Goal: Task Accomplishment & Management: Manage account settings

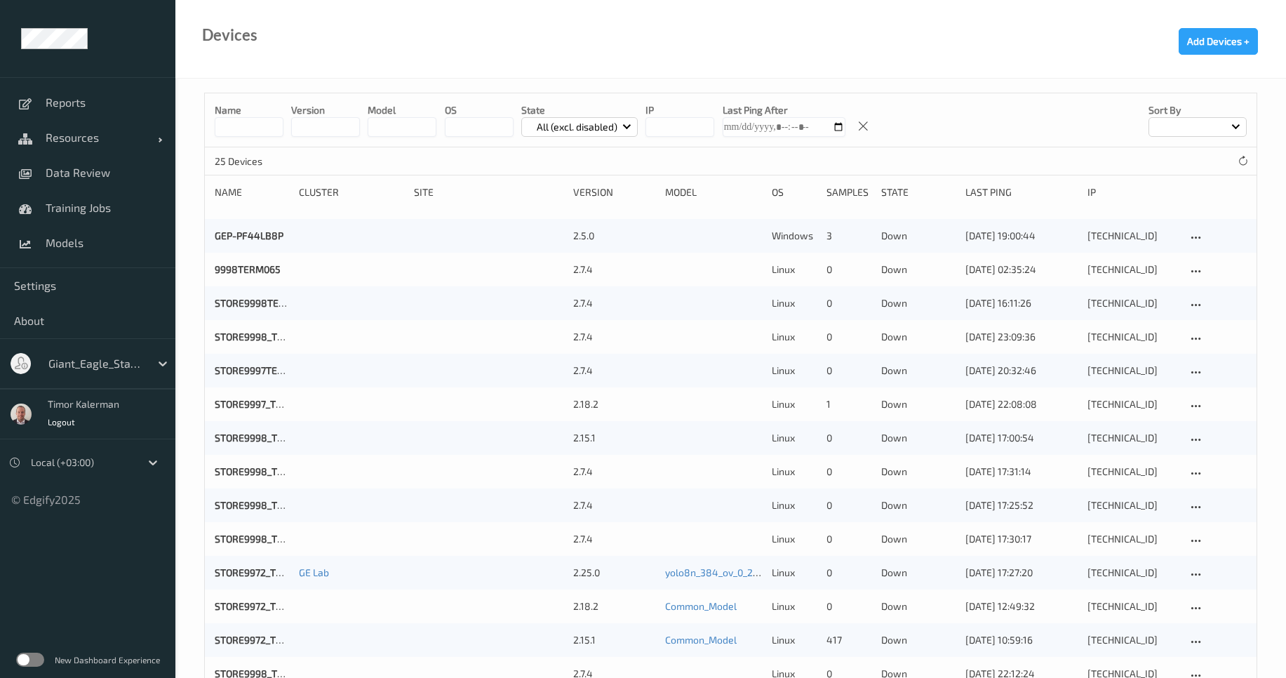
click at [119, 370] on div at bounding box center [95, 363] width 95 height 17
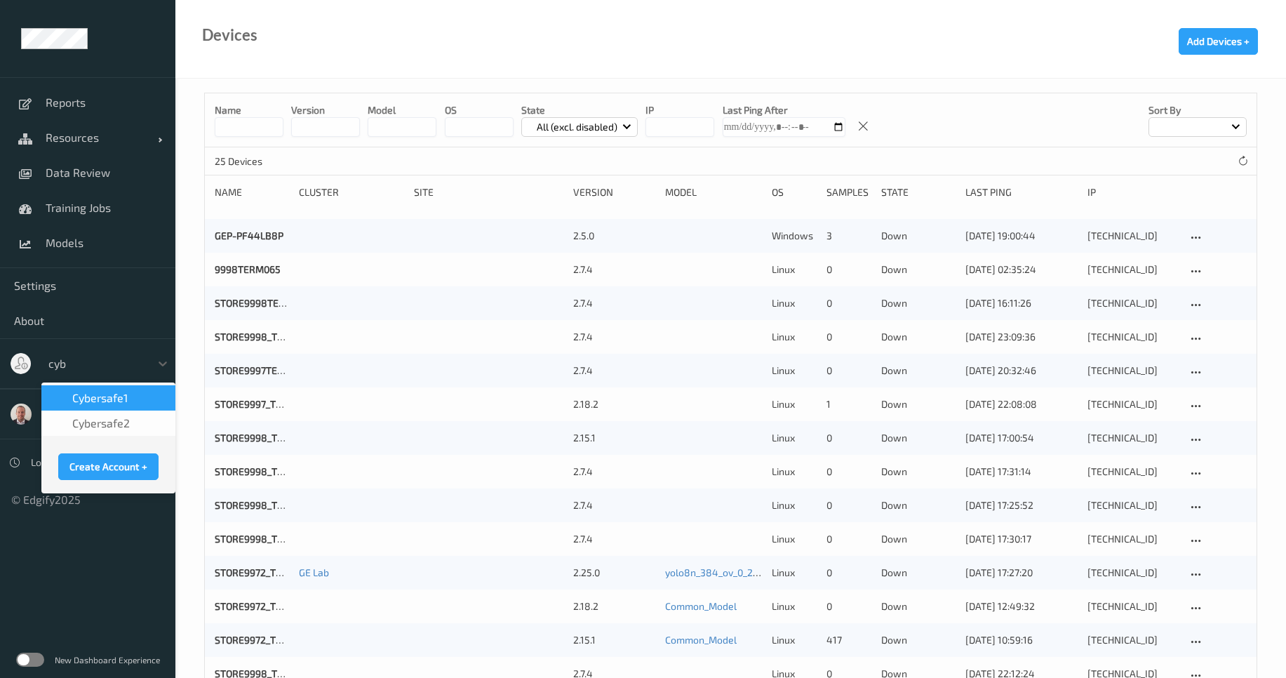
type input "cybe"
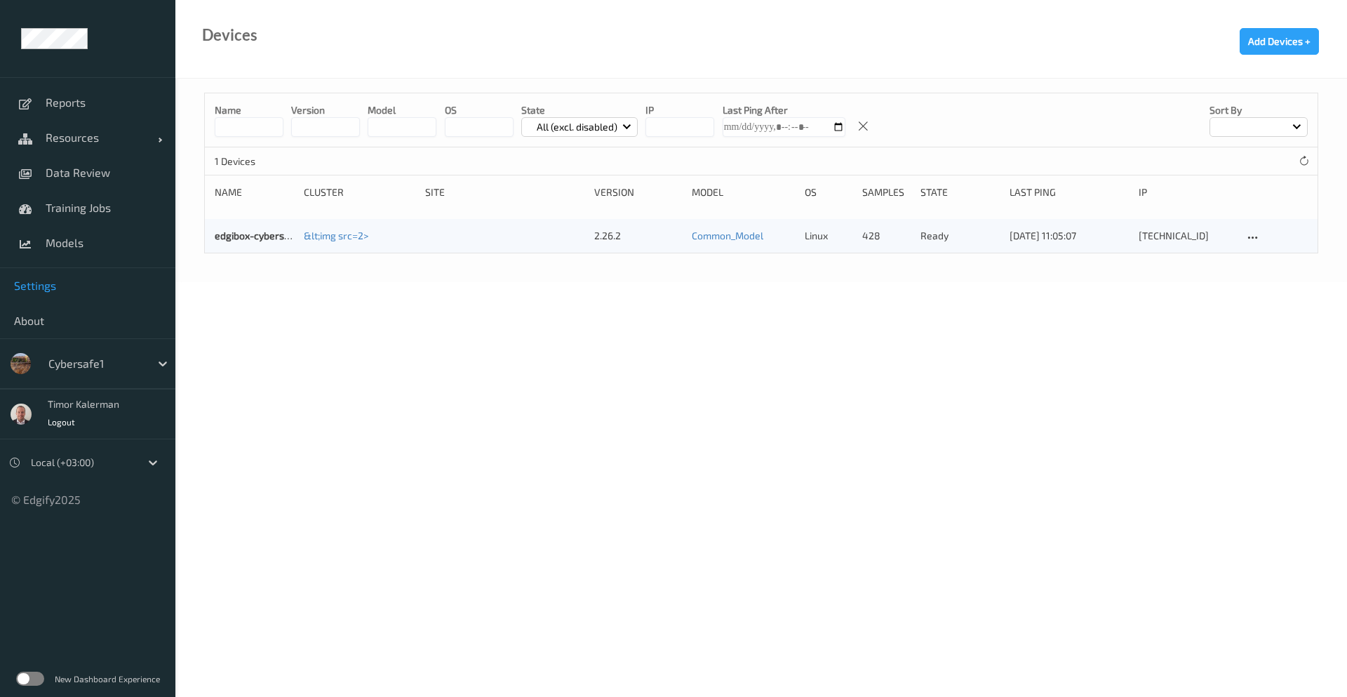
click at [36, 288] on span "Settings" at bounding box center [87, 286] width 147 height 14
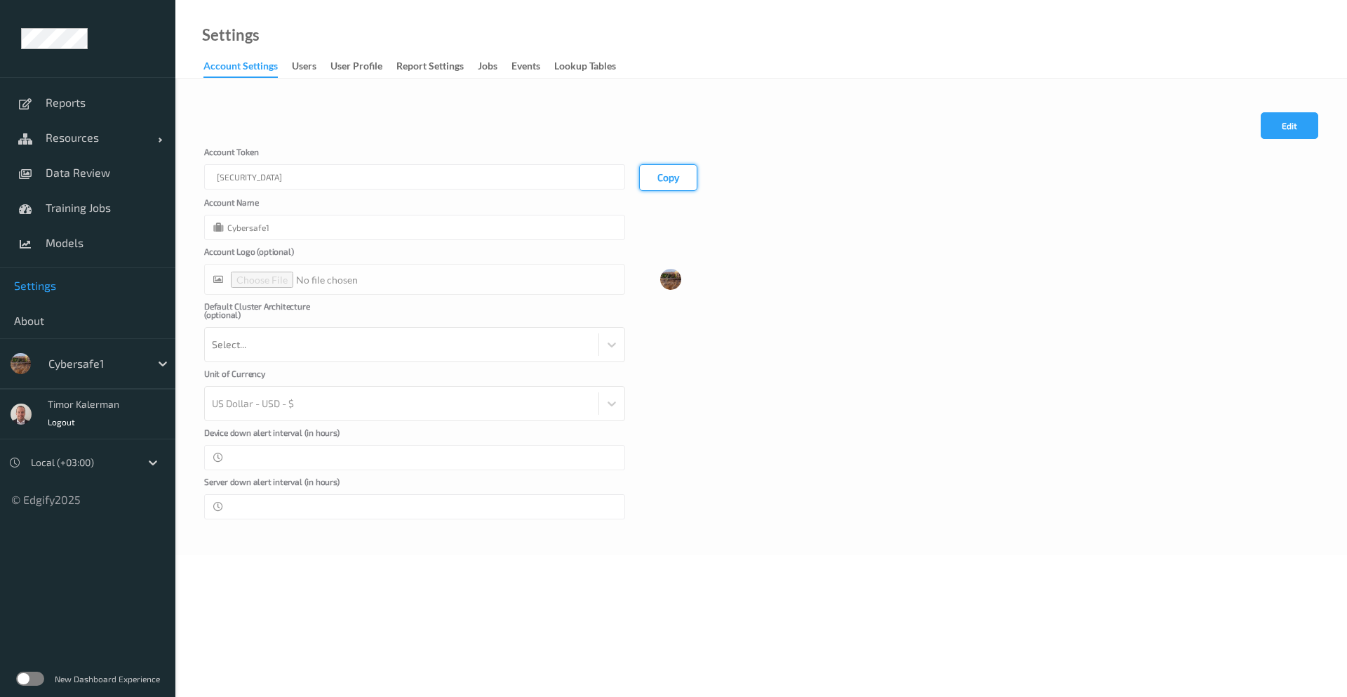
click at [670, 184] on button "Copy" at bounding box center [668, 177] width 58 height 27
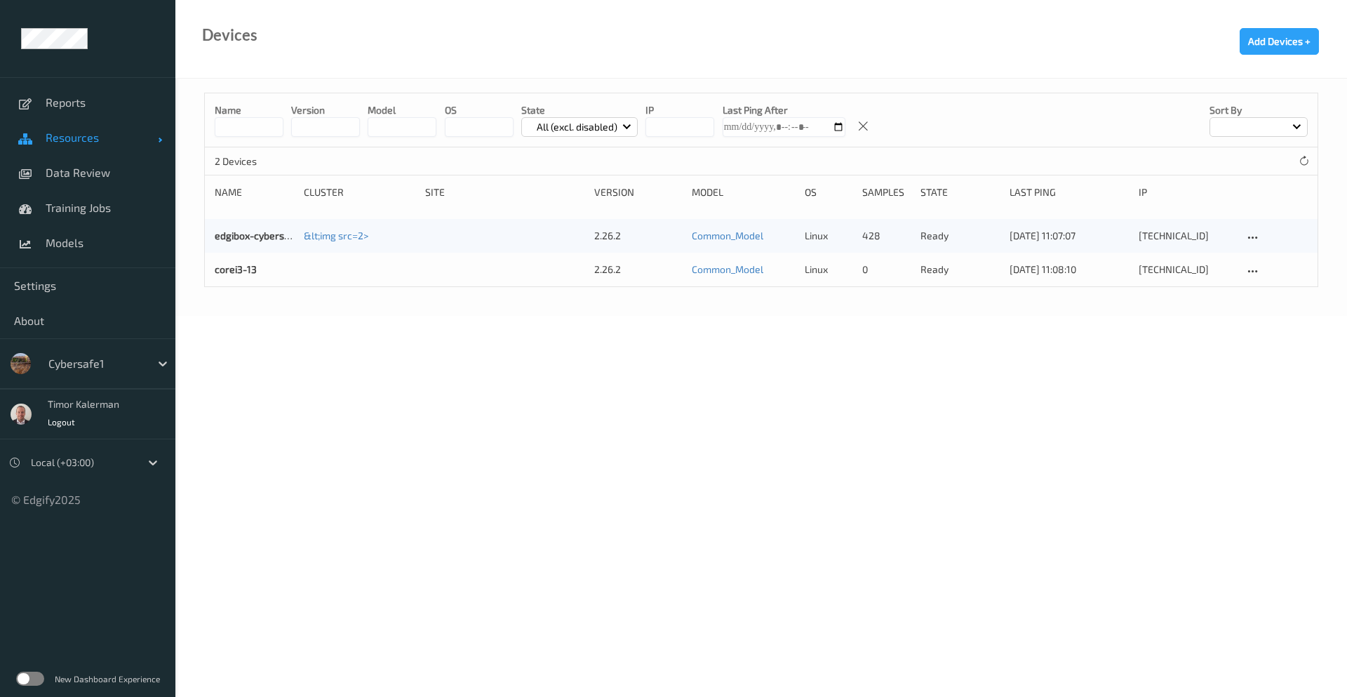
click at [84, 142] on span "Resources" at bounding box center [102, 138] width 112 height 14
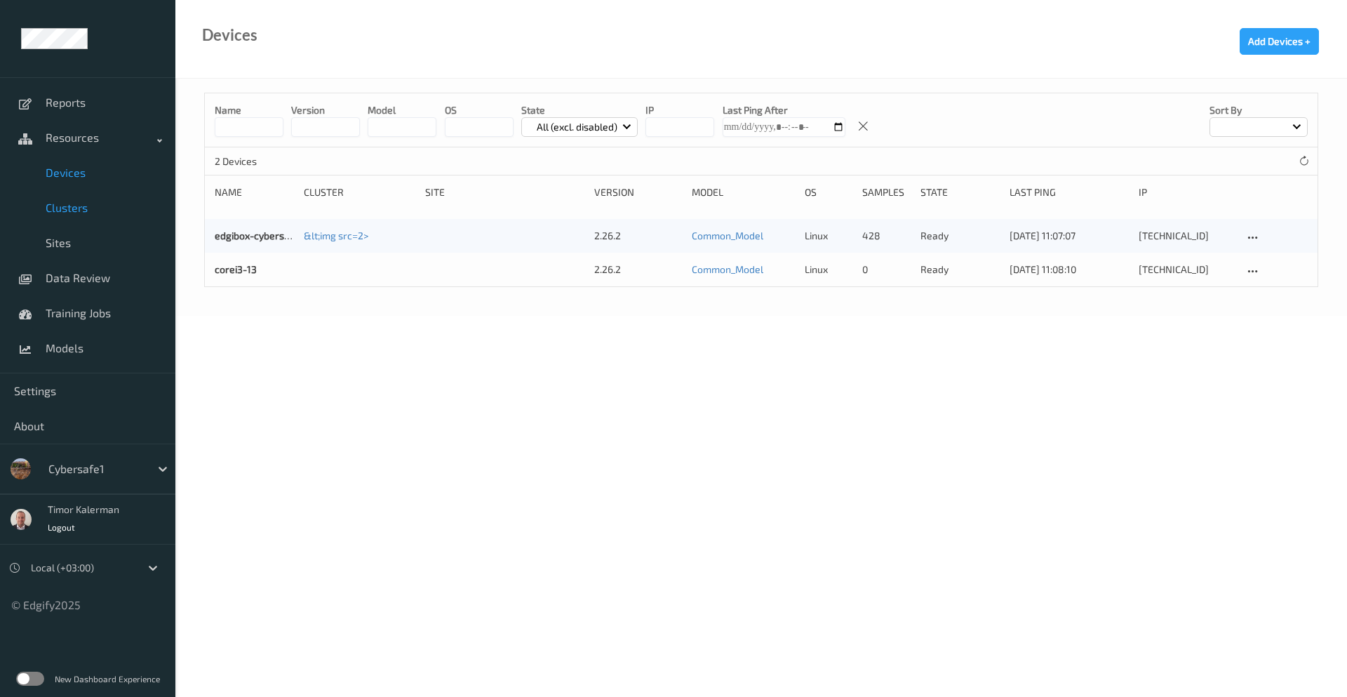
click at [75, 214] on span "Clusters" at bounding box center [104, 208] width 116 height 14
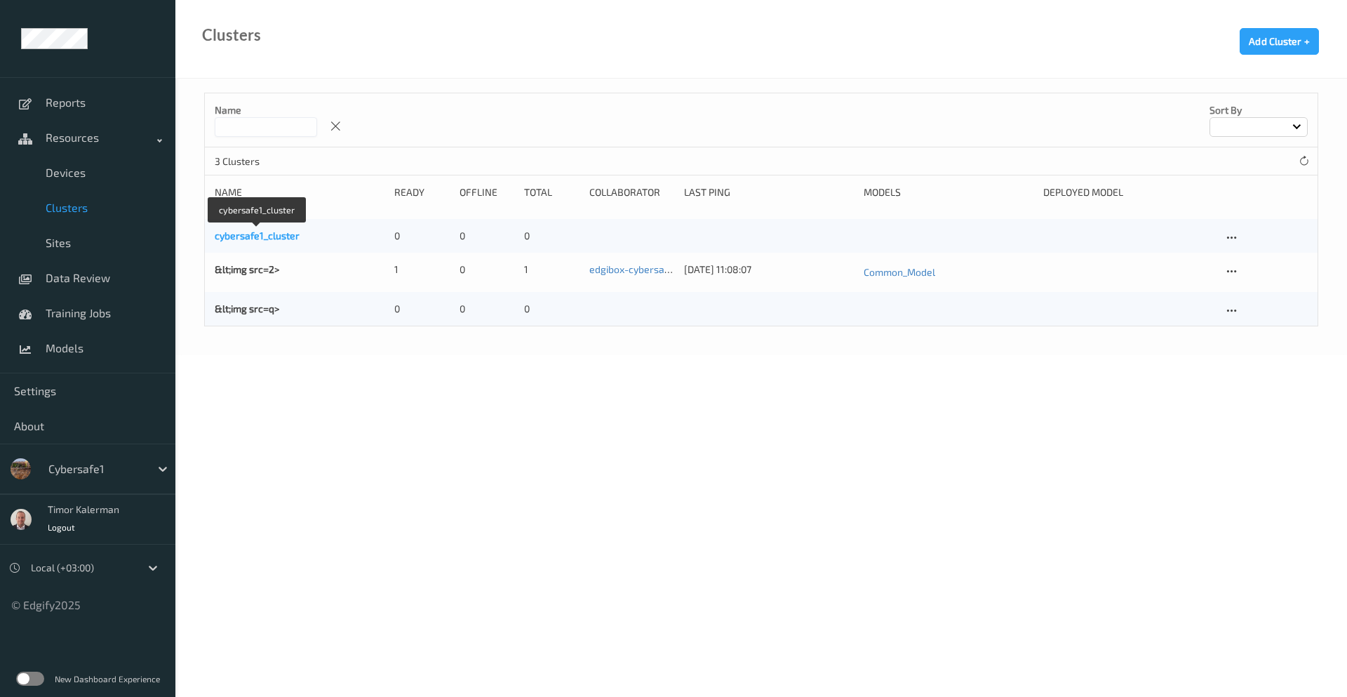
click at [274, 241] on link "cybersafe1_cluster" at bounding box center [257, 235] width 85 height 12
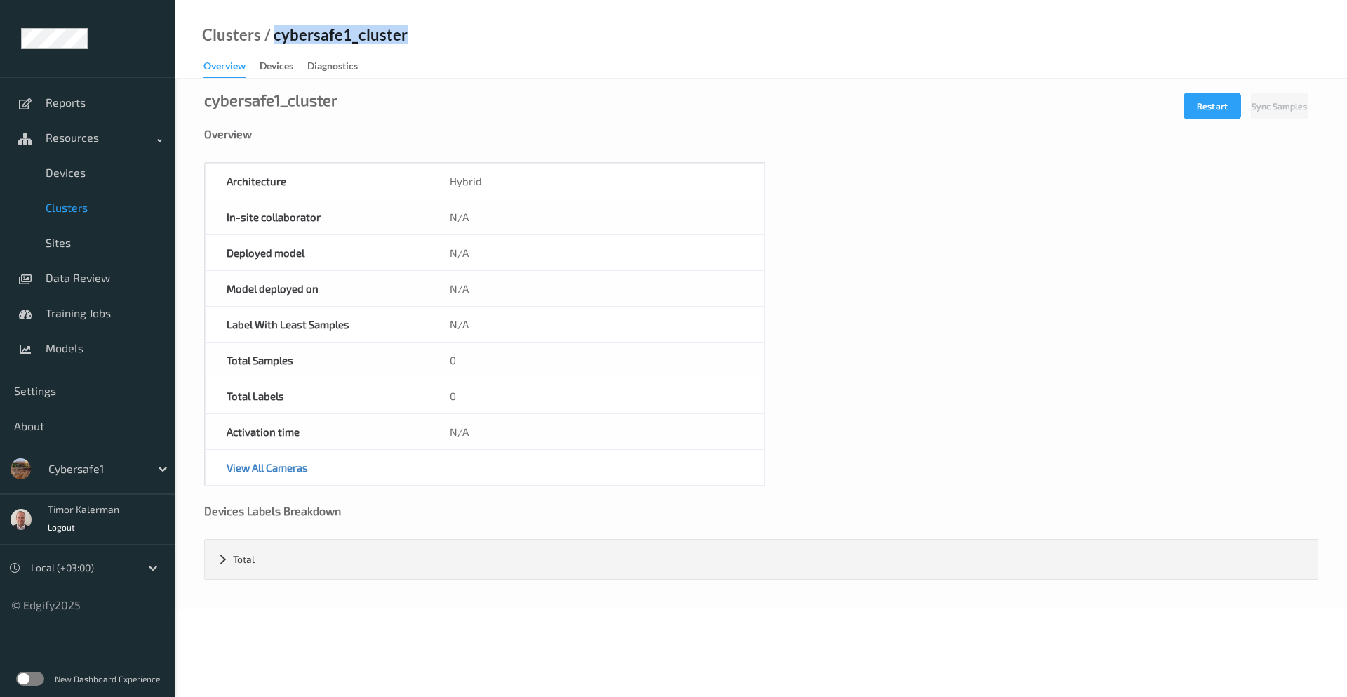
drag, startPoint x: 273, startPoint y: 37, endPoint x: 426, endPoint y: 38, distance: 153.0
click at [426, 38] on div "Clusters / cybersafe1_cluster Overview Devices Diagnostics" at bounding box center [761, 39] width 1172 height 79
click at [1062, 279] on div "cybersafe1_cluster Overview Restart Sync Samples Architecture Hybrid In-site co…" at bounding box center [761, 344] width 1172 height 530
click at [27, 678] on label at bounding box center [30, 679] width 28 height 14
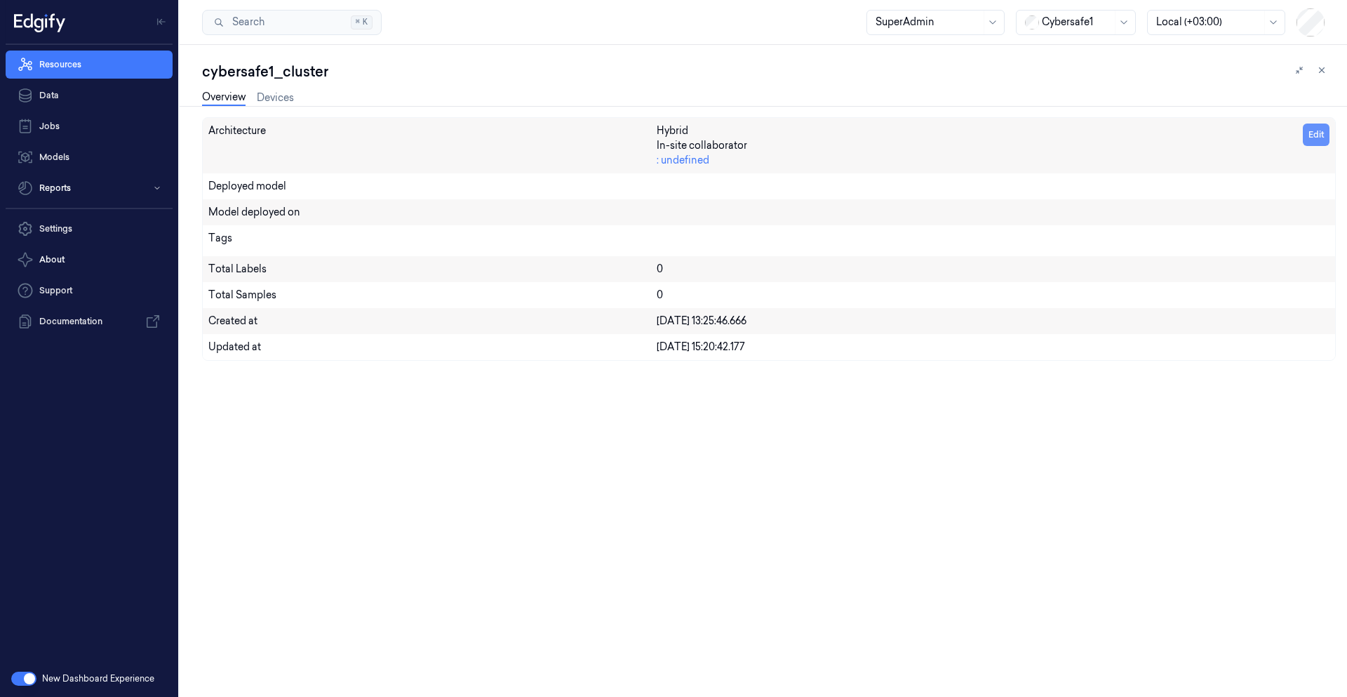
click at [1321, 133] on button "Edit" at bounding box center [1316, 135] width 27 height 22
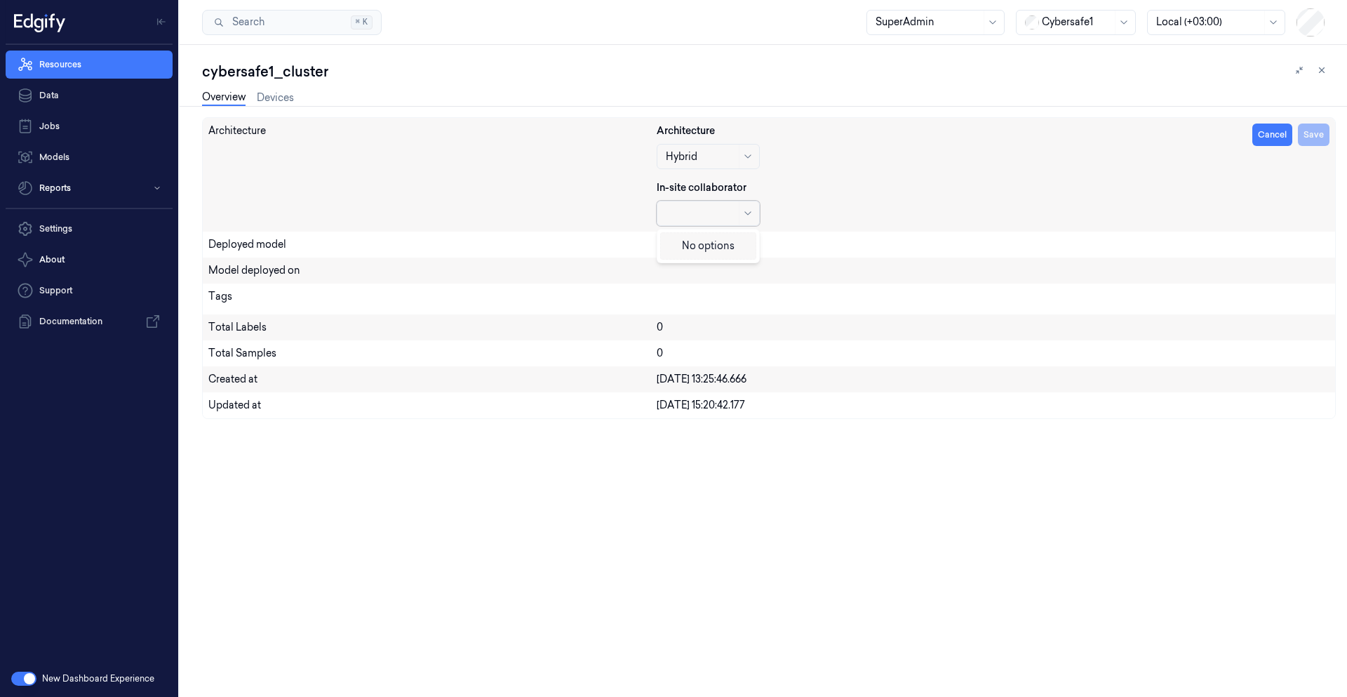
click at [725, 210] on div at bounding box center [701, 213] width 70 height 15
click at [498, 199] on div "Architecture" at bounding box center [432, 175] width 448 height 102
click at [275, 102] on link "Devices" at bounding box center [275, 98] width 37 height 16
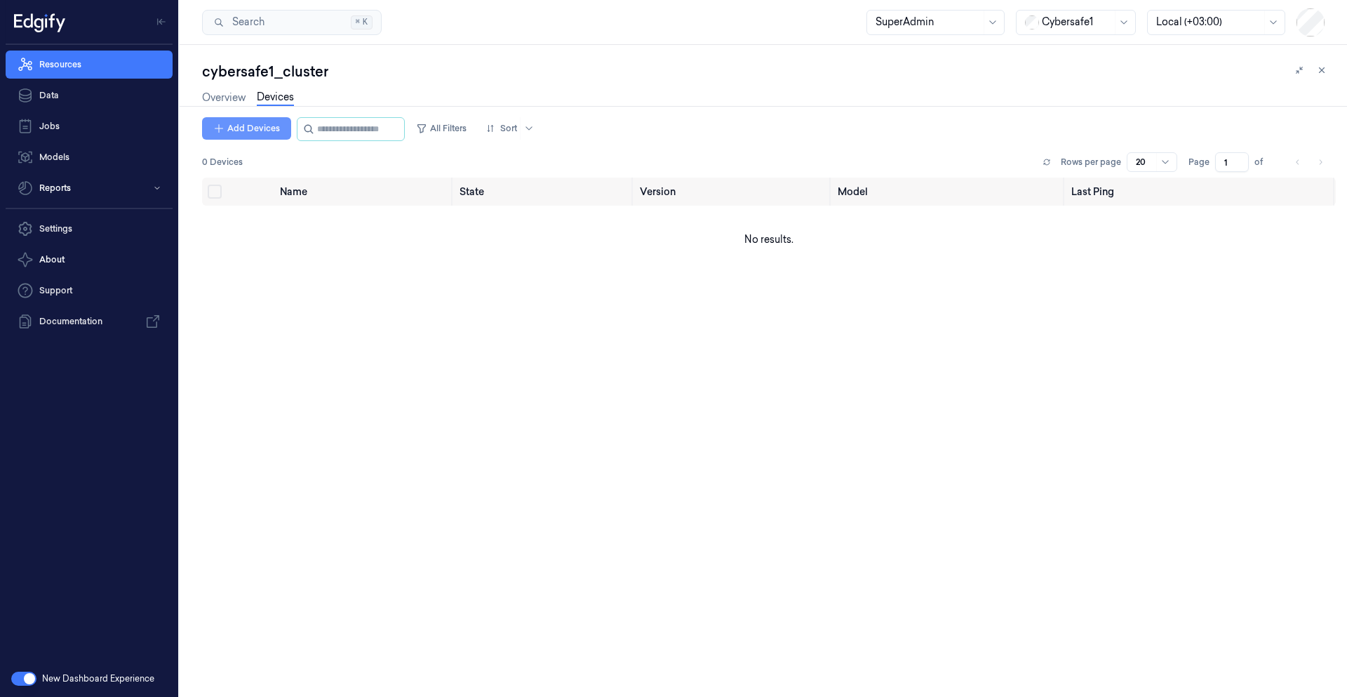
click at [266, 133] on button "Add Devices" at bounding box center [246, 128] width 89 height 22
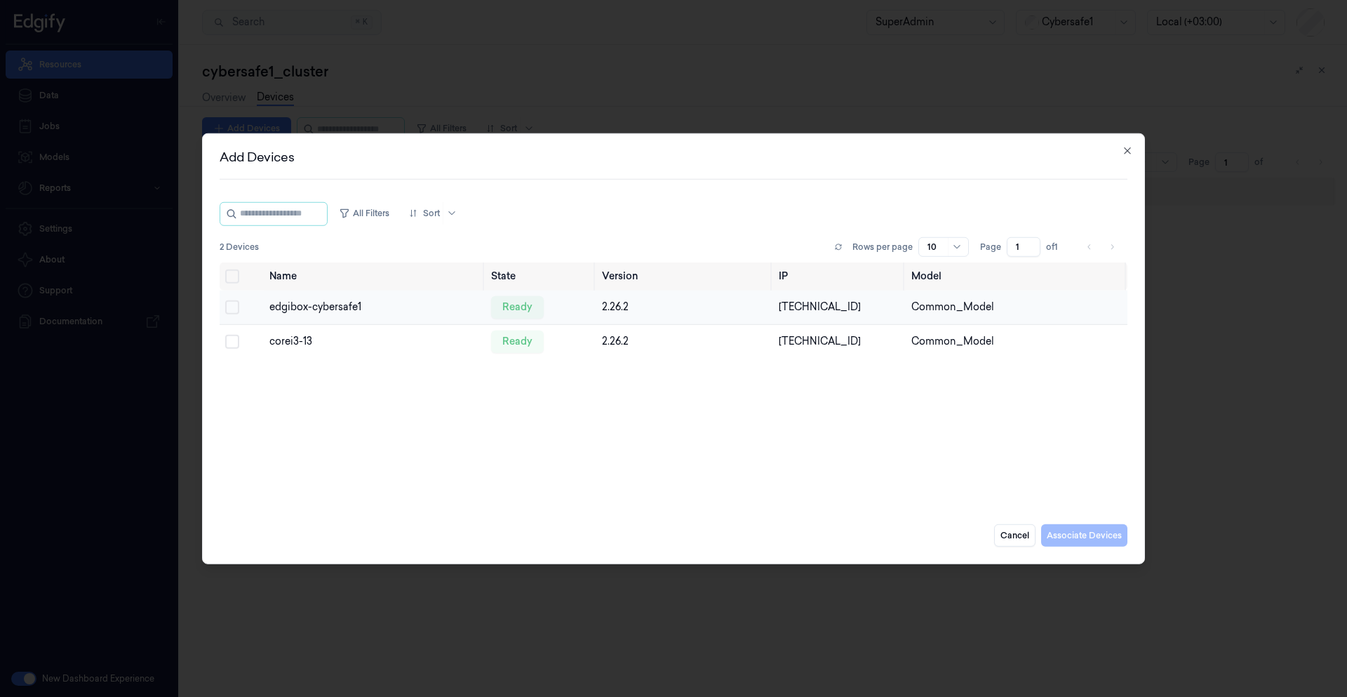
click at [232, 308] on button "Select row" at bounding box center [232, 307] width 14 height 14
click at [231, 345] on button "Select row" at bounding box center [232, 341] width 14 height 14
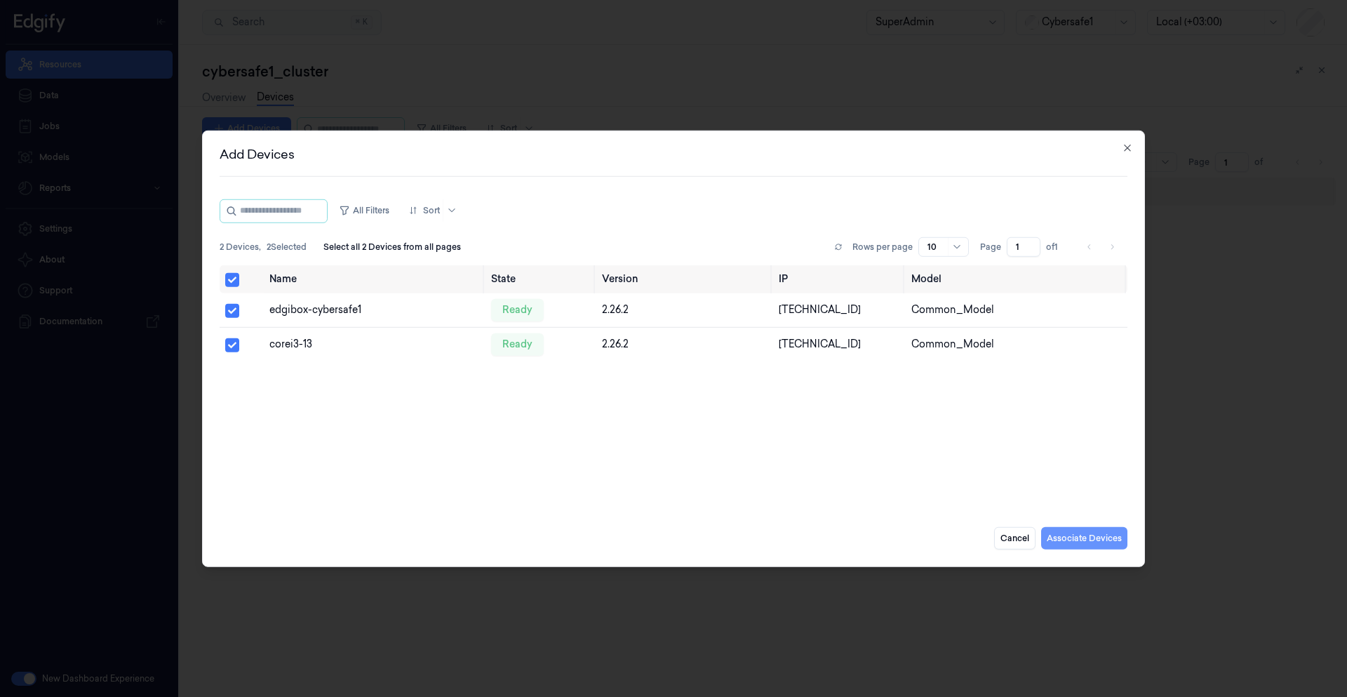
click at [1071, 536] on button "Associate Devices" at bounding box center [1084, 538] width 86 height 22
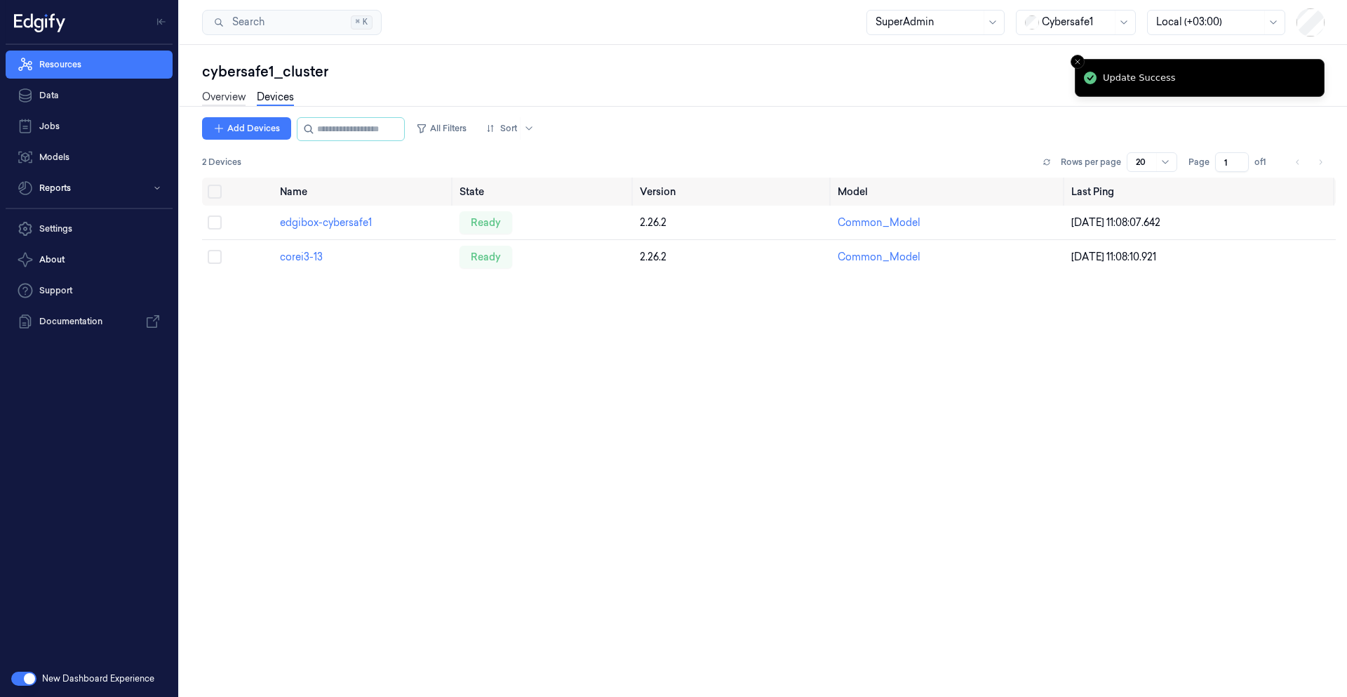
click at [234, 100] on link "Overview" at bounding box center [224, 98] width 44 height 16
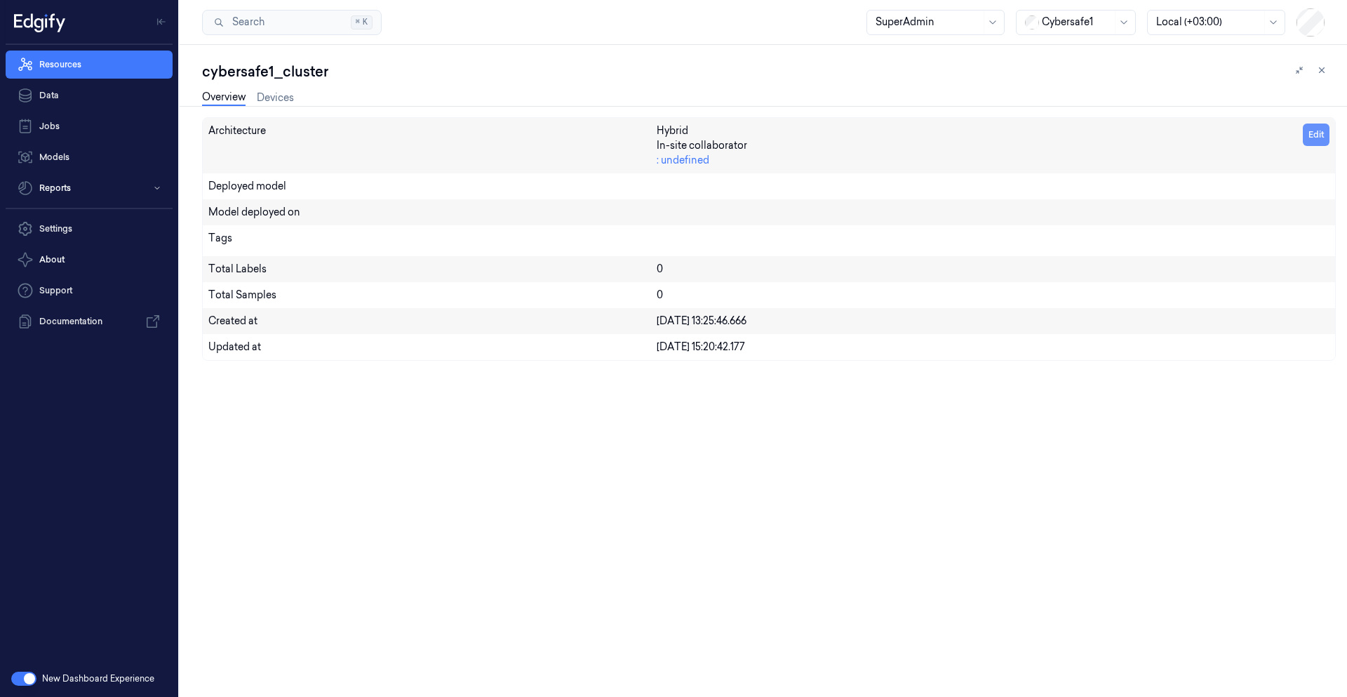
click at [1319, 129] on button "Edit" at bounding box center [1316, 135] width 27 height 22
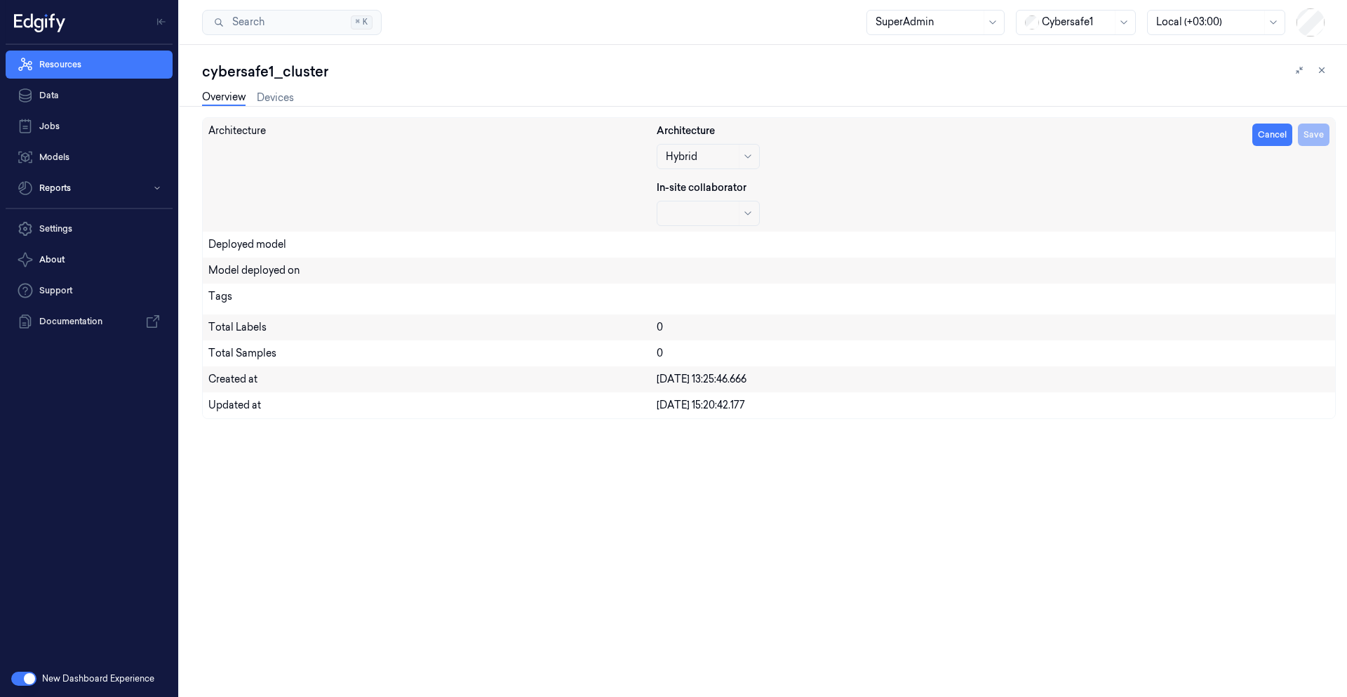
drag, startPoint x: 452, startPoint y: 184, endPoint x: 401, endPoint y: 207, distance: 56.2
click at [410, 204] on div "Architecture" at bounding box center [432, 175] width 448 height 102
click at [728, 215] on div at bounding box center [701, 213] width 70 height 15
click at [830, 189] on div "Architecture Hybrid In-site collaborator Cancel Save" at bounding box center [993, 175] width 673 height 102
click at [1268, 139] on button "Cancel" at bounding box center [1273, 135] width 40 height 22
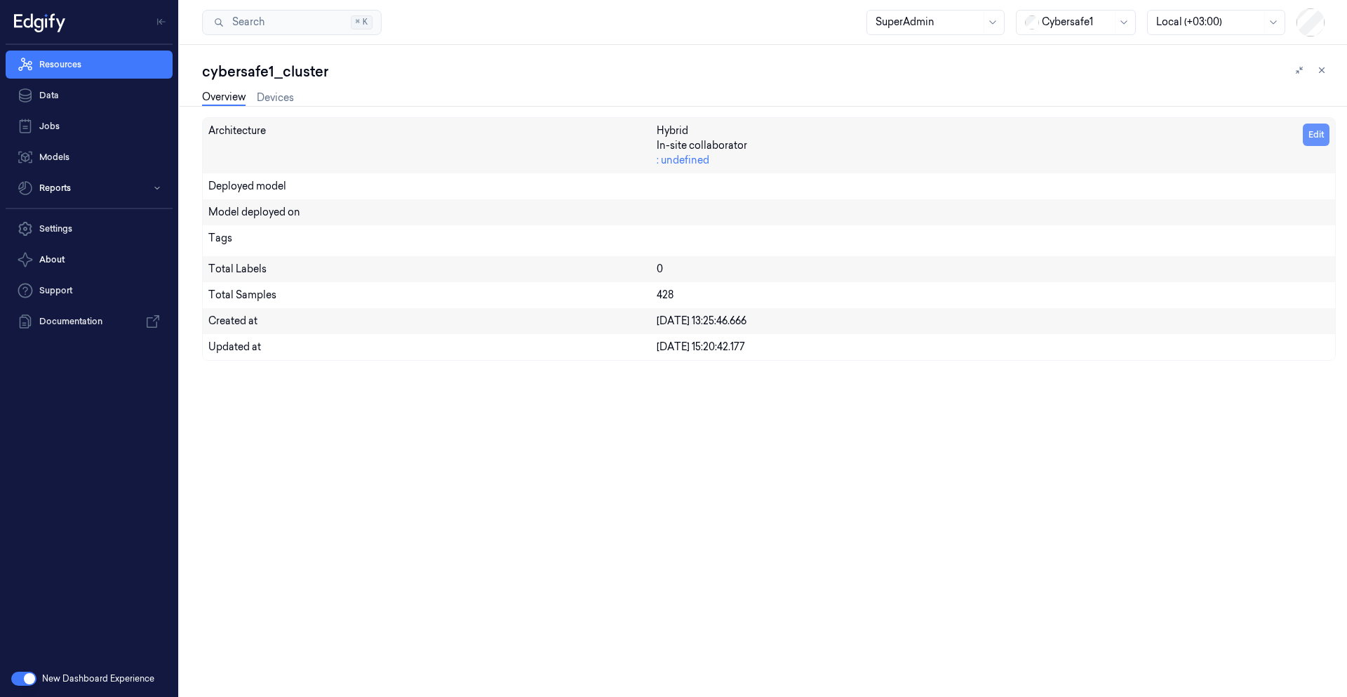
click at [1312, 129] on button "Edit" at bounding box center [1316, 135] width 27 height 22
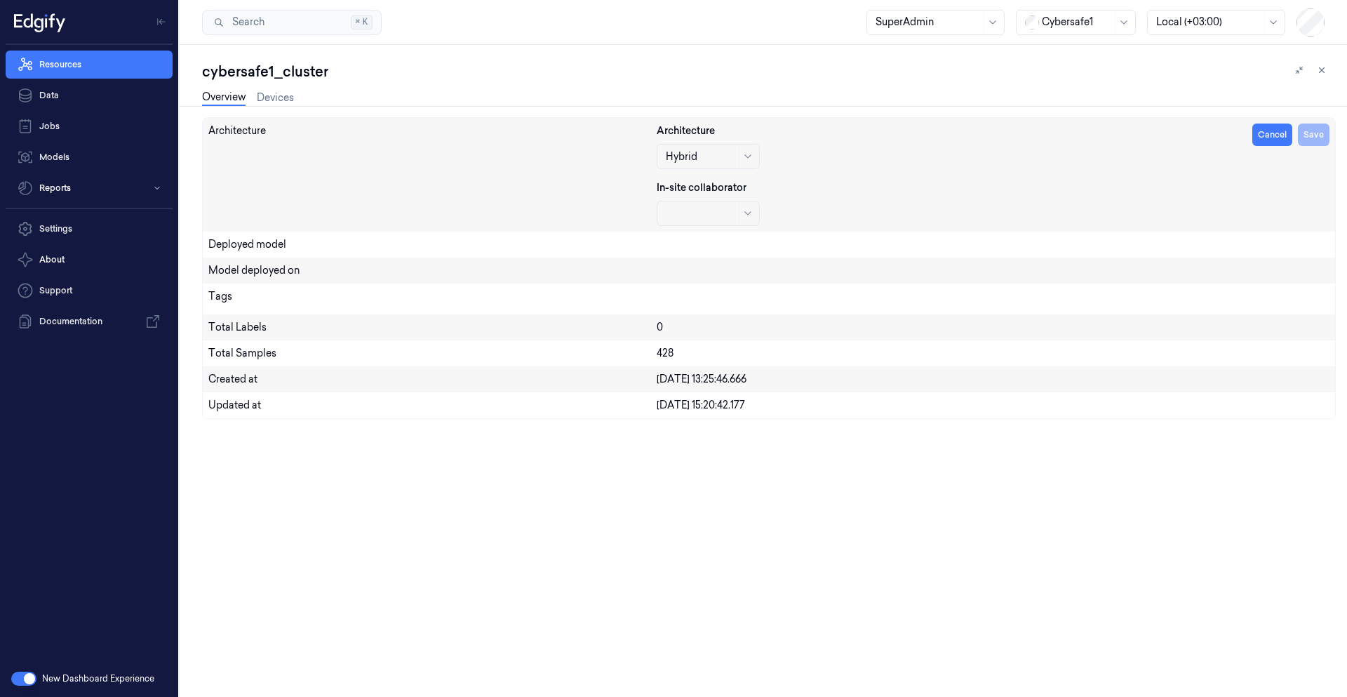
drag, startPoint x: 721, startPoint y: 204, endPoint x: 720, endPoint y: 195, distance: 8.5
click at [721, 199] on div "In-site collaborator" at bounding box center [708, 203] width 103 height 46
click at [718, 280] on div "edgibox-cybersafe1" at bounding box center [708, 274] width 85 height 29
click at [1192, 194] on div "Architecture Hybrid In-site collaborator option edgibox-cybersafe1, selected. e…" at bounding box center [993, 175] width 673 height 102
click at [1299, 145] on div "Cancel Save" at bounding box center [1291, 175] width 77 height 102
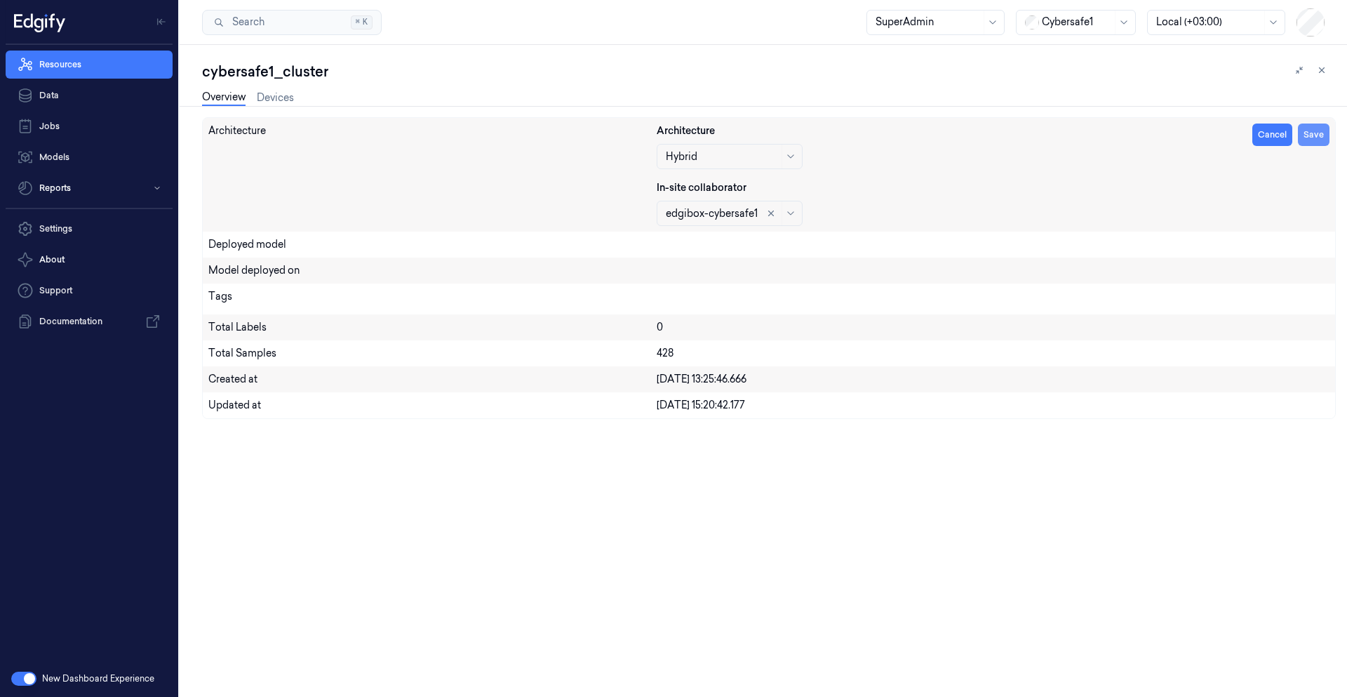
click at [1312, 140] on button "Save" at bounding box center [1314, 135] width 32 height 22
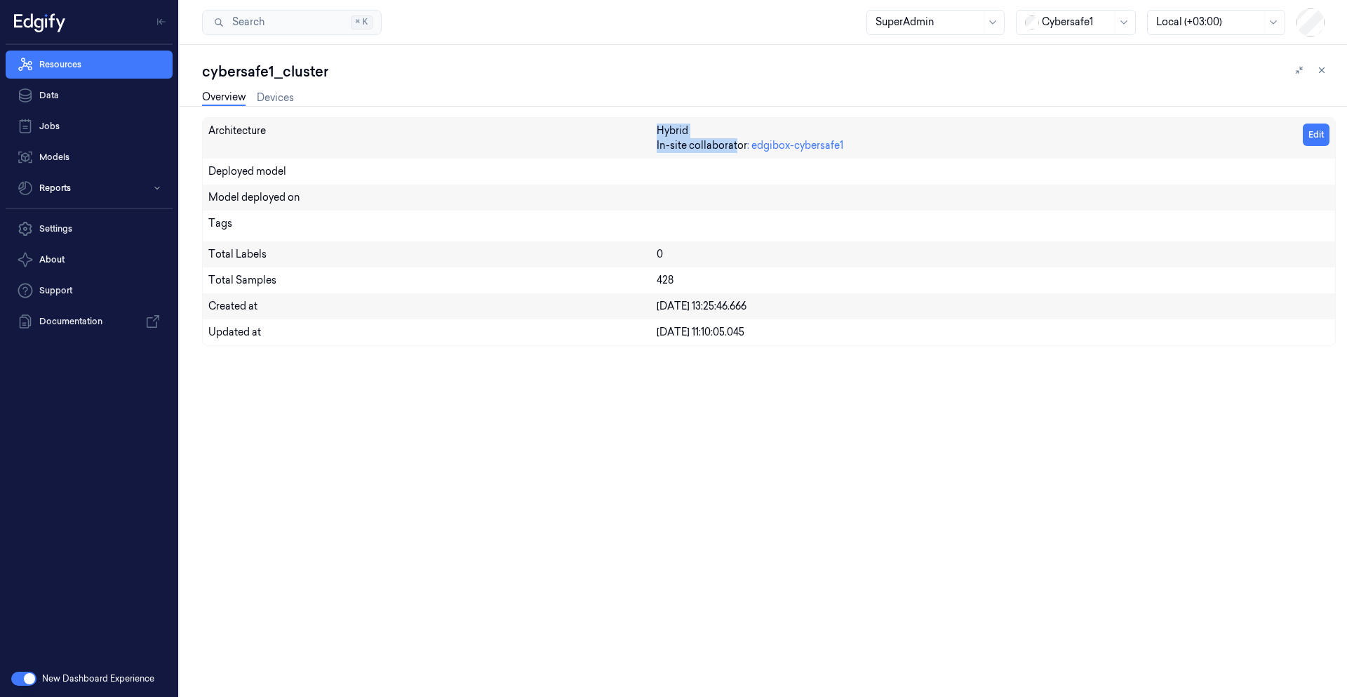
drag, startPoint x: 656, startPoint y: 147, endPoint x: 735, endPoint y: 149, distance: 78.7
click at [735, 149] on div "Architecture Hybrid In-site collaborator : edgibox-cybersafe1 Edit" at bounding box center [769, 138] width 1133 height 41
click at [735, 149] on div "In-site collaborator : edgibox-cybersafe1" at bounding box center [750, 145] width 187 height 15
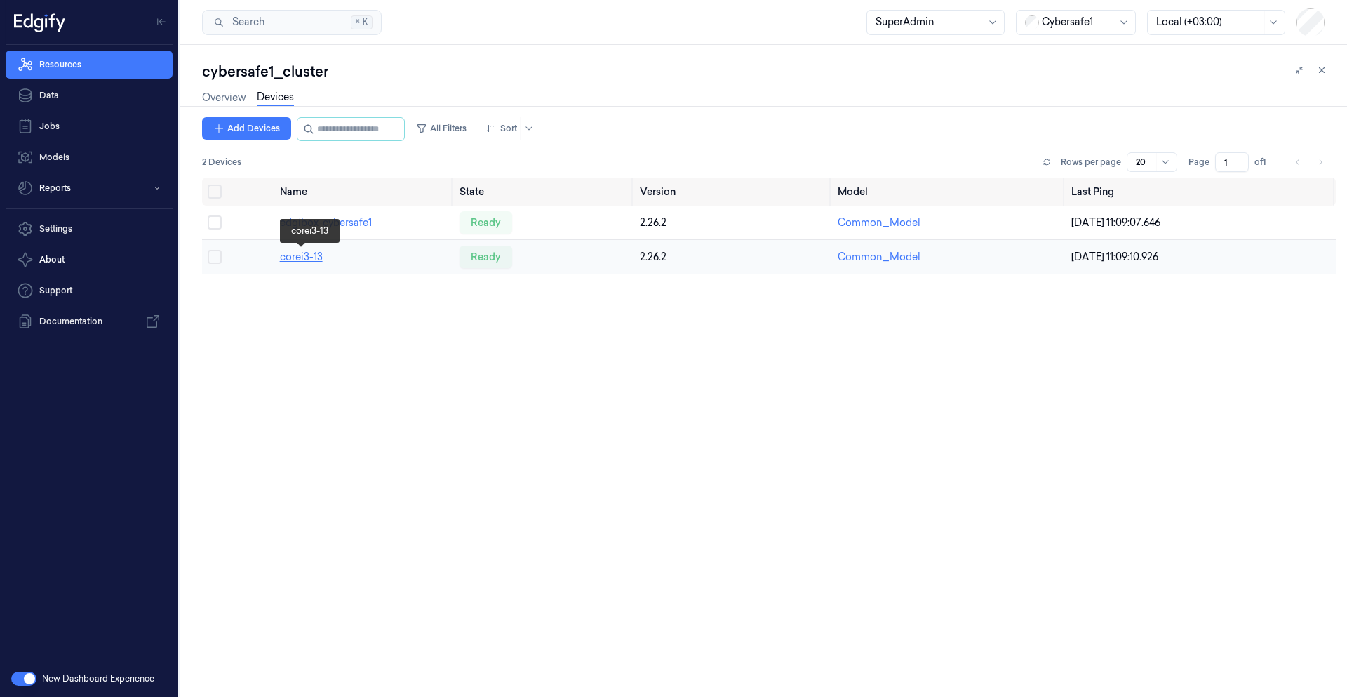
click at [311, 259] on link "corei3-13" at bounding box center [301, 257] width 43 height 13
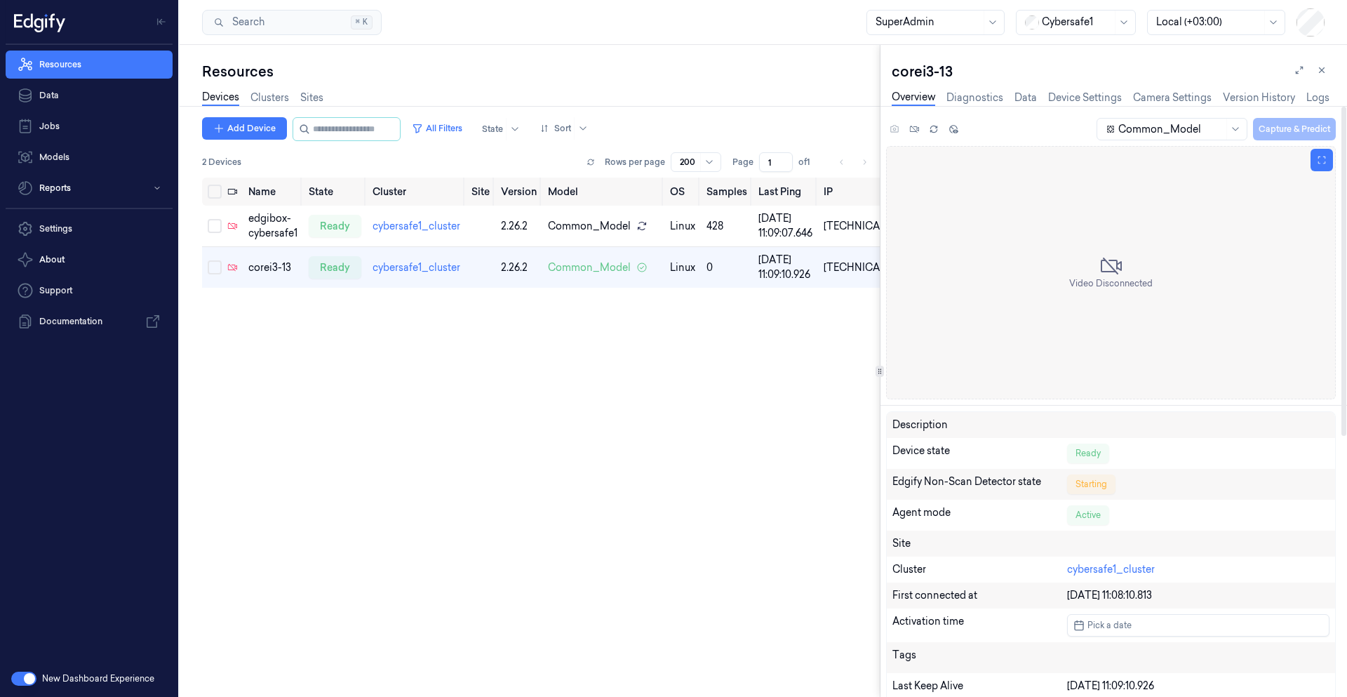
click at [1058, 286] on div "Video Disconnected" at bounding box center [1111, 272] width 450 height 253
click at [1087, 96] on link "Device Settings" at bounding box center [1086, 98] width 74 height 16
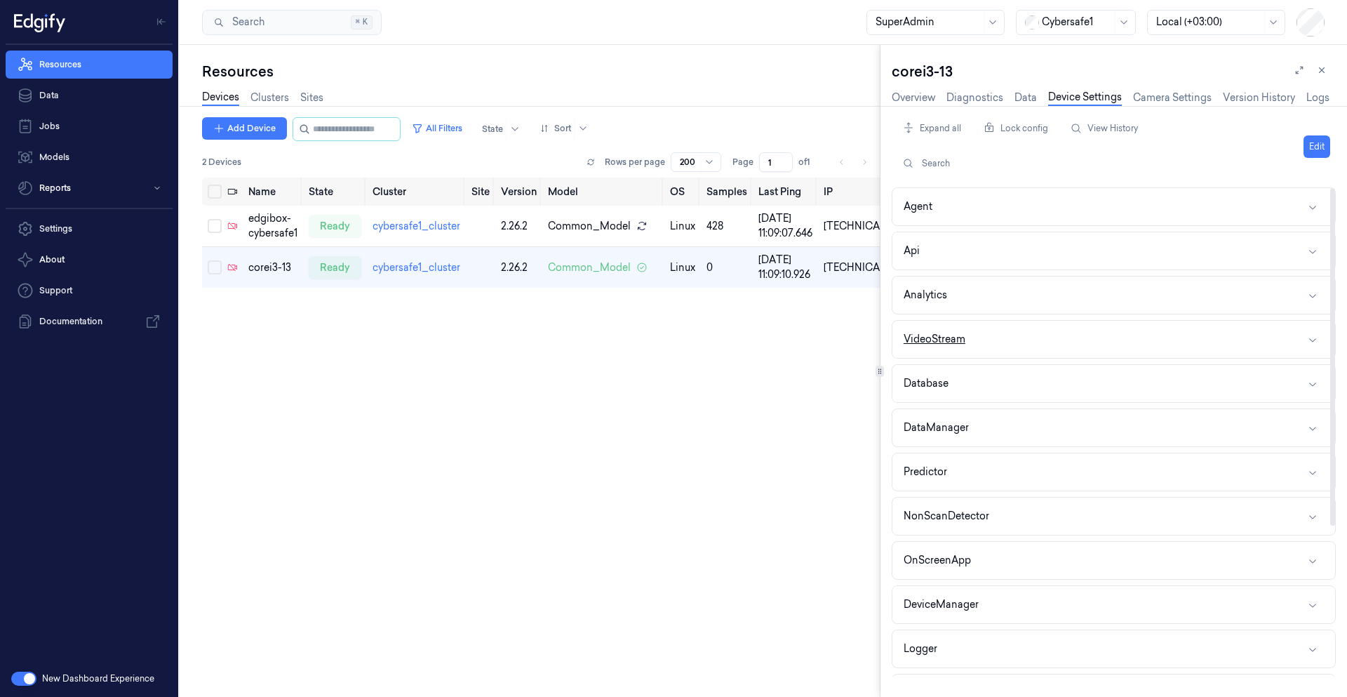
click at [985, 354] on button "VideoStream" at bounding box center [1114, 339] width 443 height 37
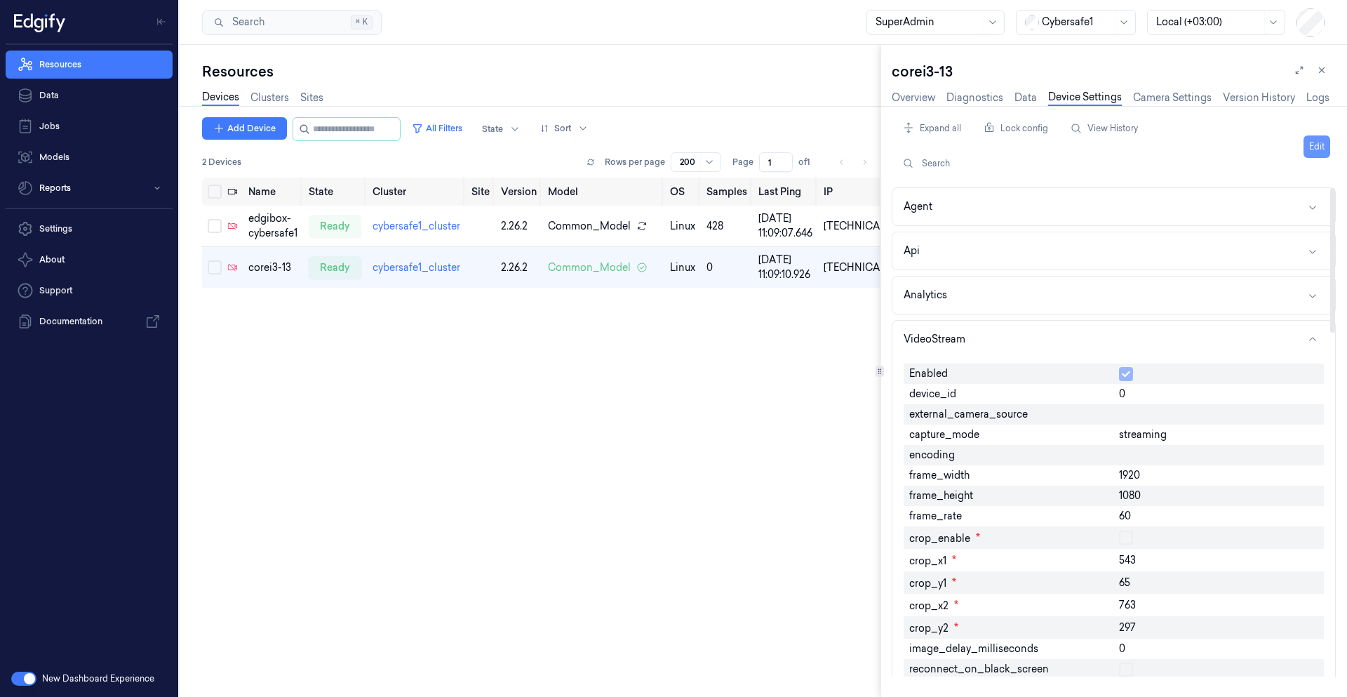
click at [1326, 152] on button "Edit" at bounding box center [1317, 146] width 27 height 22
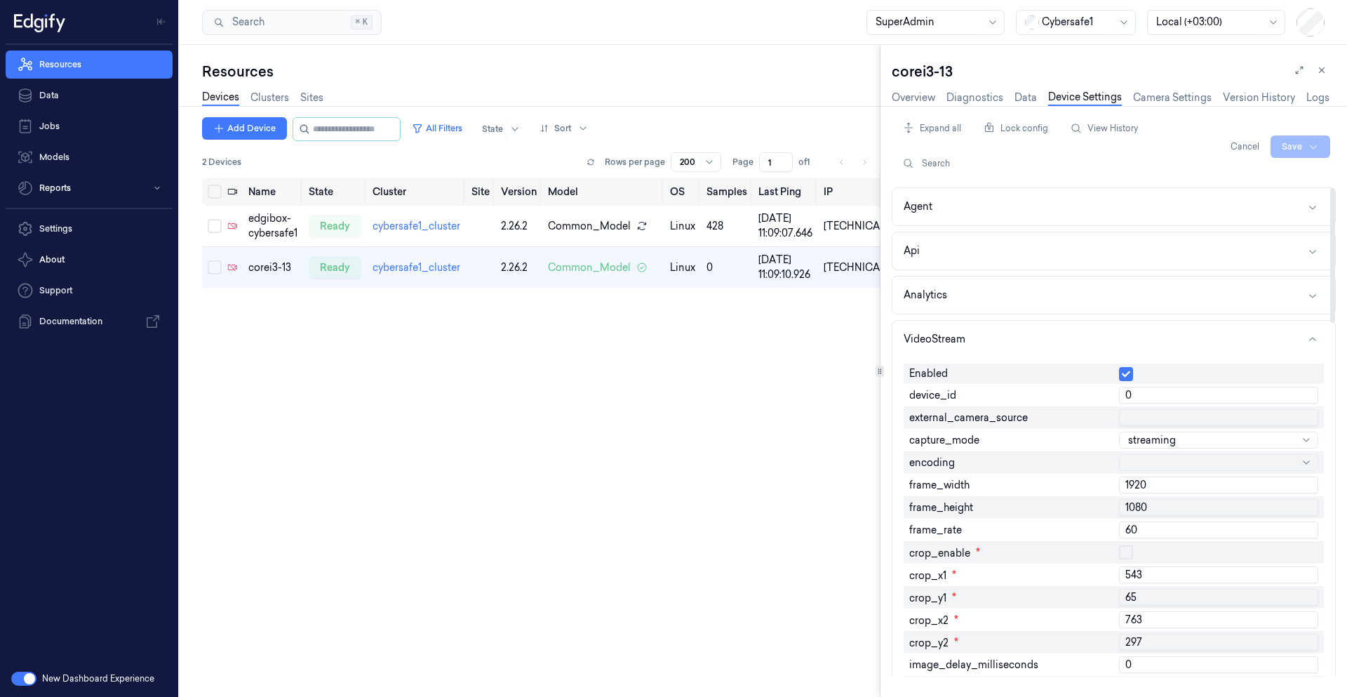
click at [1150, 486] on input "1920" at bounding box center [1218, 485] width 199 height 17
click at [914, 95] on link "Overview" at bounding box center [914, 98] width 44 height 16
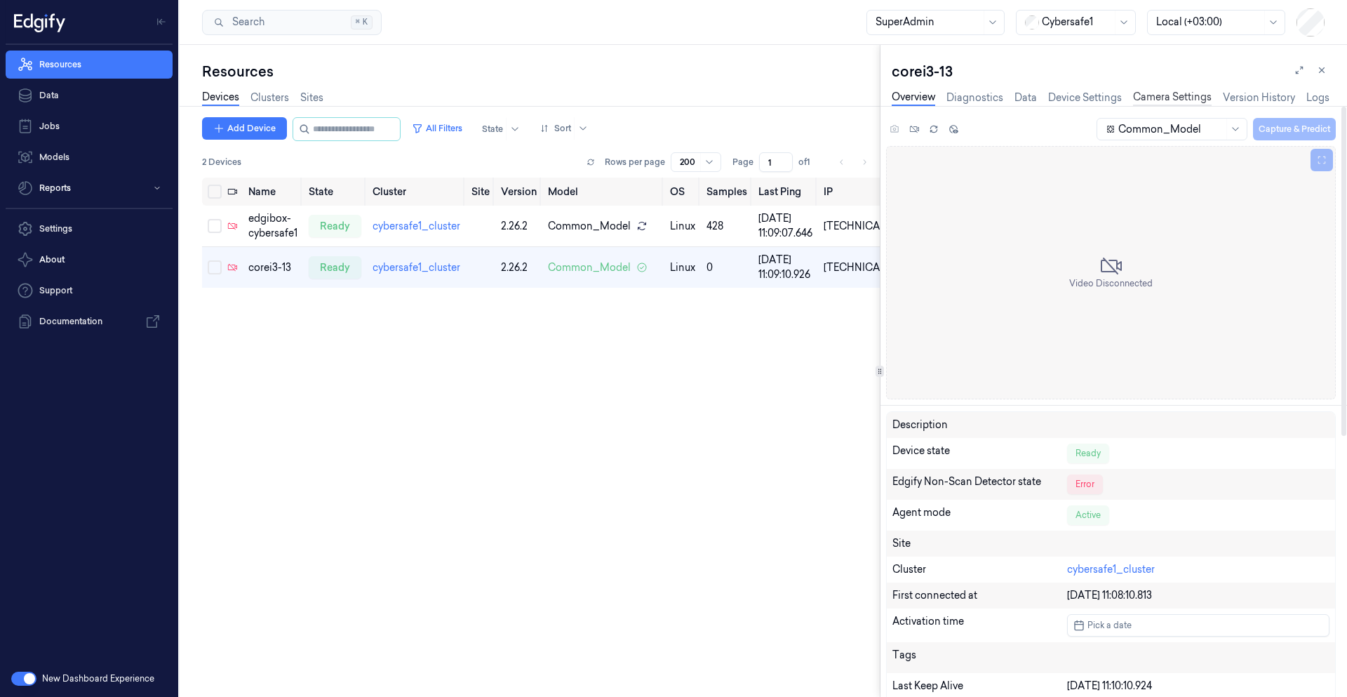
click at [1190, 100] on link "Camera Settings" at bounding box center [1172, 98] width 79 height 16
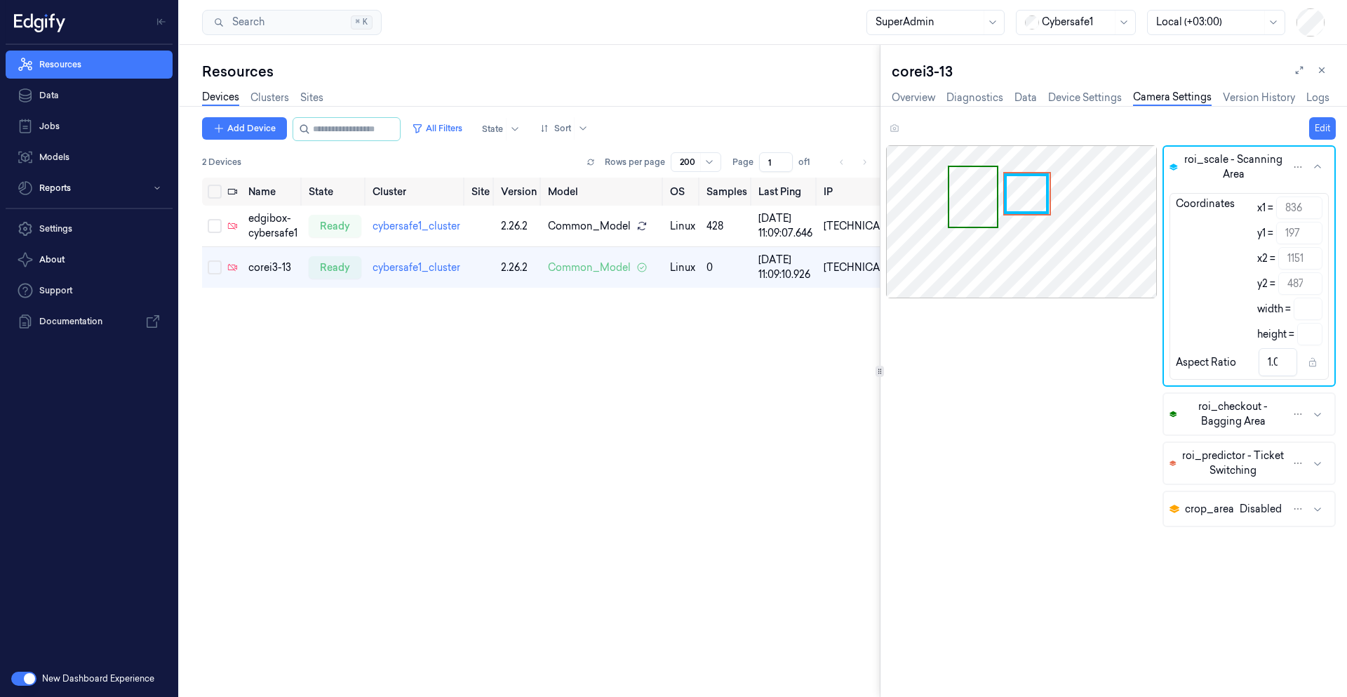
click at [896, 128] on div "Edit" at bounding box center [1111, 128] width 450 height 22
click at [992, 385] on div "Camera Disconnected" at bounding box center [1022, 412] width 272 height 534
click at [1305, 71] on button at bounding box center [1299, 70] width 17 height 17
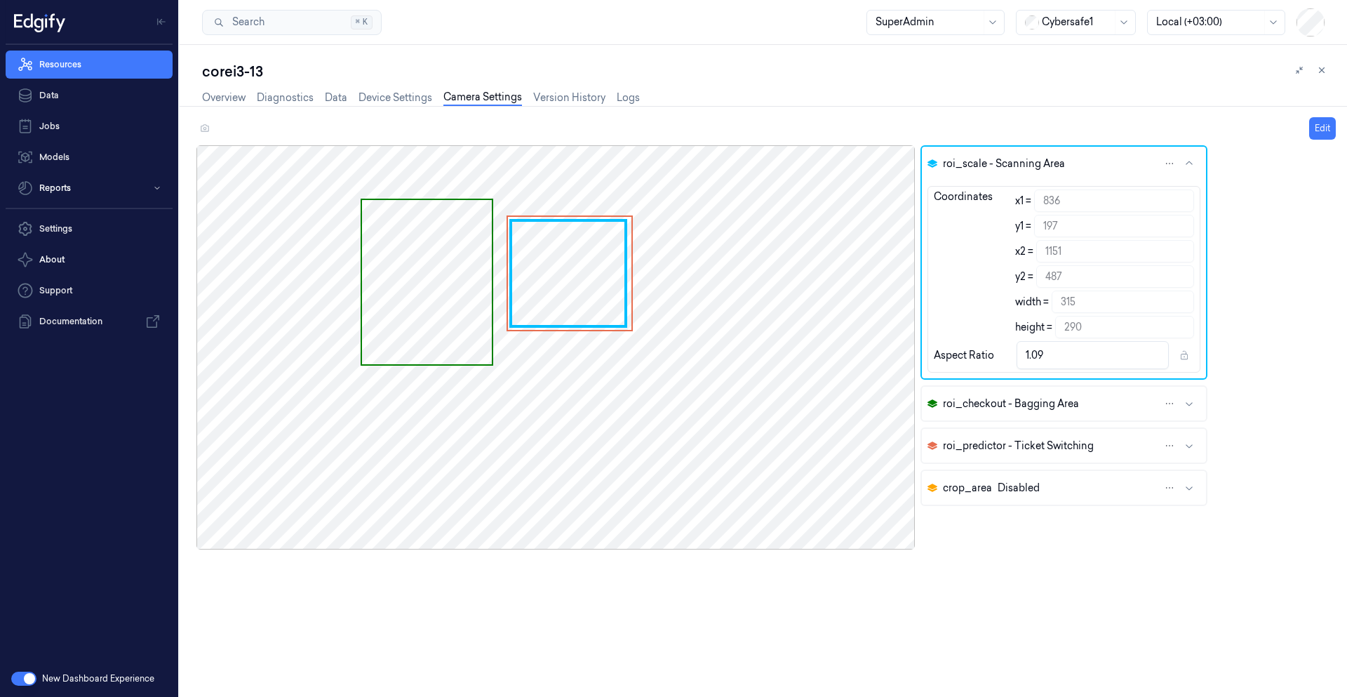
click at [622, 605] on div "Camera Disconnected" at bounding box center [556, 412] width 719 height 534
click at [211, 128] on button at bounding box center [205, 128] width 17 height 17
click at [214, 132] on div "Edit" at bounding box center [767, 128] width 1140 height 22
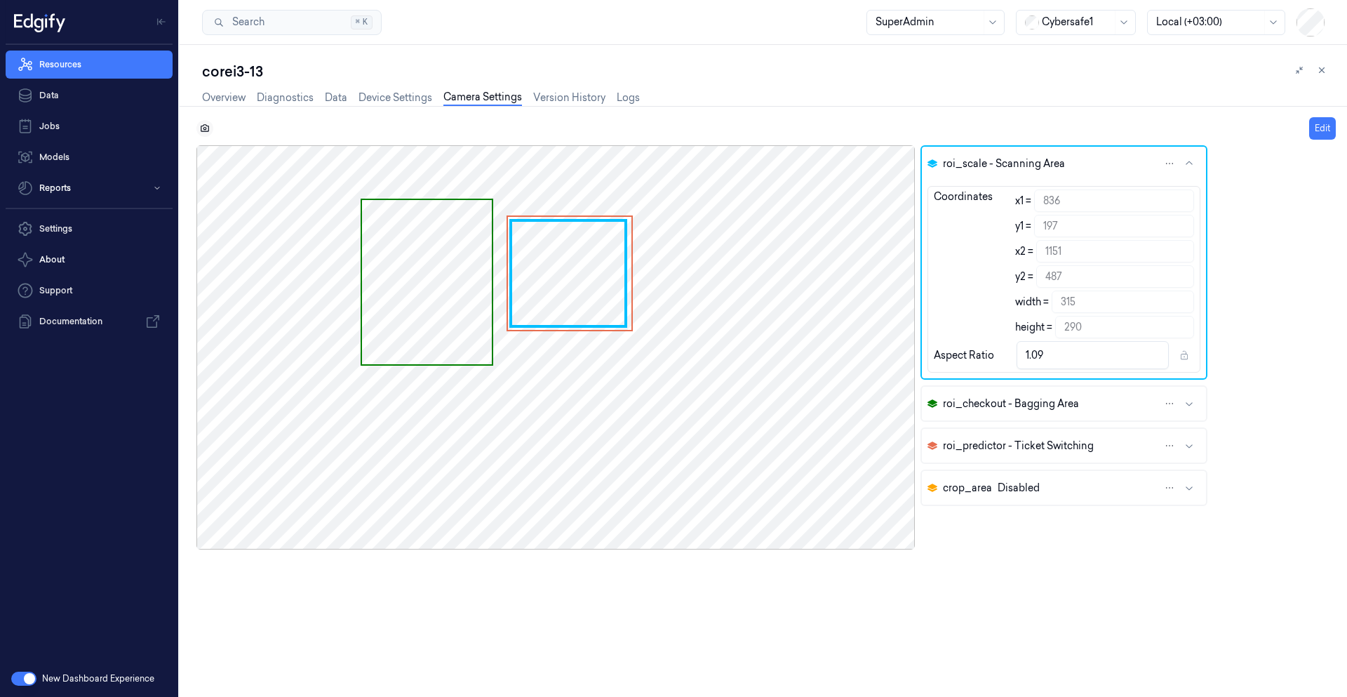
click at [203, 129] on icon at bounding box center [205, 129] width 10 height 10
click at [209, 128] on icon at bounding box center [205, 129] width 10 height 10
click at [224, 97] on link "Overview" at bounding box center [224, 98] width 44 height 16
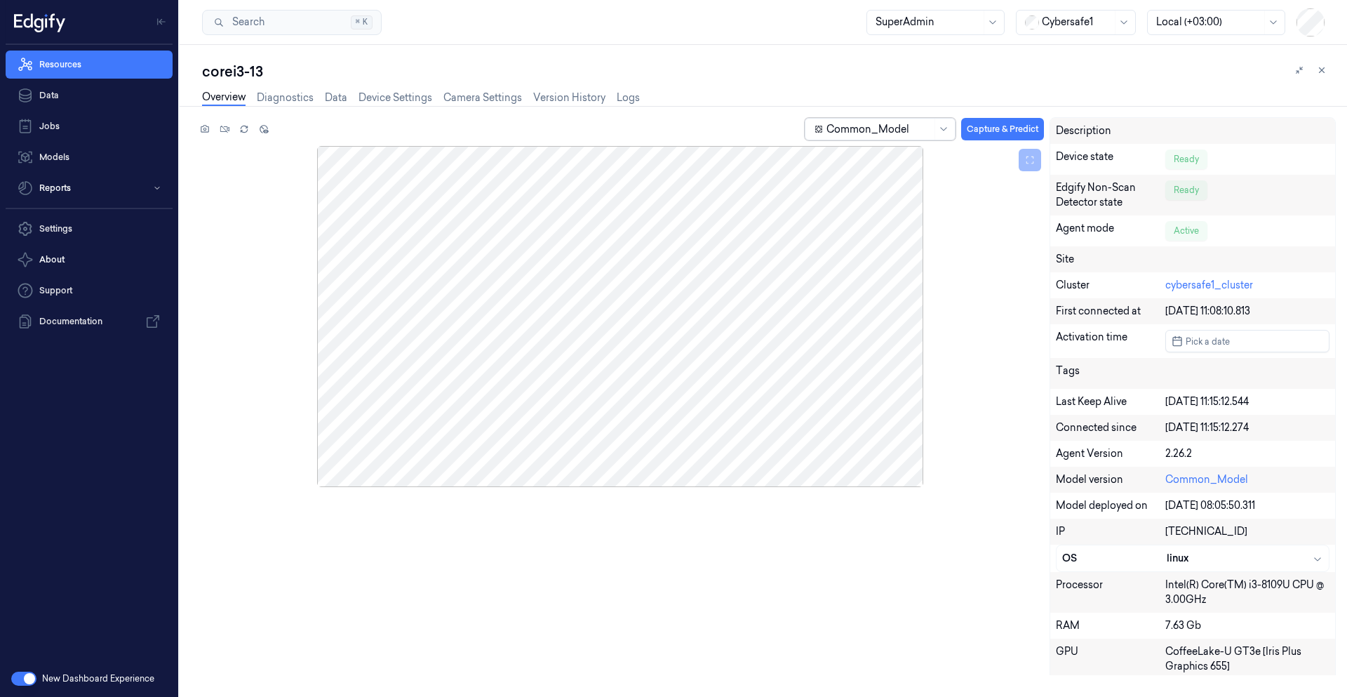
drag, startPoint x: 909, startPoint y: 121, endPoint x: 859, endPoint y: 136, distance: 52.0
click at [859, 135] on div at bounding box center [879, 129] width 105 height 15
click at [874, 135] on div at bounding box center [879, 129] width 105 height 15
click at [993, 233] on div at bounding box center [621, 316] width 848 height 341
click at [1002, 131] on button "Capture & Predict" at bounding box center [1002, 129] width 83 height 22
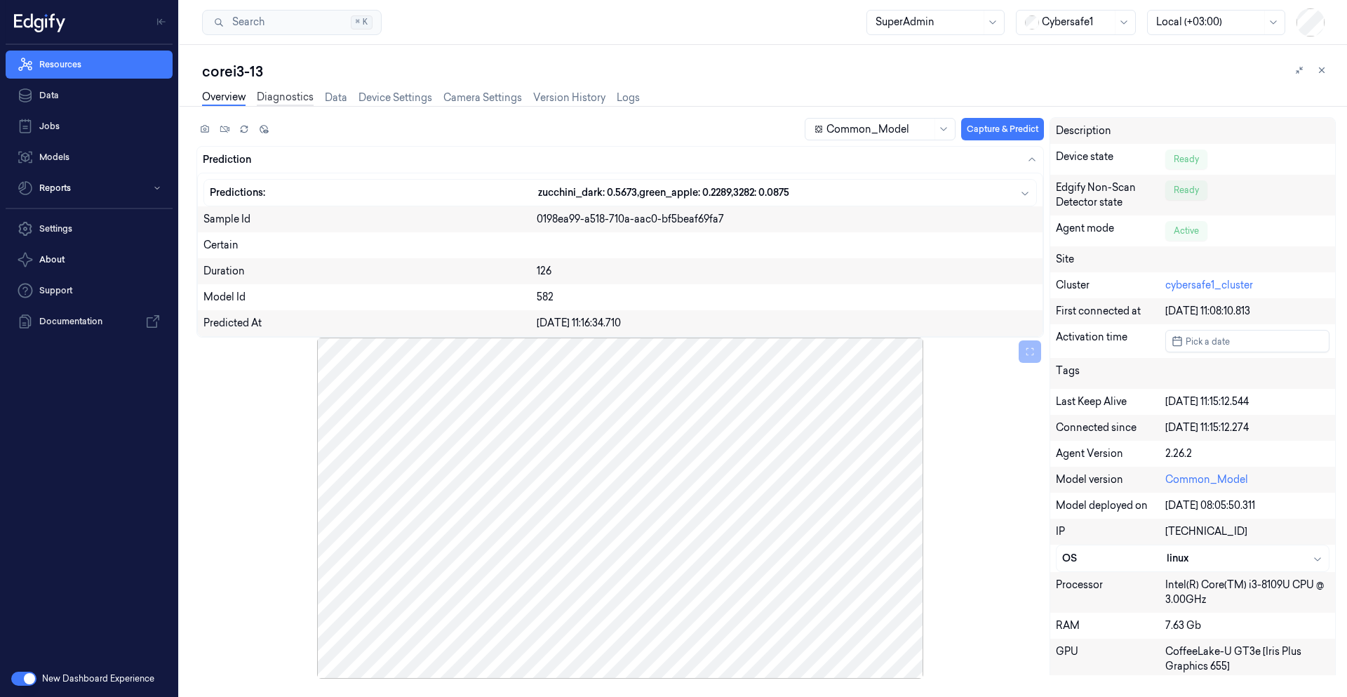
click at [293, 102] on link "Diagnostics" at bounding box center [285, 98] width 57 height 16
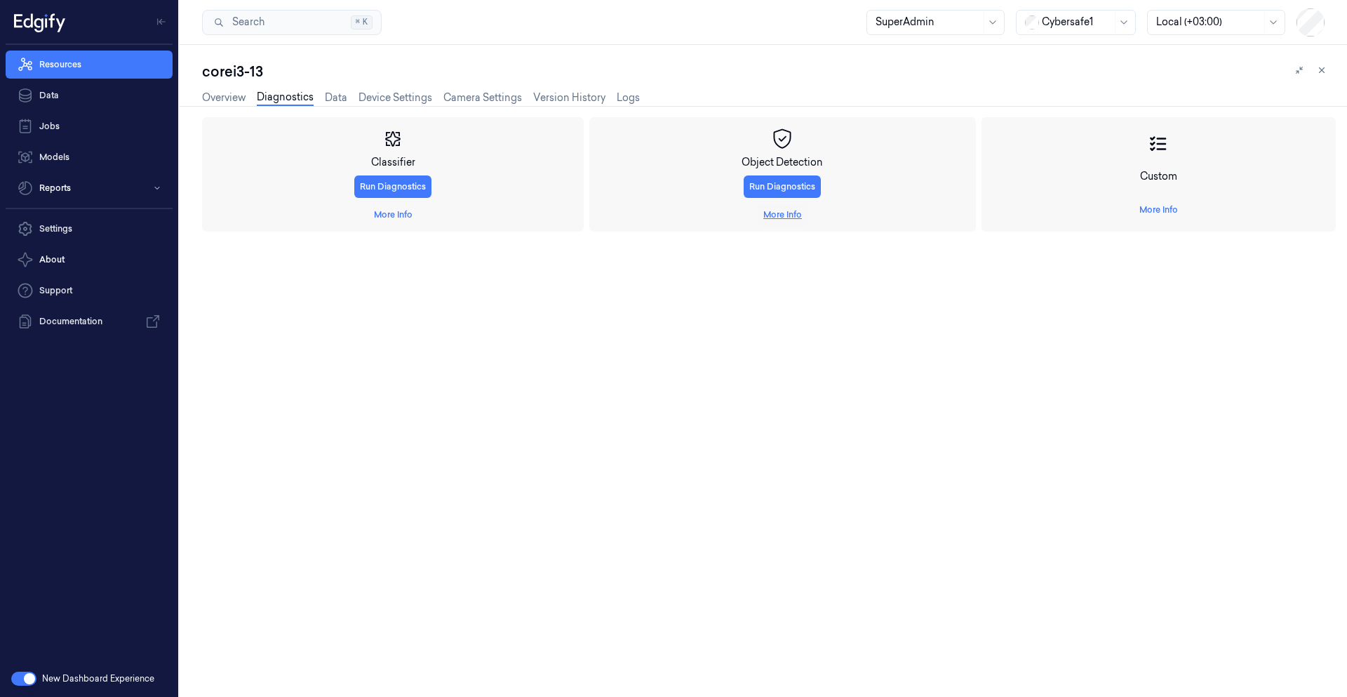
click at [796, 217] on link "More Info" at bounding box center [783, 214] width 39 height 13
click at [404, 221] on button "More Info" at bounding box center [393, 215] width 50 height 22
click at [402, 215] on link "More Info" at bounding box center [393, 214] width 39 height 13
click at [246, 321] on span "Capture And Predict" at bounding box center [249, 321] width 83 height 13
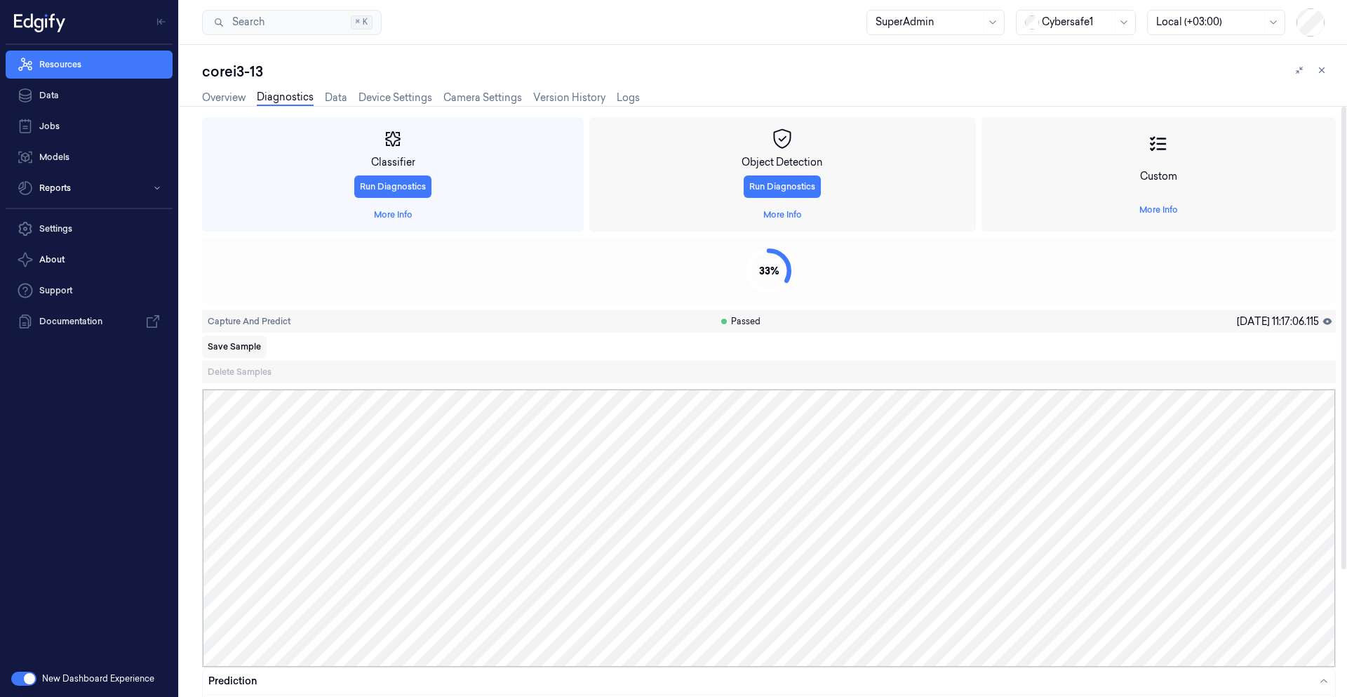
click at [234, 345] on span "Save Sample" at bounding box center [234, 346] width 53 height 13
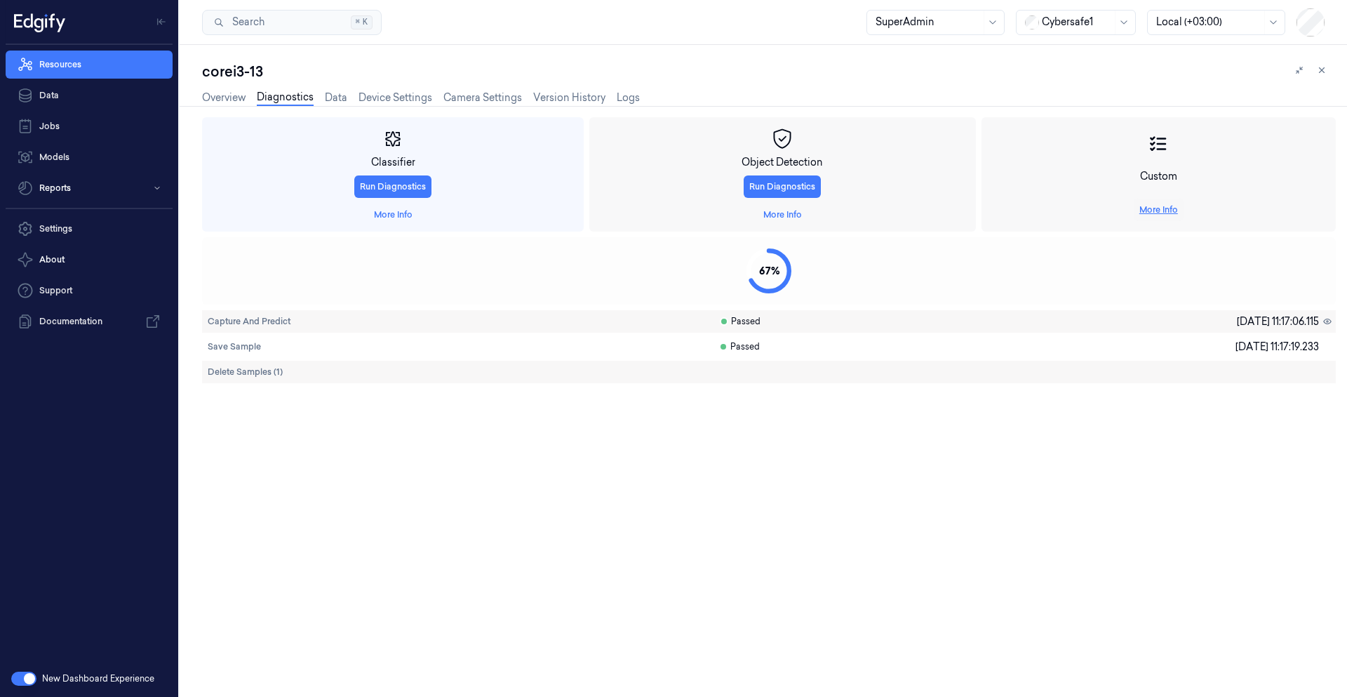
click at [1152, 216] on link "More Info" at bounding box center [1159, 210] width 39 height 13
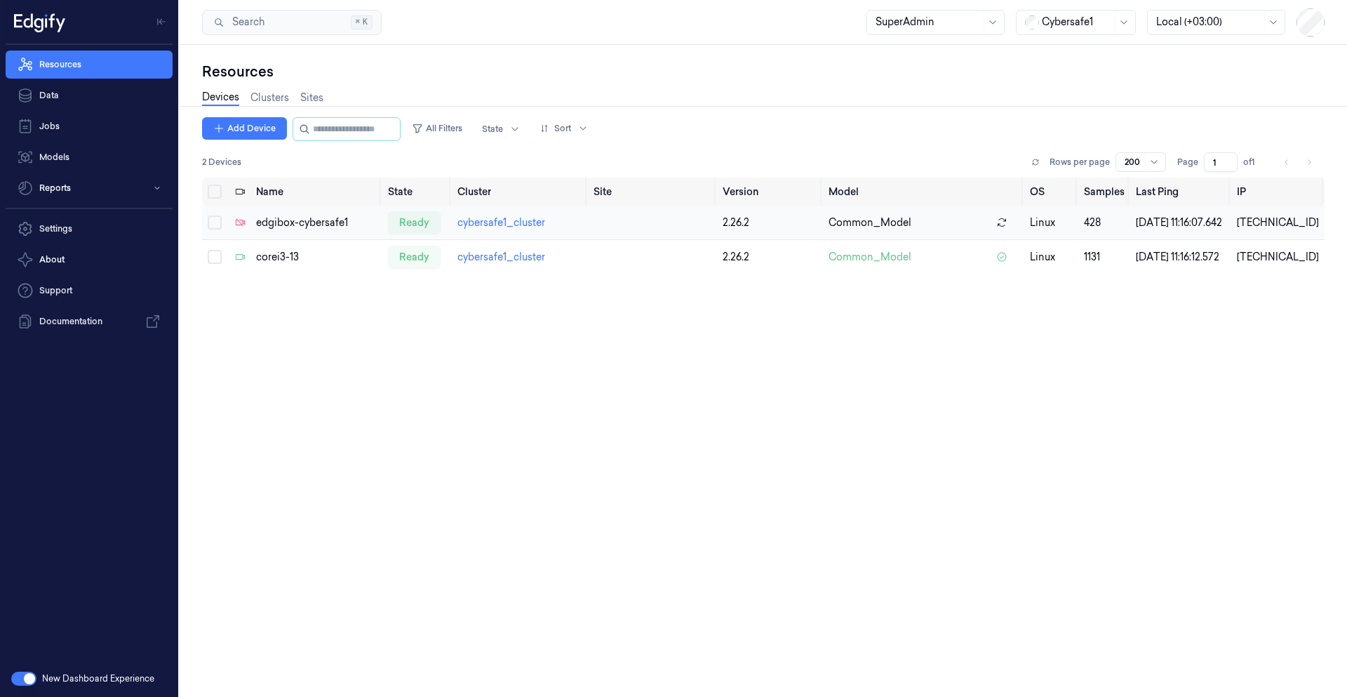
click at [304, 229] on div "edgibox-cybersafe1" at bounding box center [316, 222] width 121 height 15
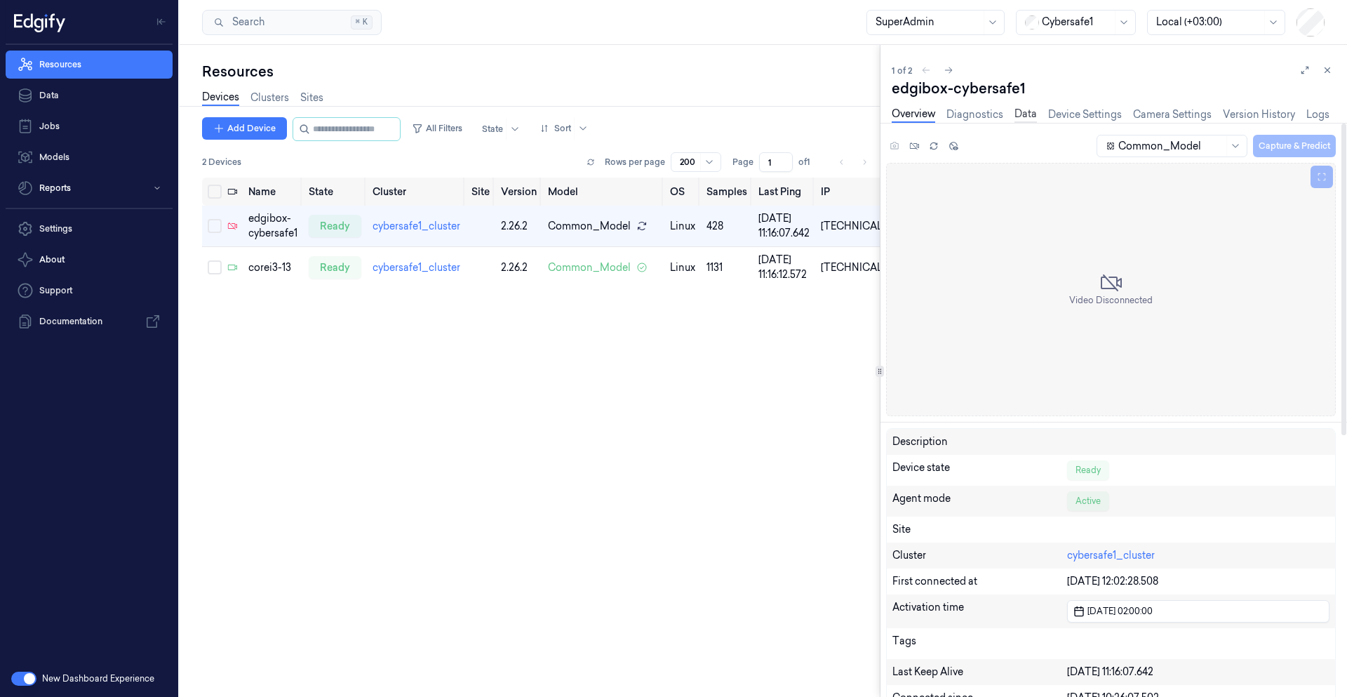
click at [1026, 114] on link "Data" at bounding box center [1026, 115] width 22 height 16
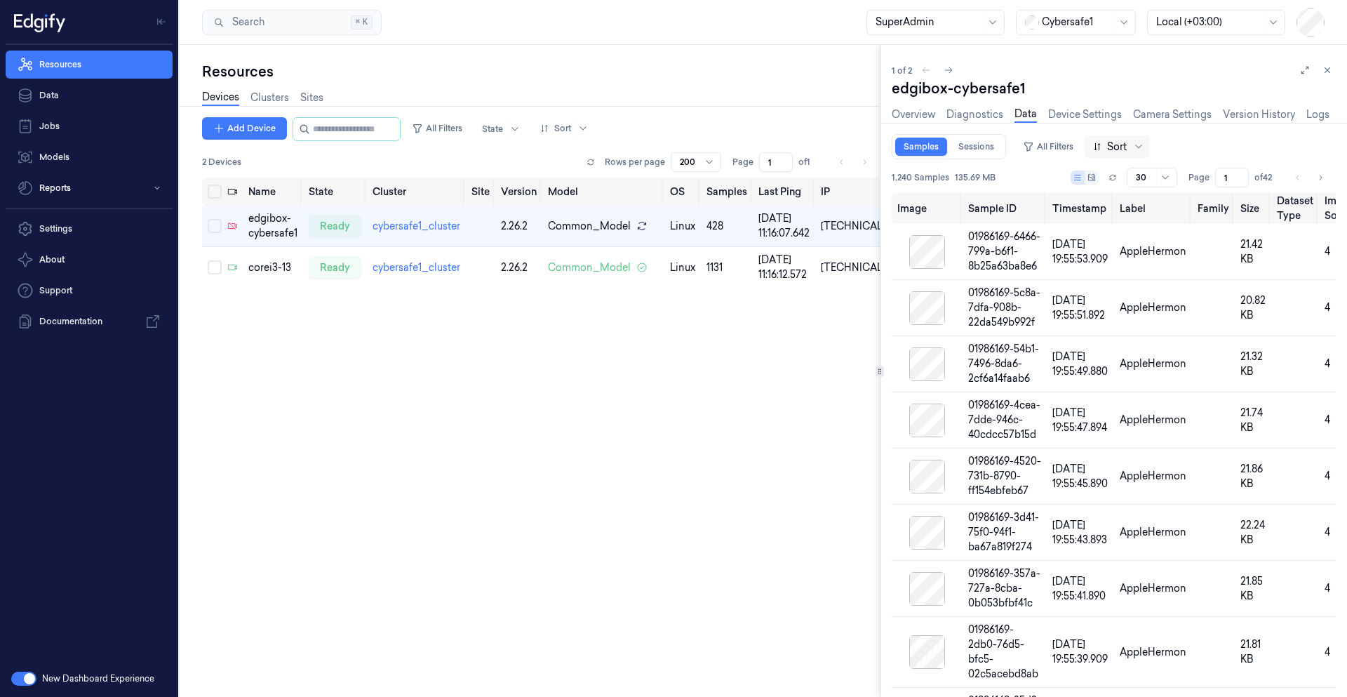
click at [1102, 149] on div at bounding box center [1110, 147] width 34 height 15
click at [1131, 178] on div "Created at" at bounding box center [1118, 175] width 49 height 15
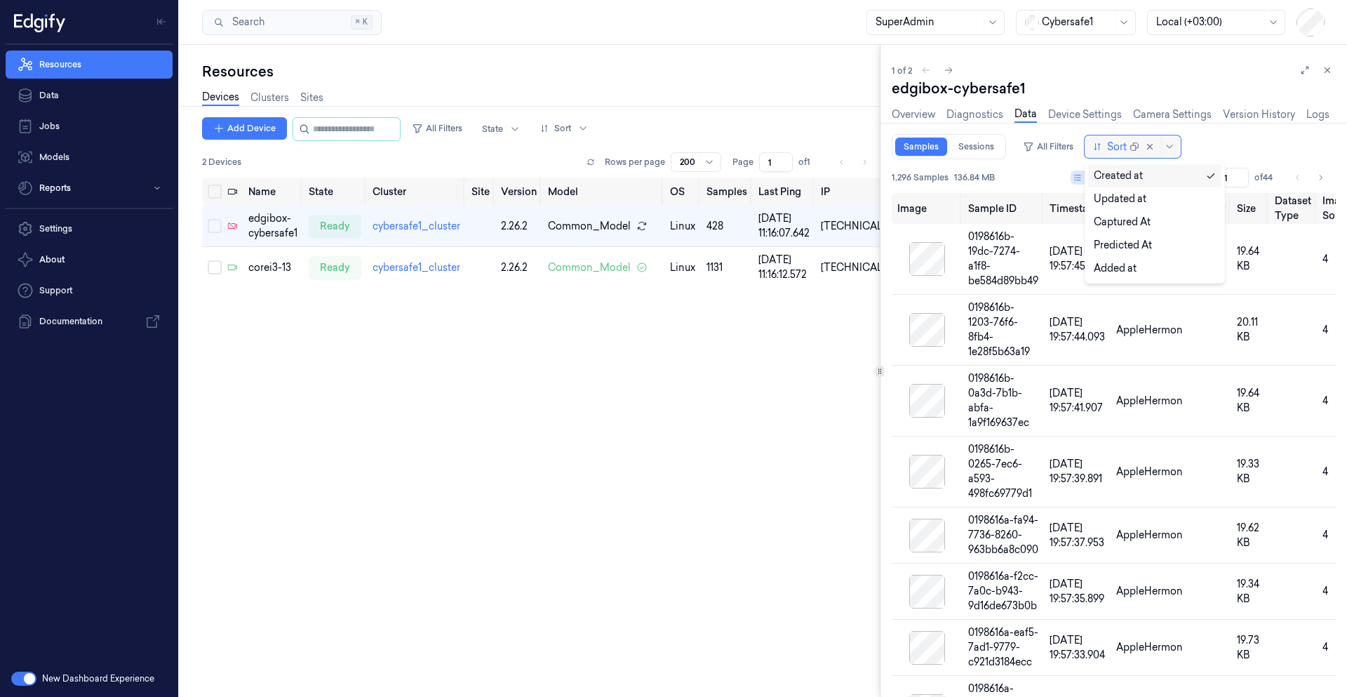
click at [1124, 148] on div at bounding box center [1110, 147] width 34 height 15
click at [1122, 246] on div "Predicted At" at bounding box center [1123, 245] width 58 height 15
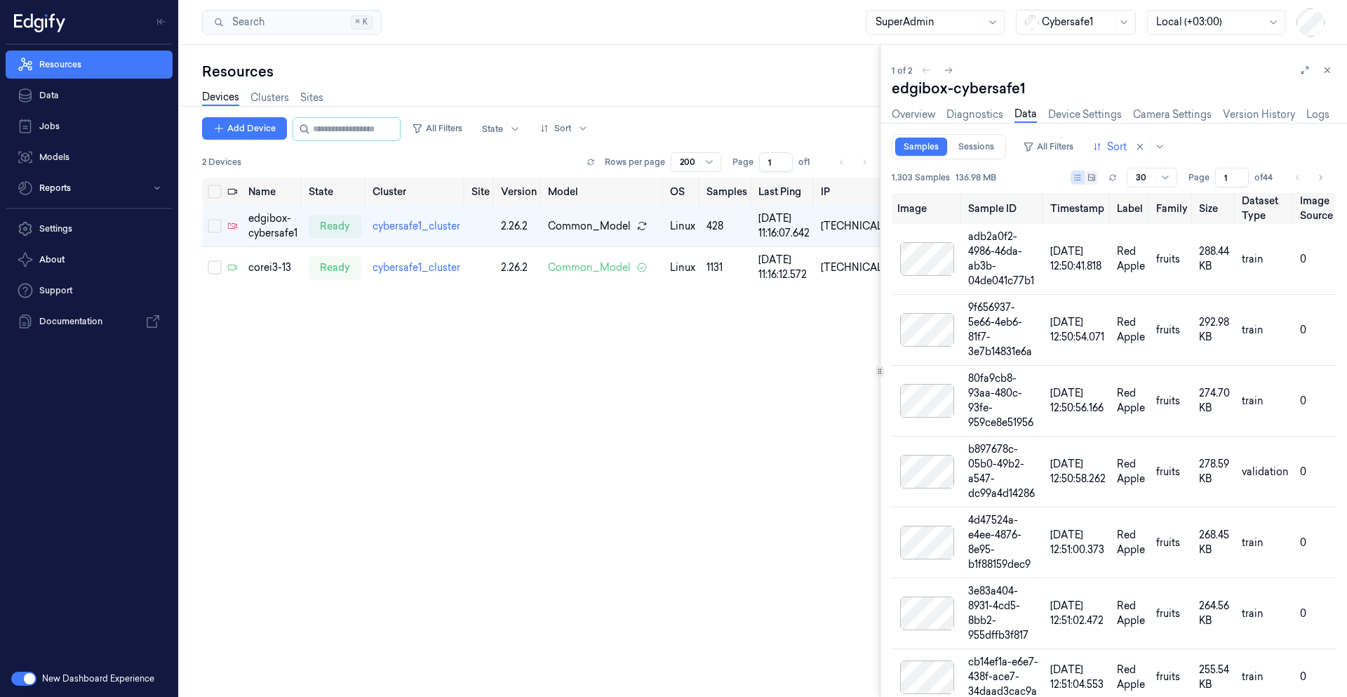
click at [1123, 158] on div "Samples Sessions All Filters Sort" at bounding box center [1114, 146] width 444 height 25
click at [1124, 149] on div at bounding box center [1110, 147] width 34 height 15
click at [1126, 265] on div "Added at" at bounding box center [1115, 268] width 43 height 15
click at [1051, 149] on button "All Filters" at bounding box center [1049, 146] width 62 height 22
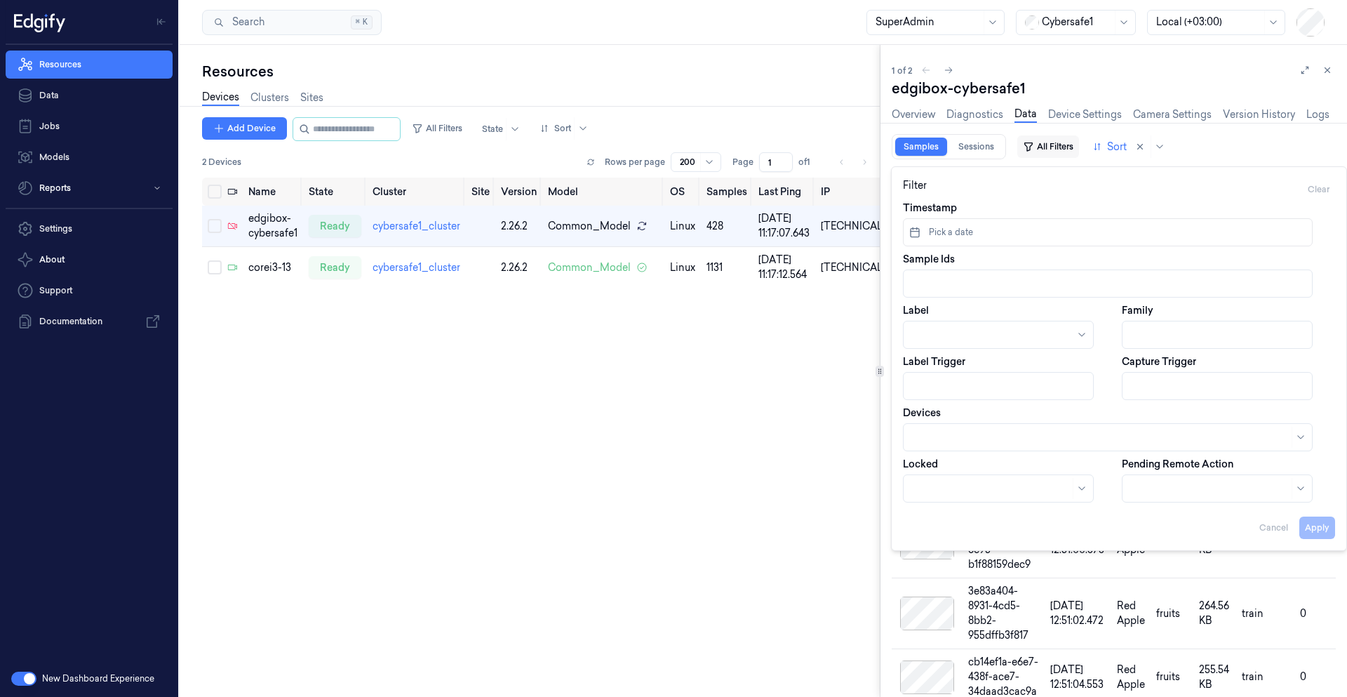
click at [1054, 149] on button "All Filters" at bounding box center [1049, 146] width 62 height 22
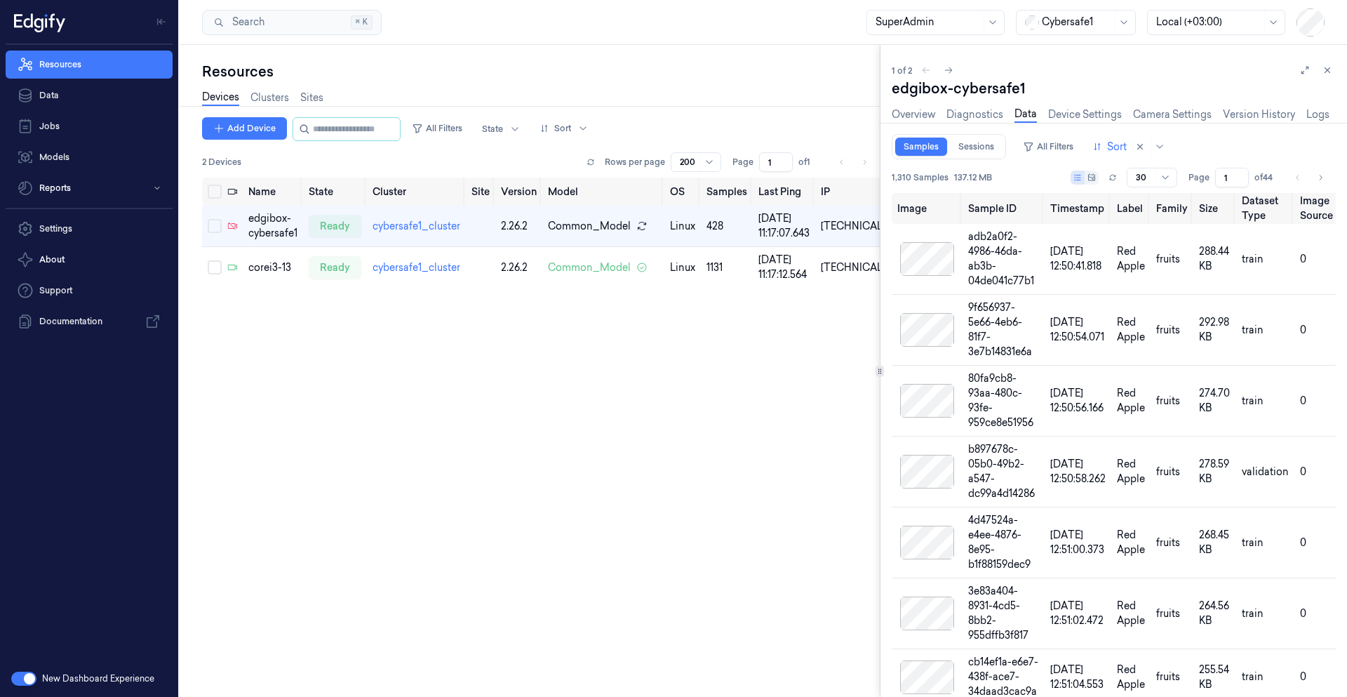
click at [1270, 143] on div "Samples Sessions All Filters Sort" at bounding box center [1114, 146] width 444 height 25
click at [1104, 150] on div at bounding box center [1110, 147] width 34 height 15
click at [1130, 180] on div "Created at" at bounding box center [1118, 175] width 49 height 15
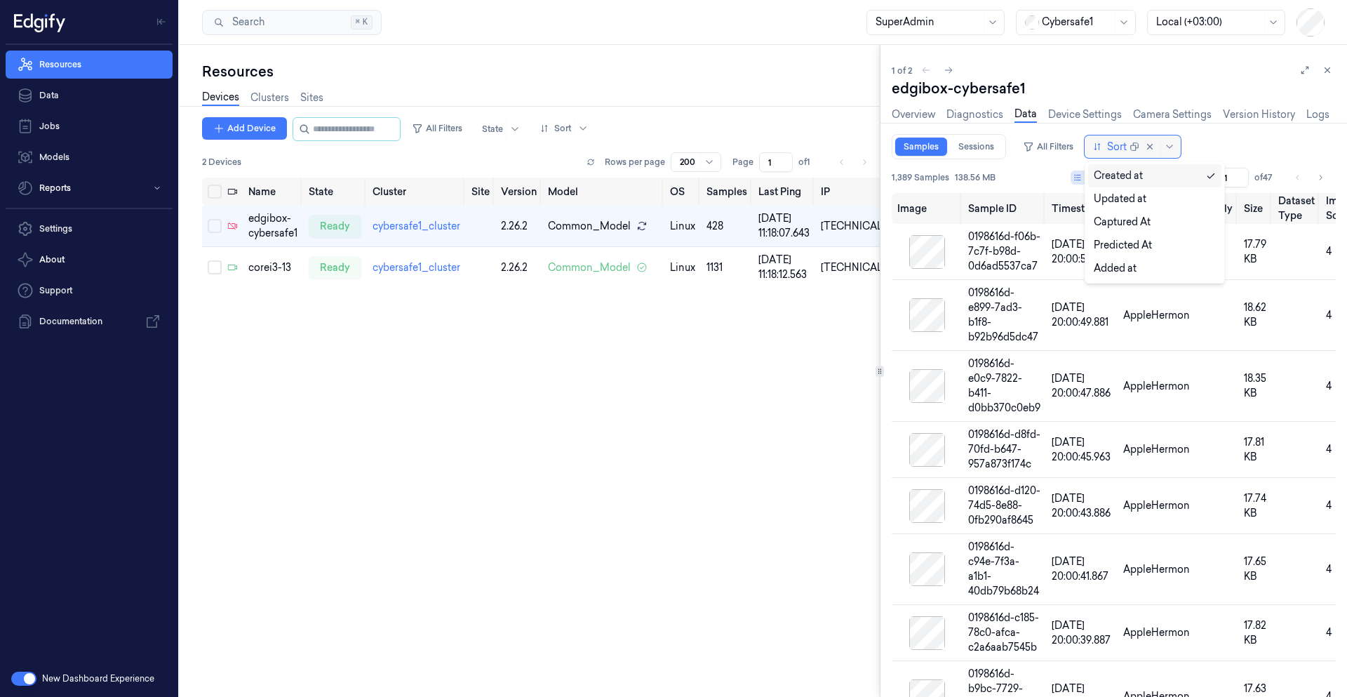
click at [1114, 152] on div at bounding box center [1110, 147] width 34 height 15
click at [1117, 194] on div "Updated at" at bounding box center [1120, 199] width 53 height 15
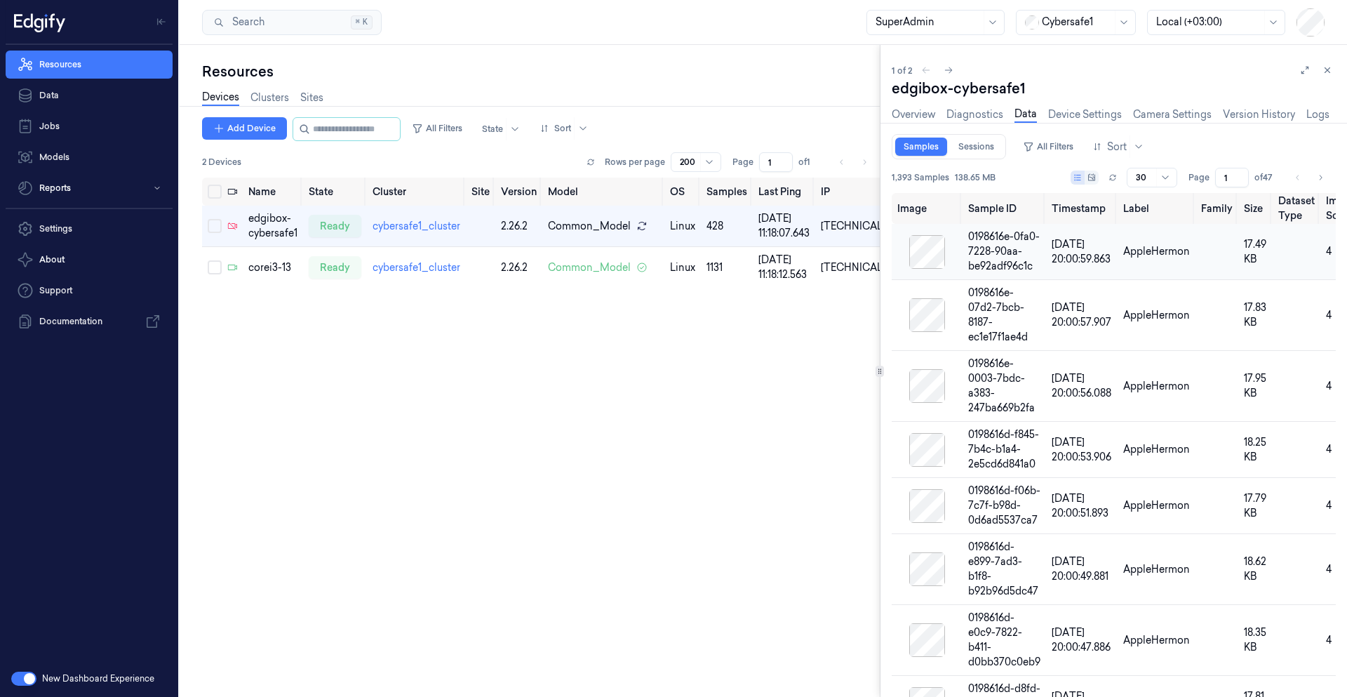
click at [933, 259] on div at bounding box center [928, 252] width 60 height 34
click at [1101, 144] on div at bounding box center [1110, 147] width 34 height 15
click at [1129, 200] on div "Updated at" at bounding box center [1120, 199] width 53 height 15
click at [1105, 150] on div at bounding box center [1110, 147] width 34 height 15
click at [1130, 265] on div "Added at" at bounding box center [1115, 268] width 43 height 15
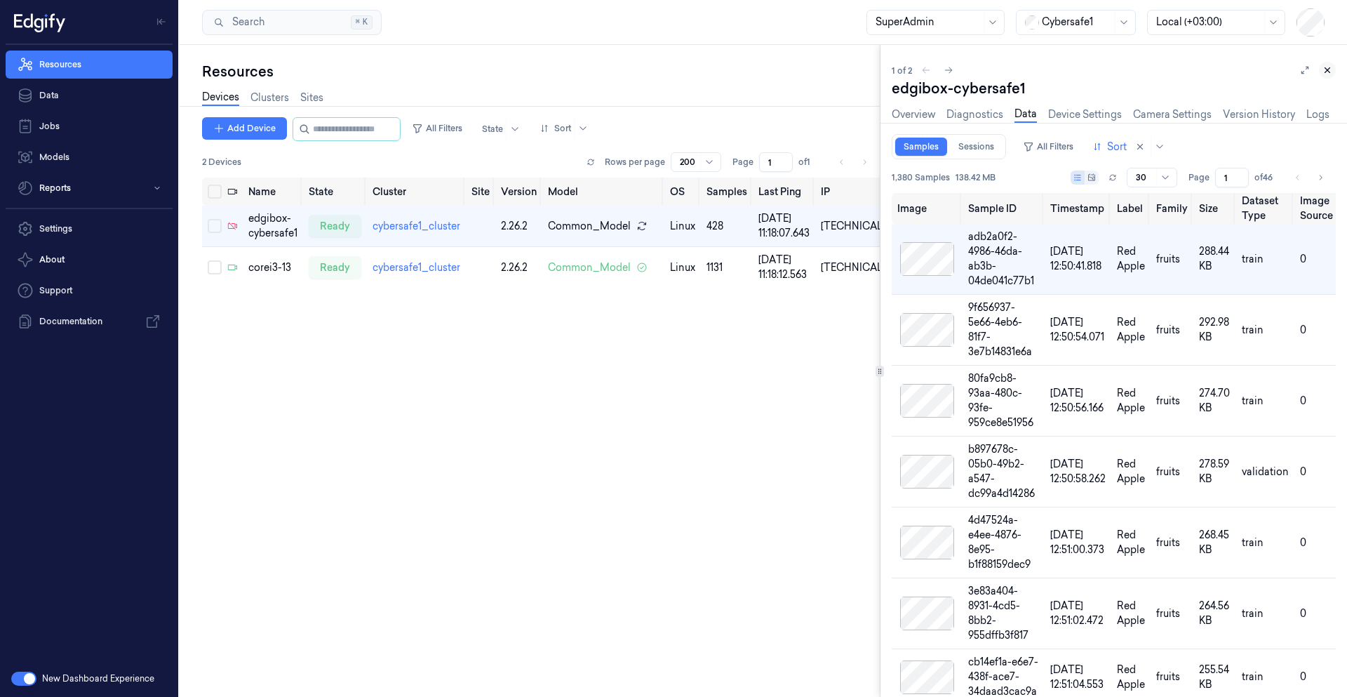
click at [1324, 72] on icon at bounding box center [1328, 70] width 10 height 10
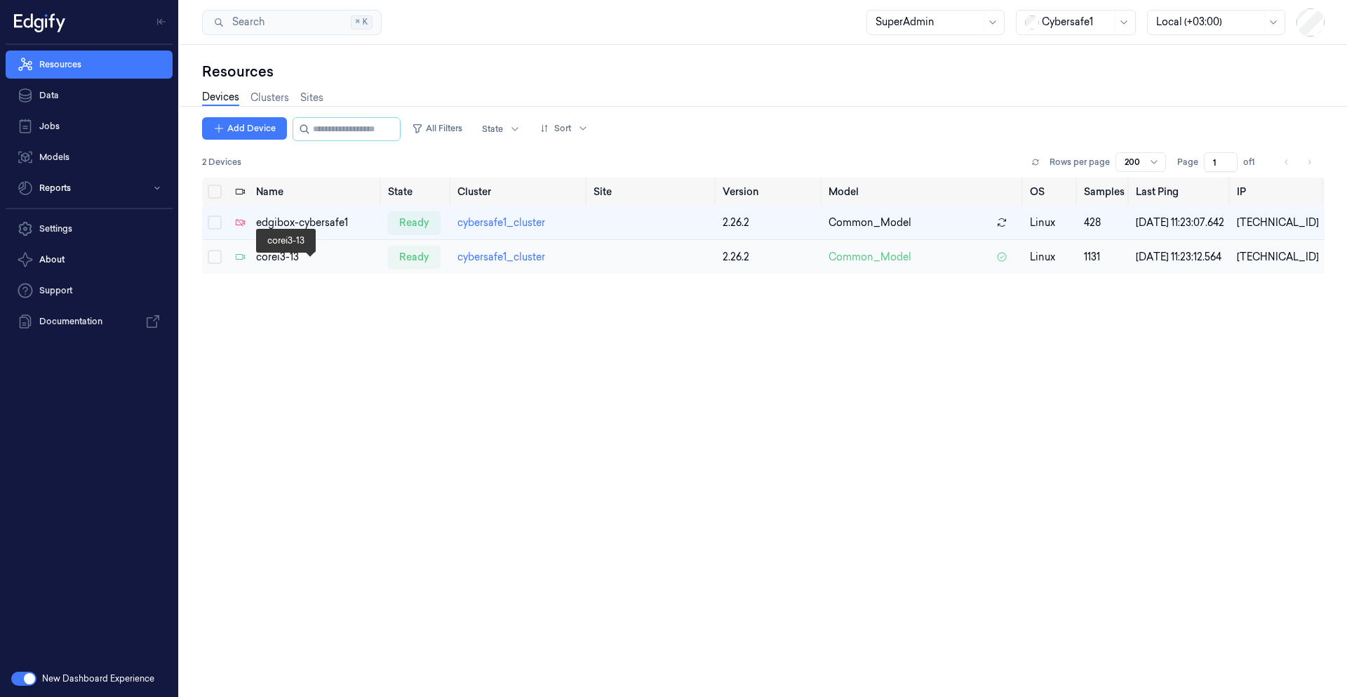
click at [281, 265] on div "corei3-13" at bounding box center [316, 257] width 121 height 15
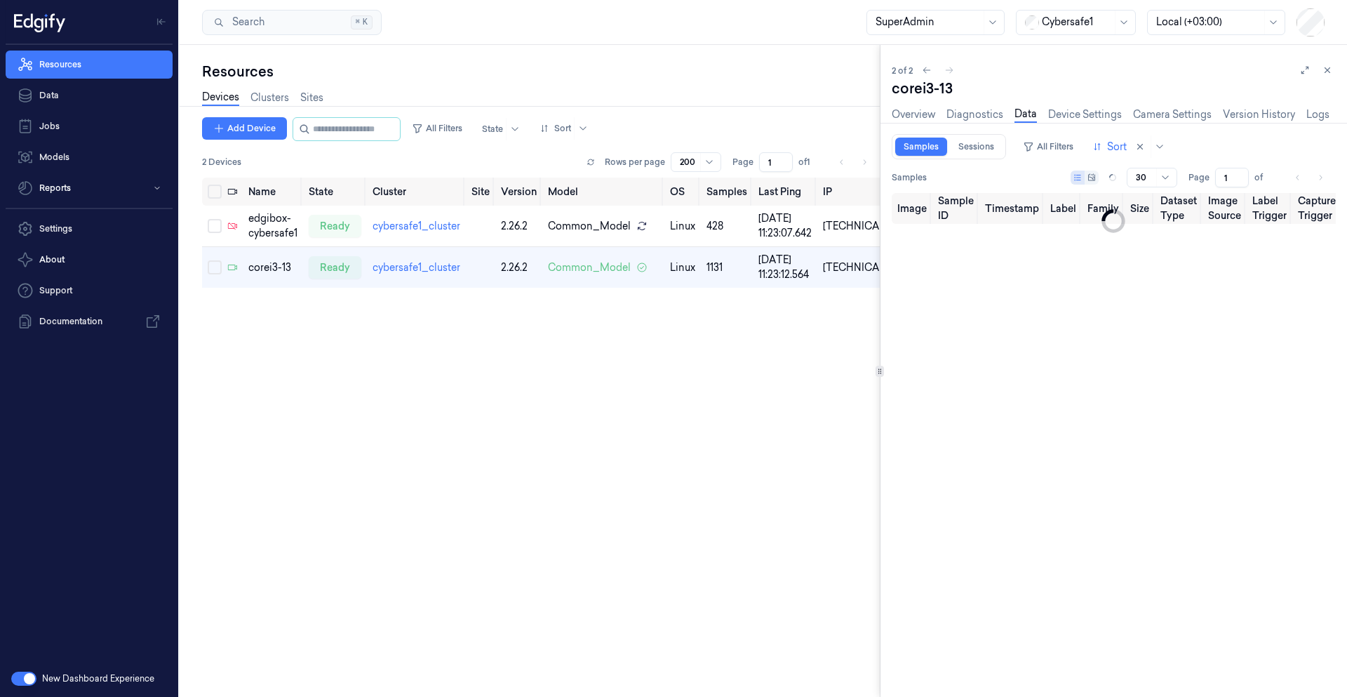
type input "0"
click at [1330, 74] on icon at bounding box center [1328, 70] width 10 height 10
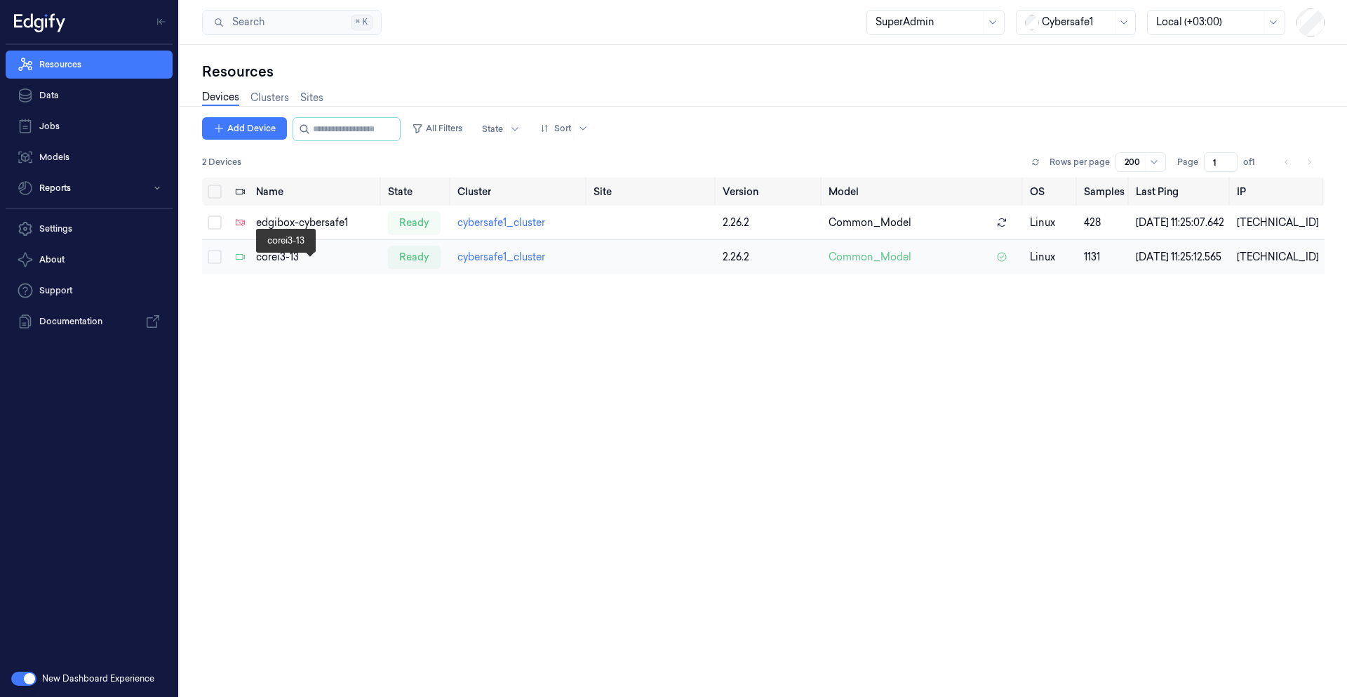
click at [274, 265] on div "corei3-13" at bounding box center [316, 257] width 121 height 15
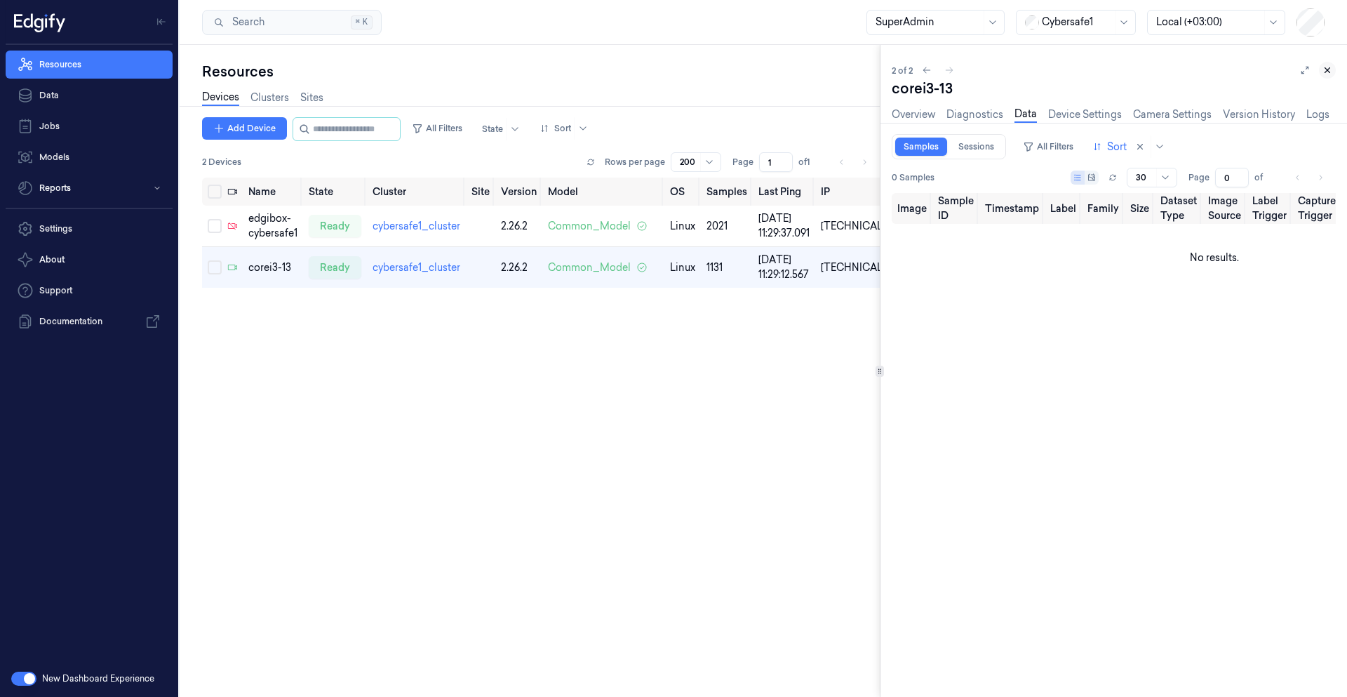
click at [1325, 74] on icon at bounding box center [1328, 70] width 10 height 10
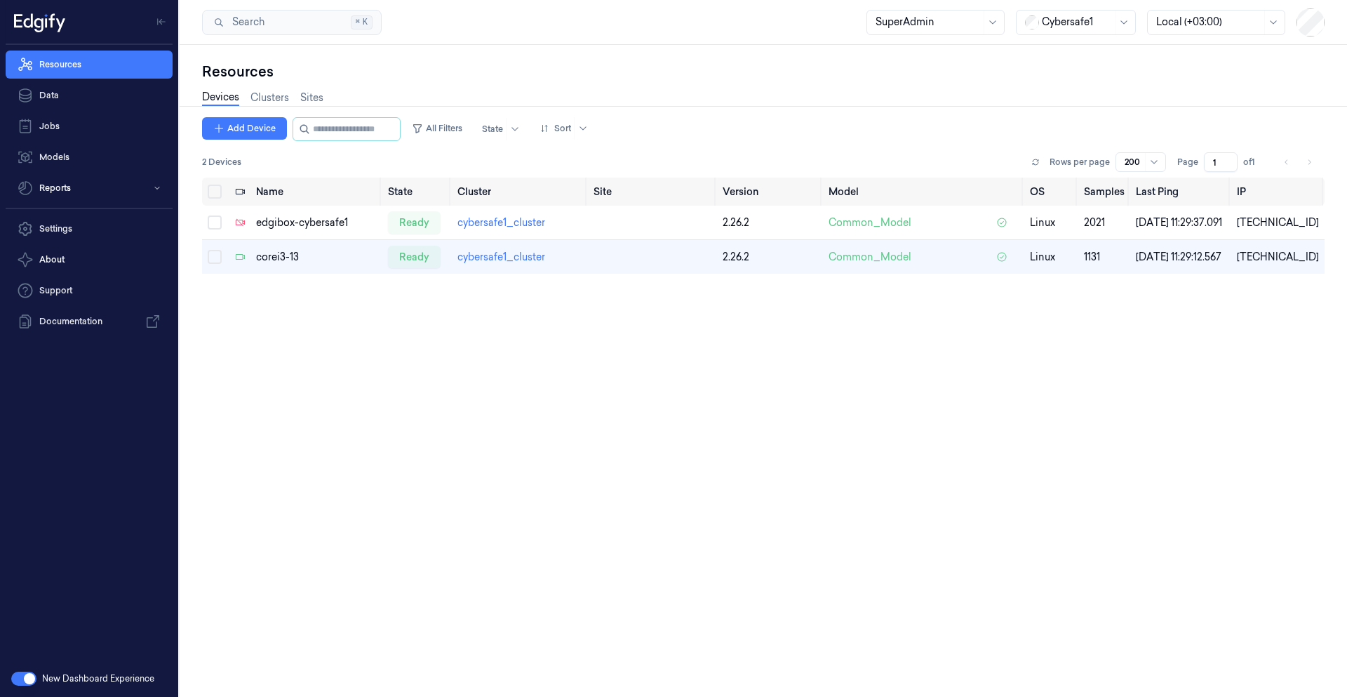
click at [1060, 20] on div at bounding box center [1077, 22] width 70 height 15
type input "cybe"
click at [1081, 20] on div at bounding box center [1077, 22] width 70 height 15
click at [1065, 214] on div "Cybersafe2" at bounding box center [1051, 221] width 53 height 15
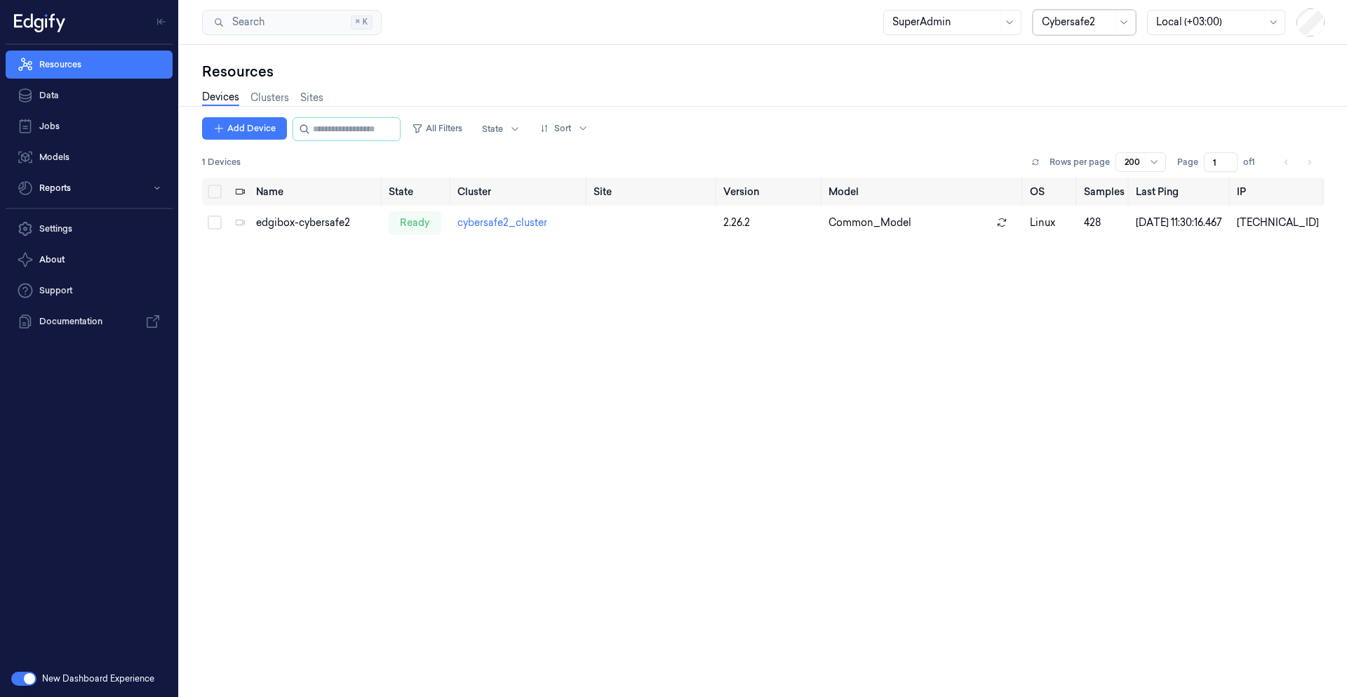
click at [208, 333] on div "Name State Cluster Site Version Model OS Samples Last Ping IP edgibox-cybersafe…" at bounding box center [763, 432] width 1123 height 508
click at [93, 227] on link "Settings" at bounding box center [89, 229] width 167 height 28
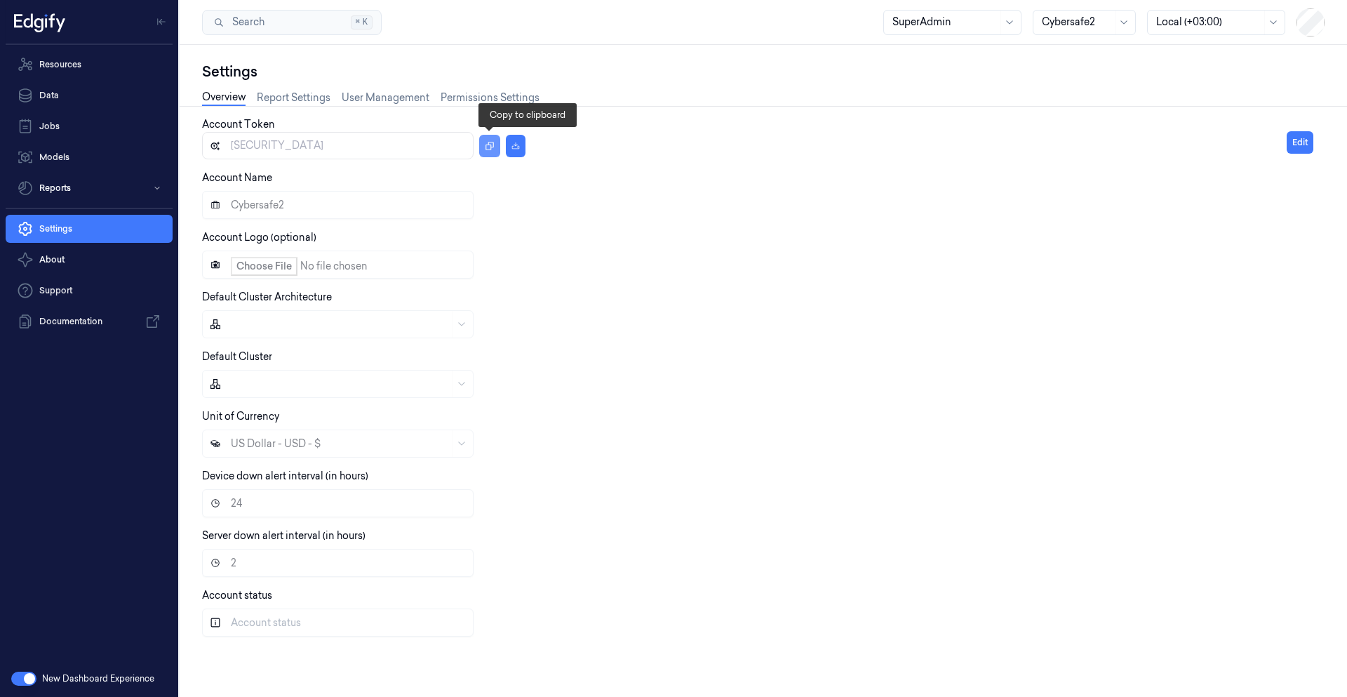
click at [490, 152] on button "button" at bounding box center [489, 146] width 21 height 22
click at [78, 67] on link "Resources" at bounding box center [89, 65] width 167 height 28
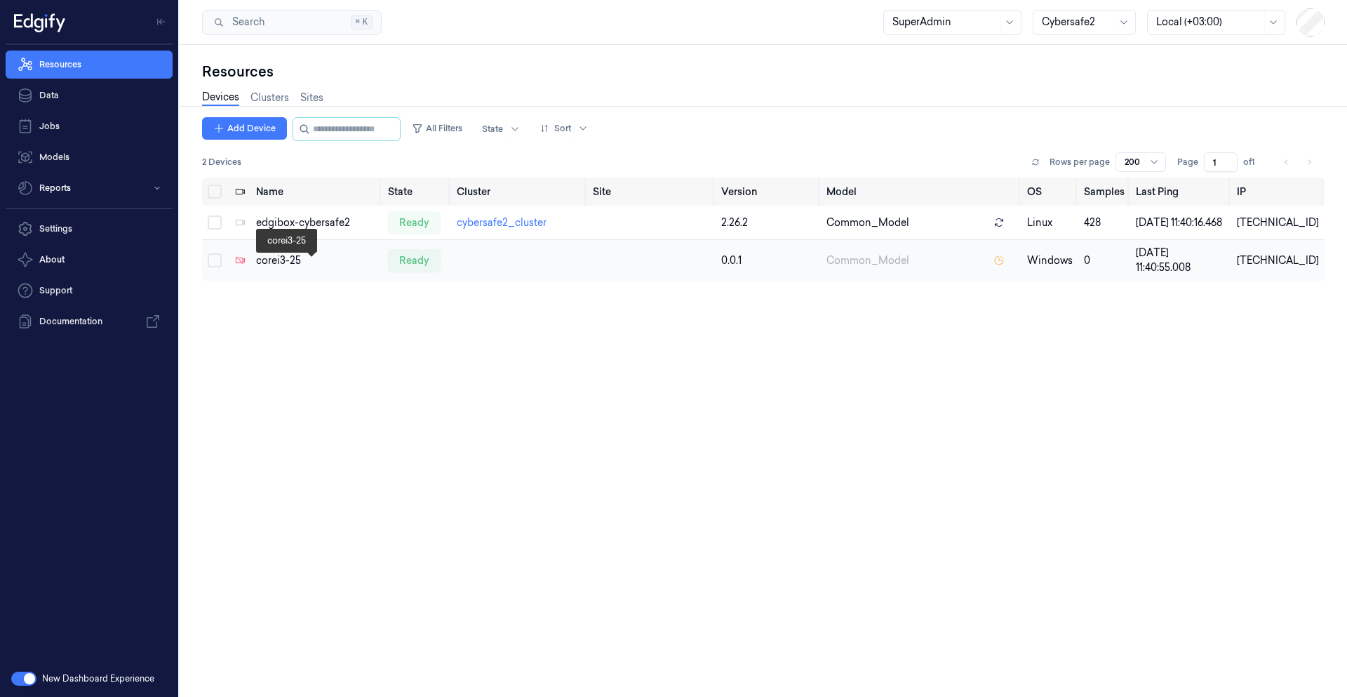
click at [284, 268] on div "corei3-25" at bounding box center [316, 260] width 121 height 15
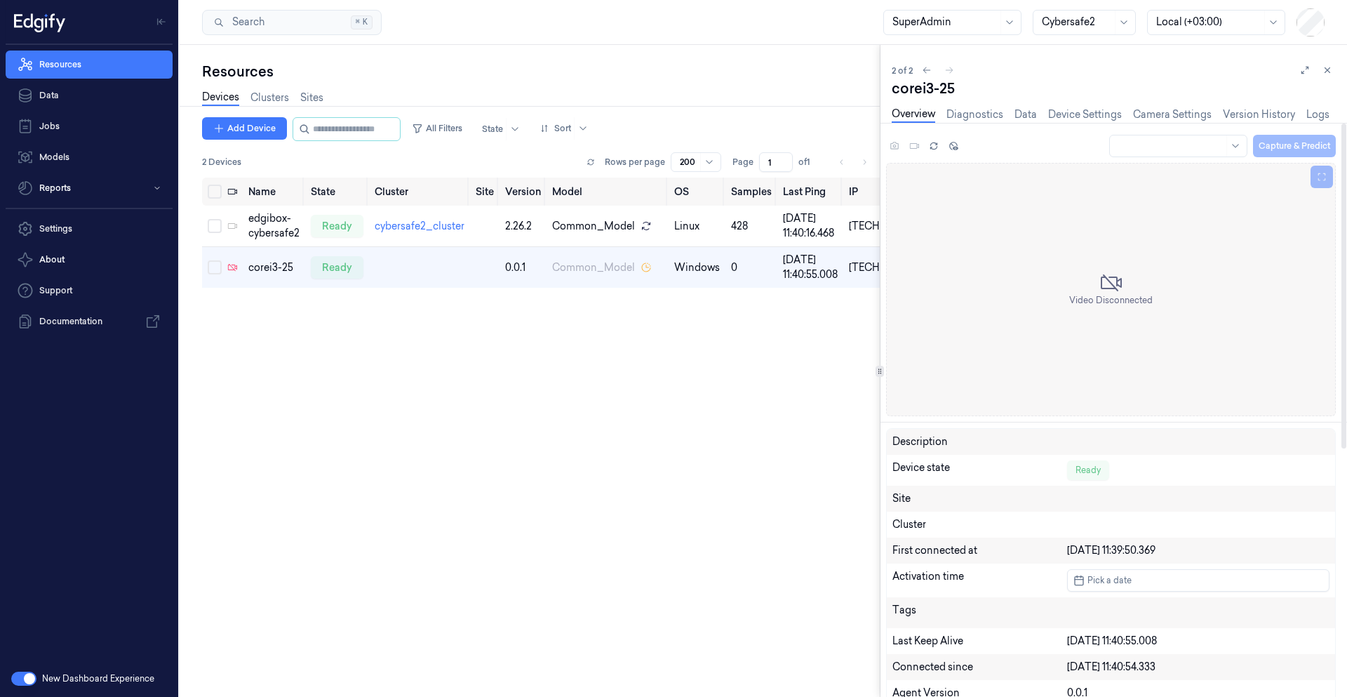
click at [900, 144] on div "Capture & Predict" at bounding box center [1111, 148] width 450 height 29
click at [1081, 116] on link "Device Settings" at bounding box center [1086, 115] width 74 height 16
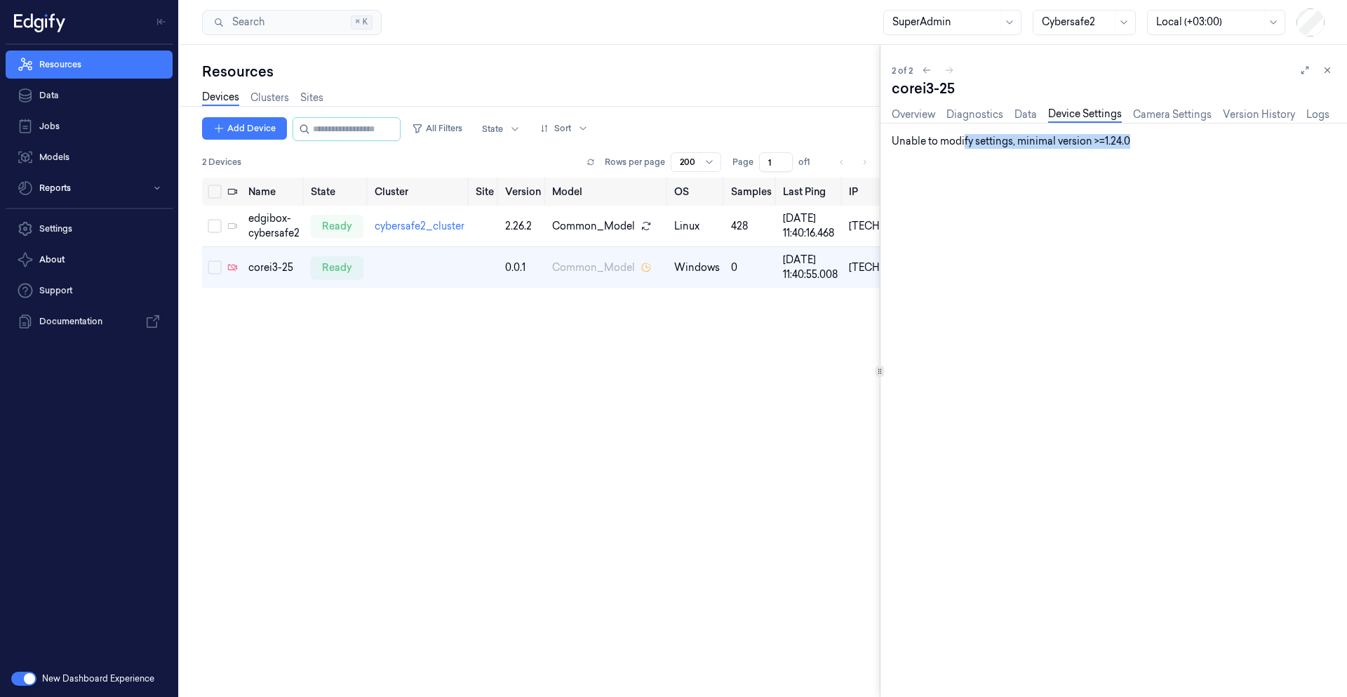
drag, startPoint x: 984, startPoint y: 144, endPoint x: 1138, endPoint y: 145, distance: 154.4
click at [1138, 145] on div "Unable to modify settings, minimal version >=1.24.0" at bounding box center [1114, 141] width 444 height 15
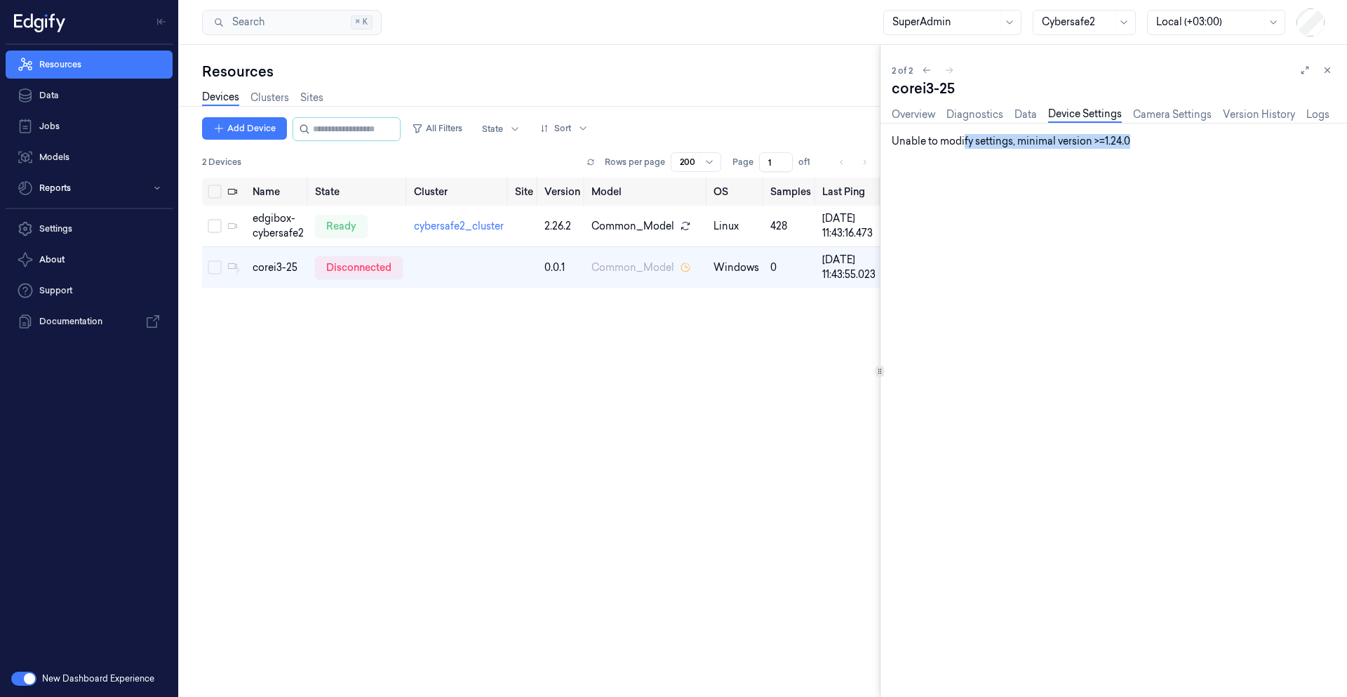
click at [1060, 364] on div "Expand all Lock config View History Search Edit Unable to modify settings, mini…" at bounding box center [1114, 415] width 444 height 563
click at [920, 119] on link "Overview" at bounding box center [914, 115] width 44 height 16
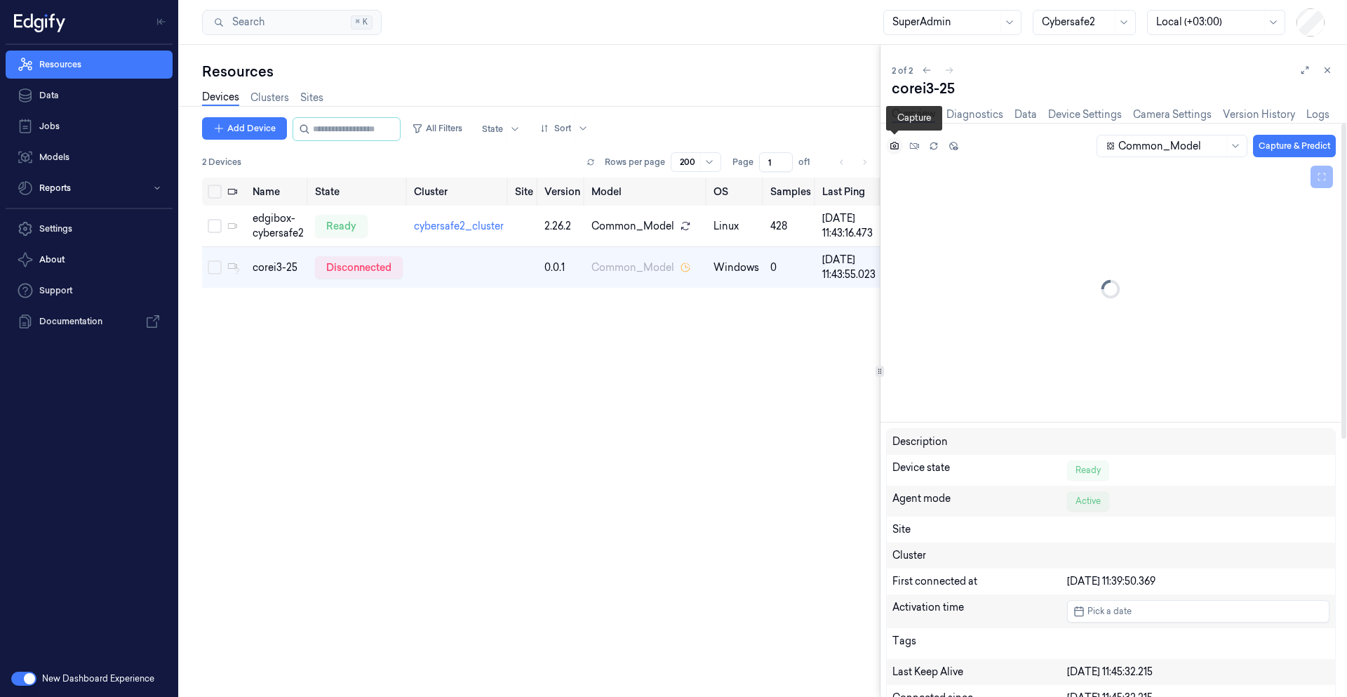
click at [896, 149] on icon at bounding box center [895, 146] width 10 height 10
click at [525, 447] on div "Name State Cluster Site Version Model OS Samples Last Ping IP edgibox-cybersafe…" at bounding box center [541, 432] width 678 height 508
click at [595, 163] on icon at bounding box center [591, 162] width 8 height 8
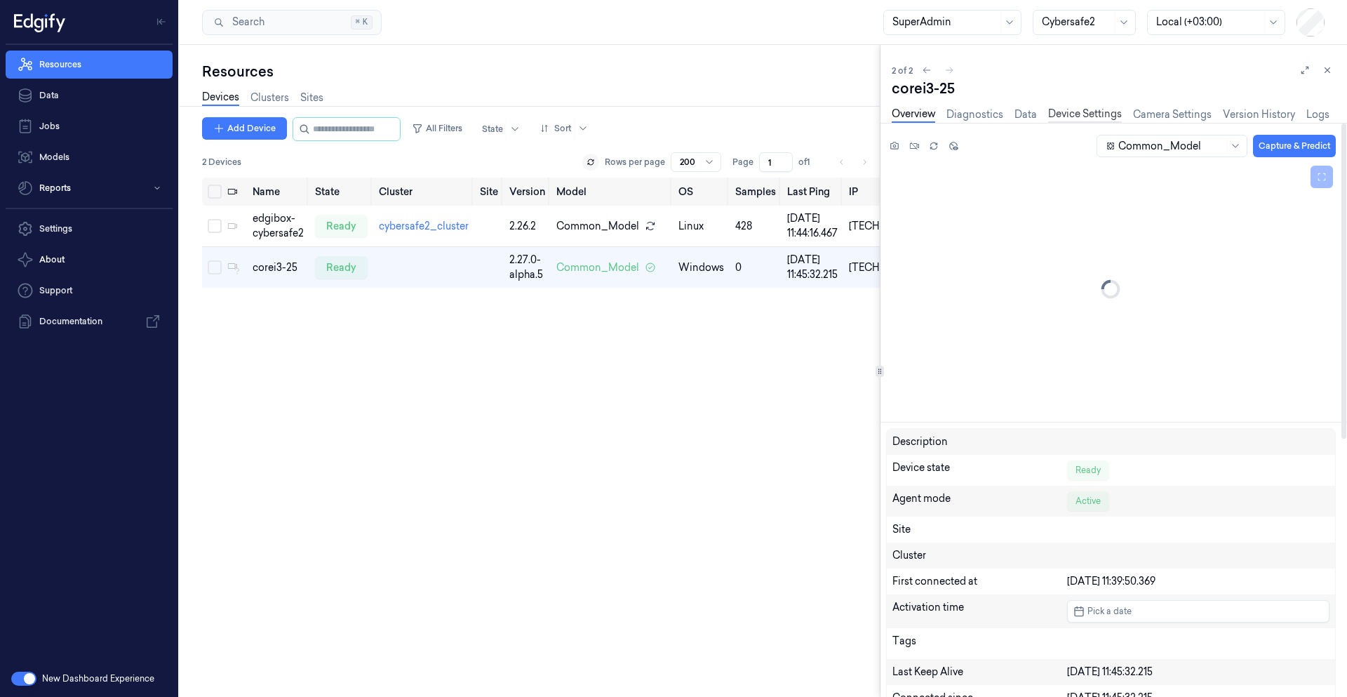
click at [1076, 119] on link "Device Settings" at bounding box center [1086, 115] width 74 height 16
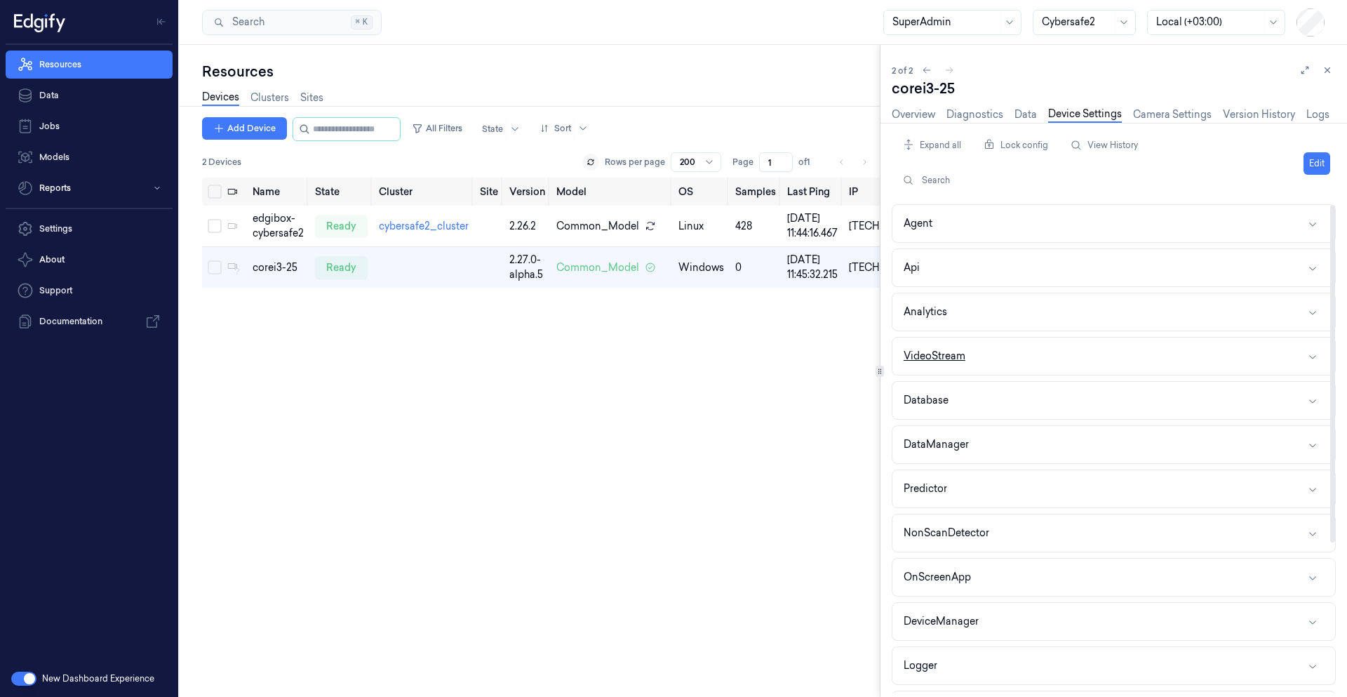
click at [986, 354] on button "VideoStream" at bounding box center [1114, 356] width 443 height 37
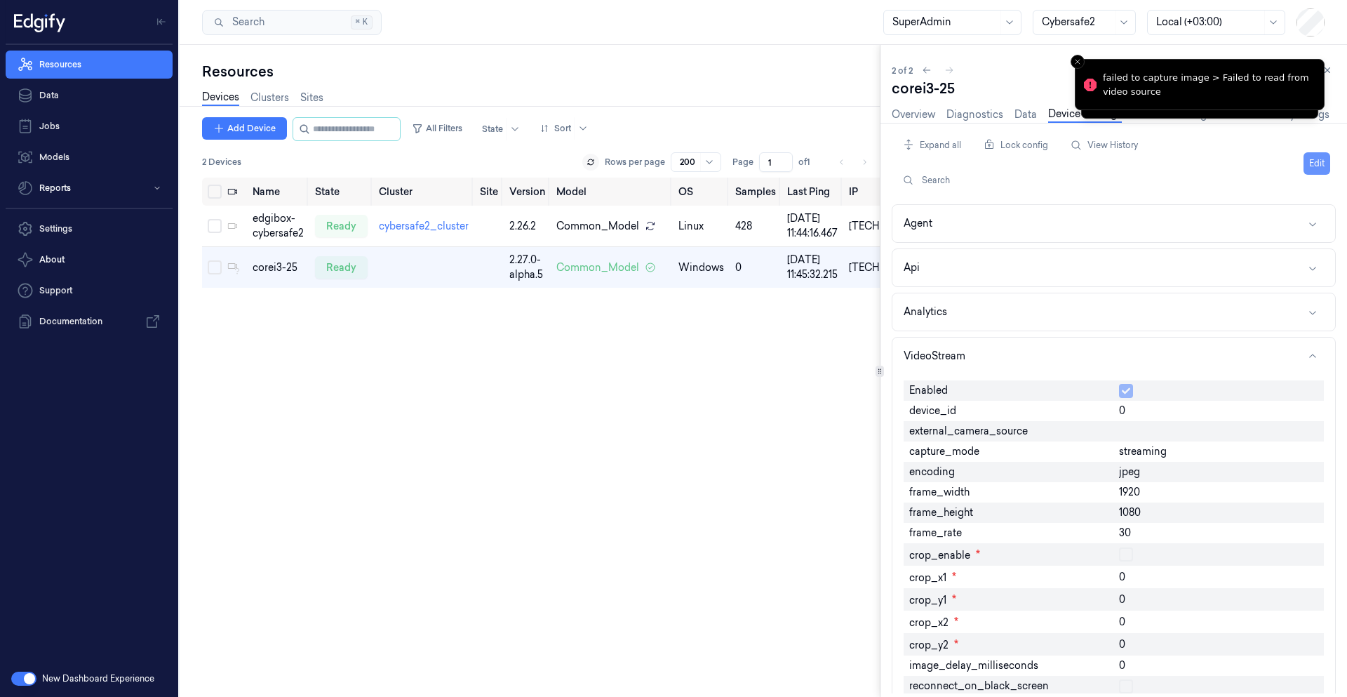
click at [1323, 162] on button "Edit" at bounding box center [1317, 163] width 27 height 22
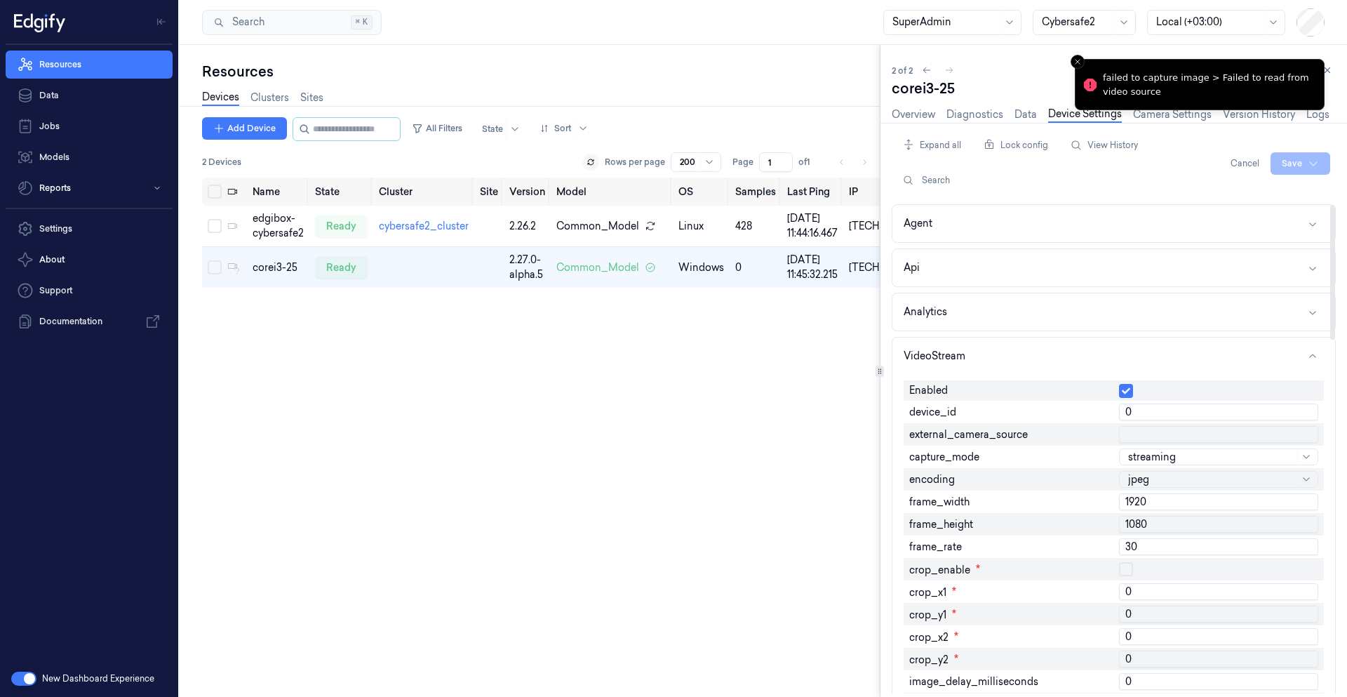
click at [1154, 410] on input "0" at bounding box center [1218, 412] width 199 height 17
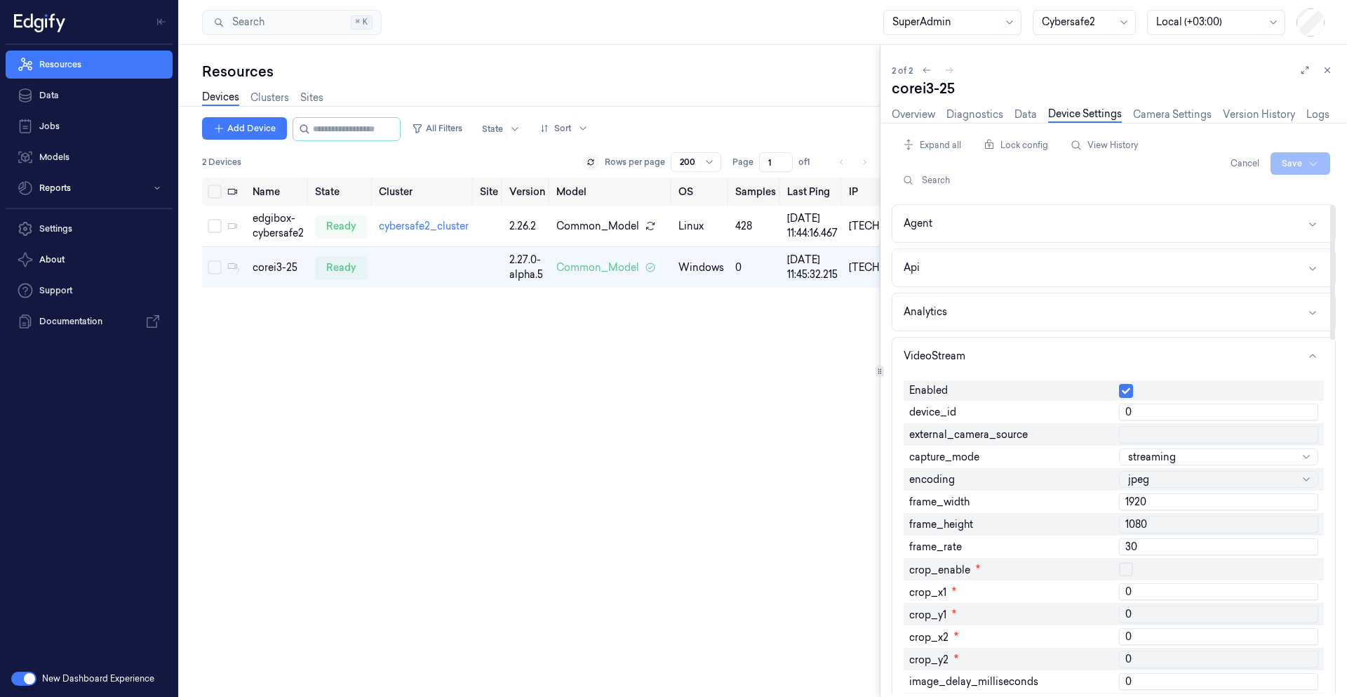
click at [1154, 410] on input "0" at bounding box center [1218, 412] width 199 height 17
type input "1"
click at [905, 112] on link "Overview" at bounding box center [914, 115] width 44 height 16
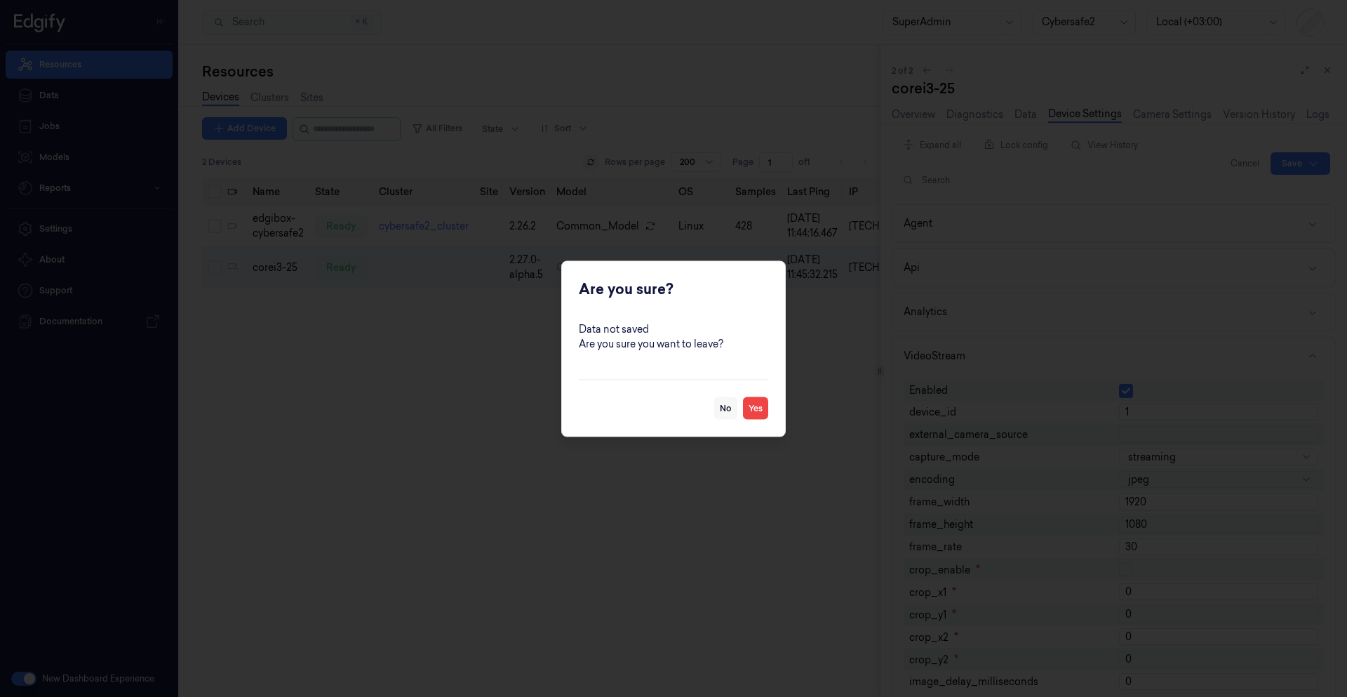
drag, startPoint x: 767, startPoint y: 411, endPoint x: 728, endPoint y: 417, distance: 39.7
click at [728, 417] on div "No Yes" at bounding box center [673, 399] width 189 height 40
click at [751, 413] on button "Yes" at bounding box center [755, 408] width 25 height 22
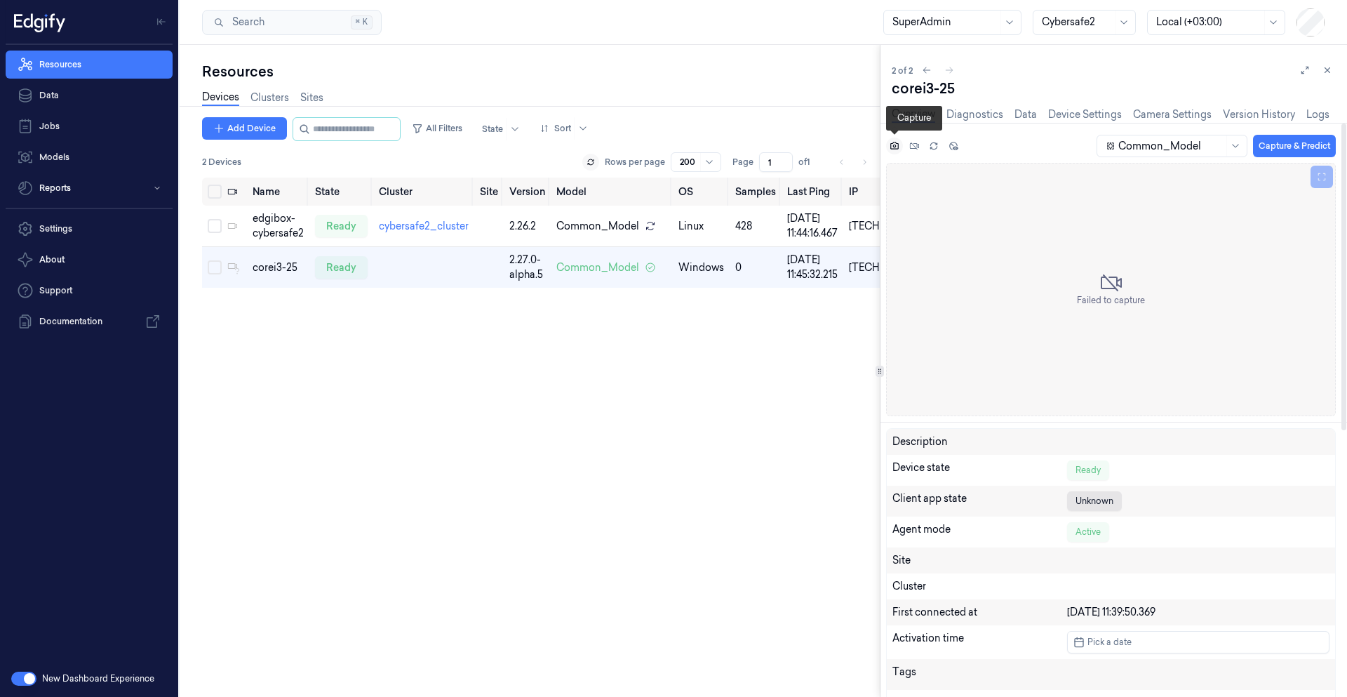
click at [894, 145] on icon at bounding box center [895, 146] width 4 height 4
click at [891, 145] on icon at bounding box center [895, 146] width 8 height 8
click at [1115, 103] on div "Overview Diagnostics Data Device Settings Camera Settings Version History Logs" at bounding box center [1111, 116] width 438 height 36
click at [1109, 109] on link "Device Settings" at bounding box center [1086, 115] width 74 height 16
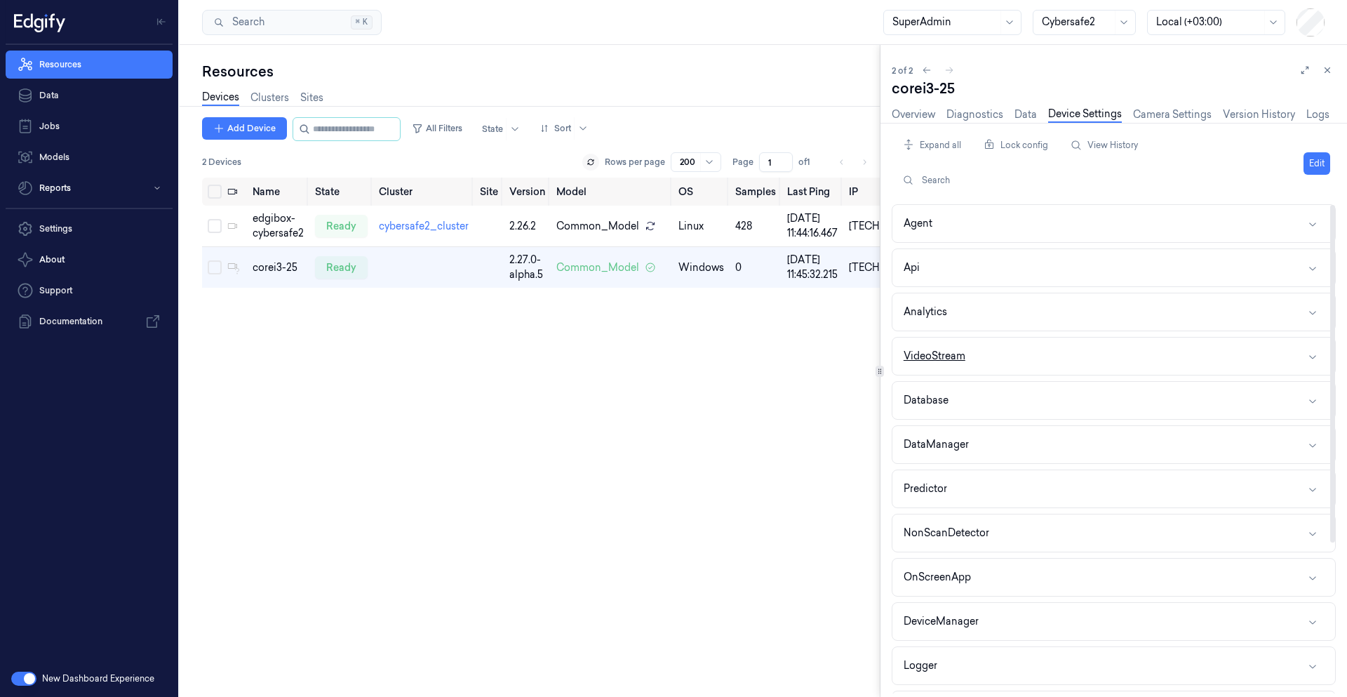
click at [1002, 365] on button "VideoStream" at bounding box center [1114, 356] width 443 height 37
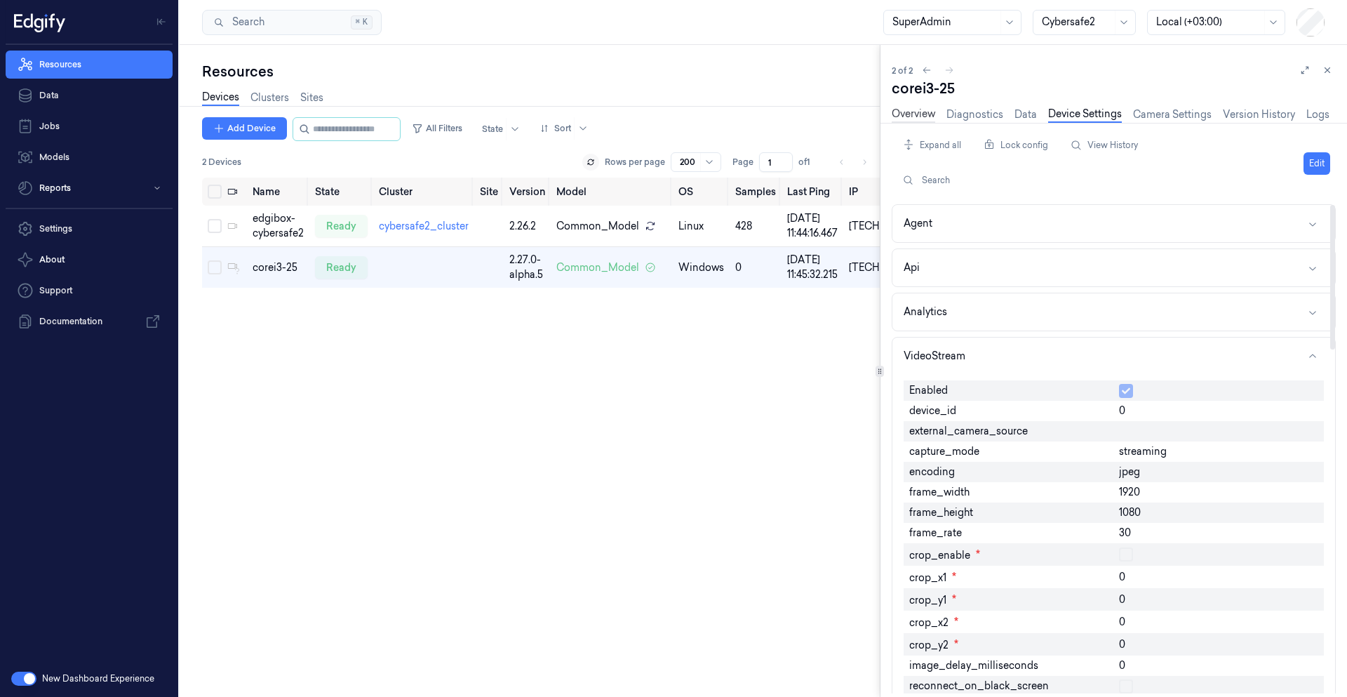
click at [931, 115] on link "Overview" at bounding box center [914, 115] width 44 height 16
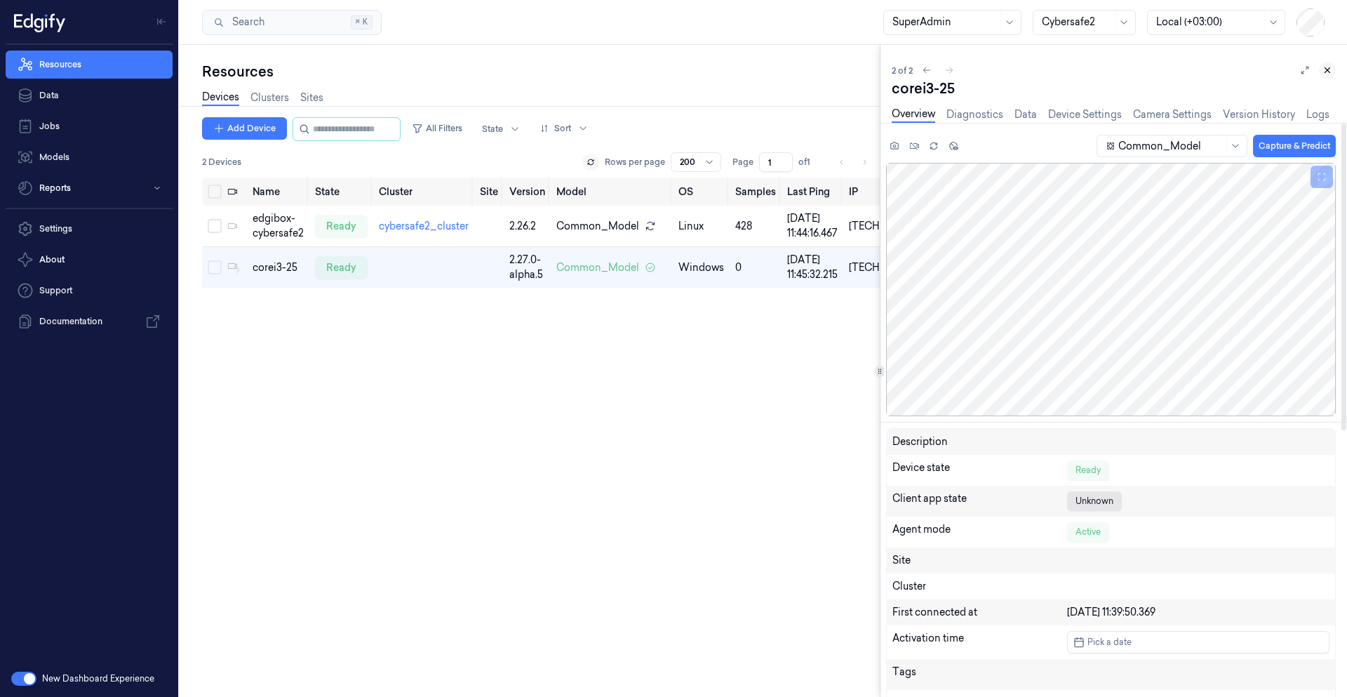
click at [1330, 70] on icon at bounding box center [1328, 70] width 10 height 10
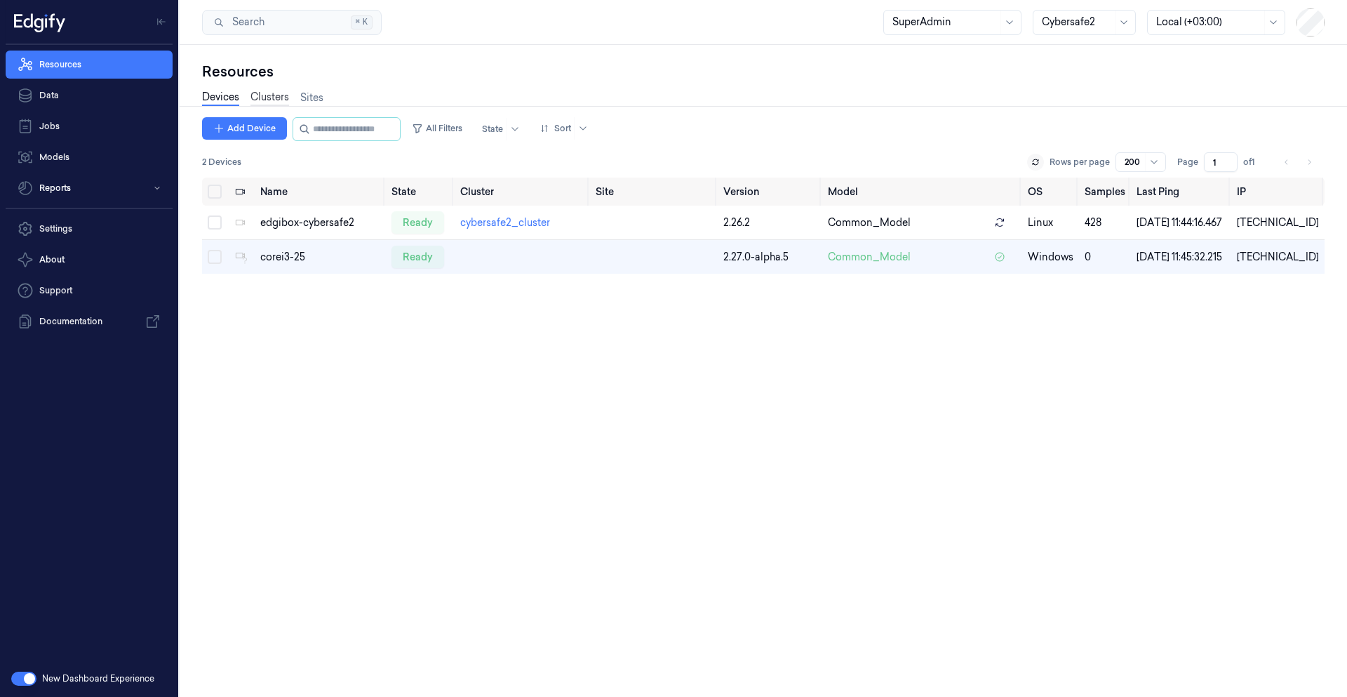
click at [260, 104] on link "Clusters" at bounding box center [270, 98] width 39 height 16
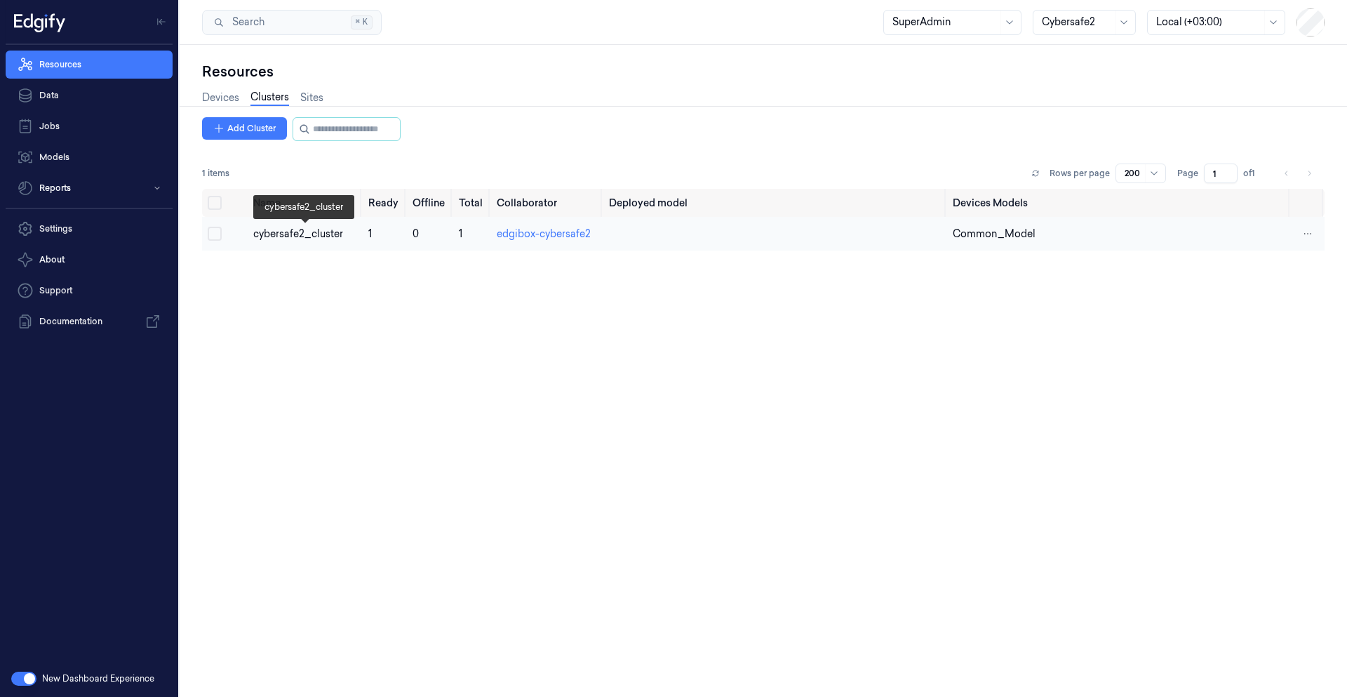
click at [321, 234] on div "cybersafe2_cluster" at bounding box center [304, 234] width 103 height 15
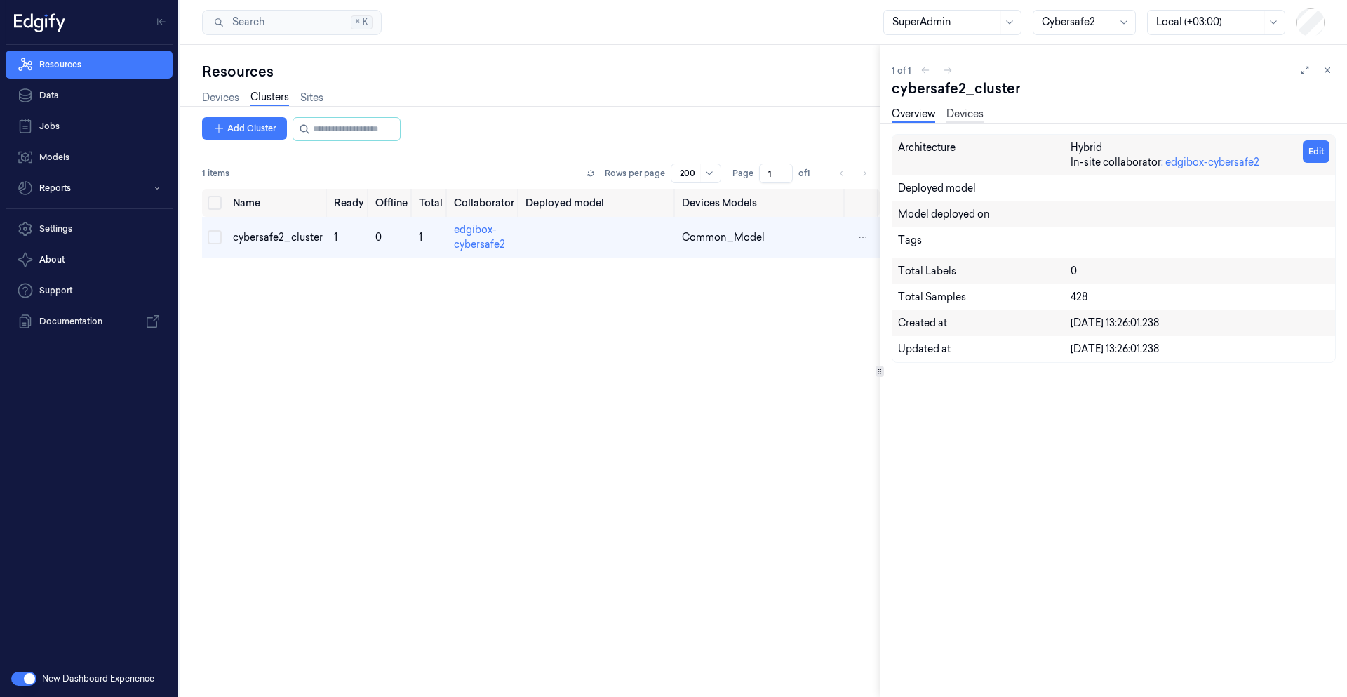
click at [976, 114] on link "Devices" at bounding box center [965, 115] width 37 height 16
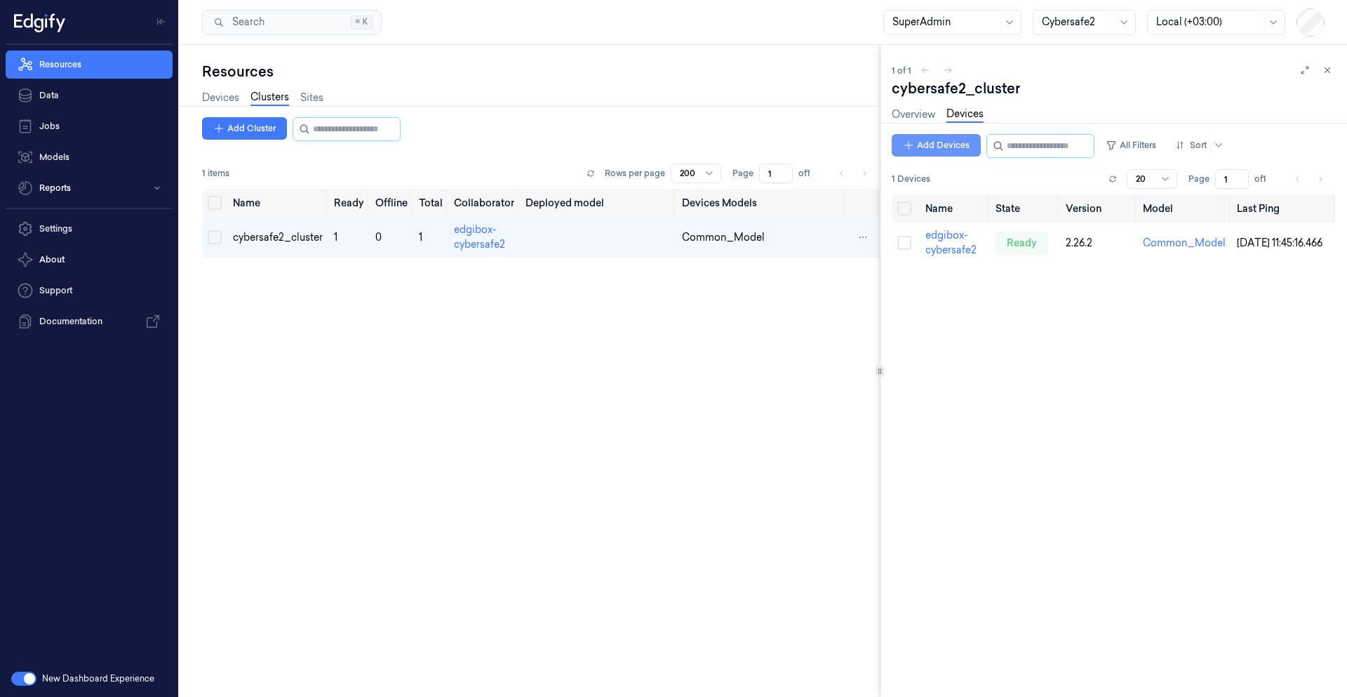
click at [932, 149] on button "Add Devices" at bounding box center [936, 145] width 89 height 22
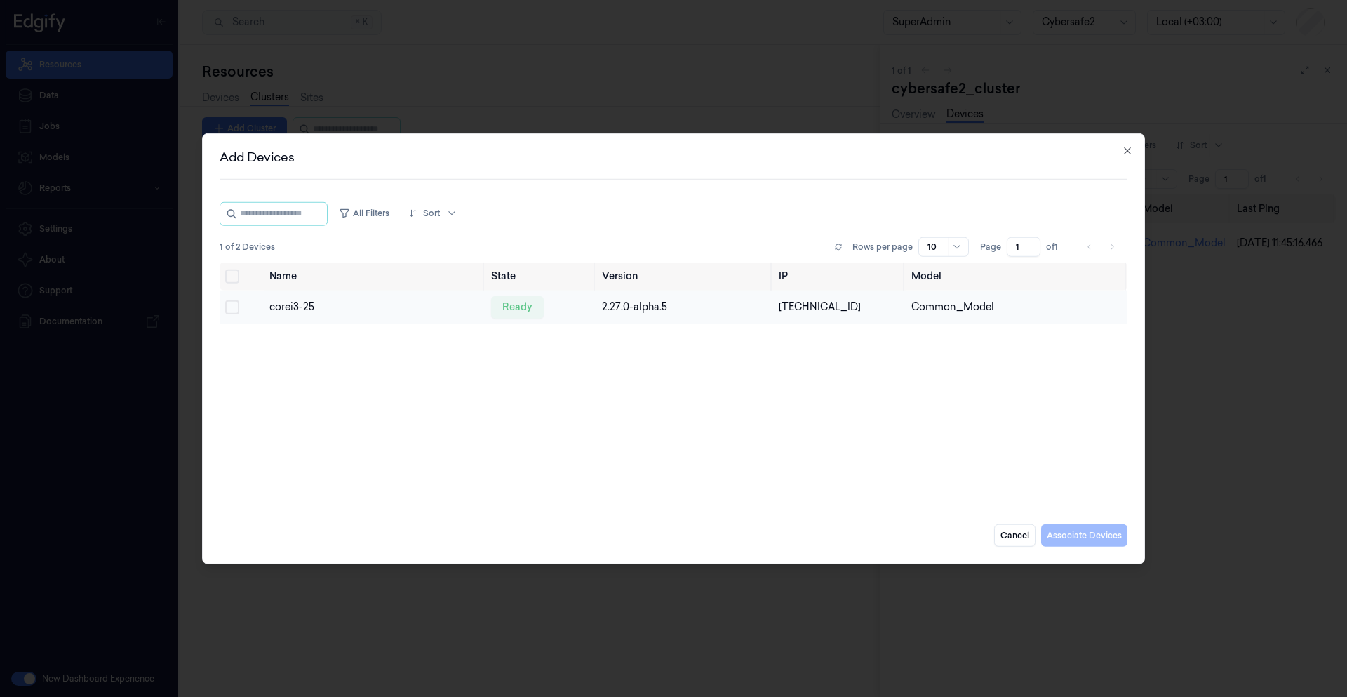
click at [231, 304] on button "Select row" at bounding box center [232, 307] width 14 height 14
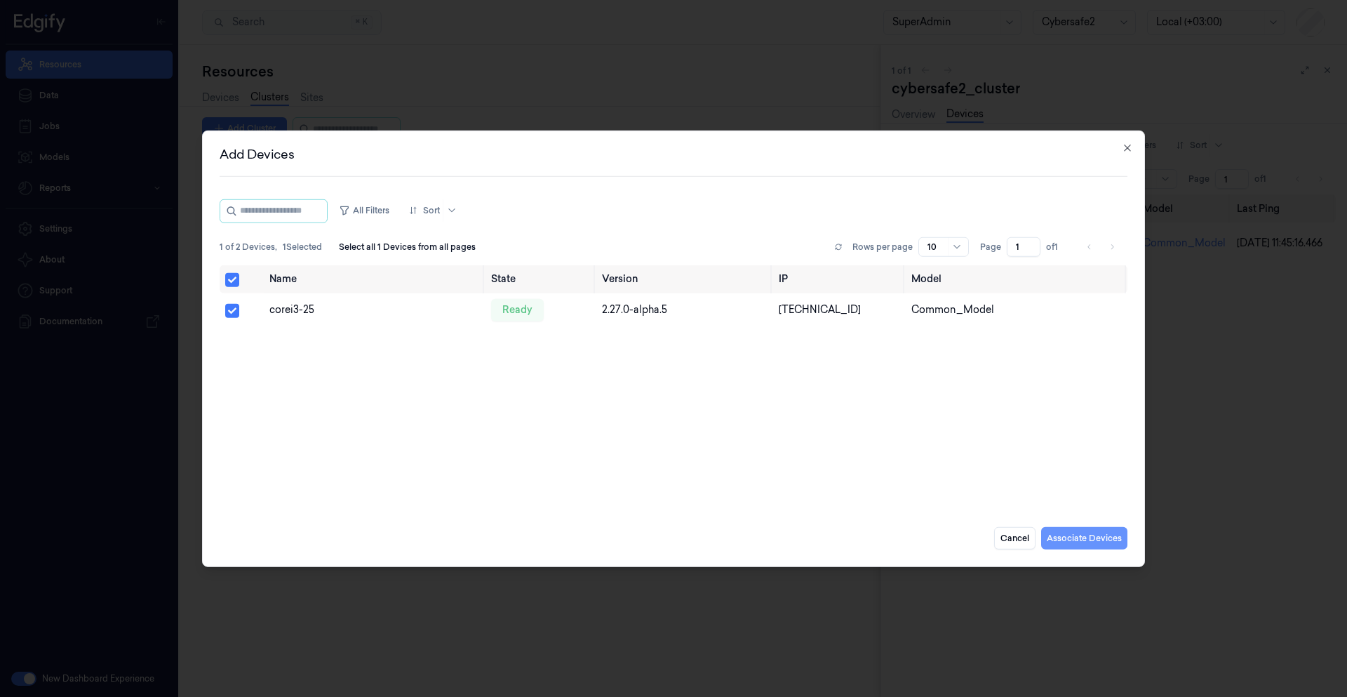
click at [1081, 542] on button "Associate Devices" at bounding box center [1084, 538] width 86 height 22
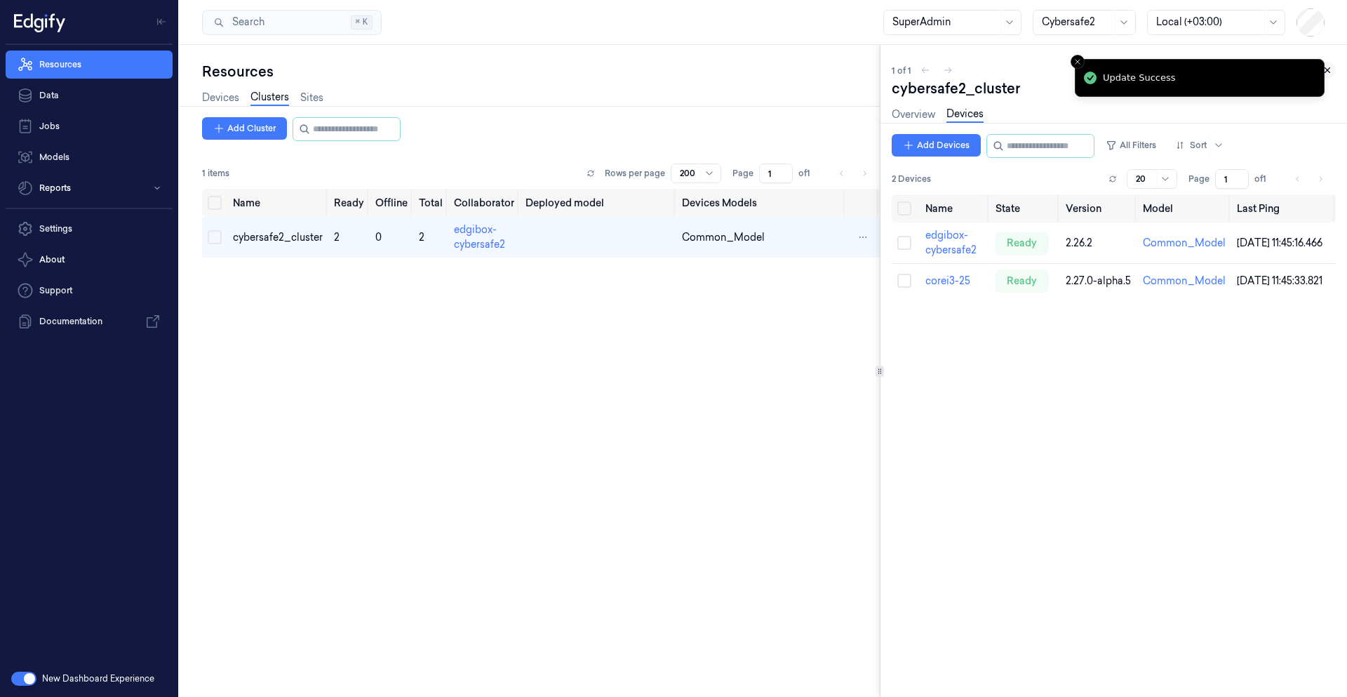
click at [1331, 74] on button at bounding box center [1327, 70] width 17 height 17
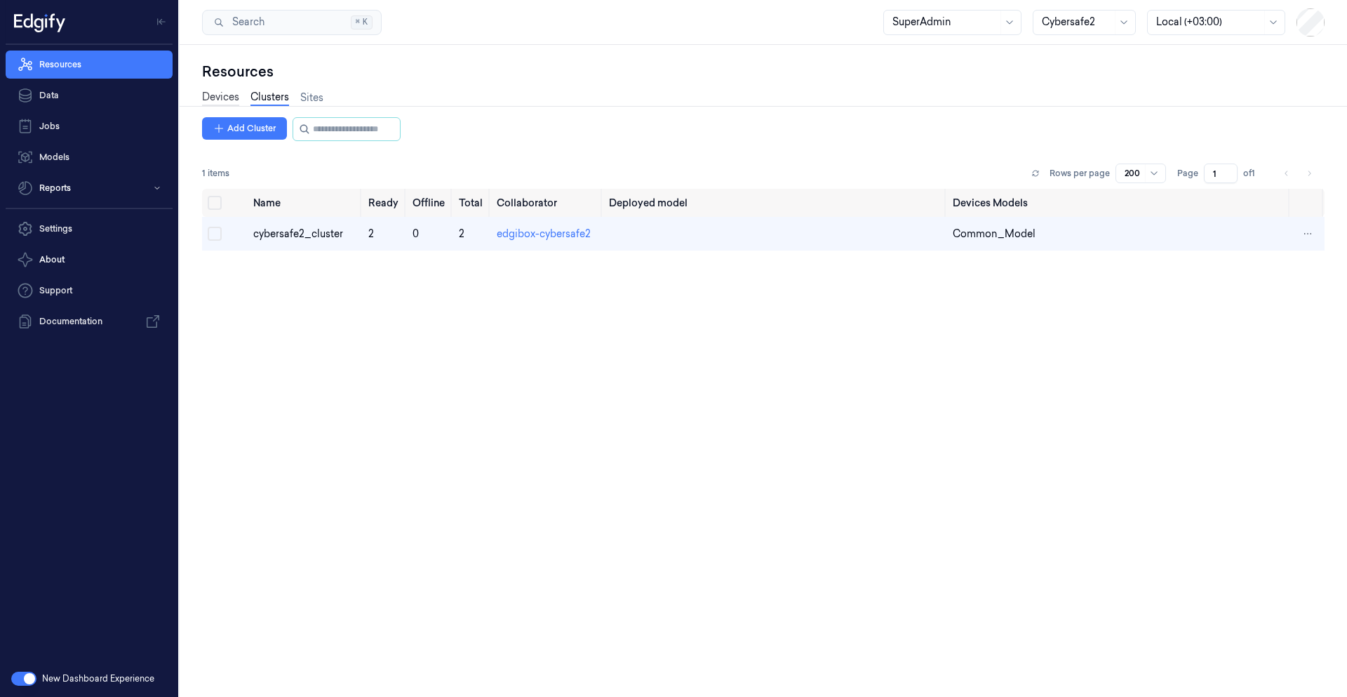
click at [215, 95] on link "Devices" at bounding box center [220, 98] width 37 height 16
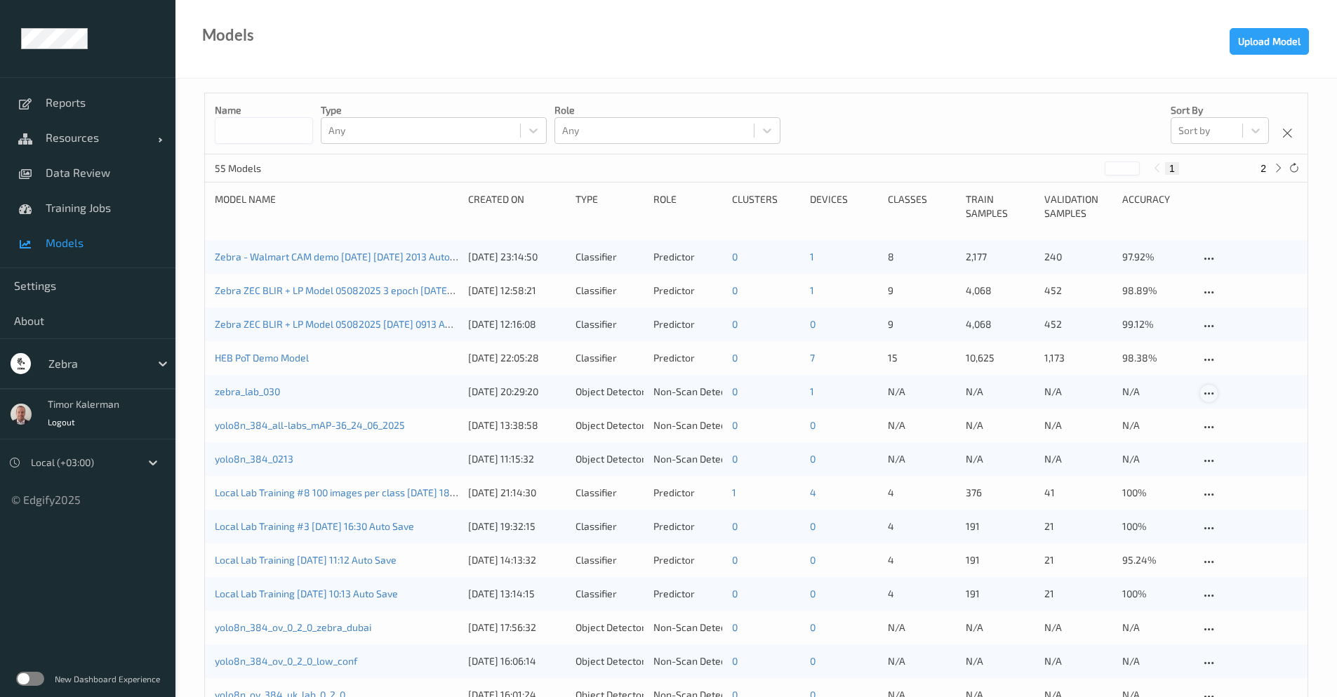
click at [1211, 392] on icon at bounding box center [1209, 393] width 12 height 13
click at [1250, 443] on div "Download model" at bounding box center [1258, 441] width 67 height 13
click at [675, 38] on div "Models Upload Model" at bounding box center [755, 39] width 1161 height 79
click at [102, 368] on div at bounding box center [95, 363] width 95 height 17
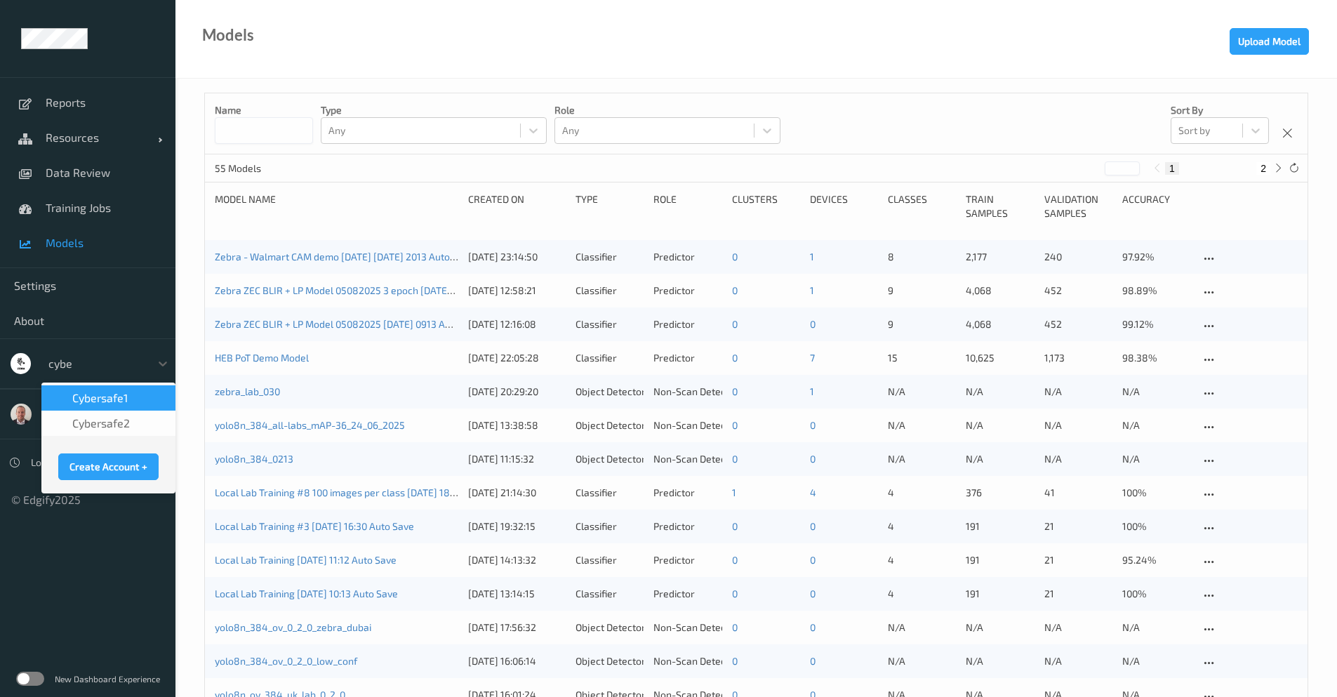
type input "cyber"
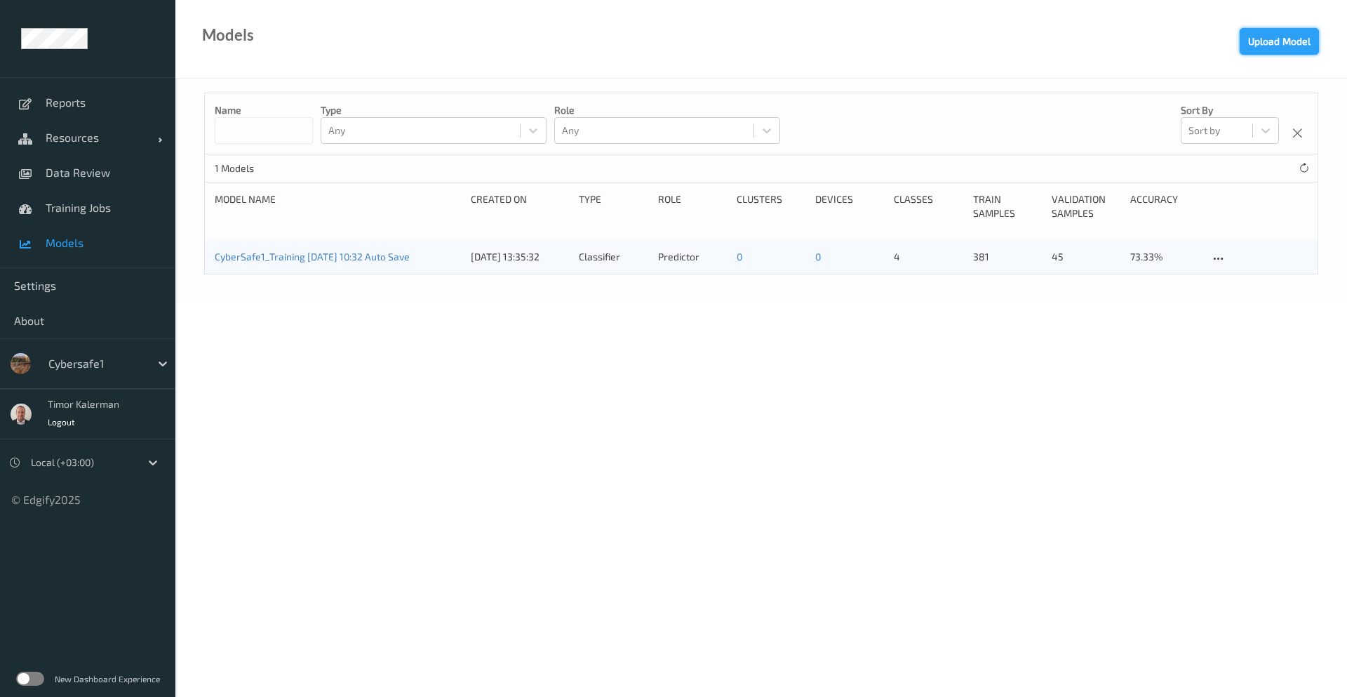
click at [1278, 45] on button "Upload Model" at bounding box center [1279, 41] width 79 height 27
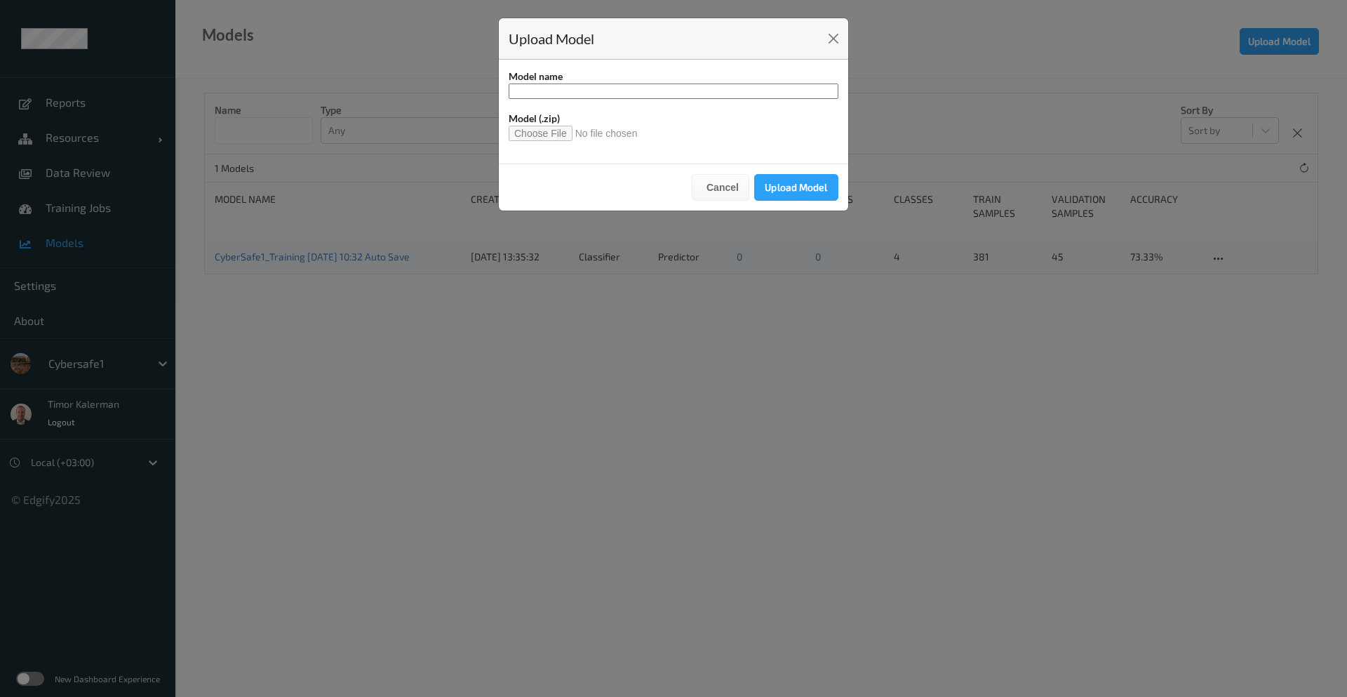
click at [598, 95] on input at bounding box center [674, 91] width 330 height 15
type input "**********"
click at [538, 136] on input "file" at bounding box center [579, 133] width 140 height 15
type input "**********"
click at [655, 96] on input "**********" at bounding box center [674, 91] width 330 height 15
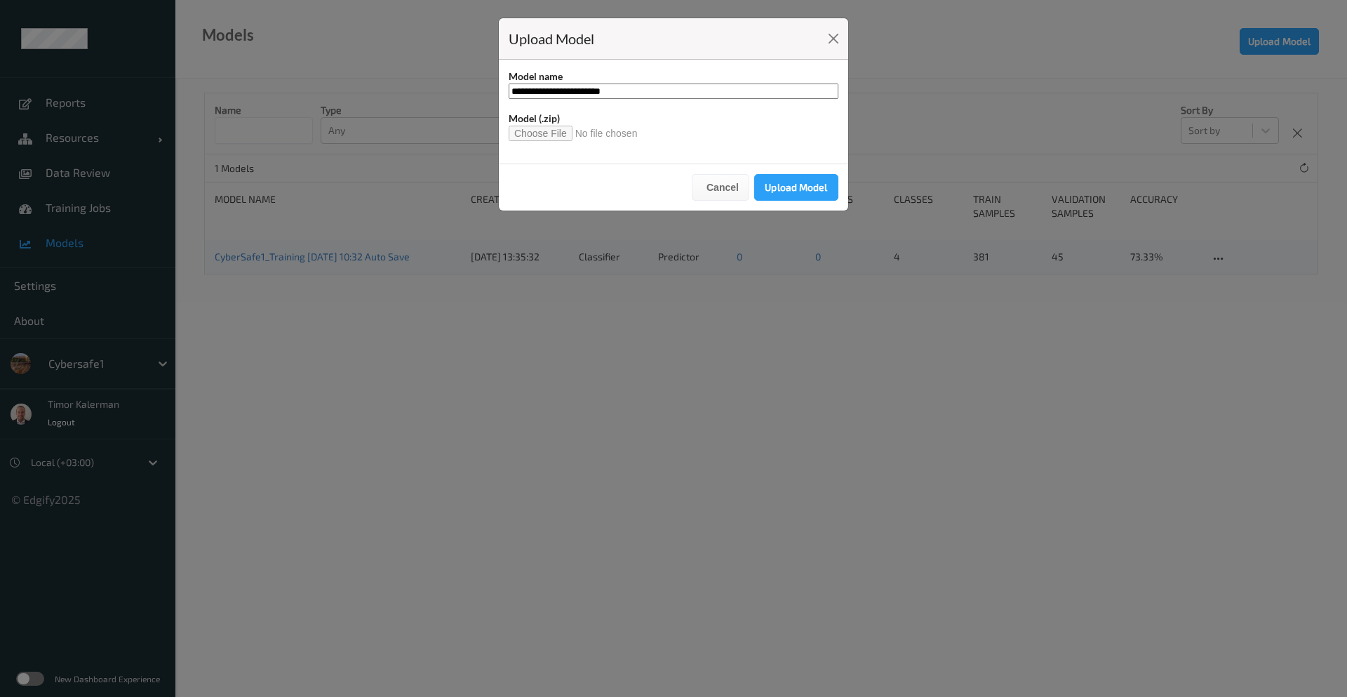
drag, startPoint x: 660, startPoint y: 92, endPoint x: 458, endPoint y: 88, distance: 202.2
click at [458, 88] on div "**********" at bounding box center [673, 348] width 1347 height 697
click at [559, 95] on input "**********" at bounding box center [674, 91] width 330 height 15
drag, startPoint x: 658, startPoint y: 86, endPoint x: 450, endPoint y: 80, distance: 207.8
click at [450, 80] on div "**********" at bounding box center [673, 348] width 1347 height 697
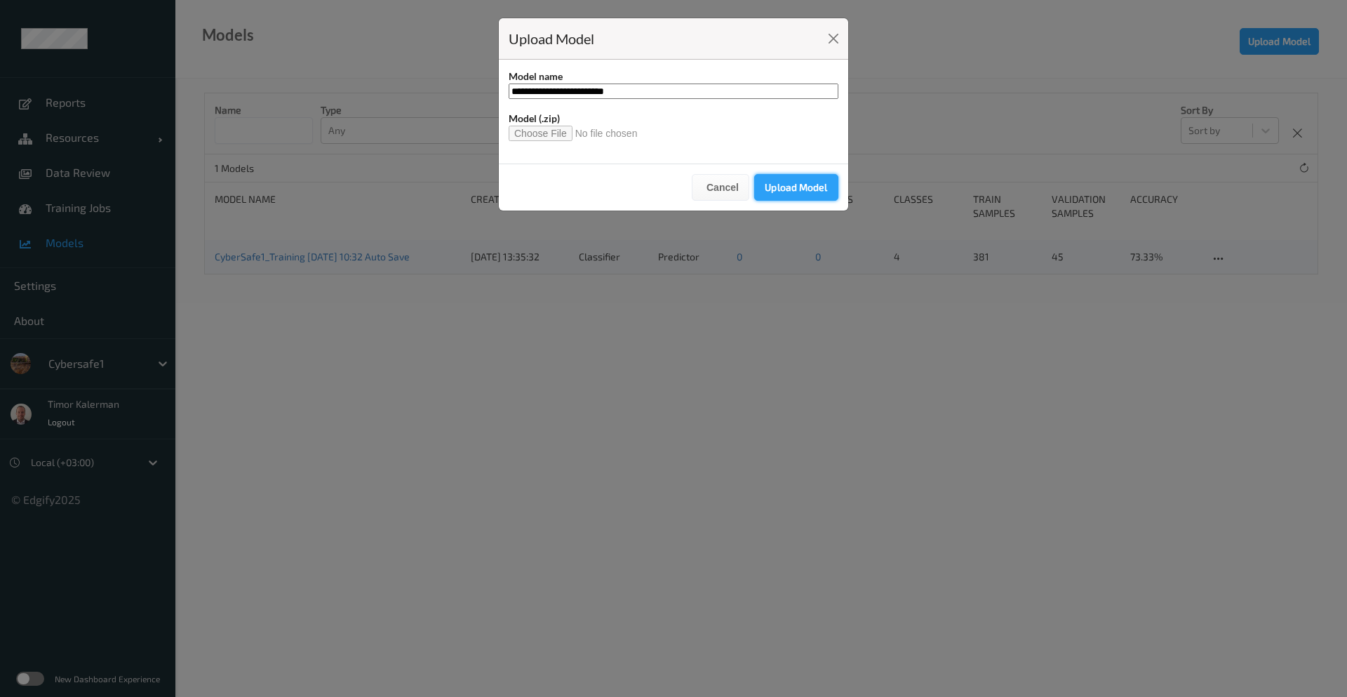
type input "**********"
click at [799, 191] on button "Upload Model" at bounding box center [796, 187] width 84 height 27
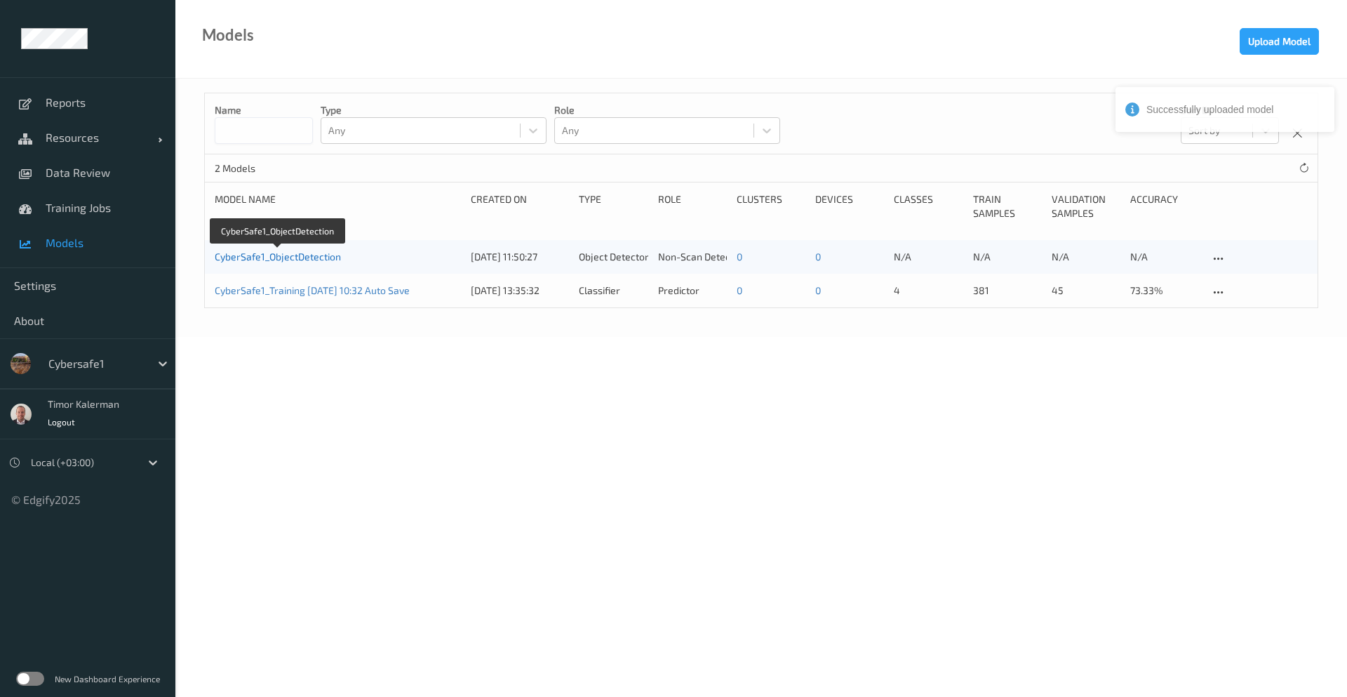
click at [269, 259] on link "CyberSafe1_ObjectDetection" at bounding box center [278, 257] width 126 height 12
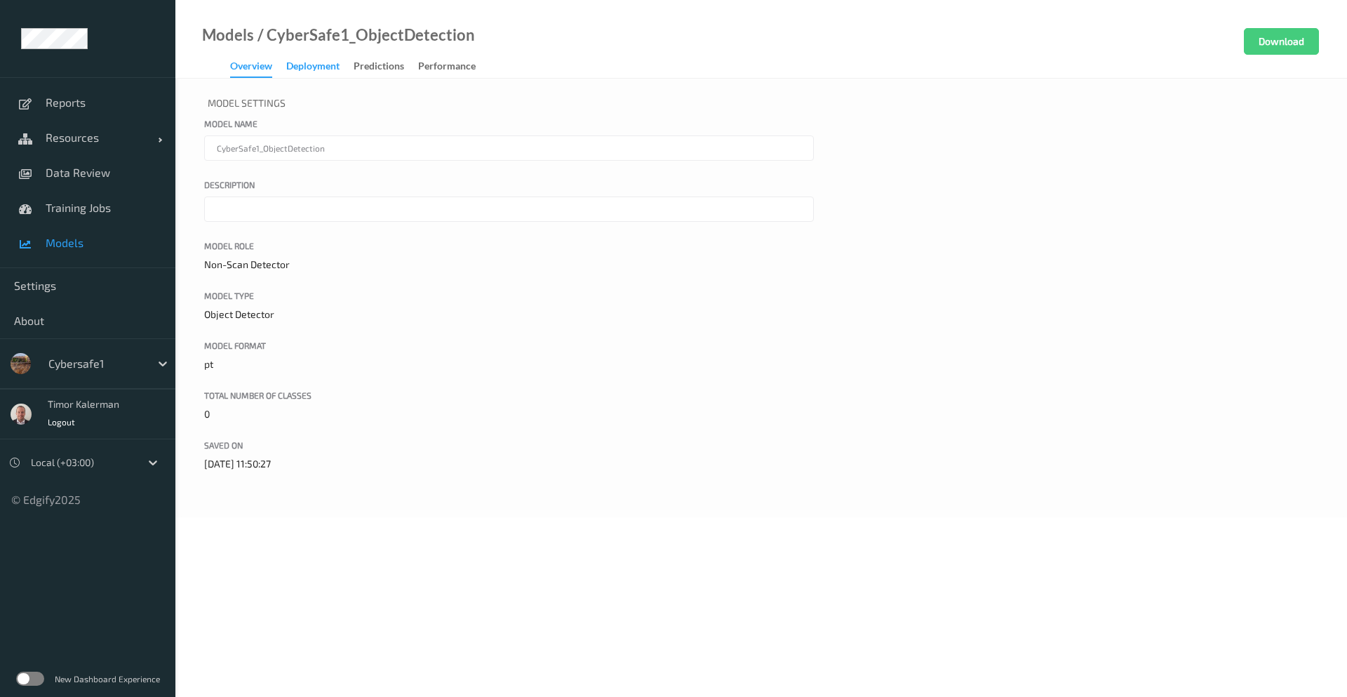
click at [311, 75] on div "Deployment" at bounding box center [312, 68] width 53 height 18
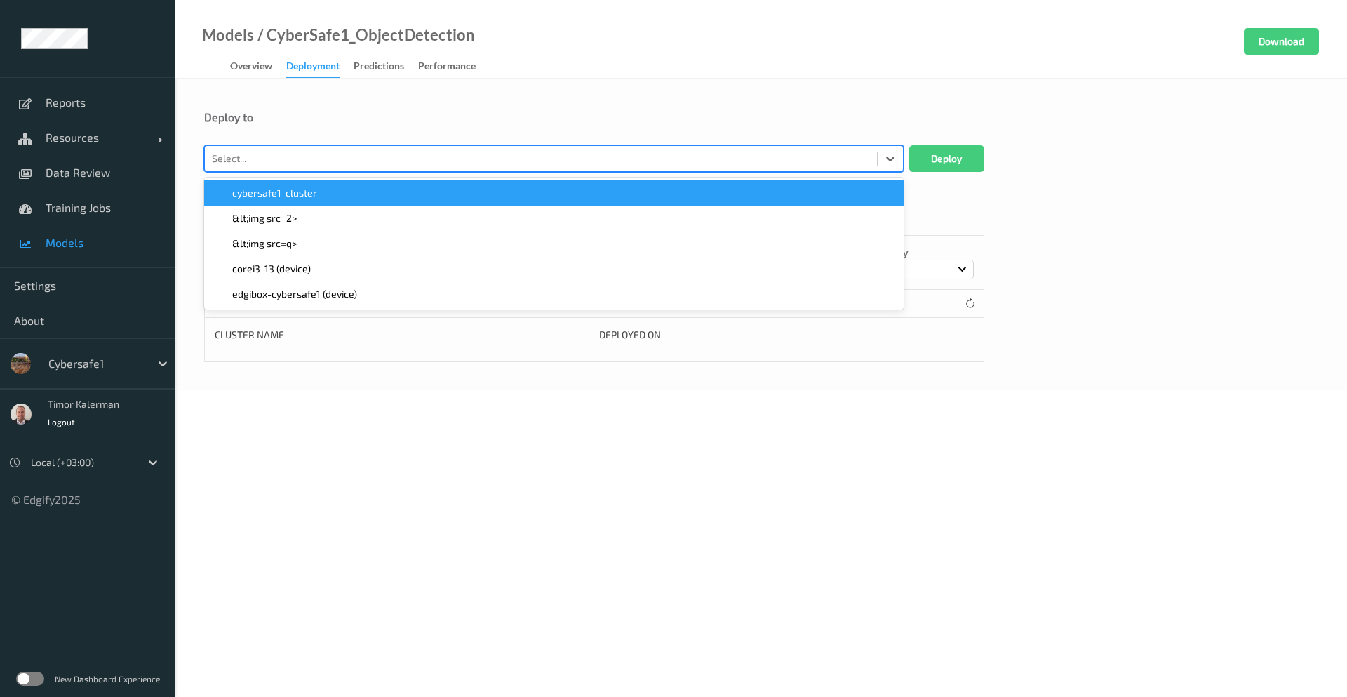
click at [302, 156] on div at bounding box center [541, 158] width 658 height 17
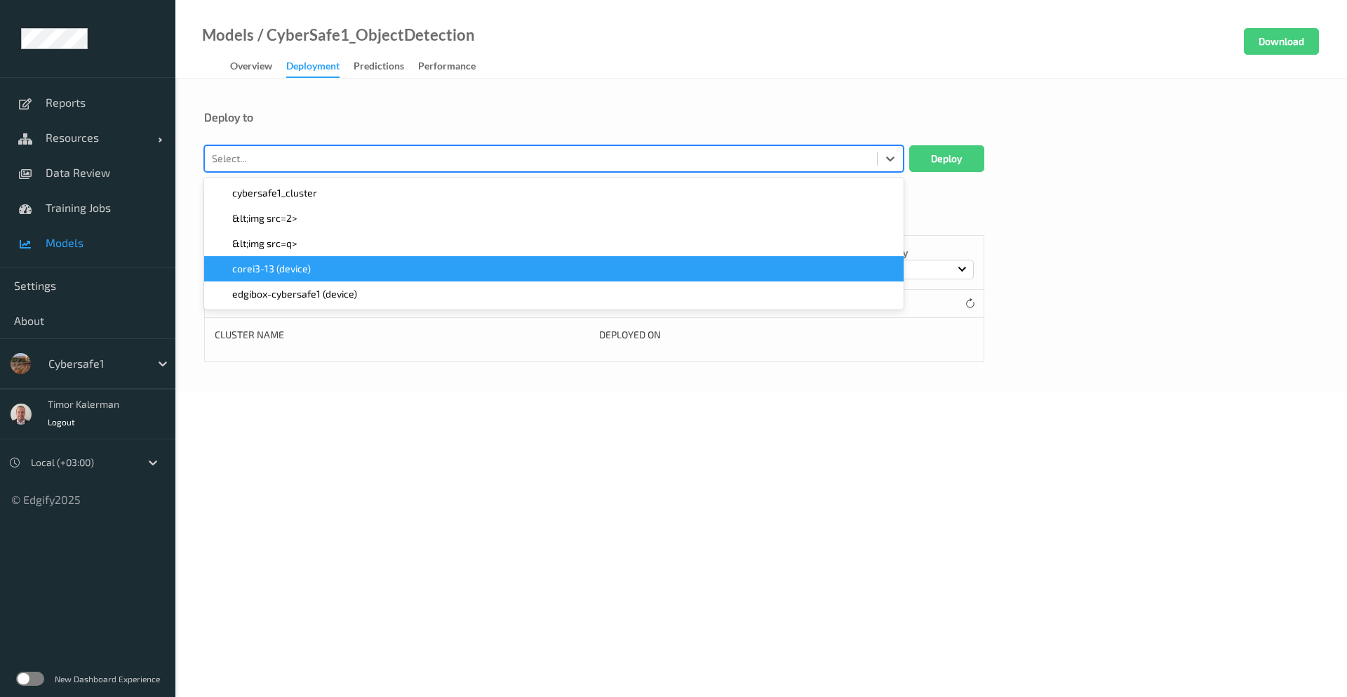
click at [284, 260] on div "corei3-13 (device)" at bounding box center [554, 268] width 700 height 25
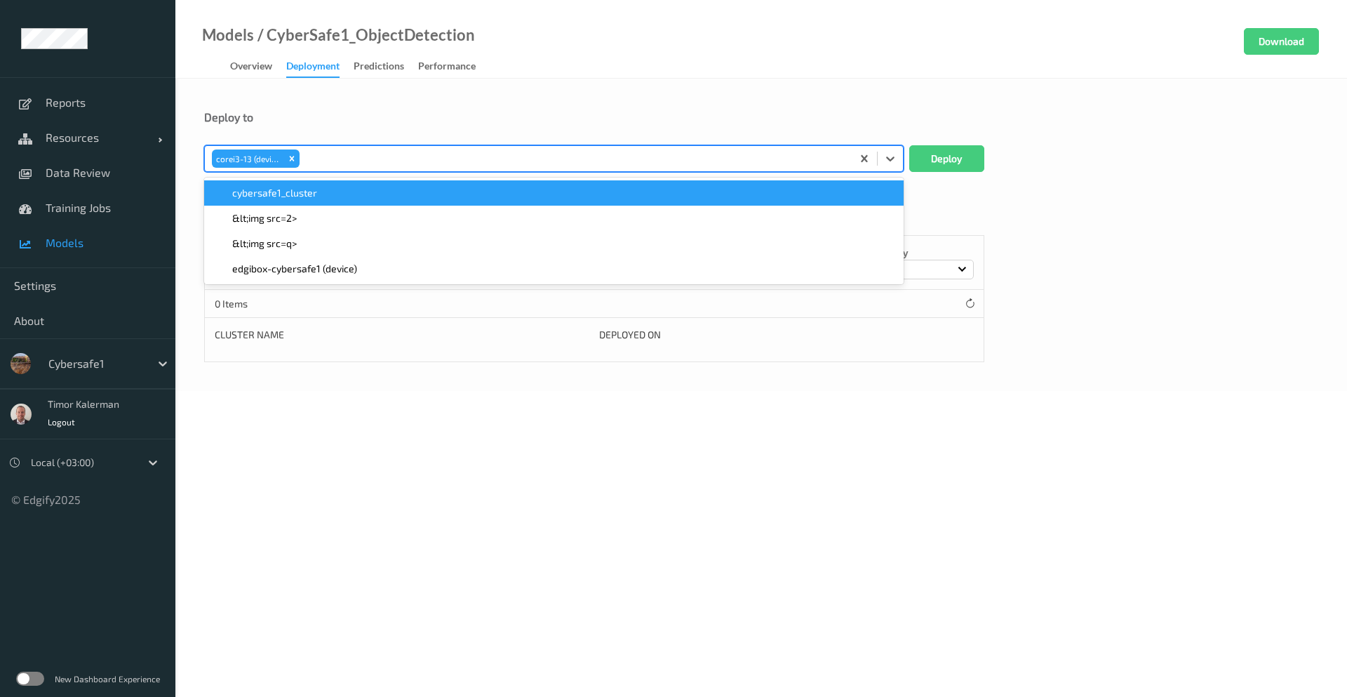
click at [320, 128] on div "Deploy to" at bounding box center [761, 127] width 1114 height 35
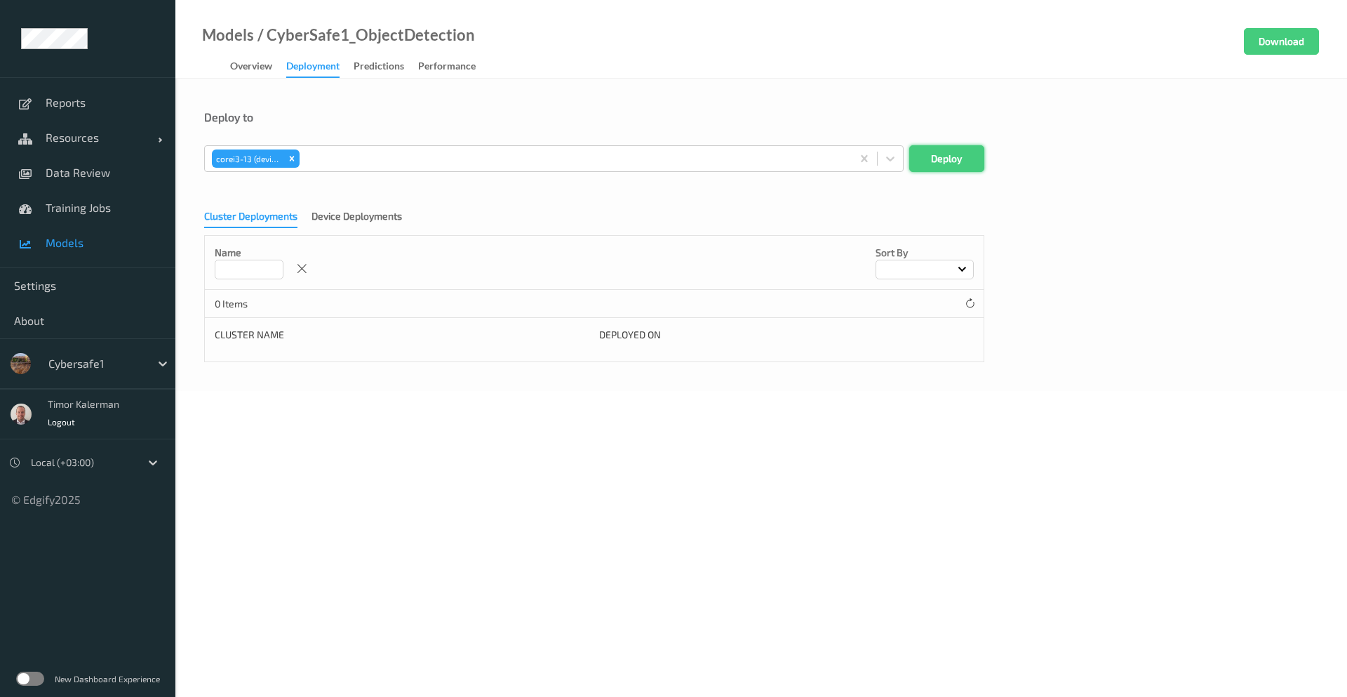
click at [936, 157] on button "Deploy" at bounding box center [947, 158] width 75 height 27
click at [342, 210] on div "Device Deployments" at bounding box center [357, 218] width 91 height 18
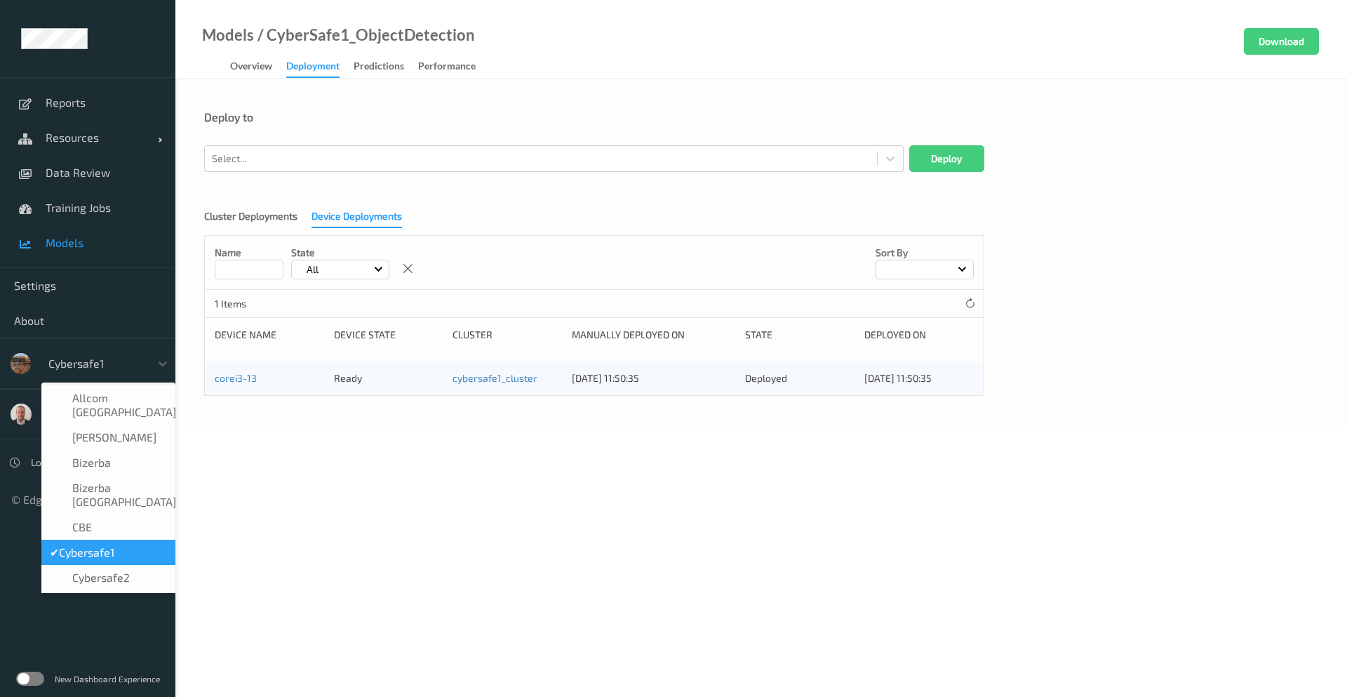
click at [144, 369] on div "Cybersafe1" at bounding box center [95, 363] width 109 height 22
click at [126, 571] on span "Cybersafe2" at bounding box center [101, 578] width 58 height 14
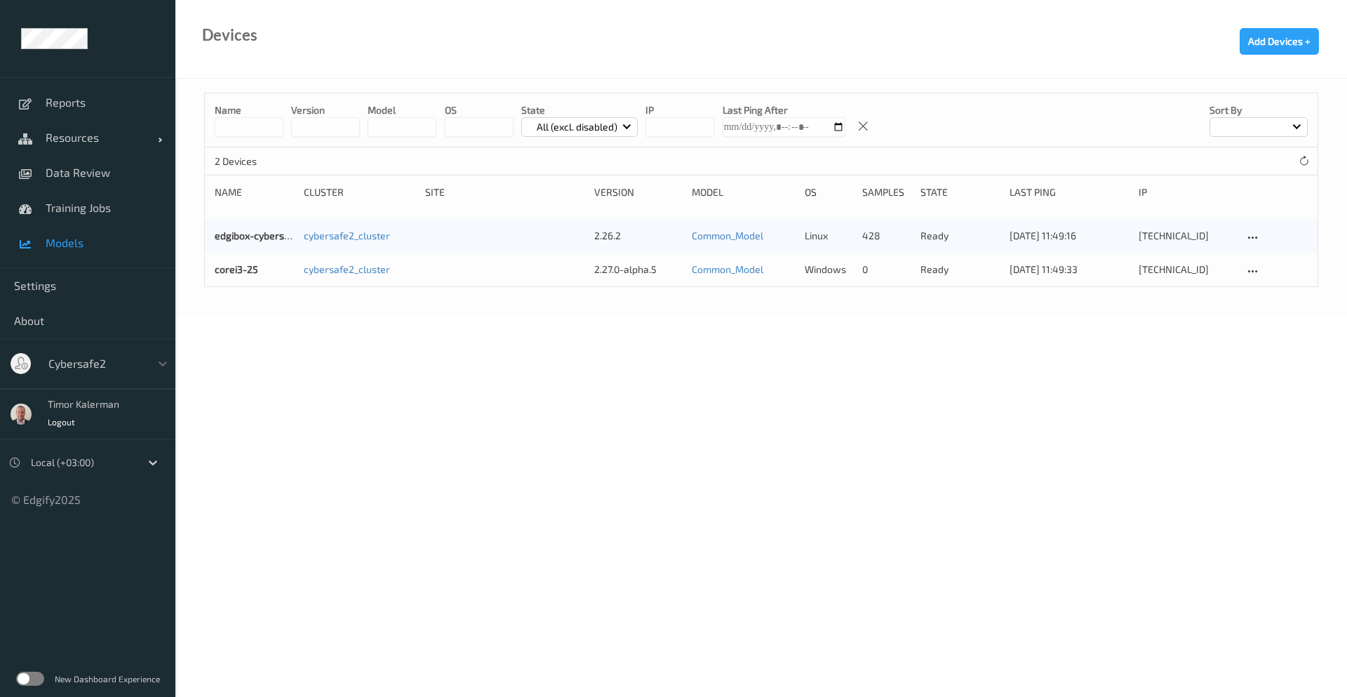
click at [91, 237] on span "Models" at bounding box center [104, 243] width 116 height 14
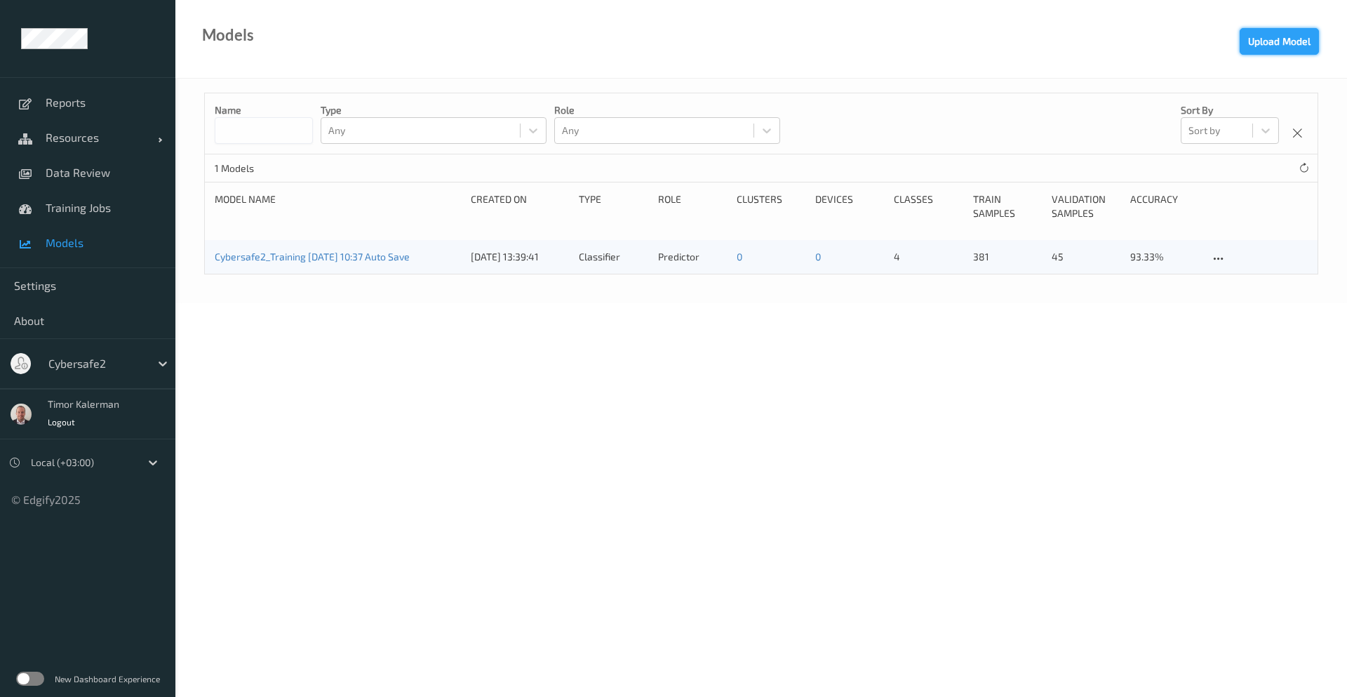
click at [1280, 39] on button "Upload Model" at bounding box center [1279, 41] width 79 height 27
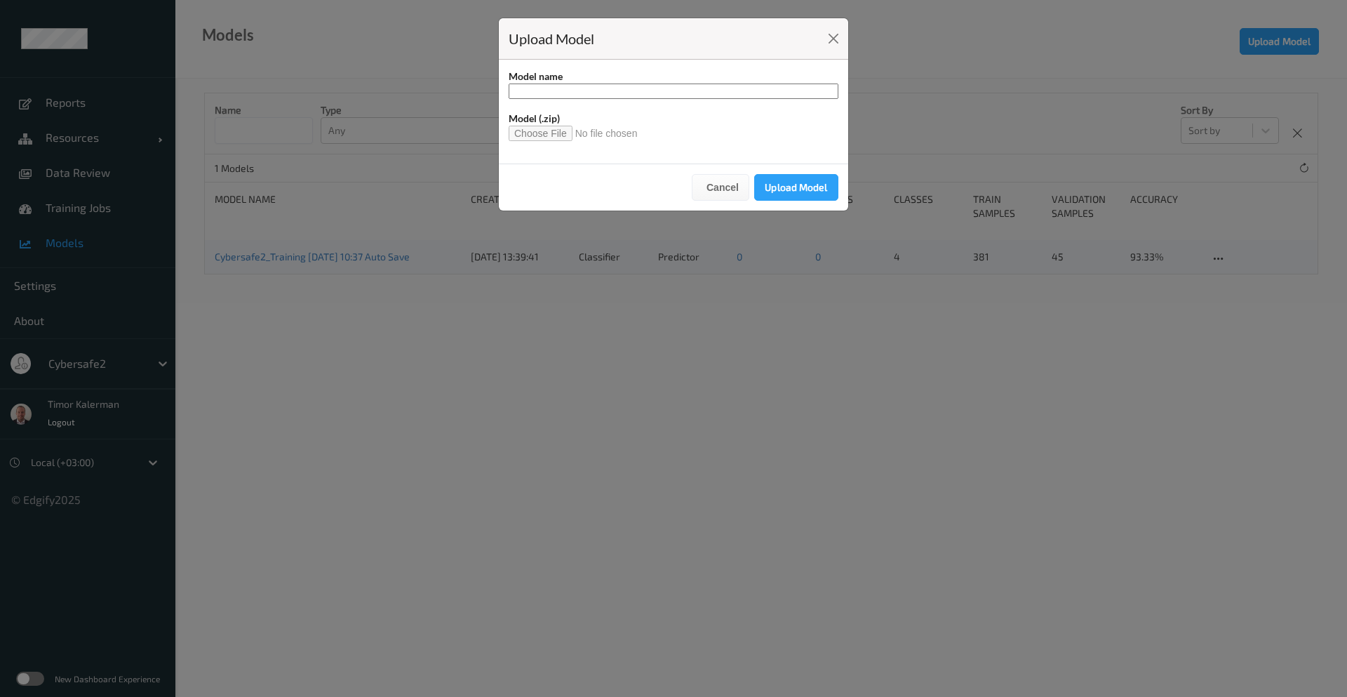
click at [583, 84] on input at bounding box center [674, 91] width 330 height 15
paste input "**********"
click at [561, 91] on input "**********" at bounding box center [674, 91] width 330 height 15
type input "**********"
click at [559, 130] on input "file" at bounding box center [579, 133] width 140 height 15
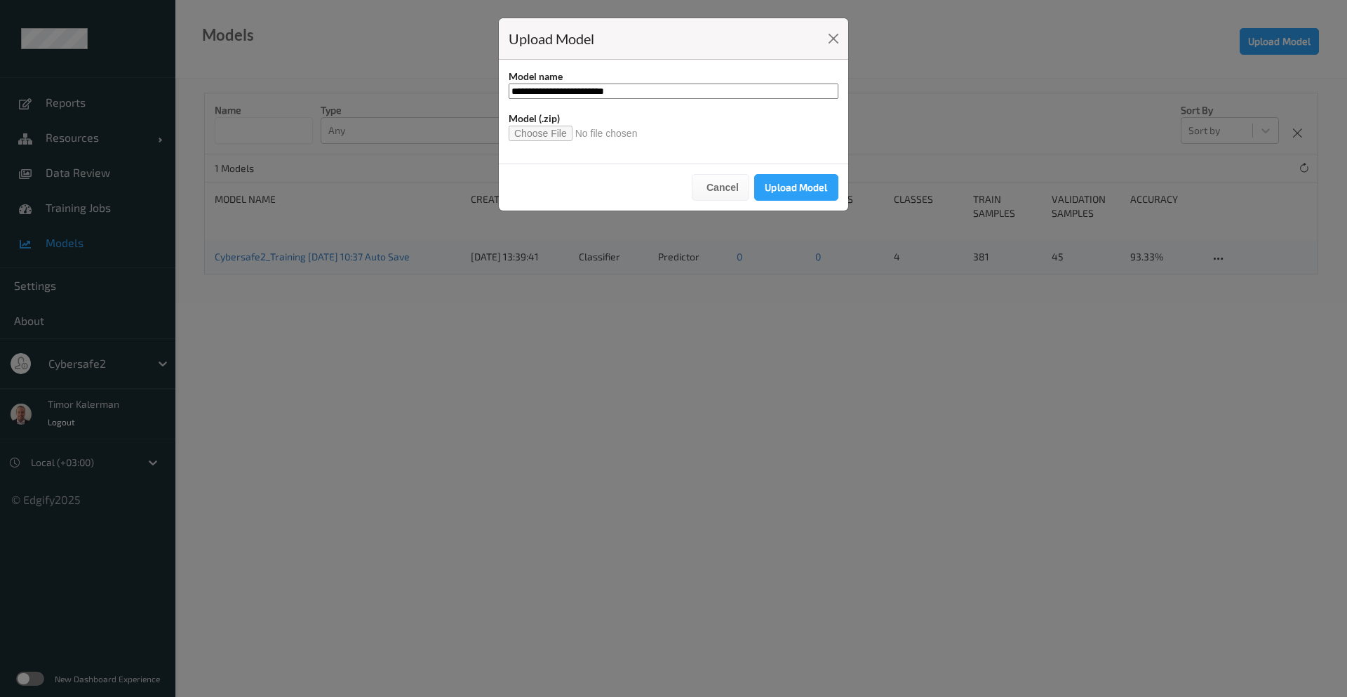
type input "**********"
click at [809, 183] on button "Upload Model" at bounding box center [796, 187] width 84 height 27
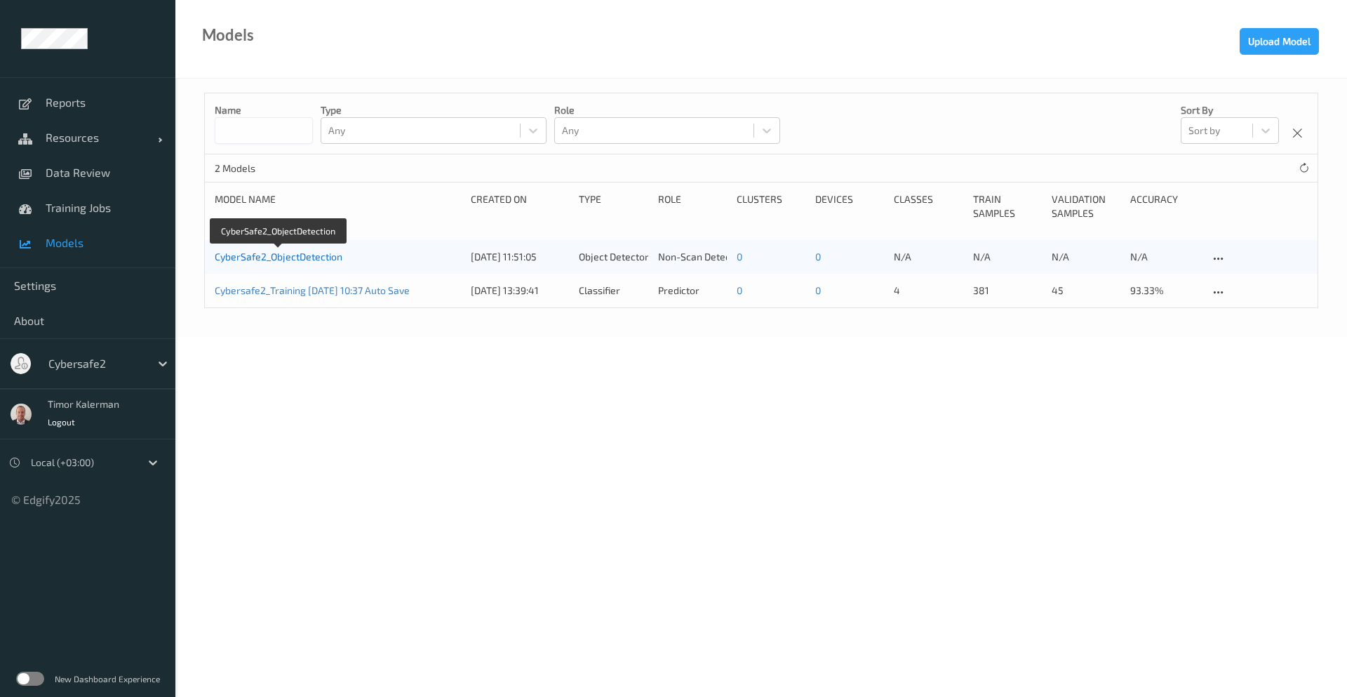
click at [273, 255] on link "CyberSafe2_ObjectDetection" at bounding box center [279, 257] width 128 height 12
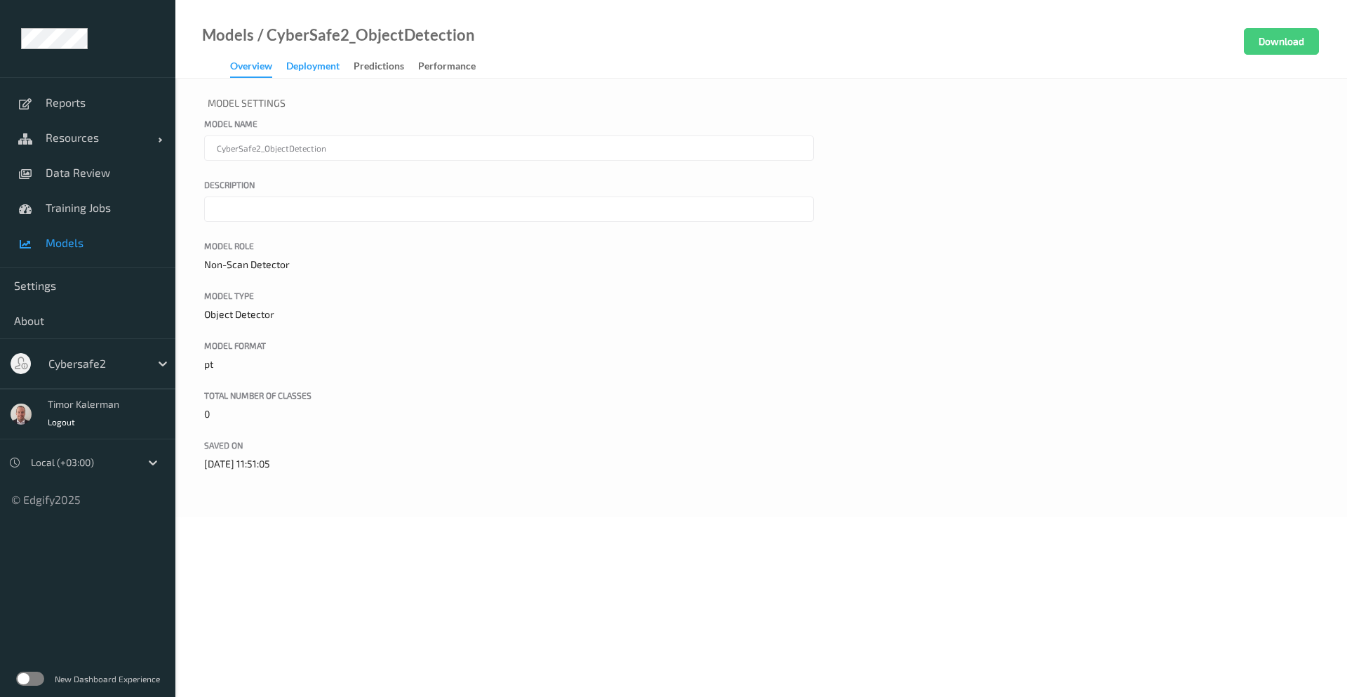
click at [312, 67] on div "Deployment" at bounding box center [312, 68] width 53 height 18
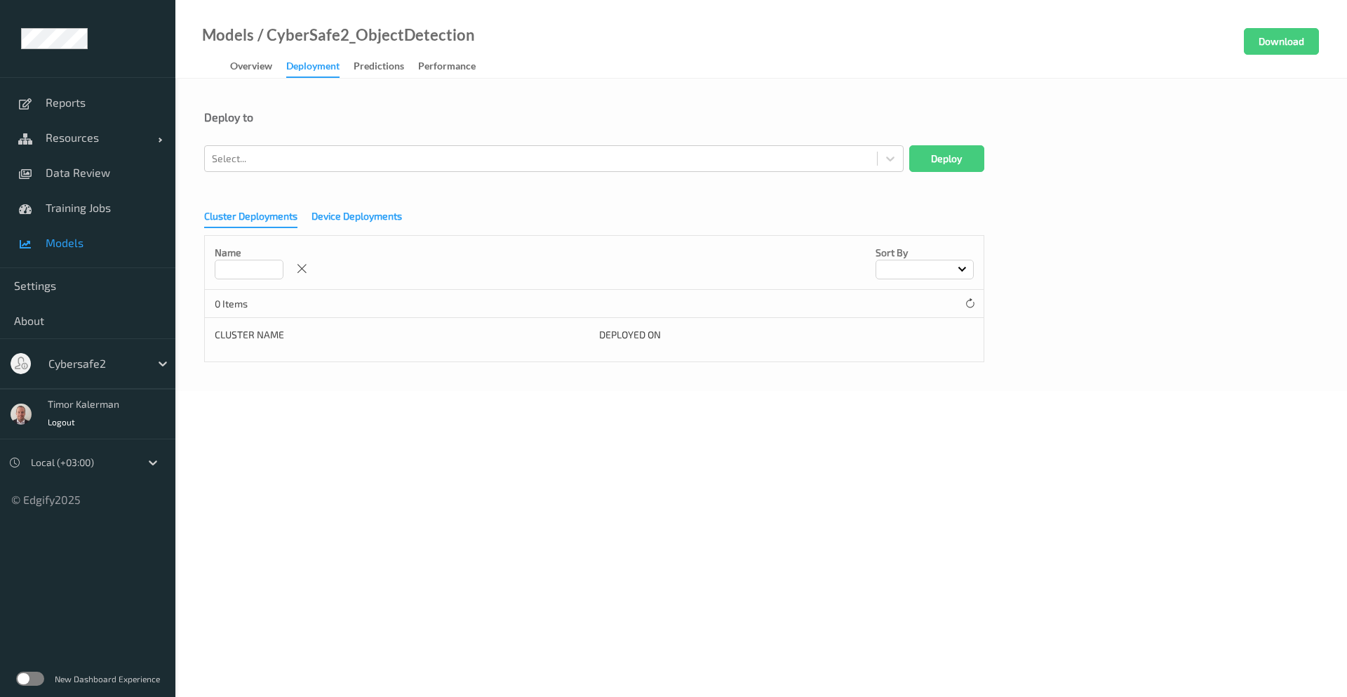
click at [361, 223] on div "Device Deployments" at bounding box center [357, 218] width 91 height 18
click at [320, 152] on div at bounding box center [541, 158] width 658 height 17
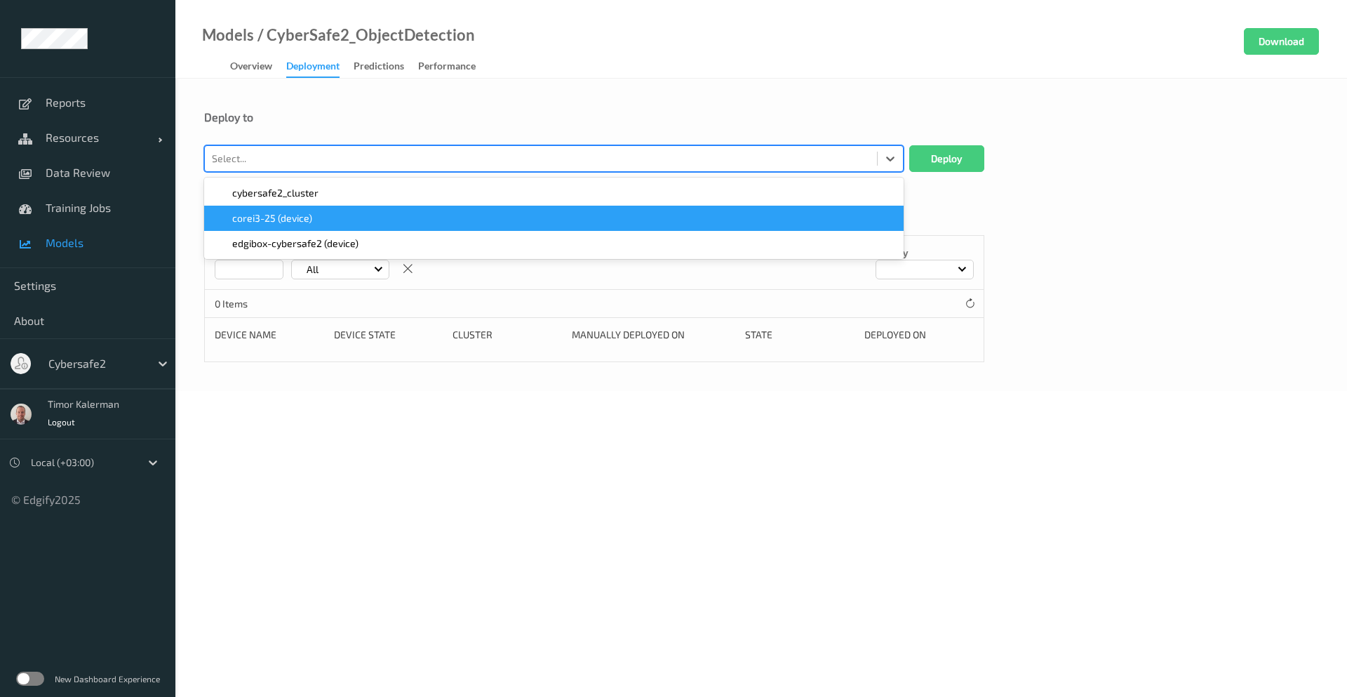
click at [307, 215] on span "corei3-25 (device)" at bounding box center [272, 218] width 80 height 14
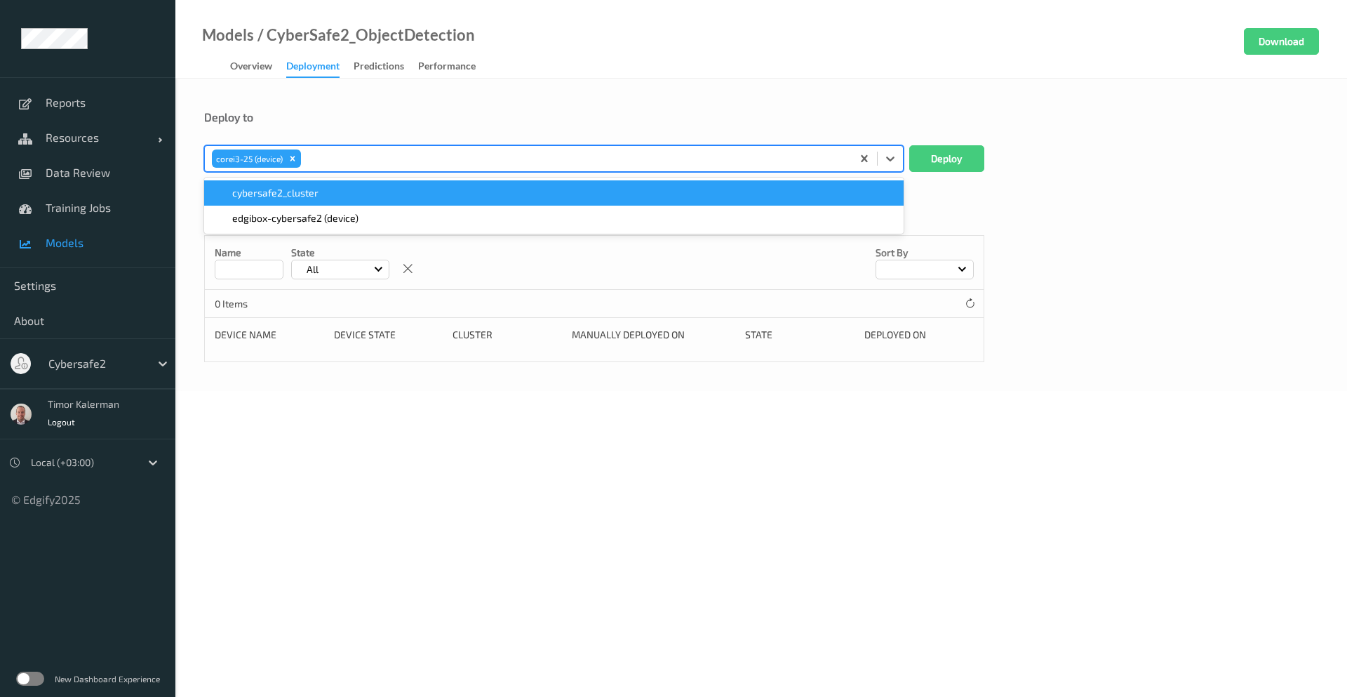
click at [441, 128] on div "Deploy to" at bounding box center [761, 127] width 1114 height 35
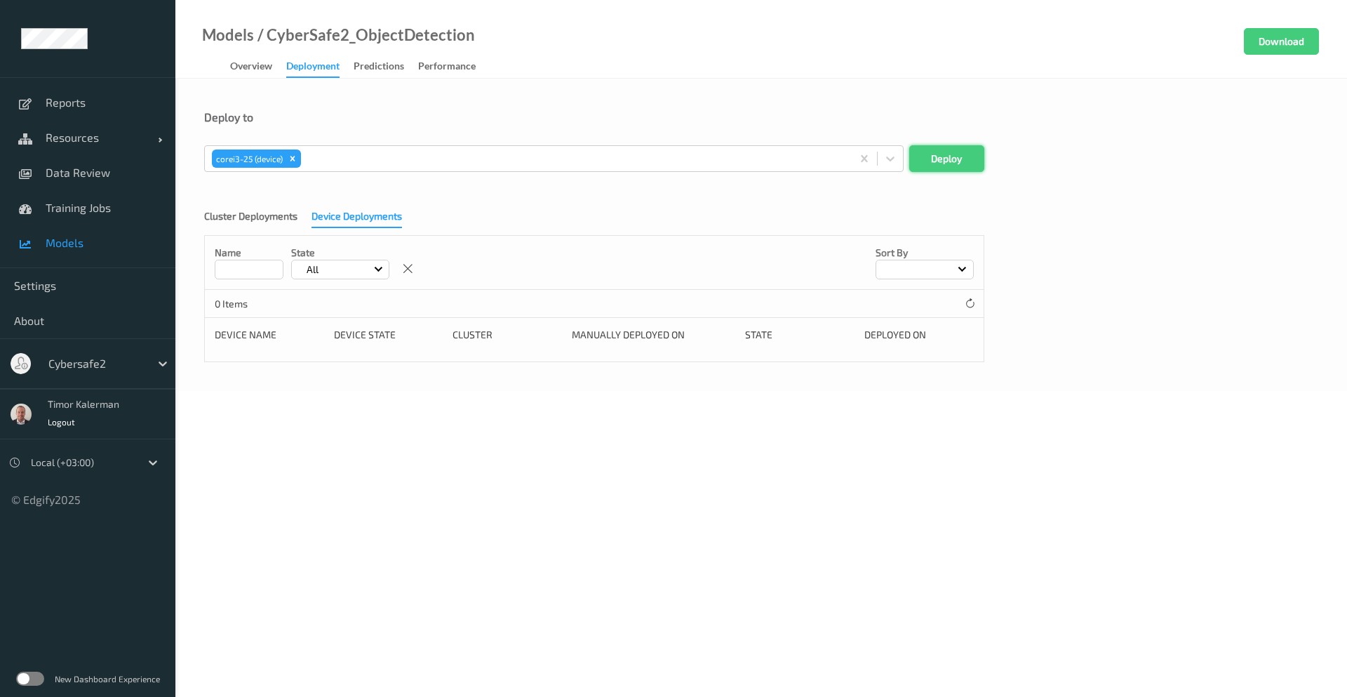
click at [969, 166] on button "Deploy" at bounding box center [947, 158] width 75 height 27
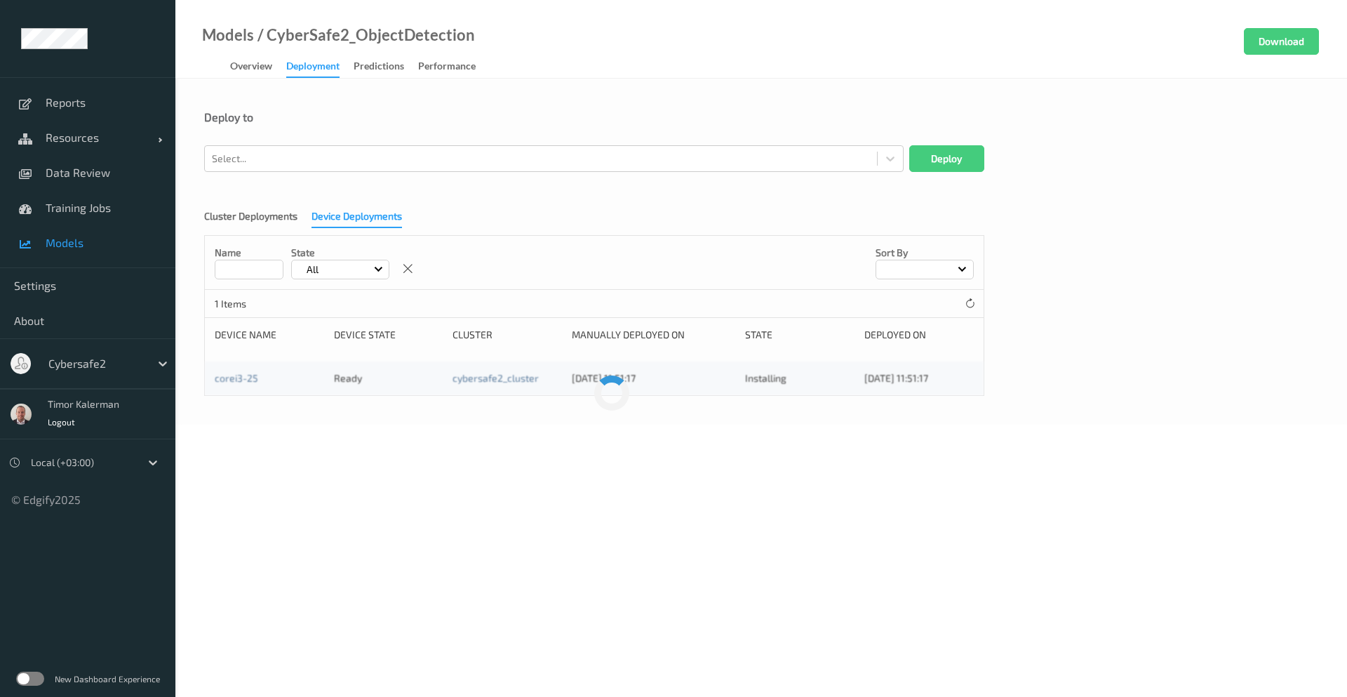
click at [137, 363] on div at bounding box center [95, 363] width 95 height 17
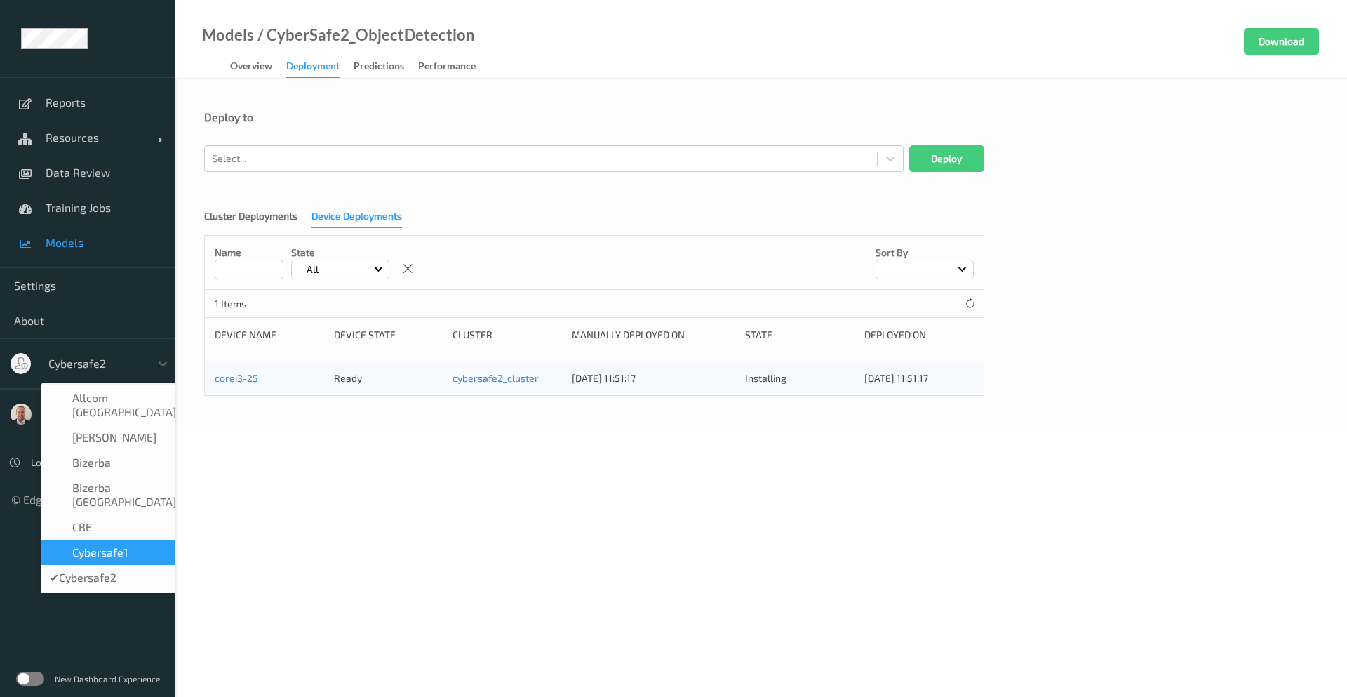
click at [134, 545] on div "Cybersafe1" at bounding box center [108, 552] width 117 height 14
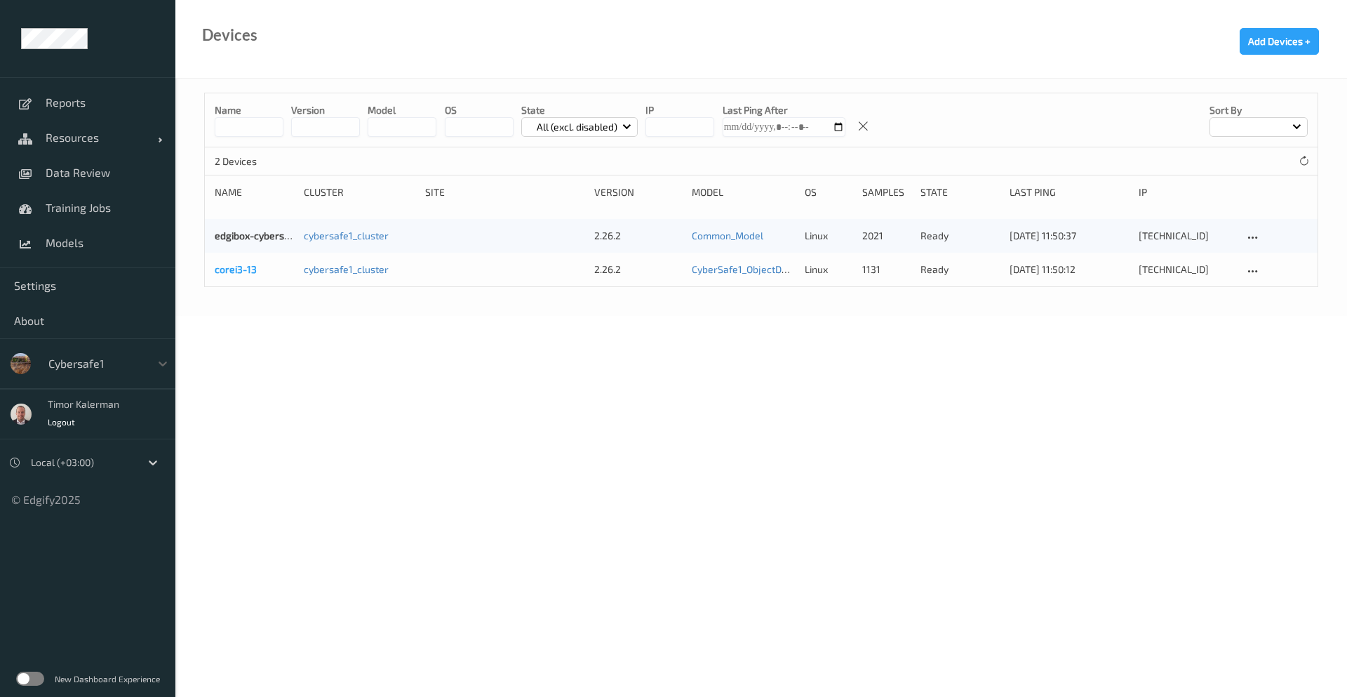
click at [243, 273] on link "corei3-13" at bounding box center [236, 269] width 42 height 12
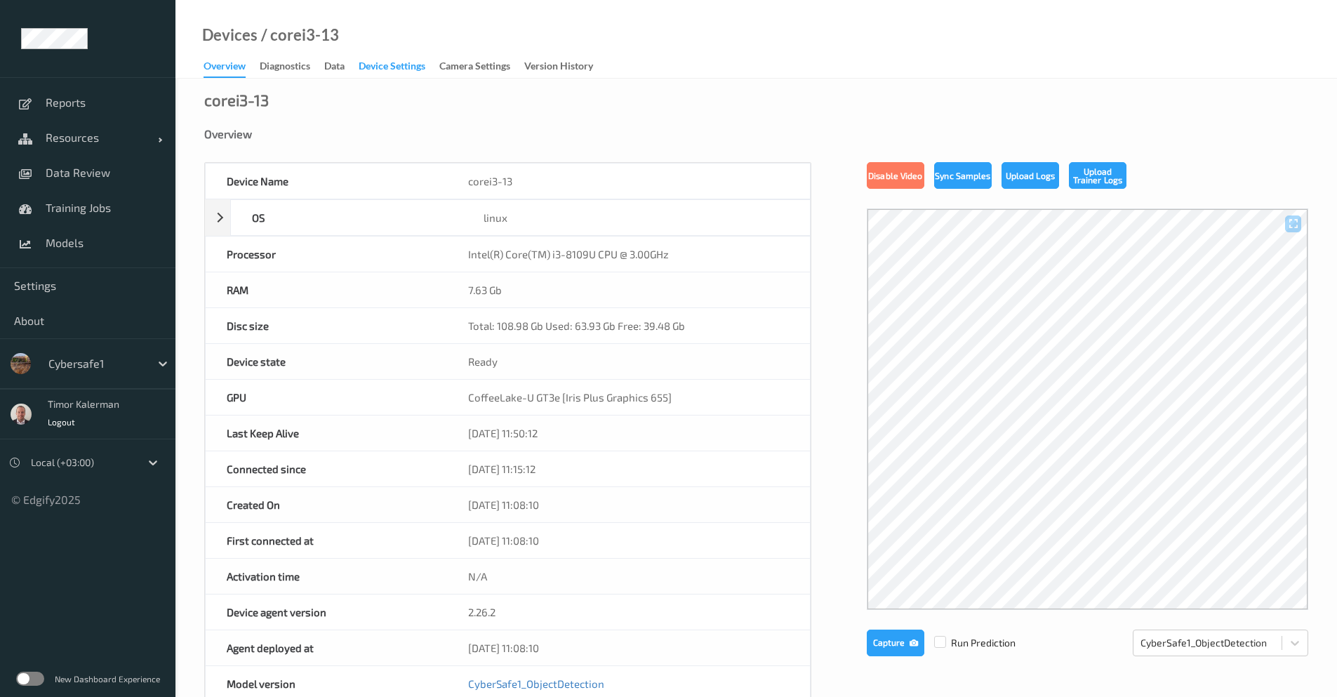
click at [397, 69] on div "Device Settings" at bounding box center [392, 68] width 67 height 18
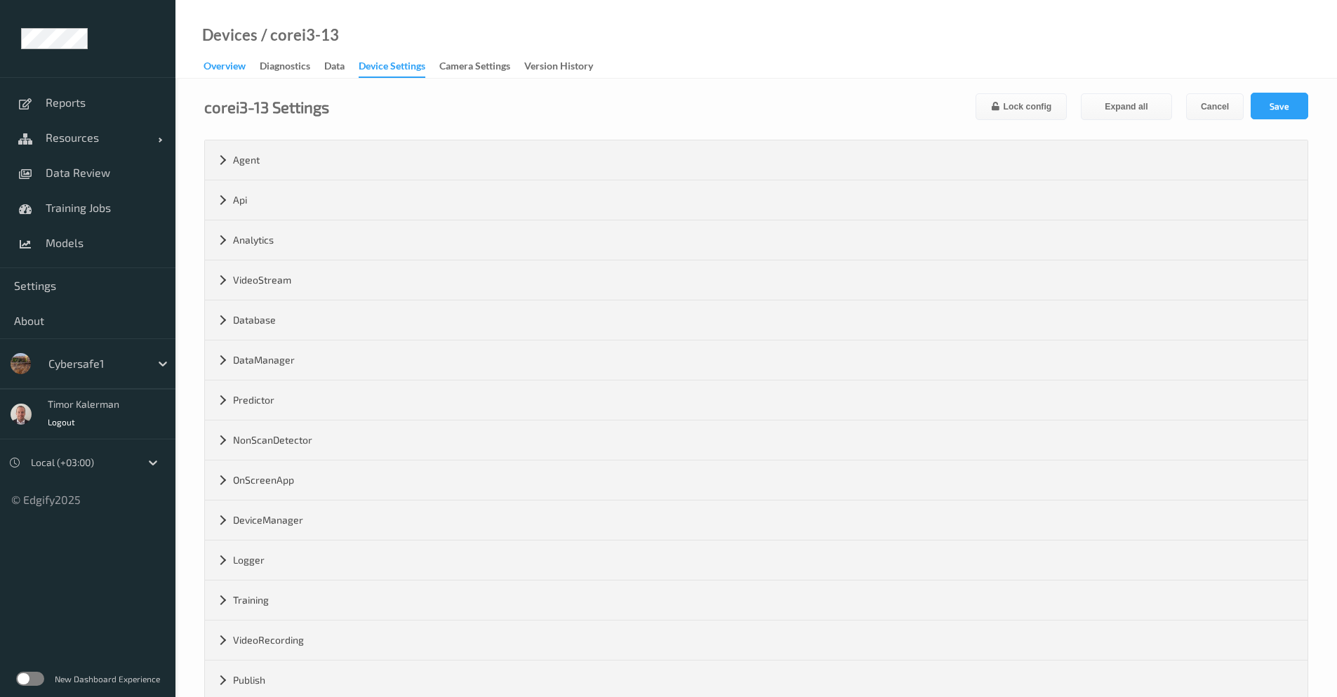
click at [227, 64] on div "Overview" at bounding box center [225, 68] width 42 height 18
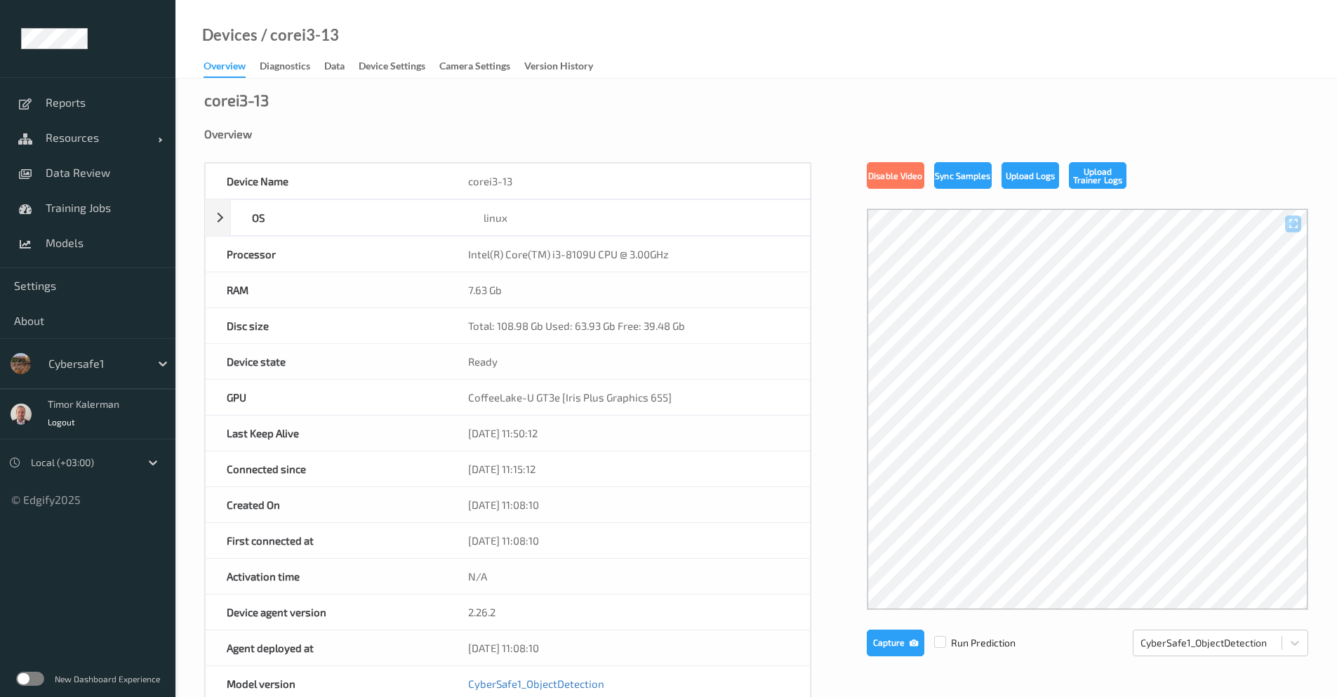
click at [39, 678] on label at bounding box center [30, 679] width 28 height 14
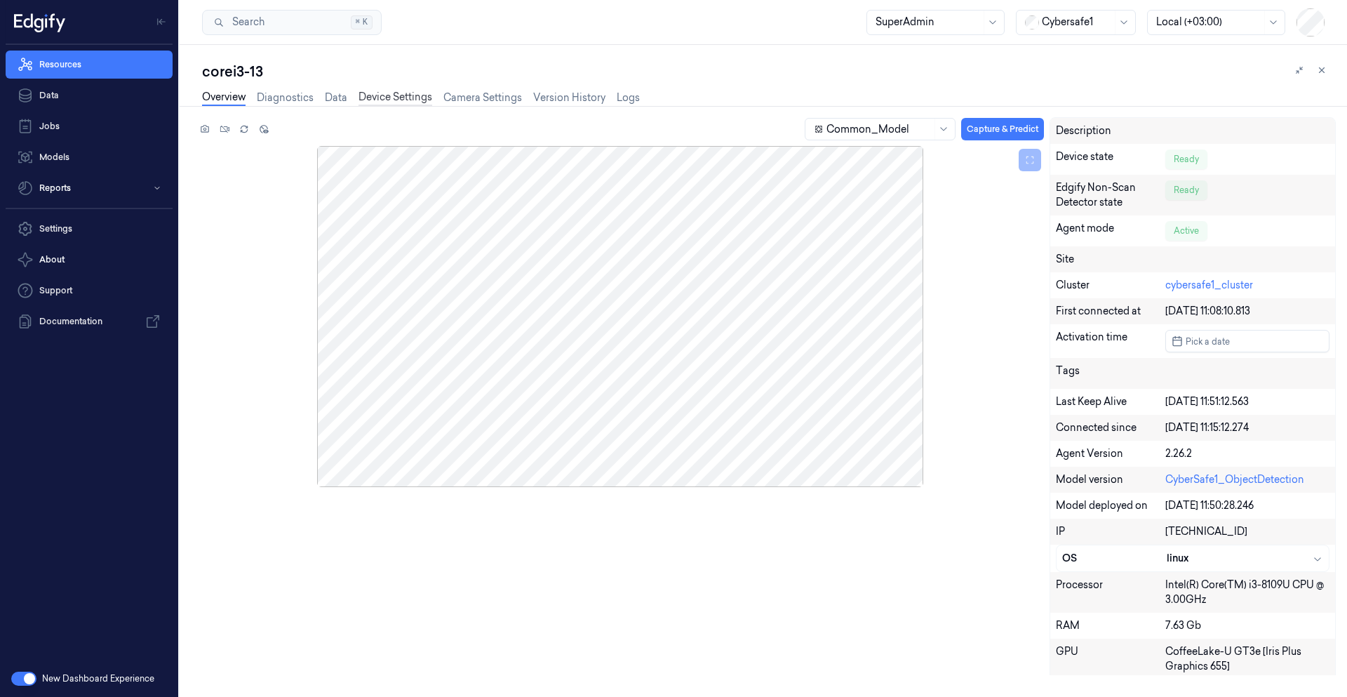
click at [386, 100] on link "Device Settings" at bounding box center [396, 98] width 74 height 16
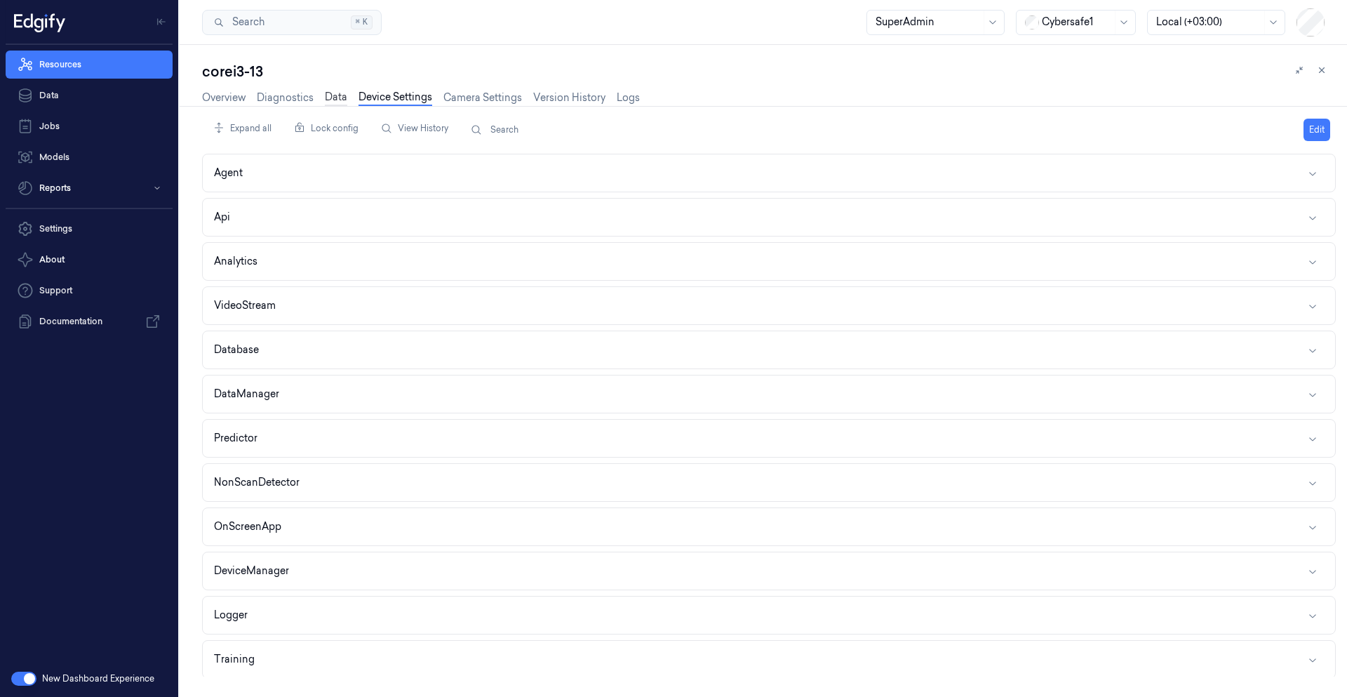
click at [340, 96] on link "Data" at bounding box center [336, 98] width 22 height 16
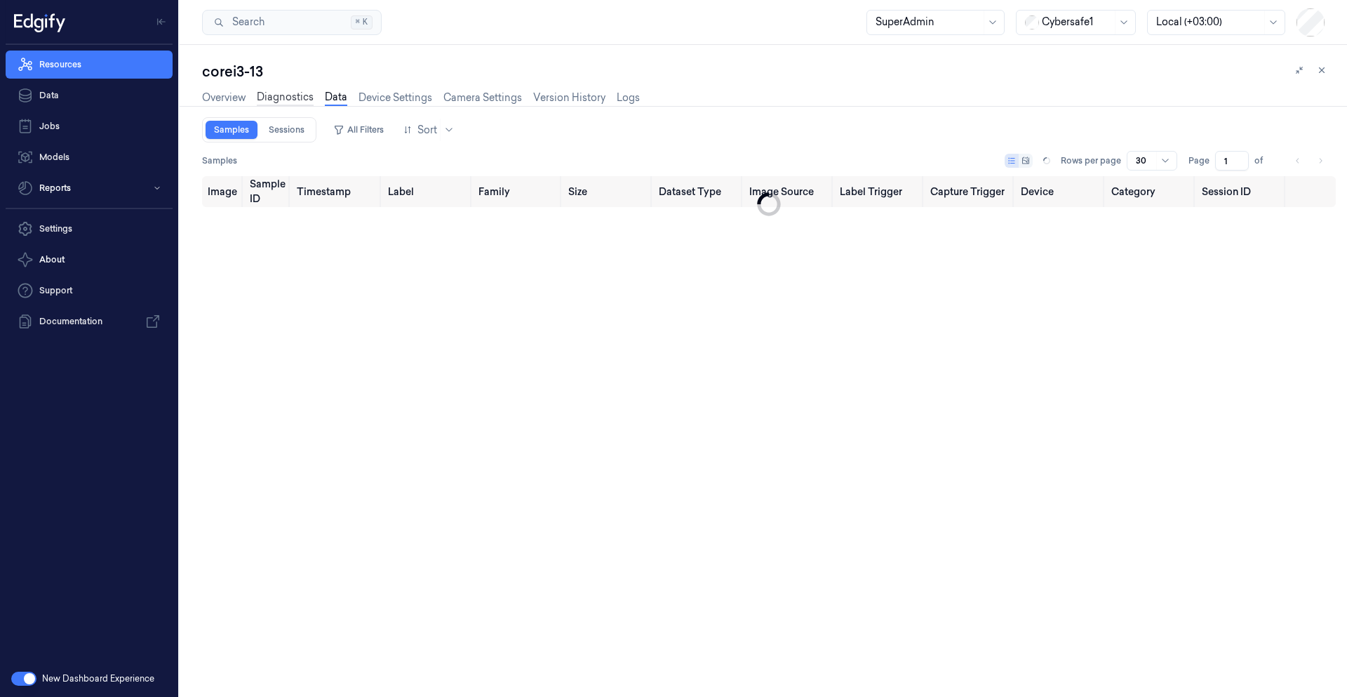
type input "0"
click at [299, 95] on link "Diagnostics" at bounding box center [285, 98] width 57 height 16
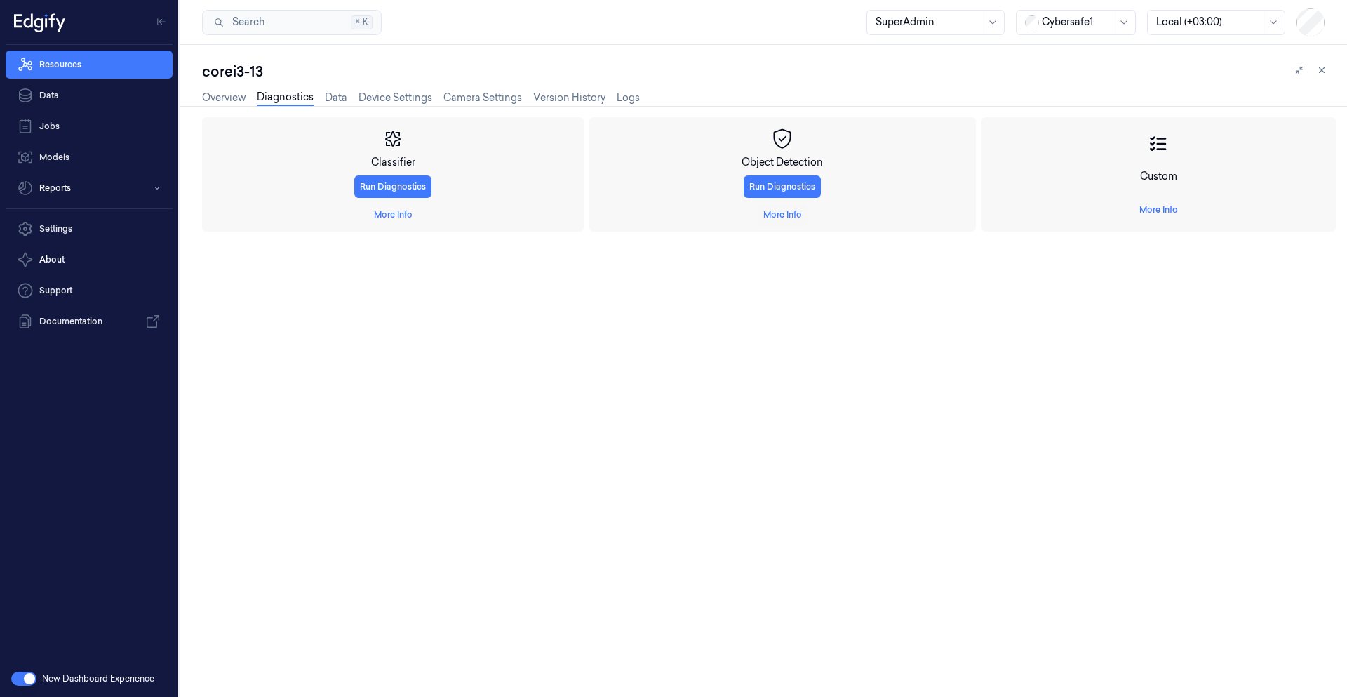
click at [779, 221] on button "More Info" at bounding box center [783, 215] width 50 height 22
click at [783, 217] on link "More Info" at bounding box center [783, 214] width 39 height 13
click at [248, 352] on span "Start Recording" at bounding box center [239, 346] width 63 height 13
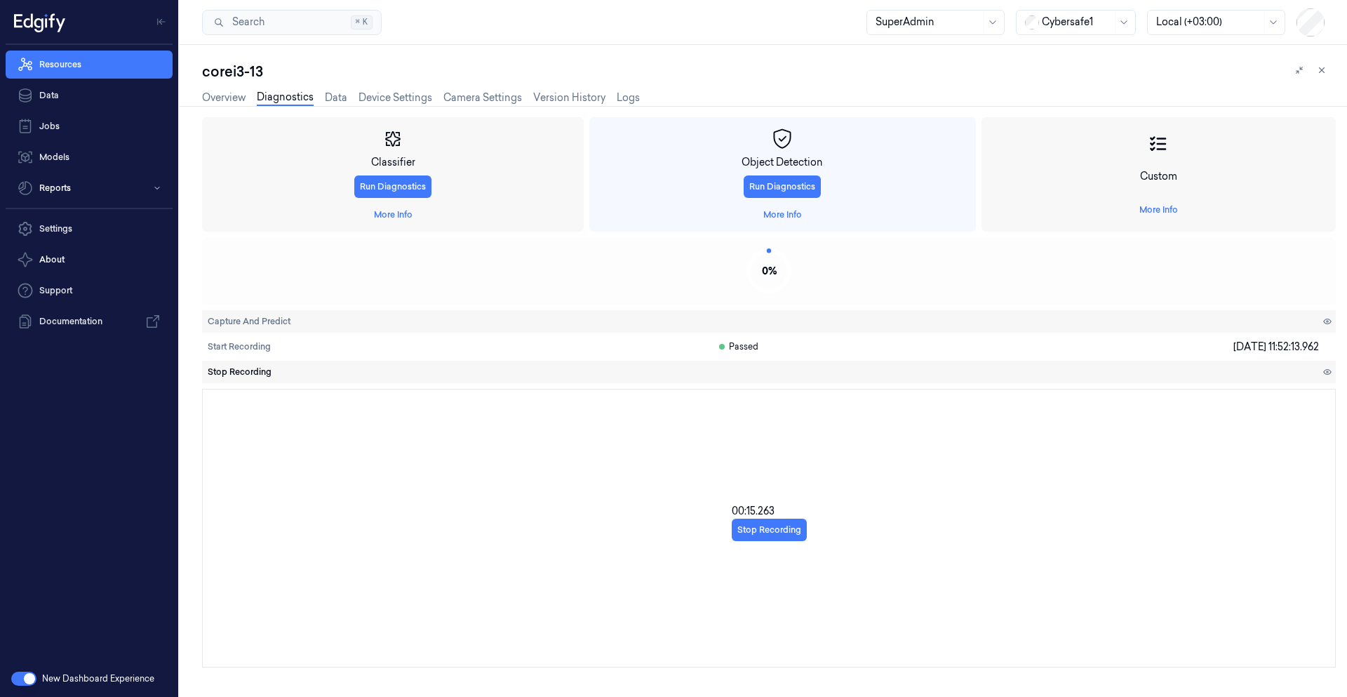
click at [230, 374] on span "Stop Recording" at bounding box center [240, 372] width 64 height 13
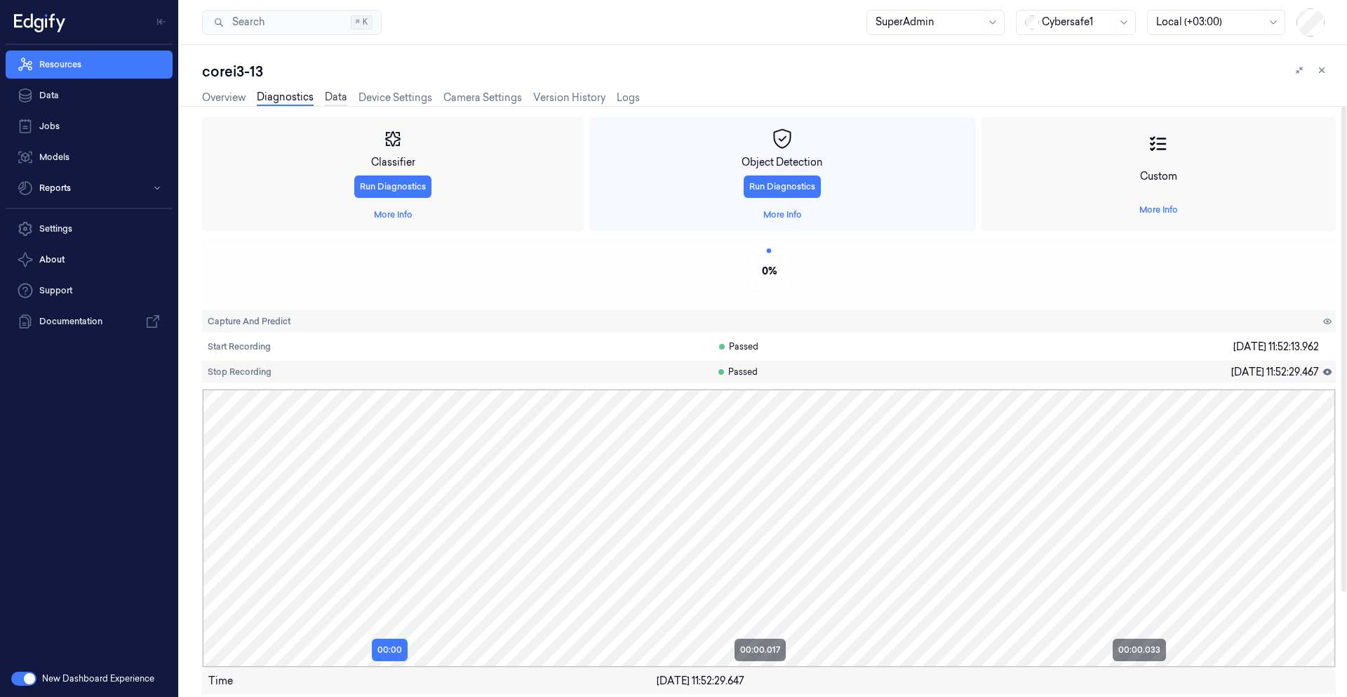
click at [333, 92] on link "Data" at bounding box center [336, 98] width 22 height 16
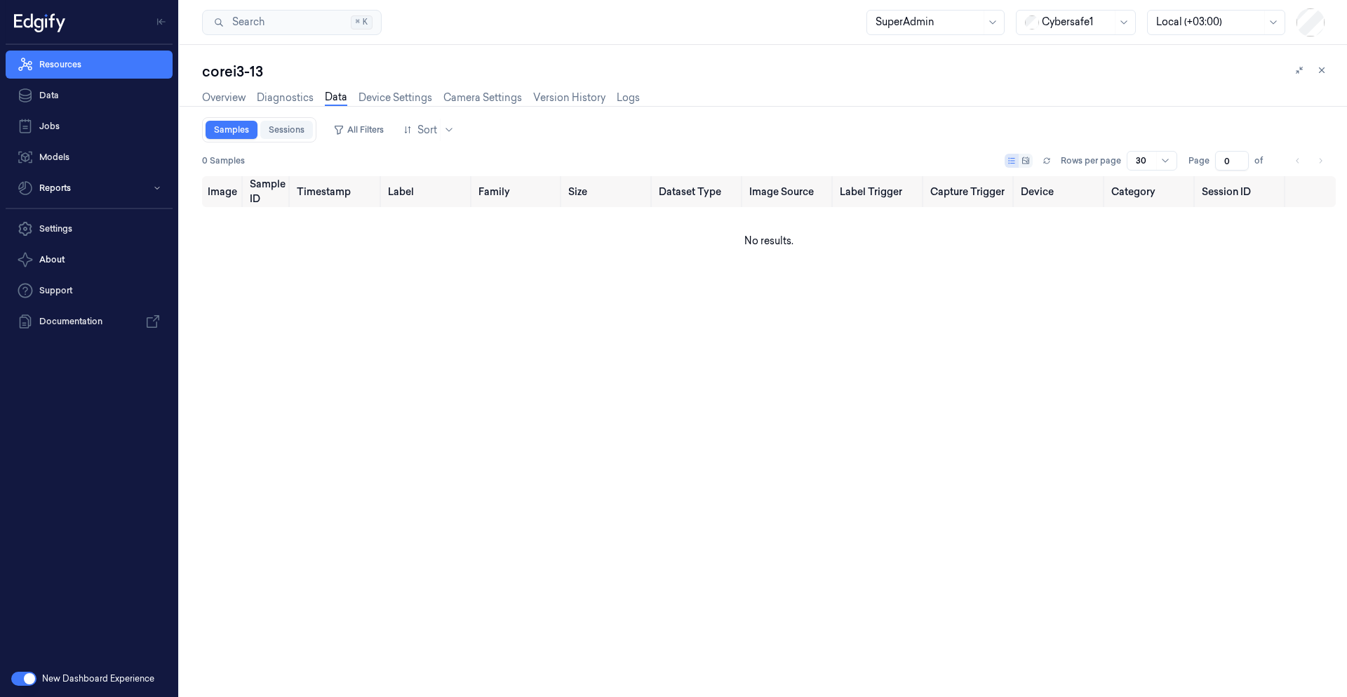
click at [272, 124] on link "Sessions" at bounding box center [286, 130] width 53 height 18
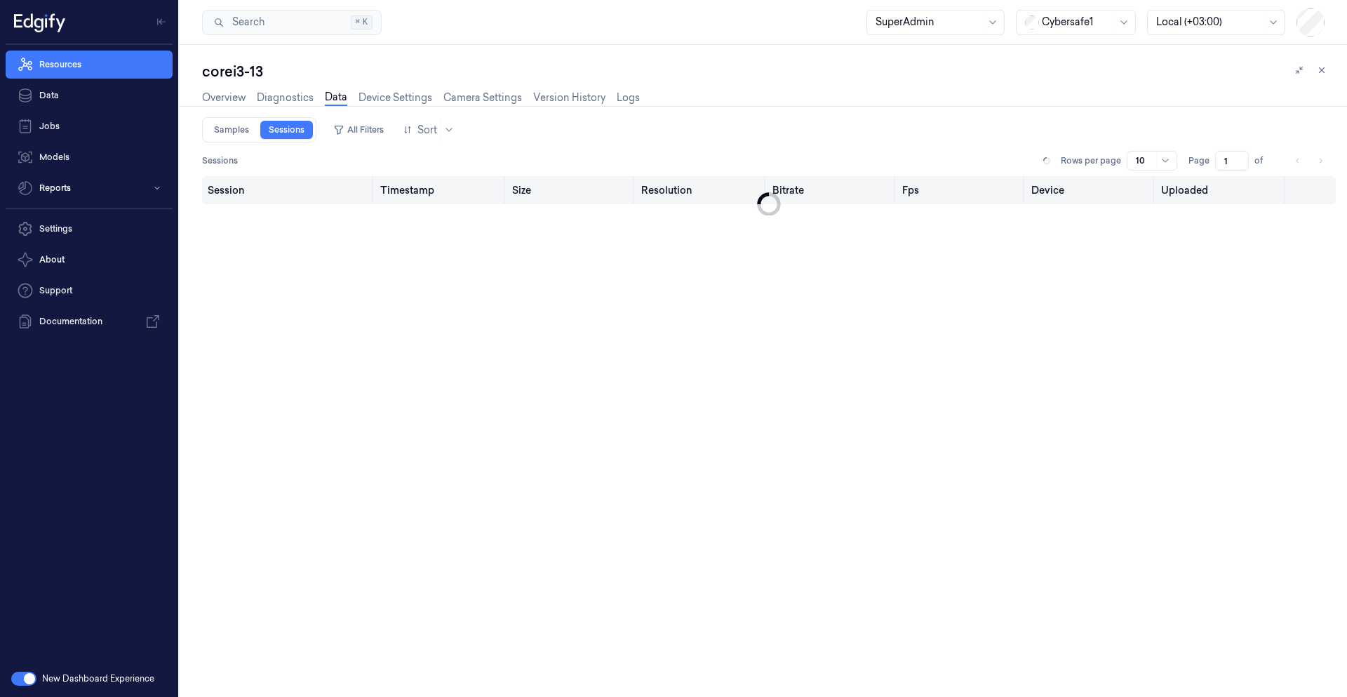
type input "0"
click at [1049, 159] on icon at bounding box center [1047, 161] width 8 height 8
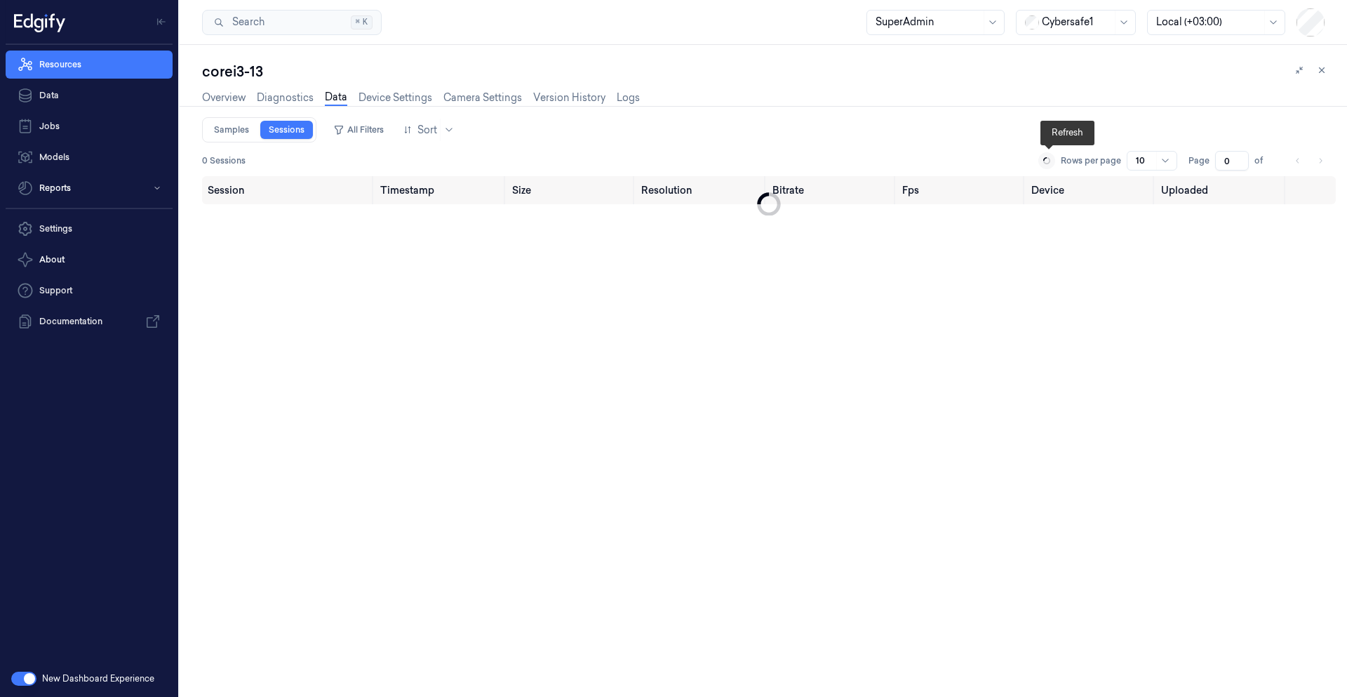
click at [1049, 159] on icon at bounding box center [1047, 161] width 8 height 8
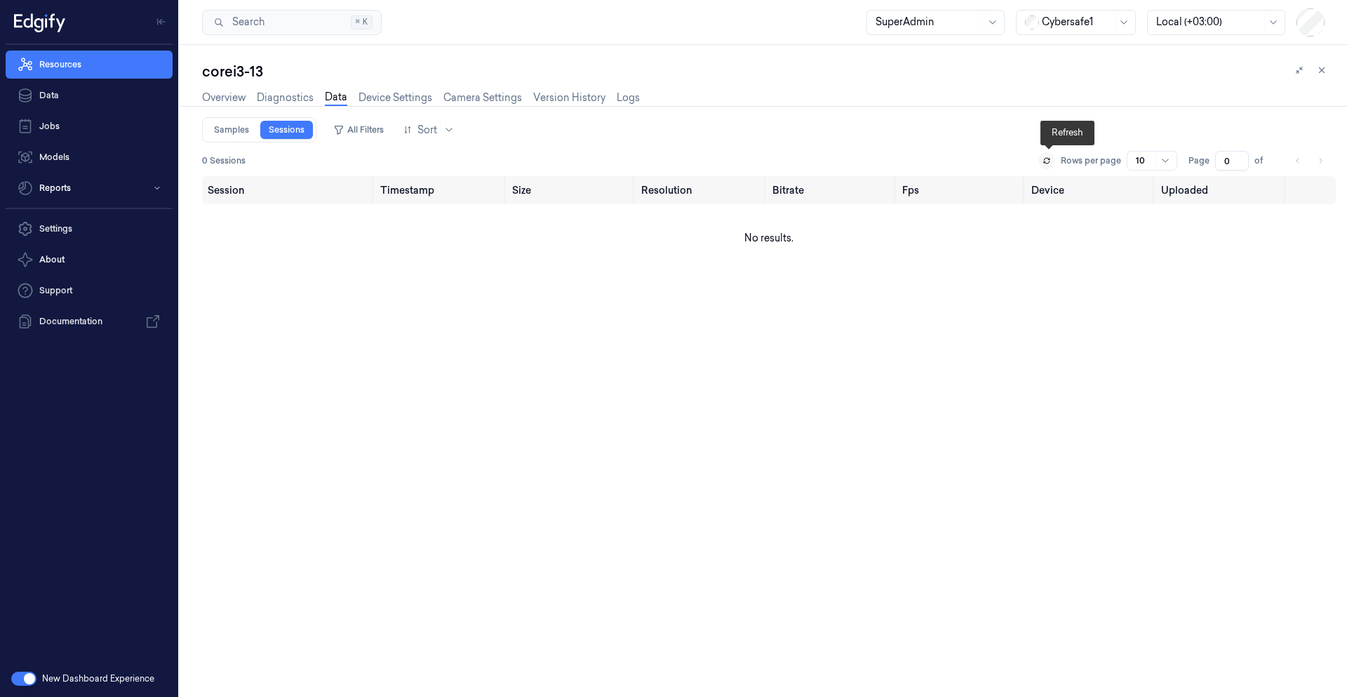
click at [1049, 159] on icon at bounding box center [1047, 161] width 8 height 8
click at [1045, 157] on icon at bounding box center [1047, 161] width 8 height 8
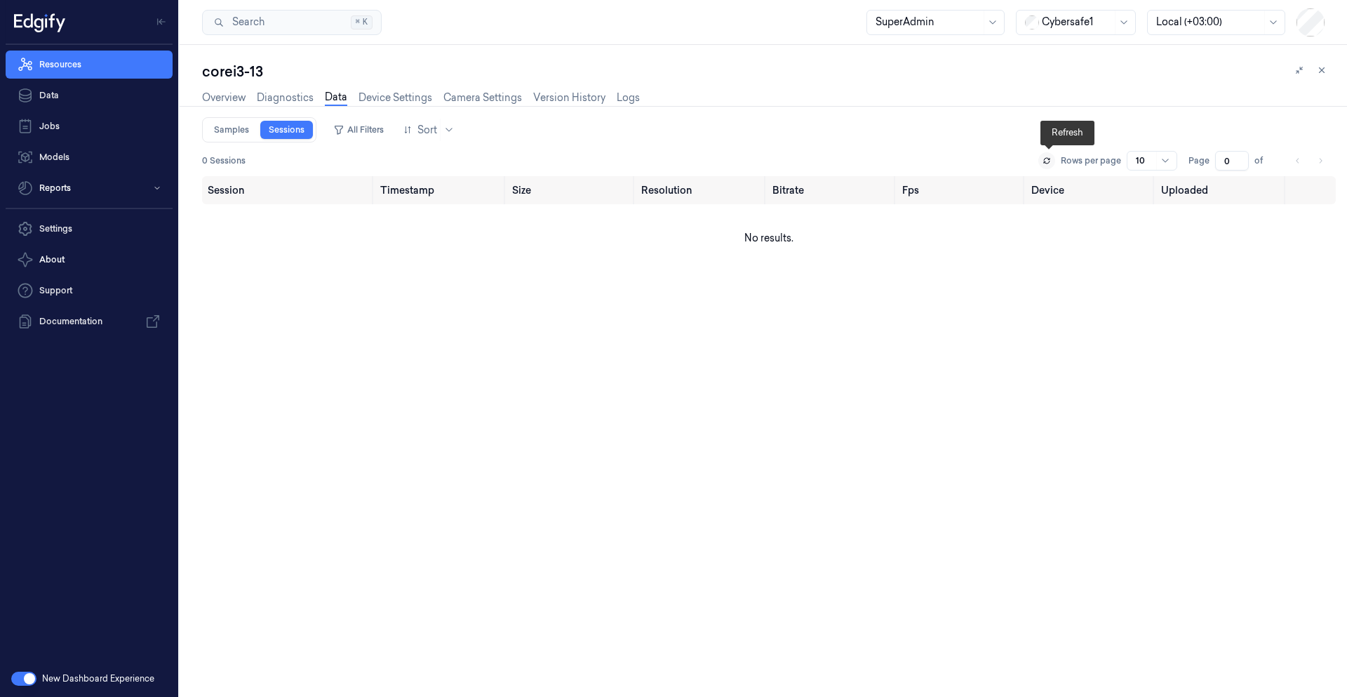
click at [1049, 162] on icon at bounding box center [1047, 161] width 8 height 8
click at [1047, 162] on icon at bounding box center [1047, 162] width 6 height 2
click at [1042, 164] on button at bounding box center [1047, 160] width 17 height 17
click at [404, 100] on link "Device Settings" at bounding box center [396, 98] width 74 height 16
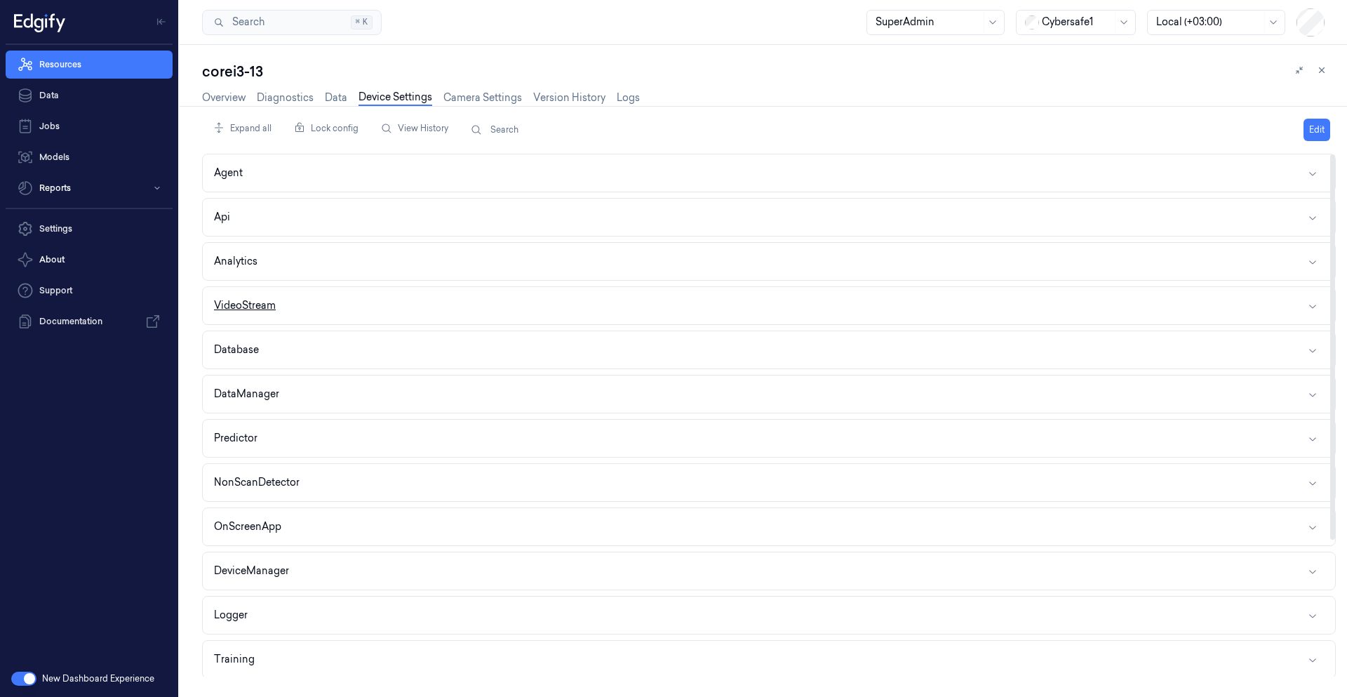
click at [277, 314] on button "VideoStream" at bounding box center [769, 305] width 1133 height 37
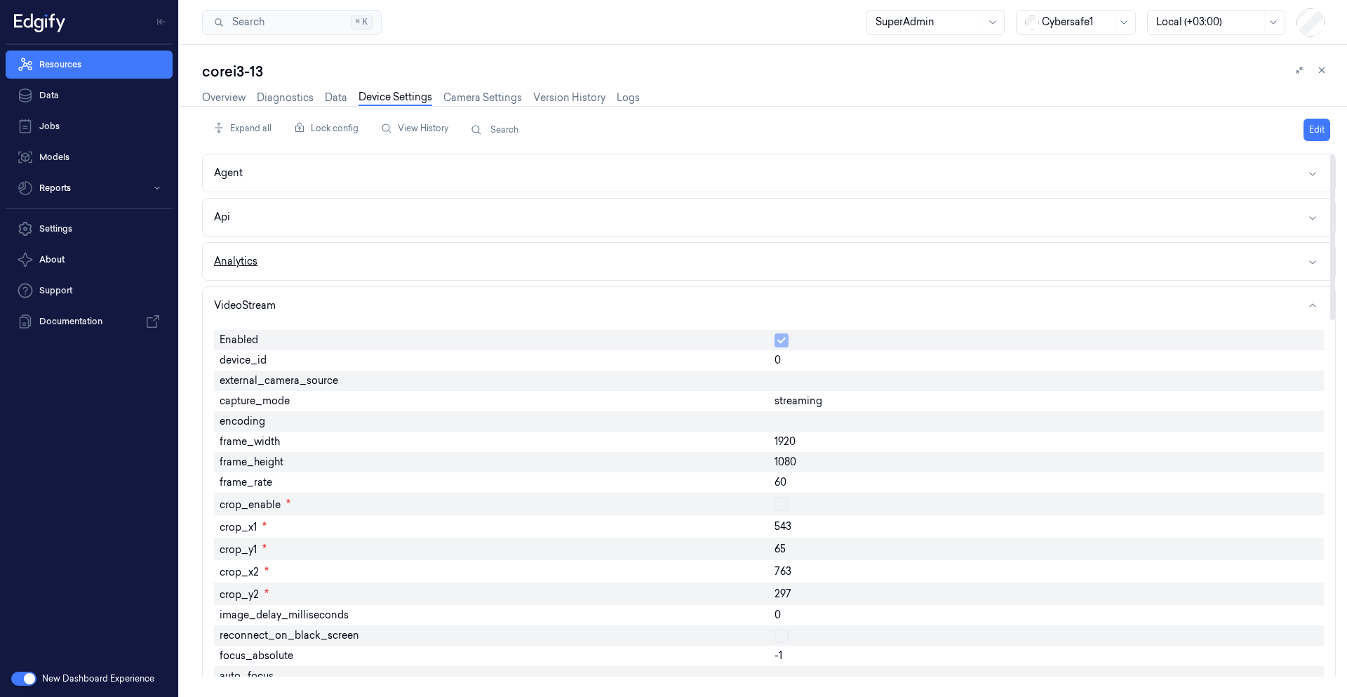
click at [266, 262] on button "Analytics" at bounding box center [769, 261] width 1133 height 37
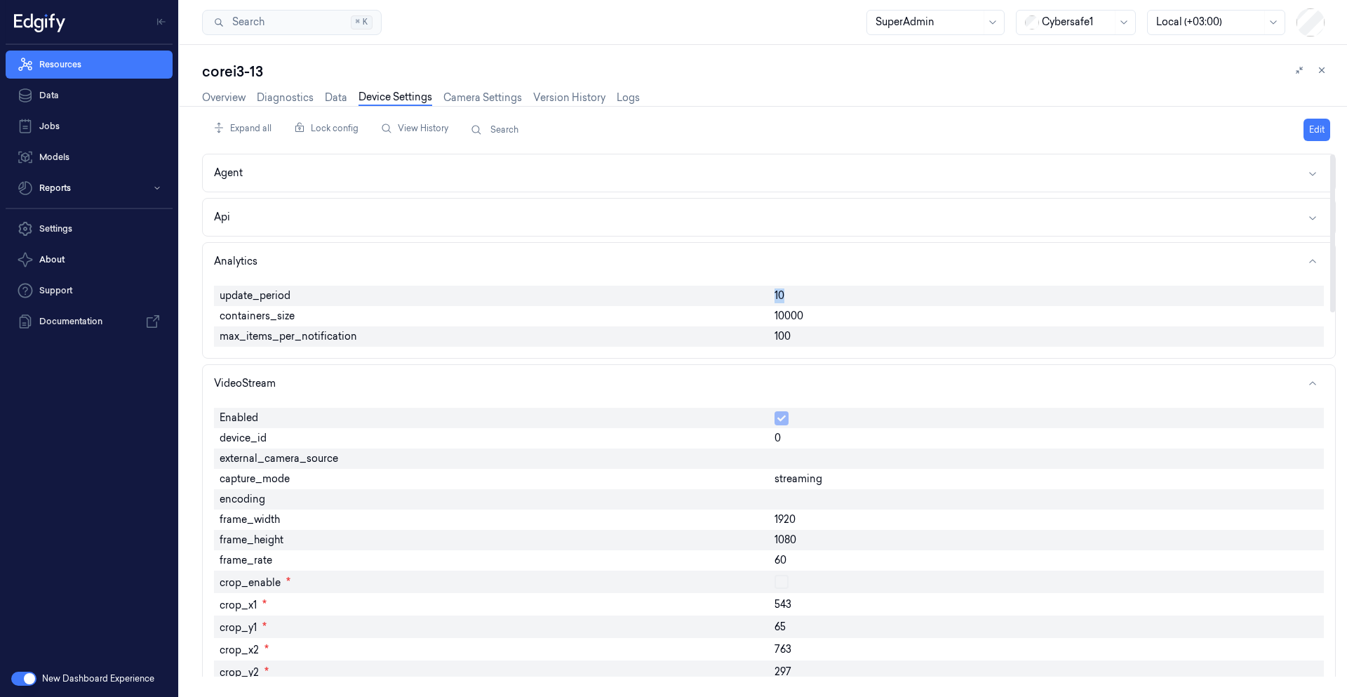
drag, startPoint x: 767, startPoint y: 301, endPoint x: 827, endPoint y: 301, distance: 60.4
click at [827, 301] on div "update_period 10 containers_size 10000 max_items_per_notification 100" at bounding box center [769, 316] width 1110 height 72
click at [231, 102] on link "Overview" at bounding box center [224, 98] width 44 height 16
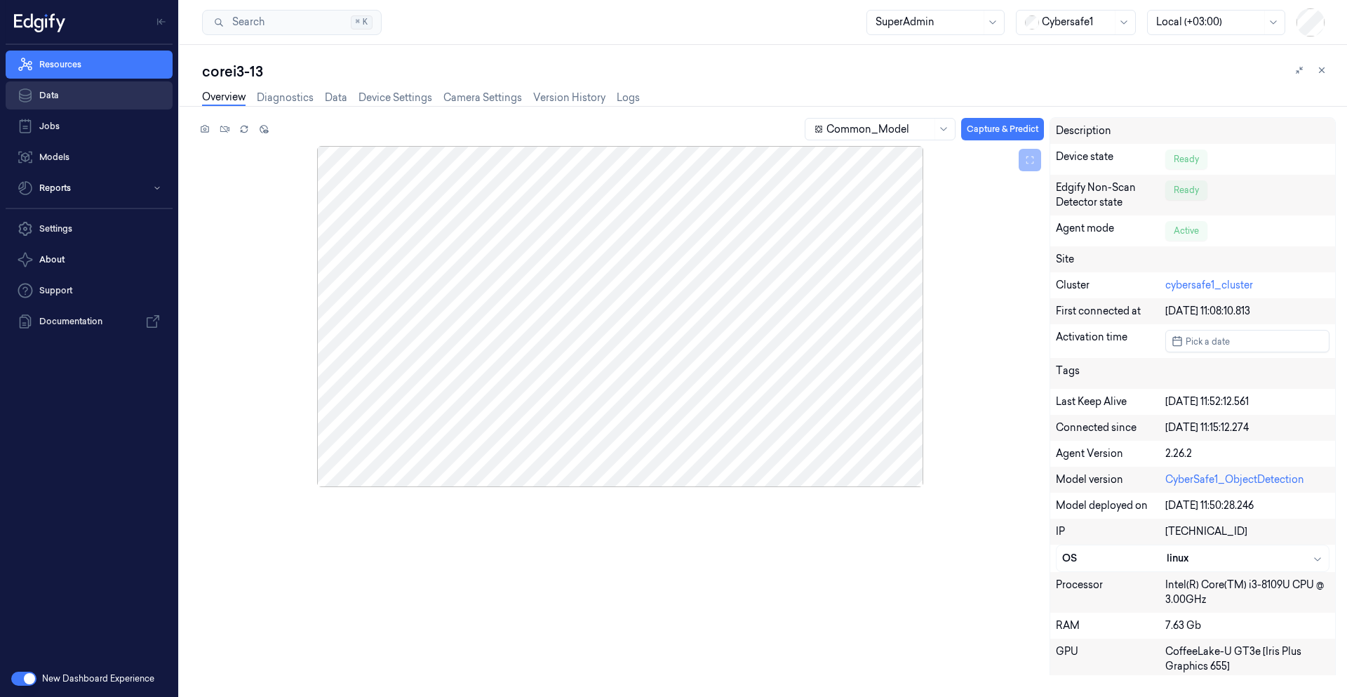
click at [88, 86] on link "Data" at bounding box center [89, 95] width 167 height 28
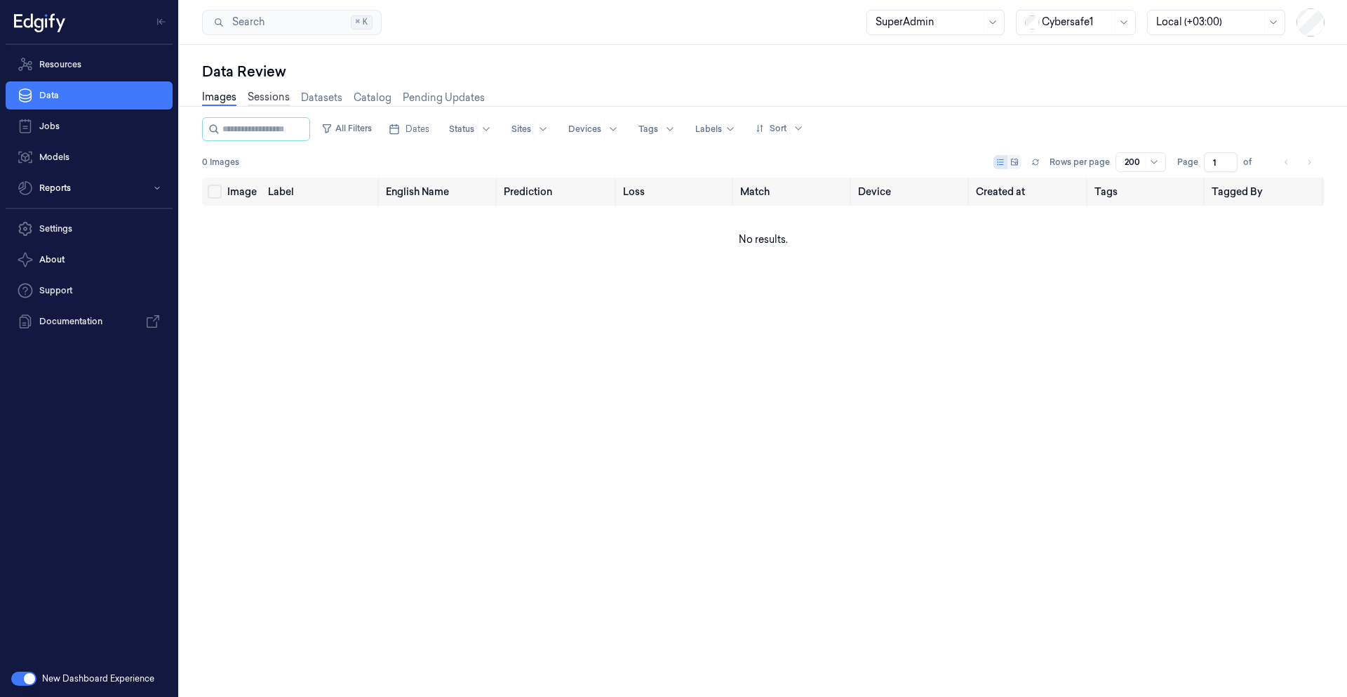
click at [265, 95] on link "Sessions" at bounding box center [269, 98] width 42 height 16
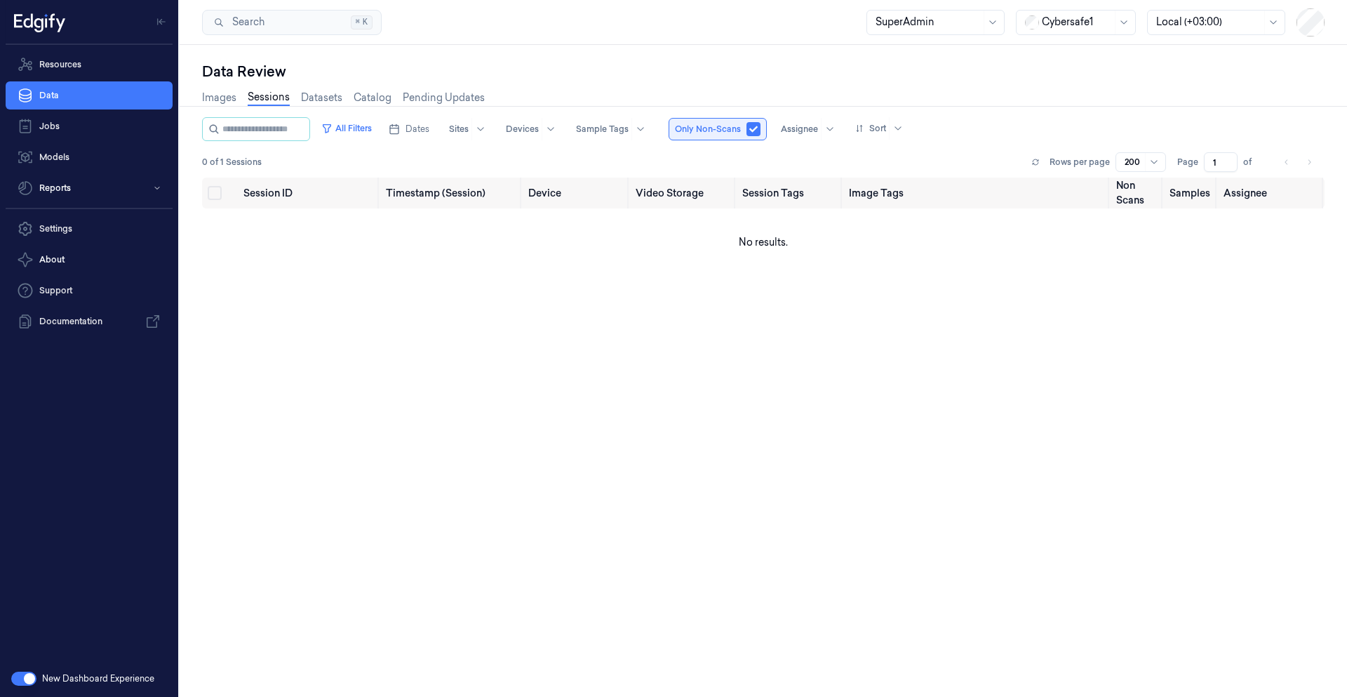
click at [761, 133] on button "button" at bounding box center [754, 129] width 14 height 14
click at [1038, 162] on icon at bounding box center [1036, 162] width 8 height 8
click at [1039, 168] on button at bounding box center [1035, 162] width 17 height 17
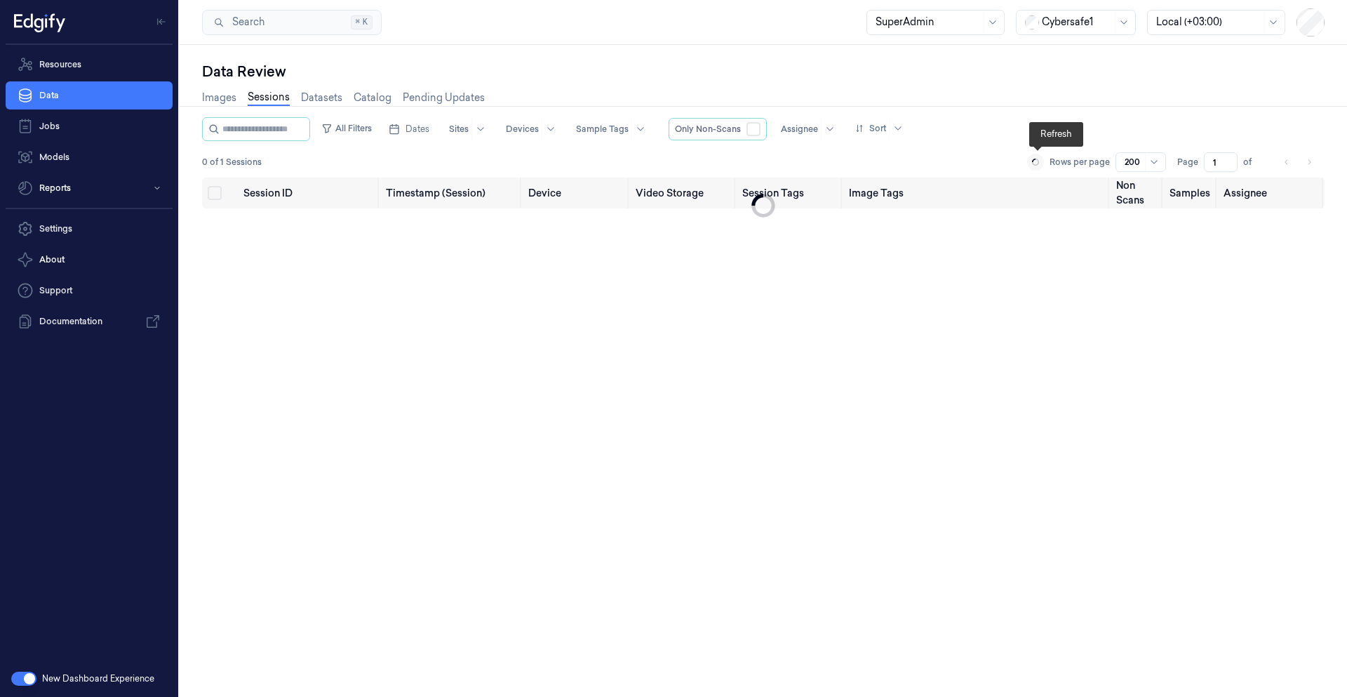
click at [1039, 168] on button at bounding box center [1035, 162] width 17 height 17
click at [100, 69] on link "Resources" at bounding box center [89, 65] width 167 height 28
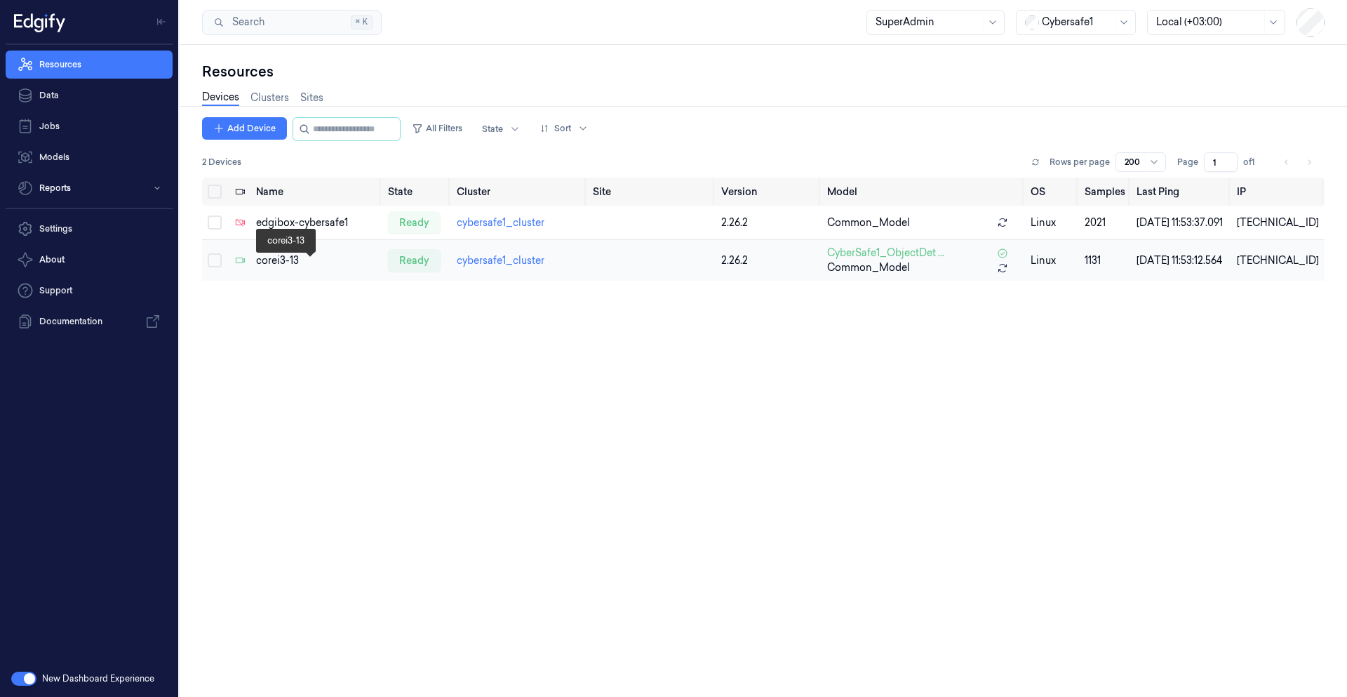
click at [292, 268] on div "corei3-13" at bounding box center [316, 260] width 121 height 15
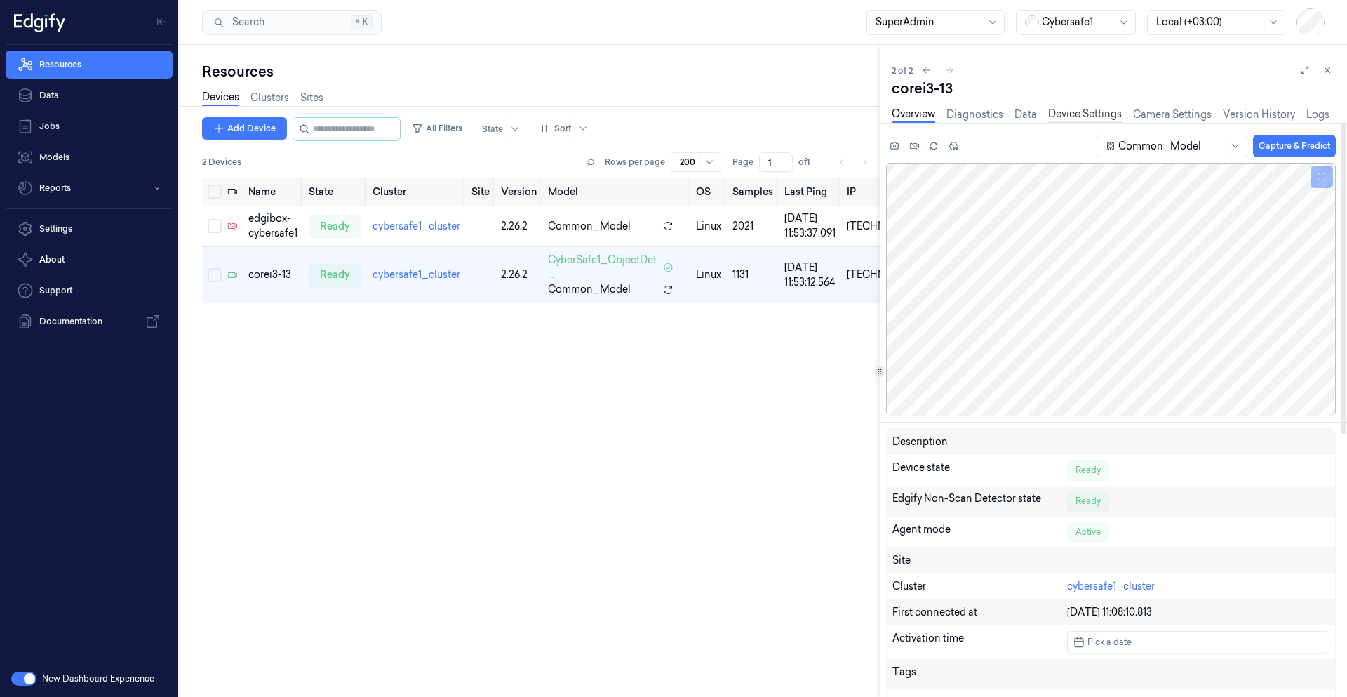
click at [1070, 118] on link "Device Settings" at bounding box center [1086, 115] width 74 height 16
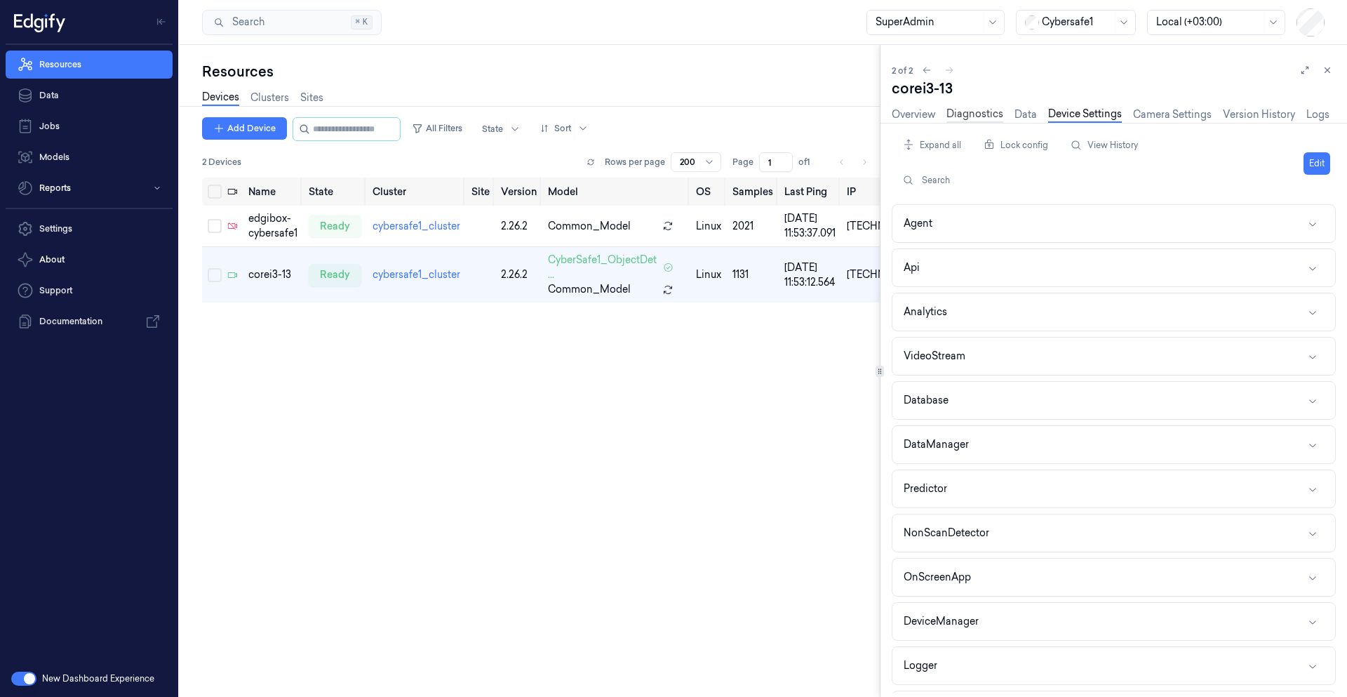
click at [986, 119] on link "Diagnostics" at bounding box center [975, 115] width 57 height 16
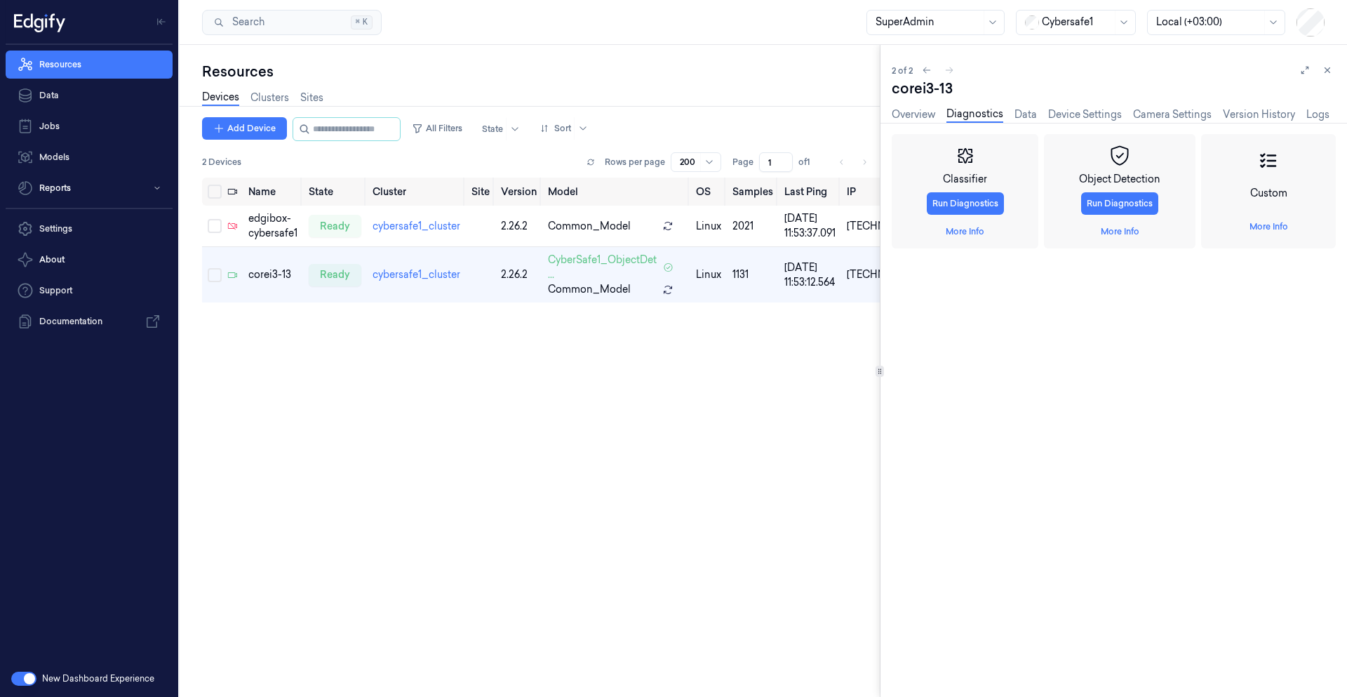
click at [1094, 122] on div "Overview Diagnostics Data Device Settings Camera Settings Version History Logs" at bounding box center [1111, 115] width 438 height 16
click at [1263, 222] on link "More Info" at bounding box center [1269, 226] width 39 height 13
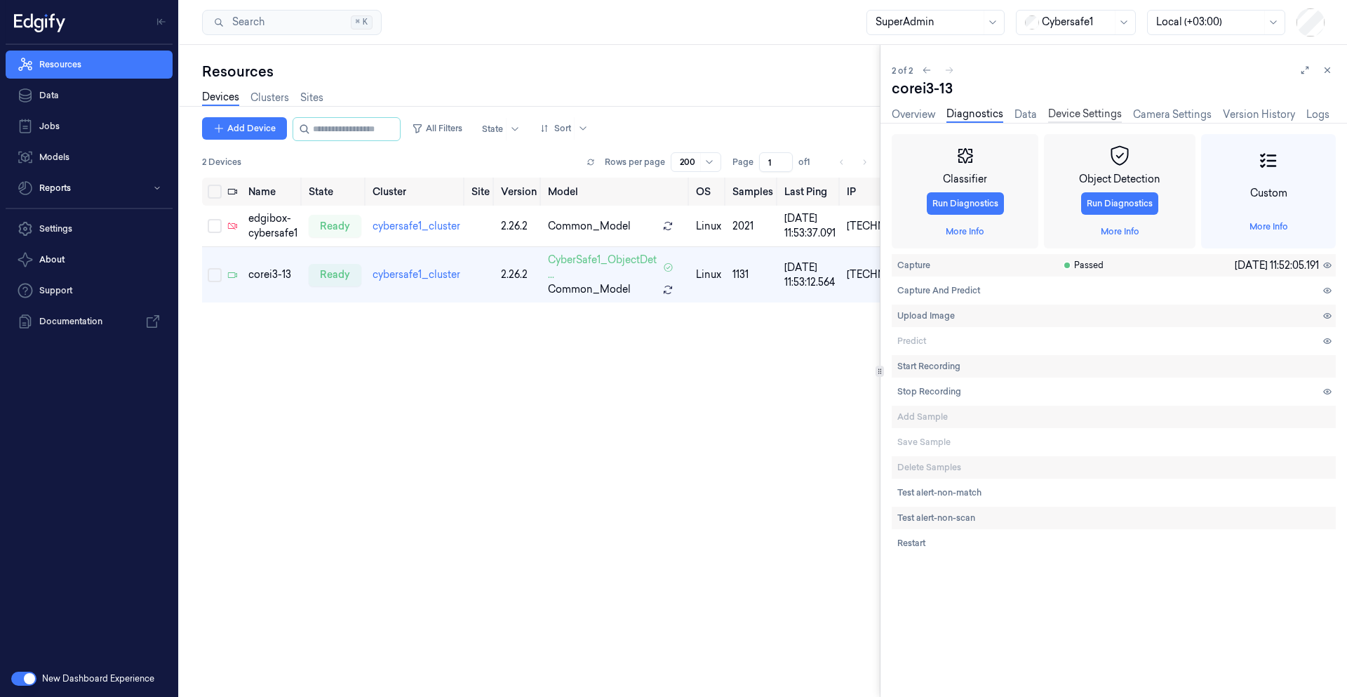
click at [1107, 115] on link "Device Settings" at bounding box center [1086, 115] width 74 height 16
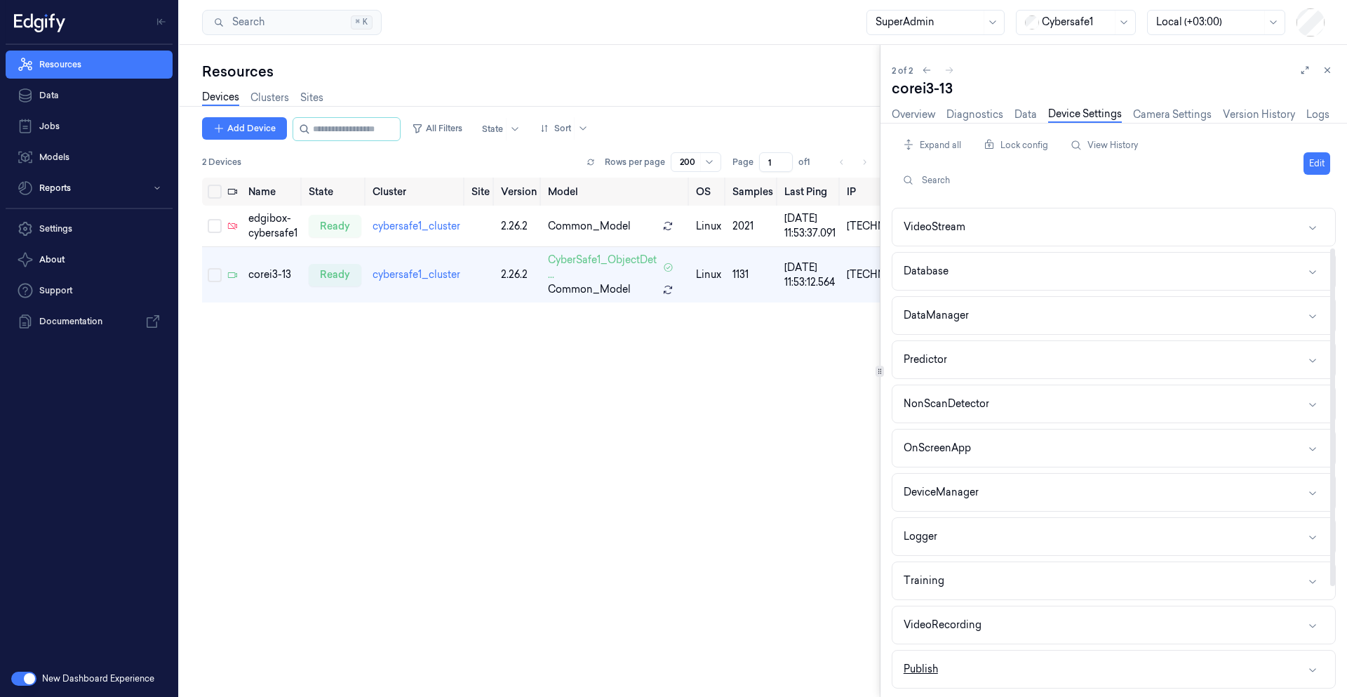
scroll to position [218, 0]
click at [1016, 540] on button "VideoRecording" at bounding box center [1114, 535] width 443 height 37
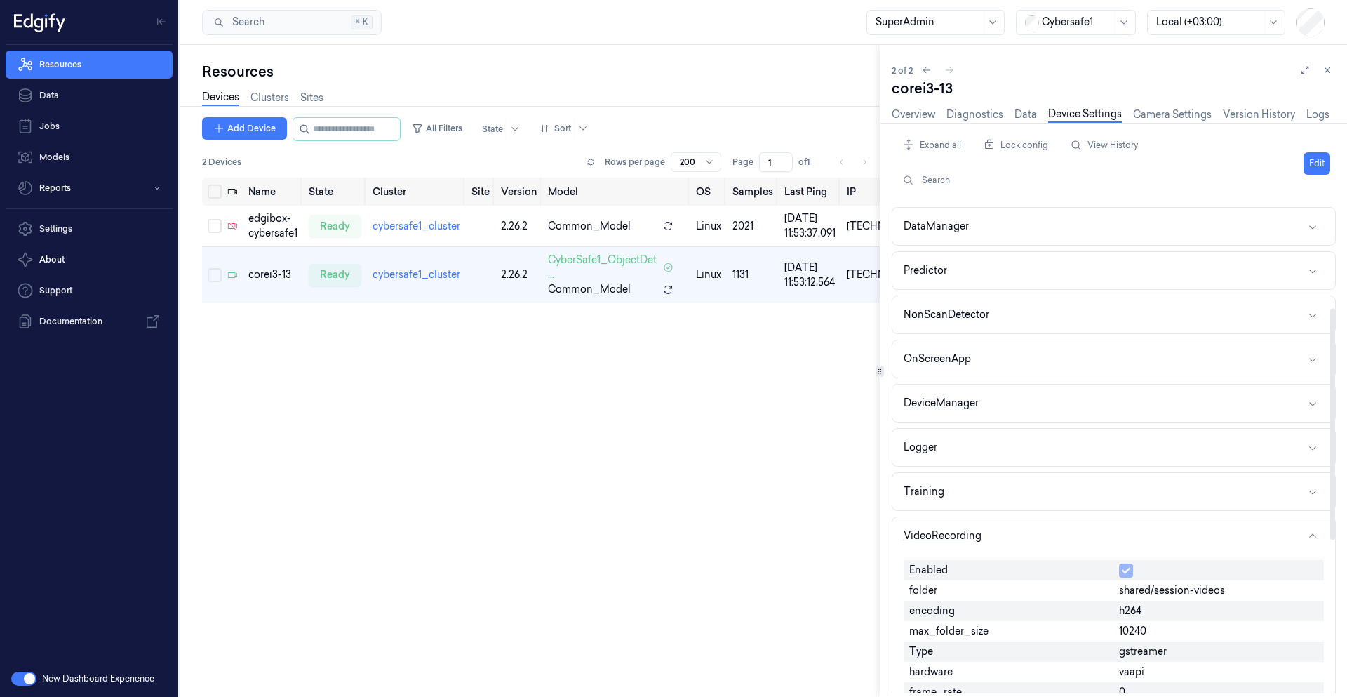
scroll to position [540, 0]
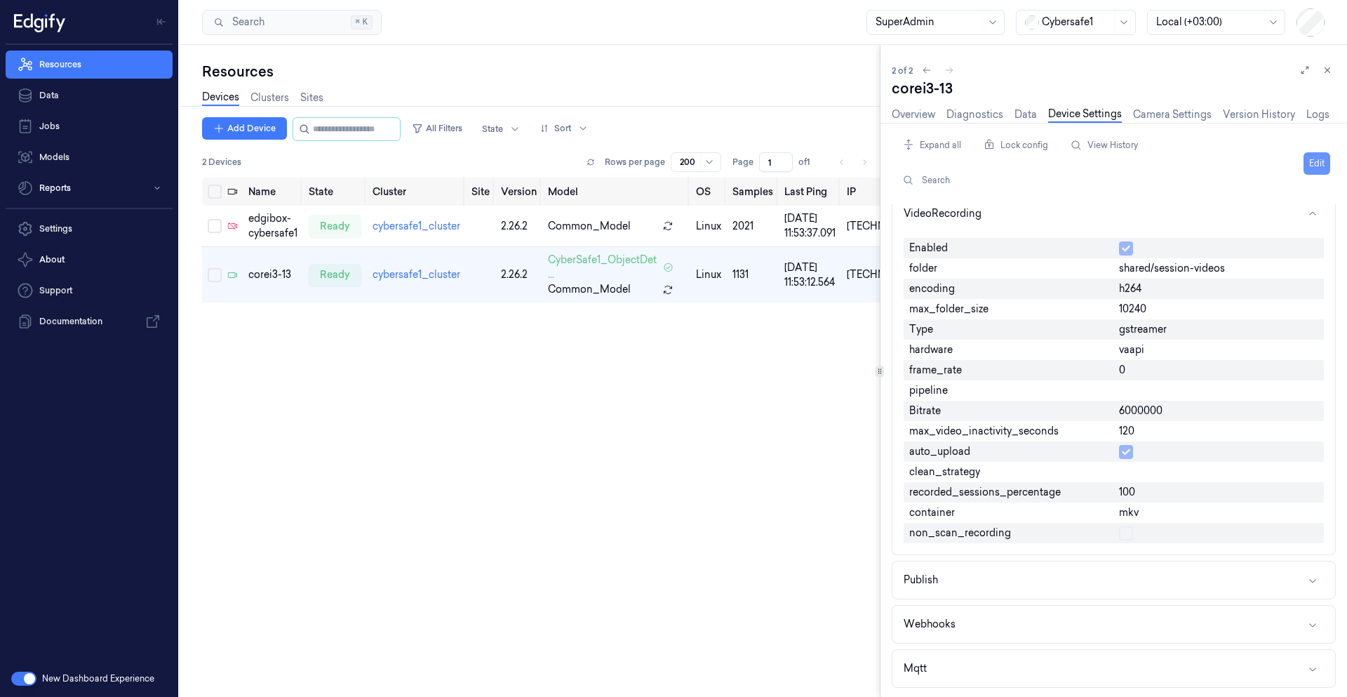
click at [1319, 162] on button "Edit" at bounding box center [1317, 163] width 27 height 22
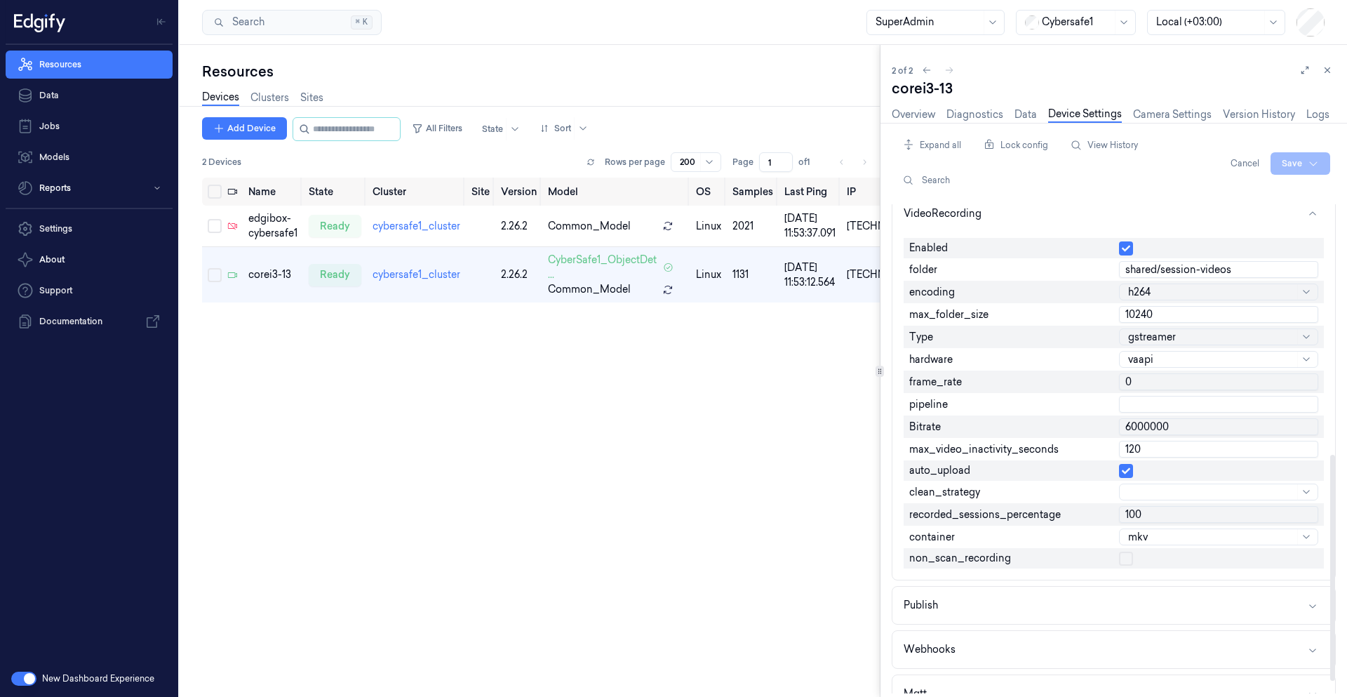
click at [1123, 564] on button "button" at bounding box center [1126, 559] width 14 height 14
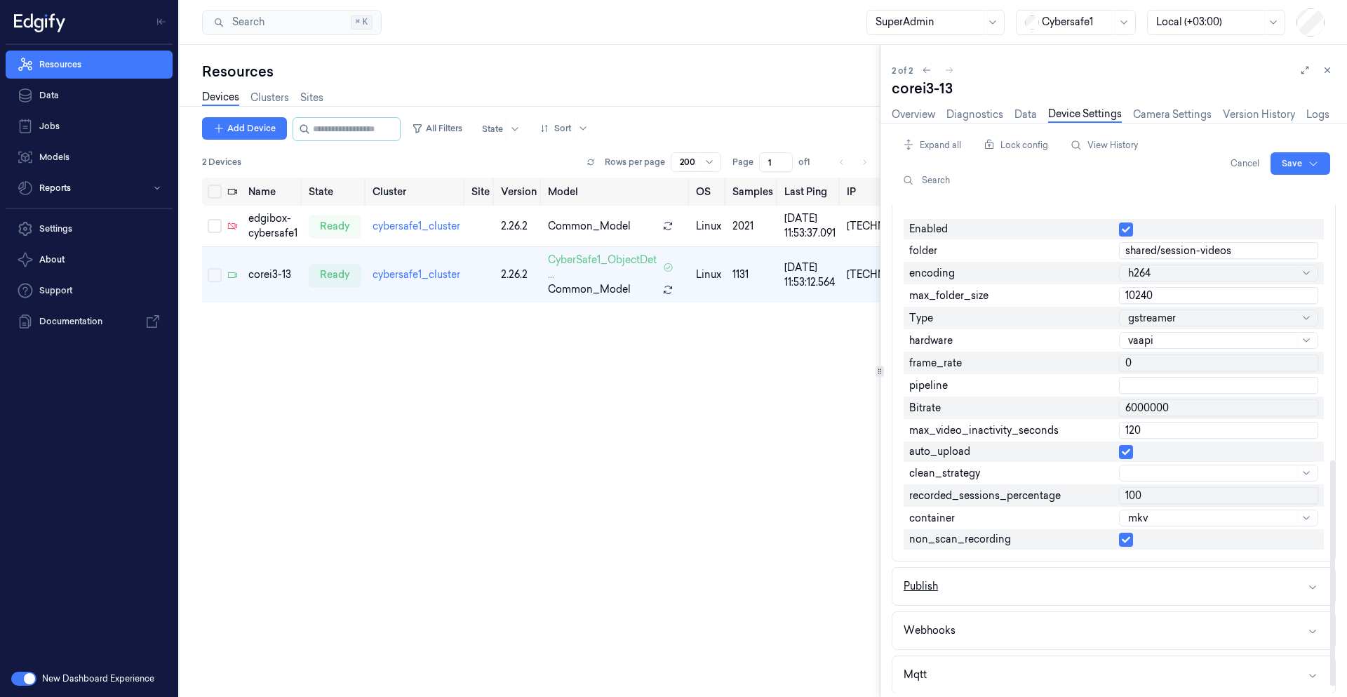
scroll to position [566, 0]
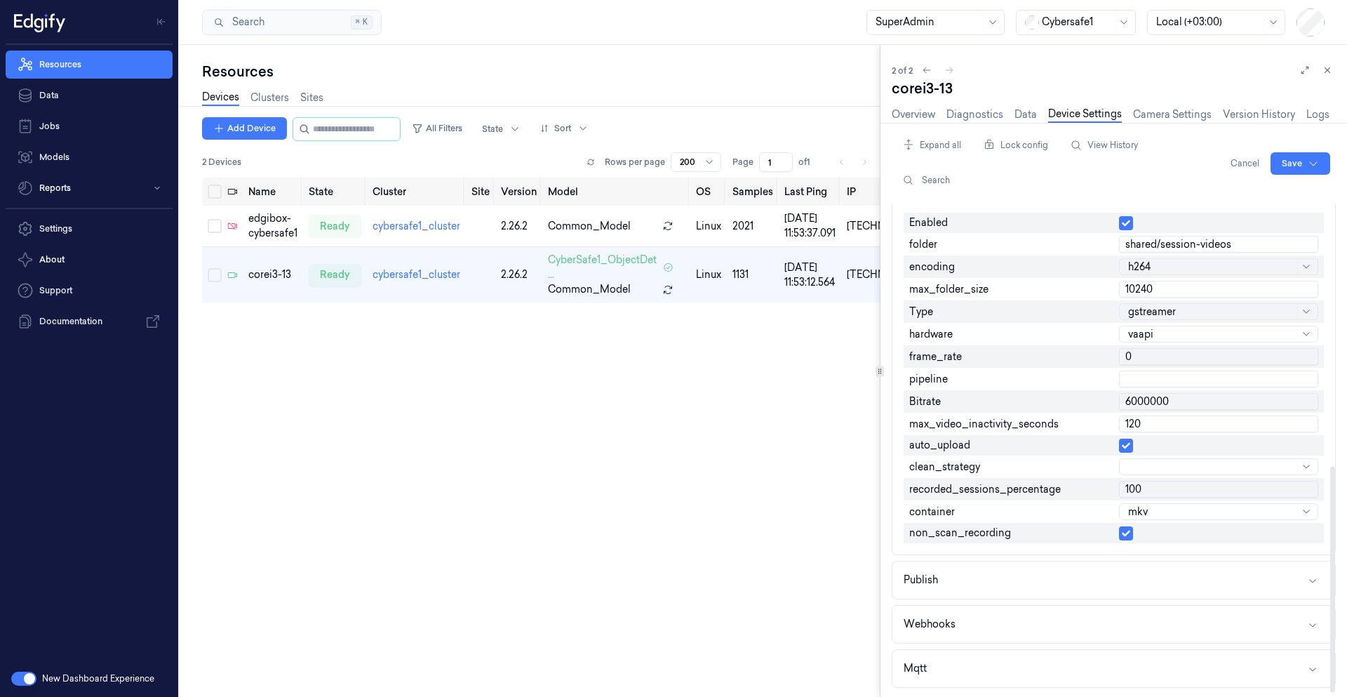
click at [1129, 538] on button "button" at bounding box center [1126, 533] width 14 height 14
click at [1336, 69] on button at bounding box center [1327, 70] width 17 height 17
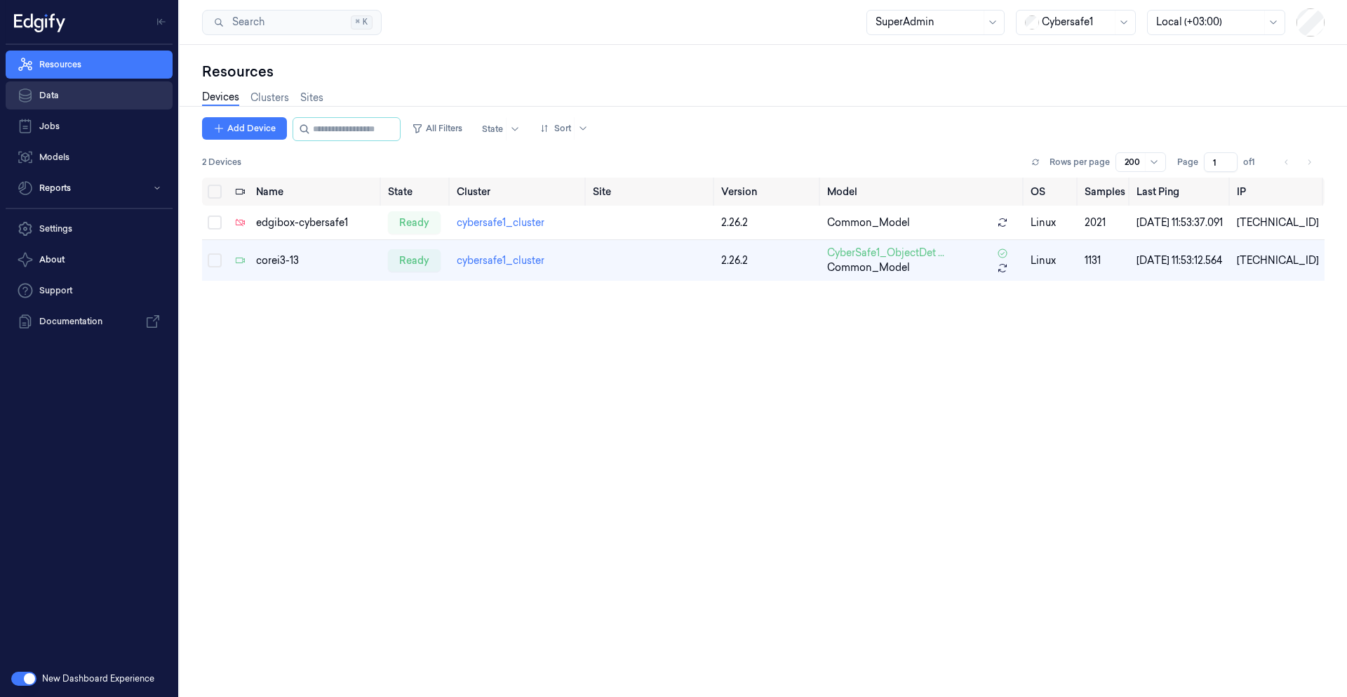
click at [64, 98] on link "Data" at bounding box center [89, 95] width 167 height 28
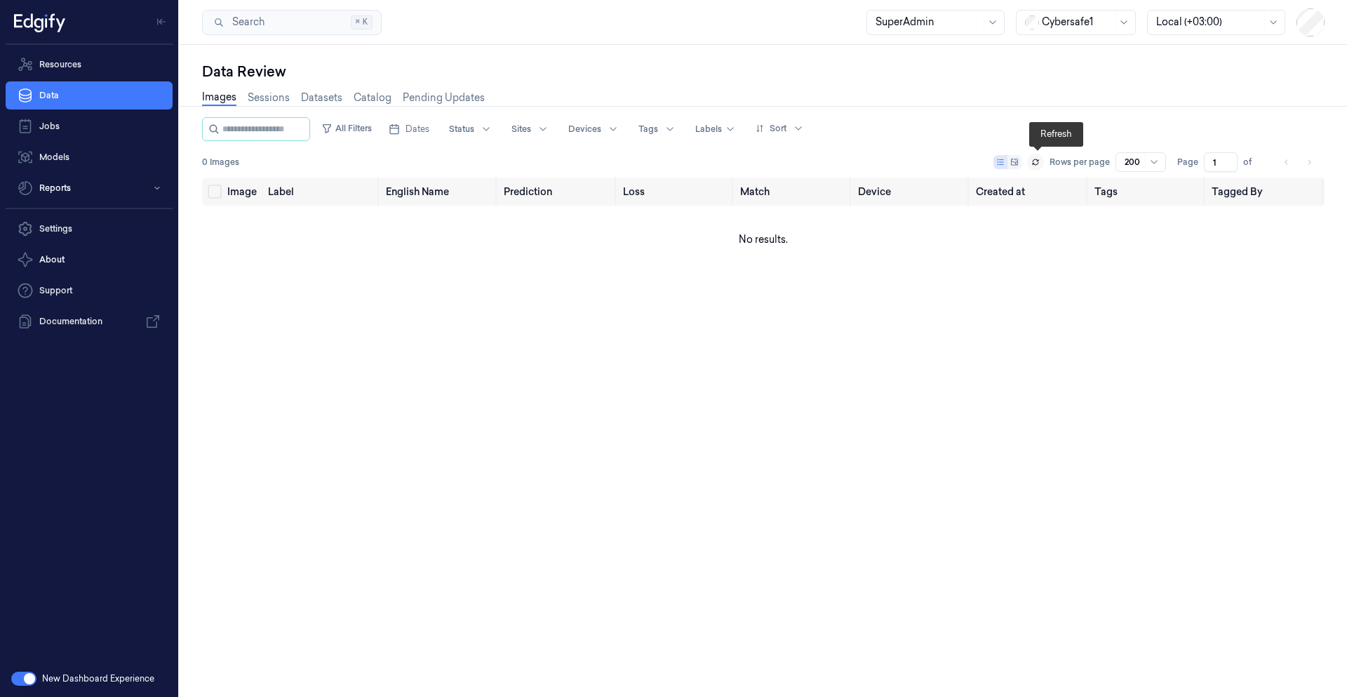
click at [1037, 163] on icon at bounding box center [1036, 162] width 8 height 8
click at [252, 103] on link "Sessions" at bounding box center [269, 98] width 42 height 16
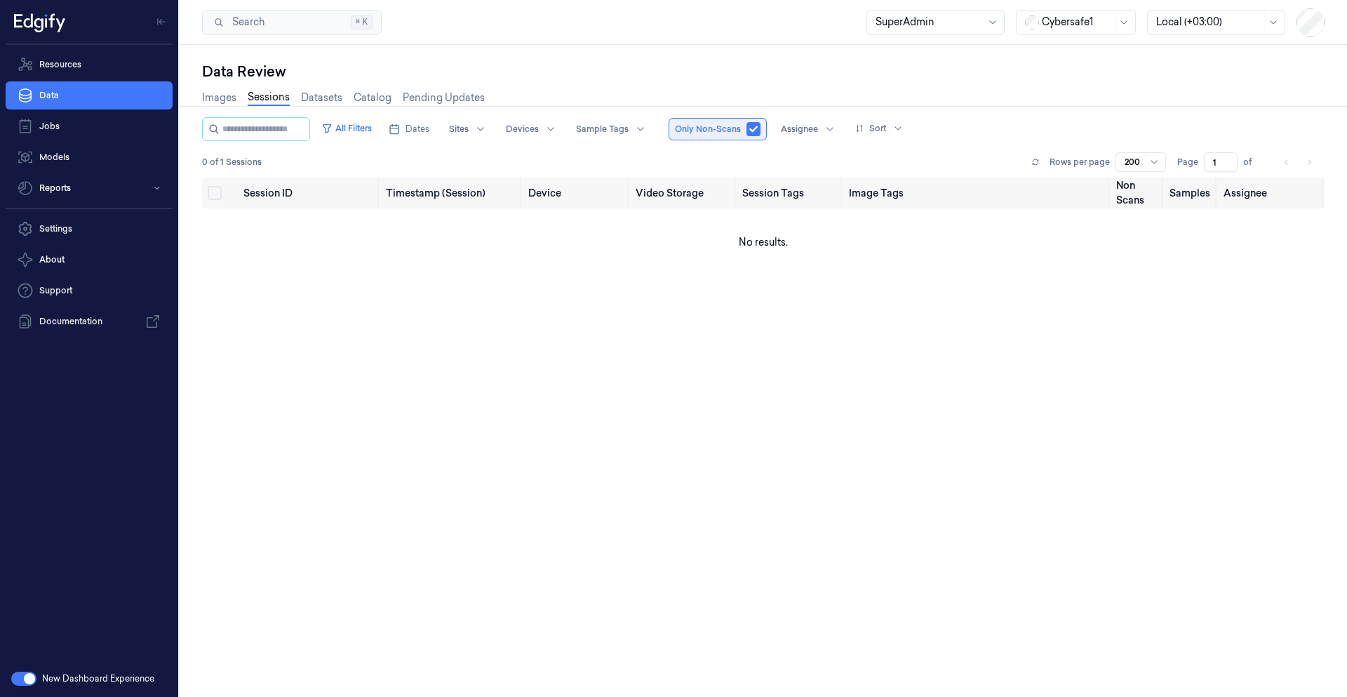
click at [761, 133] on button "button" at bounding box center [754, 129] width 14 height 14
click at [20, 679] on button "button" at bounding box center [23, 679] width 25 height 14
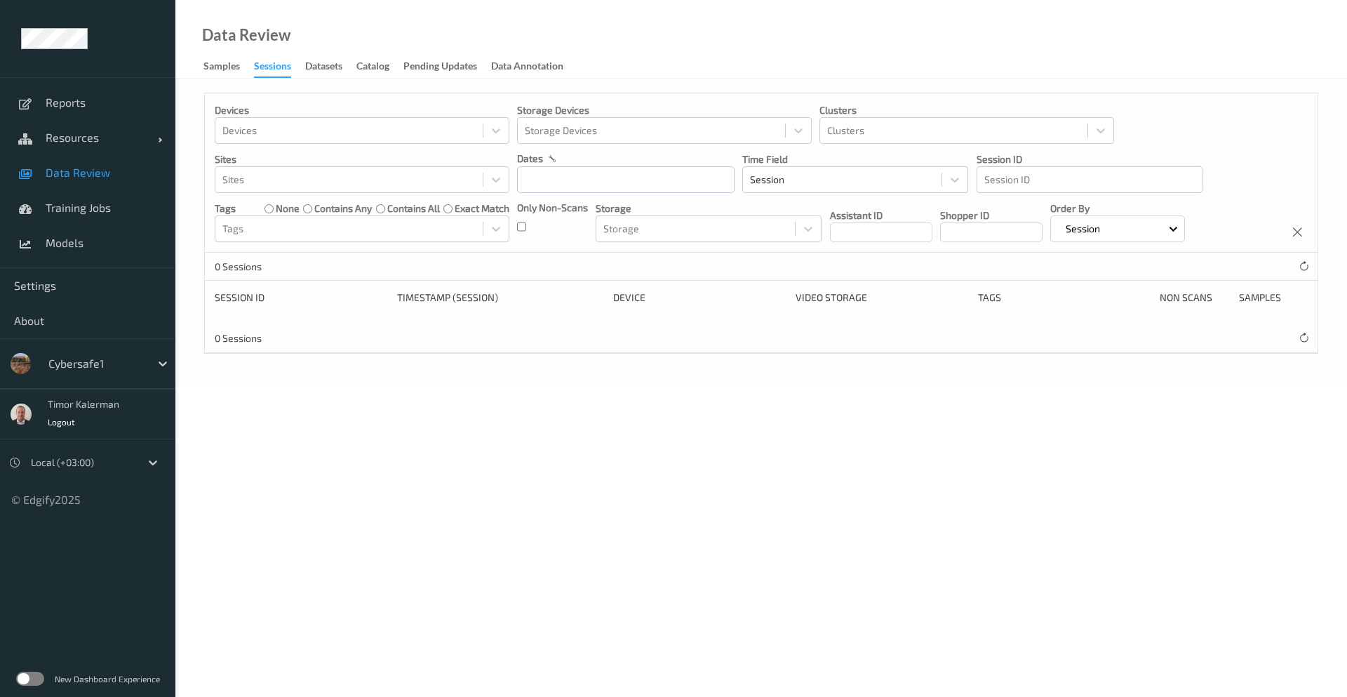
click at [105, 181] on link "Data Review" at bounding box center [87, 172] width 175 height 35
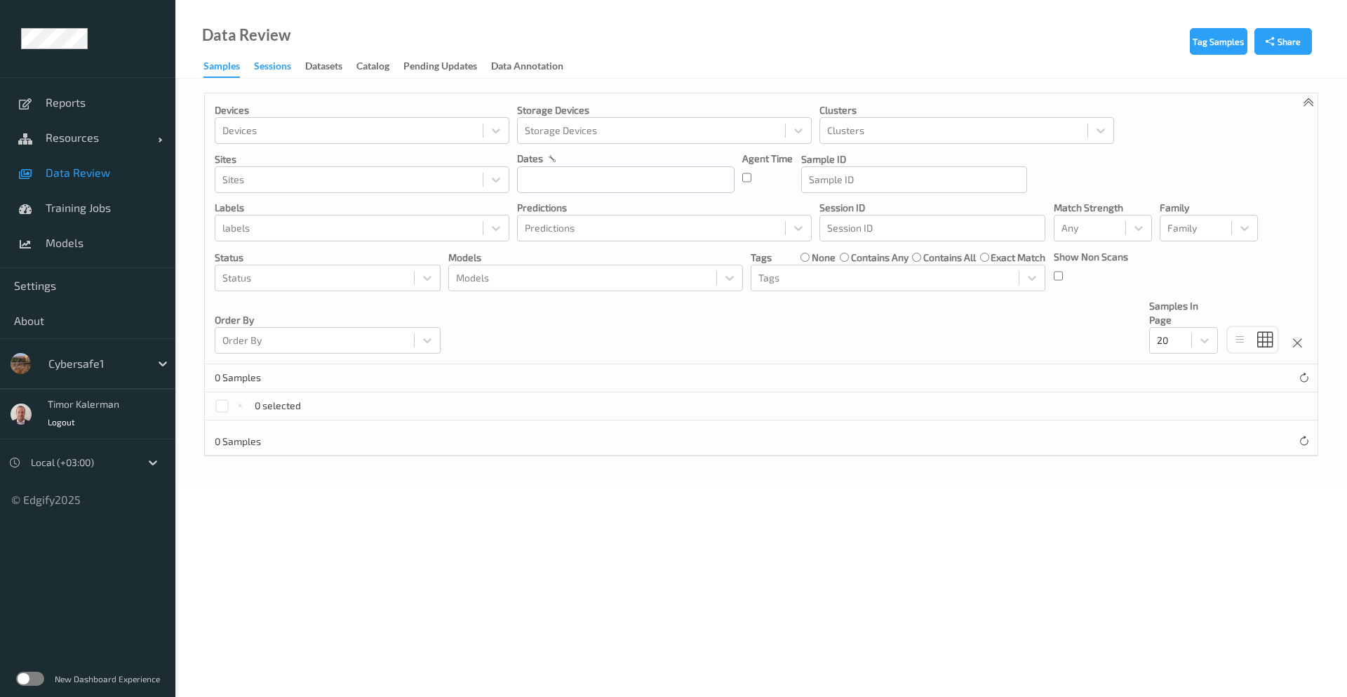
click at [270, 72] on div "Sessions" at bounding box center [272, 68] width 37 height 18
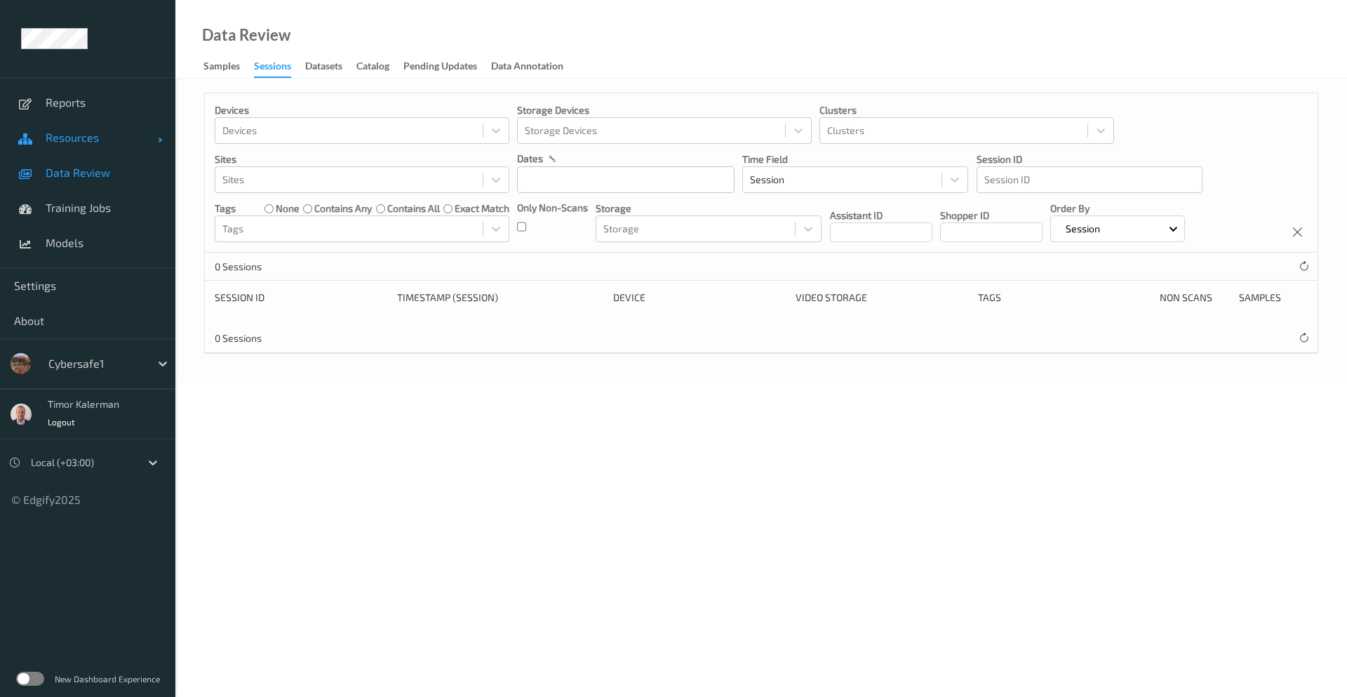
click at [98, 142] on span "Resources" at bounding box center [102, 138] width 112 height 14
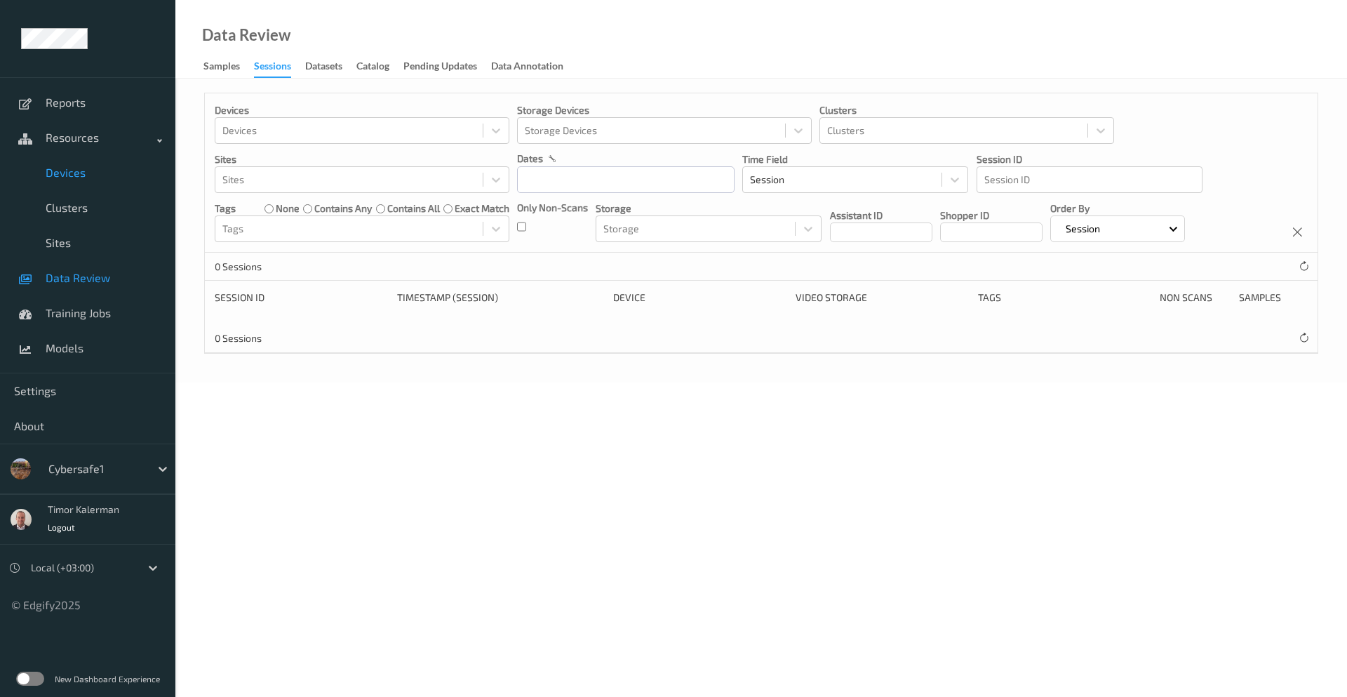
click at [72, 176] on span "Devices" at bounding box center [104, 173] width 116 height 14
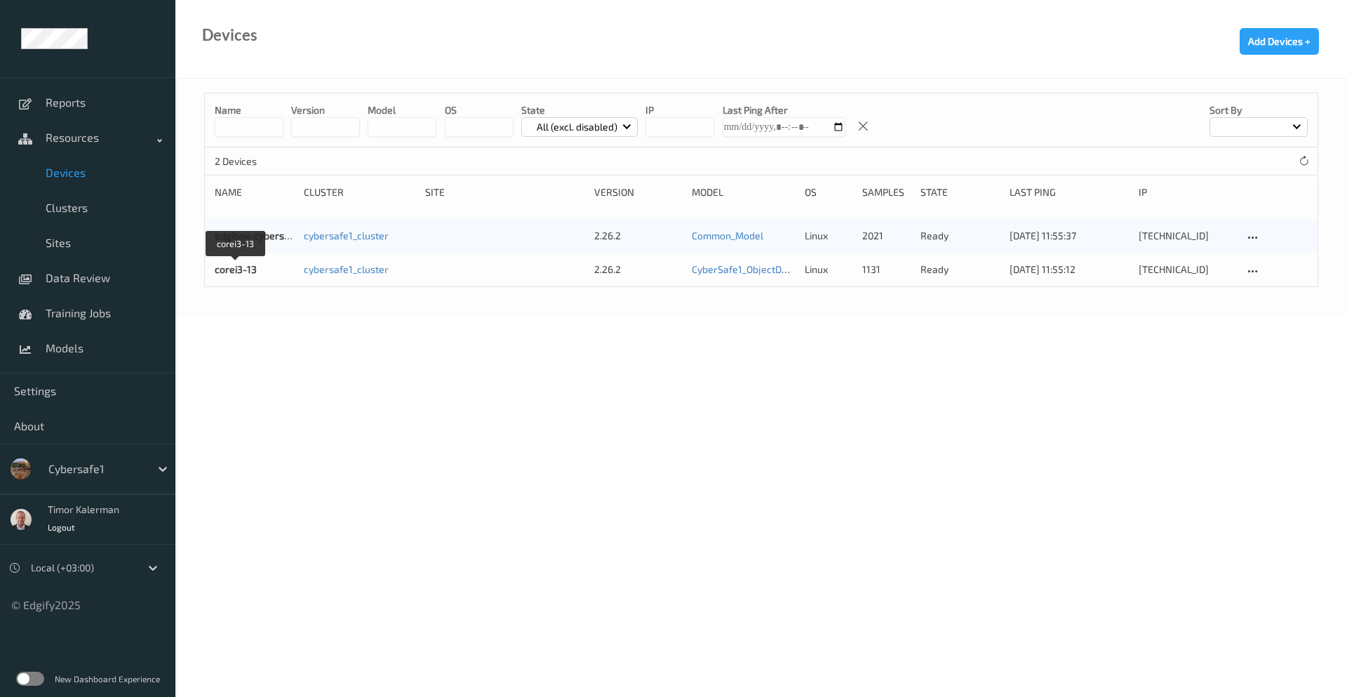
click at [244, 270] on link "corei3-13" at bounding box center [236, 269] width 42 height 12
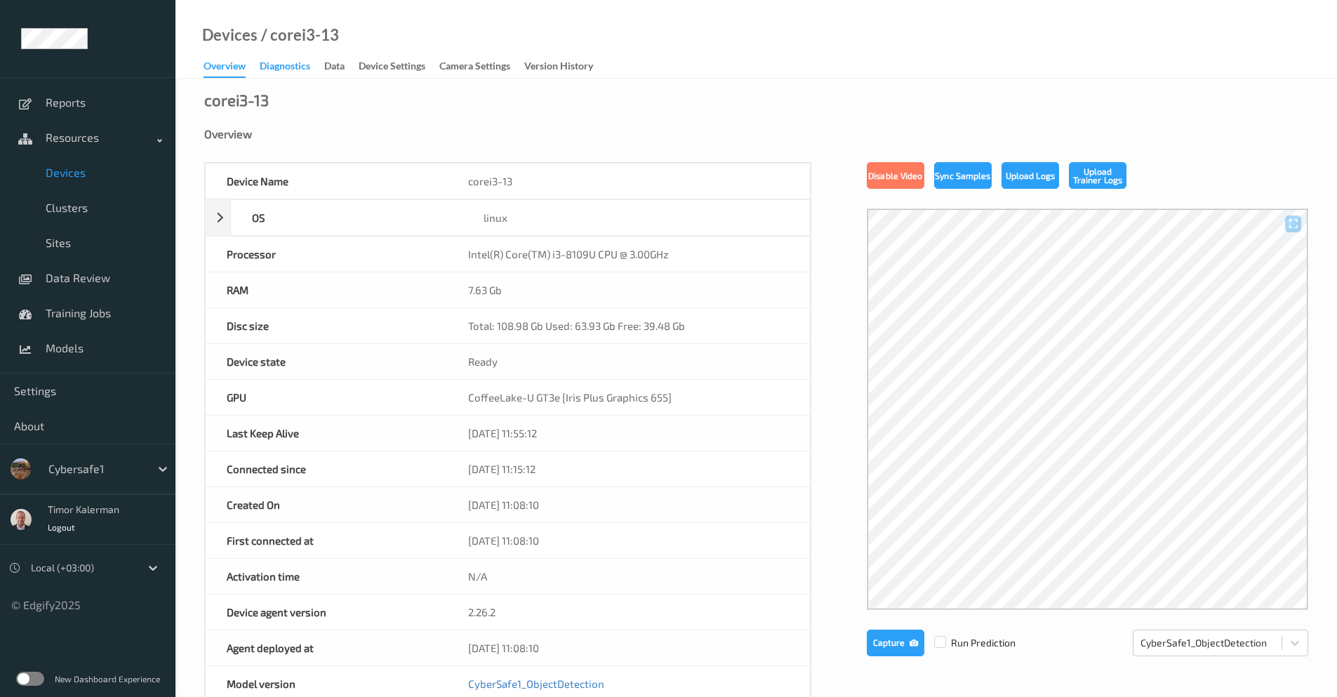
click at [293, 68] on div "Diagnostics" at bounding box center [285, 68] width 51 height 18
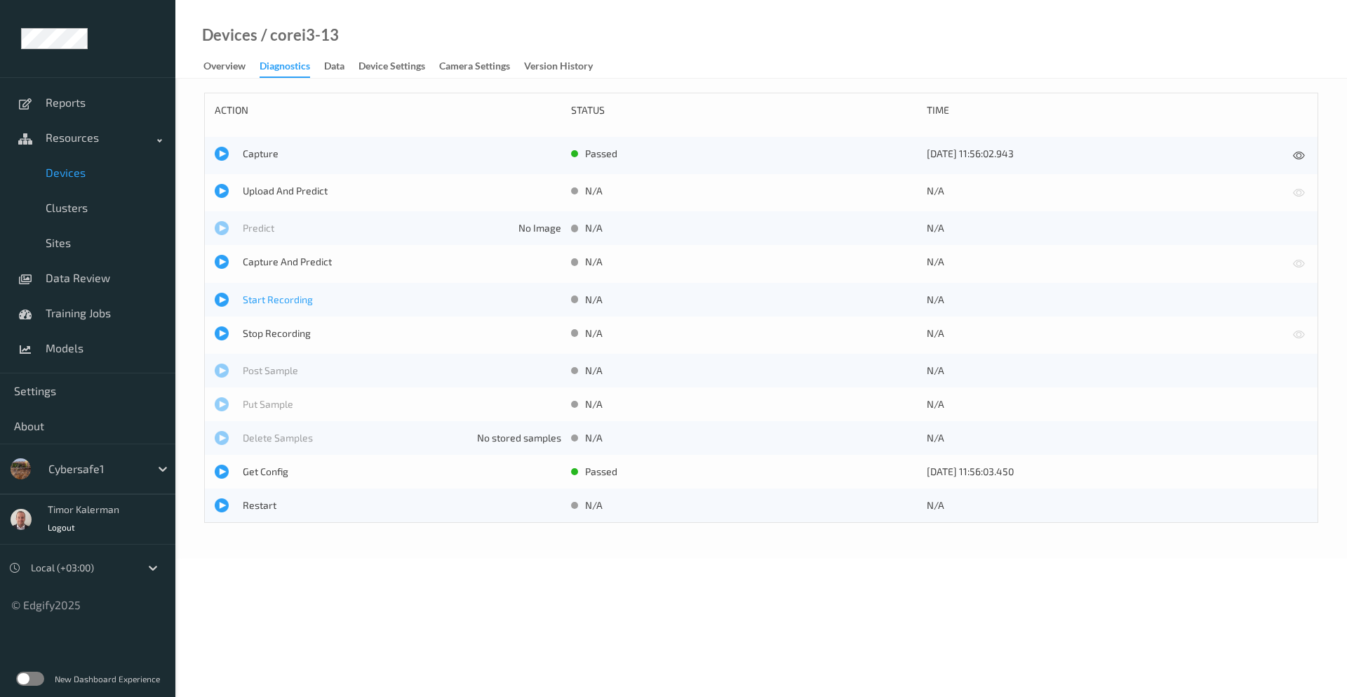
click at [294, 303] on span "Start Recording" at bounding box center [402, 300] width 319 height 14
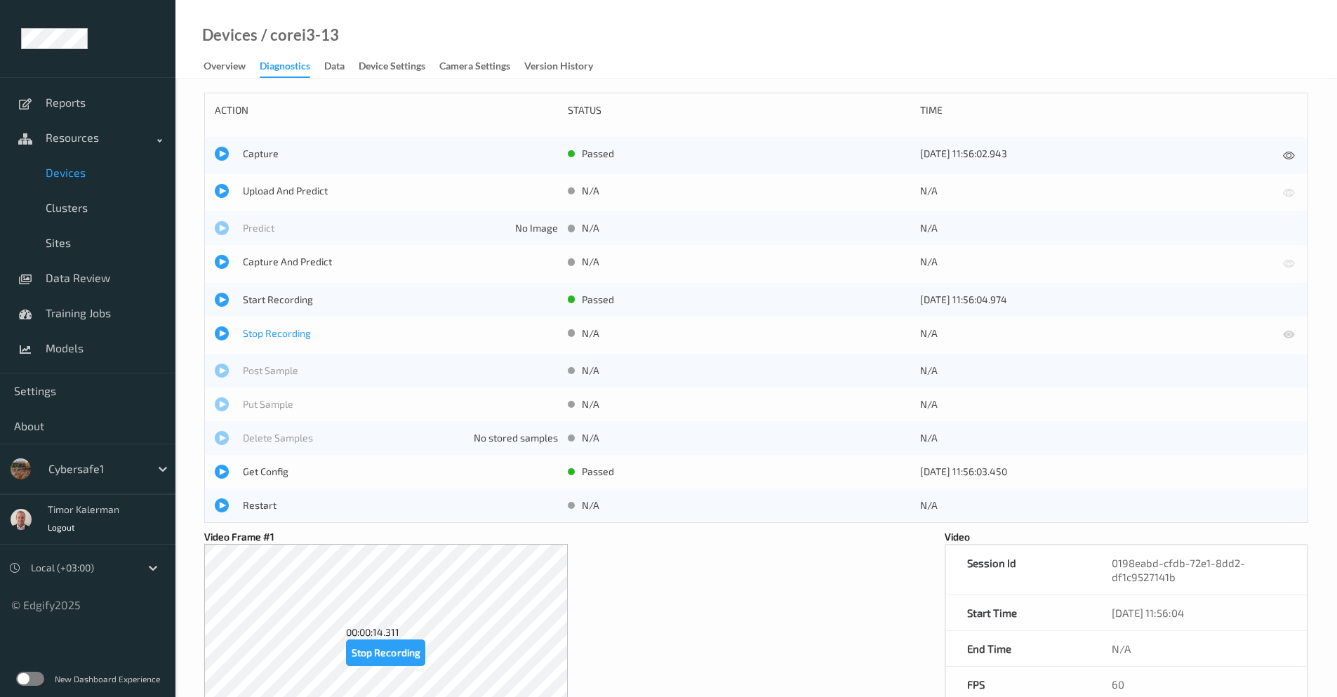
click at [275, 338] on span "Stop Recording" at bounding box center [400, 333] width 315 height 14
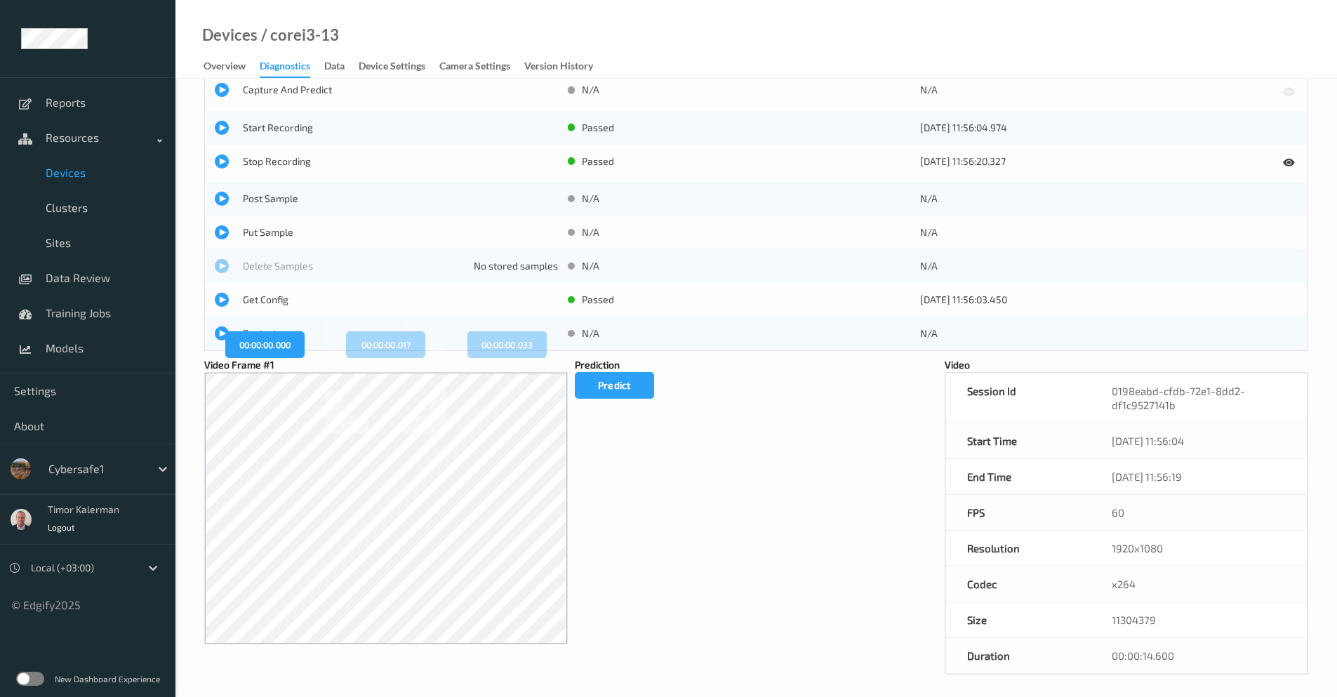
scroll to position [178, 0]
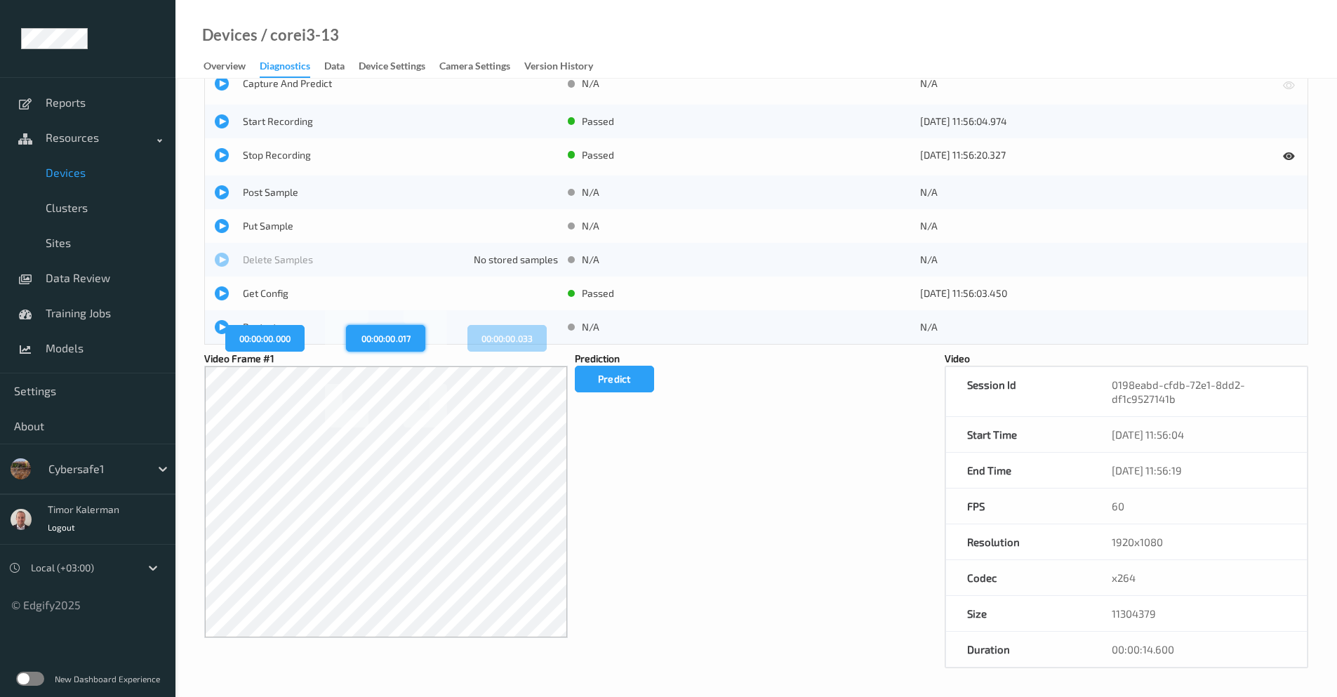
click at [397, 336] on button "00:00:00.017" at bounding box center [385, 338] width 79 height 27
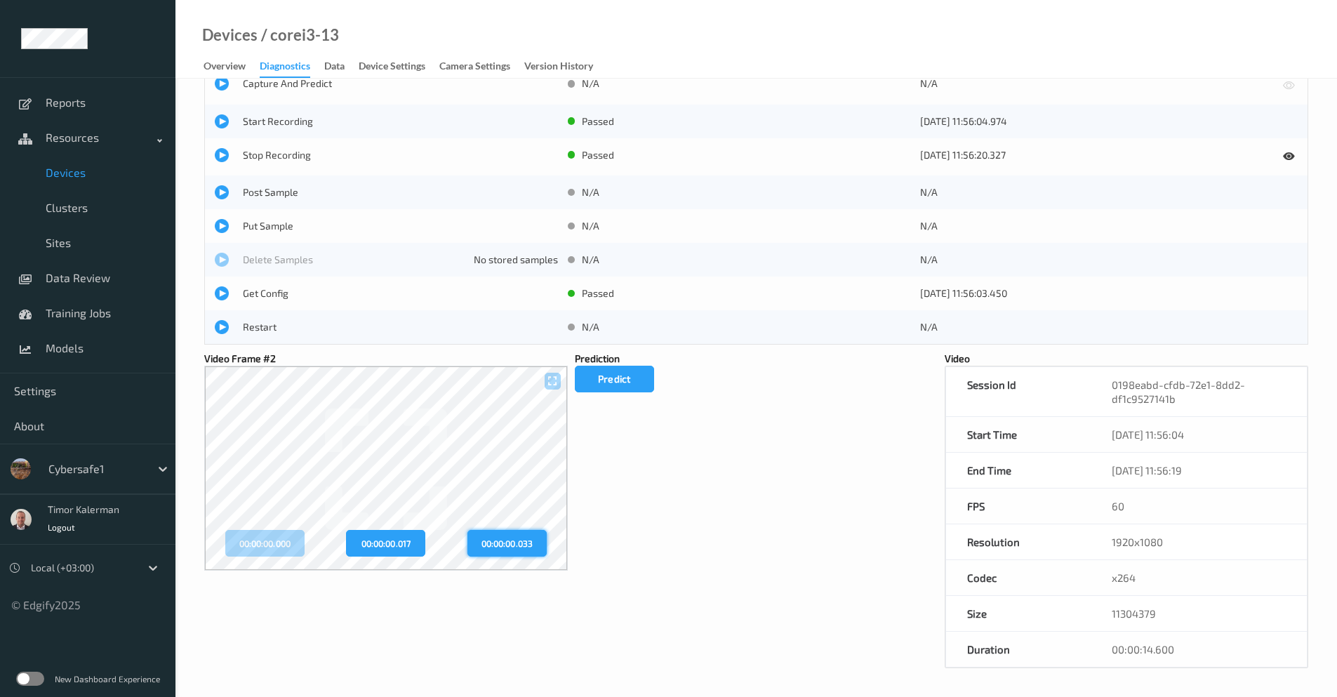
click at [518, 543] on button "00:00:00.033" at bounding box center [506, 543] width 79 height 27
click at [392, 547] on button "00:00:00.017" at bounding box center [385, 543] width 79 height 27
drag, startPoint x: 262, startPoint y: 550, endPoint x: 387, endPoint y: 542, distance: 125.2
click at [265, 550] on button "00:00:00.000" at bounding box center [264, 543] width 79 height 27
drag, startPoint x: 411, startPoint y: 540, endPoint x: 540, endPoint y: 539, distance: 129.8
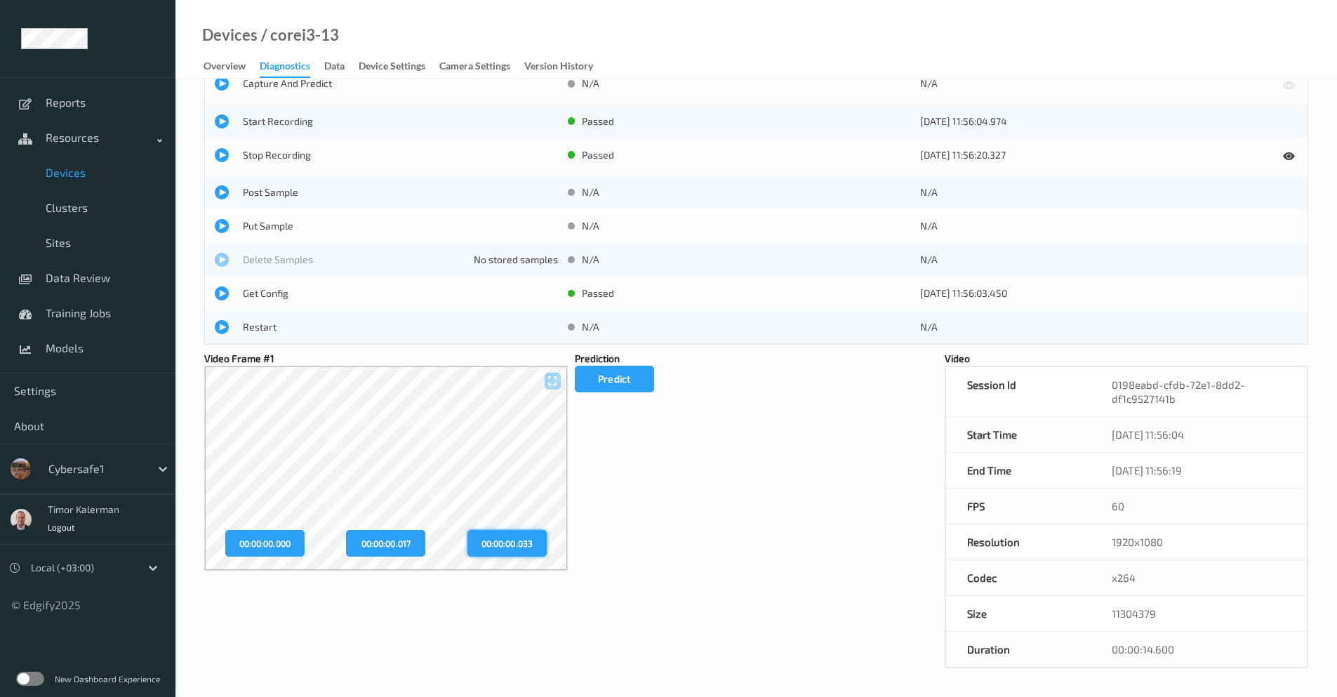
click at [416, 539] on button "00:00:00.017" at bounding box center [385, 543] width 79 height 27
click at [541, 539] on button "00:00:00.033" at bounding box center [506, 543] width 79 height 27
click at [373, 556] on button "00:00:00.017" at bounding box center [385, 543] width 79 height 27
drag, startPoint x: 261, startPoint y: 549, endPoint x: 324, endPoint y: 549, distance: 62.5
click at [262, 549] on button "00:00:00.000" at bounding box center [264, 543] width 79 height 27
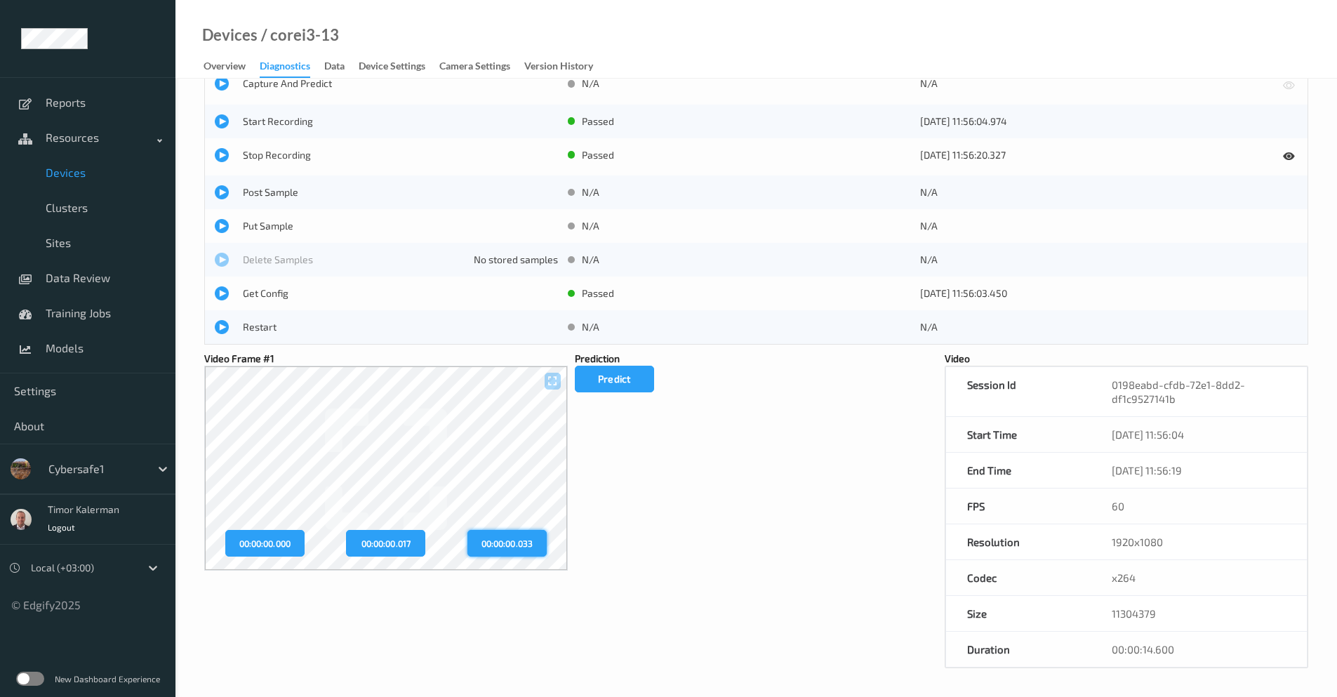
drag, startPoint x: 415, startPoint y: 544, endPoint x: 523, endPoint y: 543, distance: 108.1
click at [416, 544] on button "00:00:00.017" at bounding box center [385, 543] width 79 height 27
click at [525, 543] on button "00:00:00.033" at bounding box center [506, 543] width 79 height 27
click at [78, 287] on link "Data Review" at bounding box center [87, 277] width 175 height 35
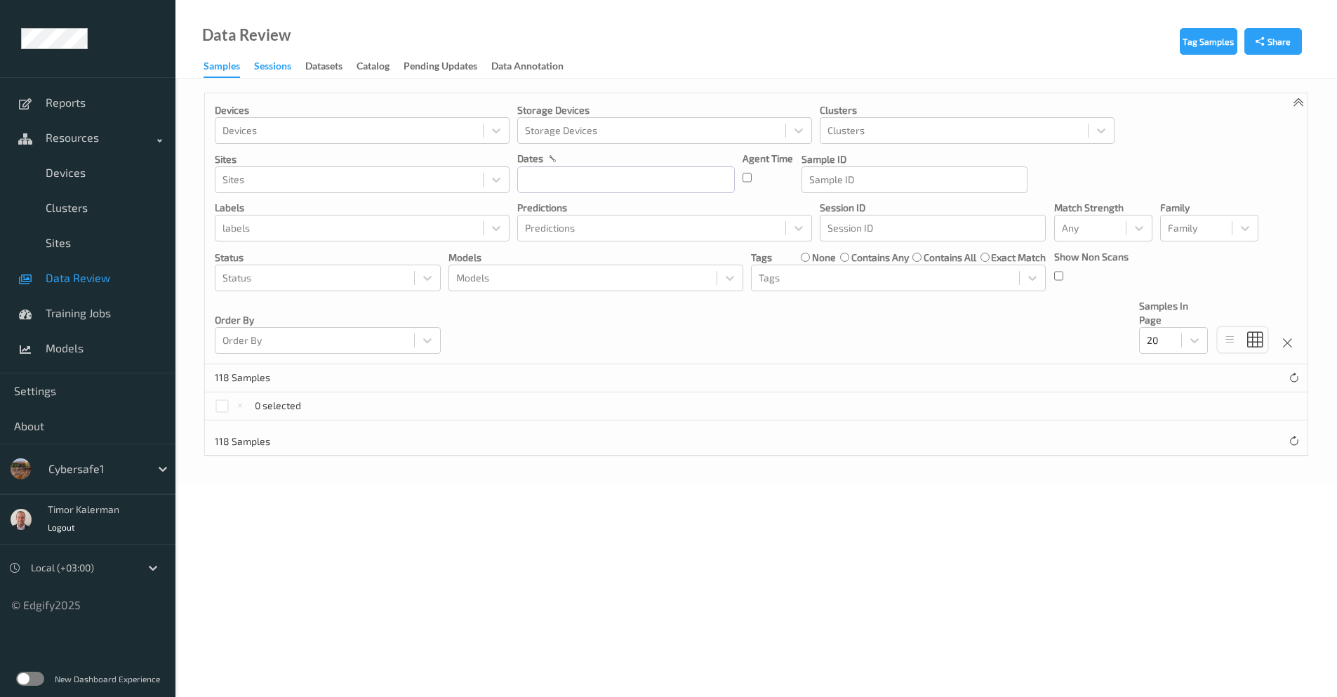
click at [272, 75] on div "Sessions" at bounding box center [272, 68] width 37 height 18
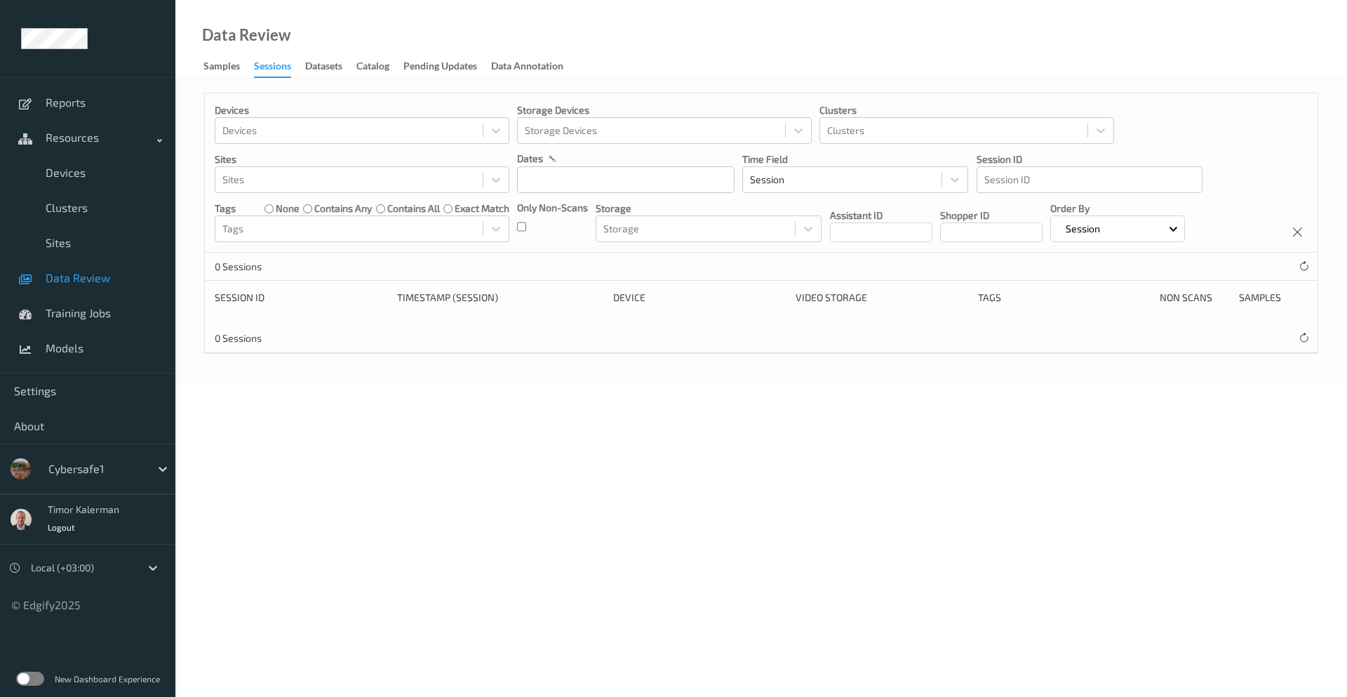
click at [832, 495] on body "Reports Resources Devices Clusters Sites Data Review Training Jobs Models Setti…" at bounding box center [673, 348] width 1347 height 697
click at [1295, 339] on div "0 Sessions" at bounding box center [761, 338] width 1113 height 28
click at [1305, 338] on icon at bounding box center [1304, 338] width 11 height 11
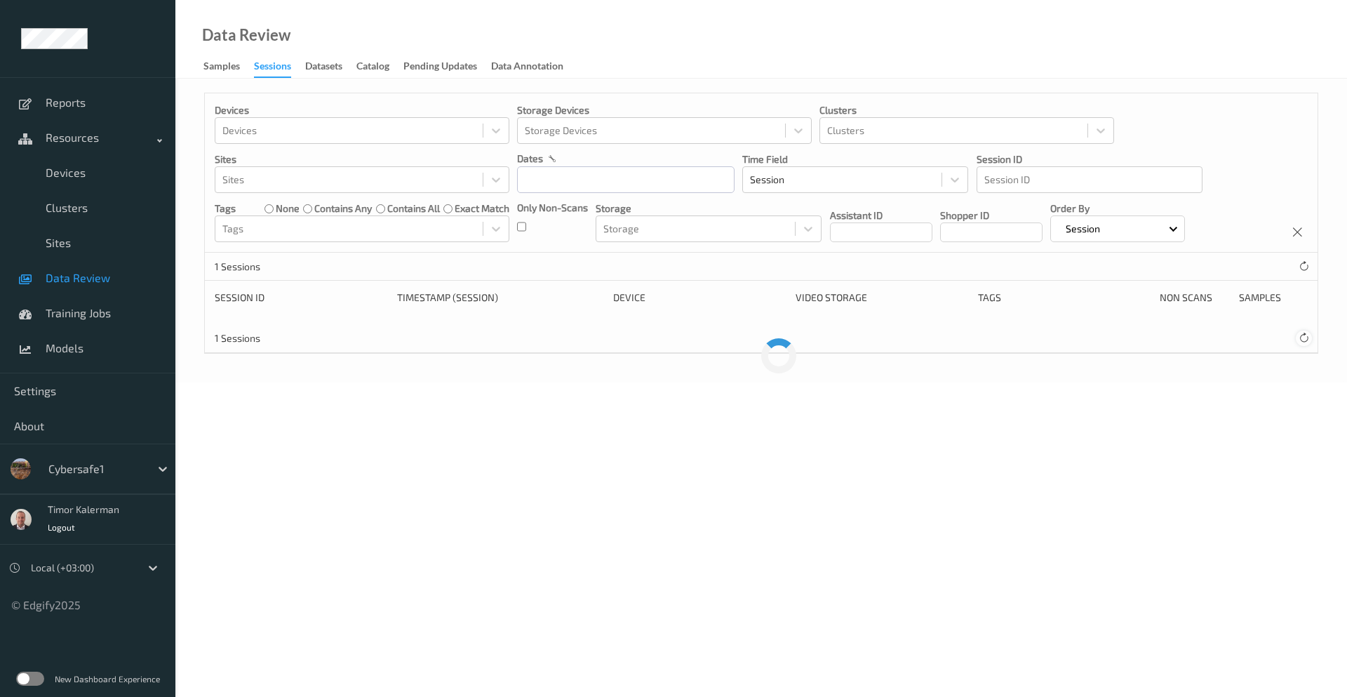
click at [1305, 338] on icon at bounding box center [1304, 338] width 11 height 11
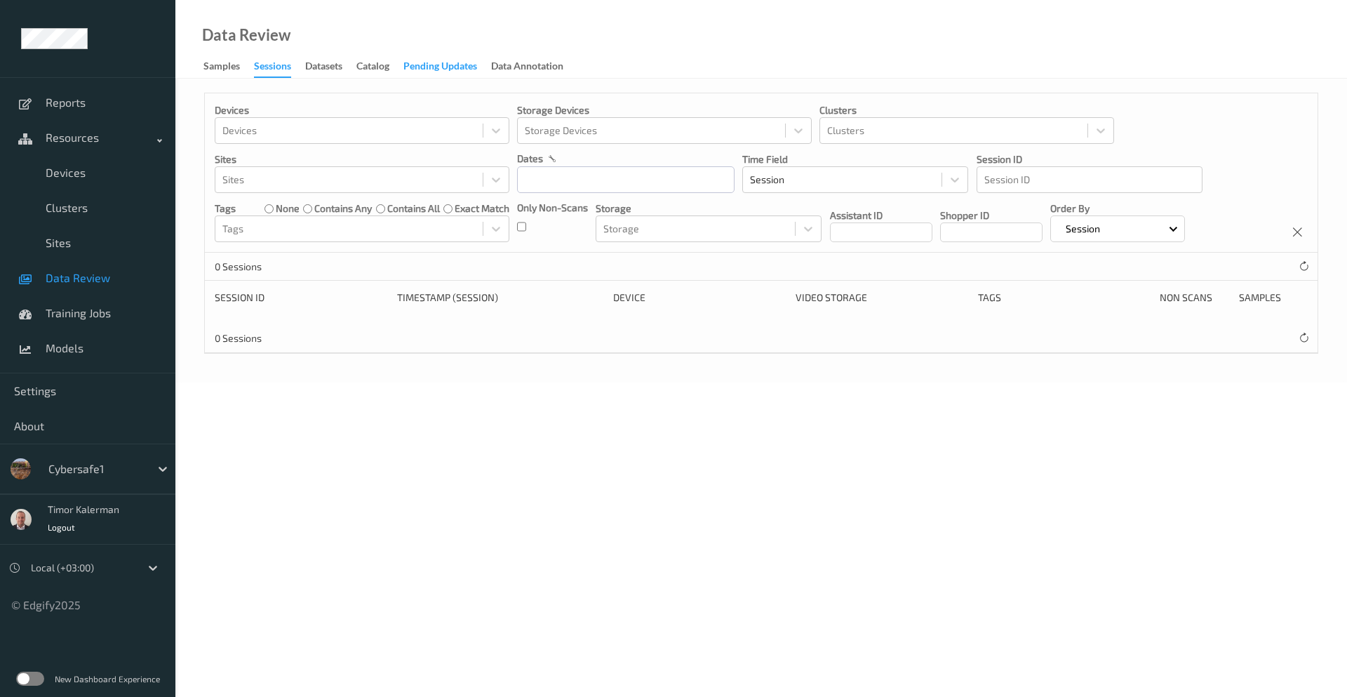
click at [423, 62] on div "Pending Updates" at bounding box center [441, 68] width 74 height 18
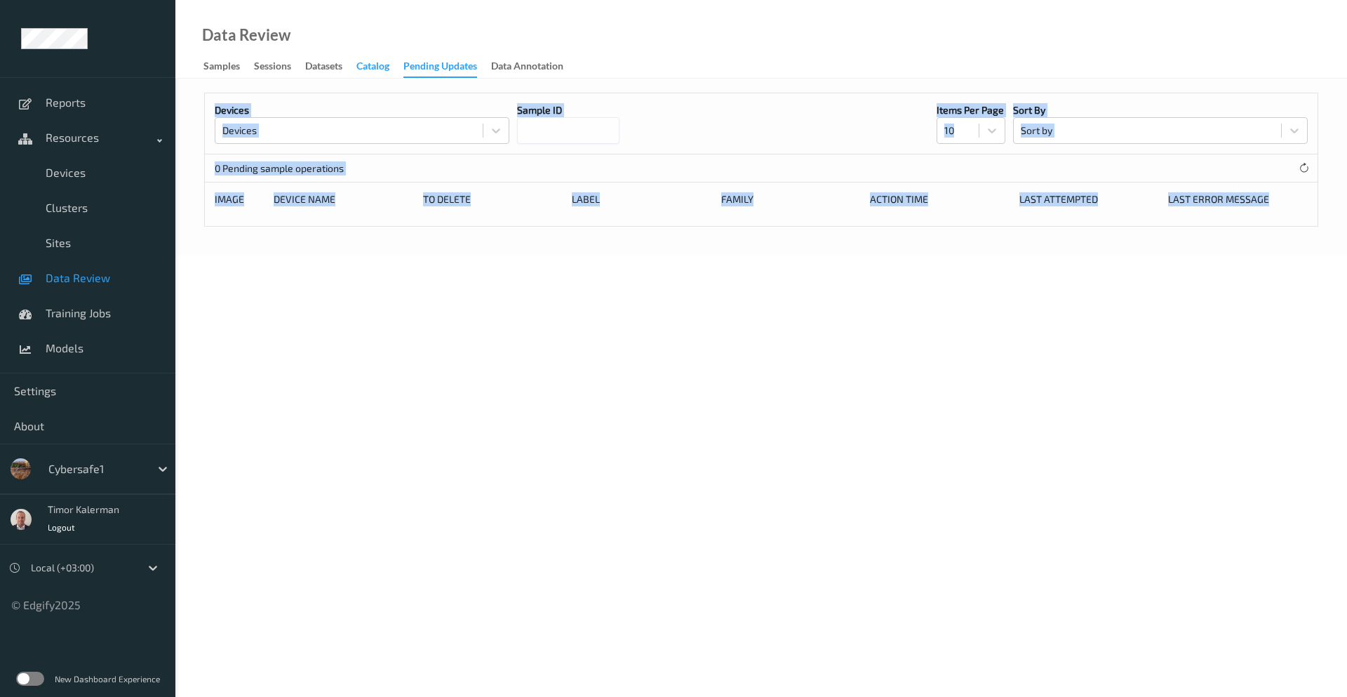
click at [371, 67] on div "Catalog" at bounding box center [373, 68] width 33 height 18
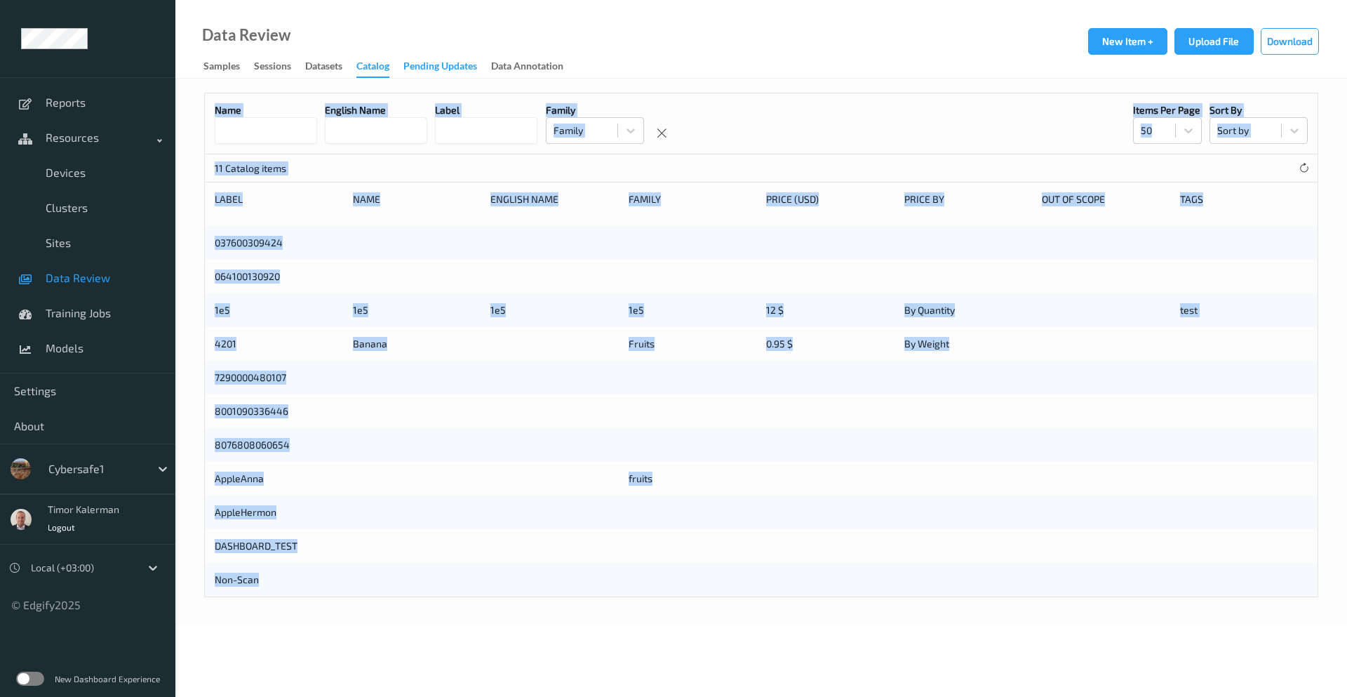
click at [446, 69] on div "Pending Updates" at bounding box center [441, 68] width 74 height 18
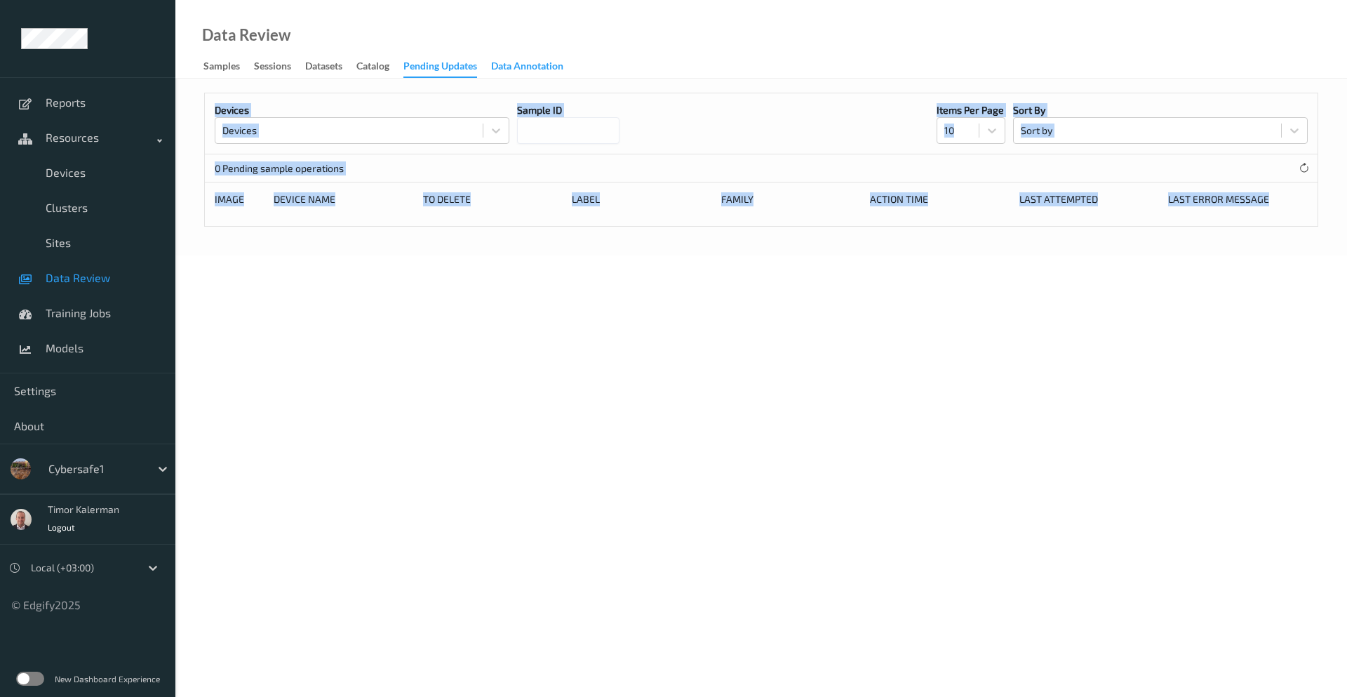
click at [517, 70] on div "Data Annotation" at bounding box center [527, 68] width 72 height 18
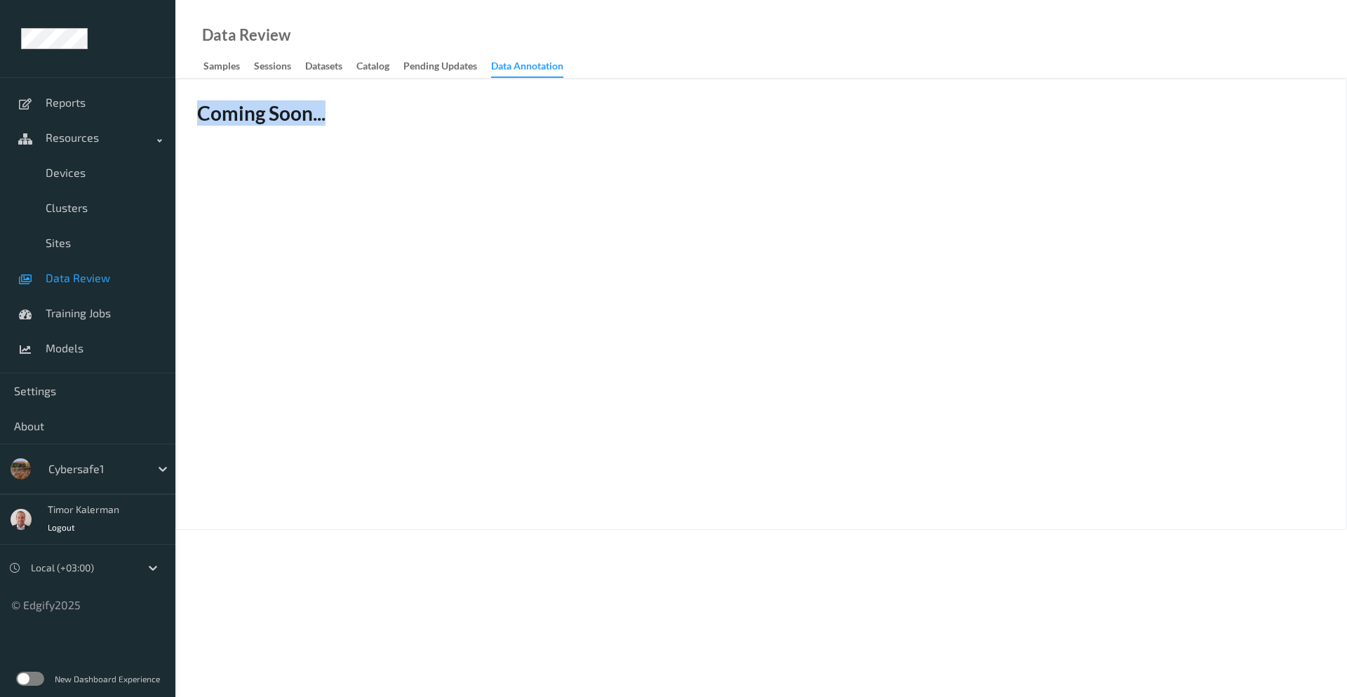
click at [516, 69] on div "Data Annotation" at bounding box center [527, 68] width 72 height 19
click at [434, 72] on div "Pending Updates" at bounding box center [441, 68] width 74 height 18
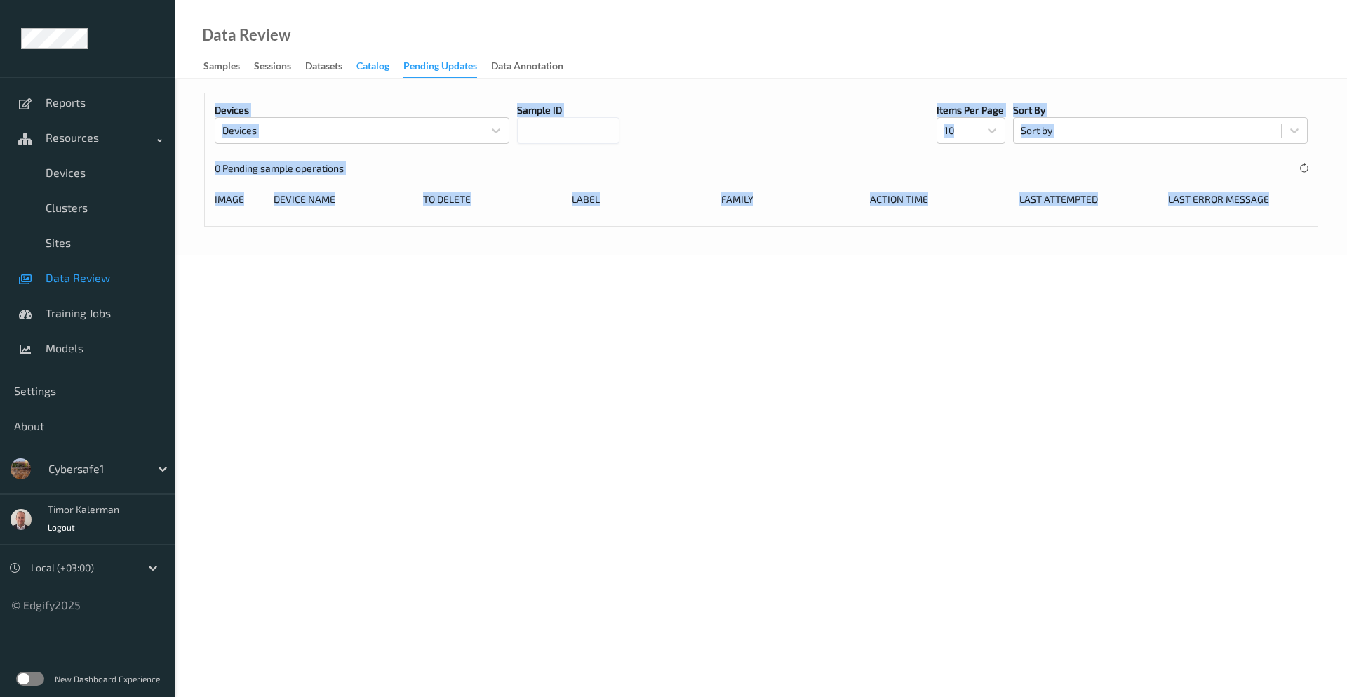
click at [382, 72] on div "Catalog" at bounding box center [373, 68] width 33 height 18
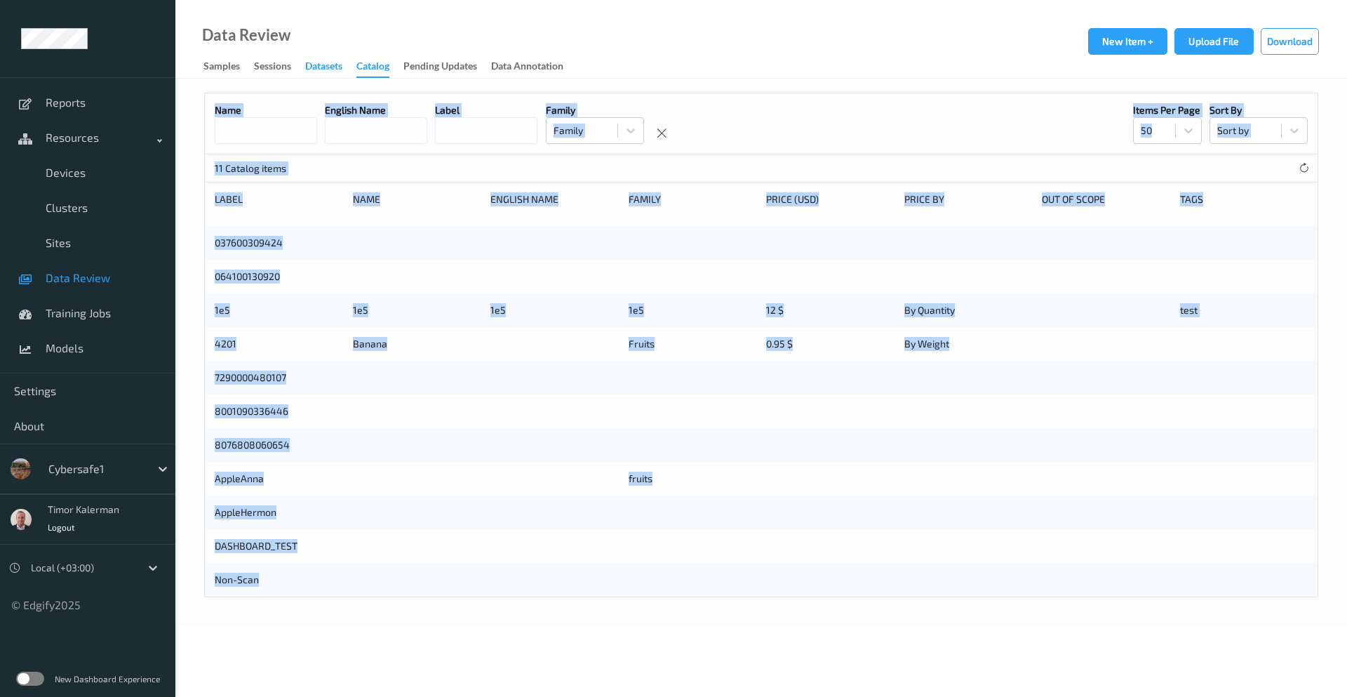
click at [333, 66] on div "Datasets" at bounding box center [323, 68] width 37 height 18
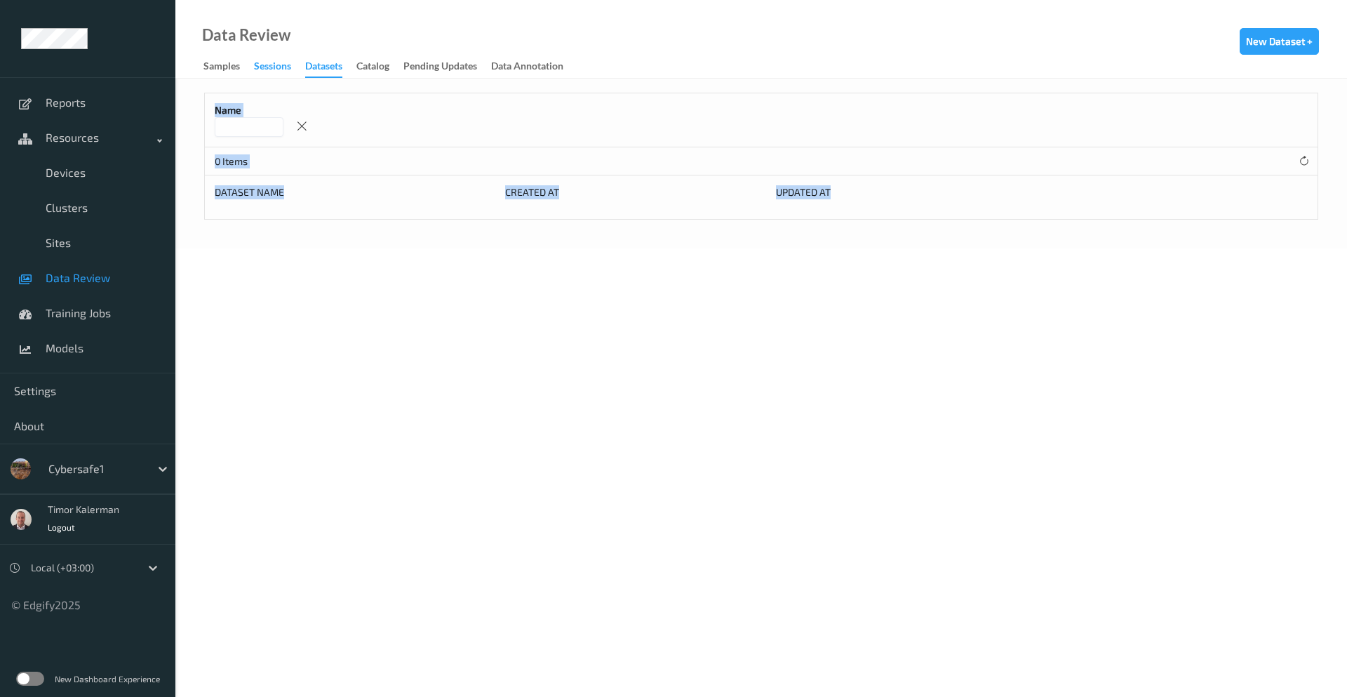
click at [265, 69] on div "Sessions" at bounding box center [272, 68] width 37 height 18
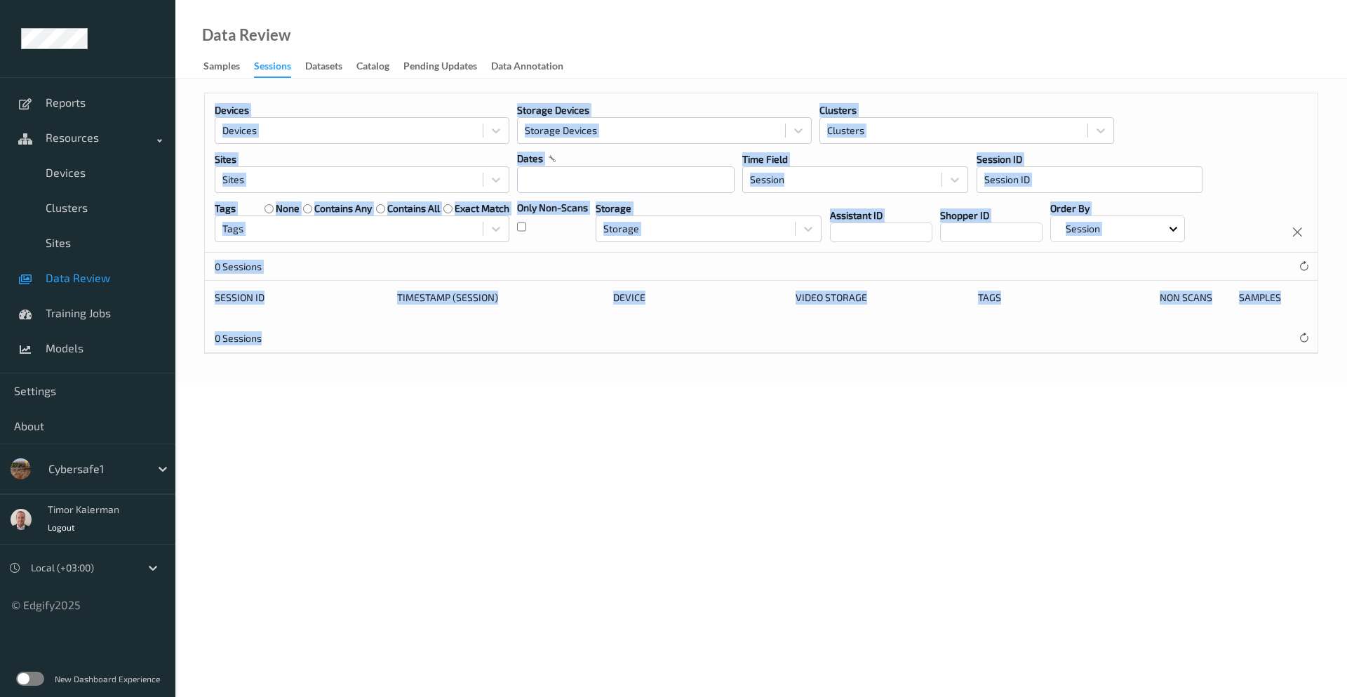
click at [358, 417] on body "Reports Resources Devices Clusters Sites Data Review Training Jobs Models Setti…" at bounding box center [673, 348] width 1347 height 697
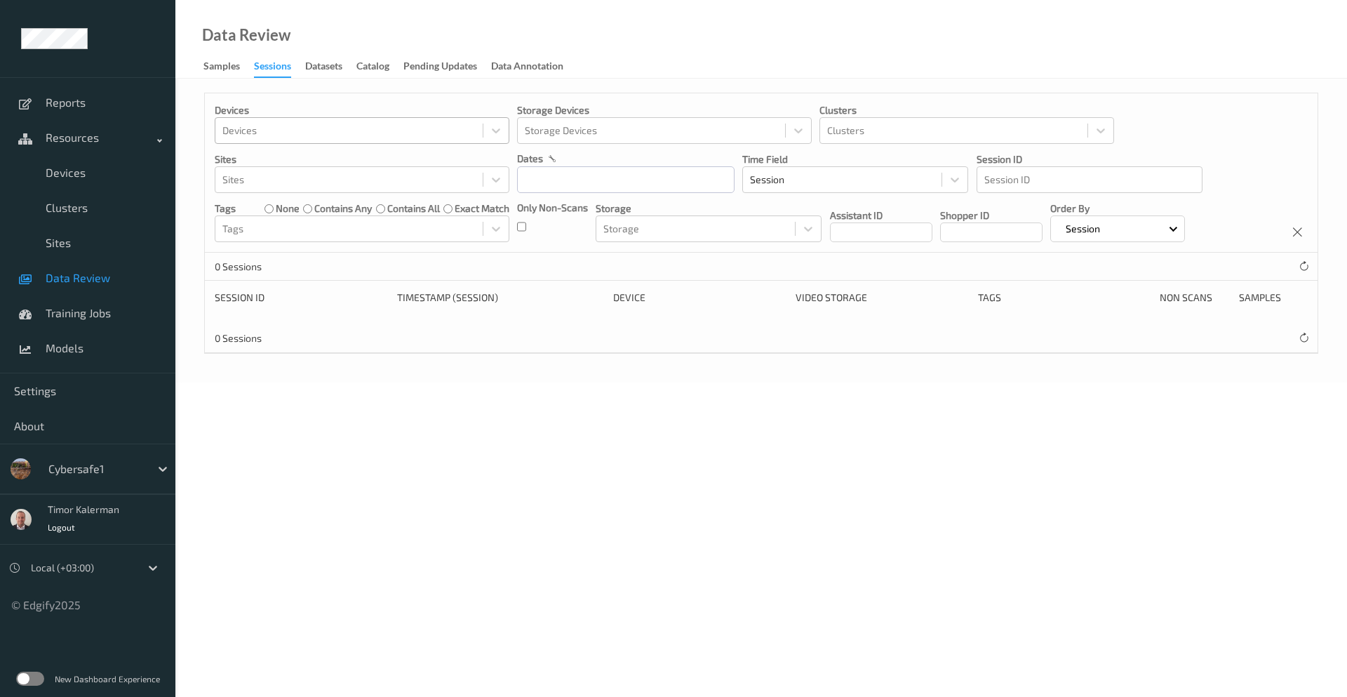
click at [312, 133] on div at bounding box center [348, 130] width 253 height 17
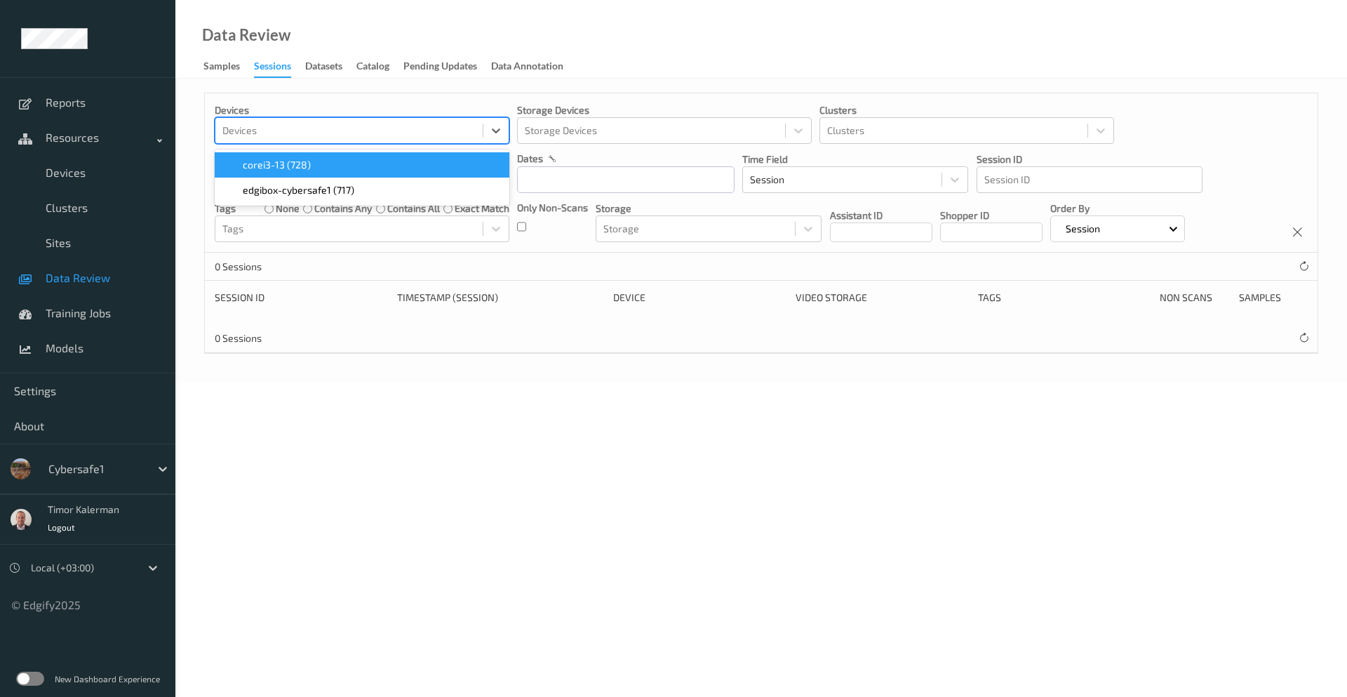
click at [289, 164] on span "corei3-13 (728)" at bounding box center [277, 165] width 68 height 14
click at [293, 122] on div "Remove corei3-13 (728)" at bounding box center [293, 130] width 15 height 18
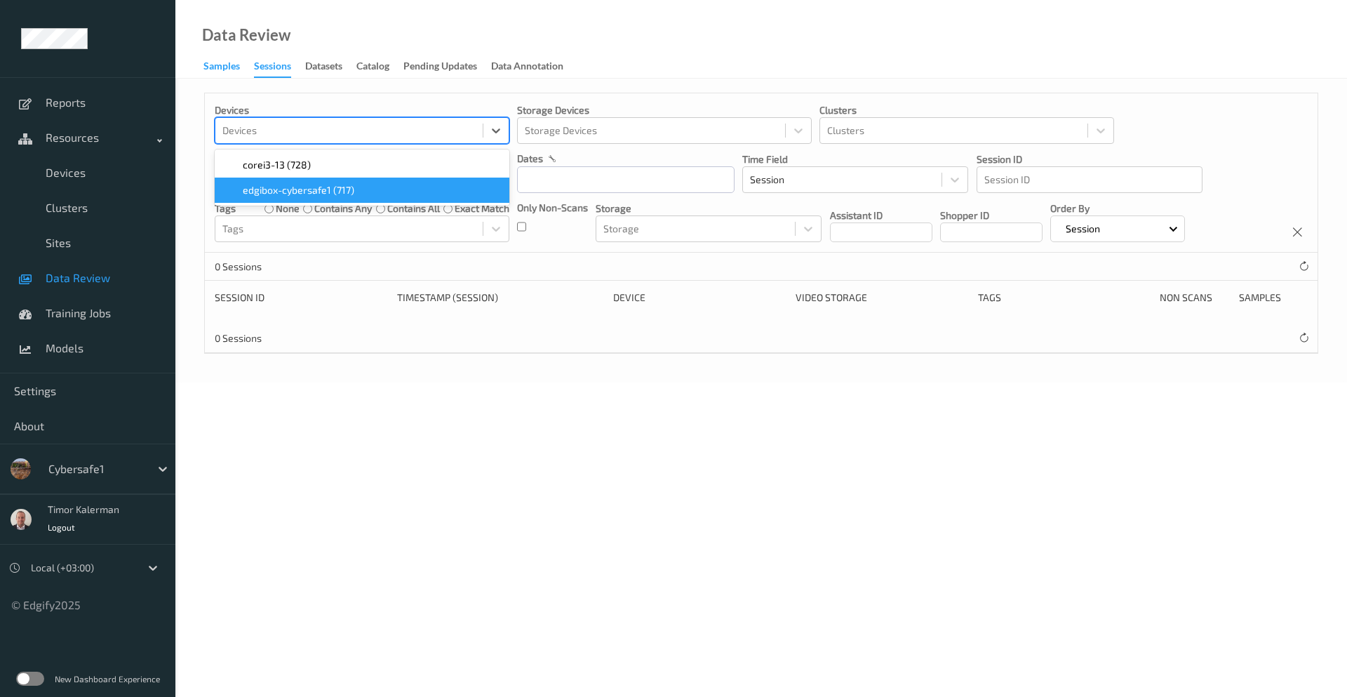
click at [216, 65] on div "Samples" at bounding box center [222, 68] width 36 height 18
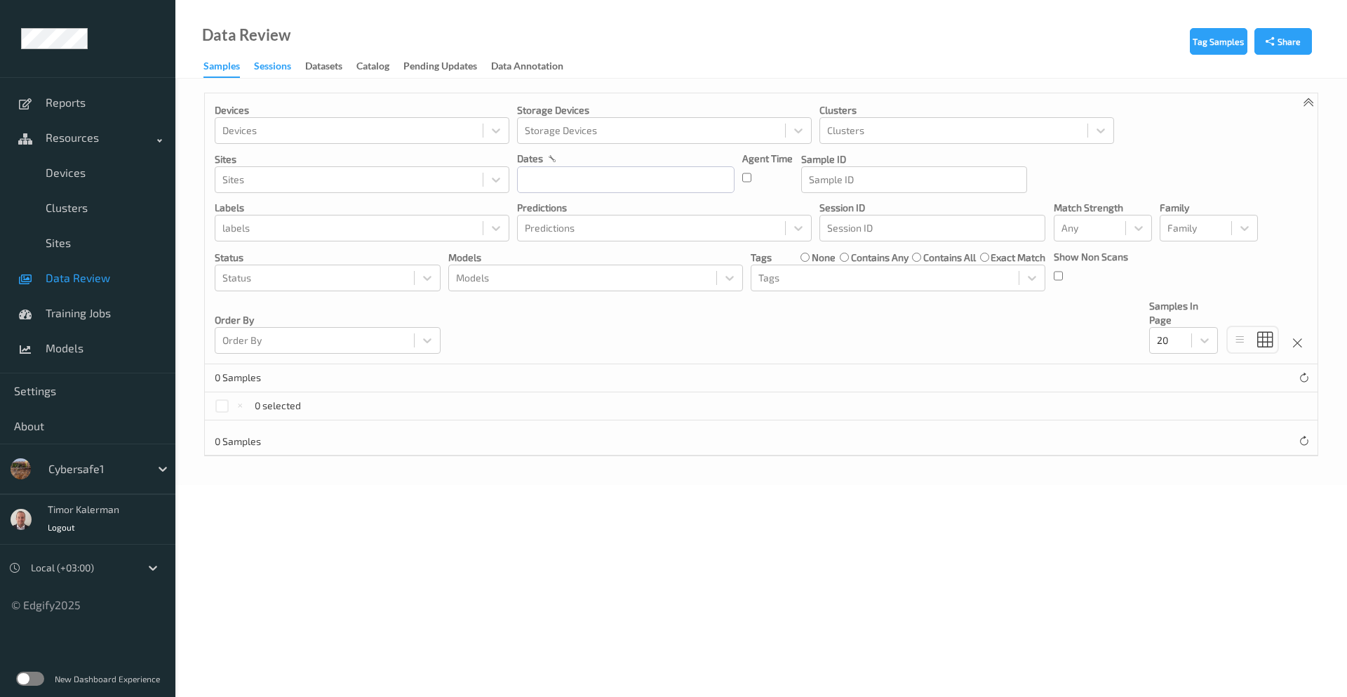
click at [277, 72] on div "Sessions" at bounding box center [272, 68] width 37 height 18
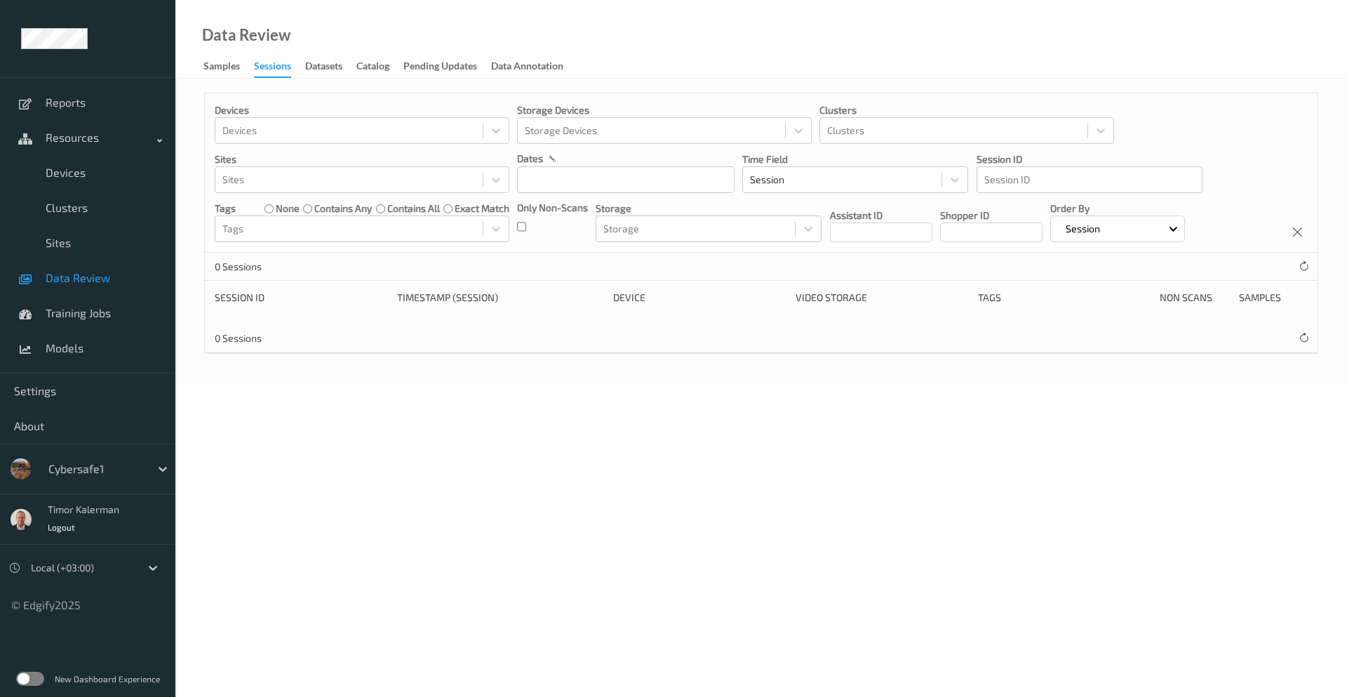
click at [135, 460] on div "Cybersafe1" at bounding box center [95, 469] width 109 height 22
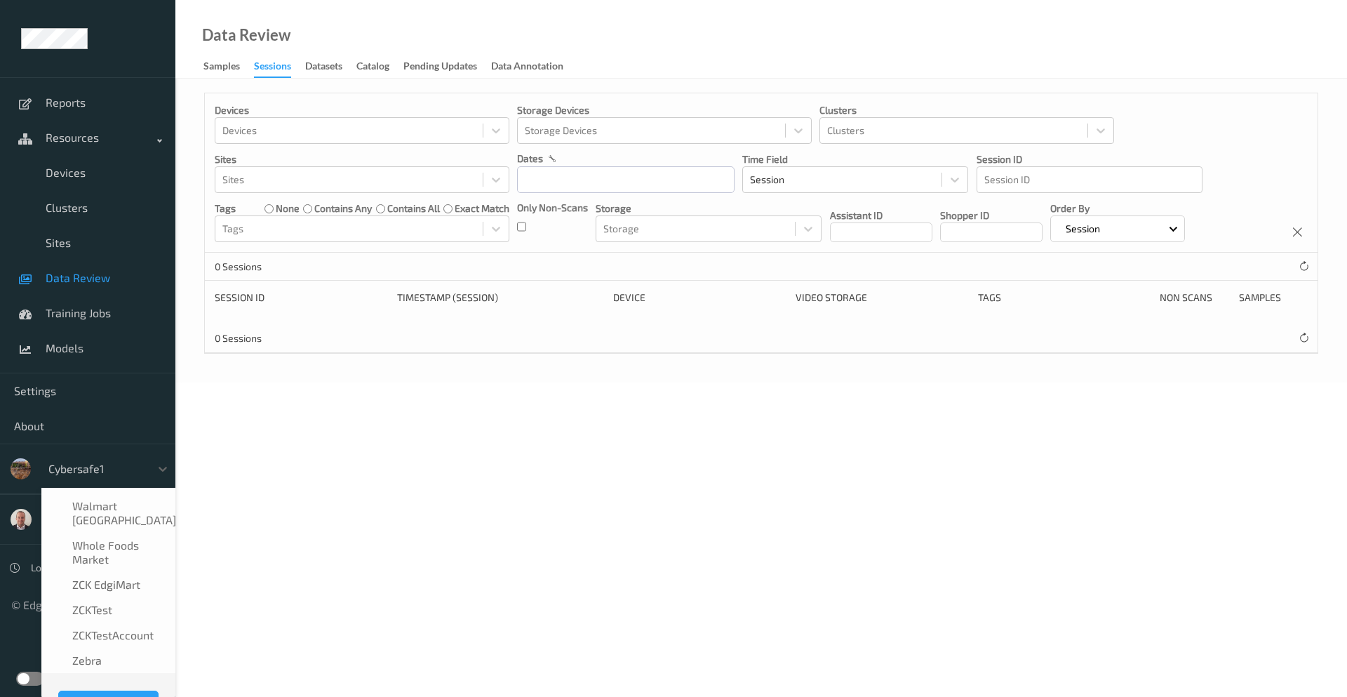
scroll to position [938, 0]
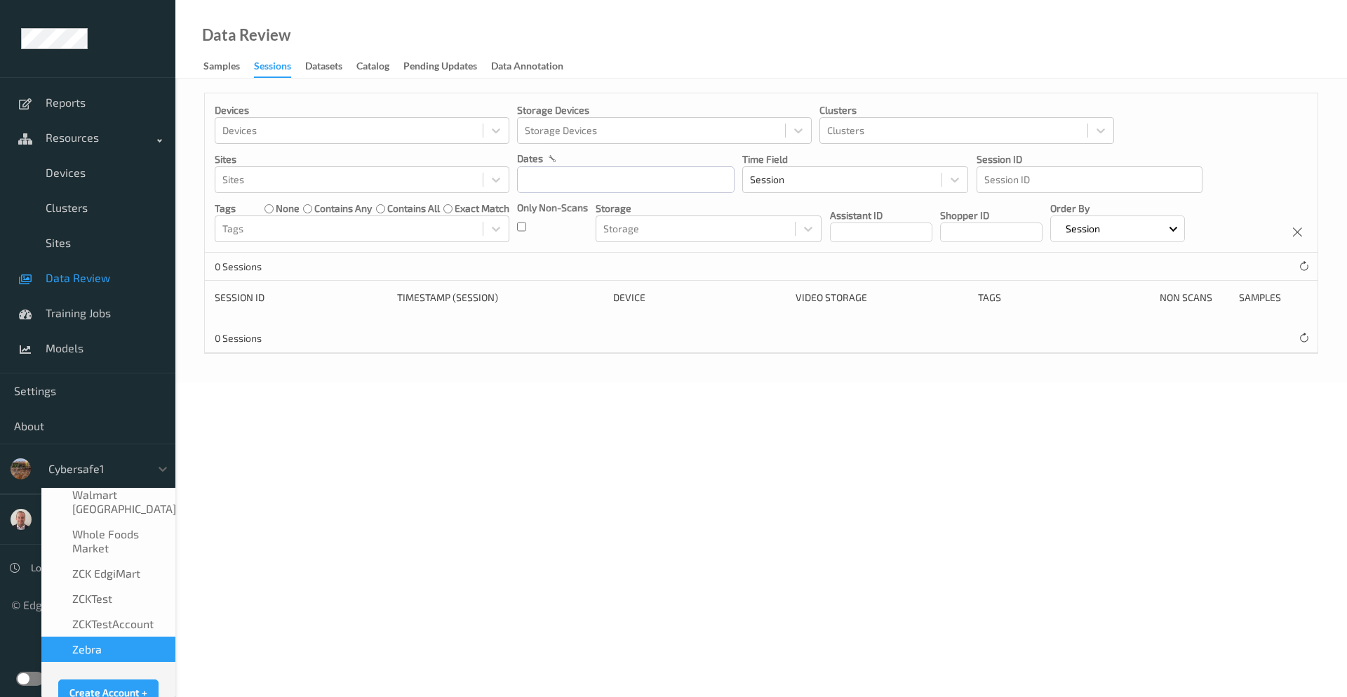
click at [117, 642] on div "Zebra" at bounding box center [108, 649] width 117 height 14
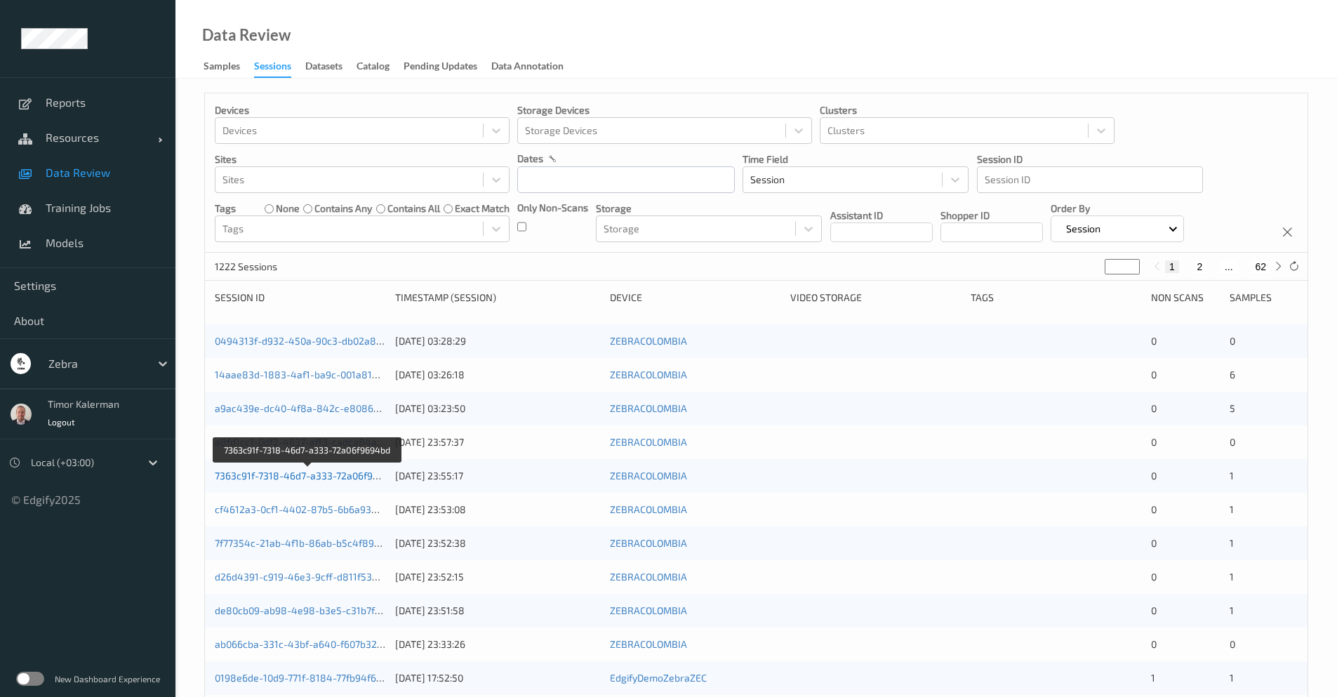
click at [317, 477] on link "7363c91f-7318-46d7-a333-72a06f9694bd" at bounding box center [308, 476] width 187 height 12
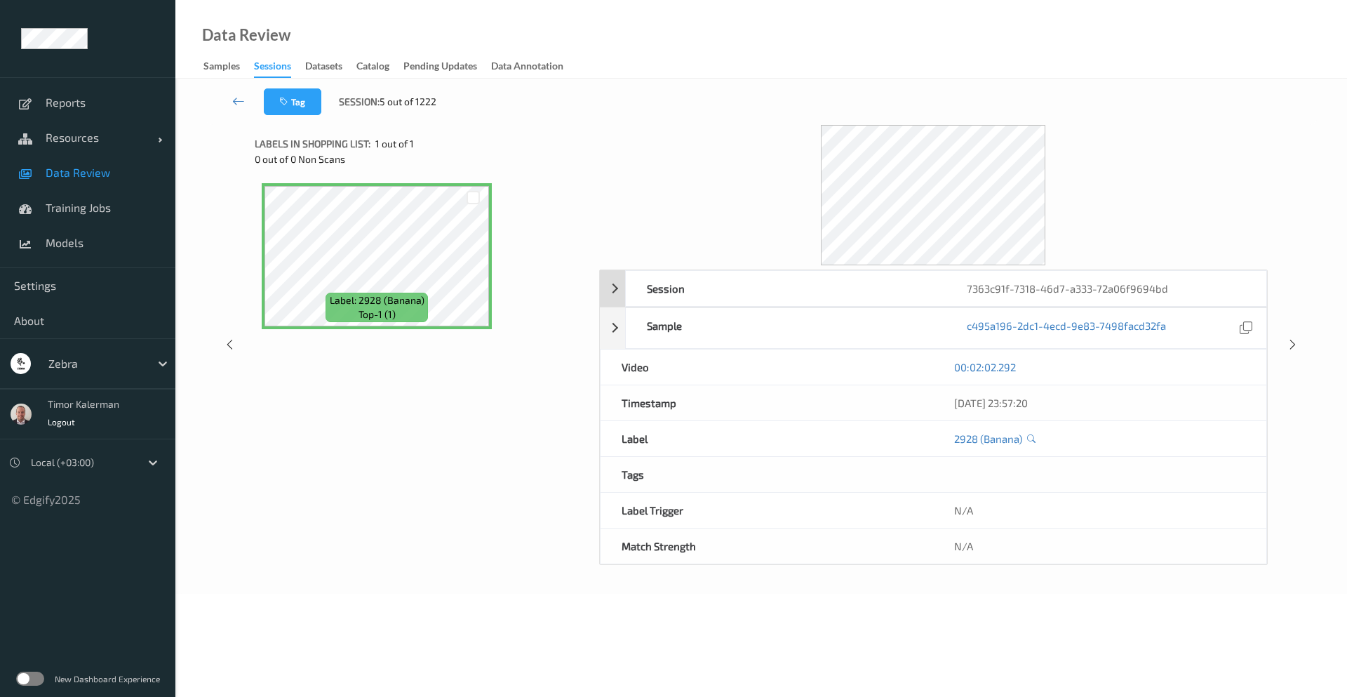
click at [615, 292] on div "Session 7363c91f-7318-46d7-a333-72a06f9694bd" at bounding box center [933, 288] width 667 height 36
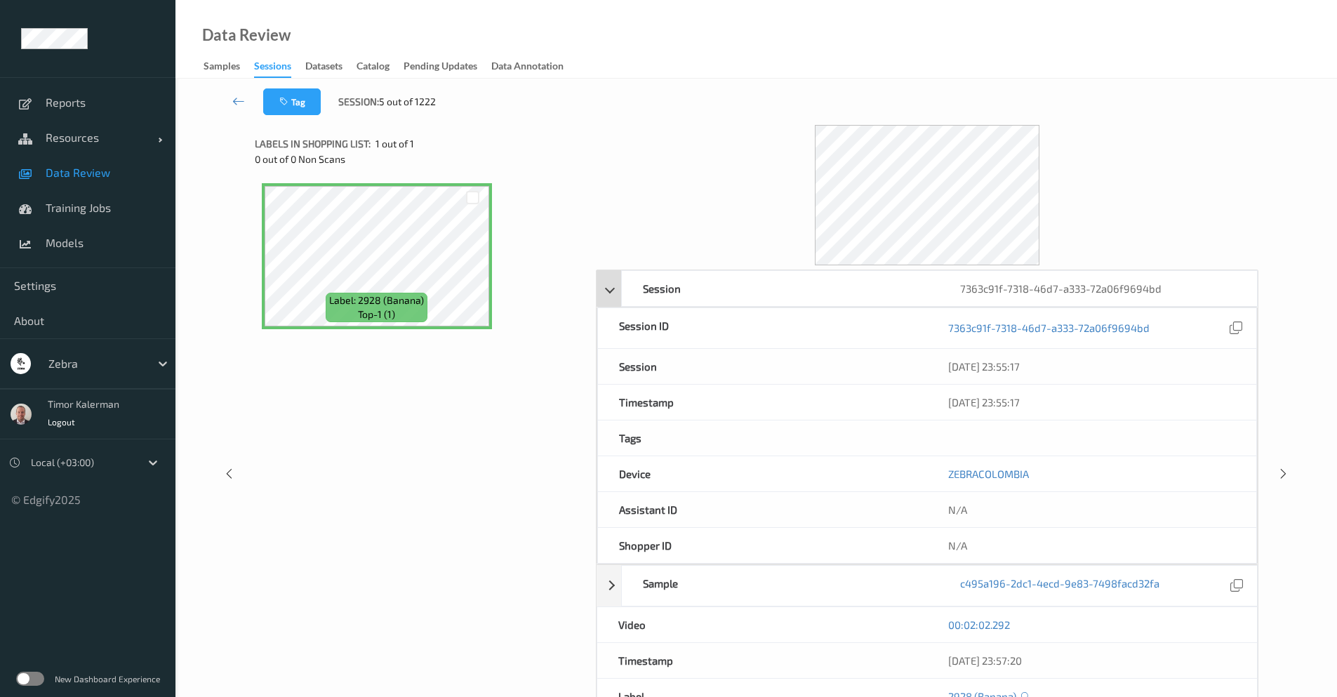
click at [616, 292] on div "Session 7363c91f-7318-46d7-a333-72a06f9694bd" at bounding box center [927, 288] width 661 height 36
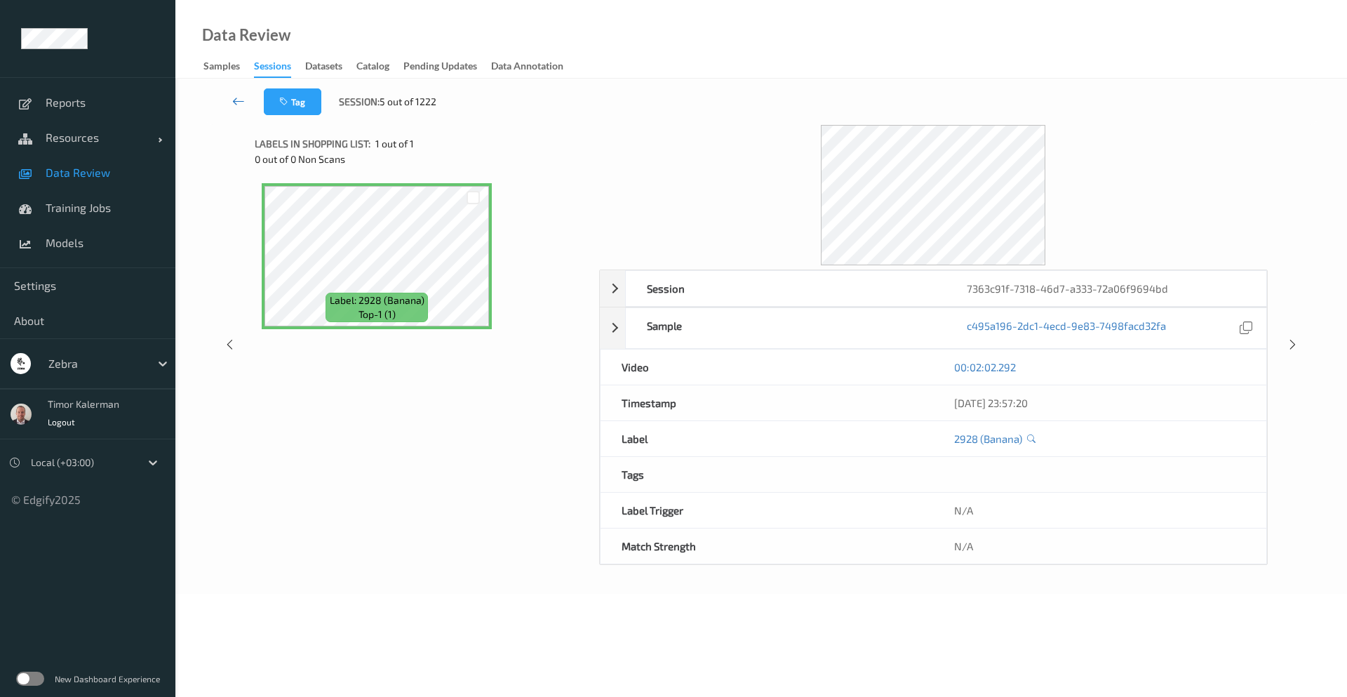
click at [239, 100] on icon at bounding box center [238, 101] width 13 height 14
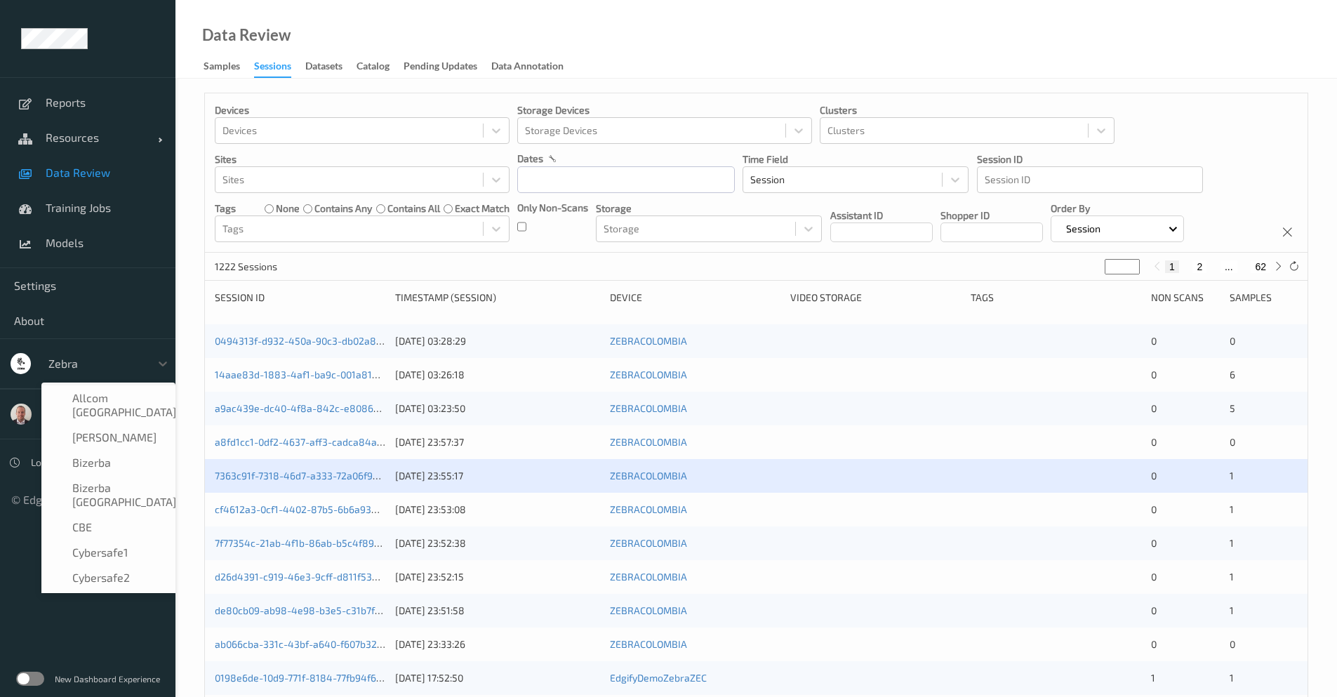
click at [118, 350] on div "Zebra" at bounding box center [108, 363] width 134 height 27
click at [628, 214] on p "Storage" at bounding box center [709, 208] width 226 height 14
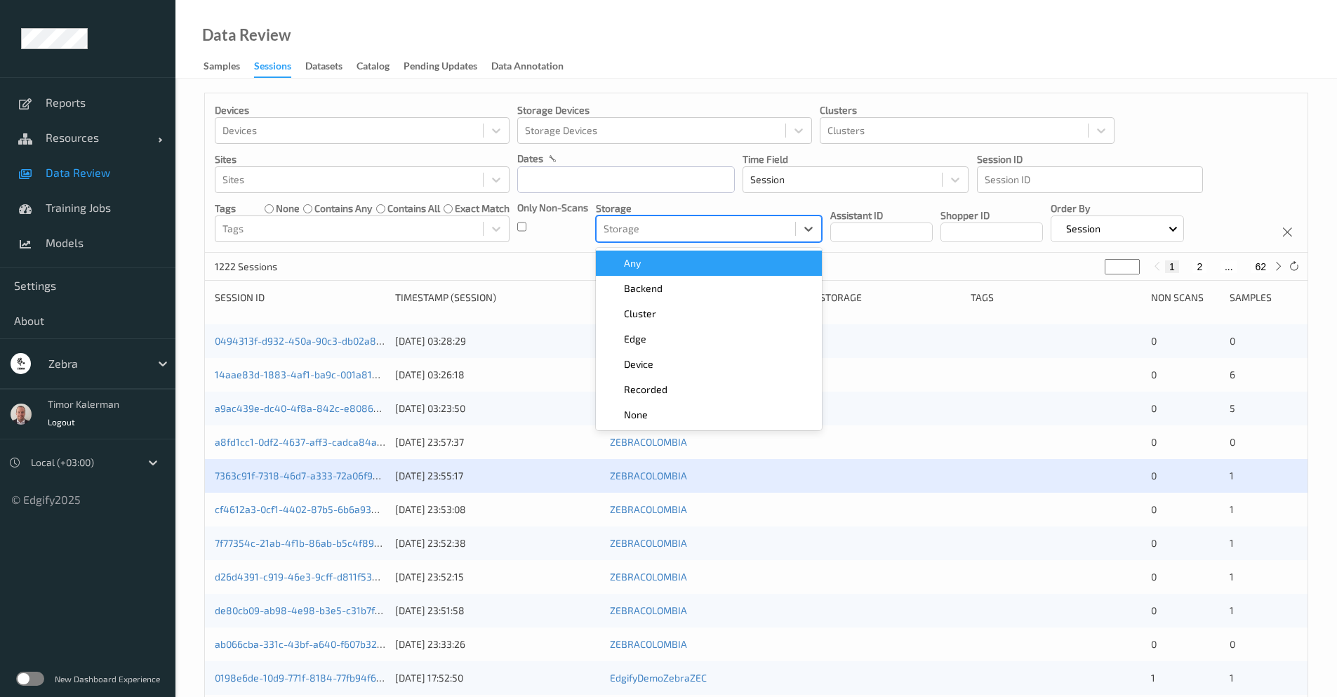
click at [634, 226] on div at bounding box center [696, 228] width 185 height 17
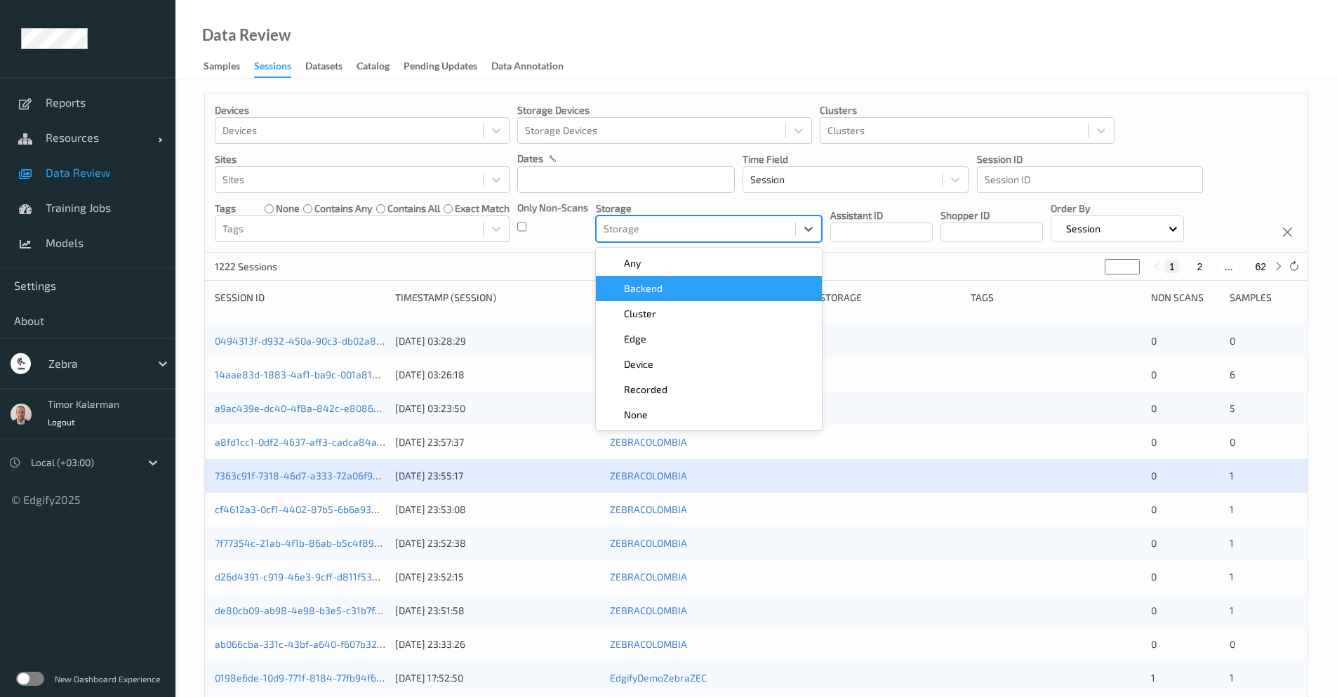
click at [660, 291] on span "Backend" at bounding box center [643, 288] width 39 height 14
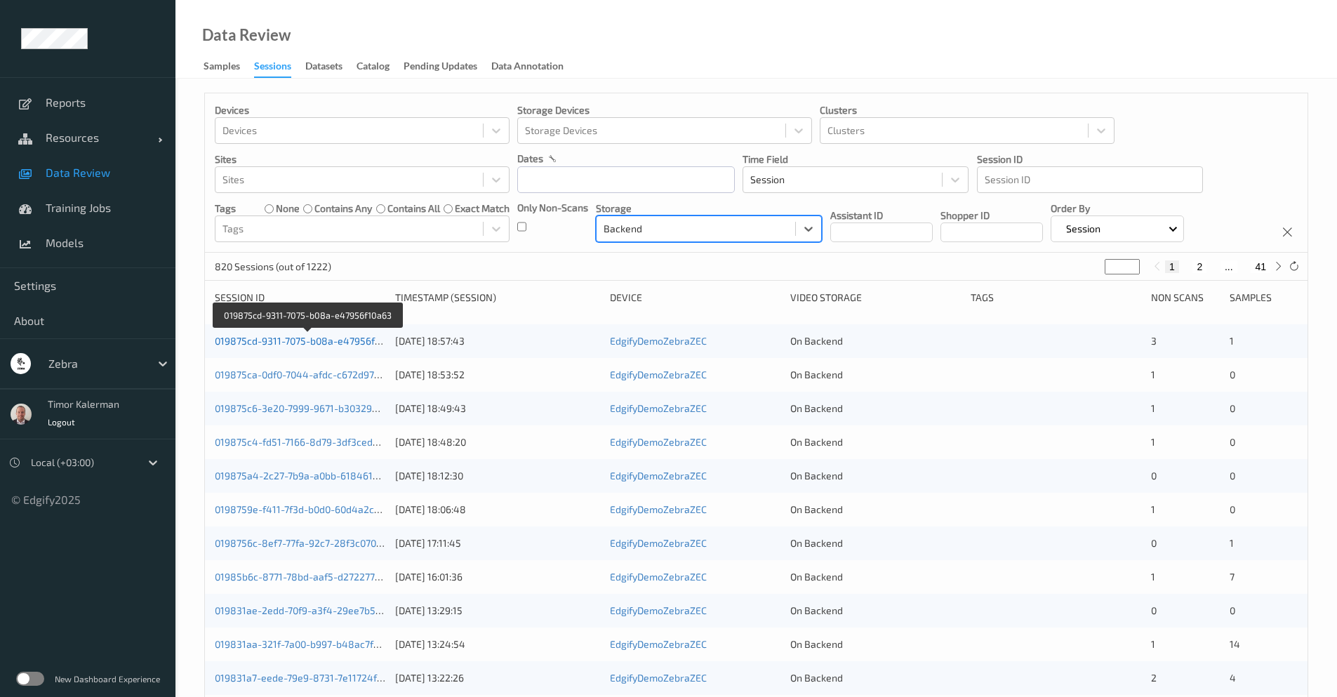
click at [307, 338] on link "019875cd-9311-7075-b08a-e47956f10a63" at bounding box center [308, 341] width 187 height 12
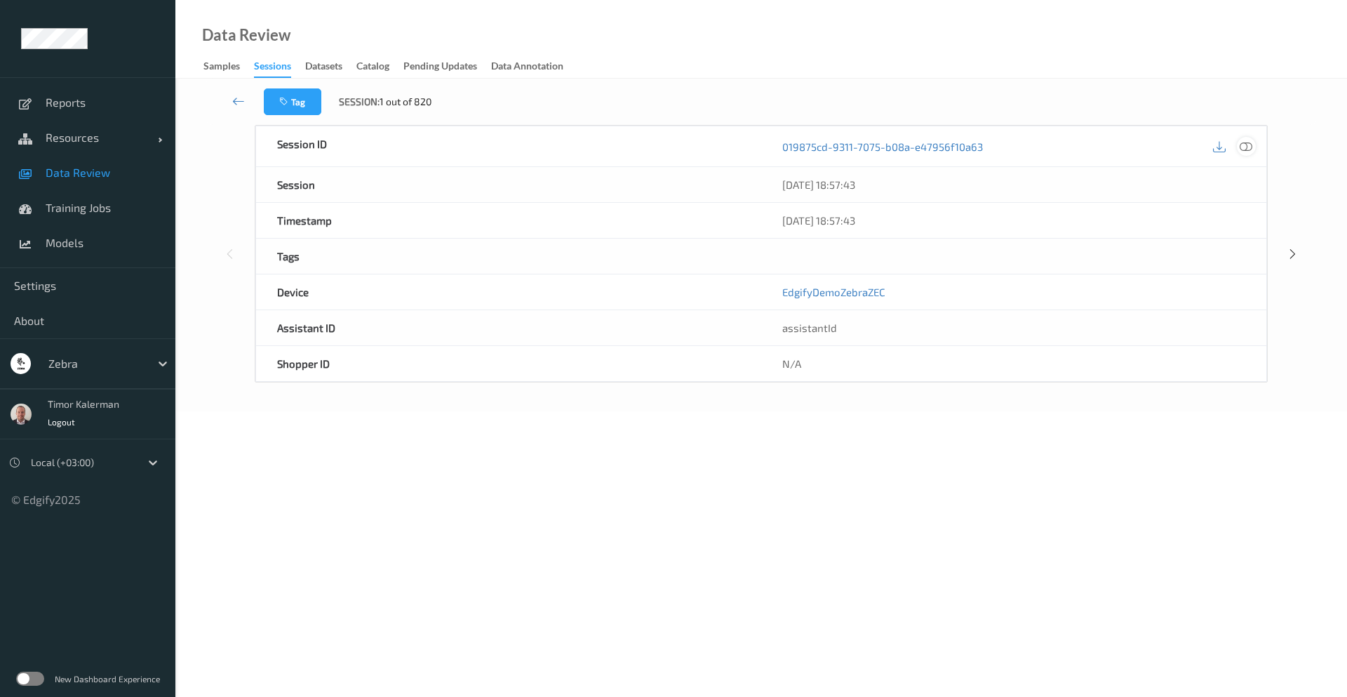
click at [1251, 147] on icon at bounding box center [1246, 146] width 13 height 13
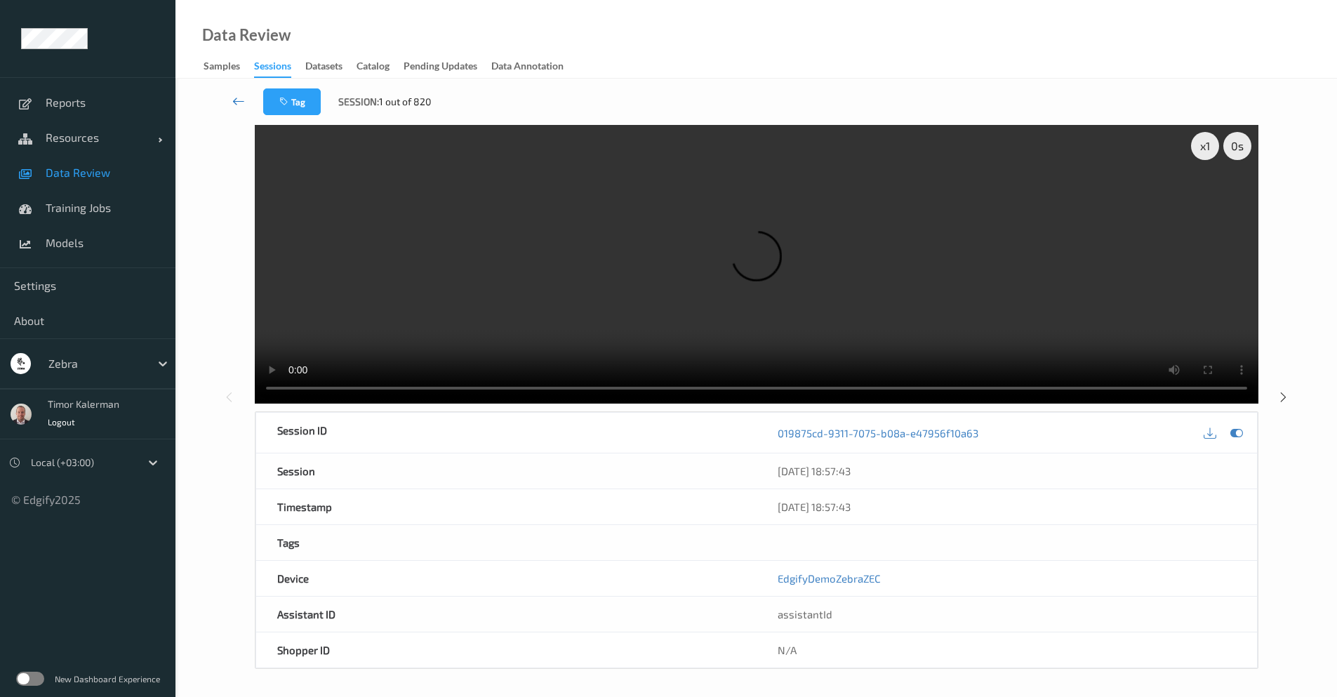
click at [237, 93] on link at bounding box center [238, 101] width 49 height 27
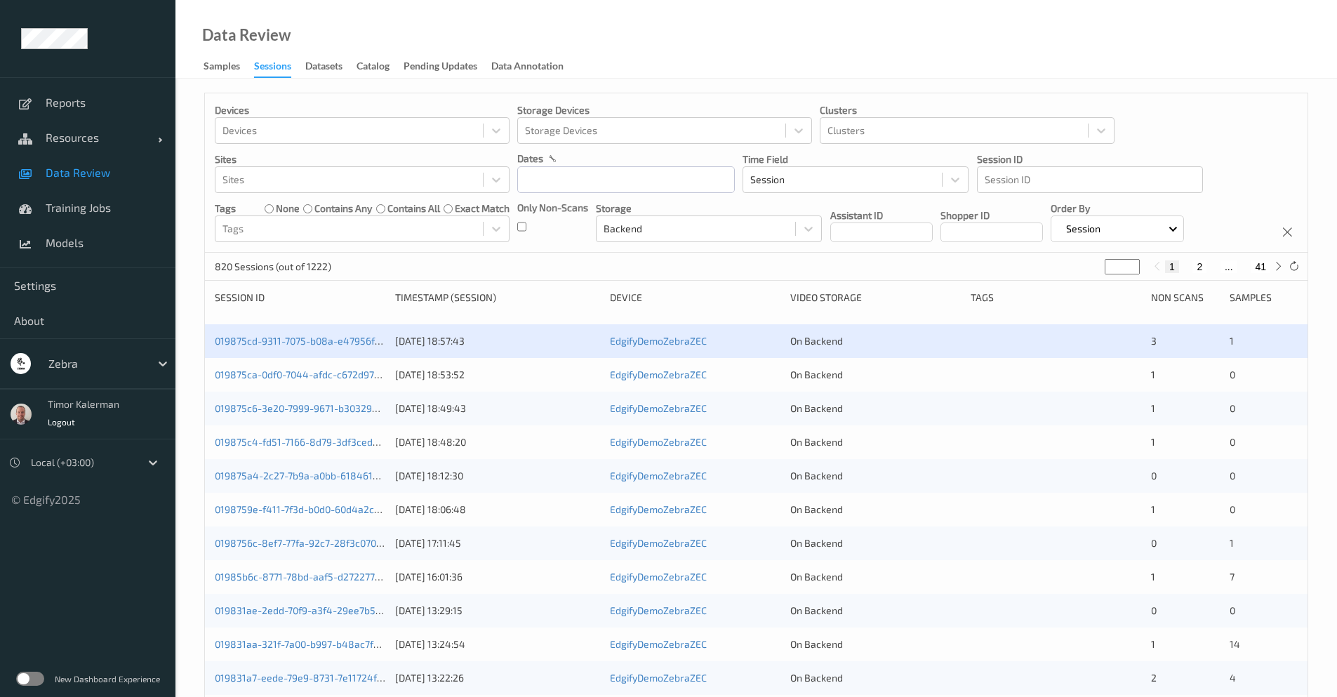
click at [29, 682] on label at bounding box center [30, 679] width 28 height 14
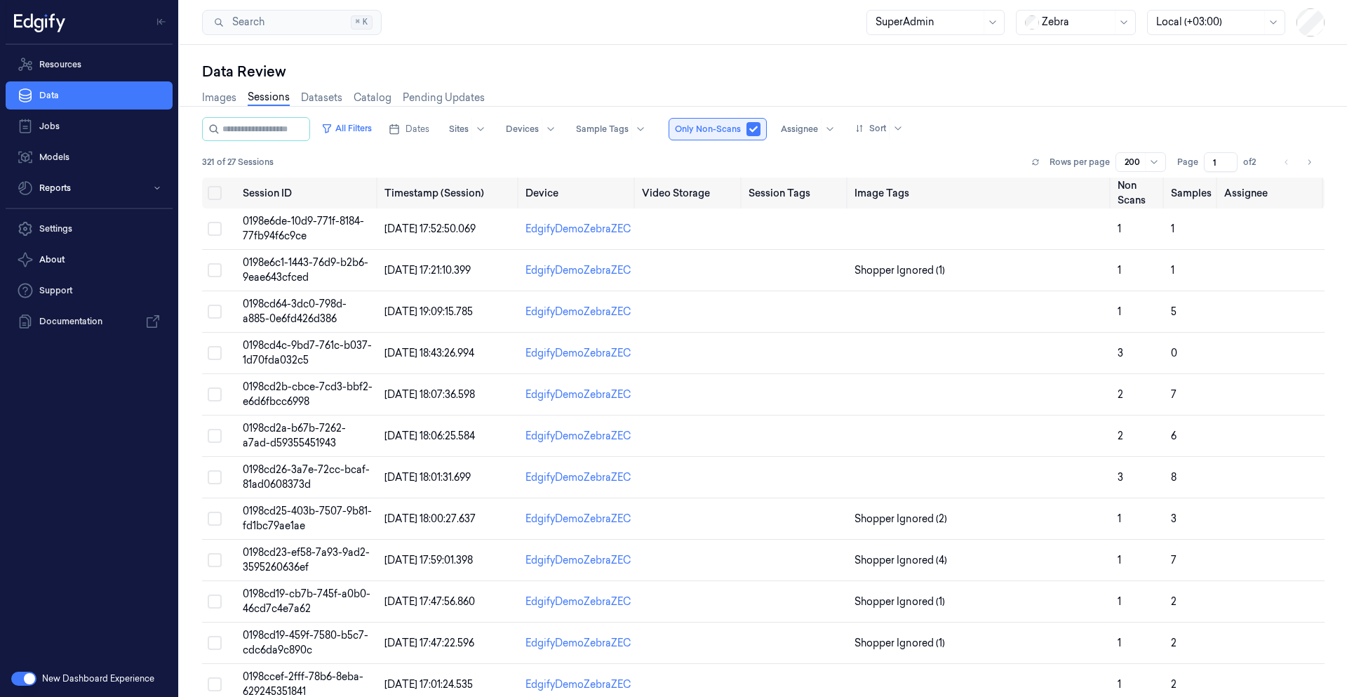
click at [761, 130] on button "button" at bounding box center [754, 129] width 14 height 14
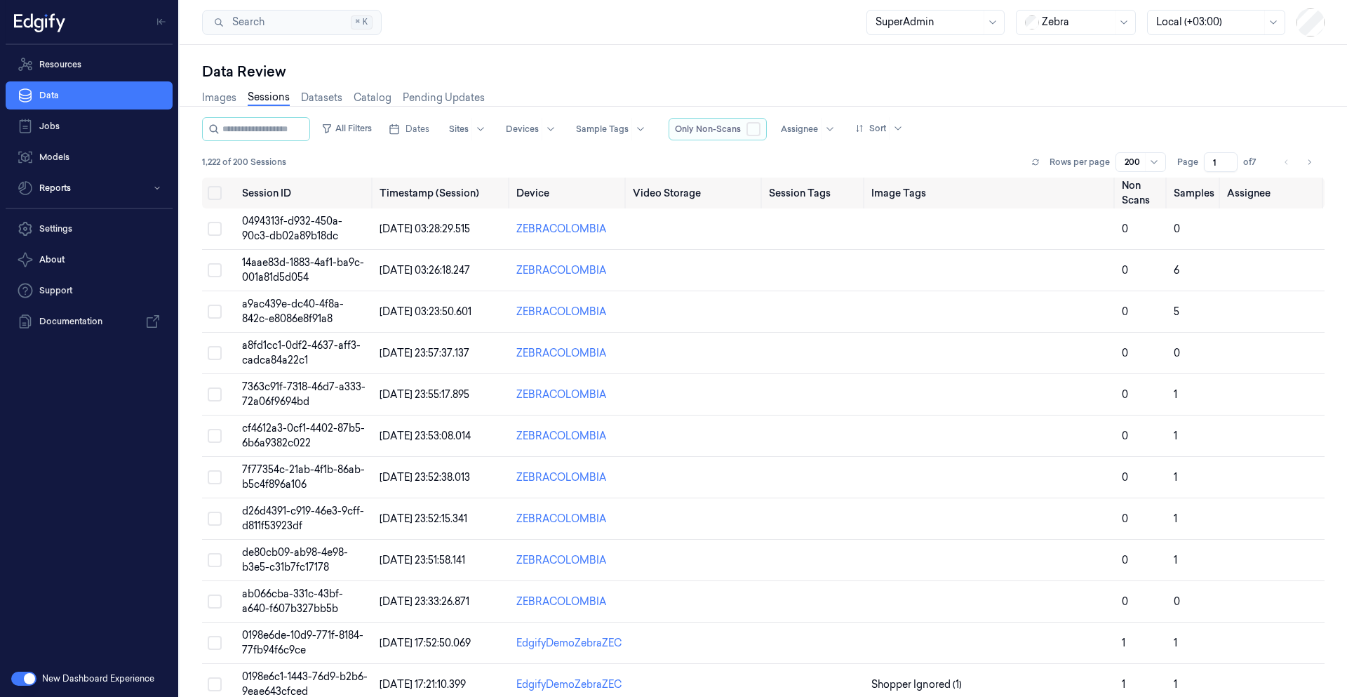
click at [761, 133] on button "button" at bounding box center [754, 129] width 14 height 14
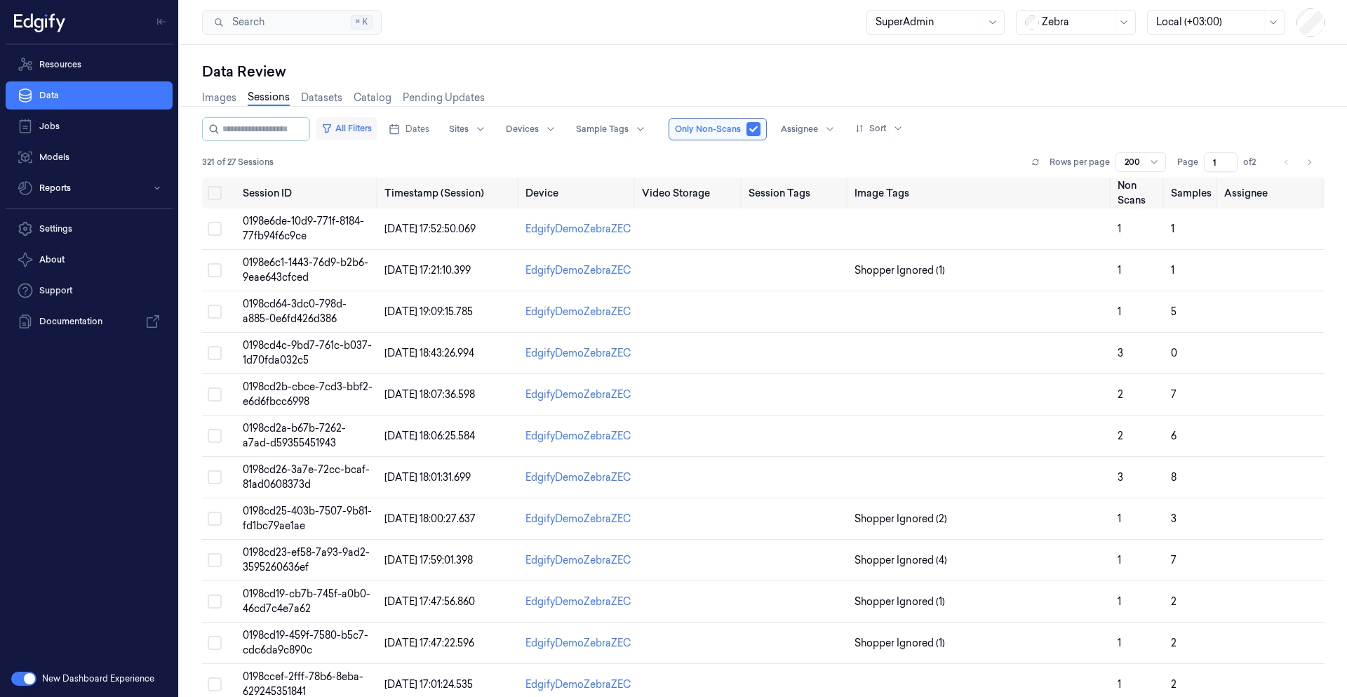
click at [378, 131] on button "All Filters" at bounding box center [347, 128] width 62 height 22
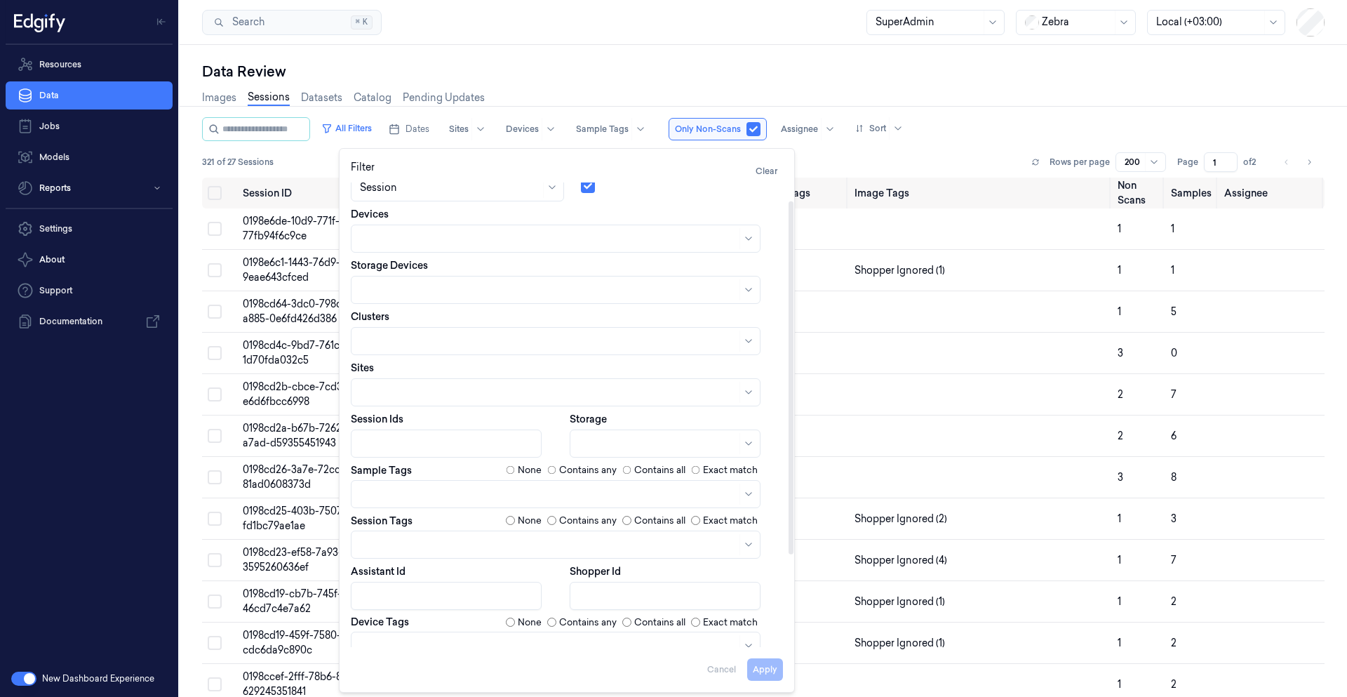
scroll to position [145, 0]
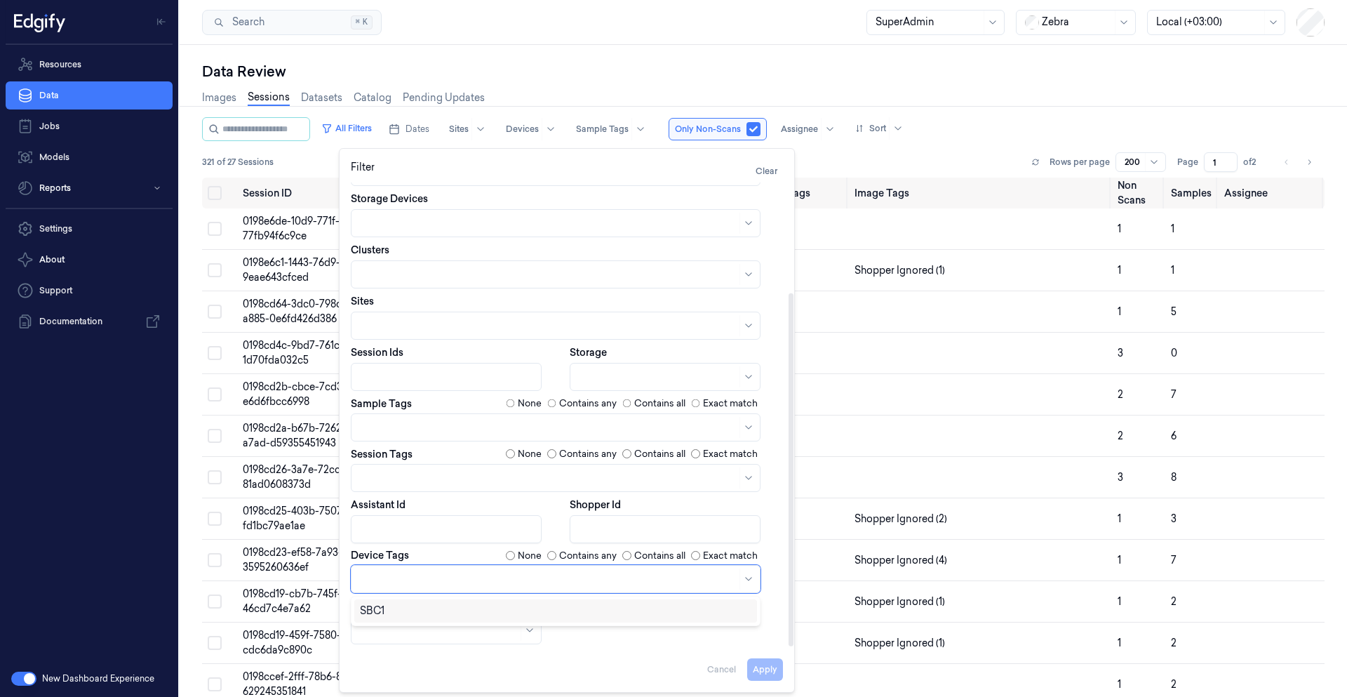
drag, startPoint x: 433, startPoint y: 590, endPoint x: 665, endPoint y: 632, distance: 235.4
click at [665, 632] on div "Dates Pick a date Time Field Session Only Non-Scans Devices Storage Devices Clu…" at bounding box center [567, 341] width 432 height 606
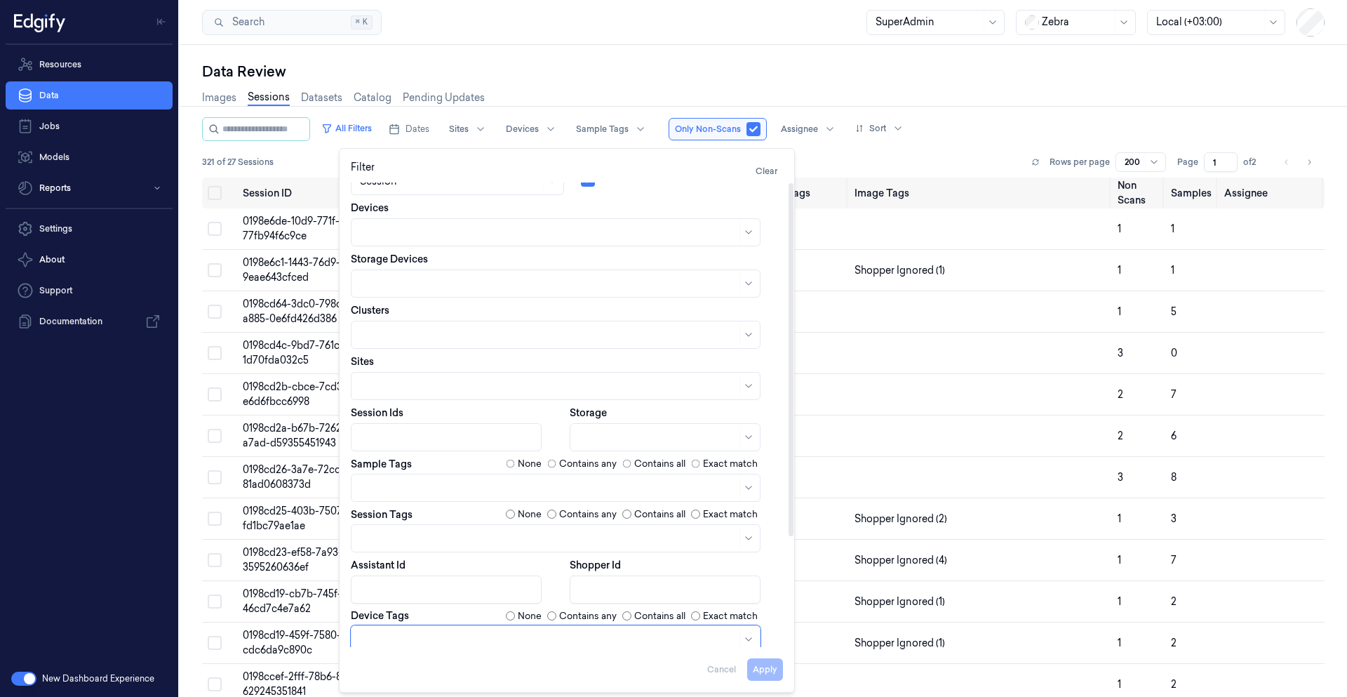
scroll to position [0, 0]
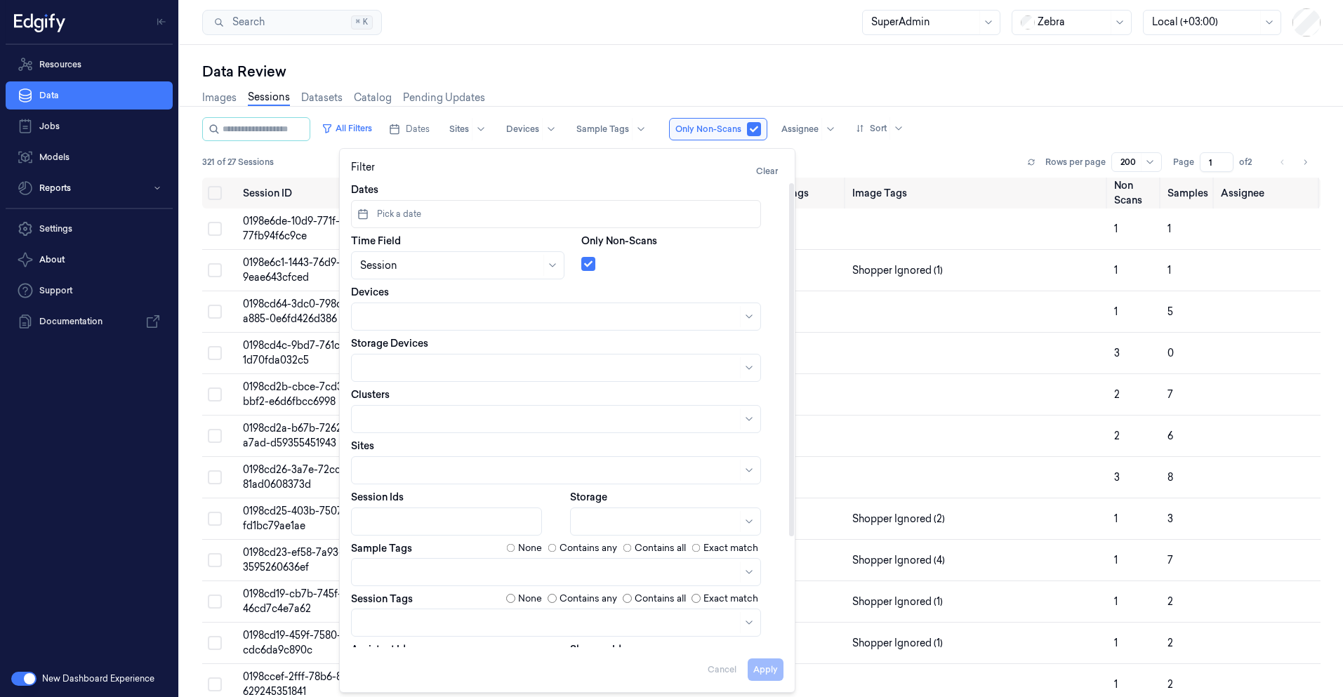
click at [455, 379] on div at bounding box center [556, 368] width 410 height 28
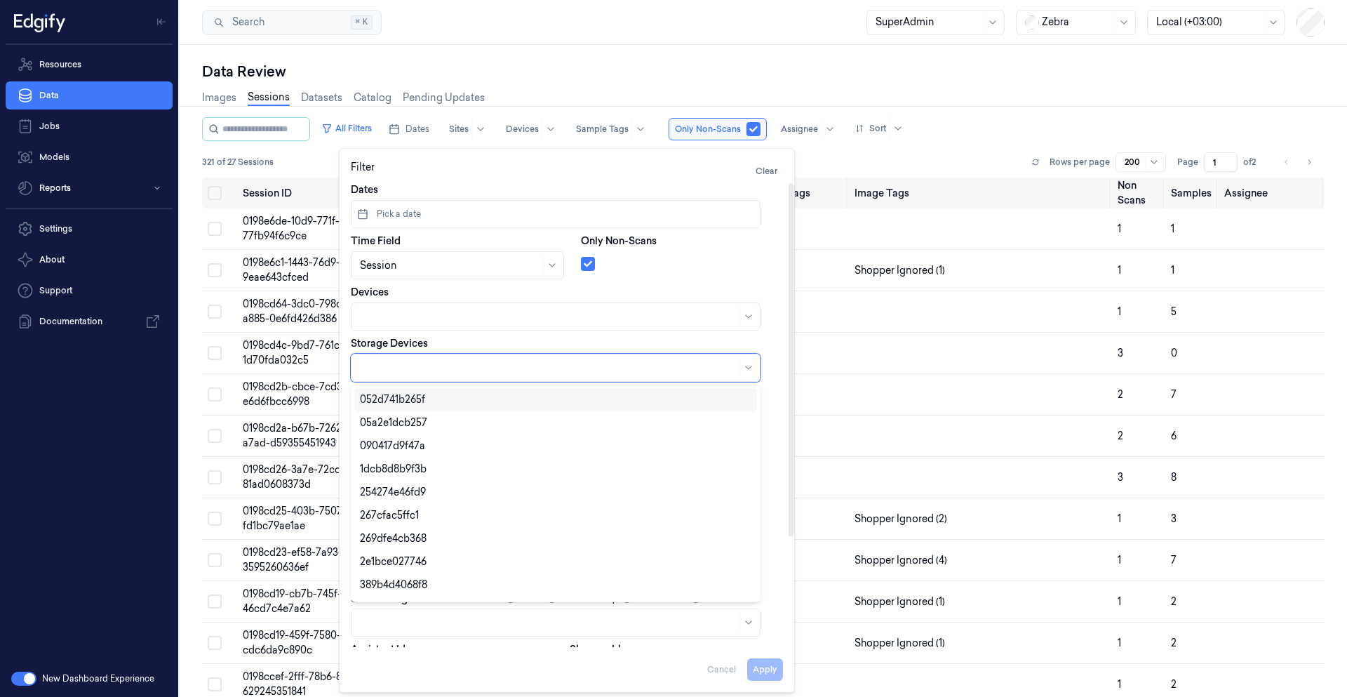
click at [439, 350] on div "Storage Devices 10 results available. Use Up and Down to choose options, press …" at bounding box center [567, 359] width 432 height 46
click at [435, 355] on div at bounding box center [556, 368] width 410 height 28
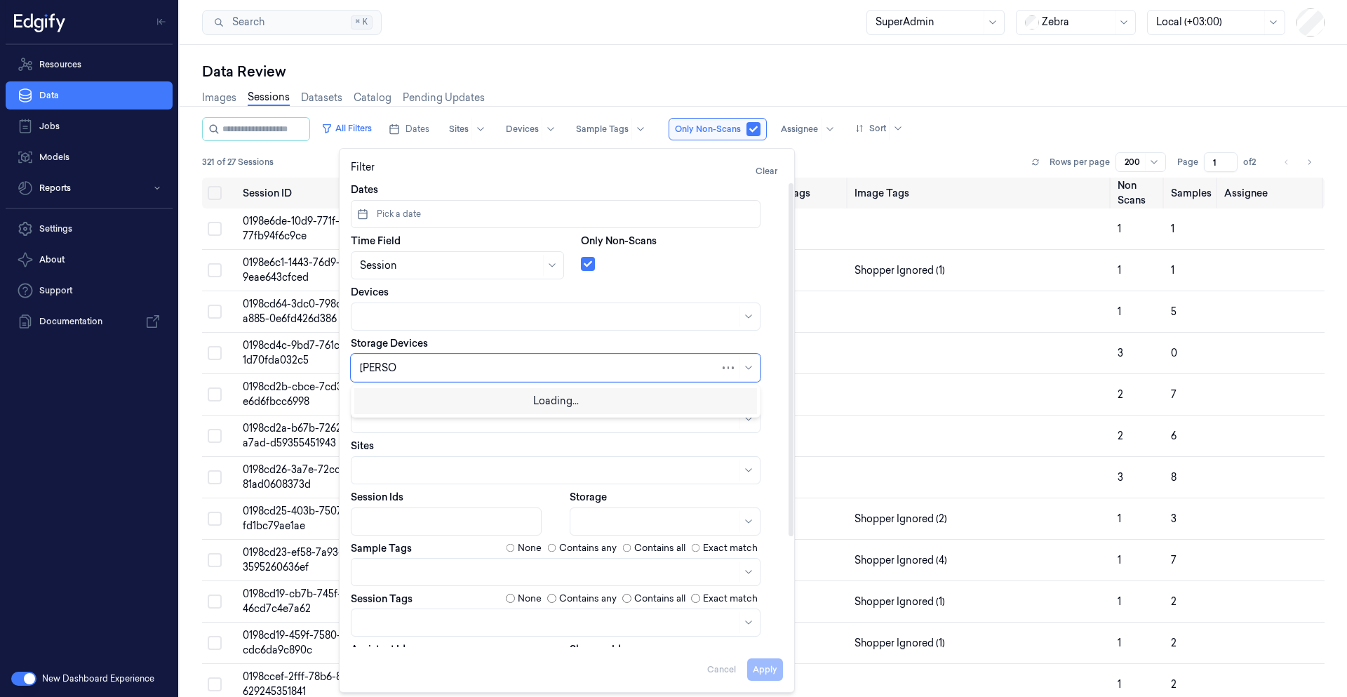
type input "backend"
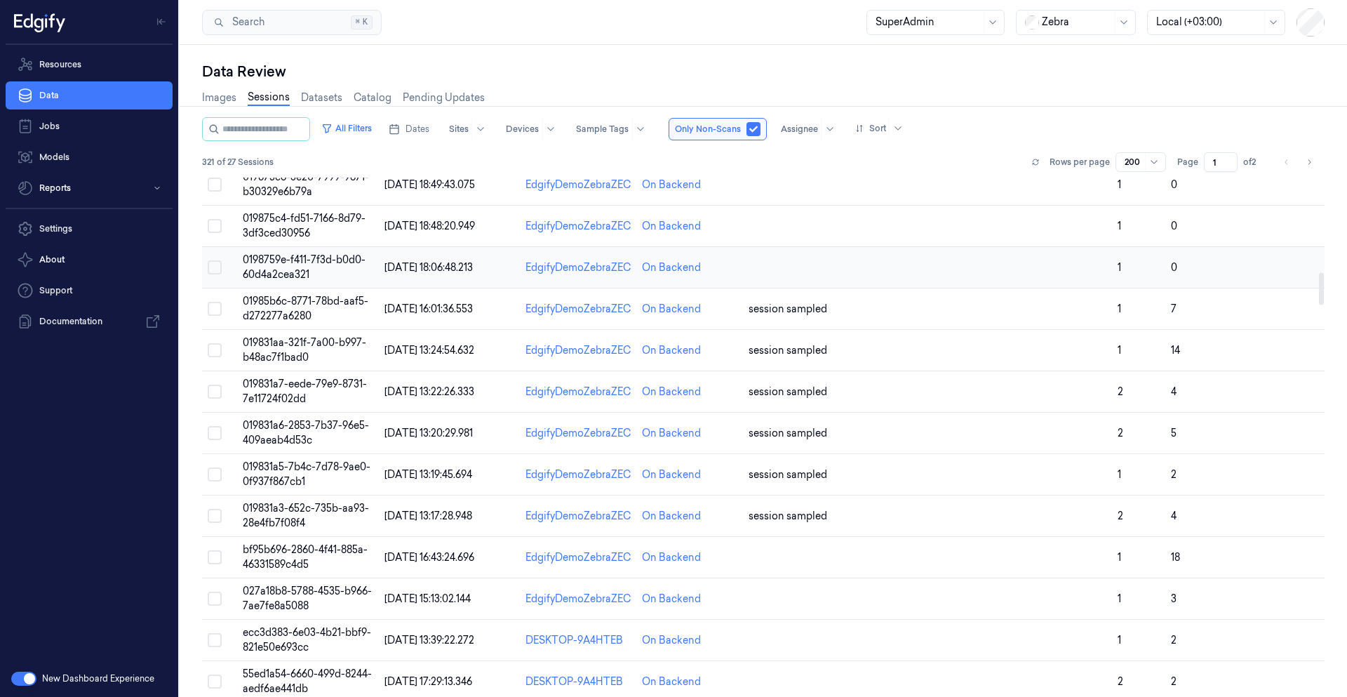
scroll to position [1516, 0]
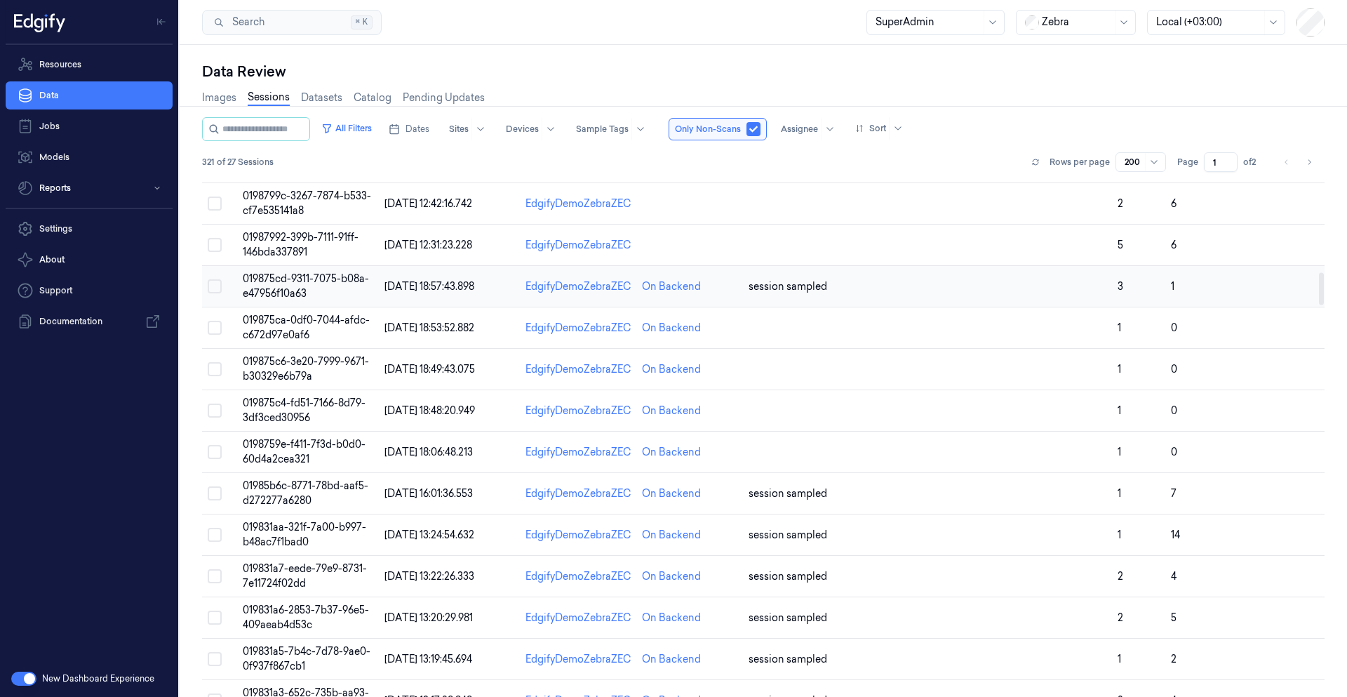
click at [264, 282] on span "019875cd-9311-7075-b08a-e47956f10a63" at bounding box center [306, 285] width 126 height 27
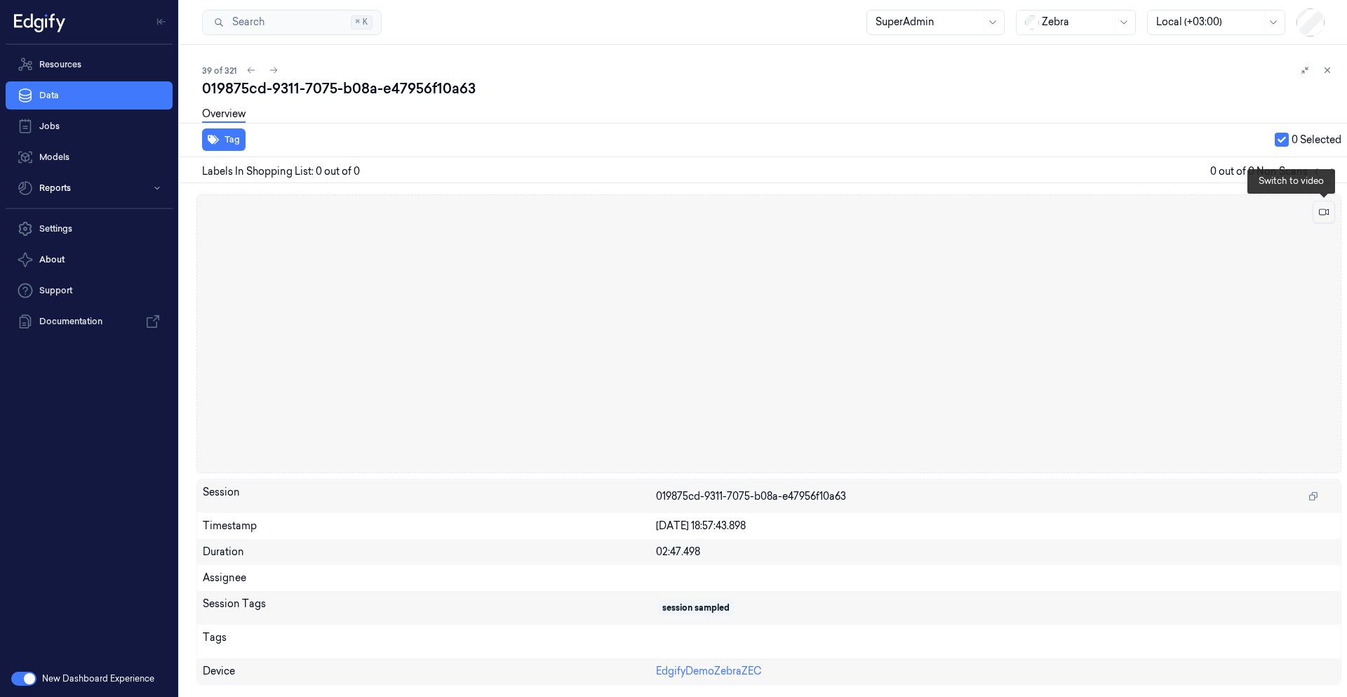
click at [1329, 213] on button at bounding box center [1324, 212] width 22 height 22
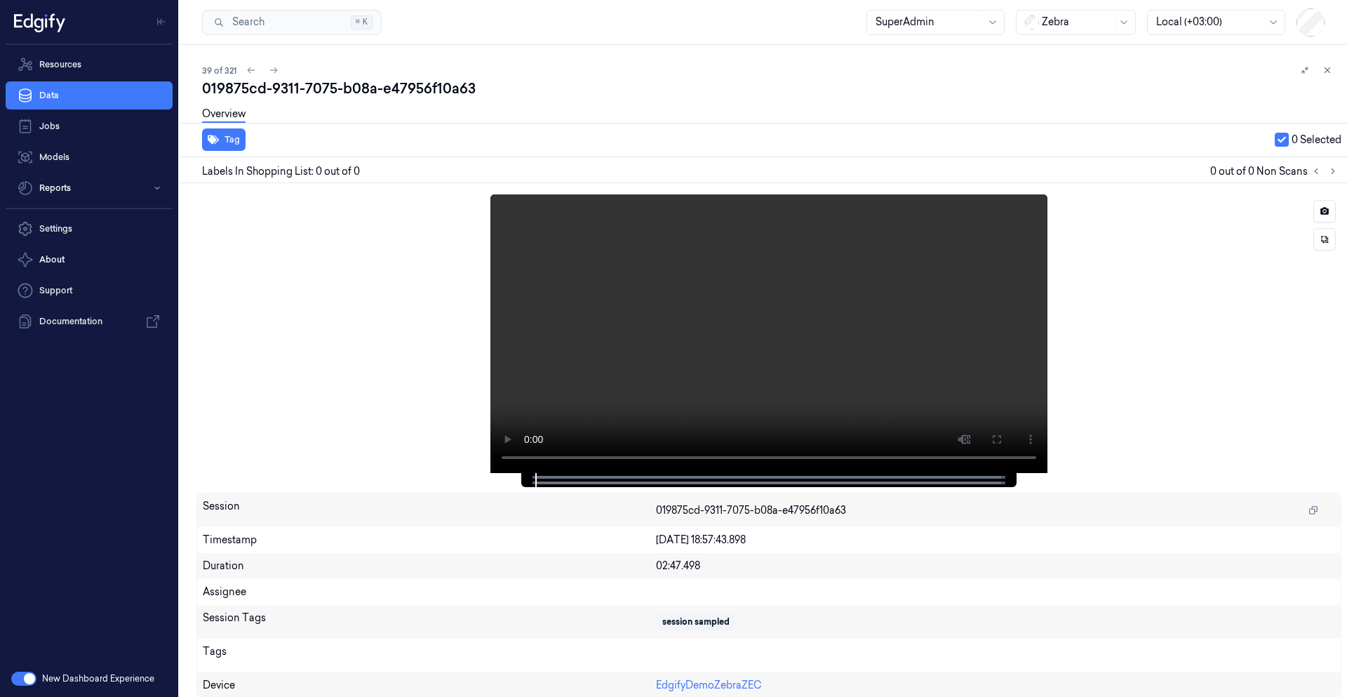
click at [1117, 362] on div at bounding box center [769, 333] width 1145 height 279
click at [1212, 331] on div at bounding box center [769, 333] width 1145 height 279
click at [32, 680] on button "button" at bounding box center [23, 679] width 25 height 14
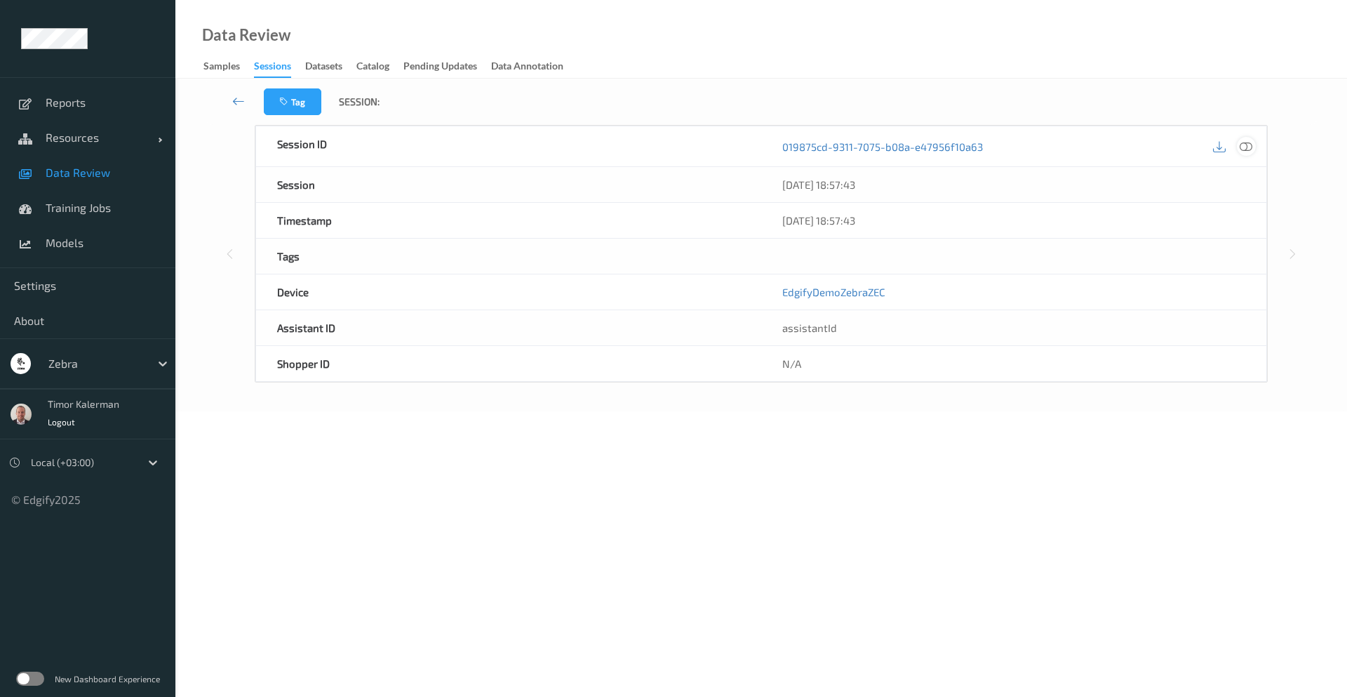
click at [1252, 149] on icon at bounding box center [1246, 146] width 13 height 13
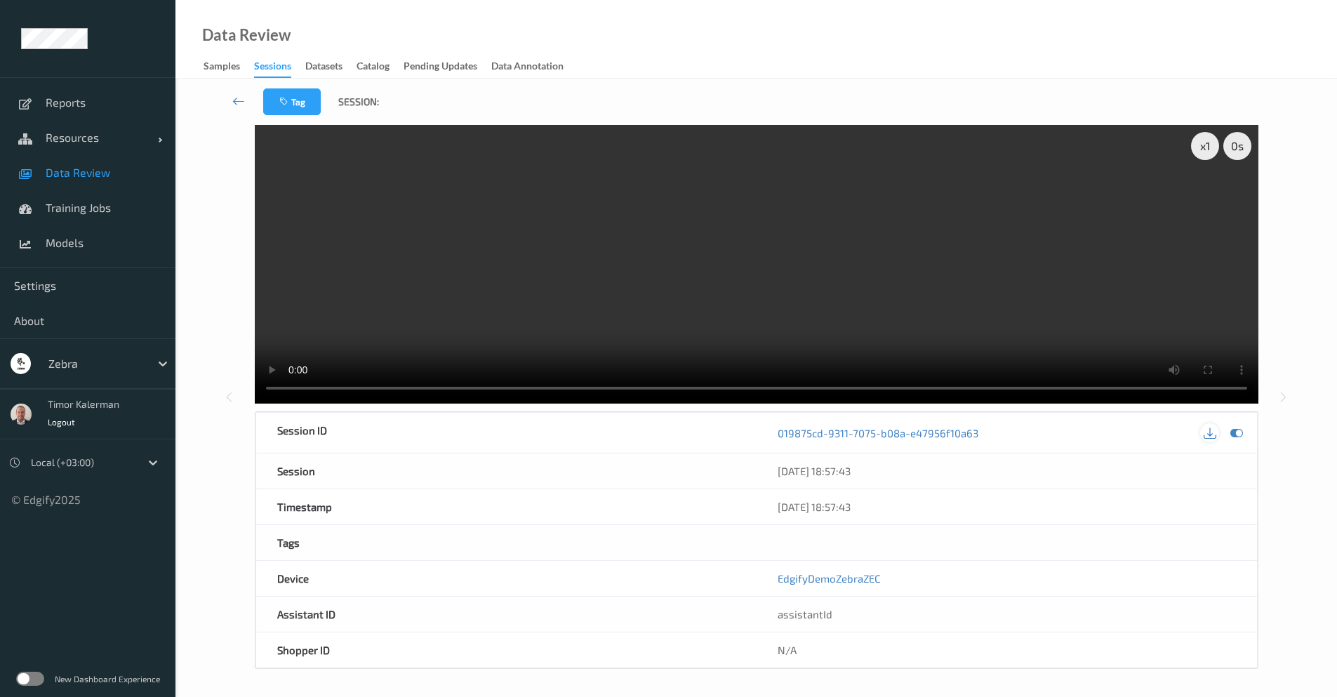
click at [1216, 437] on icon at bounding box center [1210, 433] width 13 height 13
click at [235, 103] on icon at bounding box center [238, 101] width 13 height 14
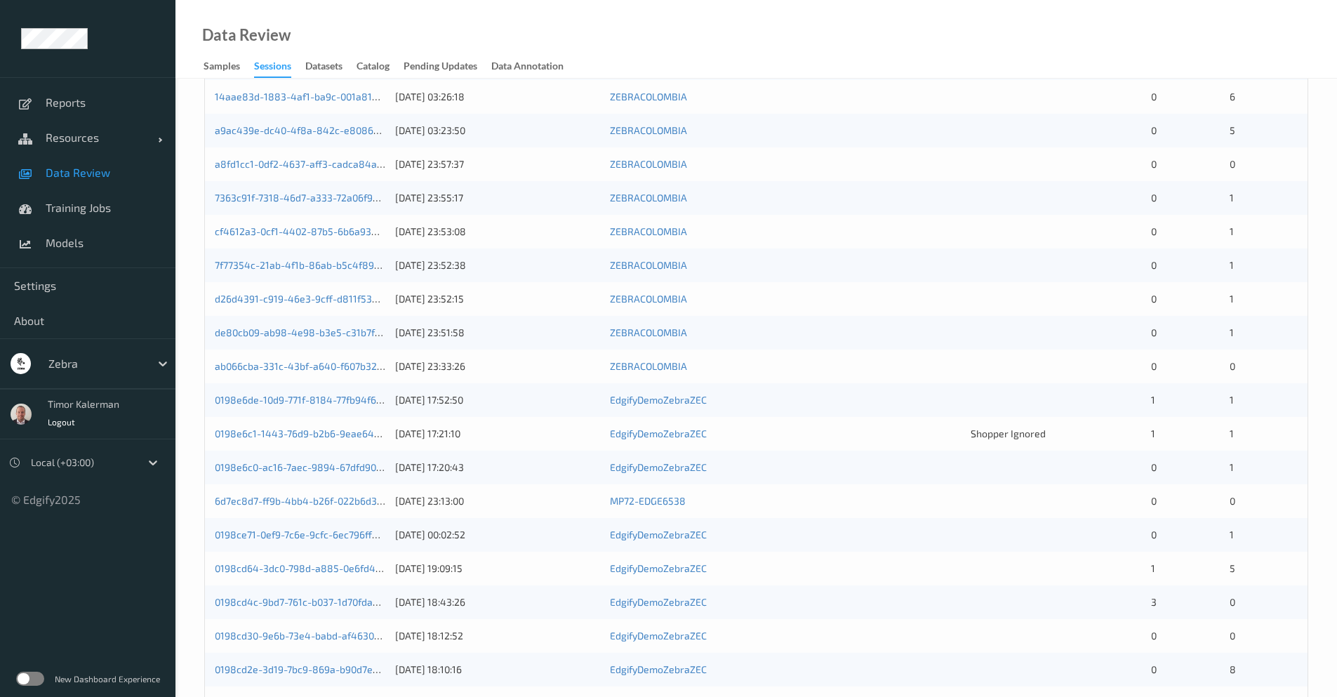
scroll to position [359, 0]
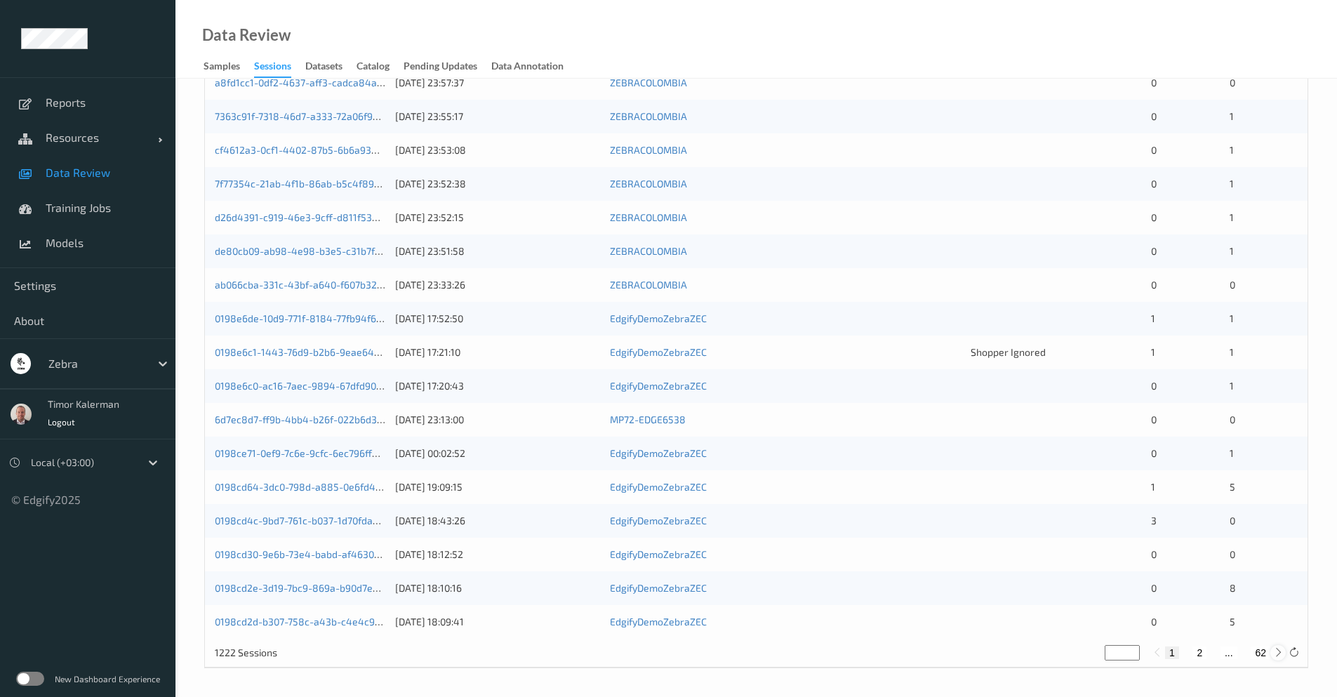
click at [1275, 654] on icon at bounding box center [1278, 652] width 11 height 11
type input "*"
click at [1275, 654] on div "Devices Devices Storage Devices Storage Devices Clusters Clusters Sites Sites d…" at bounding box center [756, 200] width 1104 height 935
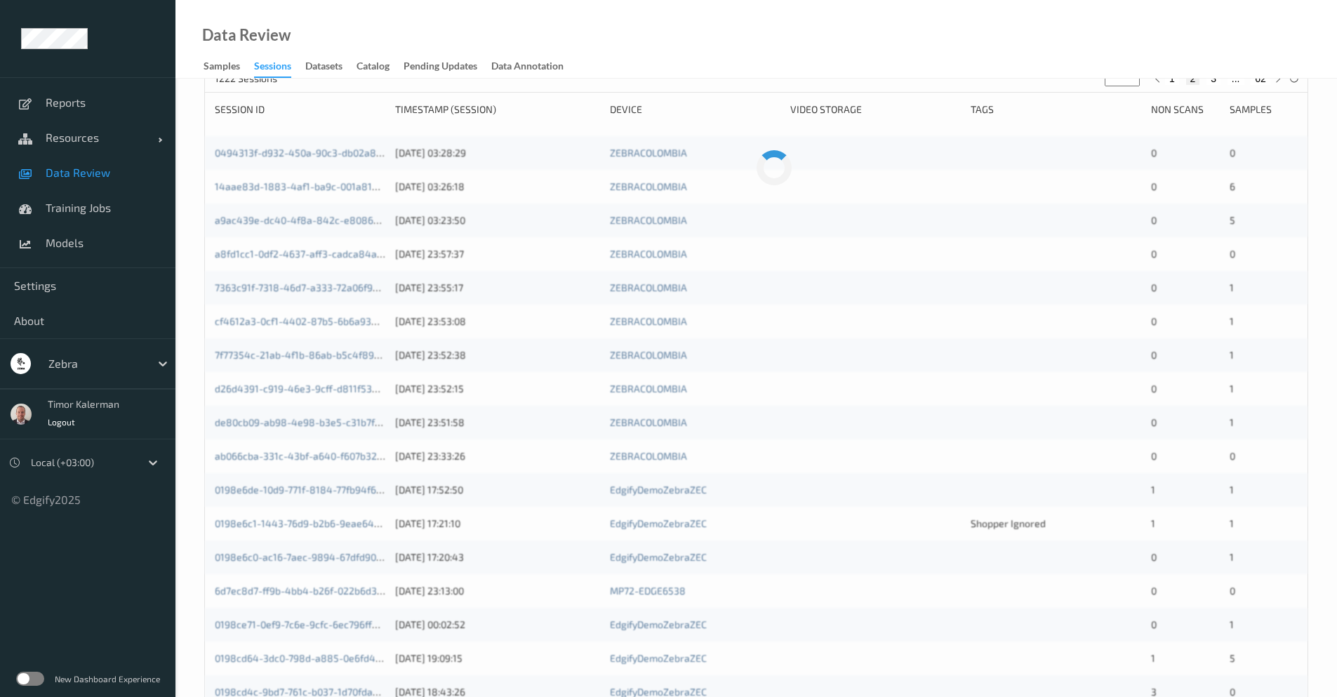
click at [1275, 654] on div "0494313f-d932-450a-90c3-db02a89b18dc [DATE] 03:28:29 ZEBRACOLOMBIA 0 0 14aae83d…" at bounding box center [756, 473] width 1103 height 674
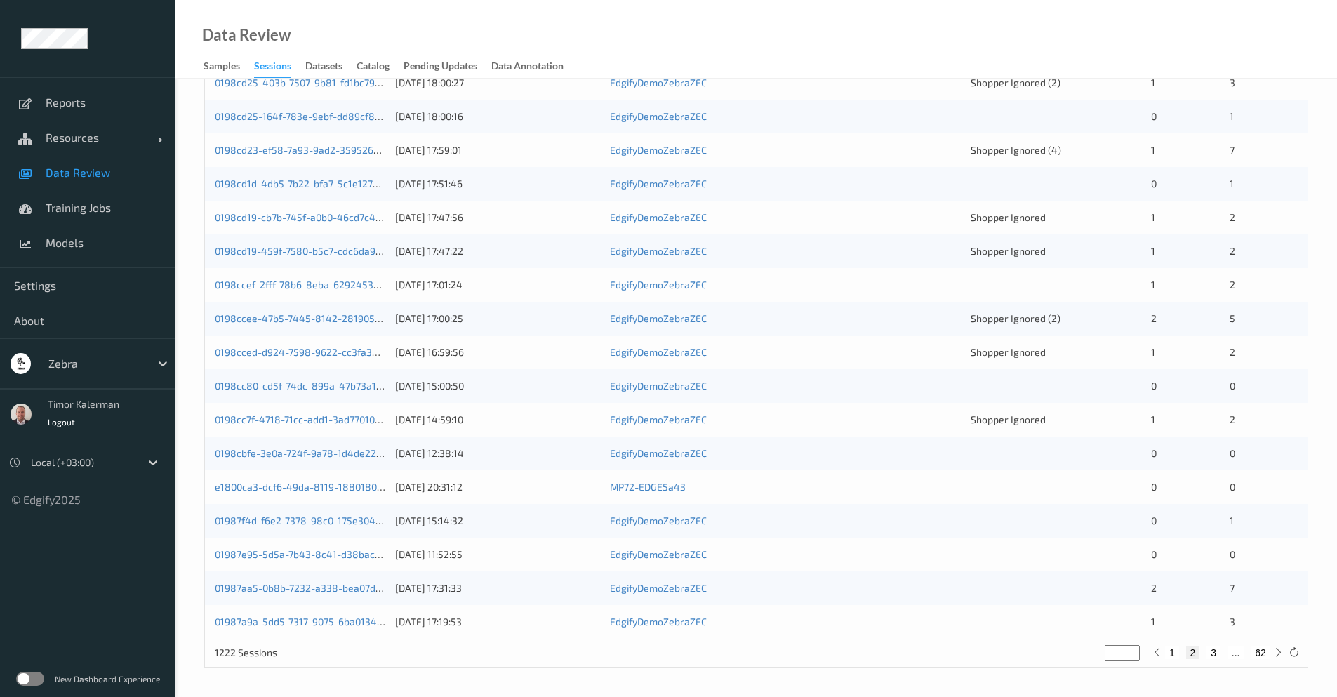
click at [158, 379] on div "Zebra" at bounding box center [87, 363] width 175 height 51
click at [154, 371] on div at bounding box center [162, 363] width 25 height 25
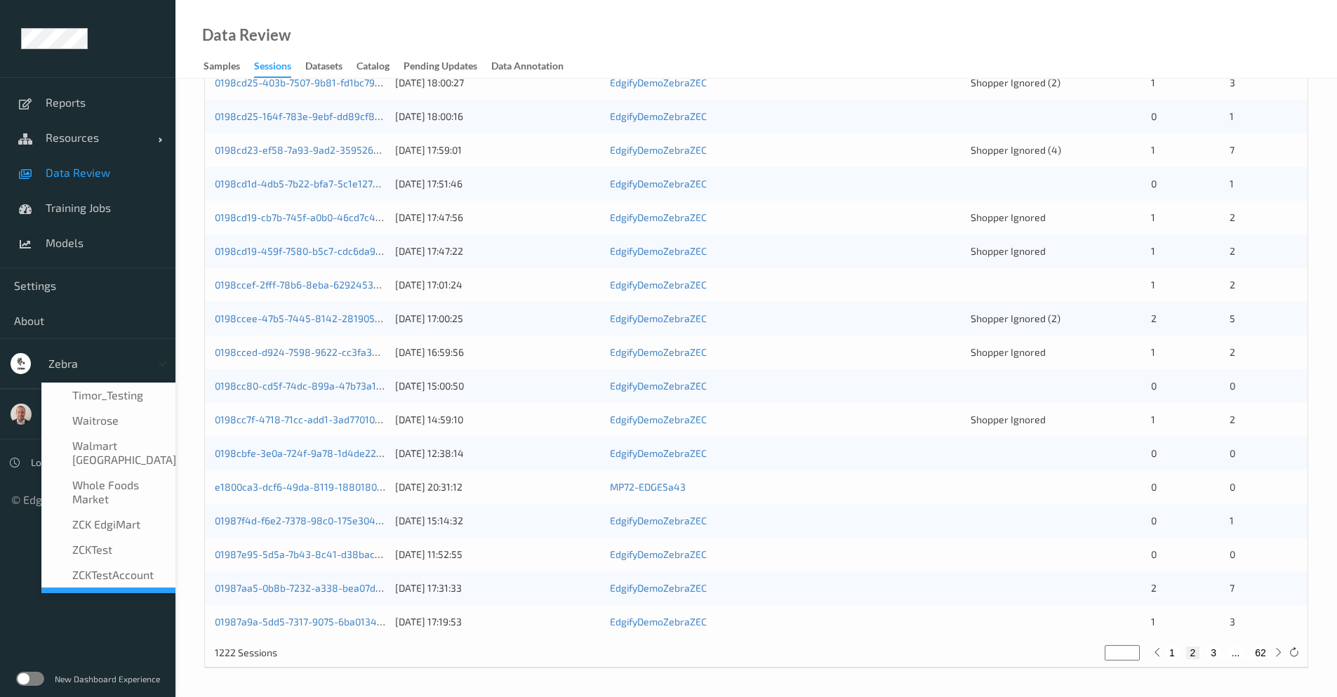
type input "g"
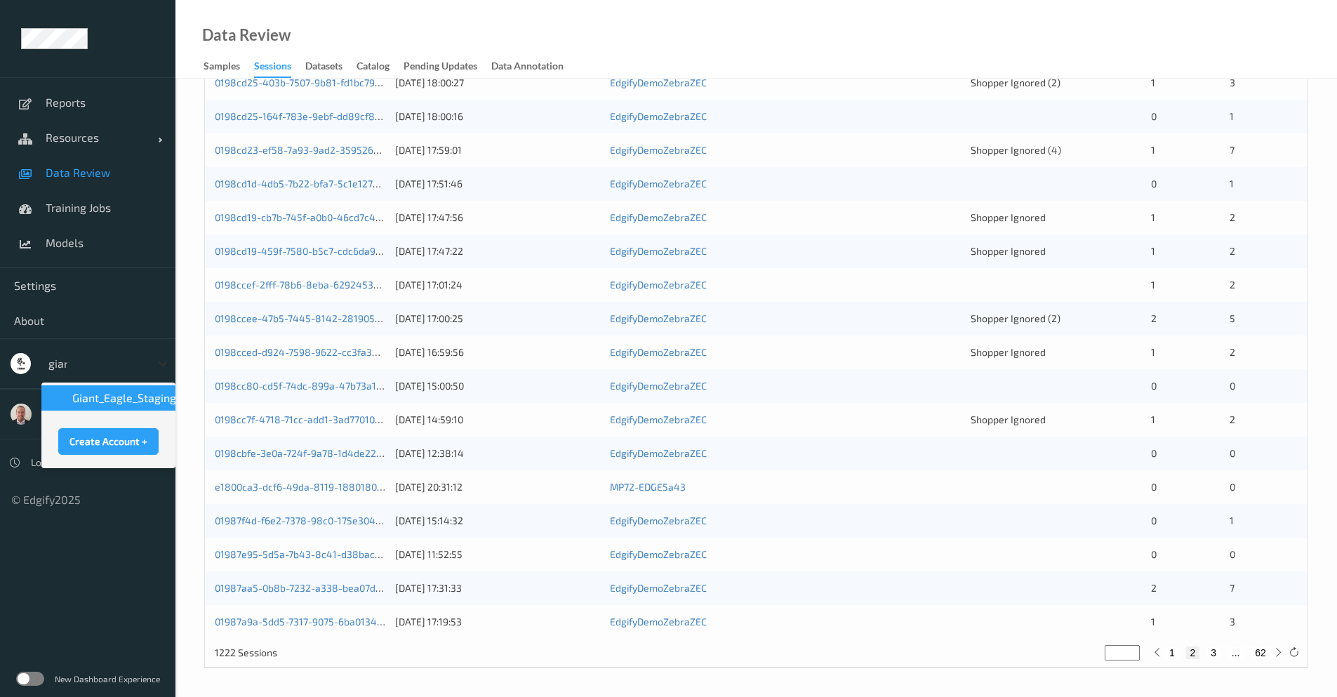
type input "giant"
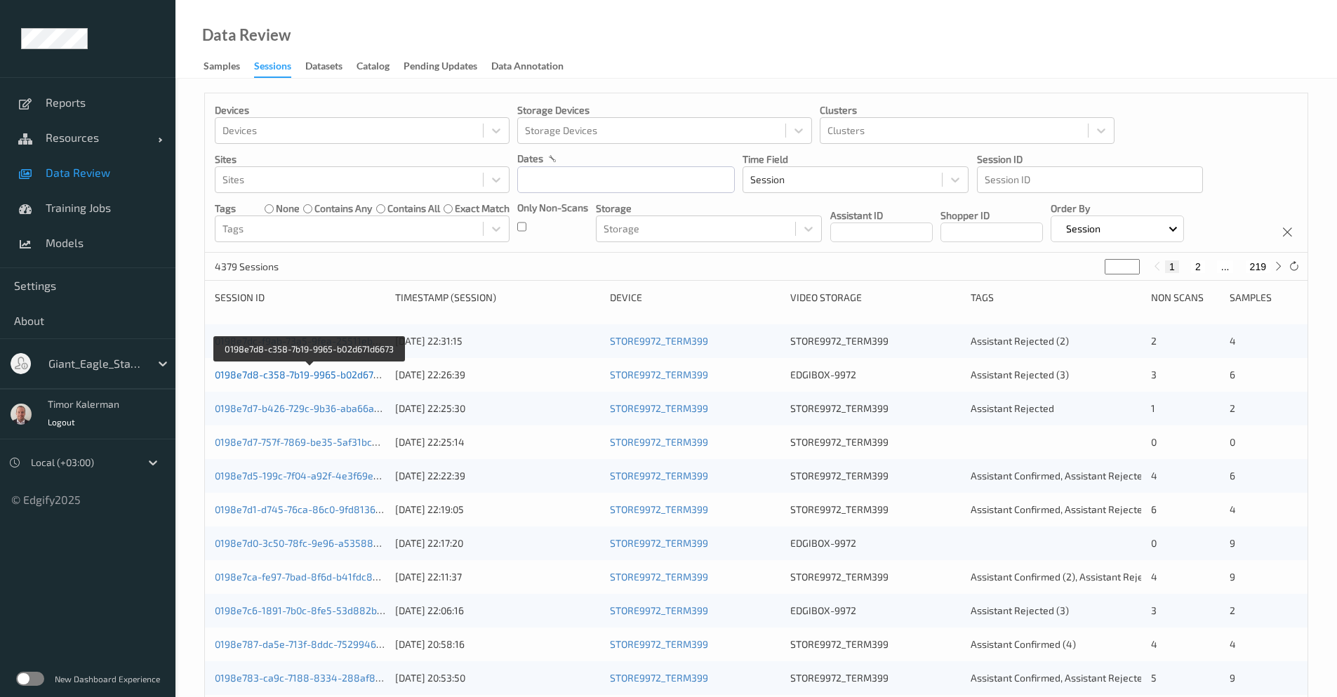
click at [258, 378] on link "0198e7d8-c358-7b19-9965-b02d671d6673" at bounding box center [310, 374] width 190 height 12
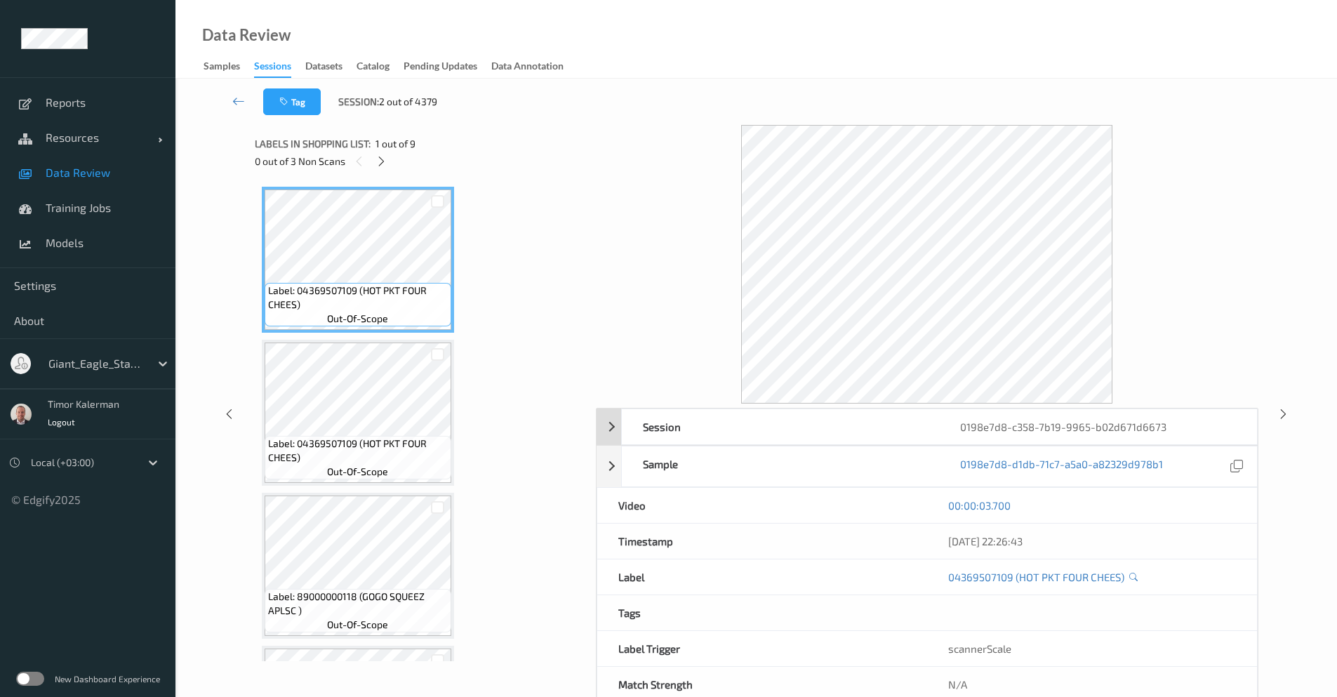
click at [628, 432] on div "Session" at bounding box center [780, 426] width 317 height 35
click at [239, 102] on icon at bounding box center [238, 101] width 13 height 14
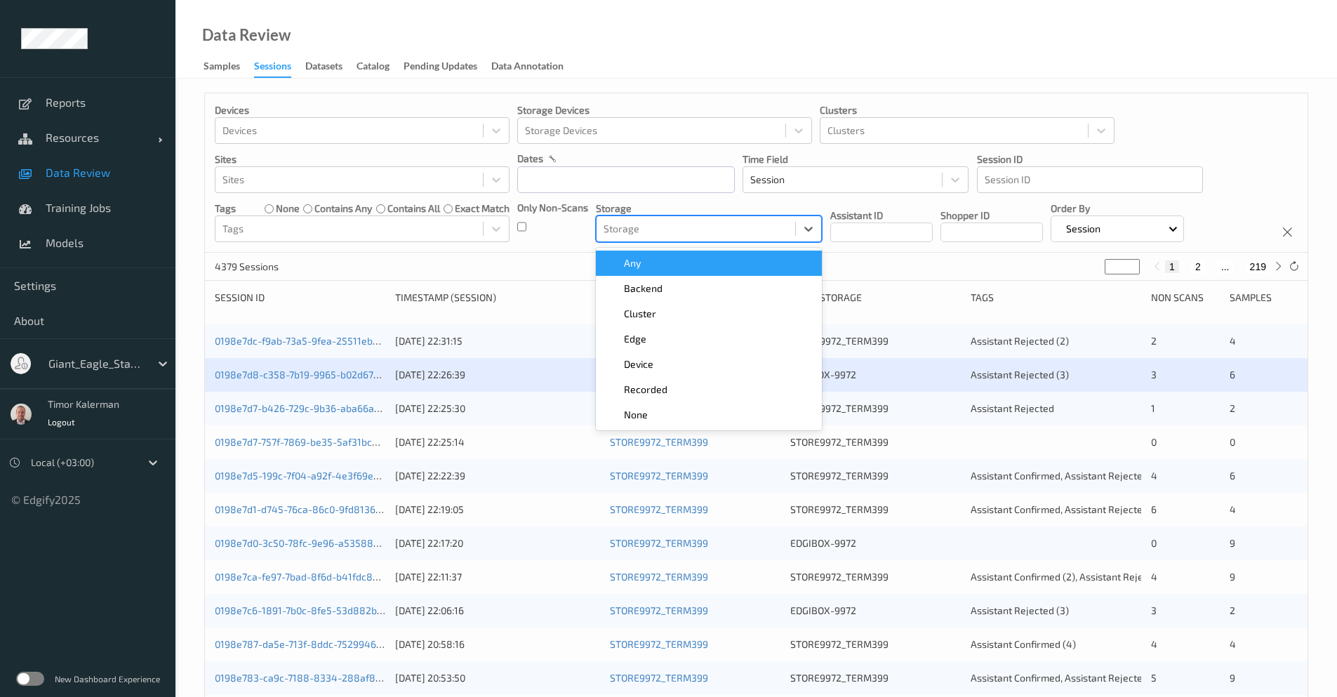
click at [641, 225] on div at bounding box center [696, 228] width 185 height 17
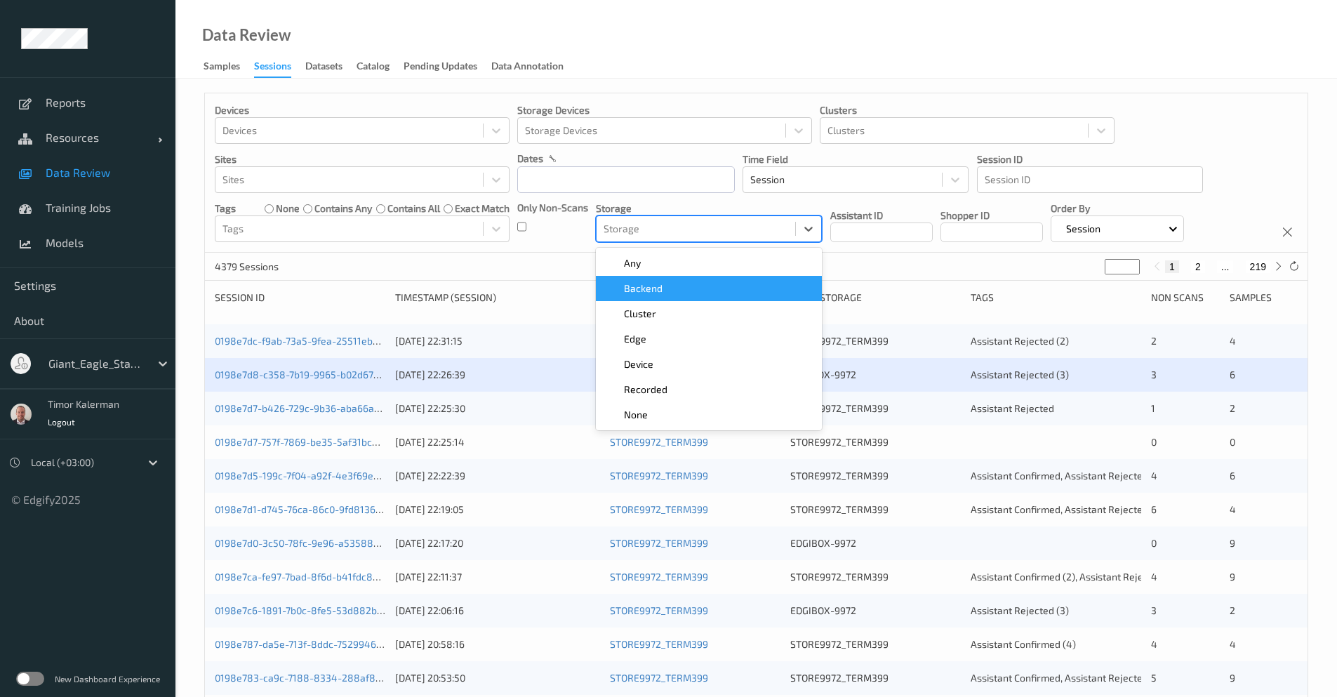
click at [663, 295] on div "Backend" at bounding box center [708, 288] width 209 height 14
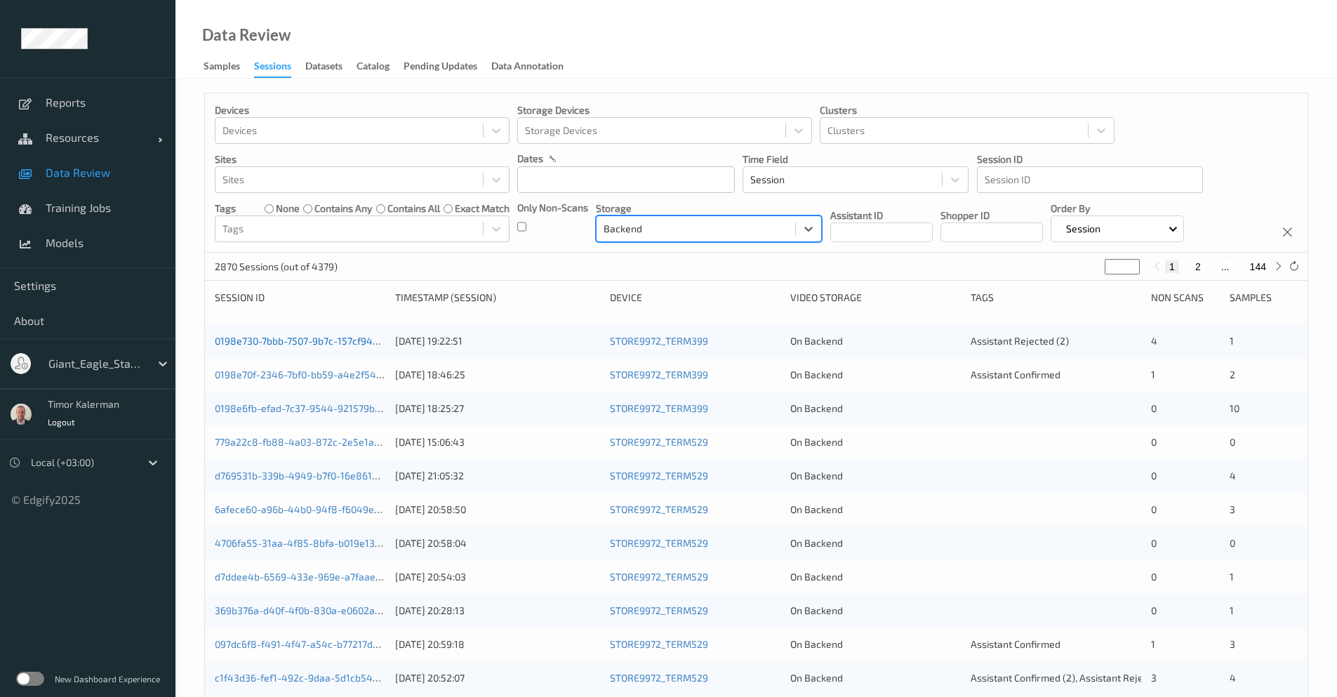
click at [309, 343] on link "0198e730-7bbb-7507-9b7c-157cf94aa89a" at bounding box center [308, 341] width 187 height 12
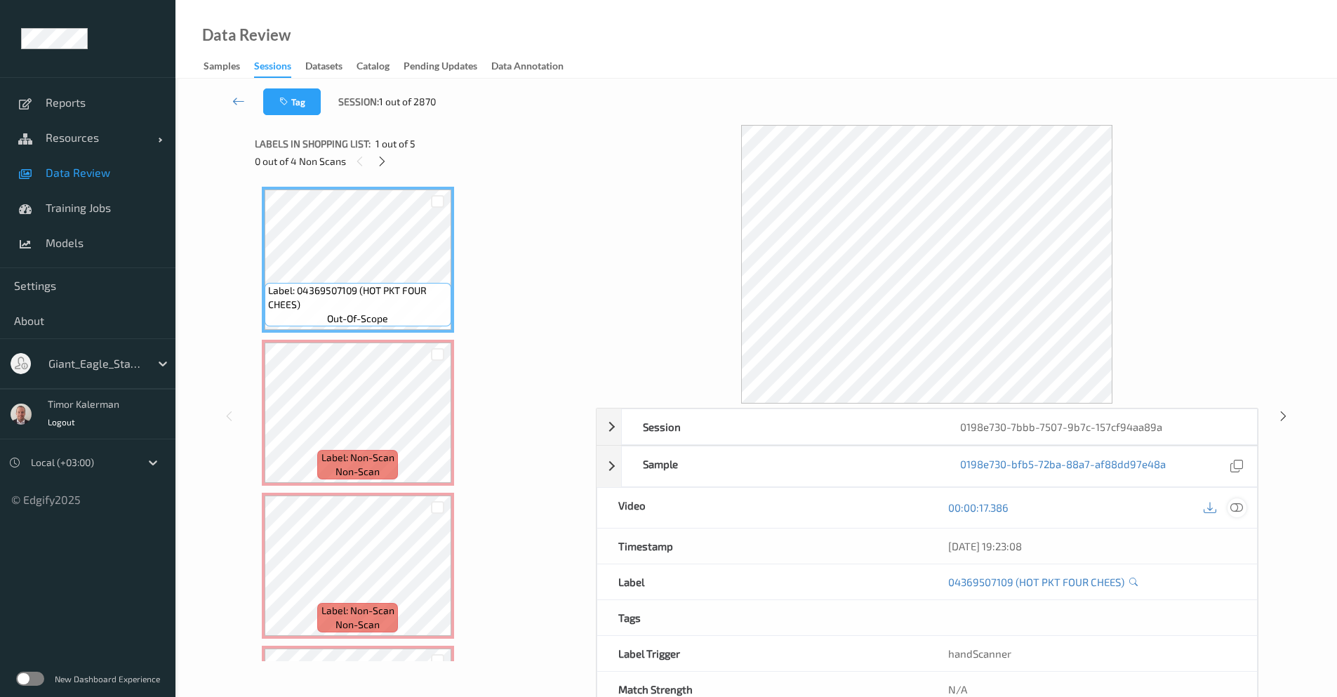
click at [1237, 510] on icon at bounding box center [1236, 507] width 13 height 13
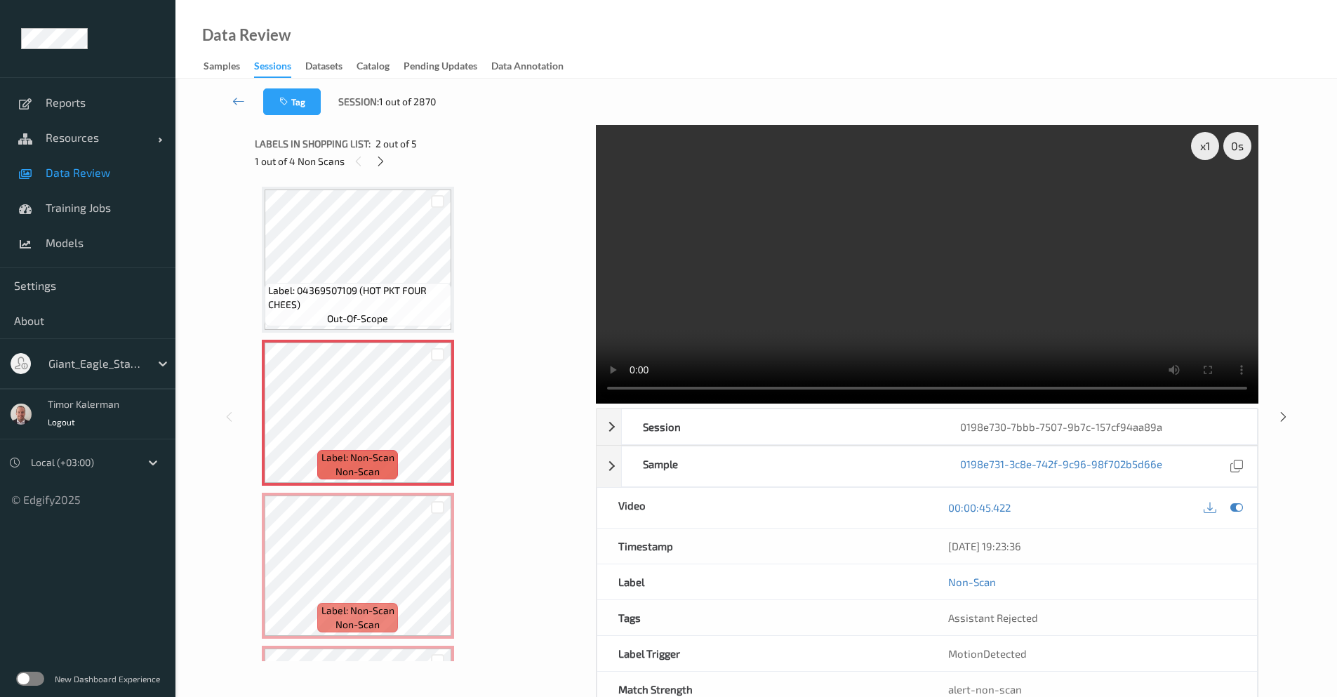
click at [411, 298] on span "Label: 04369507109 (HOT PKT FOUR CHEES)" at bounding box center [358, 298] width 180 height 28
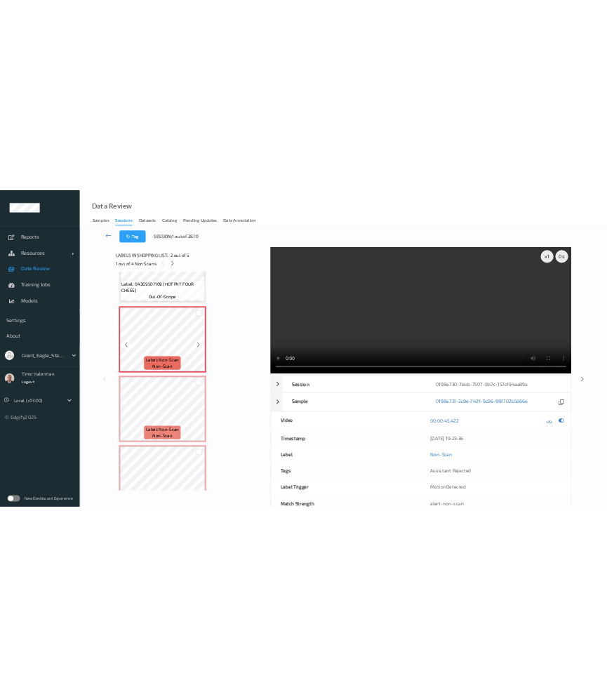
scroll to position [253, 0]
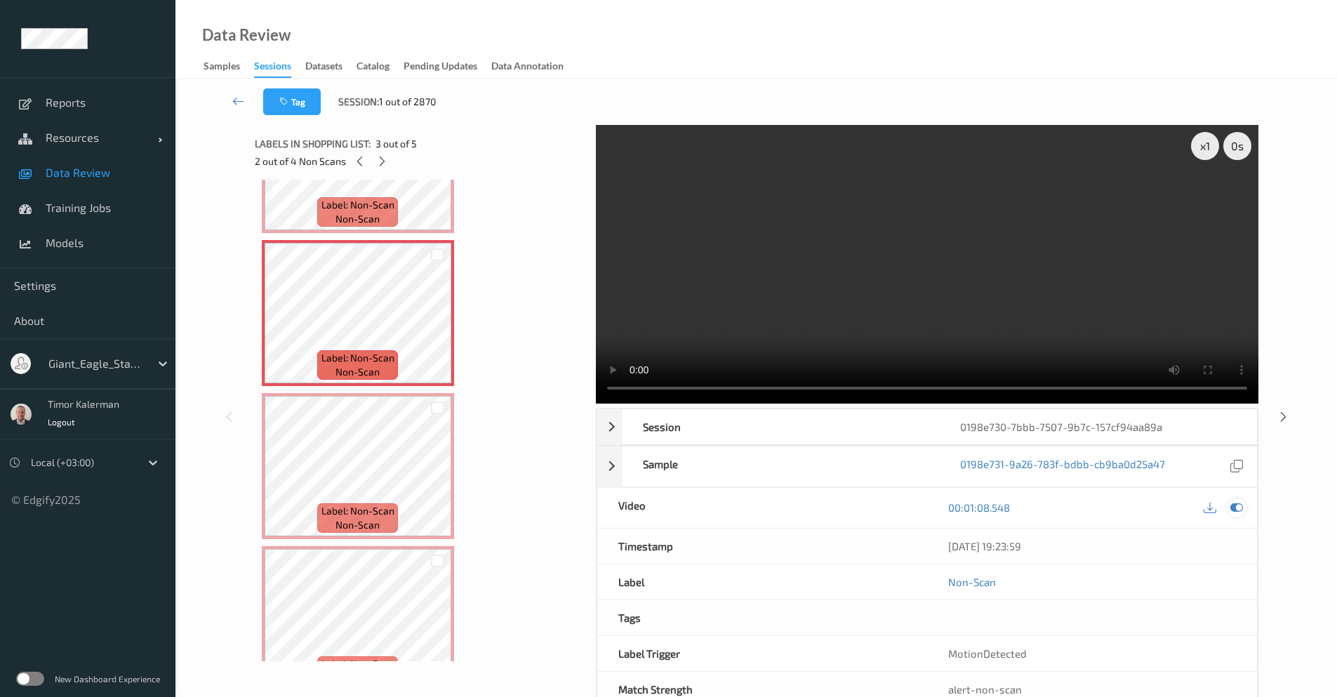
click at [1242, 510] on icon at bounding box center [1236, 507] width 13 height 13
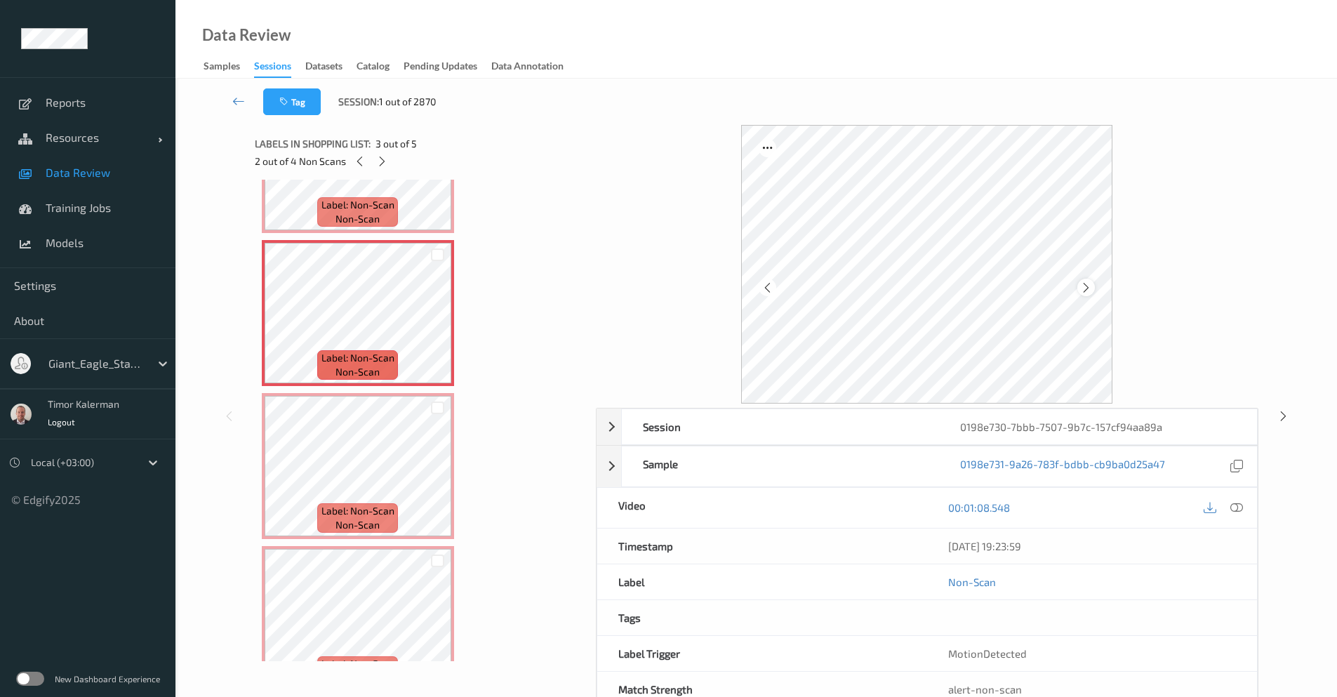
click at [1092, 288] on div at bounding box center [1086, 288] width 18 height 18
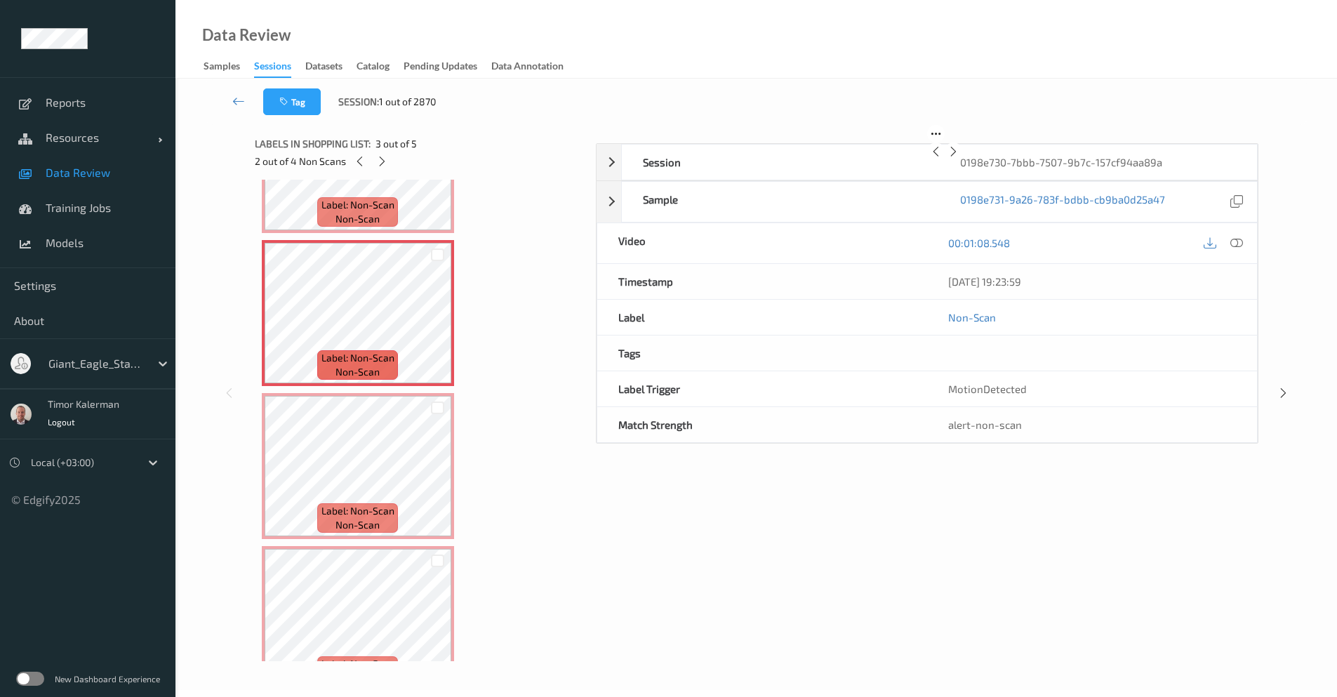
click at [962, 160] on div at bounding box center [954, 151] width 18 height 18
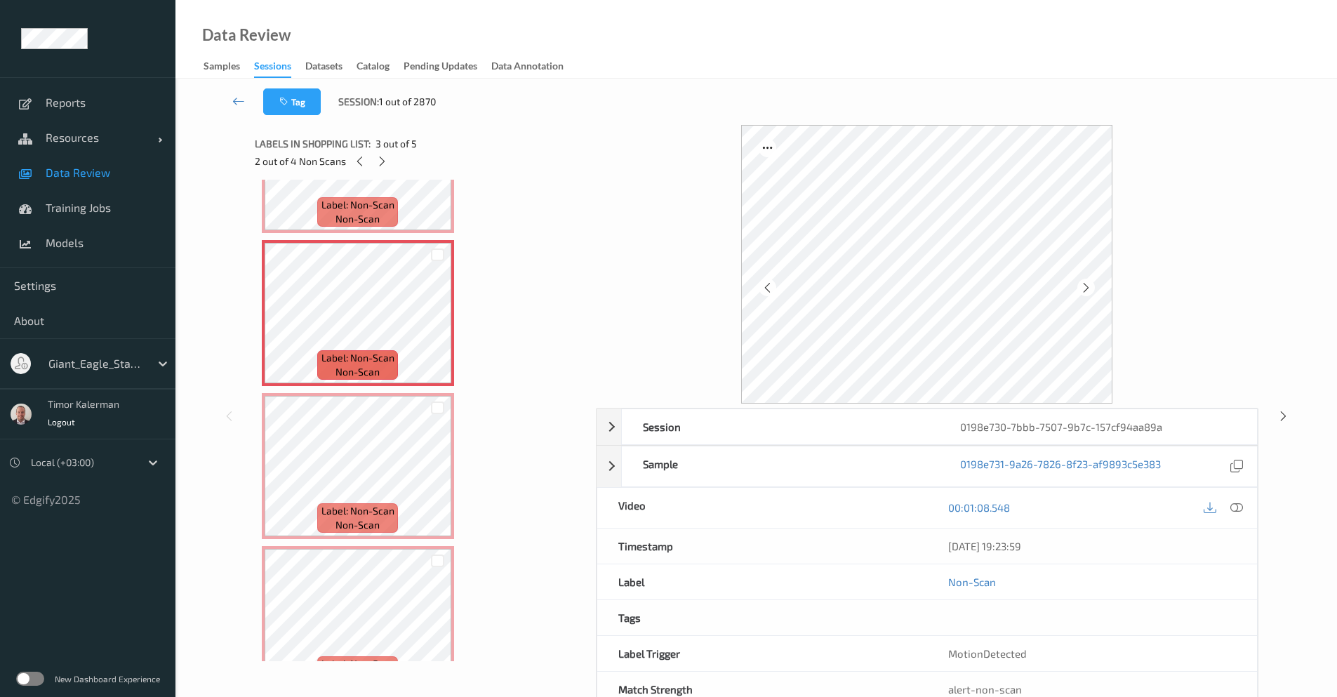
click at [1092, 288] on div at bounding box center [1086, 288] width 18 height 18
click at [1093, 287] on div at bounding box center [1086, 288] width 18 height 18
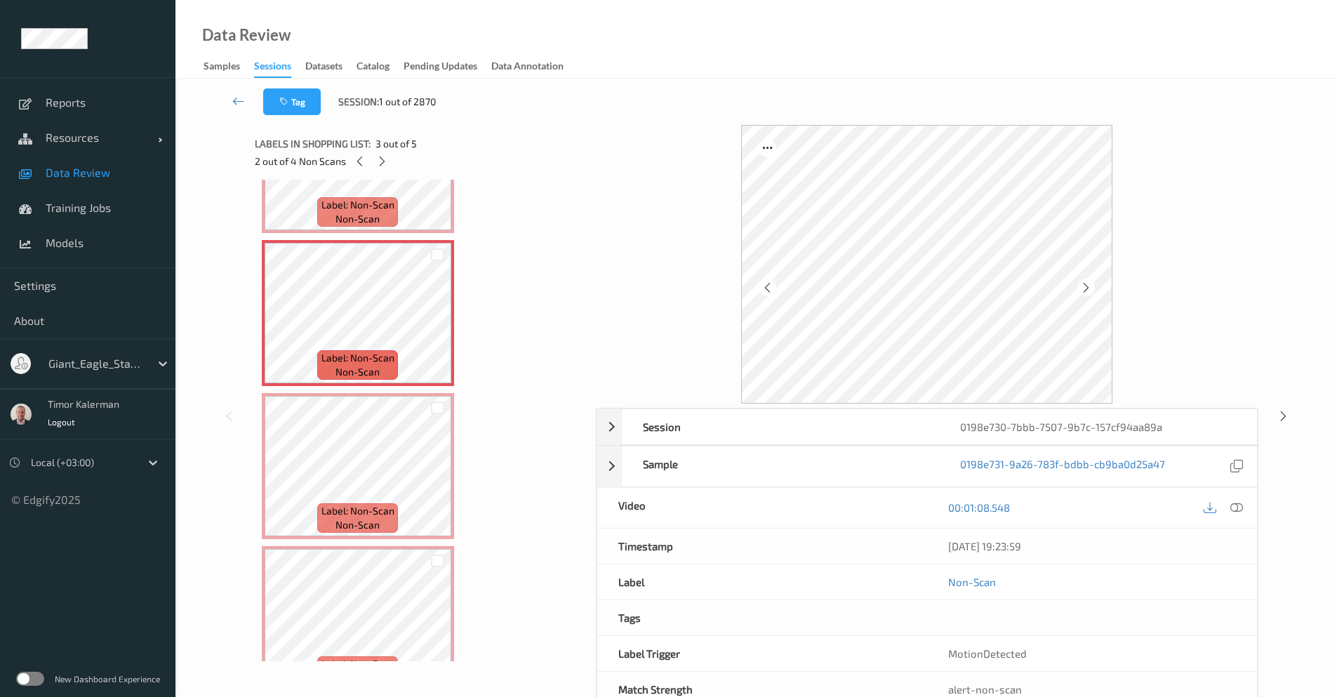
click at [1093, 287] on div at bounding box center [1086, 288] width 18 height 18
click at [1089, 288] on icon at bounding box center [1086, 287] width 12 height 13
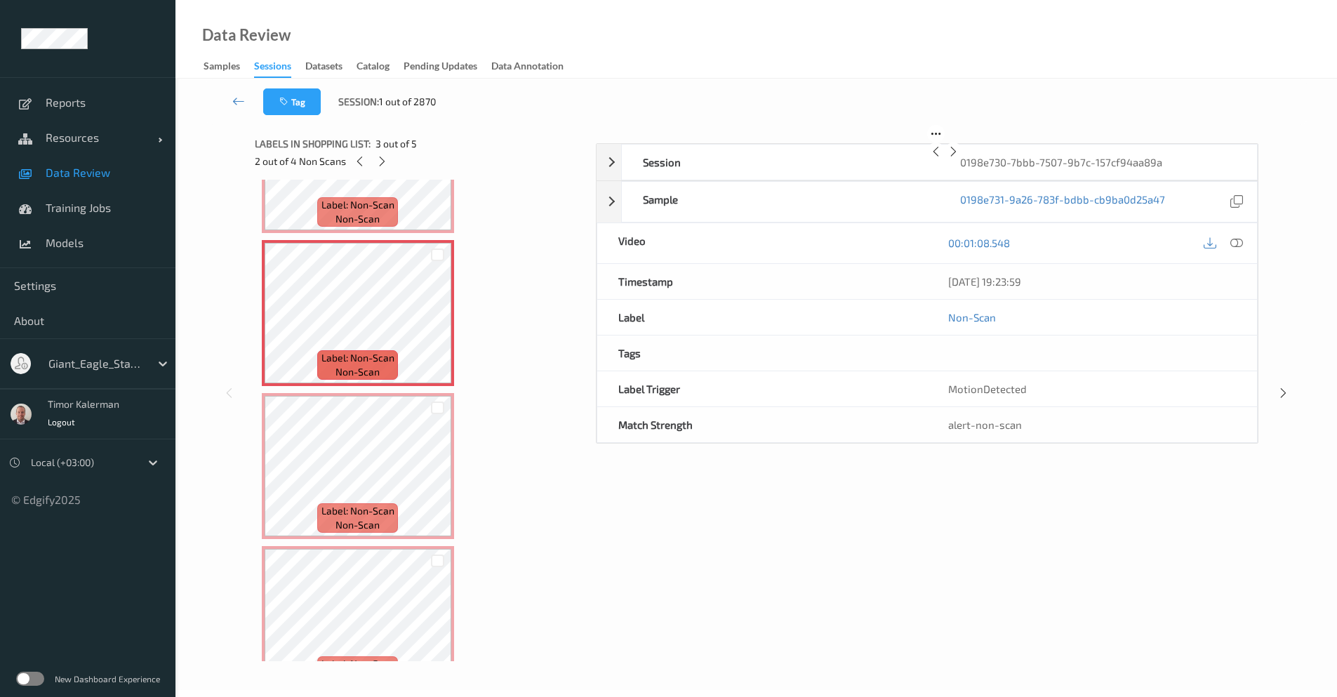
click at [959, 158] on icon at bounding box center [953, 151] width 12 height 13
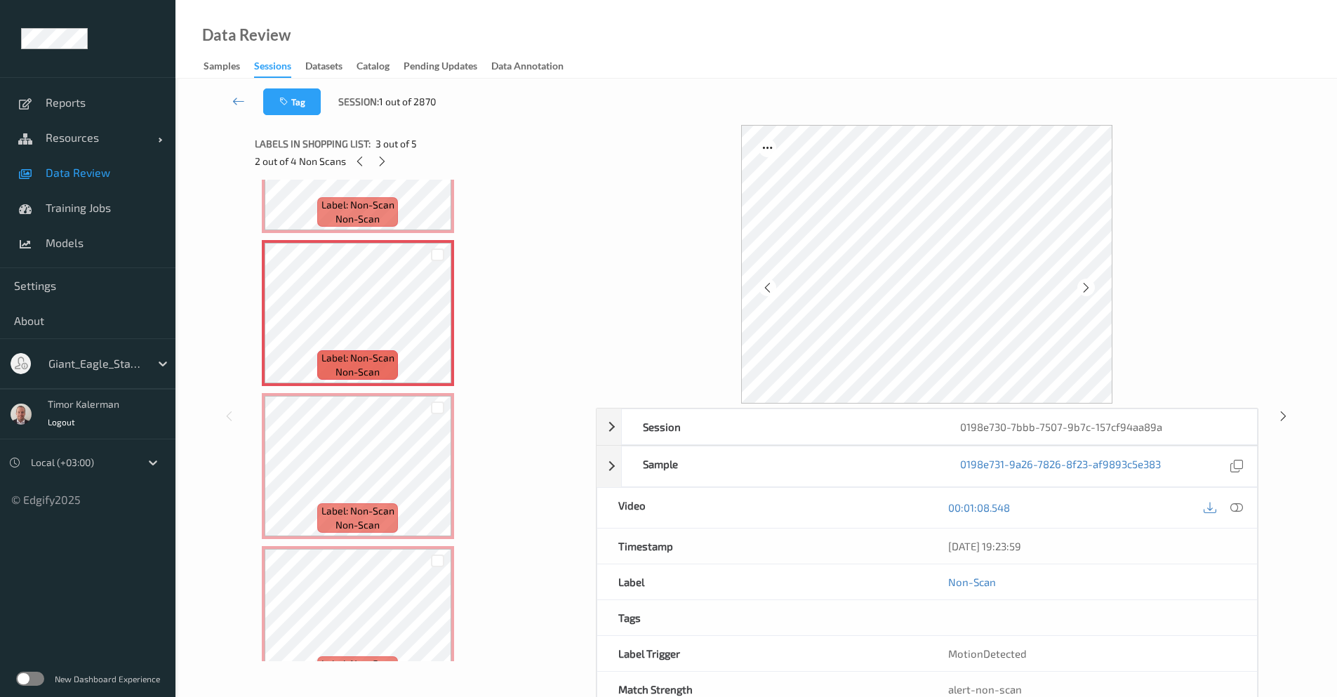
click at [1089, 288] on icon at bounding box center [1086, 287] width 12 height 13
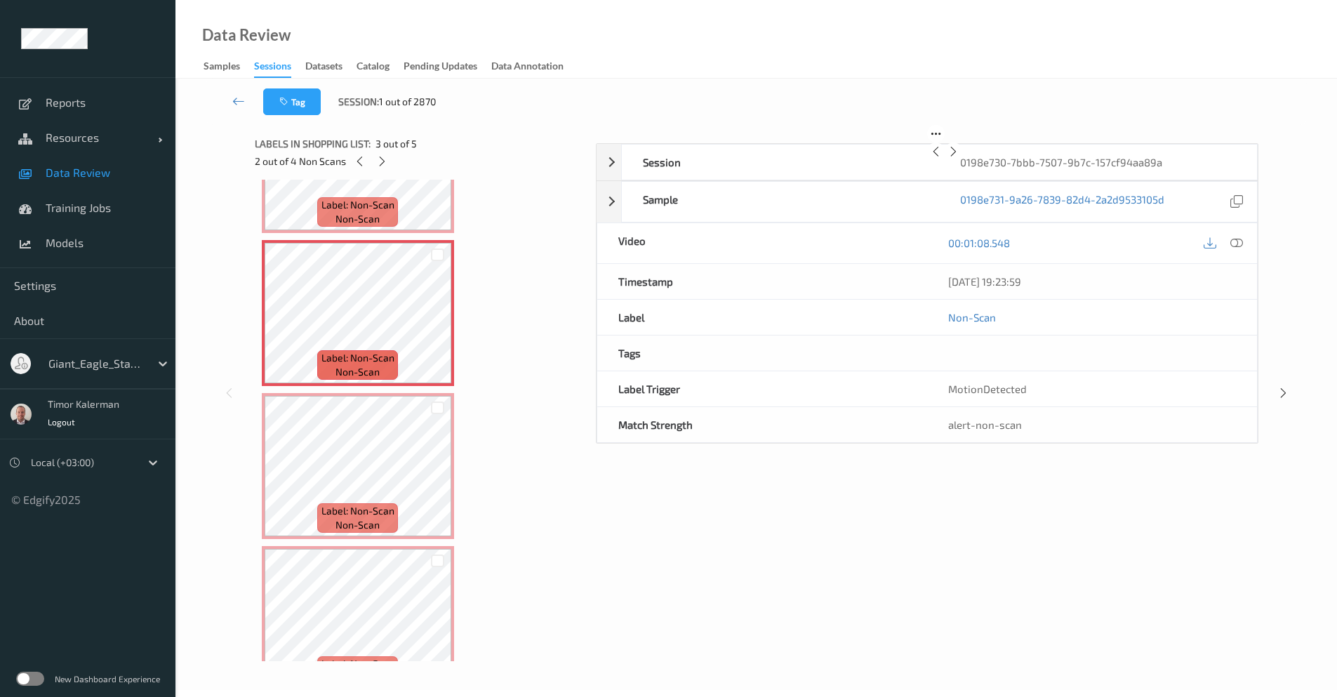
click at [959, 158] on icon at bounding box center [953, 151] width 12 height 13
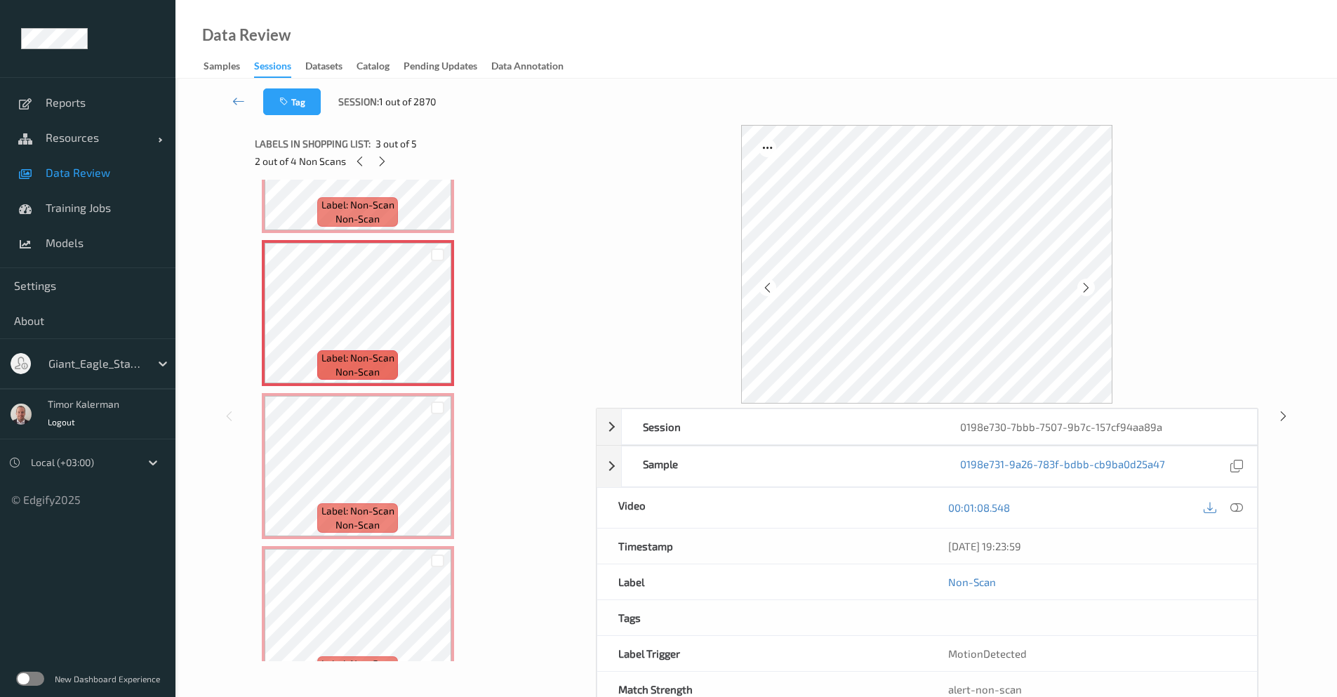
click at [1089, 288] on icon at bounding box center [1086, 287] width 12 height 13
click at [601, 48] on div "Data Review Samples Sessions Datasets Catalog Pending Updates Data Annotation" at bounding box center [755, 39] width 1161 height 79
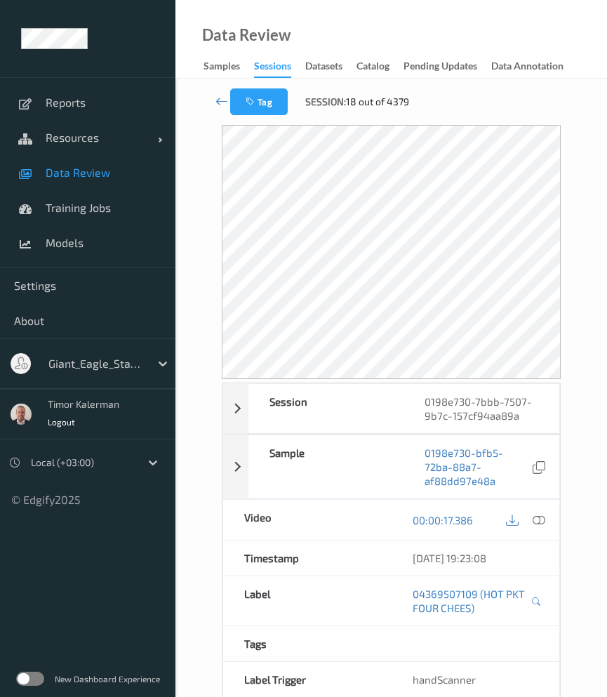
click at [31, 675] on label at bounding box center [30, 679] width 28 height 14
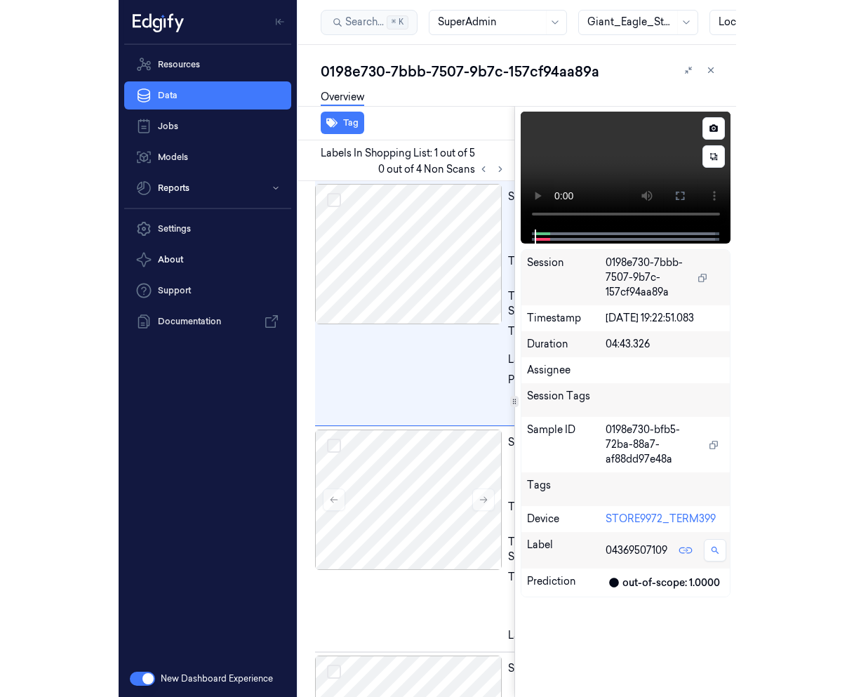
scroll to position [0, 22]
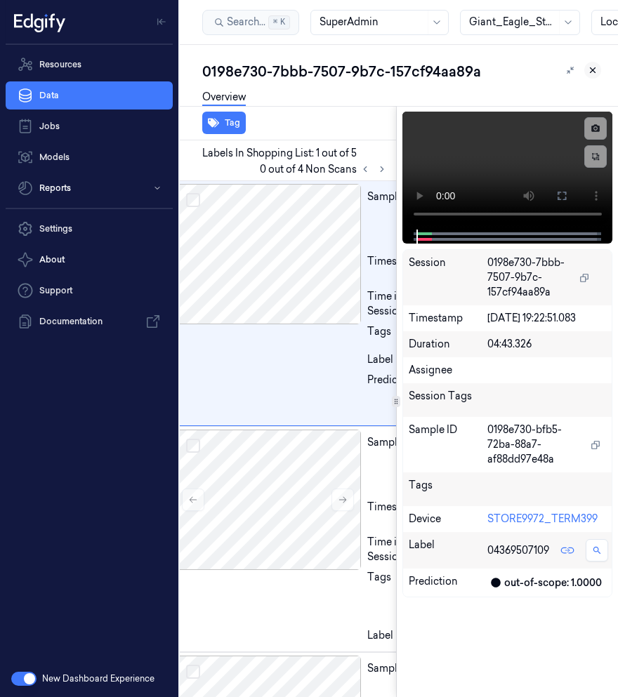
click at [595, 70] on icon at bounding box center [592, 70] width 10 height 10
click at [592, 69] on div "0198e730-7bbb-7507-9b7c-157cf94aa89a Overview Tag Labels In Shopping List: 1 ou…" at bounding box center [399, 371] width 438 height 652
click at [82, 62] on link "Resources" at bounding box center [89, 65] width 167 height 28
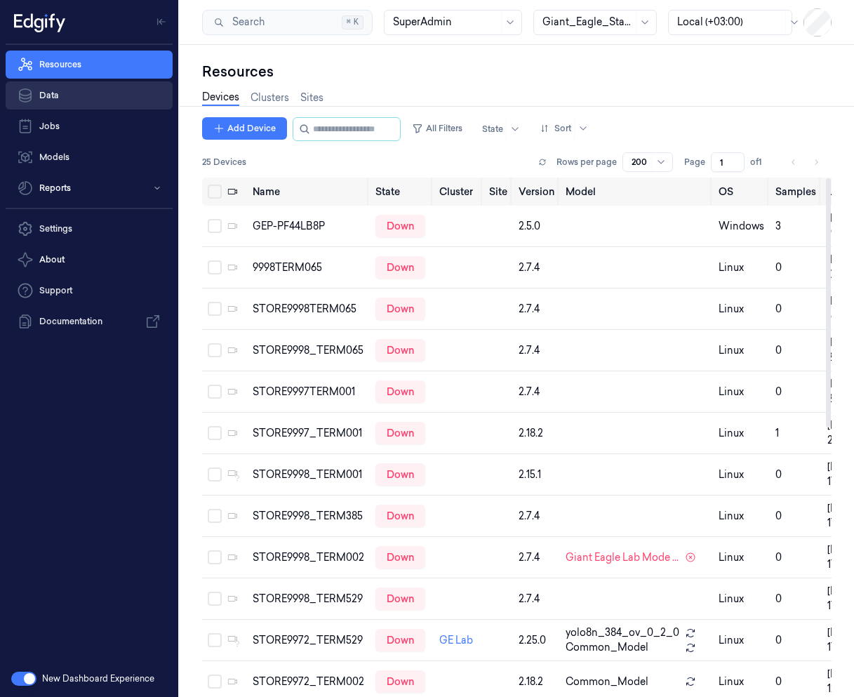
click at [81, 88] on link "Data" at bounding box center [89, 95] width 167 height 28
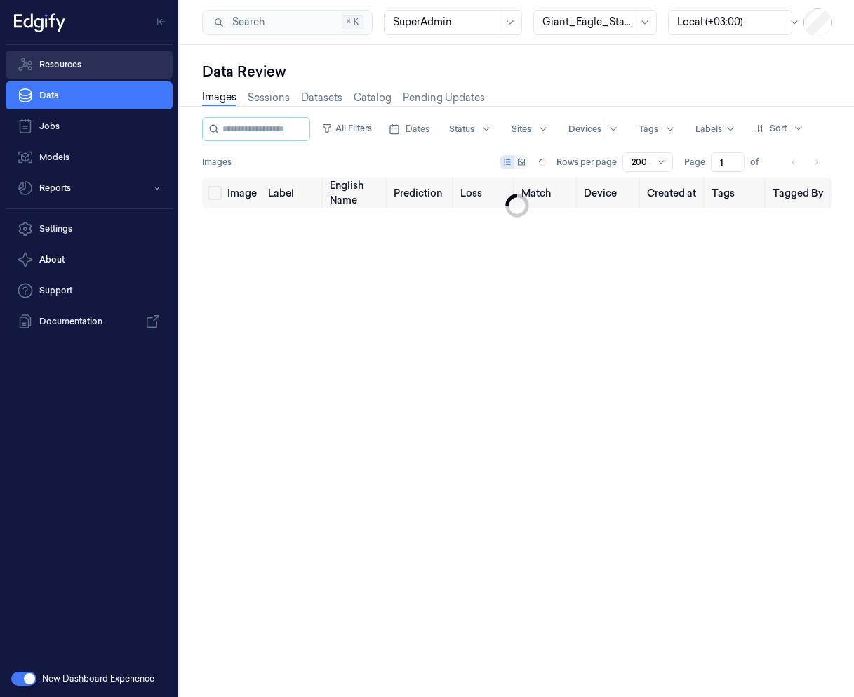
click at [95, 71] on link "Resources" at bounding box center [89, 65] width 167 height 28
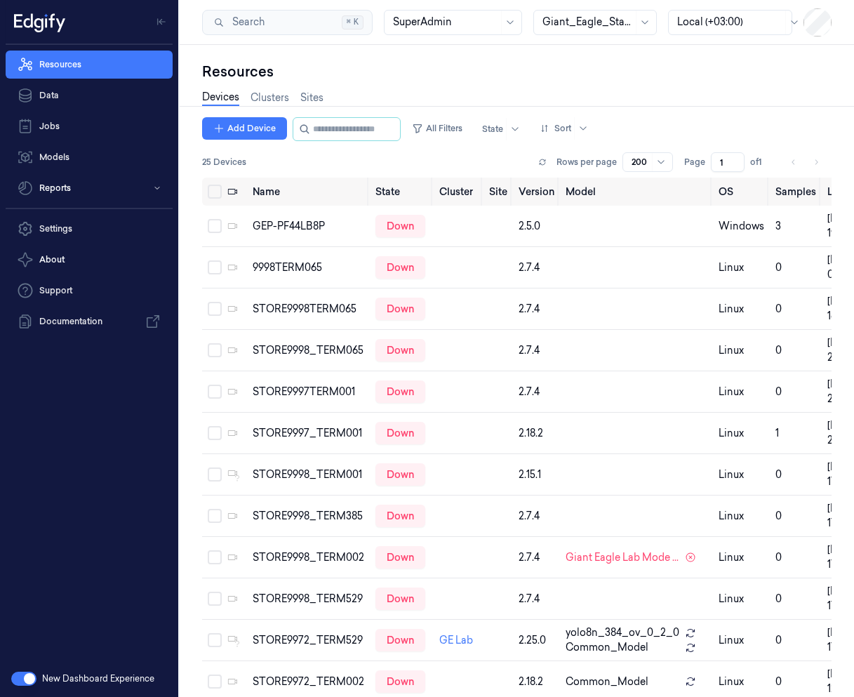
click at [592, 13] on div "Giant_Eagle_Staging" at bounding box center [588, 23] width 91 height 24
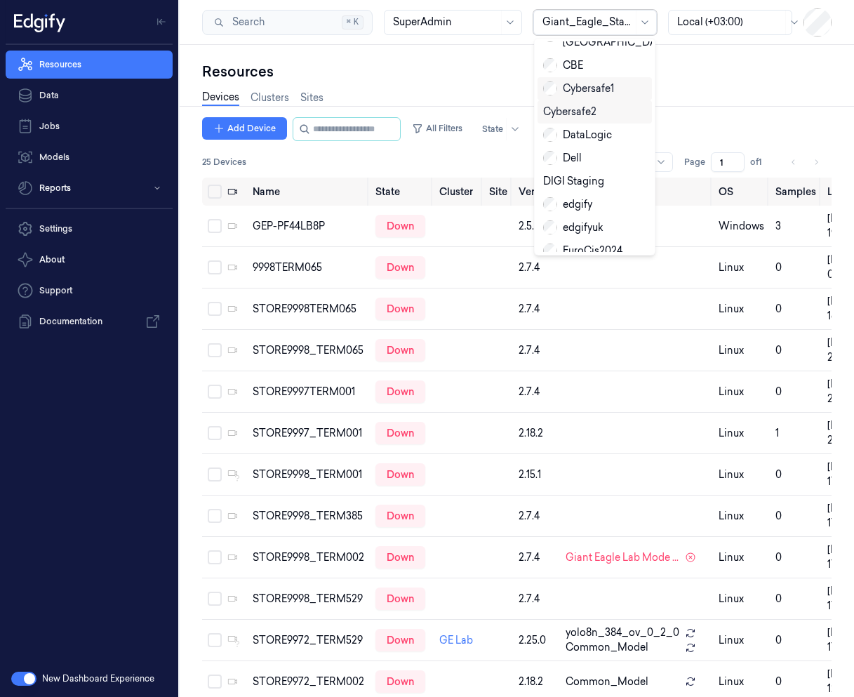
scroll to position [84, 0]
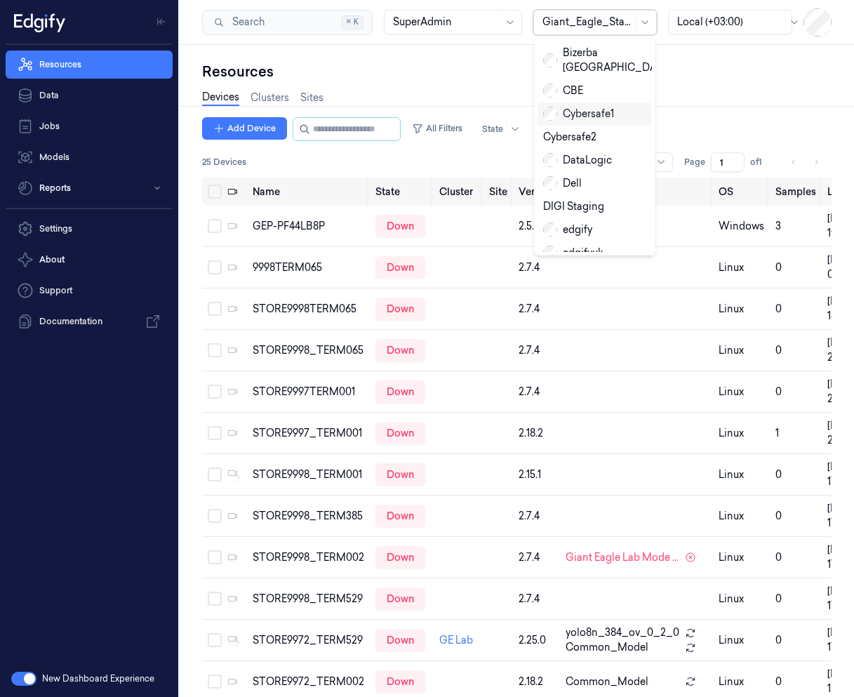
click at [595, 107] on div "Cybersafe1" at bounding box center [578, 114] width 71 height 15
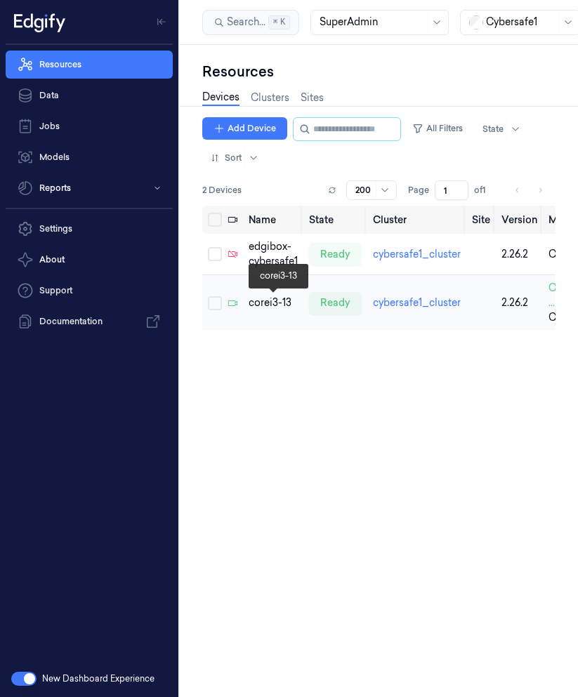
click at [265, 305] on div "corei3-13" at bounding box center [272, 302] width 49 height 15
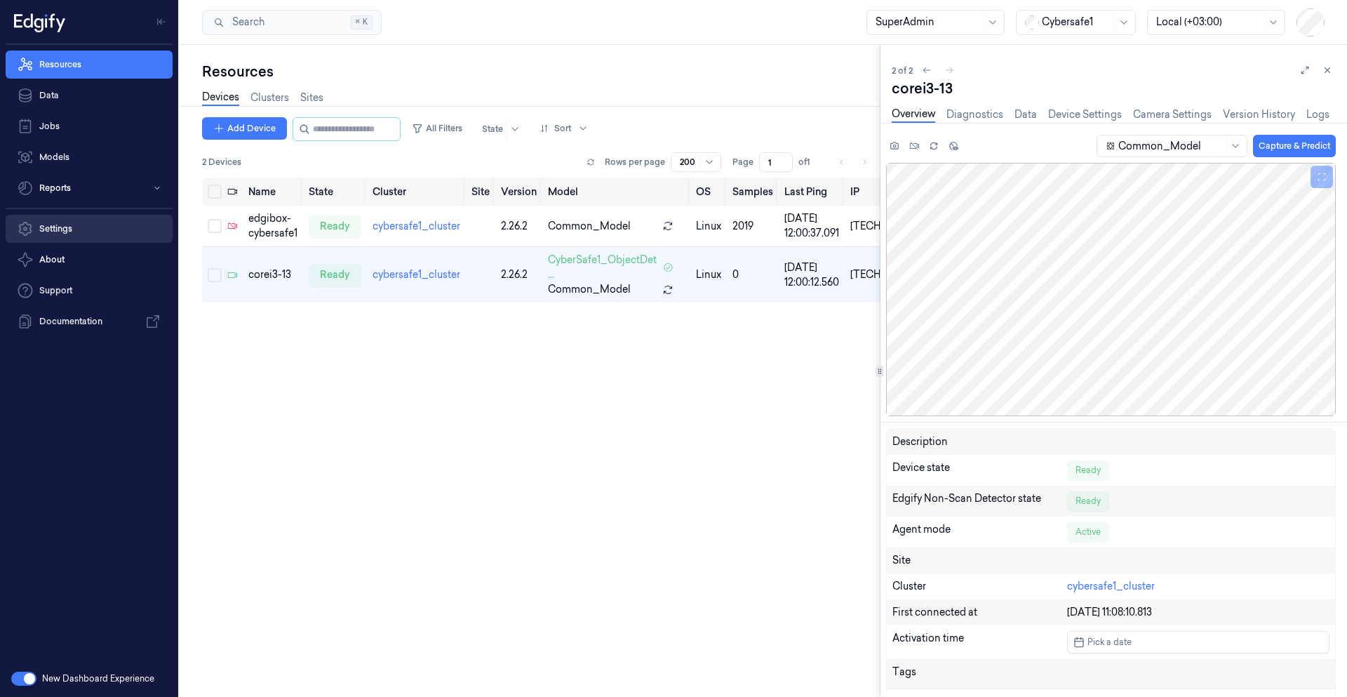
click at [67, 229] on link "Settings" at bounding box center [89, 229] width 167 height 28
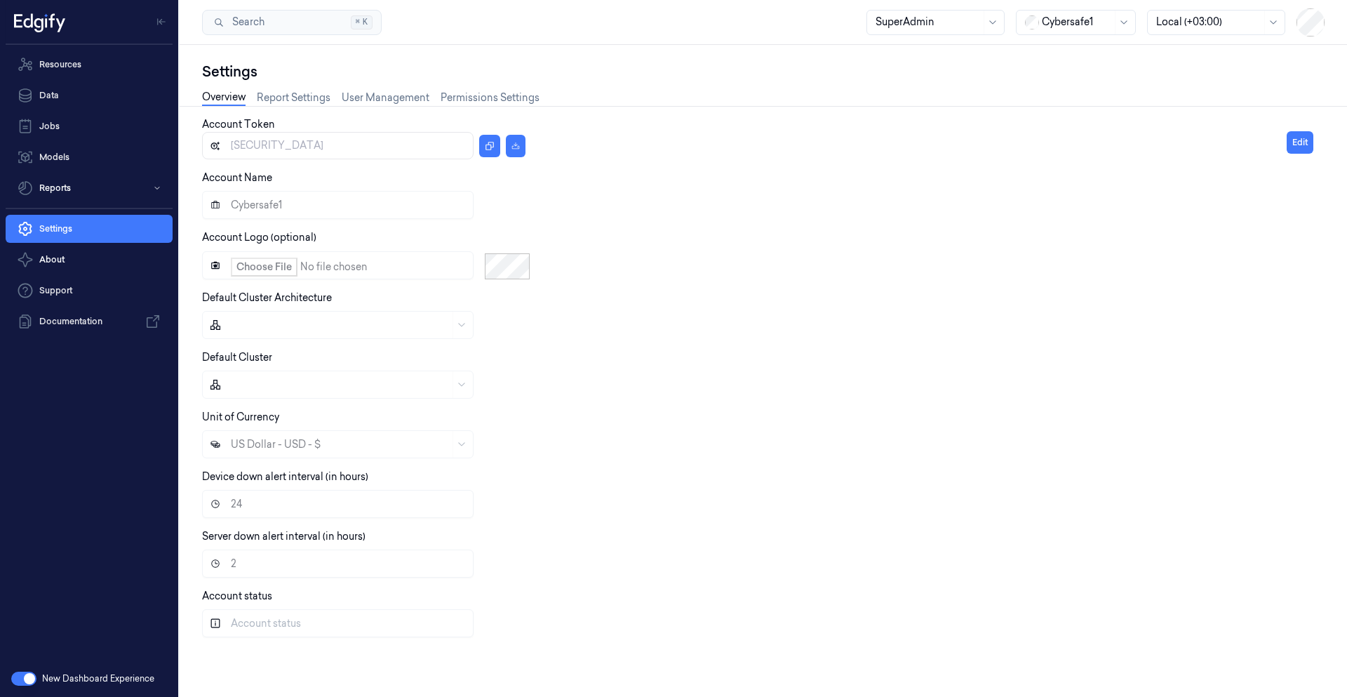
click at [853, 27] on div at bounding box center [928, 22] width 105 height 15
click at [688, 75] on div "Settings" at bounding box center [763, 72] width 1123 height 20
click at [503, 97] on link "Permissions Settings" at bounding box center [490, 98] width 99 height 16
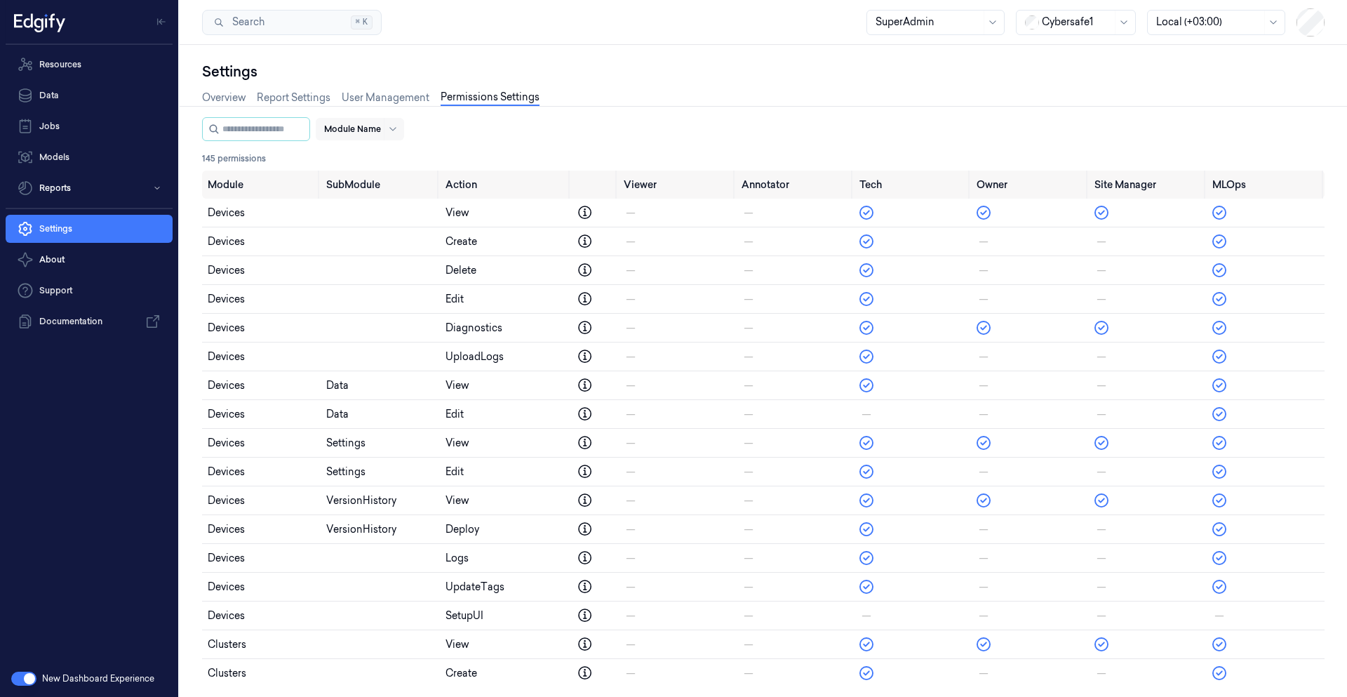
click at [368, 134] on div at bounding box center [352, 129] width 57 height 13
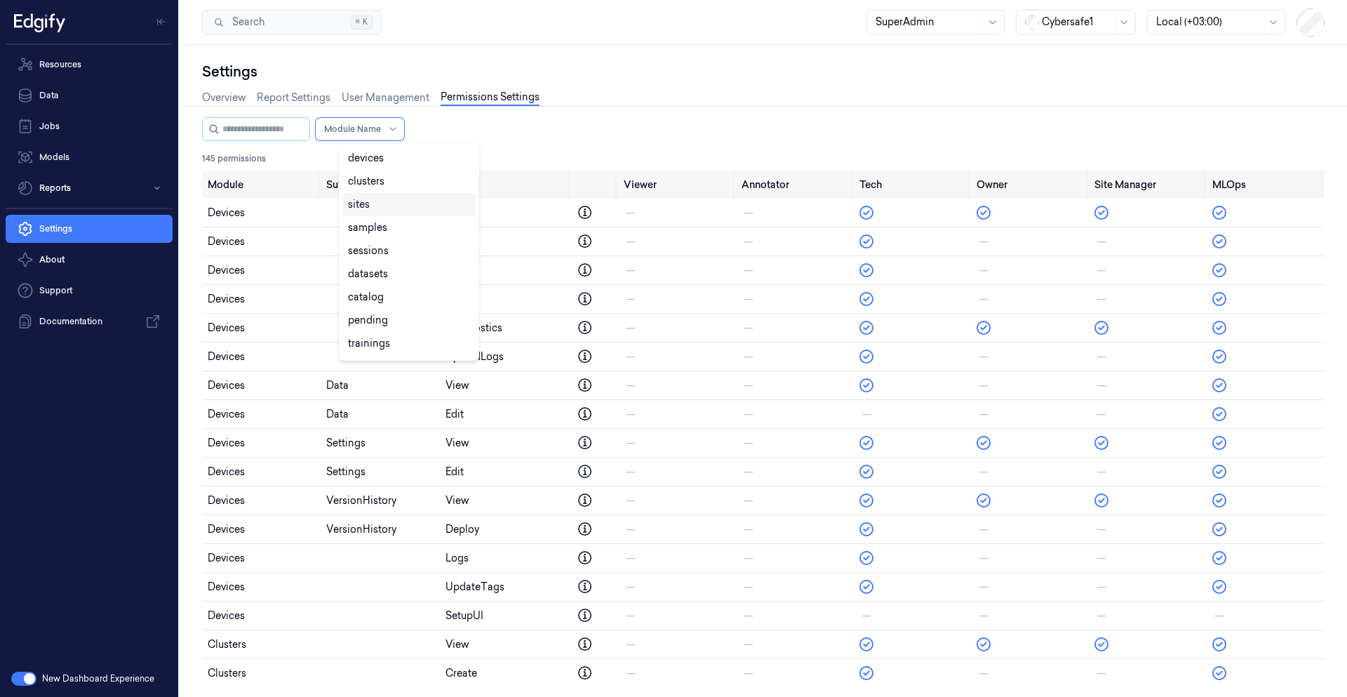
click at [540, 129] on div "19 results available. Use Up and Down to choose options, press Enter to select …" at bounding box center [763, 129] width 1123 height 24
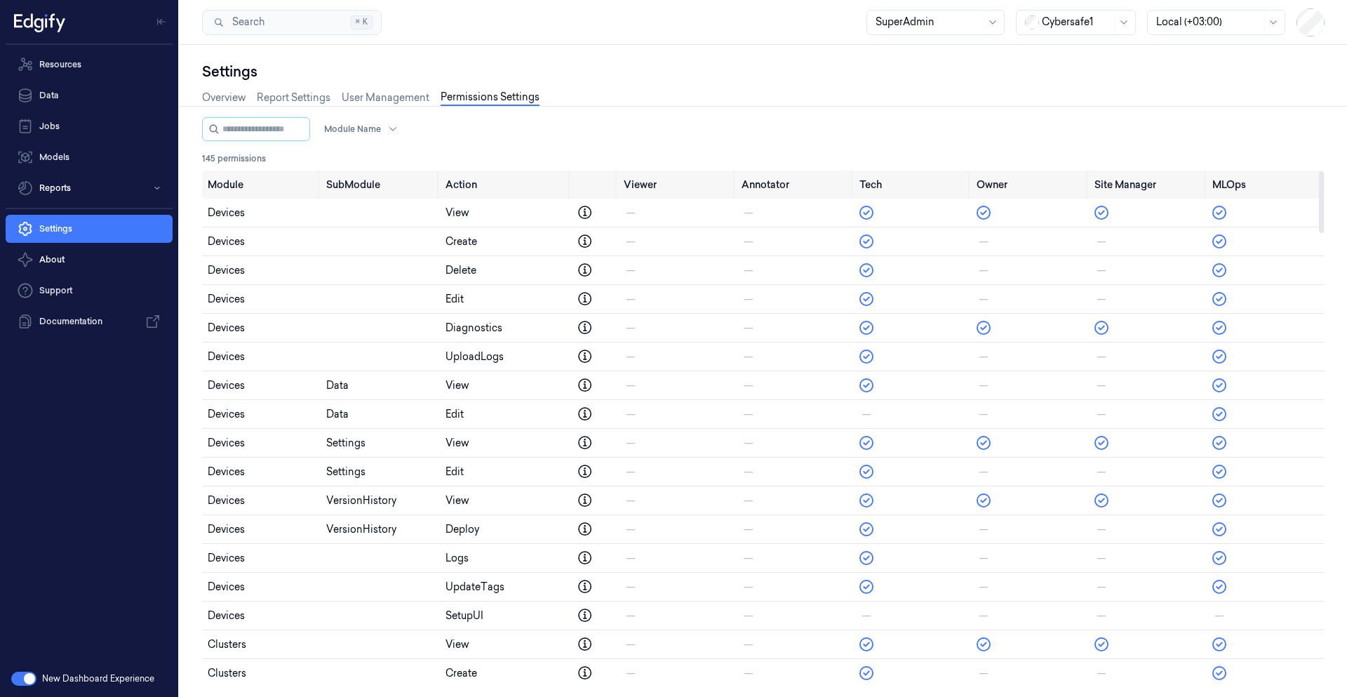
click at [853, 29] on div "Cybersafe1" at bounding box center [1077, 23] width 70 height 24
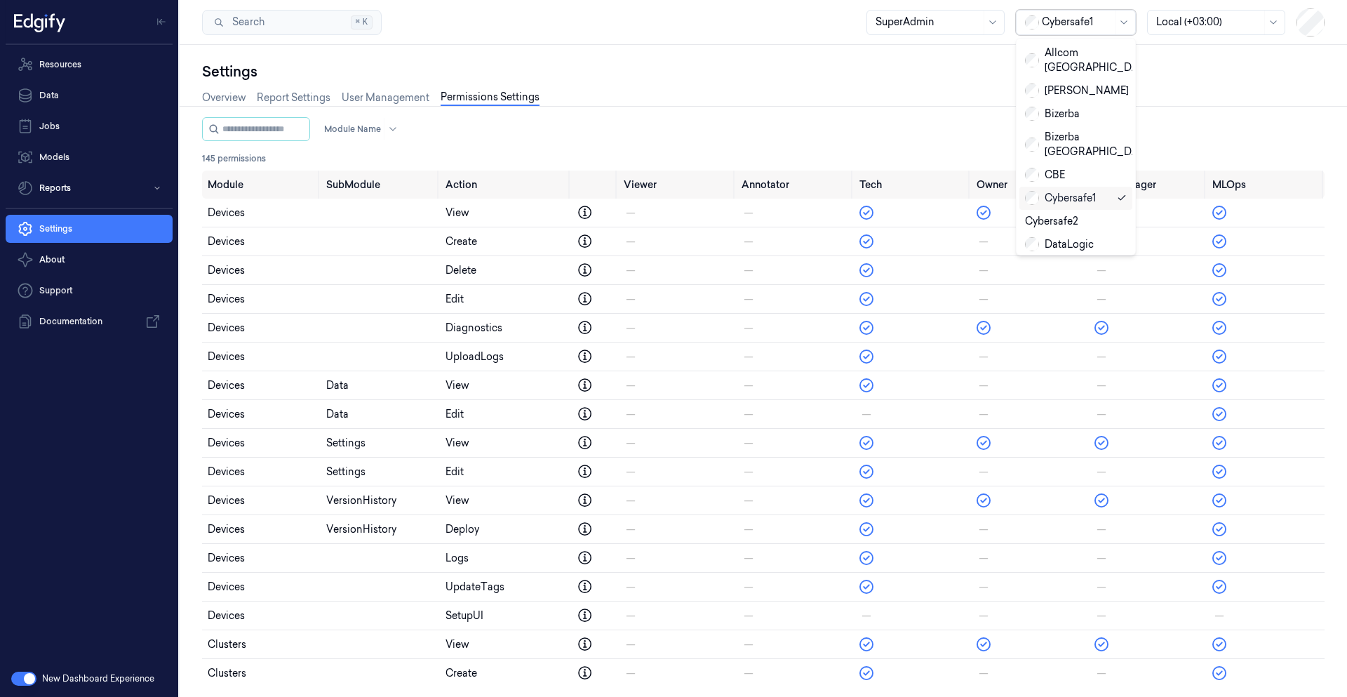
click at [853, 55] on div "Settings Overview Report Settings User Management Permissions Settings Module N…" at bounding box center [764, 371] width 1168 height 652
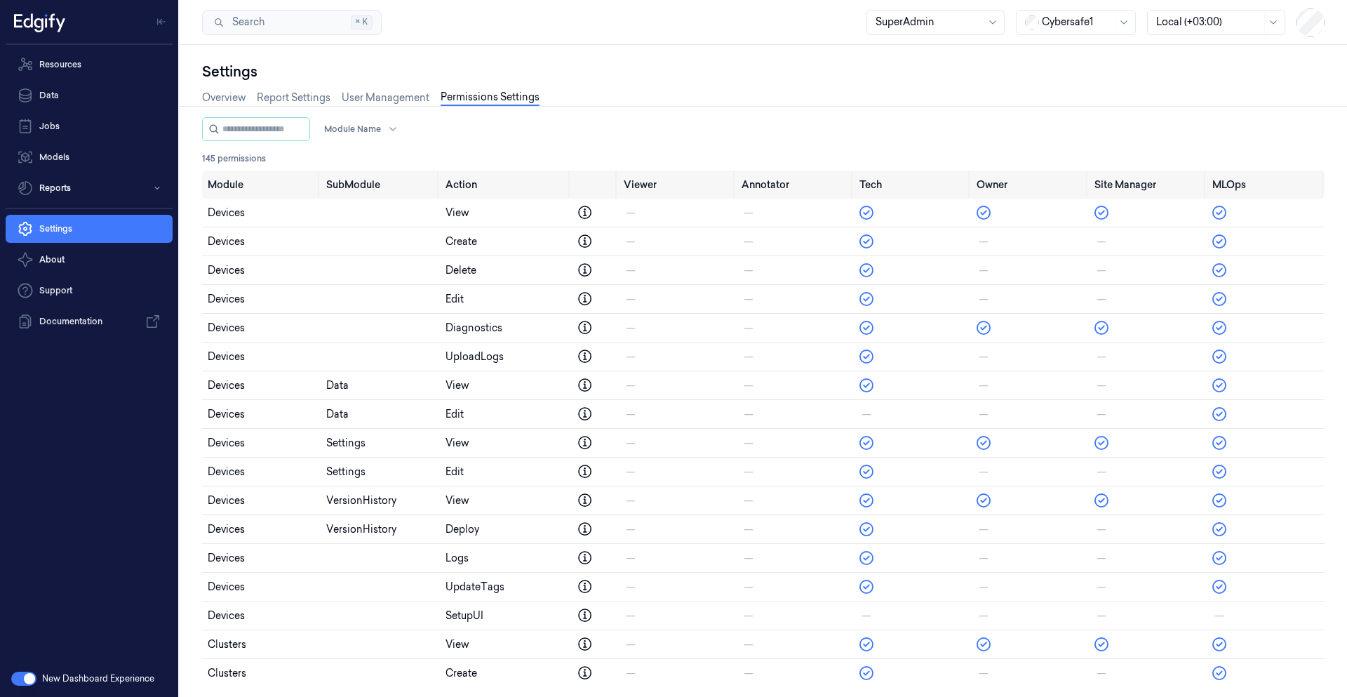
click at [853, 20] on div at bounding box center [928, 22] width 105 height 15
click at [60, 93] on link "Data" at bounding box center [89, 95] width 167 height 28
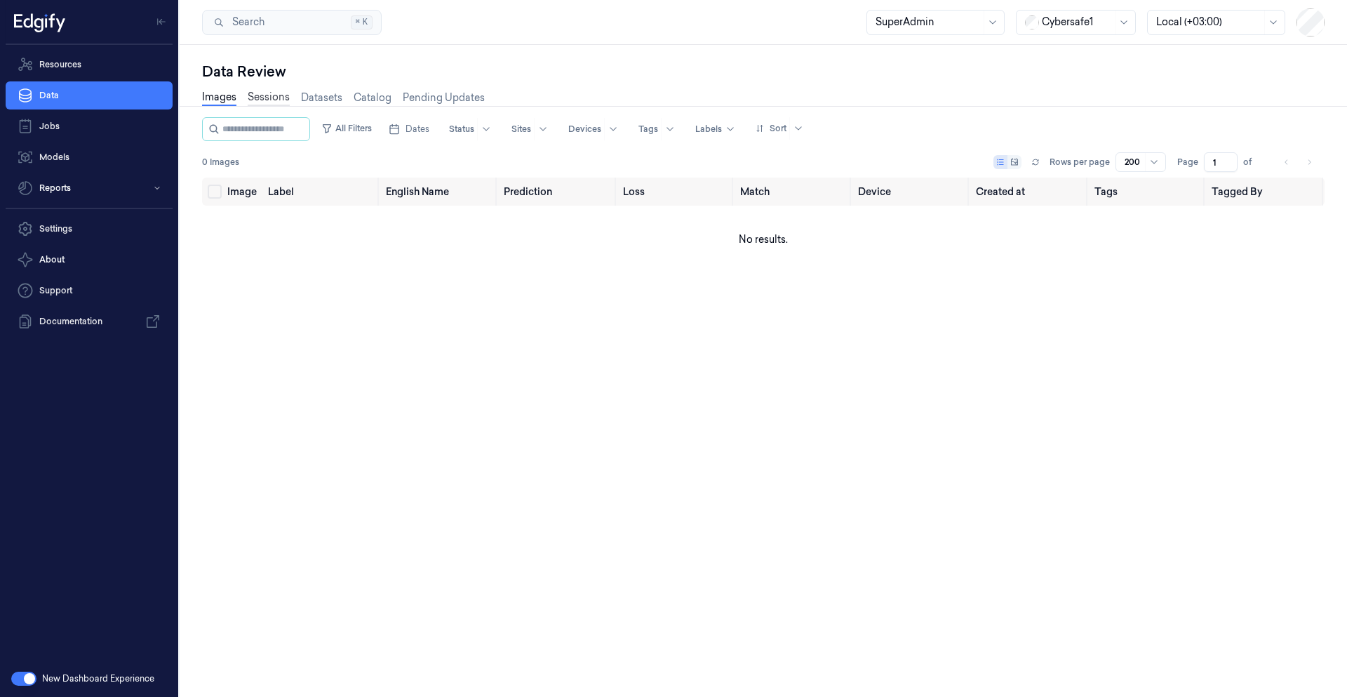
click at [265, 98] on link "Sessions" at bounding box center [269, 98] width 42 height 16
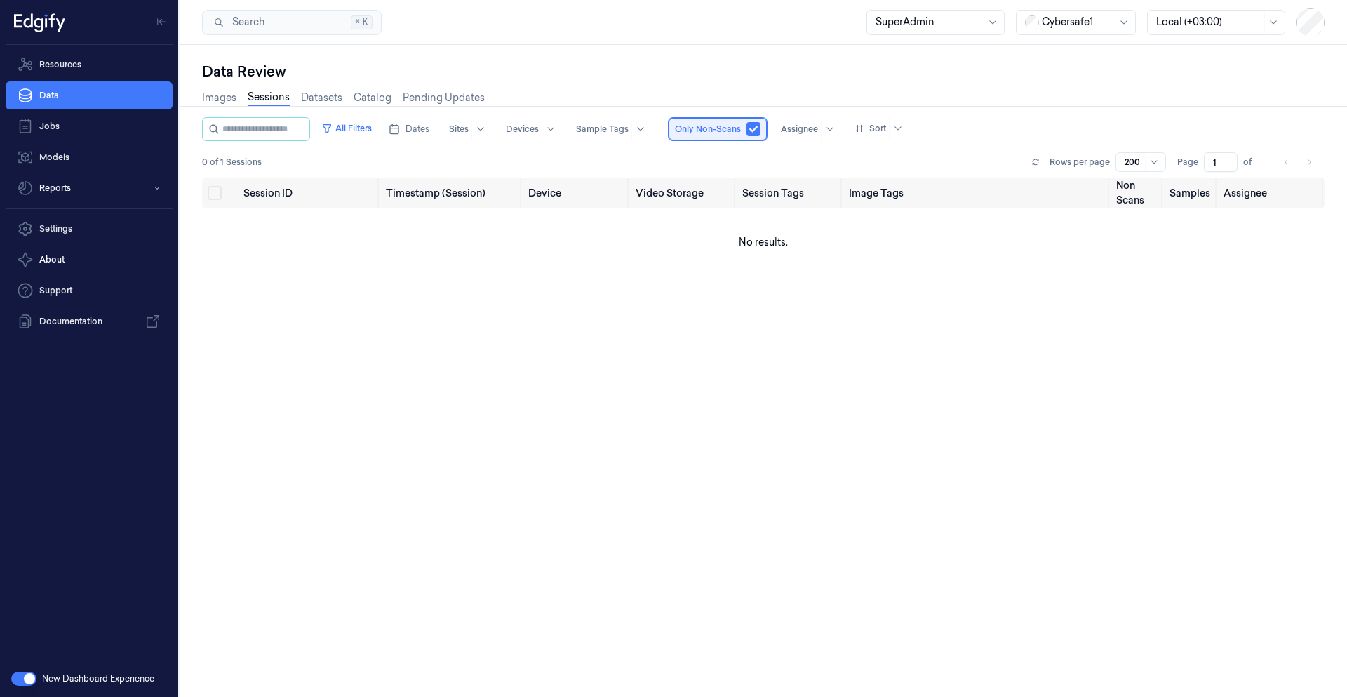
click at [767, 131] on div "Only Non-Scans" at bounding box center [718, 129] width 98 height 22
click at [761, 132] on button "button" at bounding box center [754, 129] width 14 height 14
click at [215, 98] on link "Images" at bounding box center [219, 98] width 34 height 16
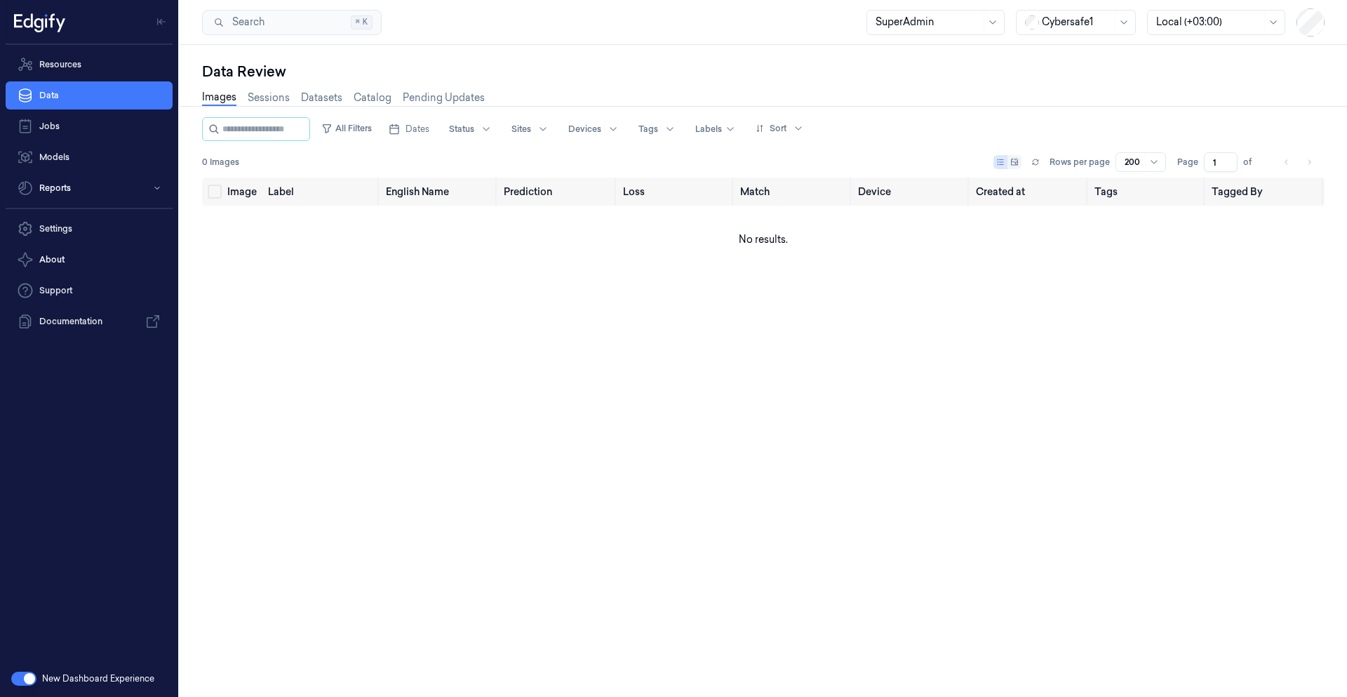
click at [853, 27] on div at bounding box center [1077, 22] width 70 height 15
click at [853, 231] on div "Giant_Eagle_Staging" at bounding box center [1077, 238] width 104 height 15
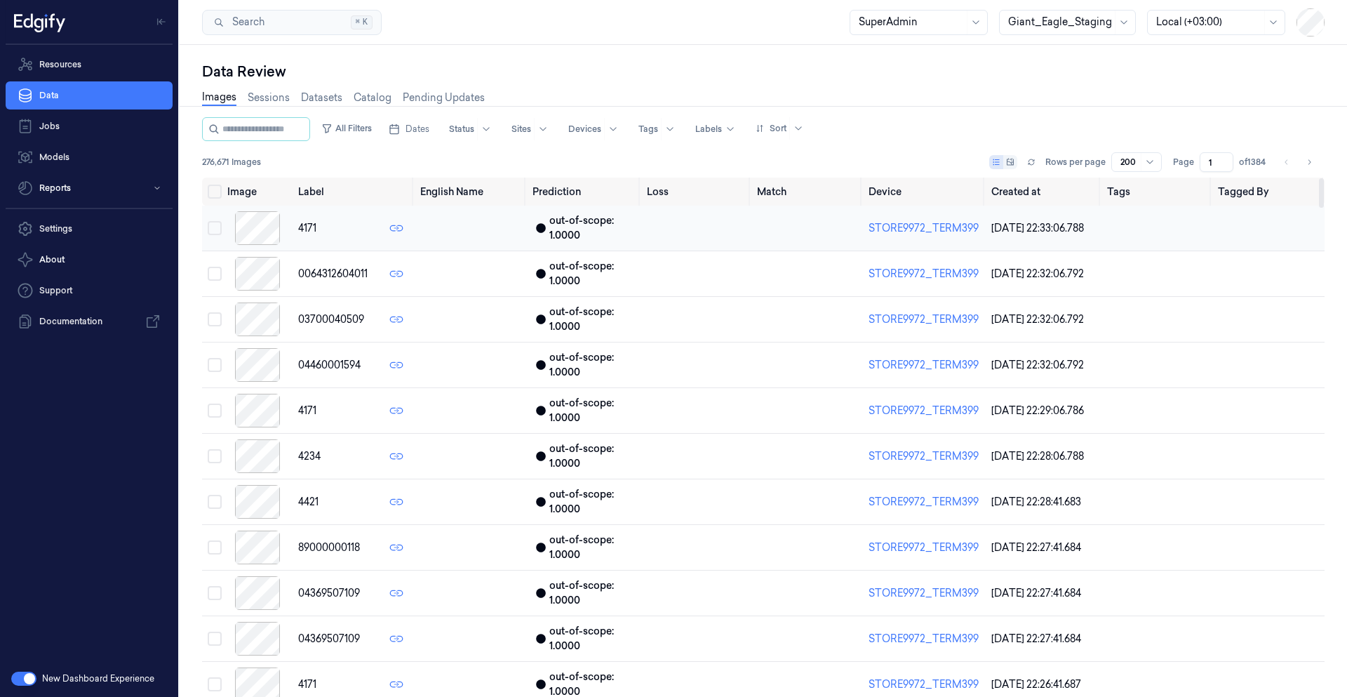
click at [265, 232] on div at bounding box center [257, 228] width 60 height 34
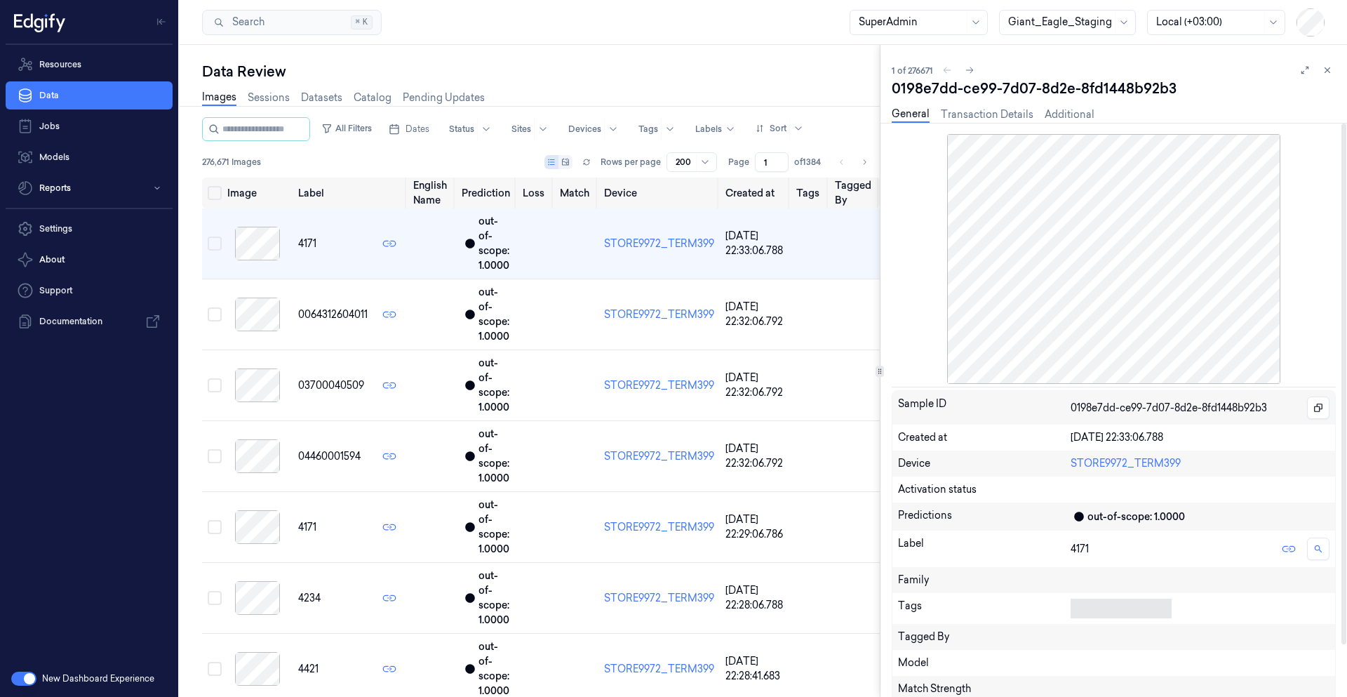
click at [853, 611] on div at bounding box center [1118, 609] width 95 height 20
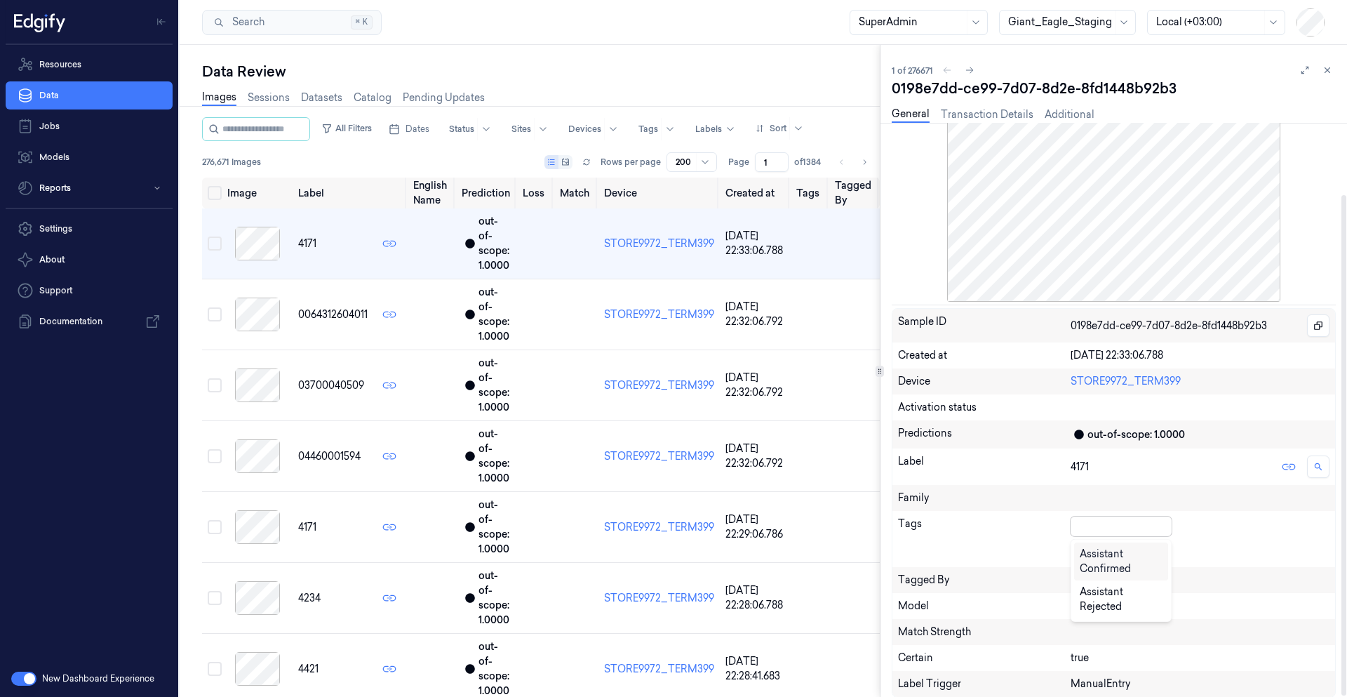
click at [853, 521] on div "Sample ID 0198e7dd-ce99-7d07-8d2e-8fd1448b92b3 Created at 26/08/2025 22:33:06.7…" at bounding box center [1114, 503] width 444 height 390
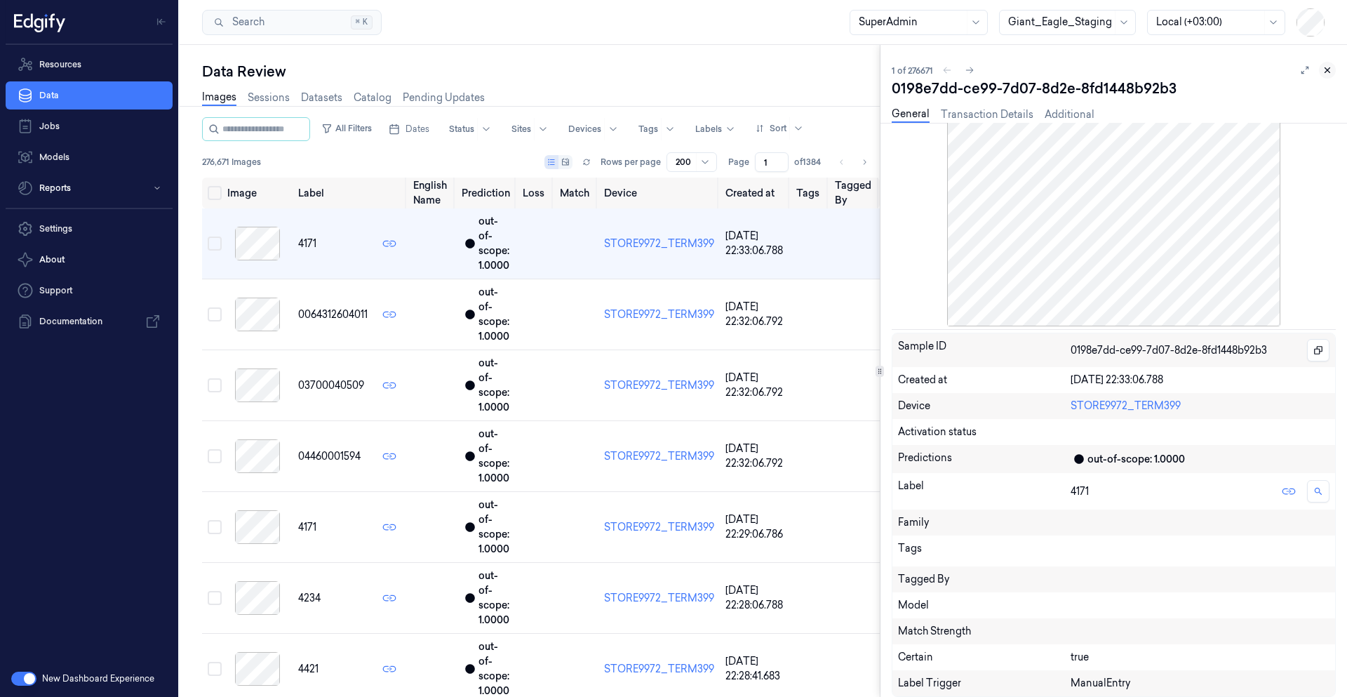
click at [853, 67] on icon at bounding box center [1328, 70] width 10 height 10
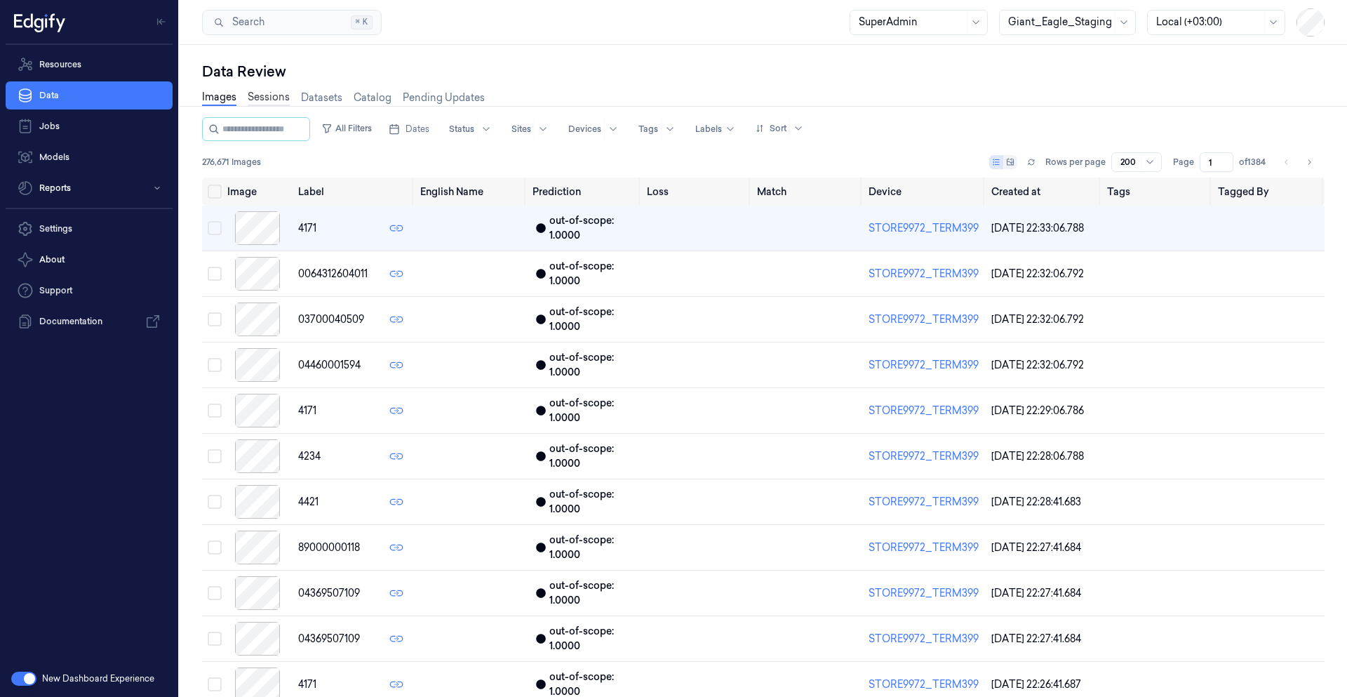
click at [273, 98] on link "Sessions" at bounding box center [269, 98] width 42 height 16
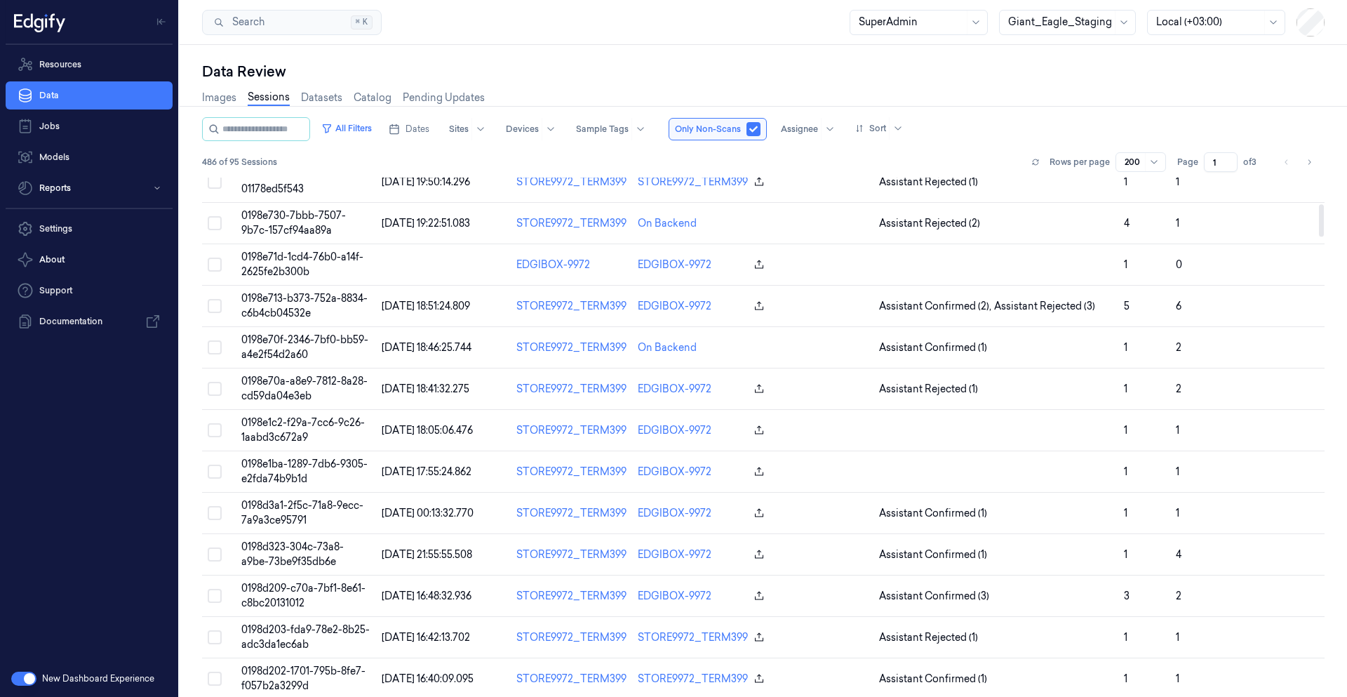
scroll to position [590, 0]
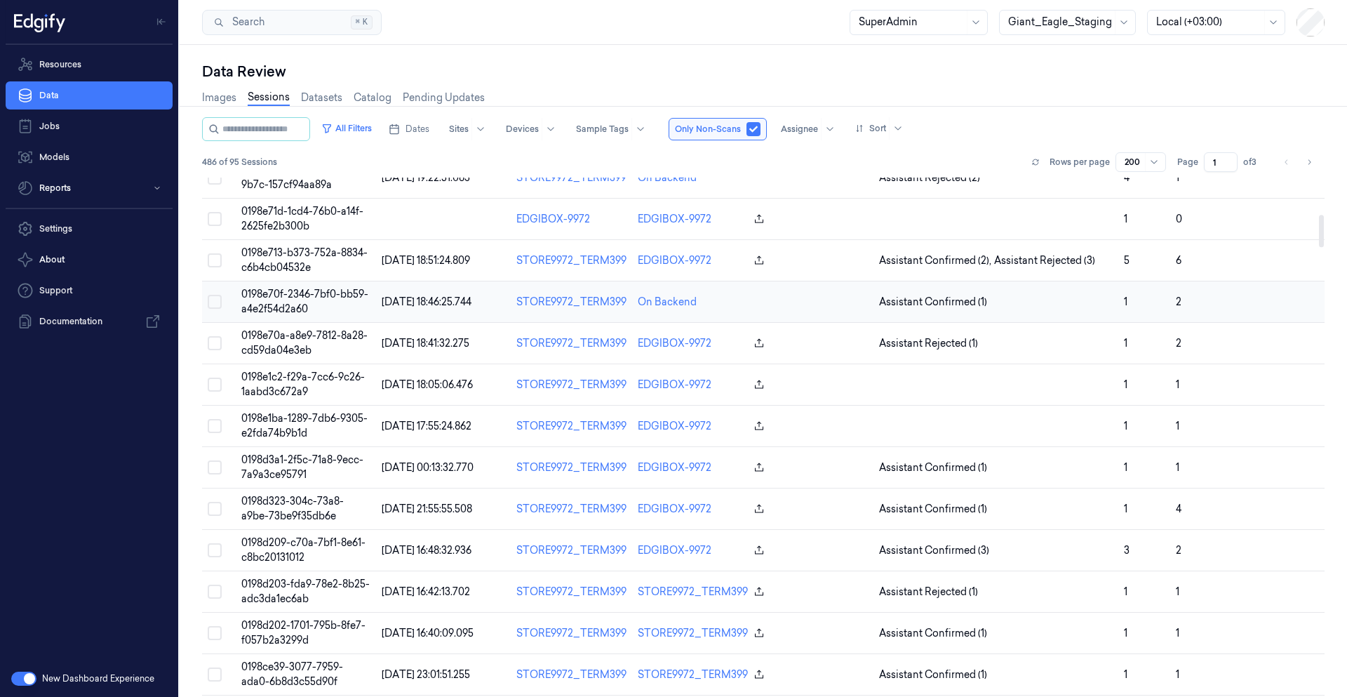
click at [274, 303] on span "0198e70f-2346-7bf0-bb59-a4e2f54d2a60" at bounding box center [304, 301] width 127 height 27
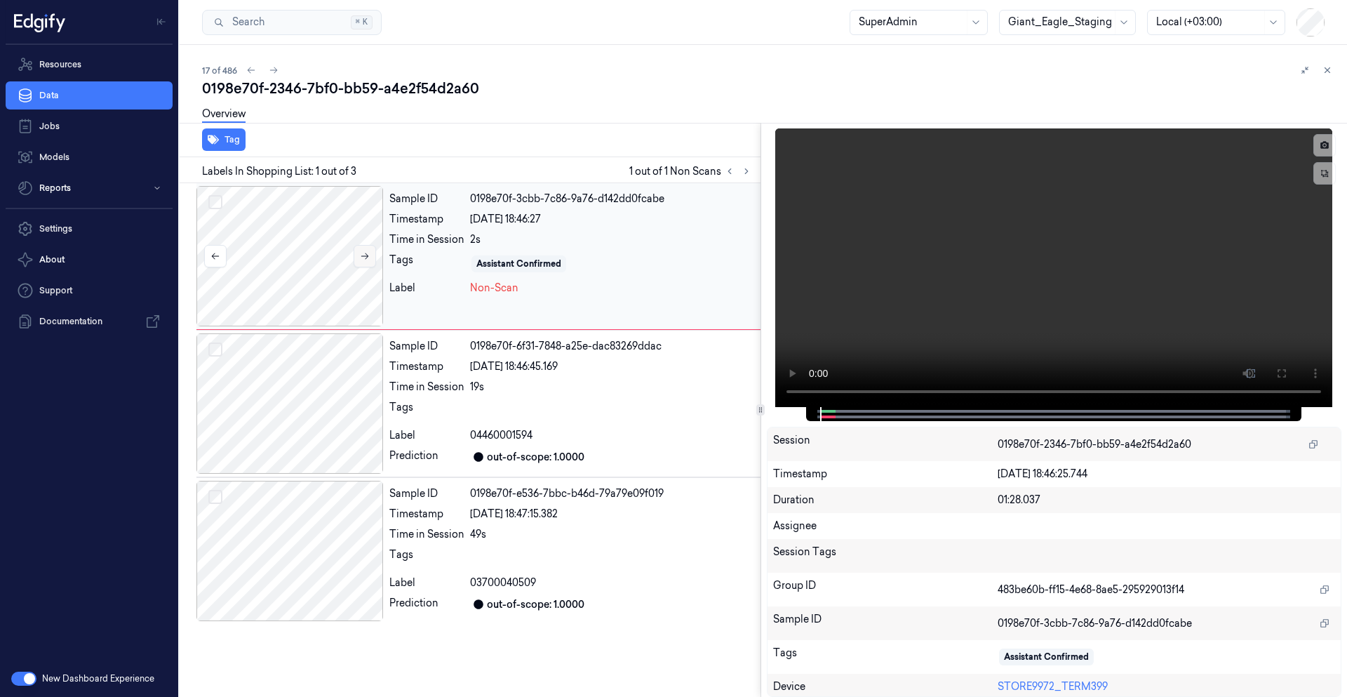
click at [361, 259] on icon at bounding box center [365, 256] width 10 height 10
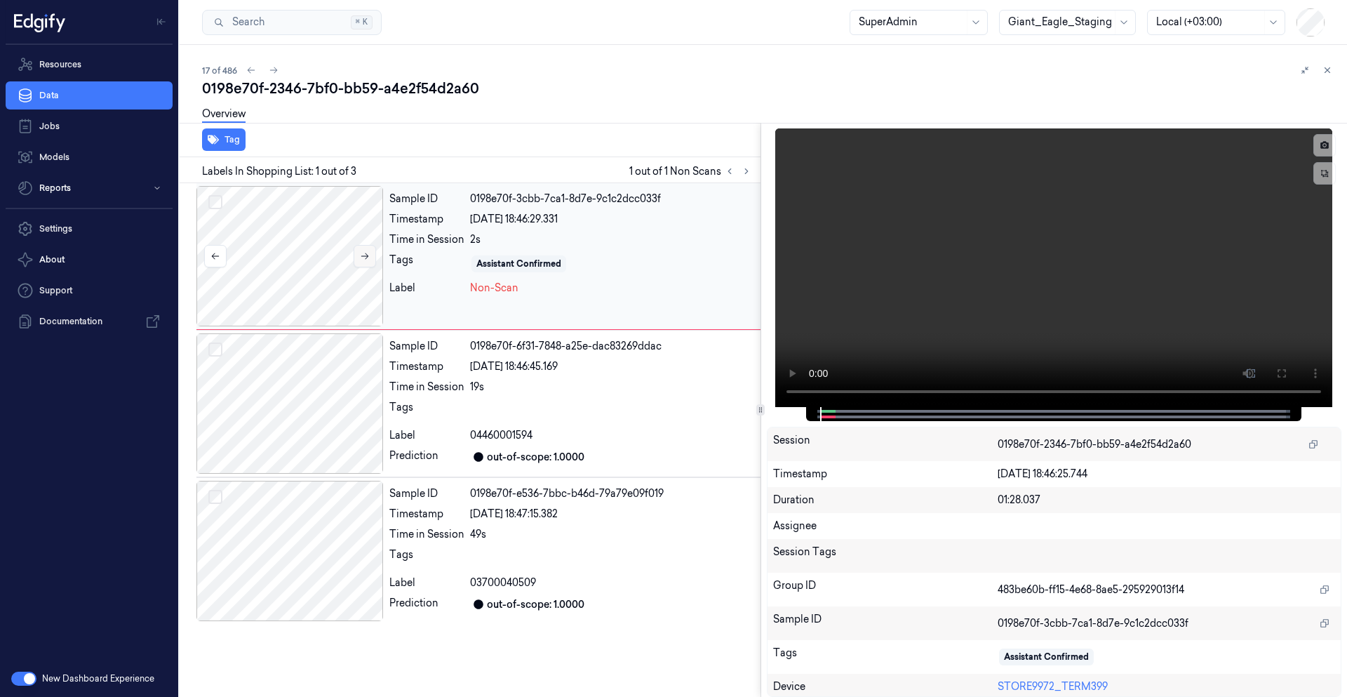
click at [361, 259] on icon at bounding box center [365, 256] width 10 height 10
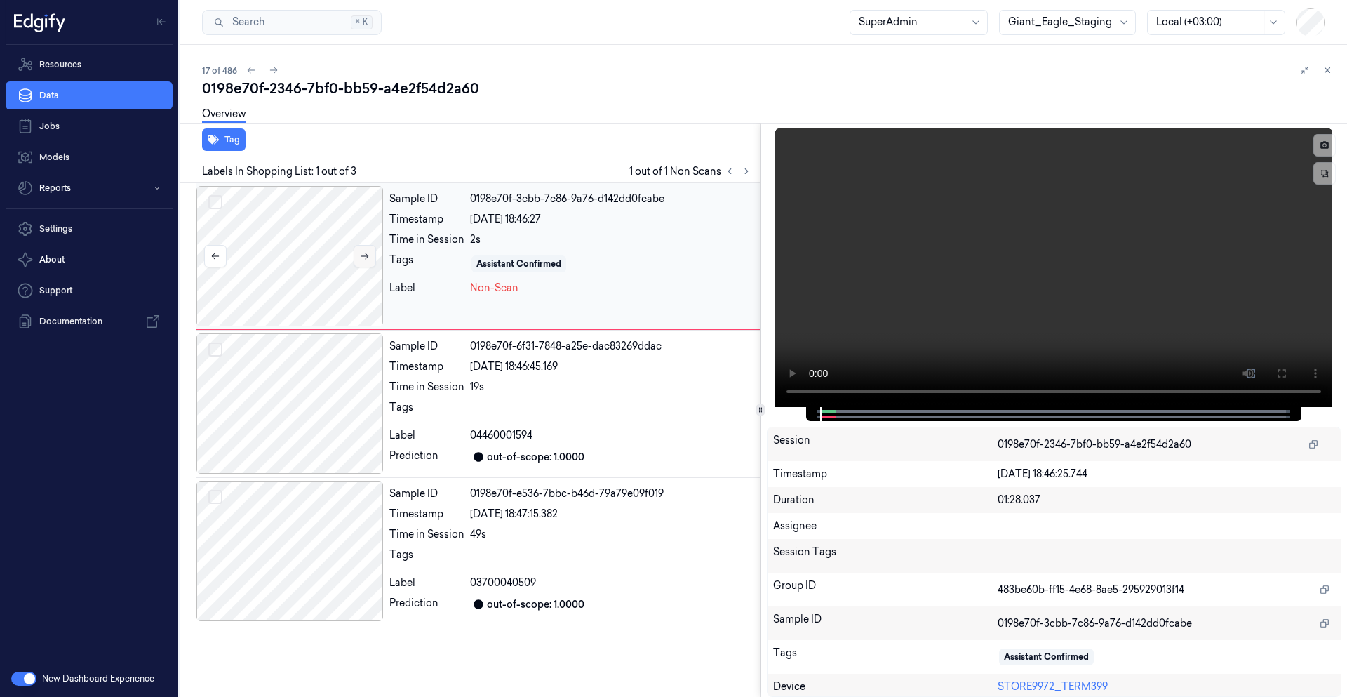
click at [361, 259] on icon at bounding box center [365, 256] width 10 height 10
click at [362, 259] on icon at bounding box center [365, 256] width 10 height 10
click at [378, 257] on div at bounding box center [290, 256] width 187 height 140
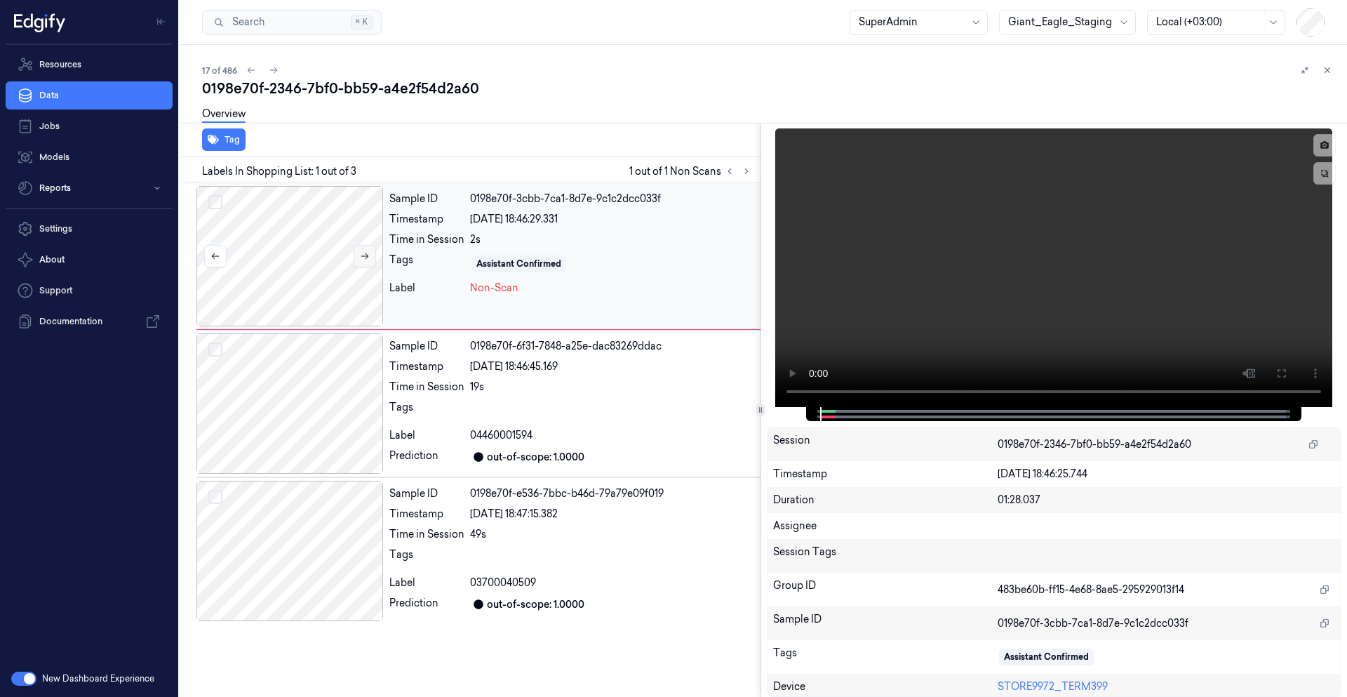
click at [361, 256] on icon at bounding box center [365, 256] width 8 height 6
drag, startPoint x: 516, startPoint y: 293, endPoint x: 468, endPoint y: 291, distance: 47.7
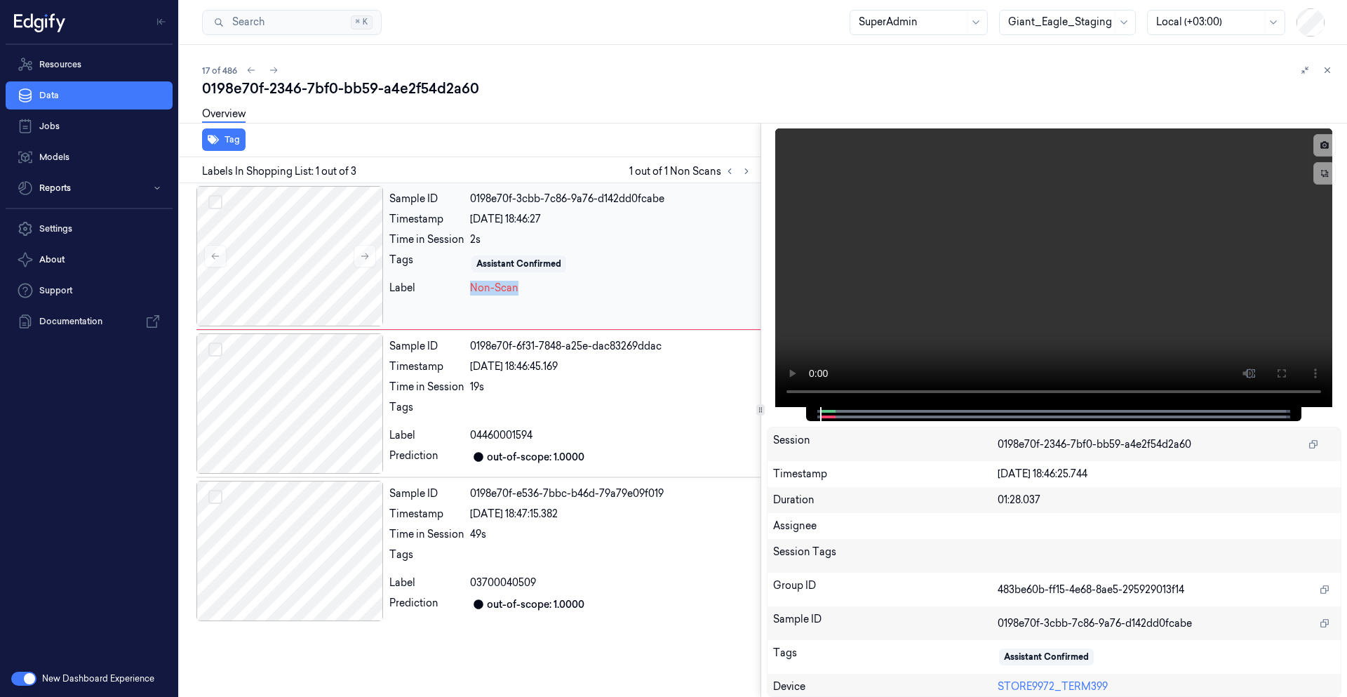
click at [468, 291] on div "Label Non-Scan" at bounding box center [573, 288] width 366 height 15
drag, startPoint x: 476, startPoint y: 264, endPoint x: 558, endPoint y: 261, distance: 82.2
click at [558, 261] on div "Assistant Confirmed" at bounding box center [519, 264] width 85 height 13
drag, startPoint x: 557, startPoint y: 267, endPoint x: 500, endPoint y: 265, distance: 56.9
click at [500, 265] on div "Assistant Confirmed" at bounding box center [519, 264] width 85 height 13
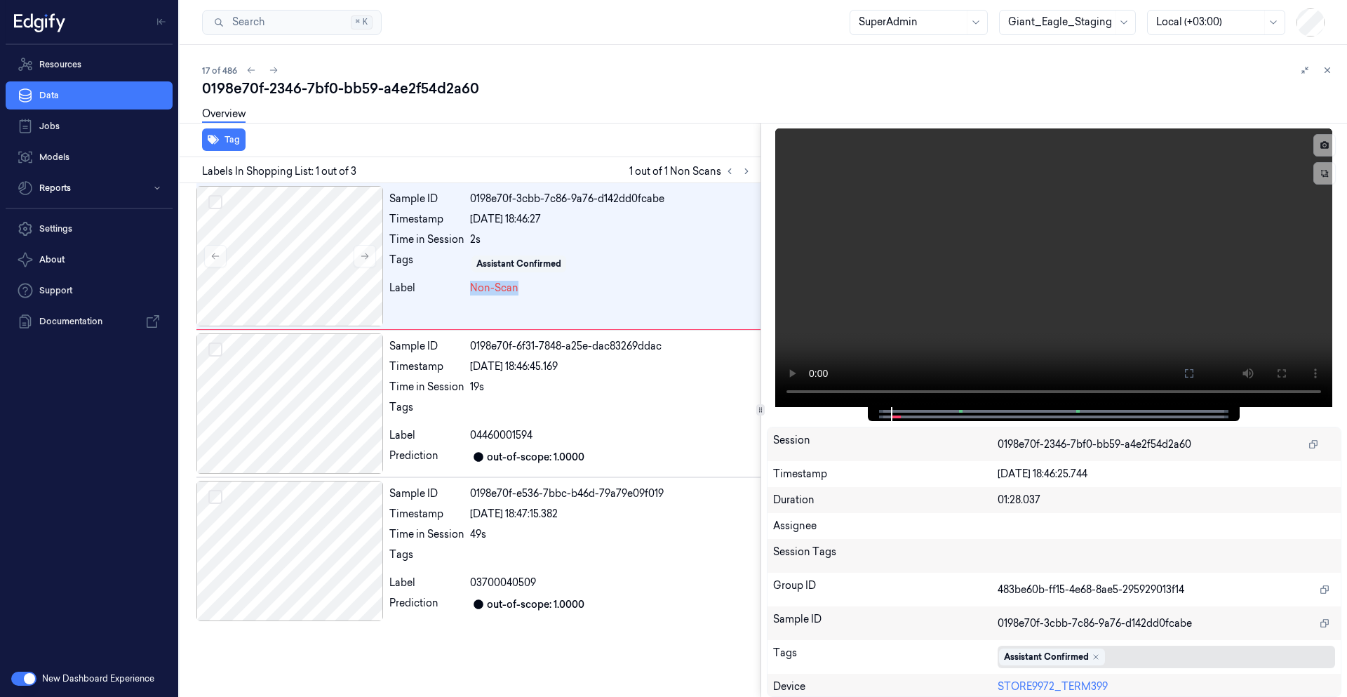
click at [853, 654] on div at bounding box center [1220, 657] width 219 height 15
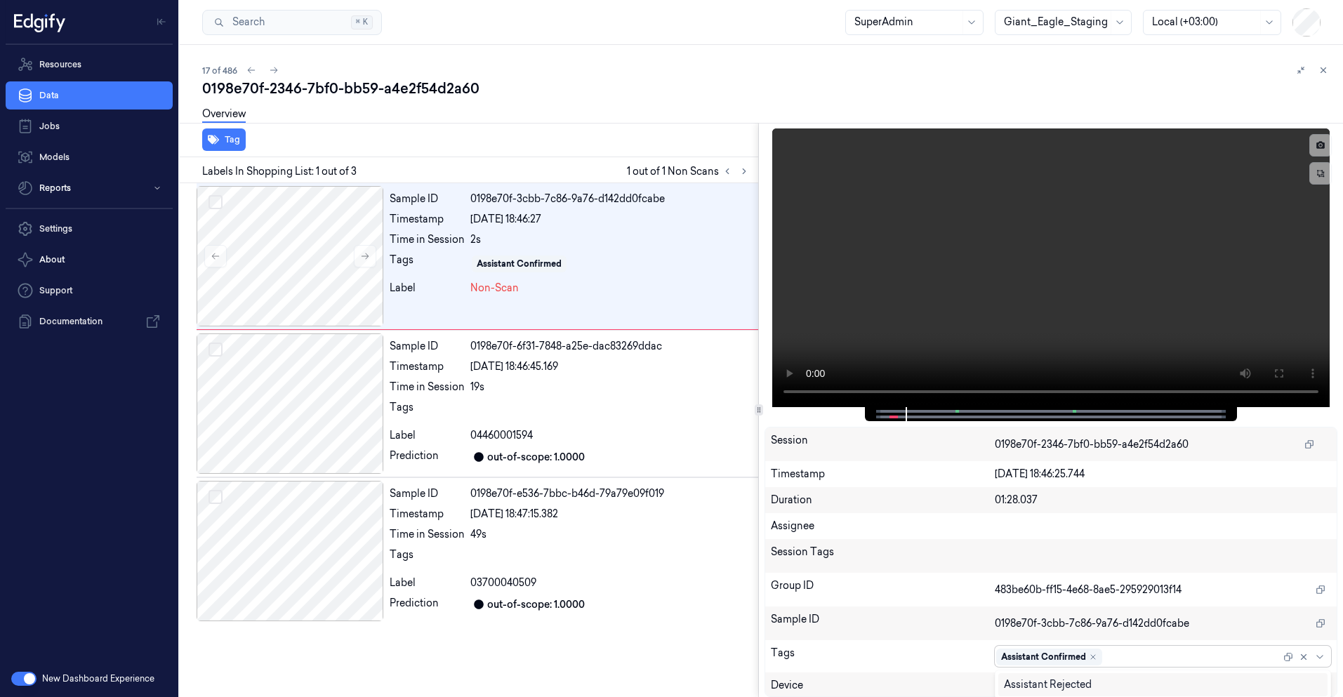
scroll to position [3, 0]
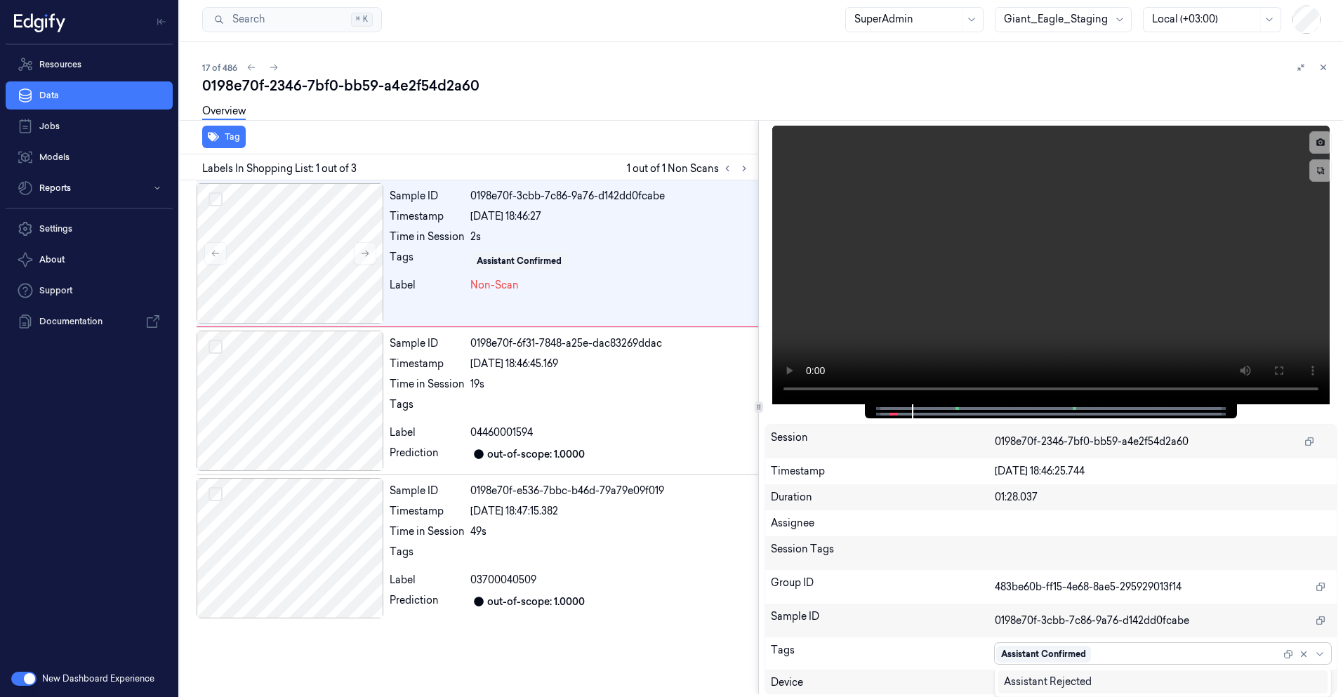
click at [678, 663] on div "Sample ID 0198e70f-3cbb-7c86-9a76-d142dd0fcabe Timestamp 26/08/2025 18:46:27 Ti…" at bounding box center [466, 437] width 584 height 514
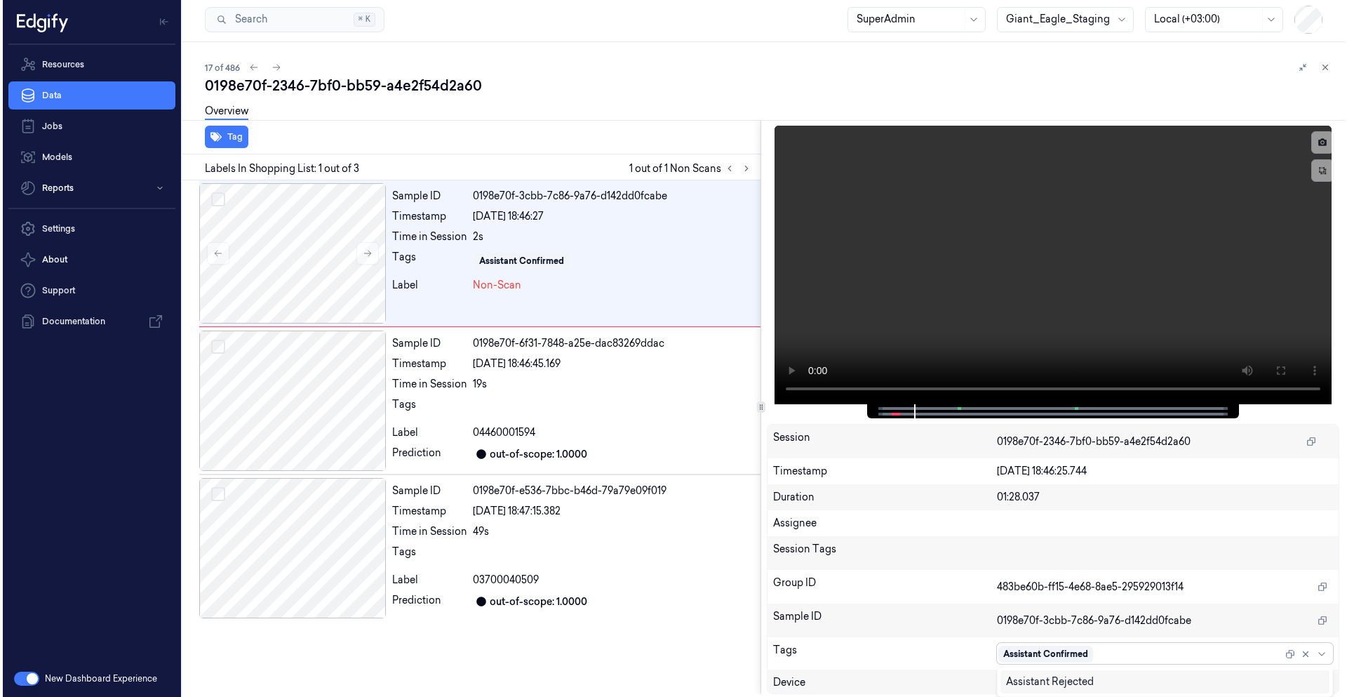
scroll to position [0, 0]
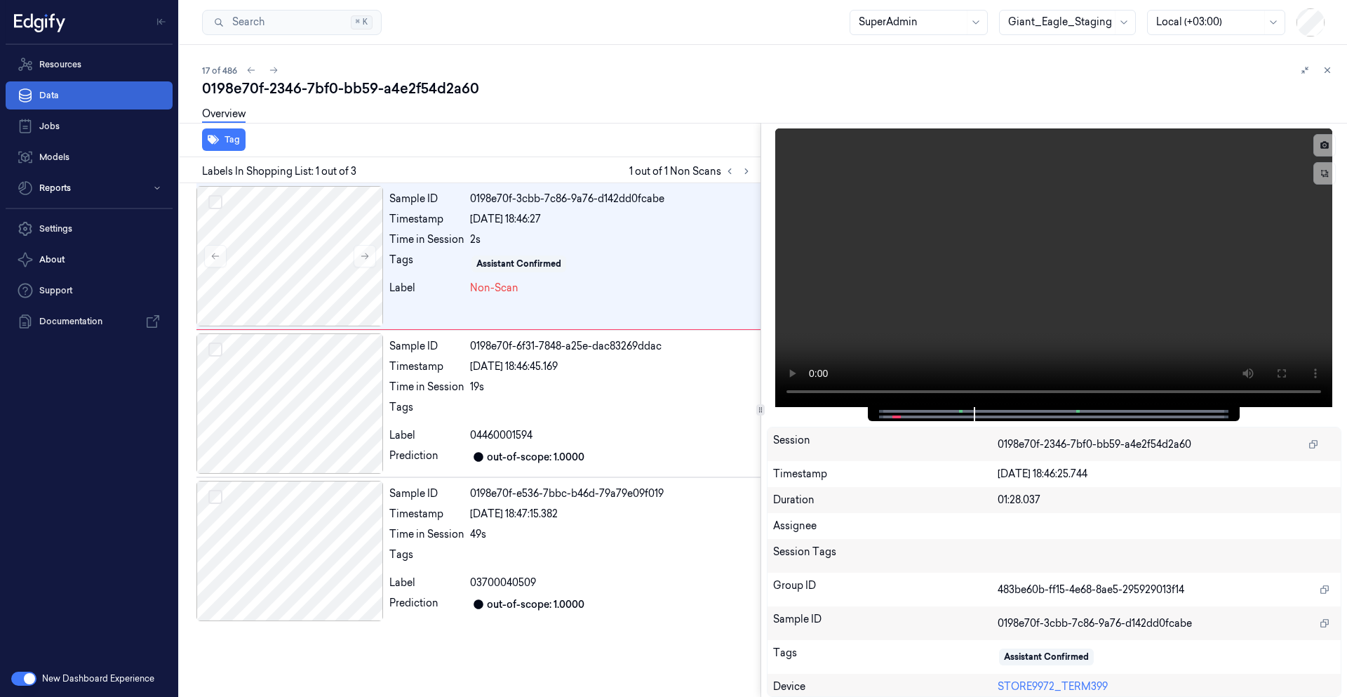
click at [44, 95] on link "Data" at bounding box center [89, 95] width 167 height 28
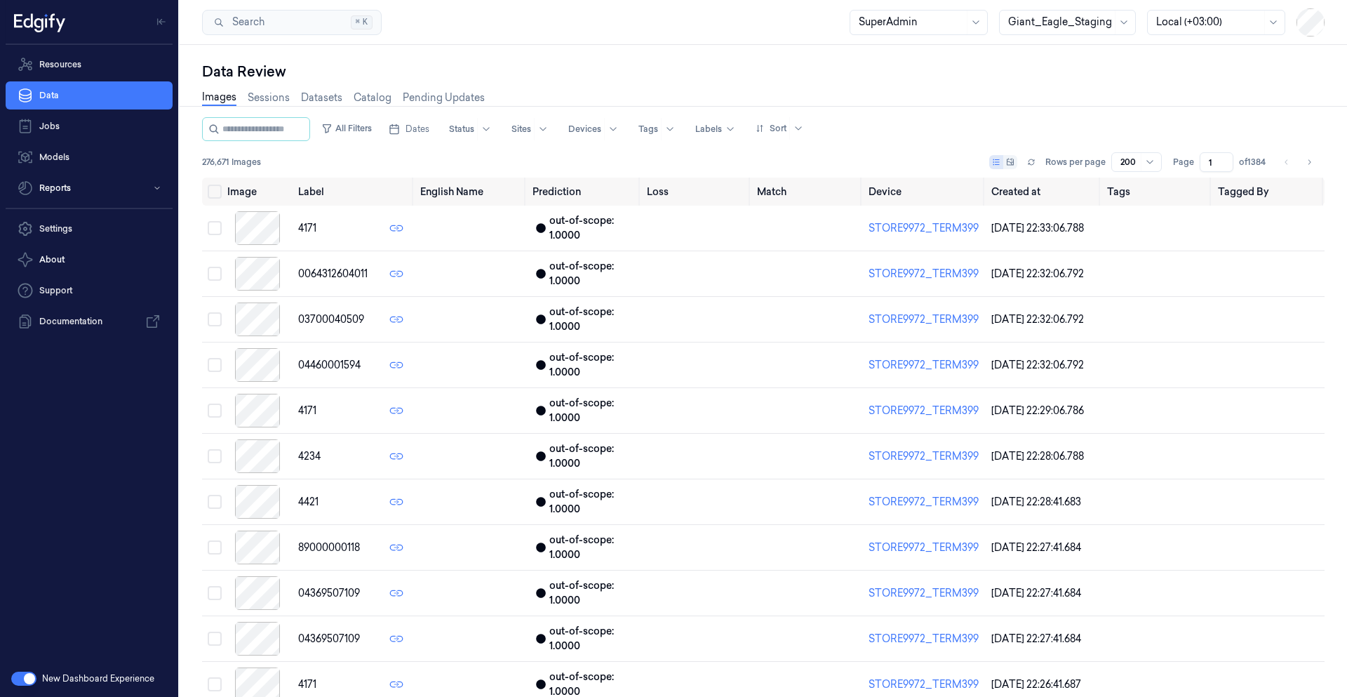
click at [853, 13] on div "Giant_Eagle_Staging" at bounding box center [1061, 23] width 104 height 24
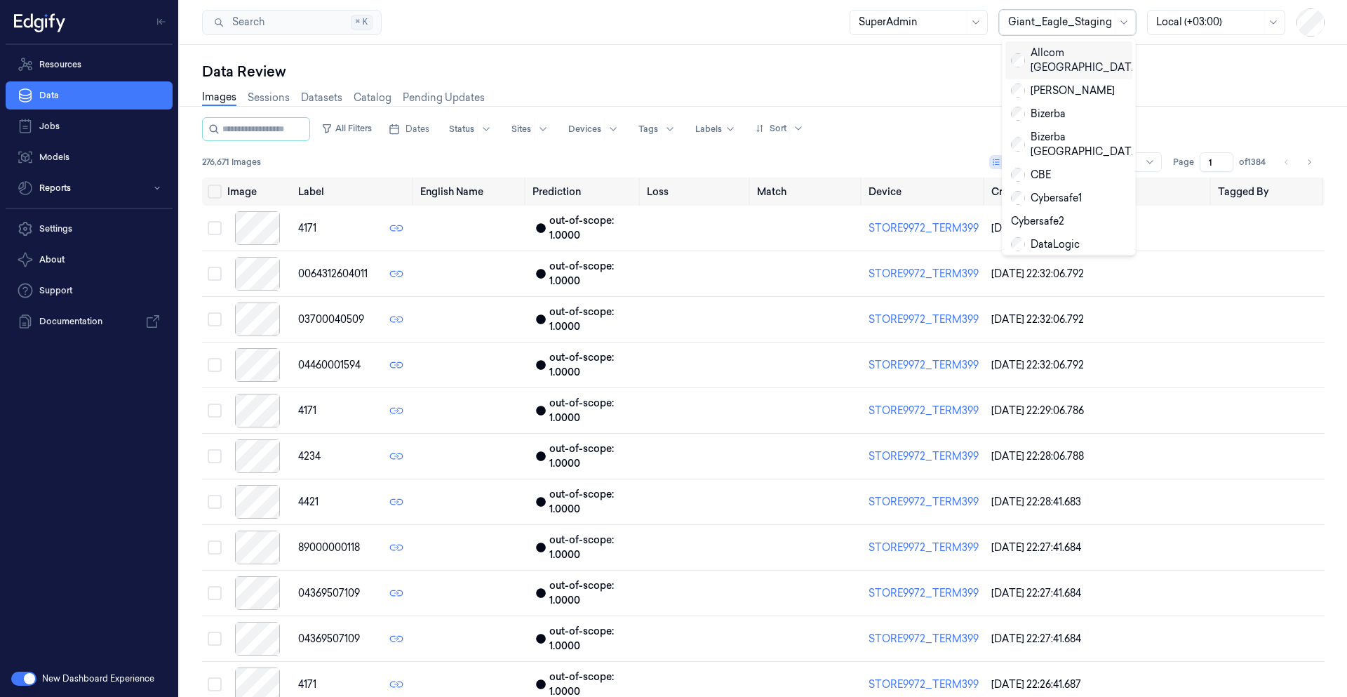
click at [853, 41] on div "Search Search... ⌘ K SuperAdmin 40 results available. Use Up and Down to choose…" at bounding box center [764, 22] width 1168 height 45
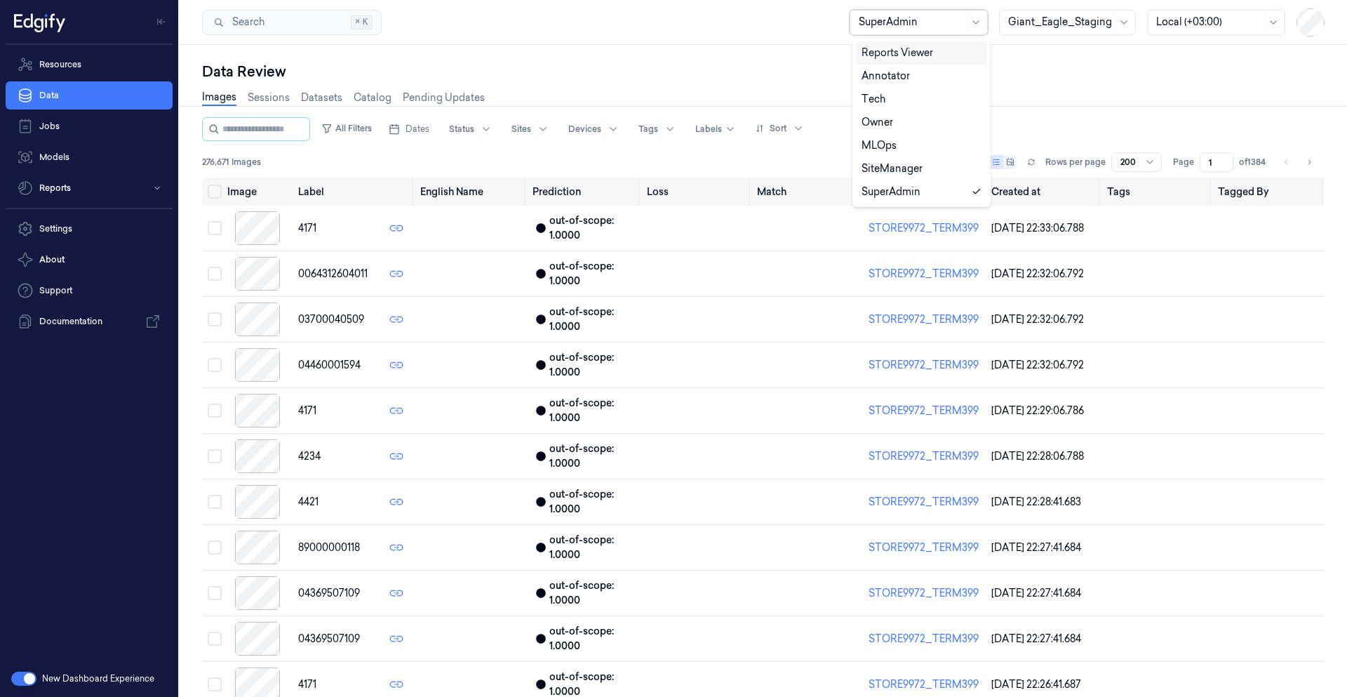
click at [853, 23] on div at bounding box center [911, 22] width 105 height 15
click at [853, 21] on div at bounding box center [1061, 22] width 104 height 15
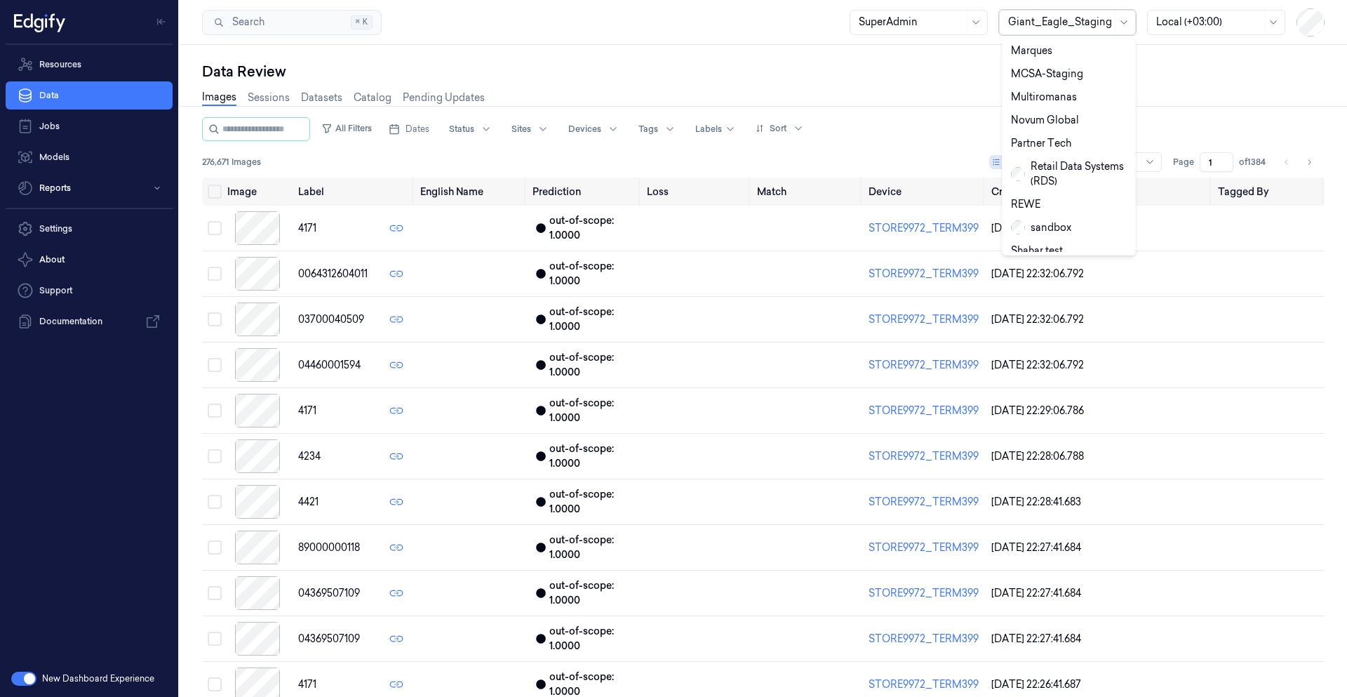
scroll to position [493, 0]
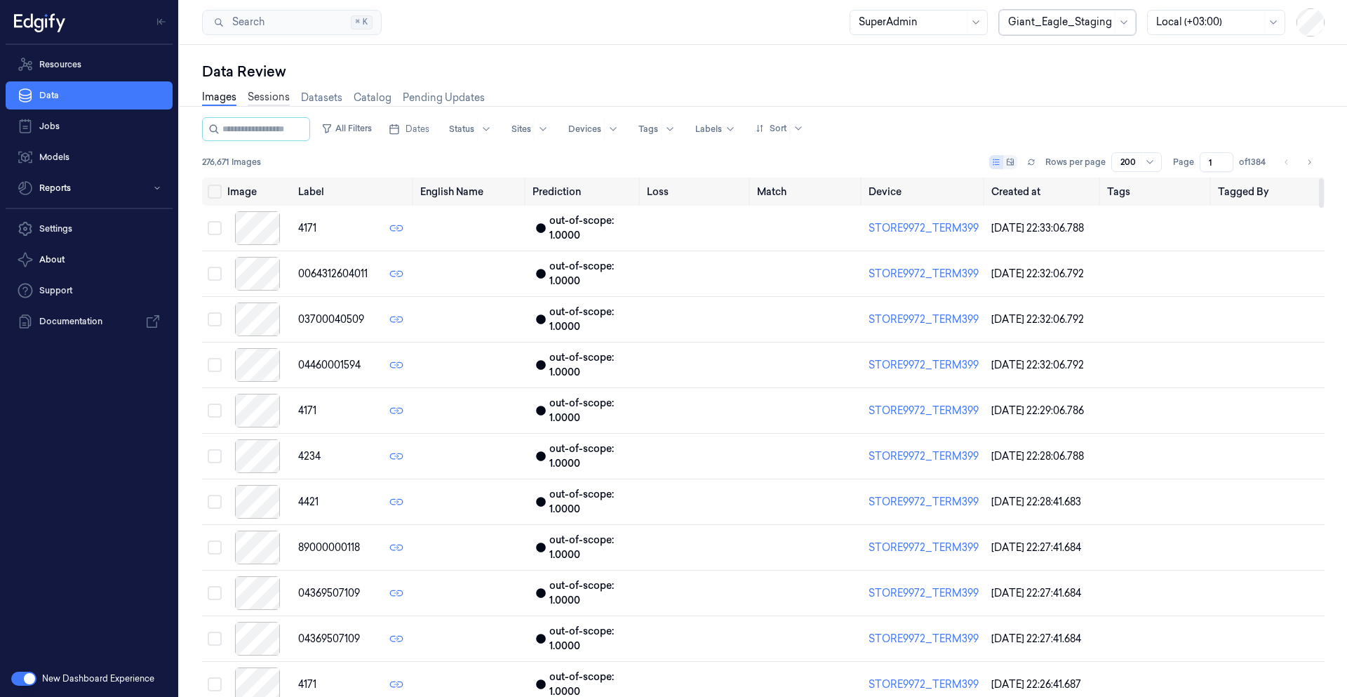
click at [267, 91] on link "Sessions" at bounding box center [269, 98] width 42 height 16
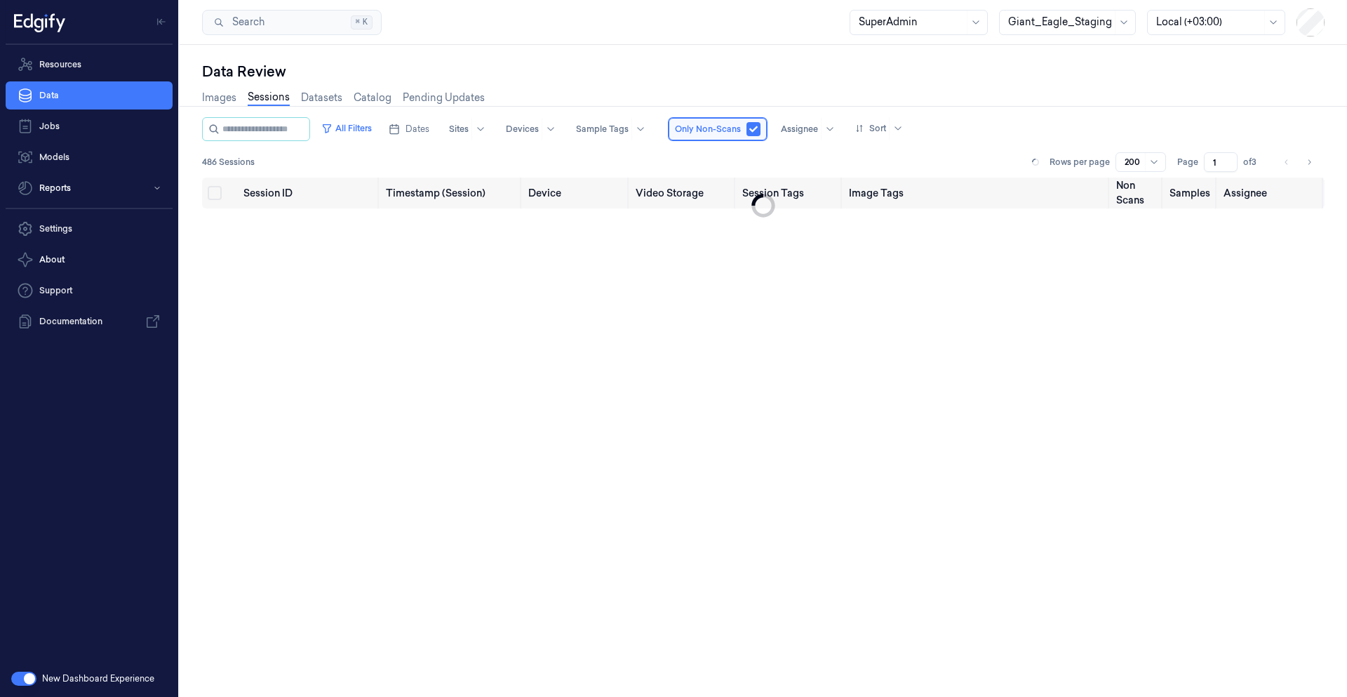
click at [726, 130] on span "Only Non-Scans" at bounding box center [708, 129] width 66 height 13
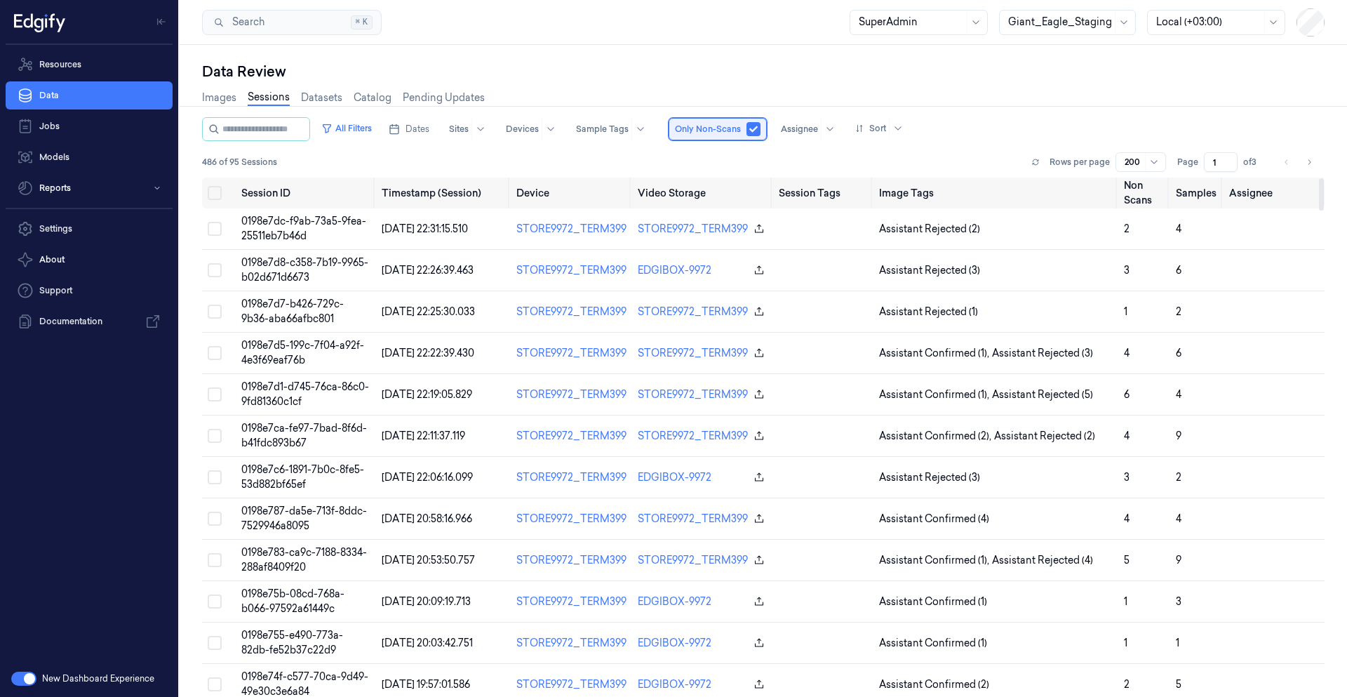
click at [741, 128] on span "Only Non-Scans" at bounding box center [708, 129] width 66 height 13
click at [767, 124] on div "Only Non-Scans" at bounding box center [718, 129] width 98 height 22
click at [761, 129] on button "button" at bounding box center [754, 129] width 14 height 14
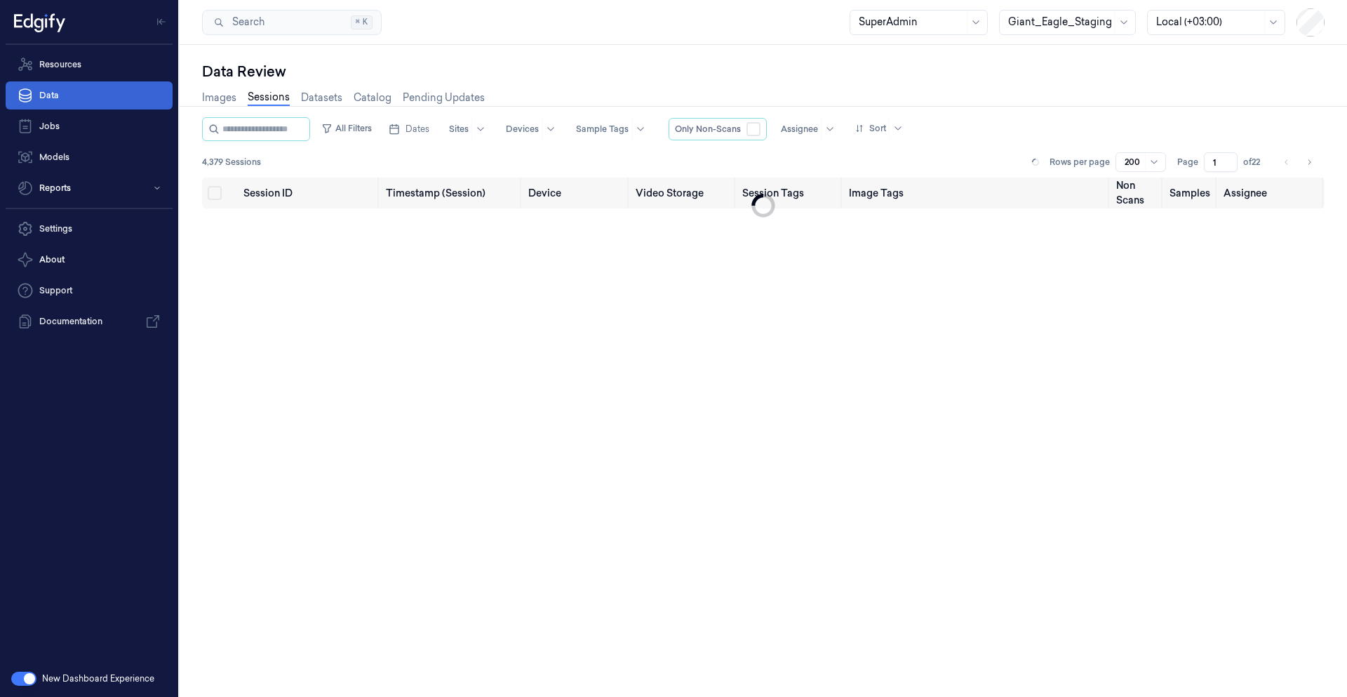
click at [95, 96] on link "Data" at bounding box center [89, 95] width 167 height 28
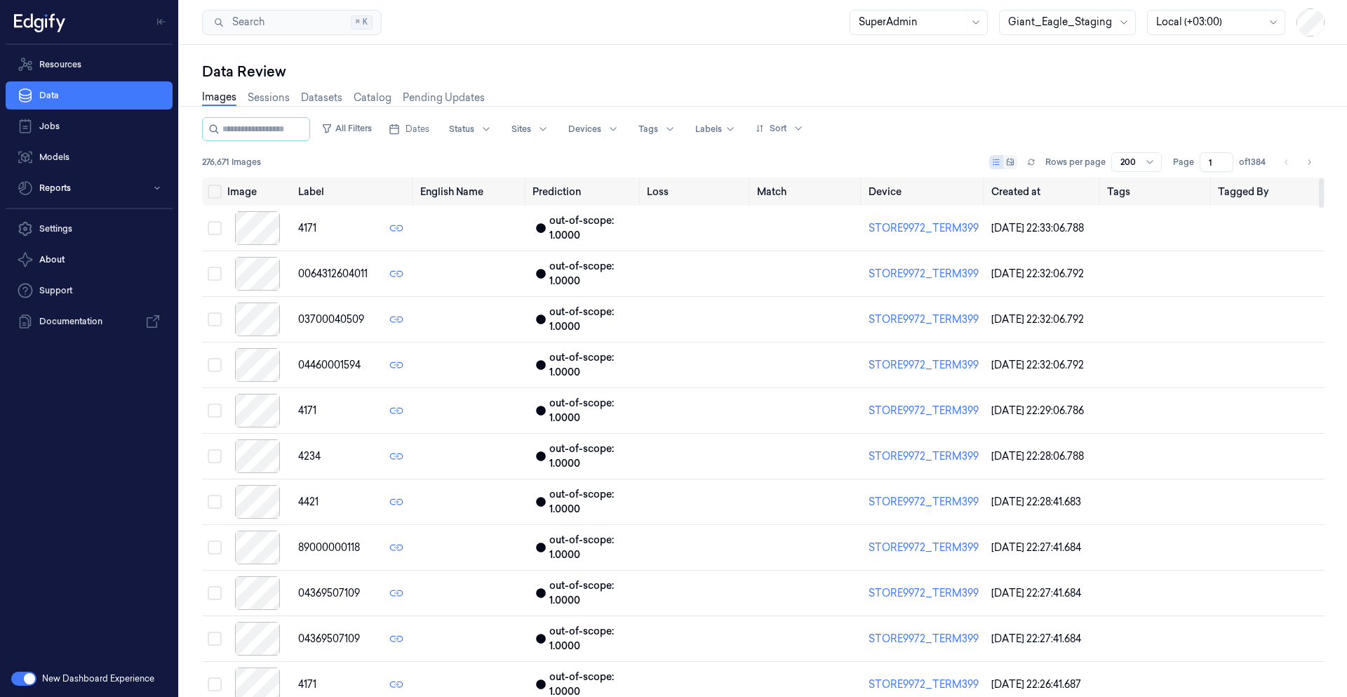
click at [853, 30] on div "Giant_Eagle_Staging" at bounding box center [1061, 23] width 104 height 24
type input "ב"
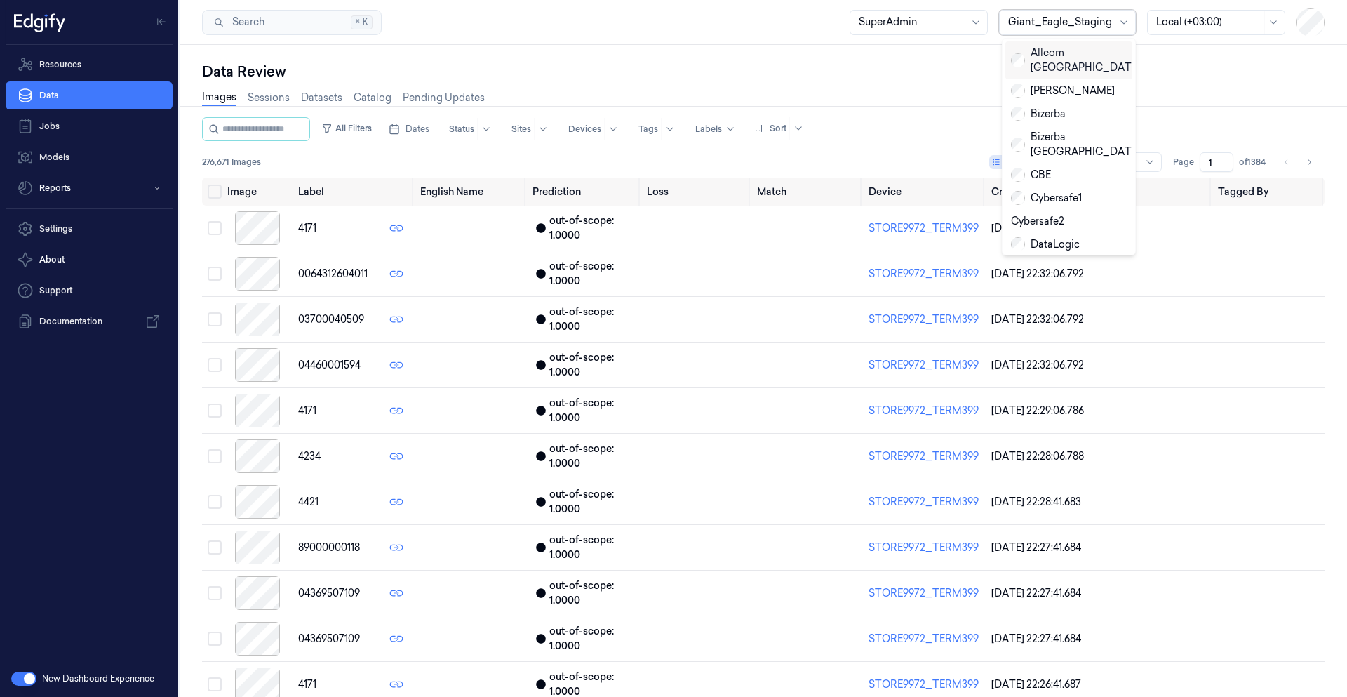
type input "cyb"
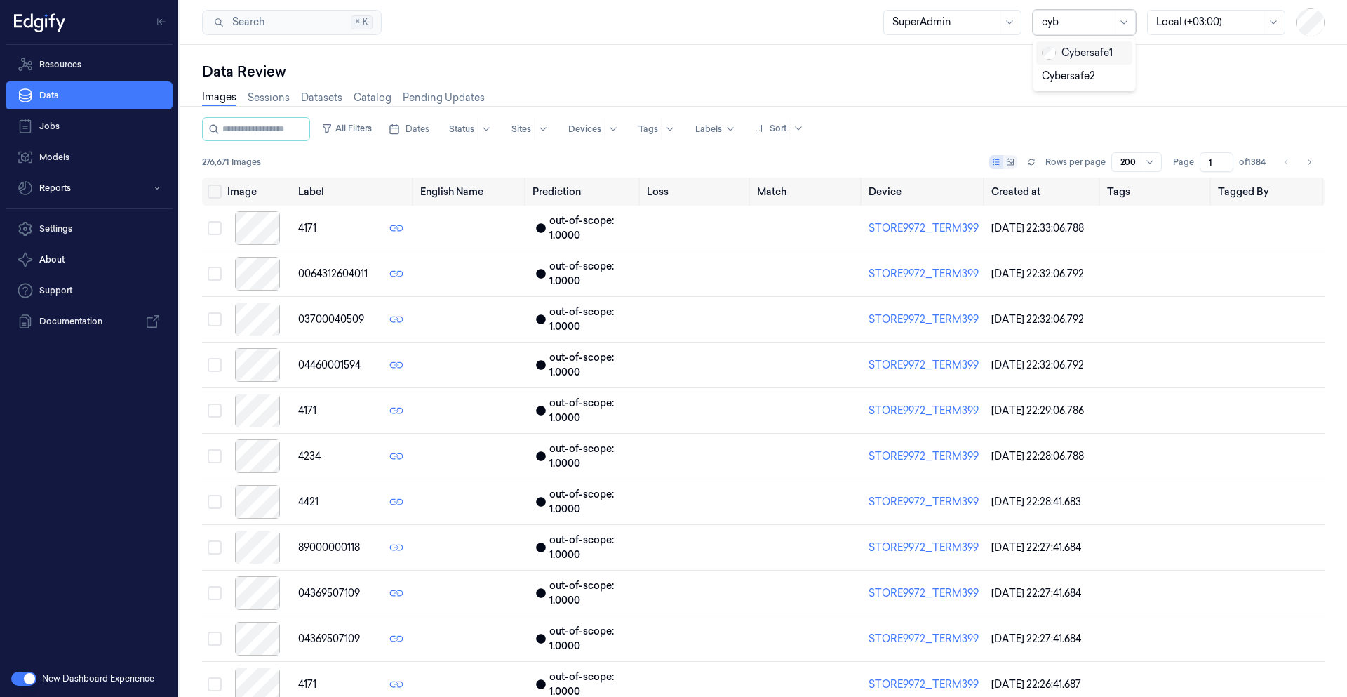
click at [853, 46] on div "Cybersafe1" at bounding box center [1077, 53] width 71 height 15
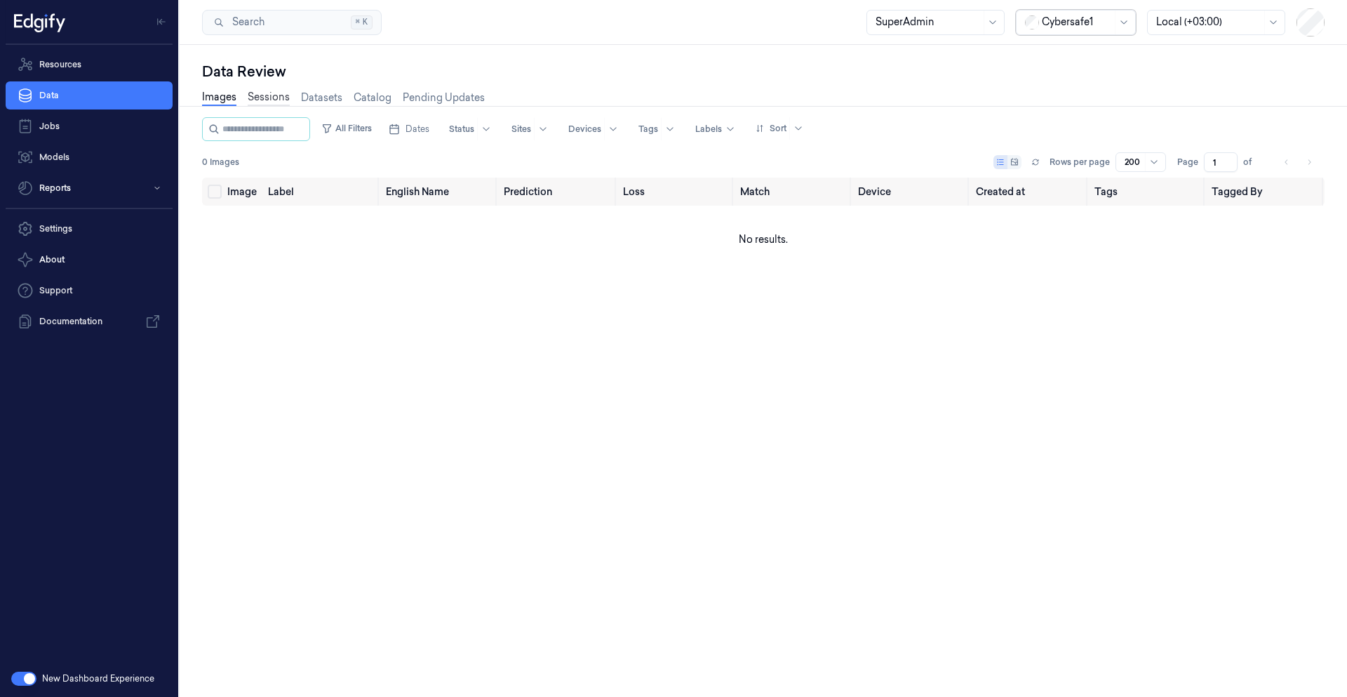
click at [275, 97] on link "Sessions" at bounding box center [269, 98] width 42 height 16
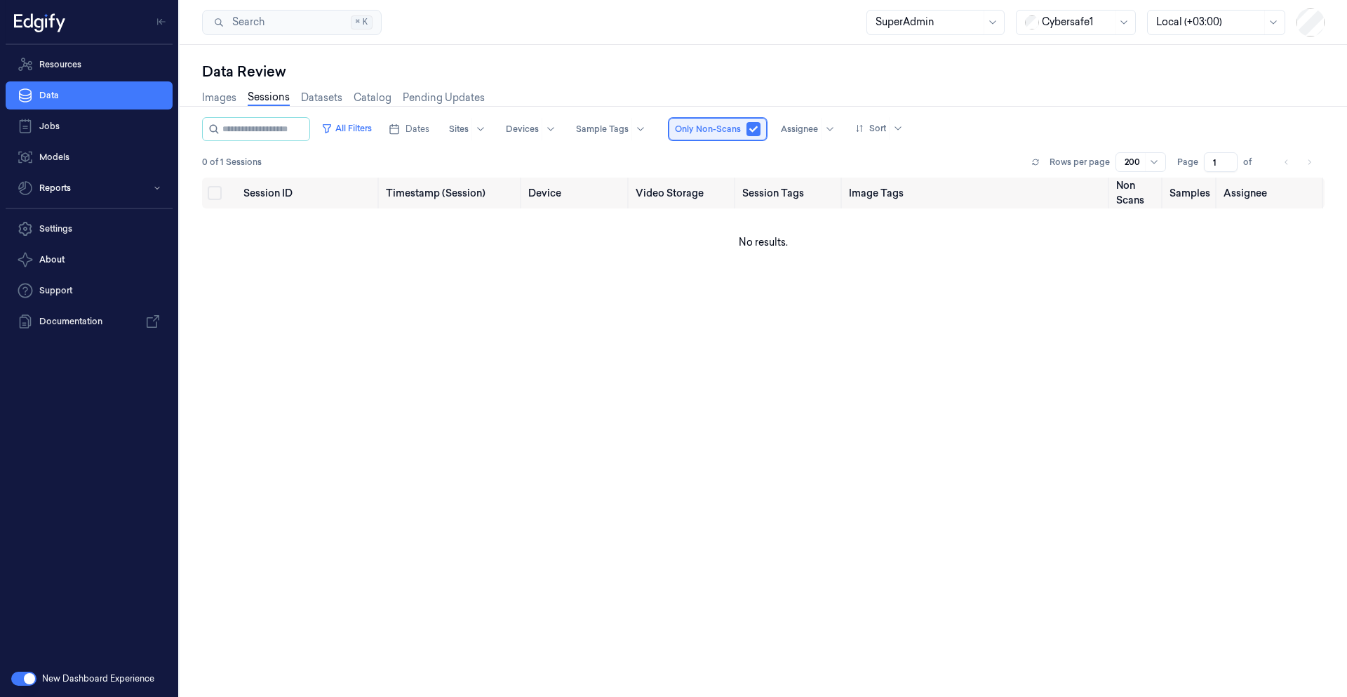
click at [741, 128] on span "Only Non-Scans" at bounding box center [708, 129] width 66 height 13
drag, startPoint x: 773, startPoint y: 127, endPoint x: 772, endPoint y: 180, distance: 53.3
click at [761, 127] on button "button" at bounding box center [754, 129] width 14 height 14
click at [329, 354] on div "Session ID Timestamp (Session) Device Video Storage Session Tags Image Tags Non…" at bounding box center [763, 432] width 1123 height 508
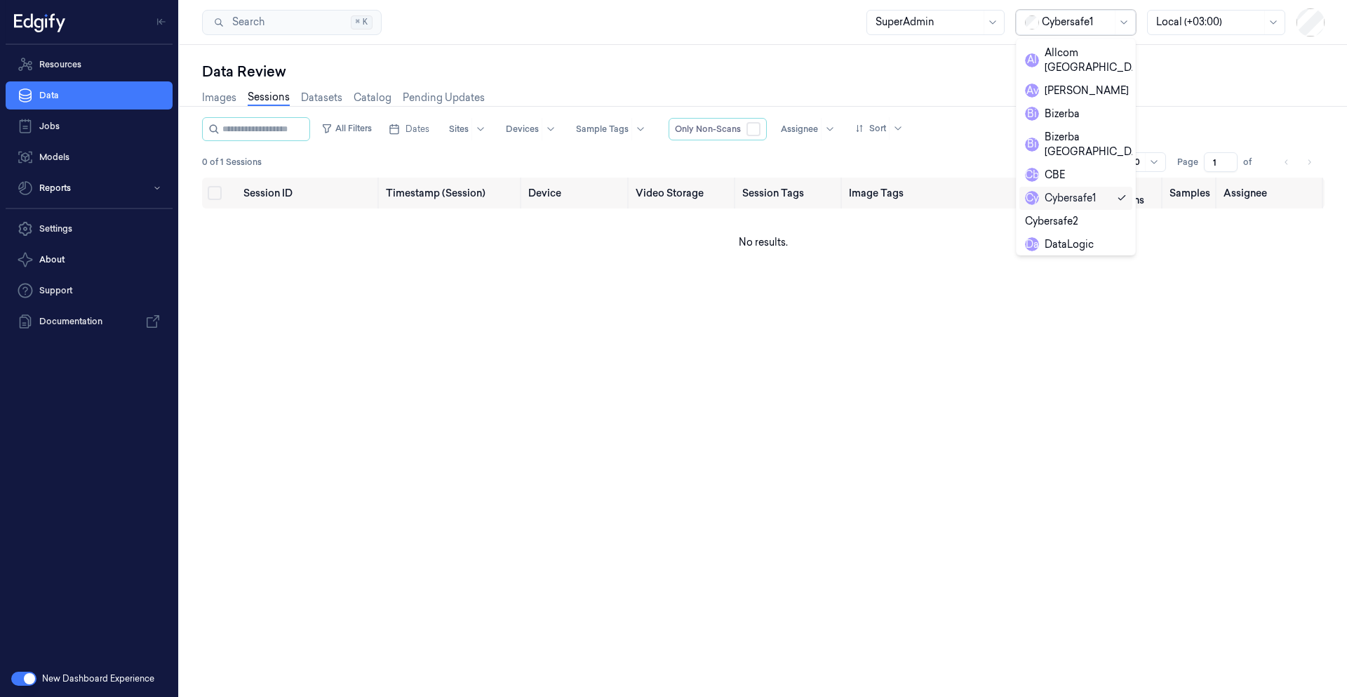
click at [853, 21] on div at bounding box center [1077, 22] width 70 height 15
click at [853, 71] on div "Data Review" at bounding box center [763, 72] width 1123 height 20
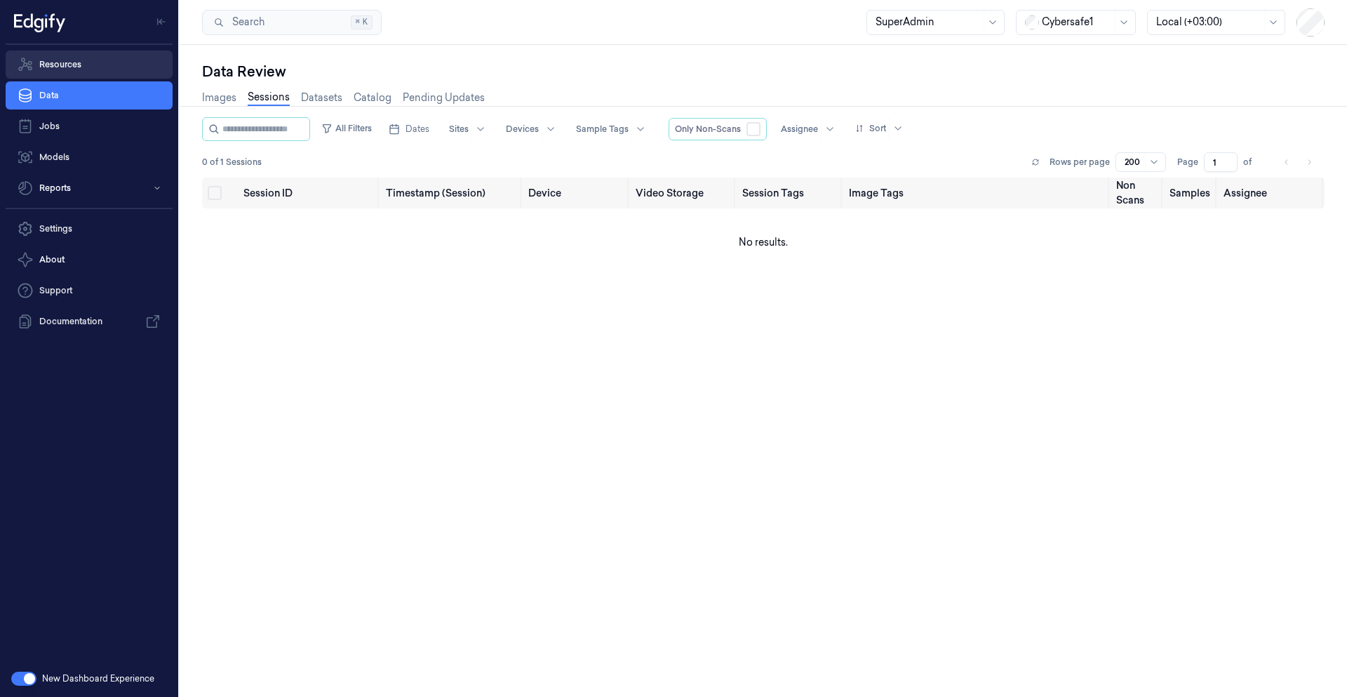
click at [81, 74] on link "Resources" at bounding box center [89, 65] width 167 height 28
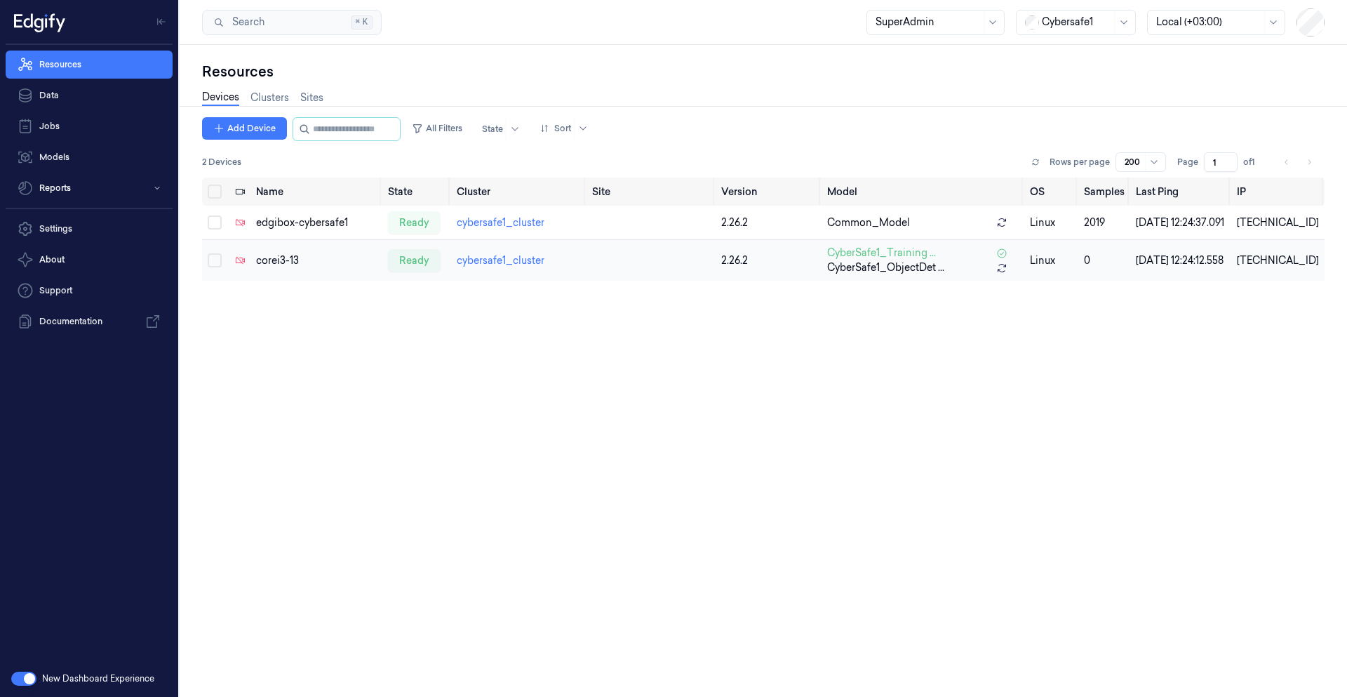
click at [272, 277] on td "corei3-13" at bounding box center [317, 260] width 132 height 41
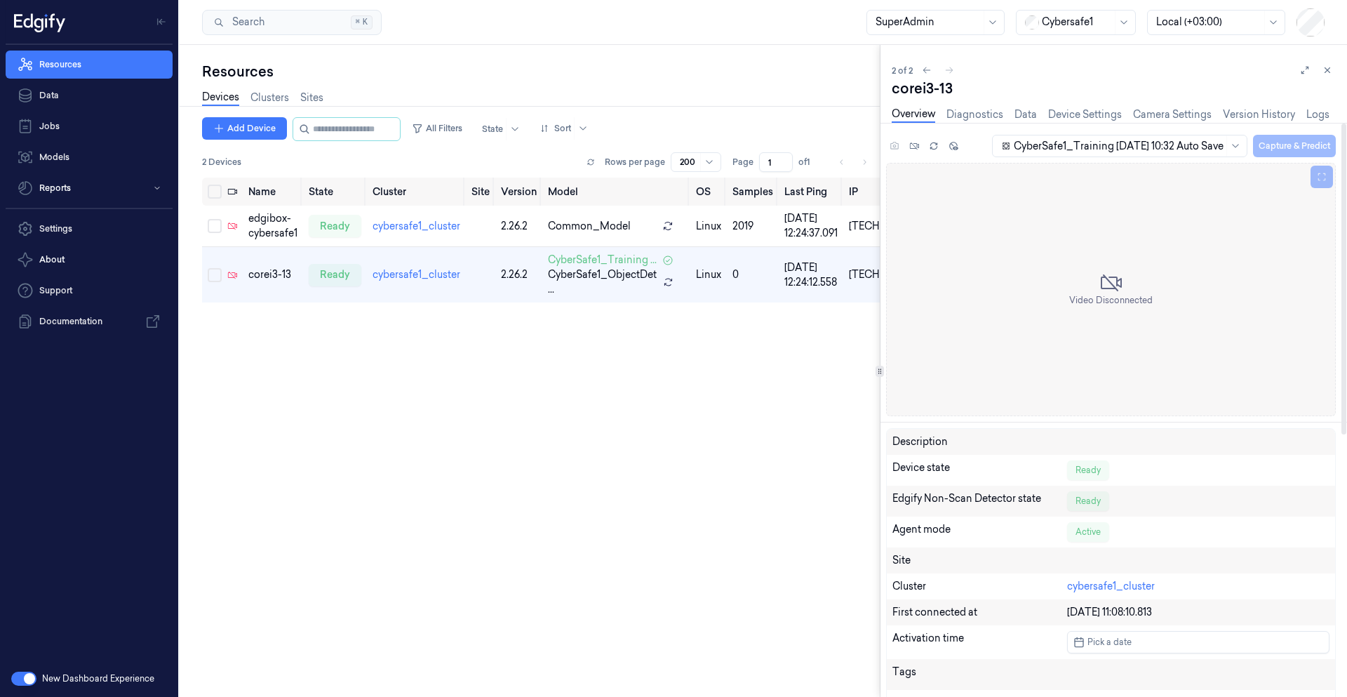
click at [853, 149] on div "CyberSafe1_Training 2025-08-12 10:32 Auto Save Capture & Predict" at bounding box center [1111, 148] width 450 height 29
click at [853, 72] on icon at bounding box center [1328, 70] width 10 height 10
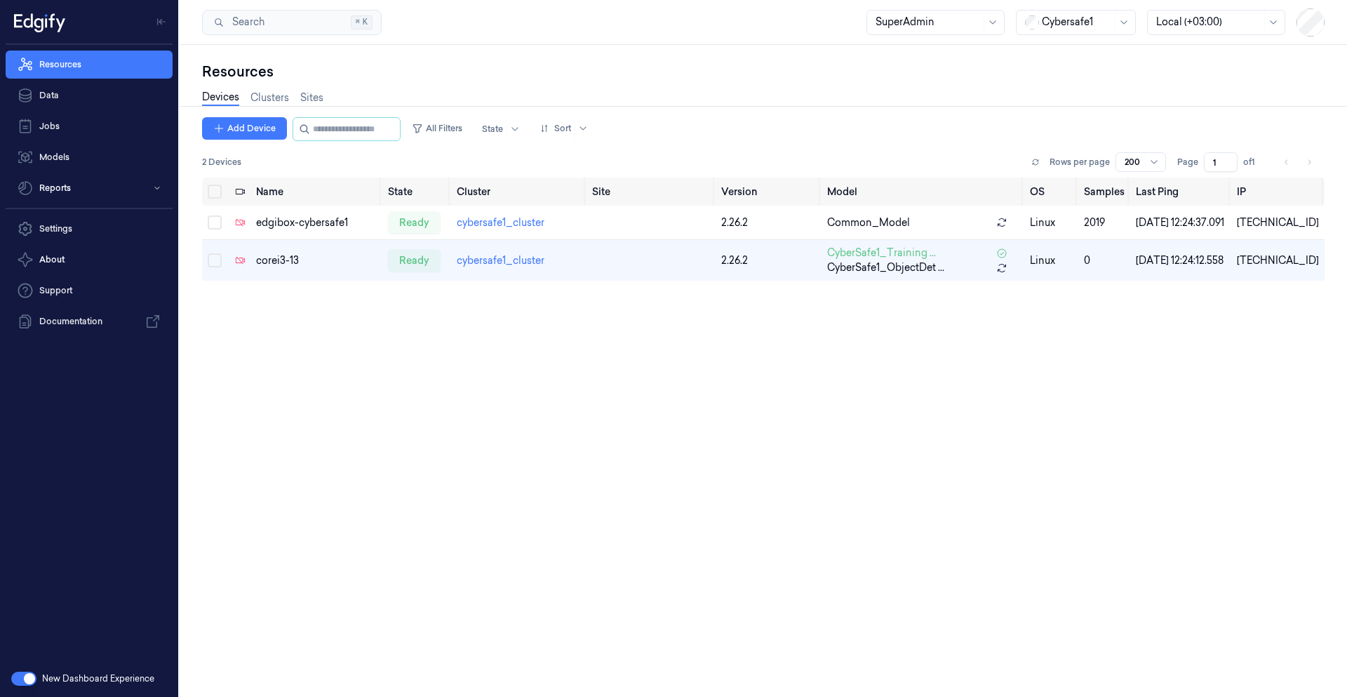
click at [853, 28] on div "Cybersafe1" at bounding box center [1076, 22] width 120 height 25
click at [832, 92] on div "Devices Clusters Sites" at bounding box center [763, 99] width 1123 height 36
click at [787, 52] on div "Resources Devices Clusters Sites Add Device All Filters State Sort 2 Devices Ro…" at bounding box center [764, 371] width 1168 height 652
click at [266, 260] on div "corei3-13" at bounding box center [316, 260] width 121 height 15
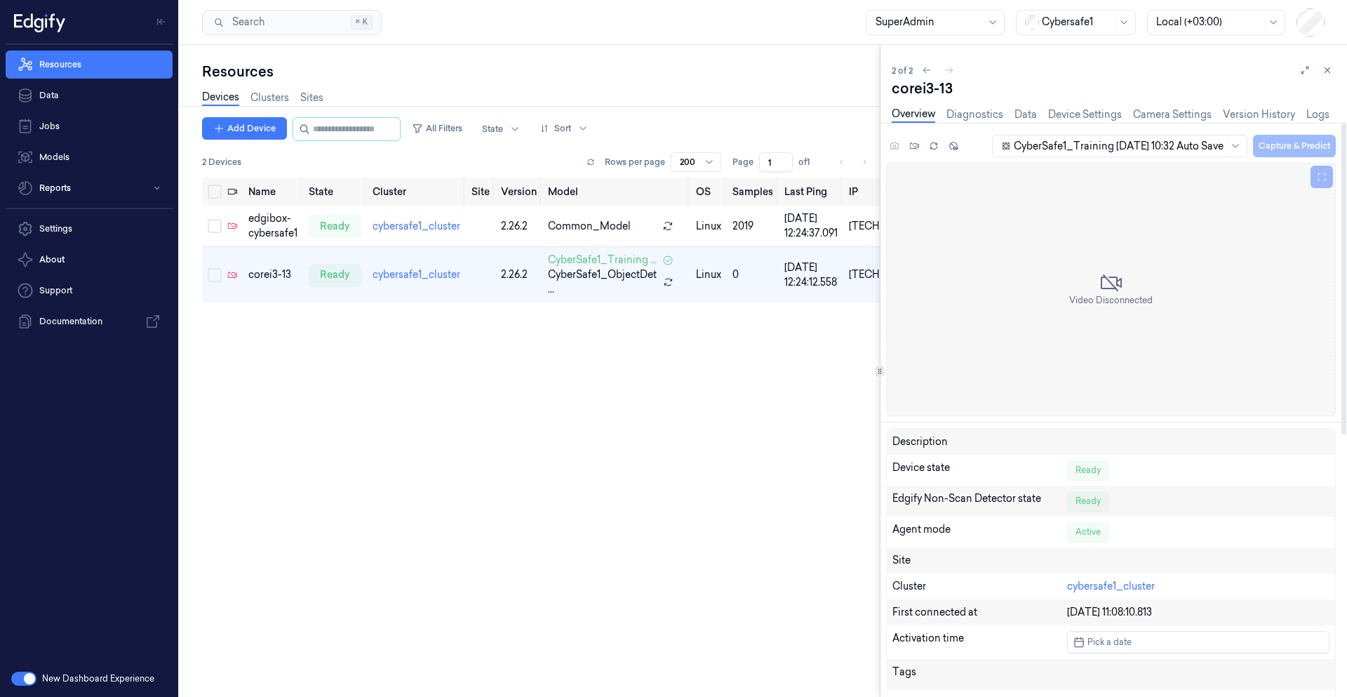
click at [853, 154] on div "CyberSafe1_Training [DATE] 10:32 Auto Save" at bounding box center [1119, 145] width 210 height 21
click at [853, 185] on div "Video Disconnected" at bounding box center [1111, 289] width 450 height 253
click at [853, 145] on div "CyberSafe1_Training 2025-08-12 10:32 Auto Save Capture & Predict" at bounding box center [1111, 148] width 450 height 29
click at [853, 114] on link "Camera Settings" at bounding box center [1172, 115] width 79 height 16
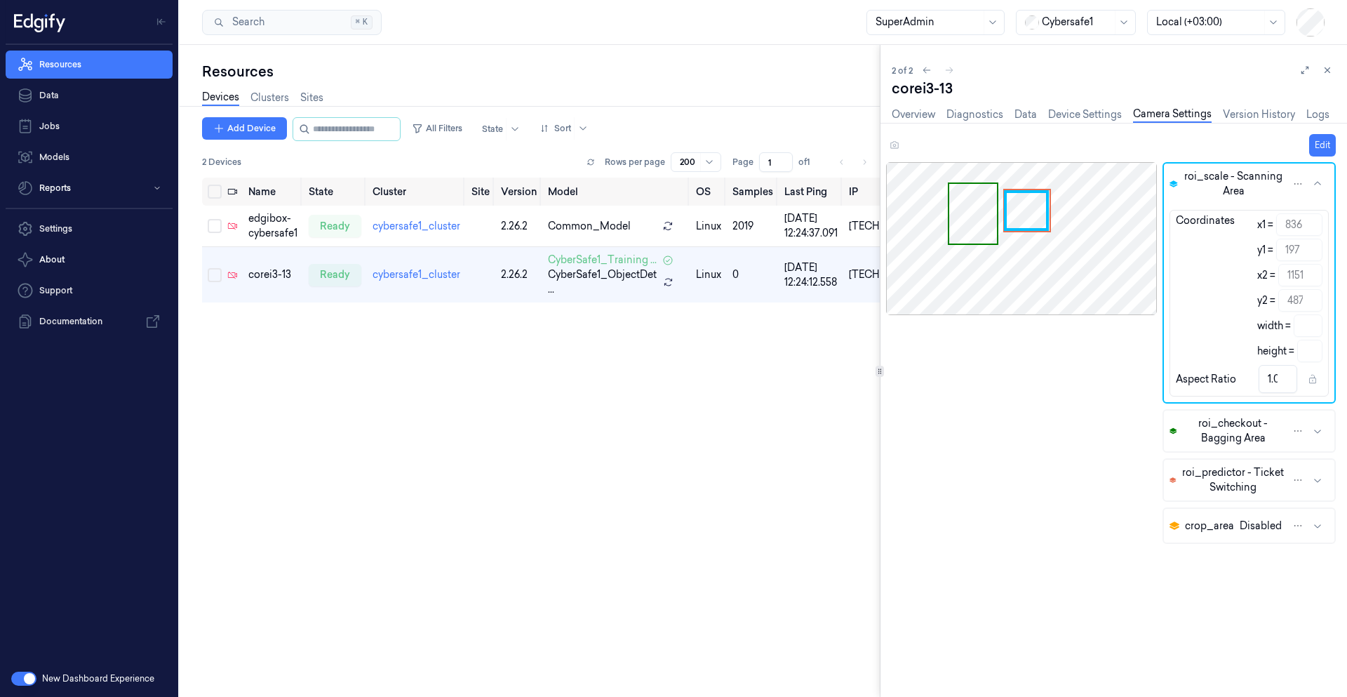
click at [853, 149] on div "Edit" at bounding box center [1111, 145] width 450 height 22
click at [853, 116] on link "Device Settings" at bounding box center [1086, 115] width 74 height 16
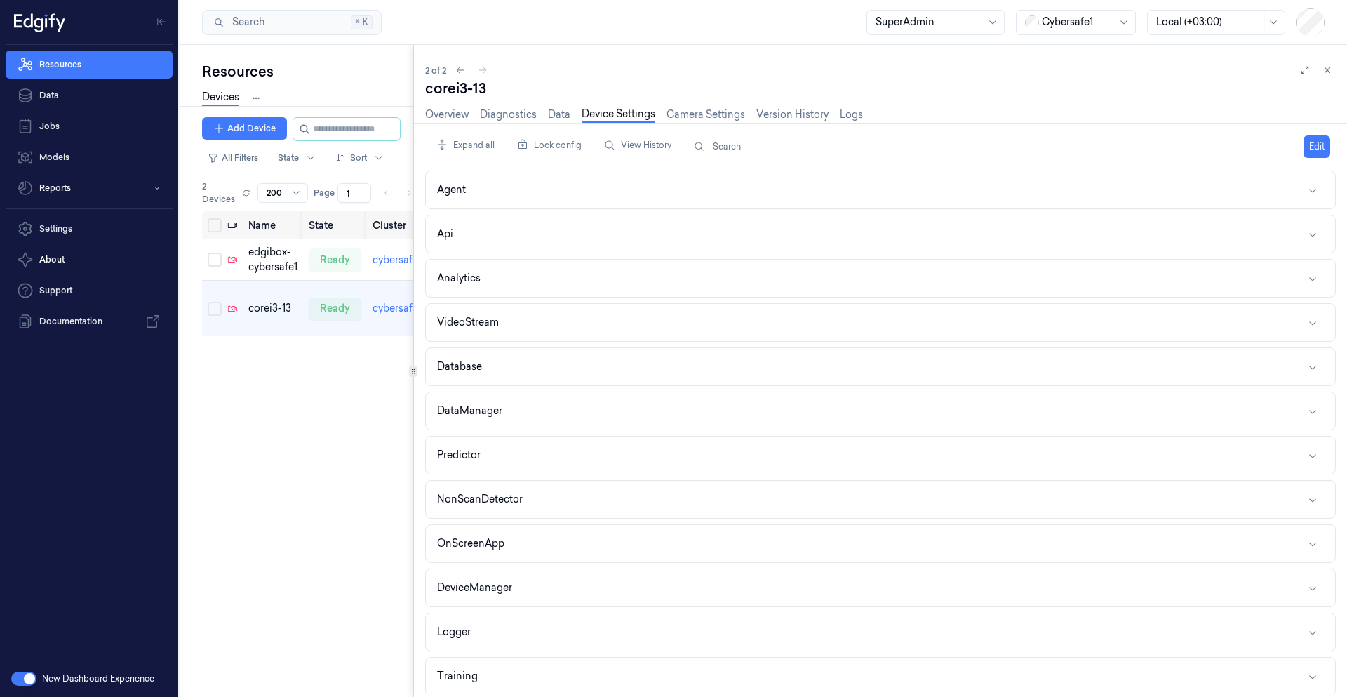
click at [364, 291] on div "Resources Devices Clusters Sites Add Device All Filters State Sort 2 Devices Ro…" at bounding box center [764, 371] width 1168 height 652
click at [536, 319] on button "VideoStream" at bounding box center [881, 322] width 910 height 37
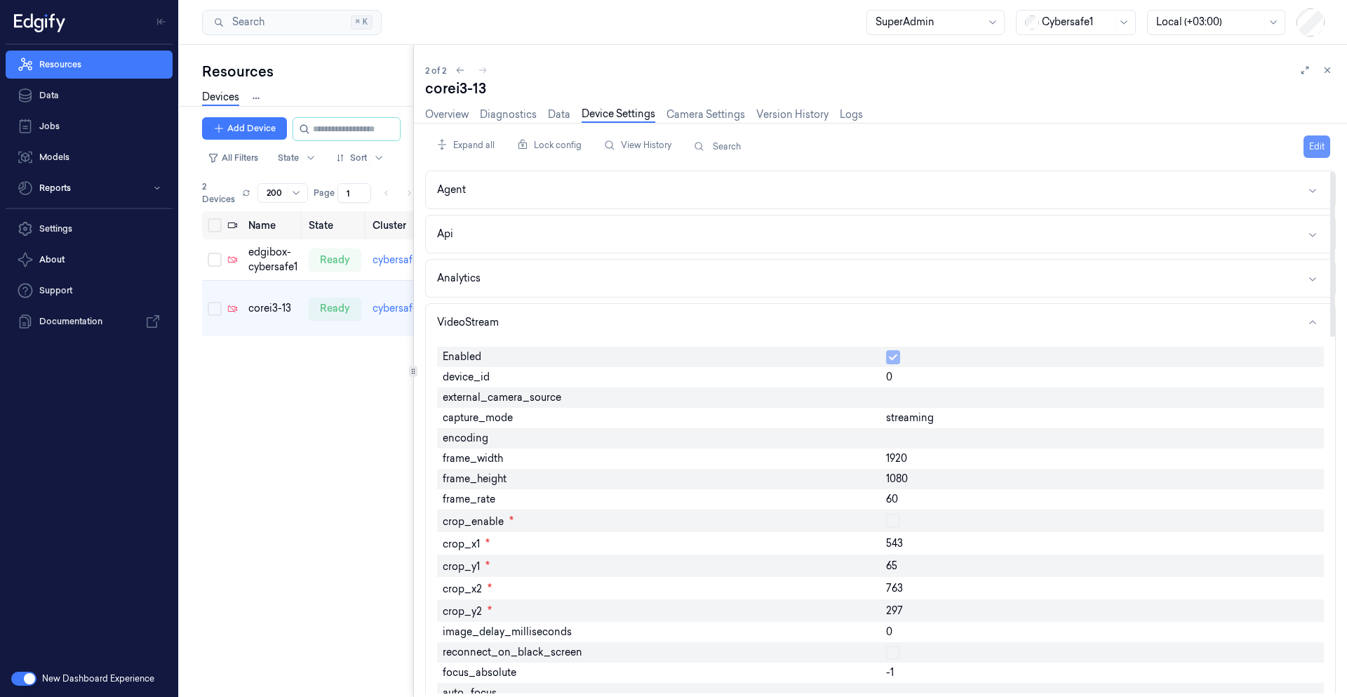
click at [853, 144] on button "Edit" at bounding box center [1317, 146] width 27 height 22
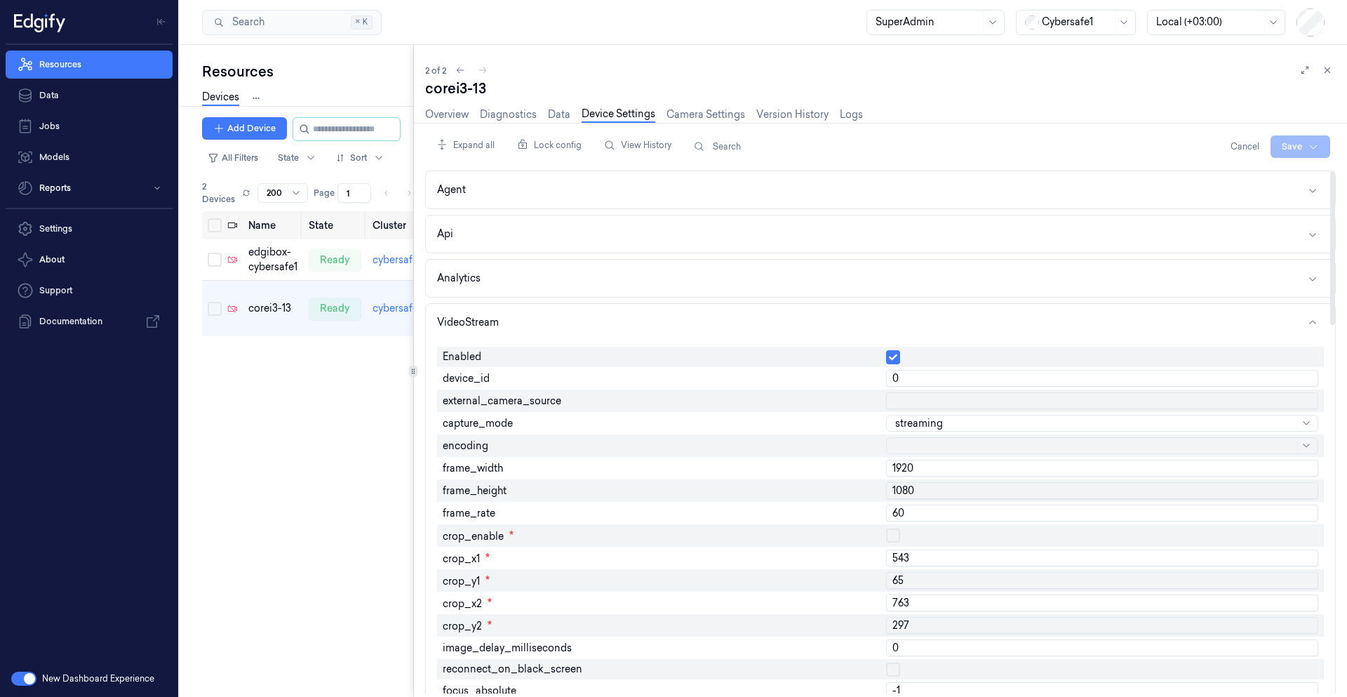
click at [853, 519] on input "60" at bounding box center [1102, 513] width 432 height 17
click at [853, 147] on button "Cancel" at bounding box center [1245, 146] width 40 height 22
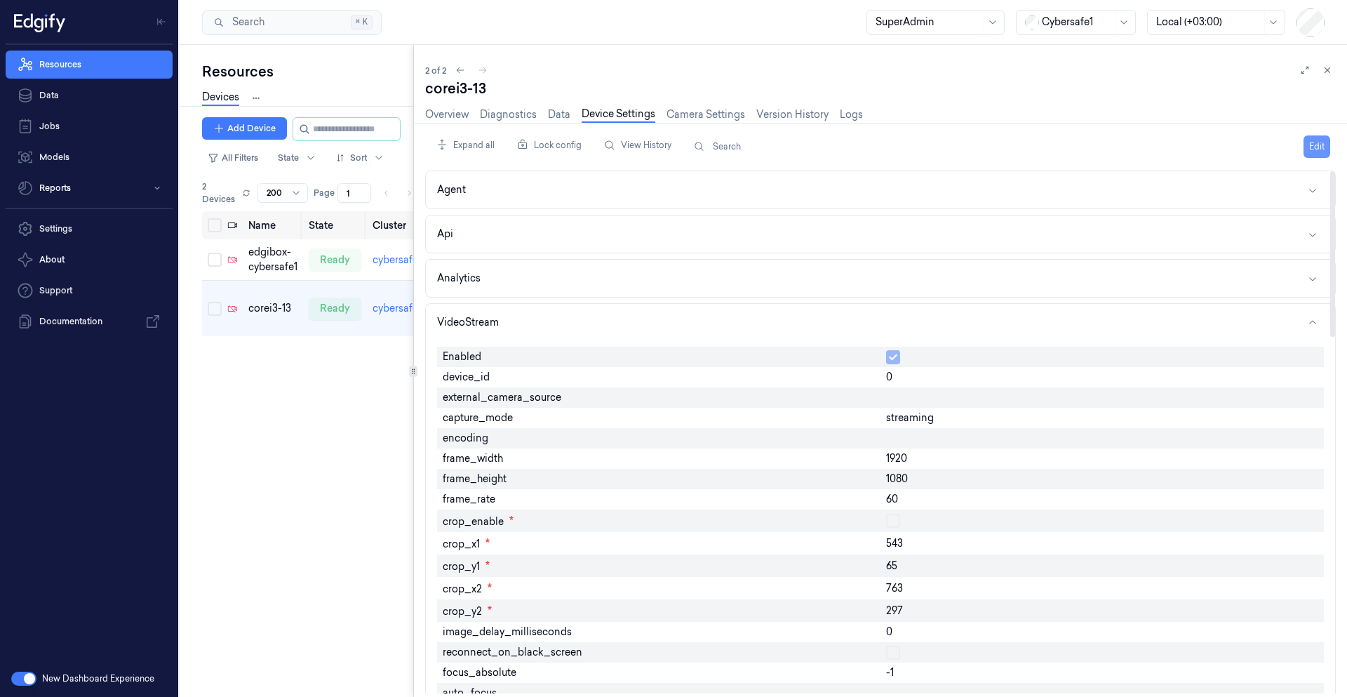
click at [853, 144] on button "Edit" at bounding box center [1317, 146] width 27 height 22
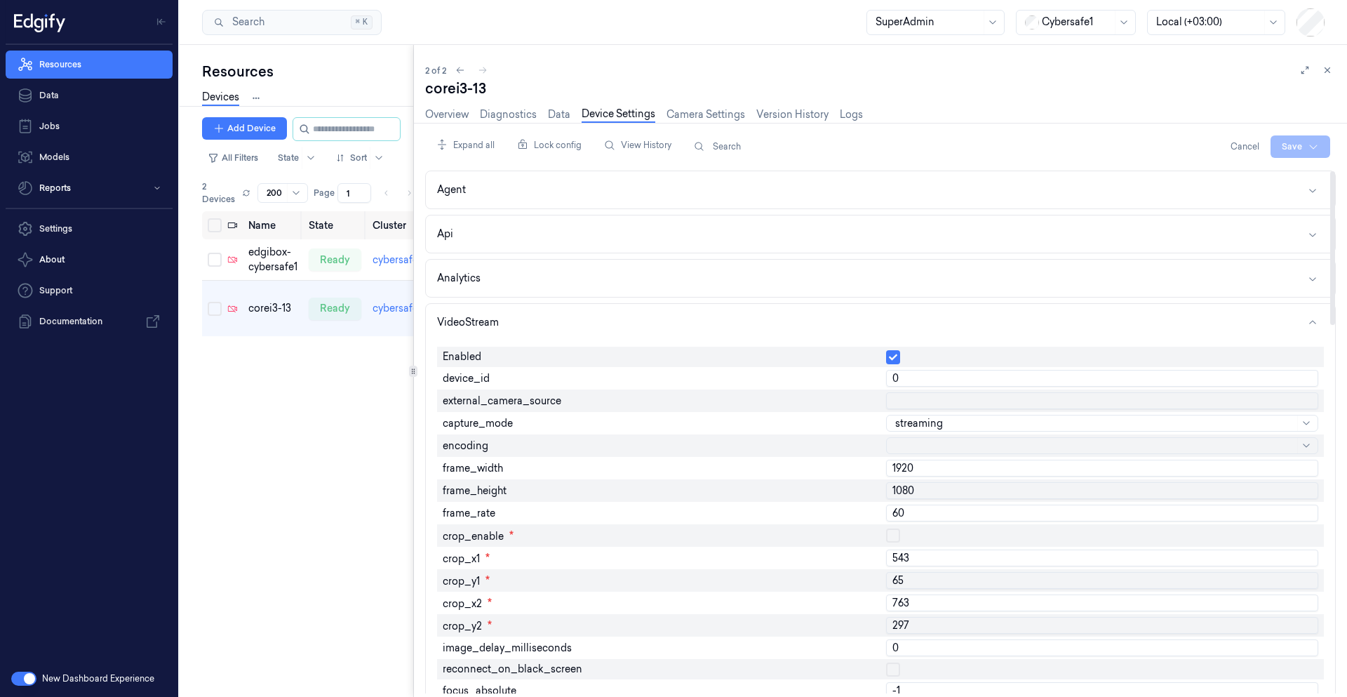
click at [853, 378] on input "0" at bounding box center [1102, 378] width 432 height 17
type input "1"
click at [853, 148] on html "Resources Data Jobs Models Reports Settings About Support Documentation New Das…" at bounding box center [673, 348] width 1347 height 697
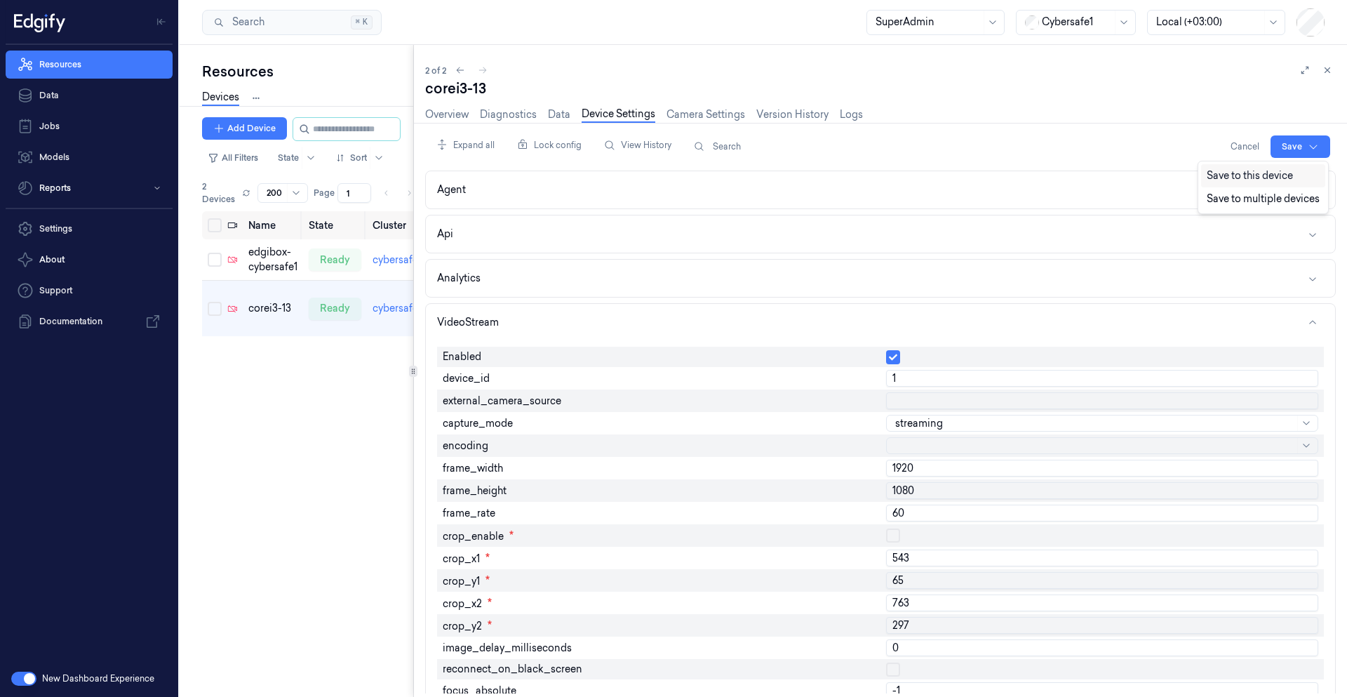
click at [853, 180] on div "Save to this device" at bounding box center [1264, 175] width 124 height 23
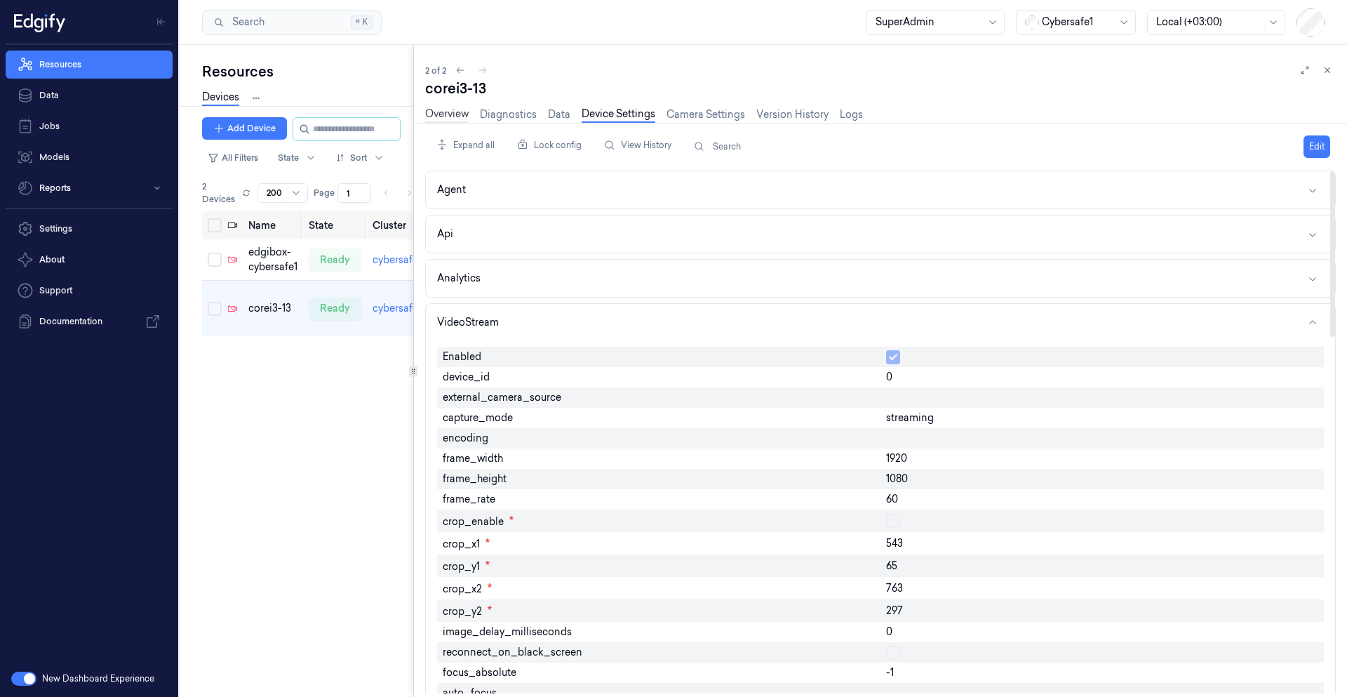
click at [452, 113] on link "Overview" at bounding box center [447, 115] width 44 height 16
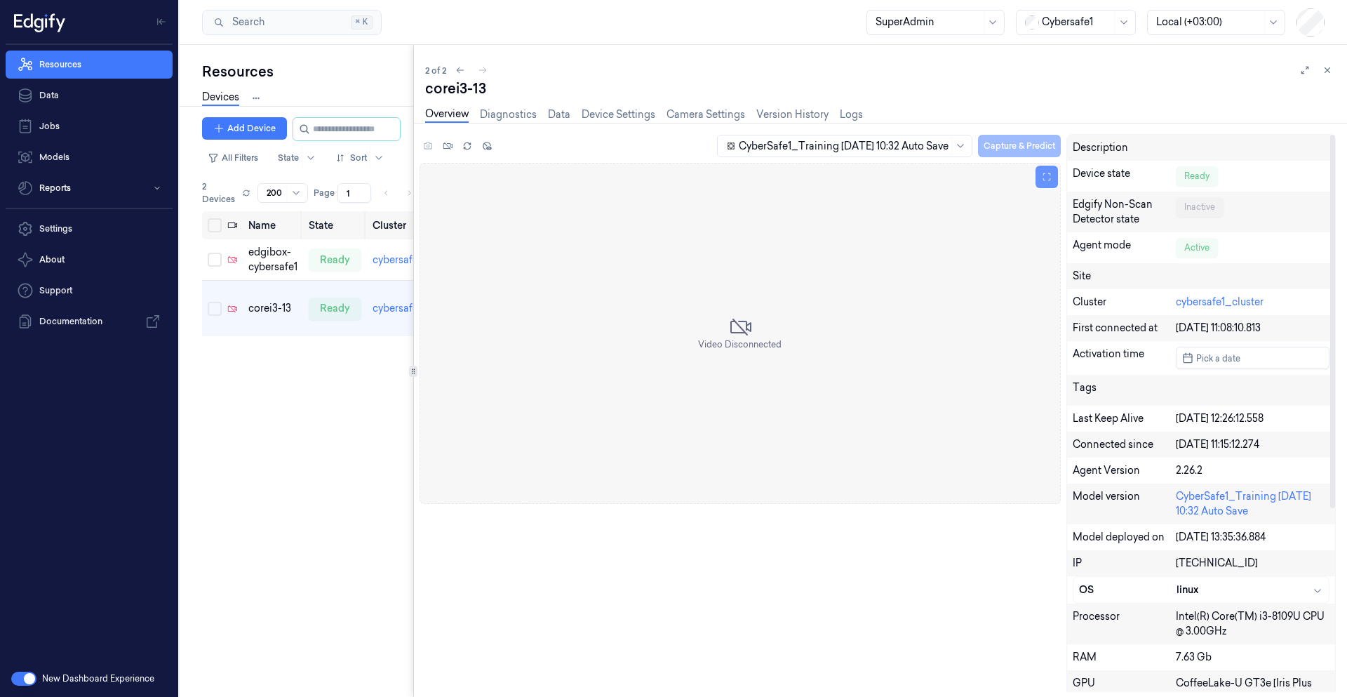
click at [853, 181] on icon at bounding box center [1047, 177] width 10 height 10
click at [849, 595] on div "CyberSafe1_Training 2025-08-12 10:32 Auto Save Capture & Predict Video Disconne…" at bounding box center [878, 413] width 917 height 558
click at [853, 180] on button at bounding box center [1047, 177] width 22 height 22
click at [607, 117] on link "Device Settings" at bounding box center [619, 115] width 74 height 16
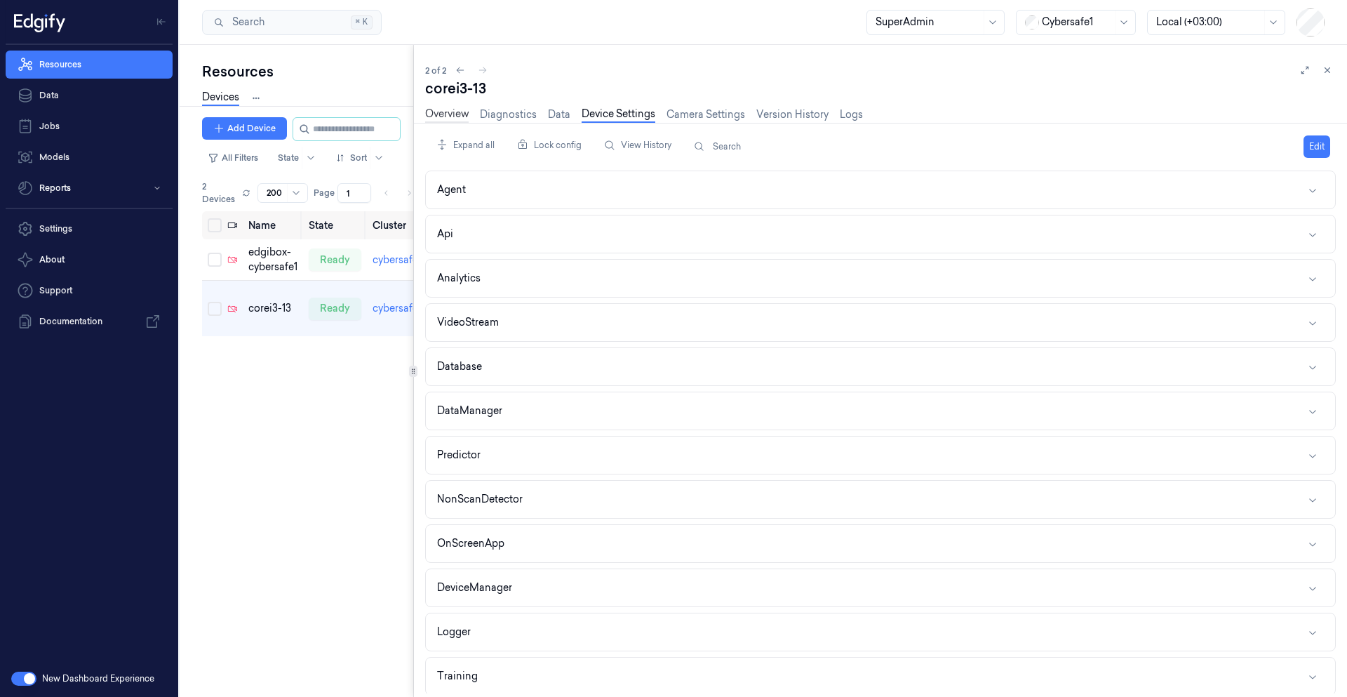
click at [429, 113] on link "Overview" at bounding box center [447, 115] width 44 height 16
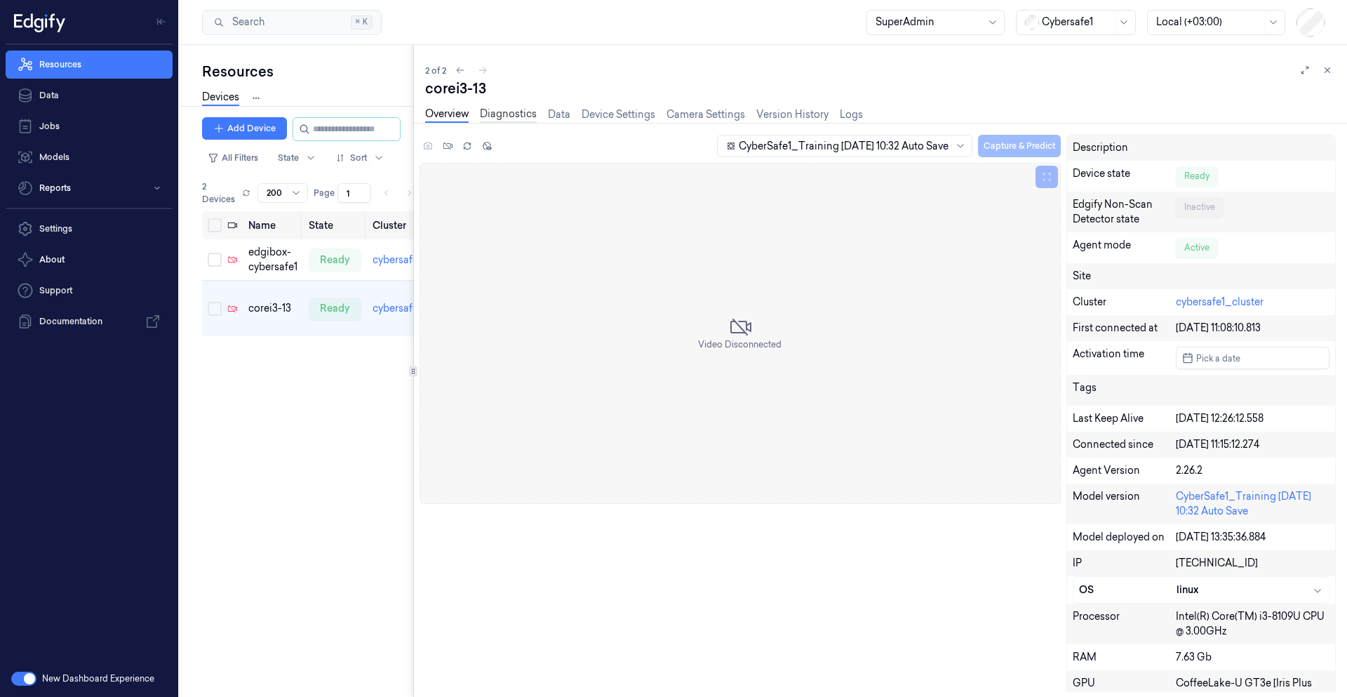
click at [515, 115] on link "Diagnostics" at bounding box center [508, 115] width 57 height 16
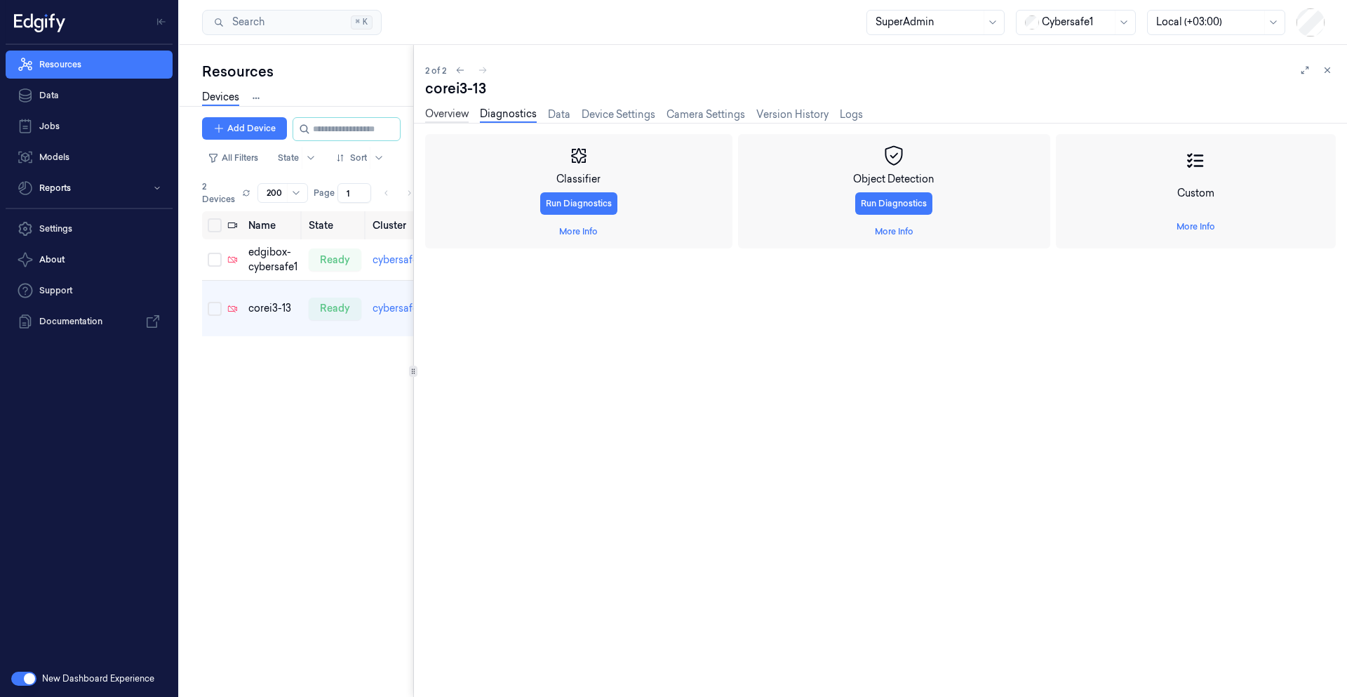
click at [453, 117] on link "Overview" at bounding box center [447, 115] width 44 height 16
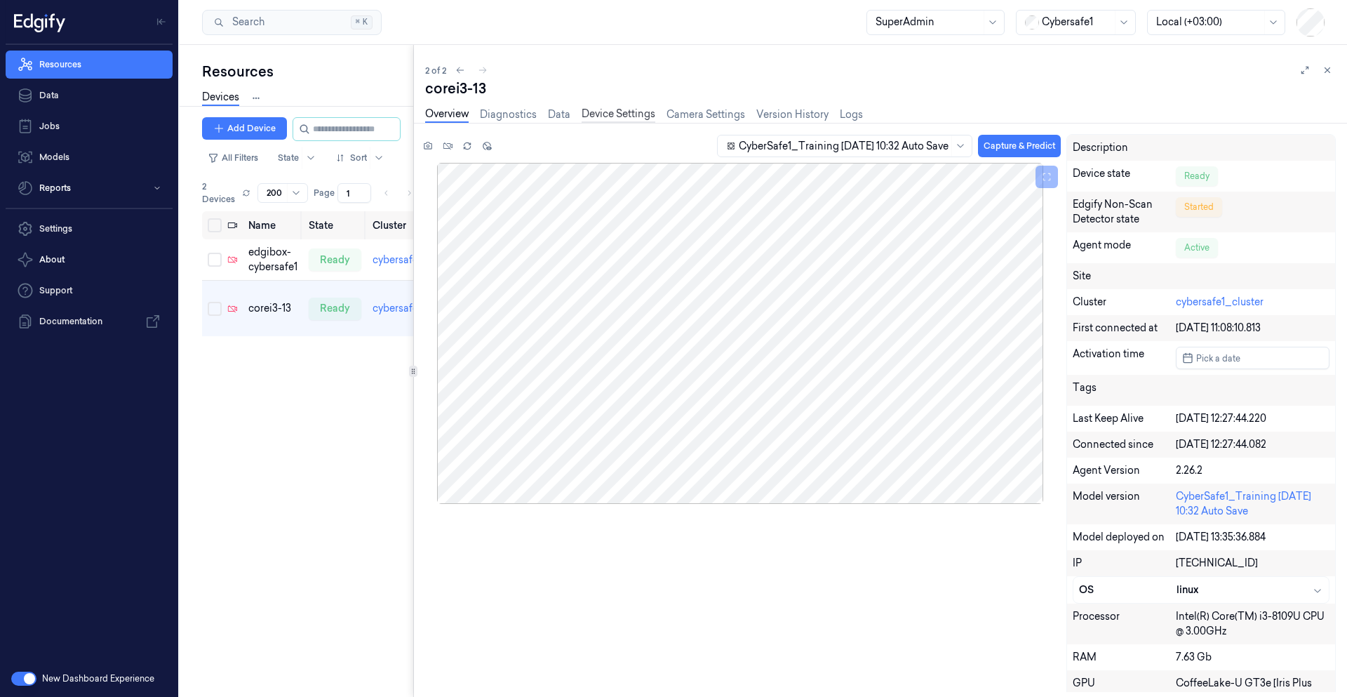
click at [624, 117] on link "Device Settings" at bounding box center [619, 115] width 74 height 16
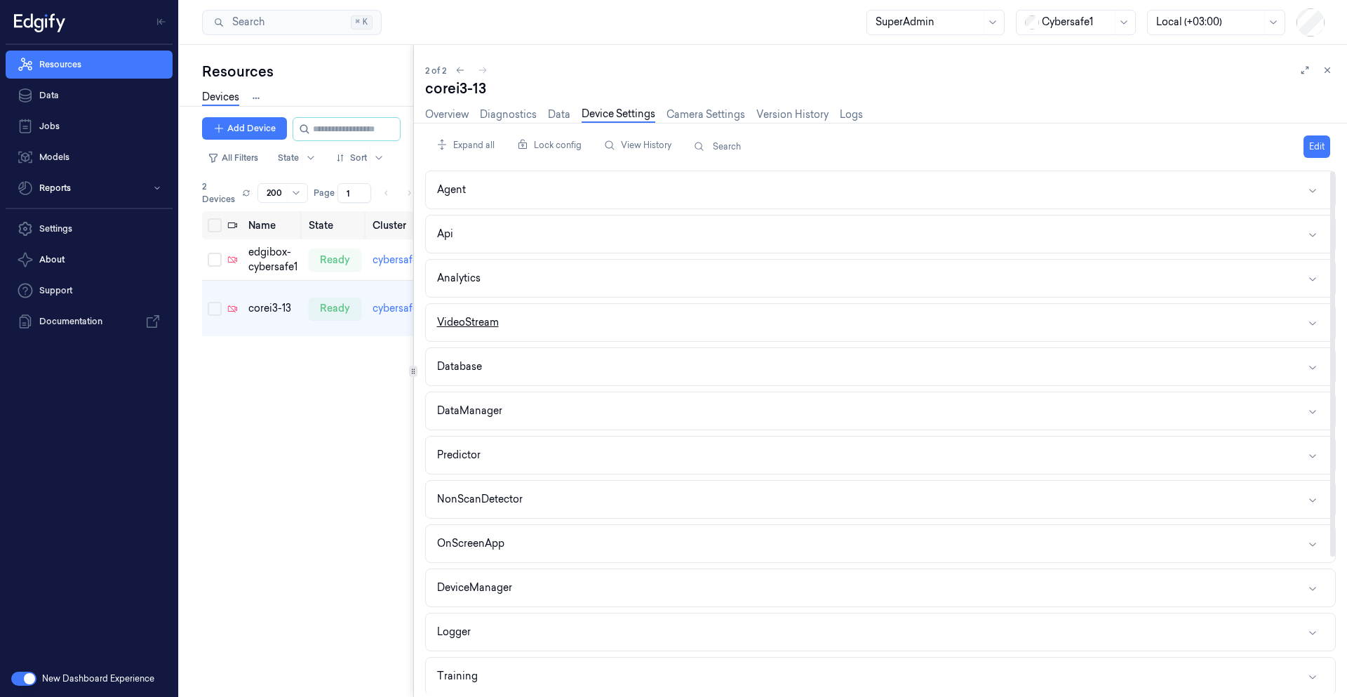
click at [523, 331] on button "VideoStream" at bounding box center [881, 322] width 910 height 37
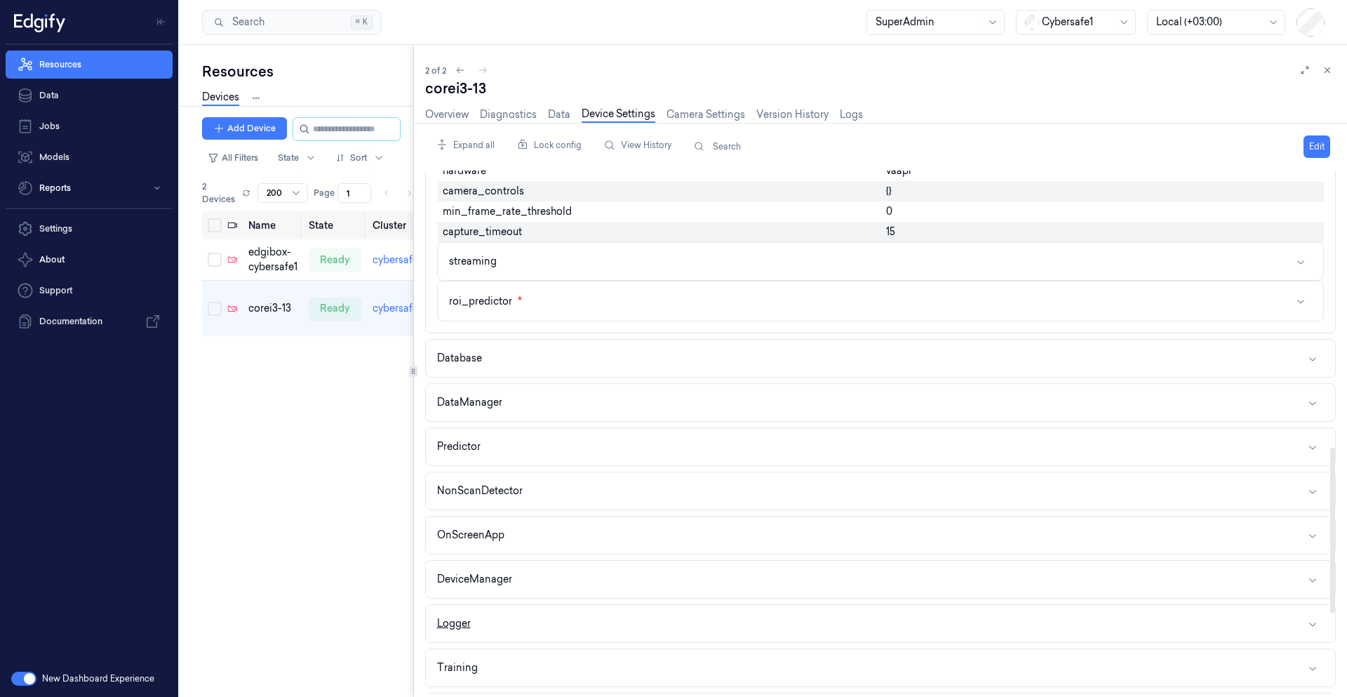
scroll to position [1095, 0]
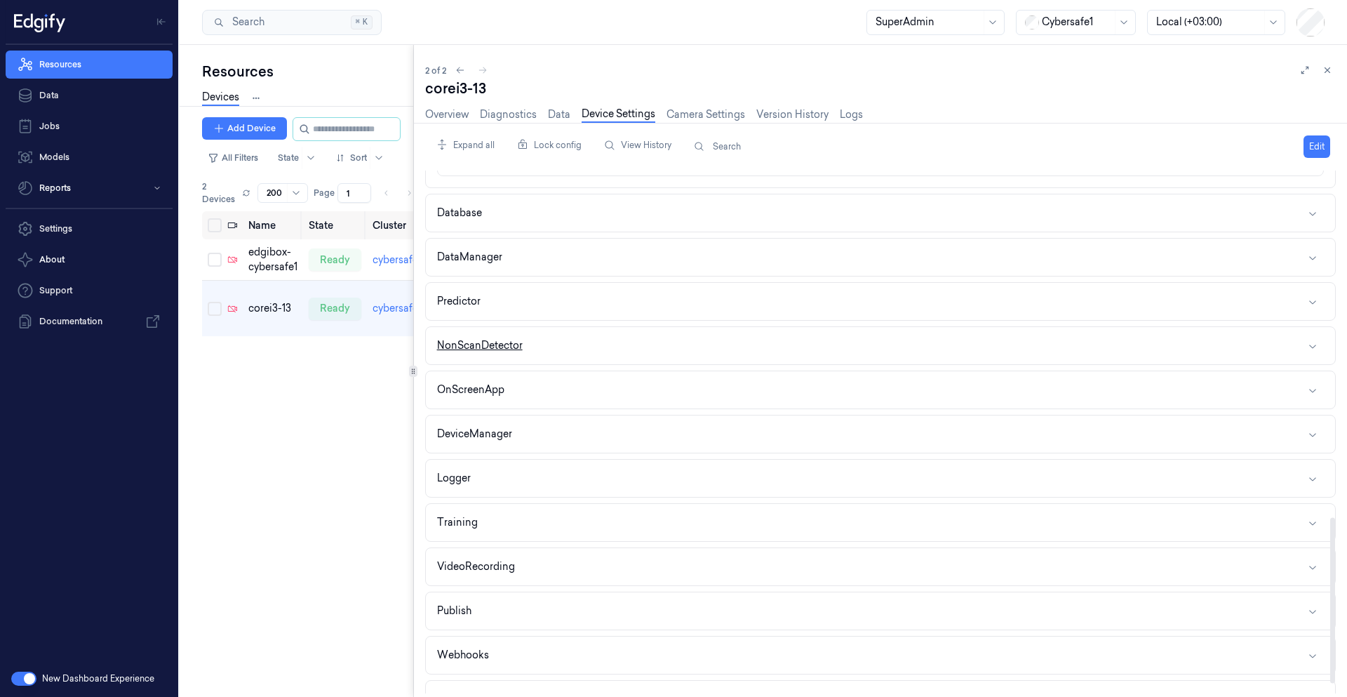
click at [564, 331] on button "NonScanDetector" at bounding box center [881, 345] width 910 height 37
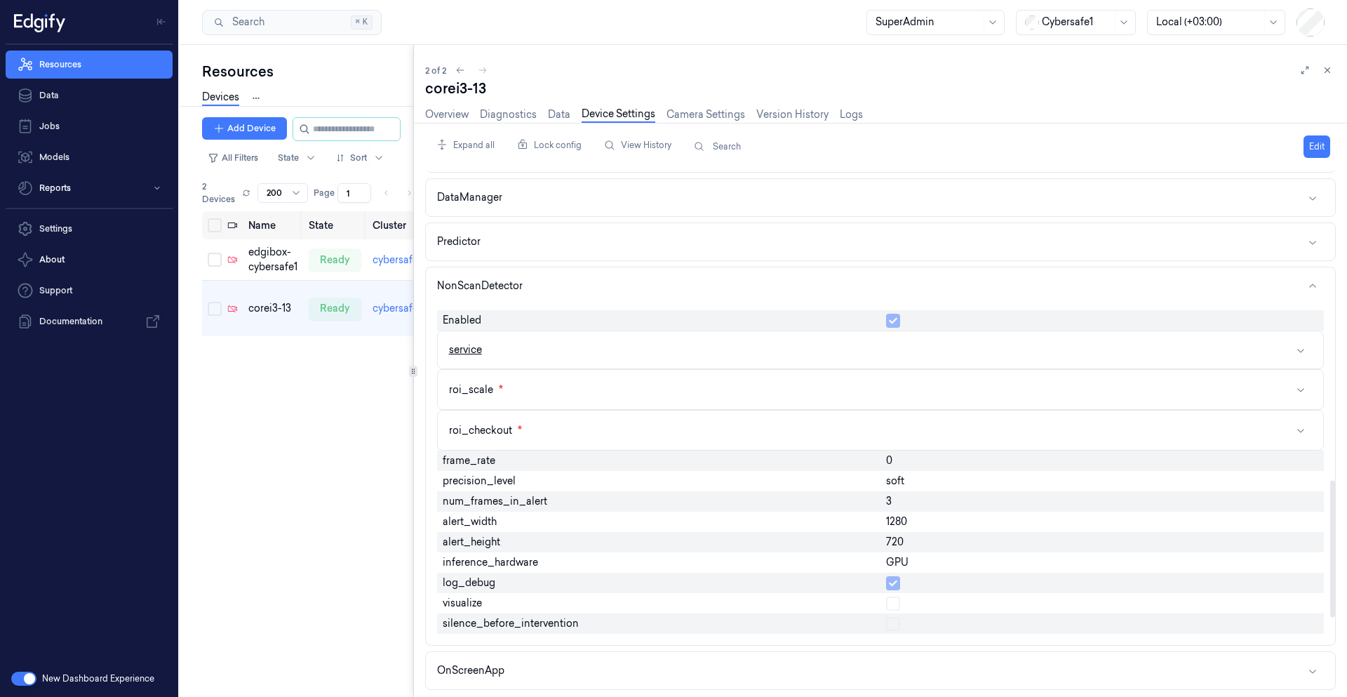
scroll to position [1179, 0]
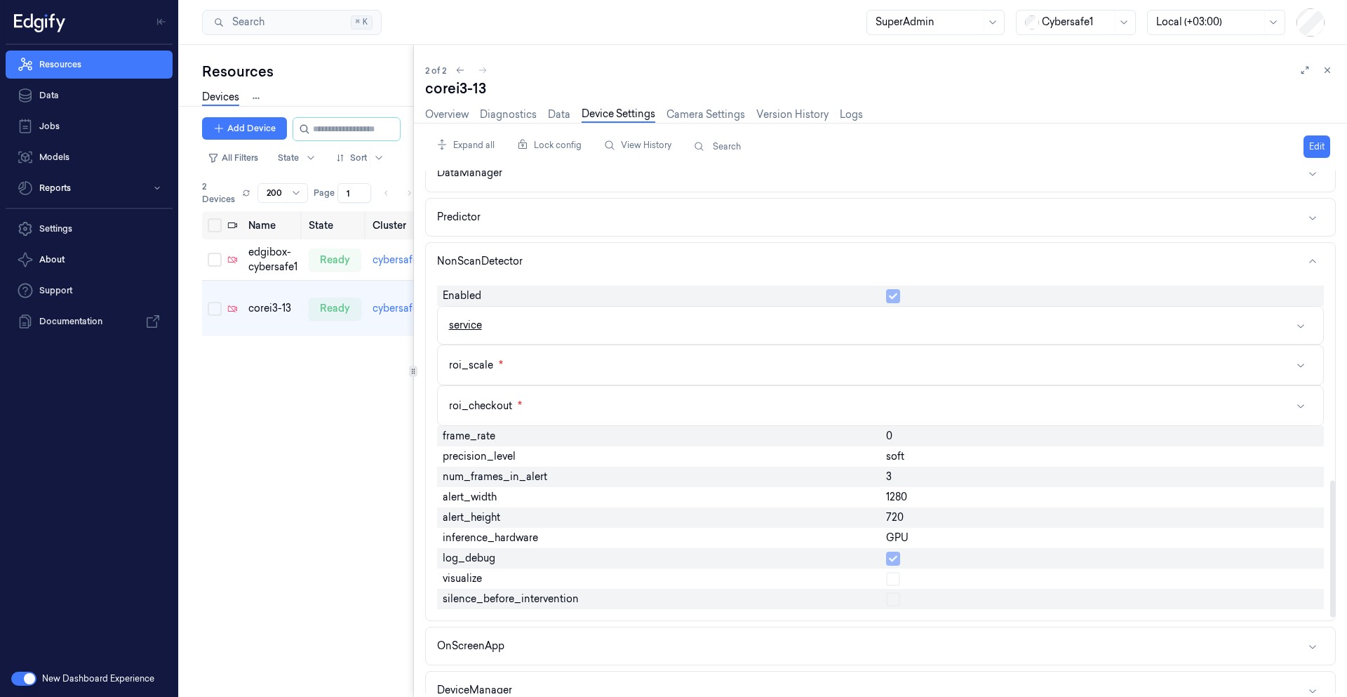
click at [540, 326] on button "service" at bounding box center [881, 325] width 886 height 37
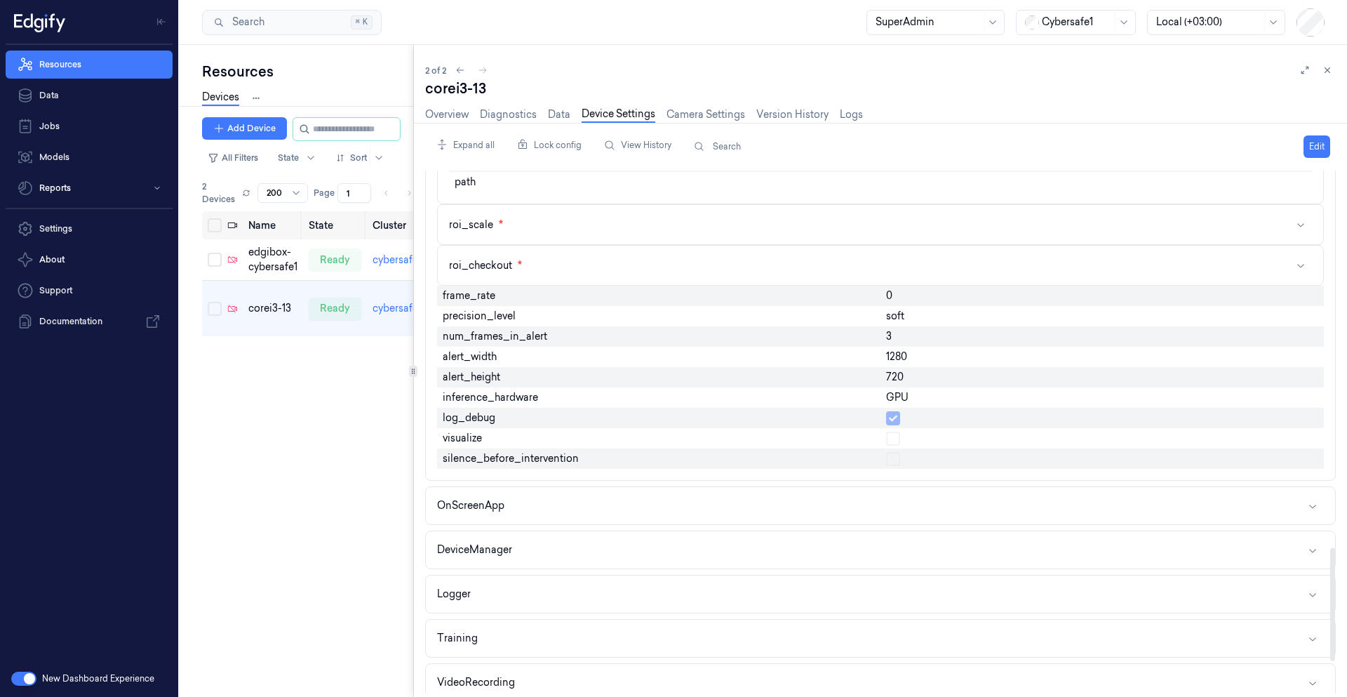
scroll to position [1769, 0]
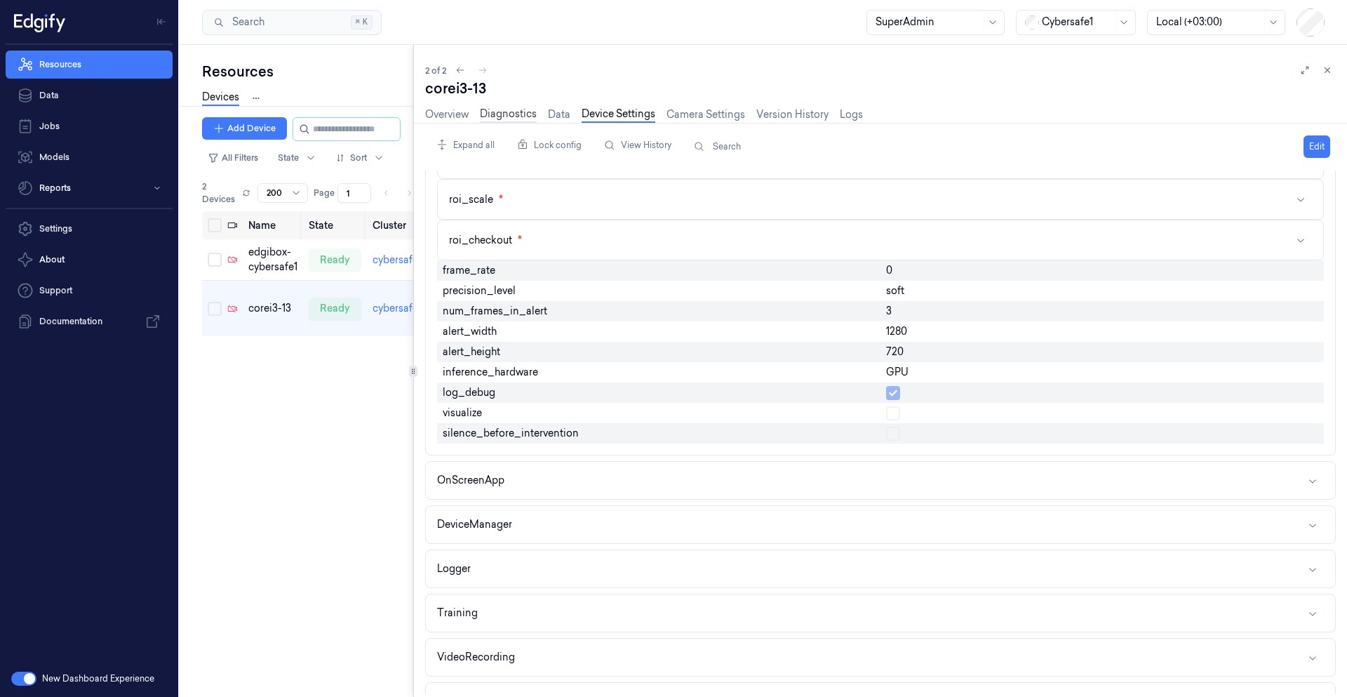
click at [520, 113] on link "Diagnostics" at bounding box center [508, 115] width 57 height 16
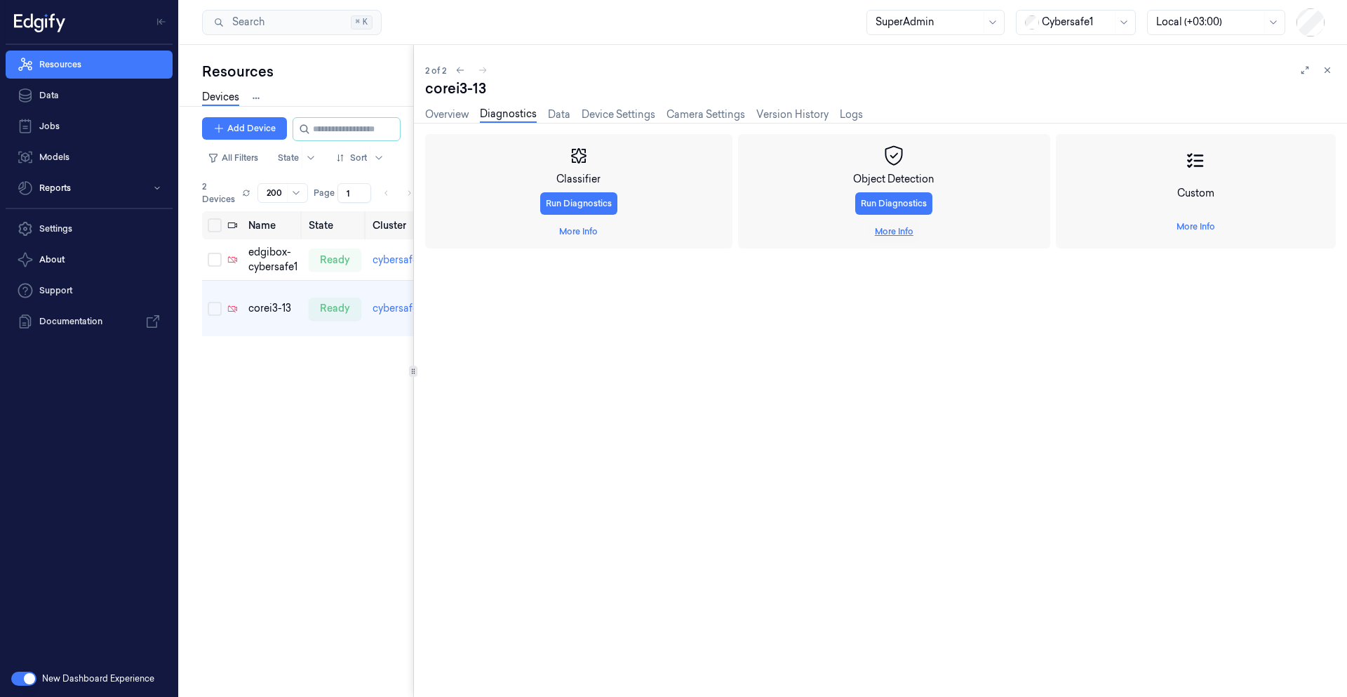
click at [853, 232] on link "More Info" at bounding box center [894, 231] width 39 height 13
click at [473, 364] on span "Start Recording" at bounding box center [462, 363] width 63 height 13
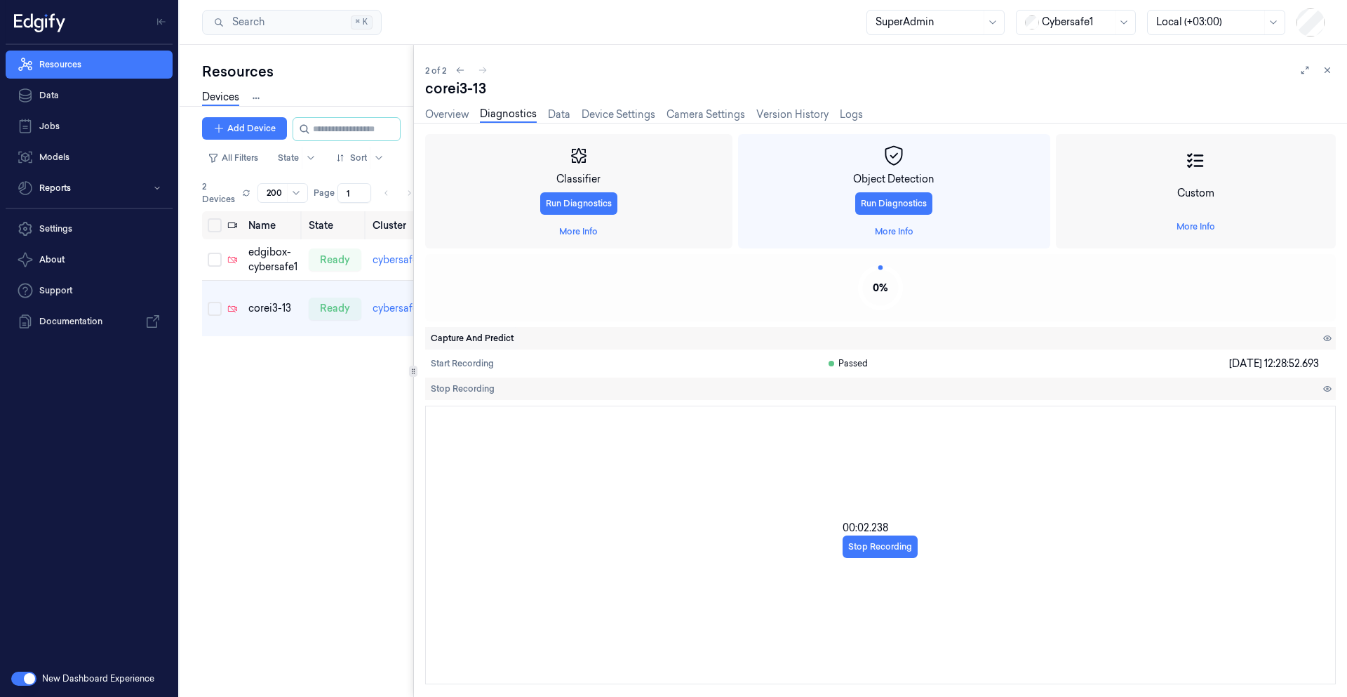
click at [478, 340] on span "Capture And Predict" at bounding box center [472, 338] width 83 height 13
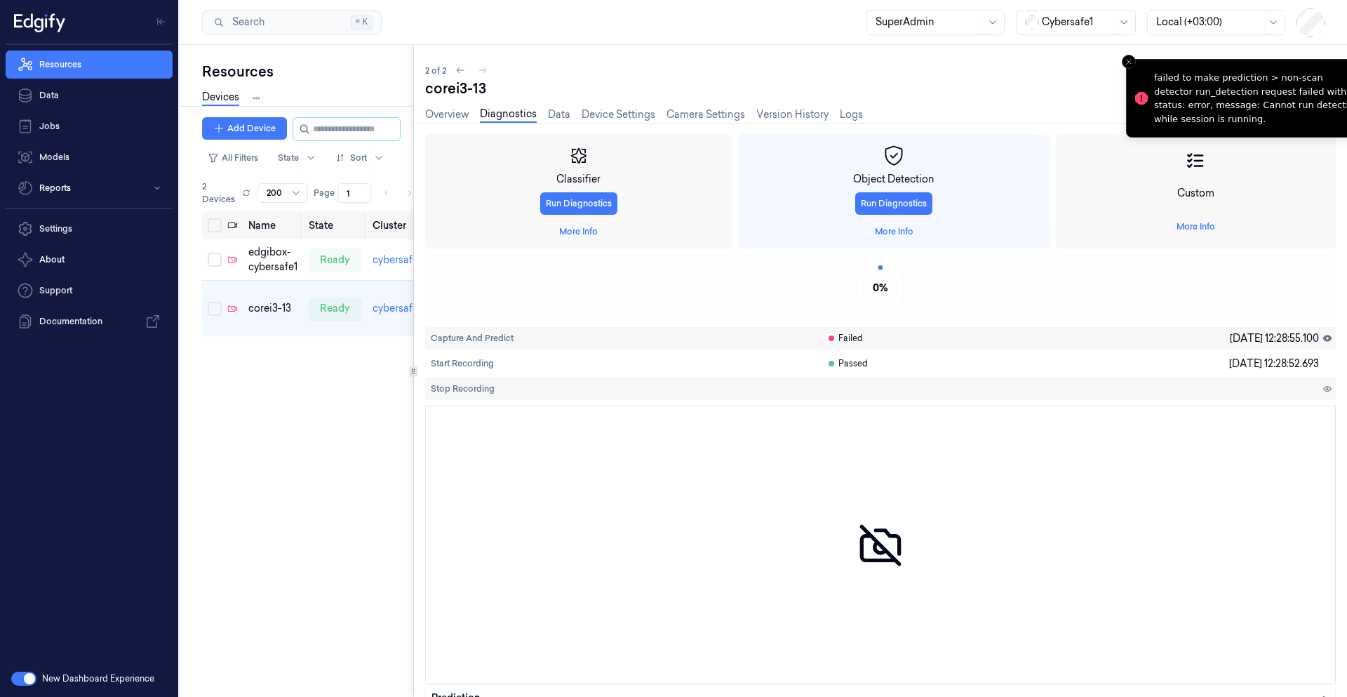
drag, startPoint x: 1099, startPoint y: 84, endPoint x: 1150, endPoint y: 97, distance: 52.9
click at [853, 97] on li "failed to make prediction > non-scan detector run_detection request failed with…" at bounding box center [1251, 98] width 250 height 79
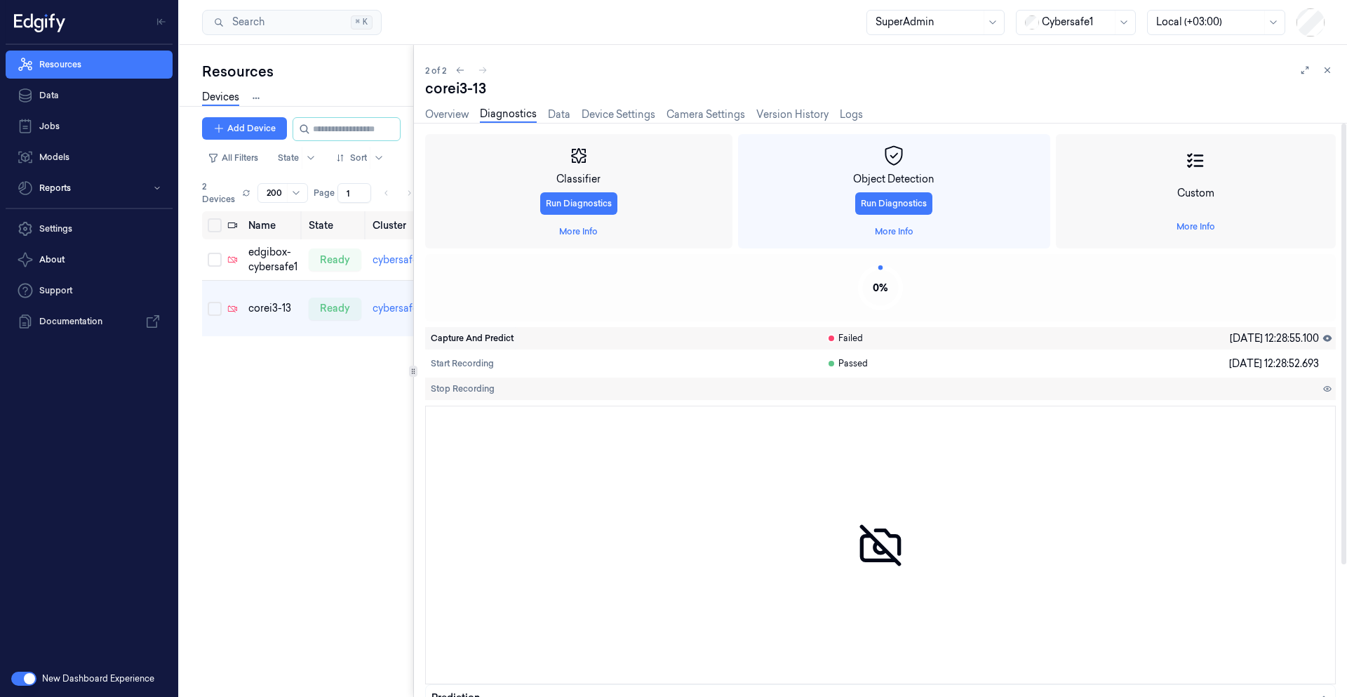
click at [477, 340] on span "Capture And Predict" at bounding box center [472, 338] width 83 height 13
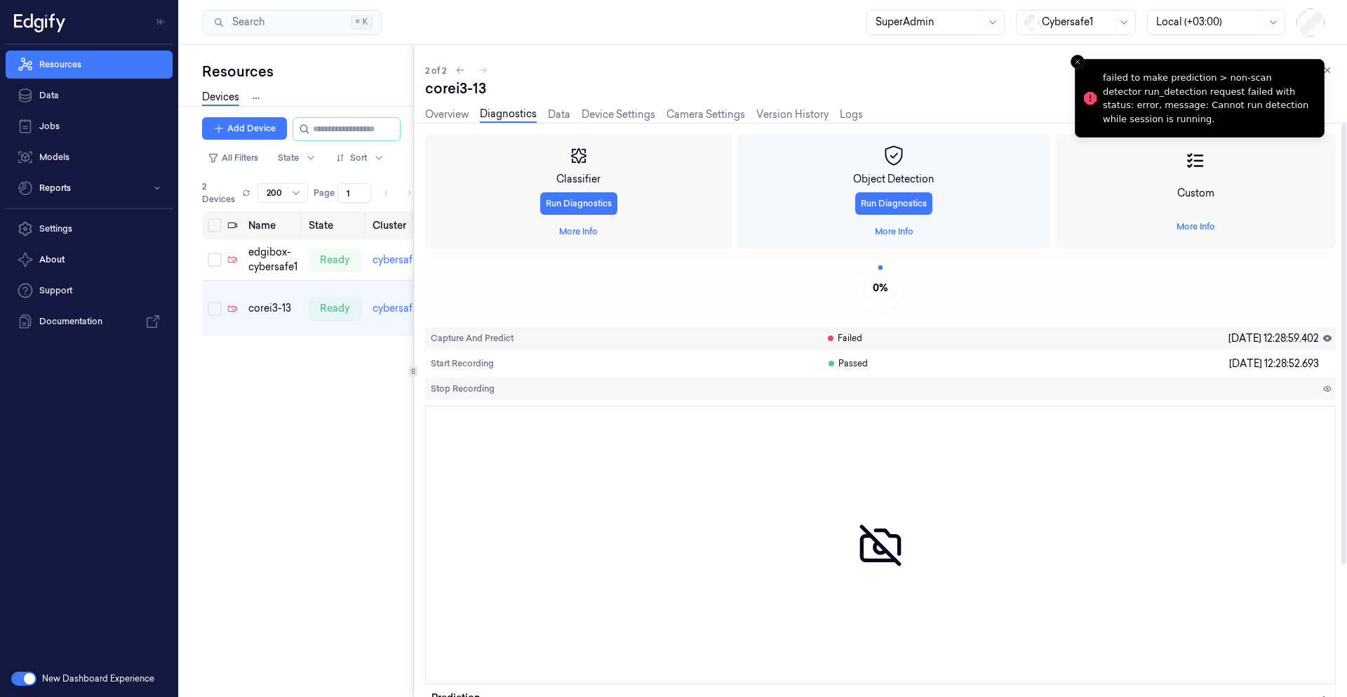
click at [853, 314] on div "0 %" at bounding box center [880, 287] width 911 height 67
click at [612, 393] on div "Stop Recording" at bounding box center [648, 389] width 447 height 22
click at [853, 60] on icon "Close toast" at bounding box center [1078, 62] width 8 height 8
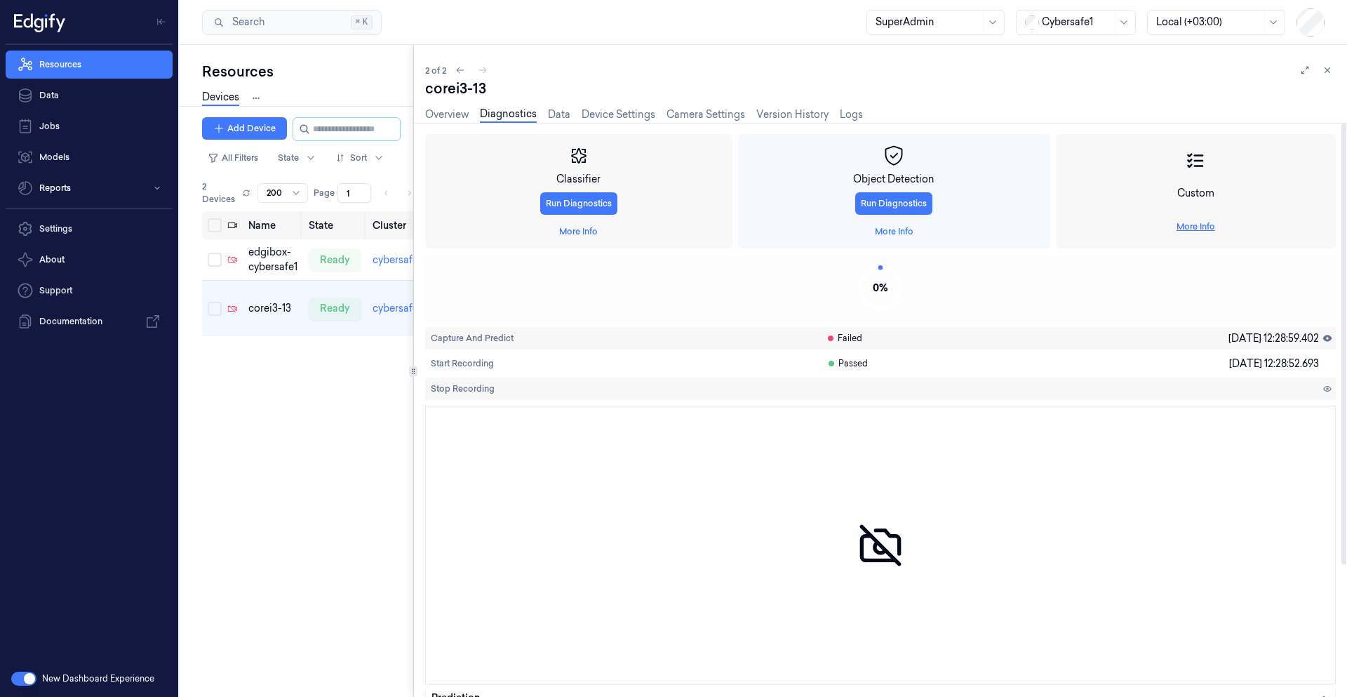
click at [853, 226] on link "More Info" at bounding box center [1196, 226] width 39 height 13
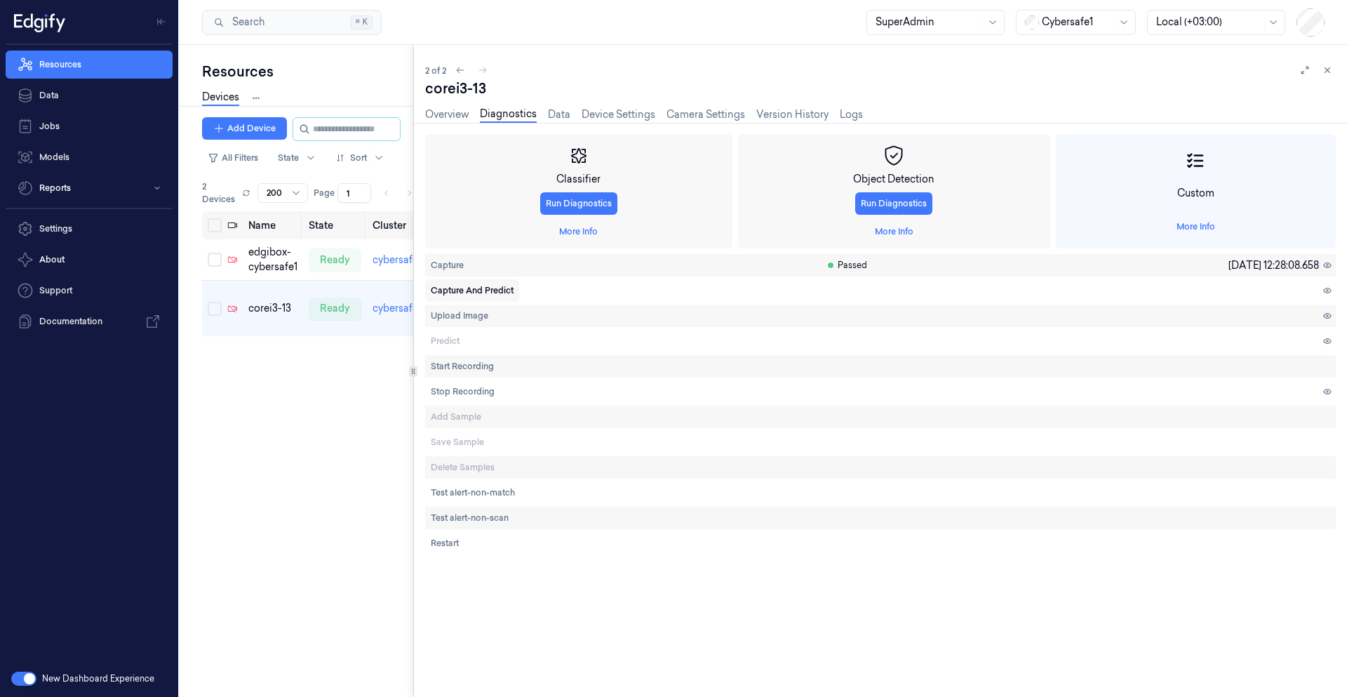
click at [453, 285] on span "Capture And Predict" at bounding box center [472, 290] width 83 height 13
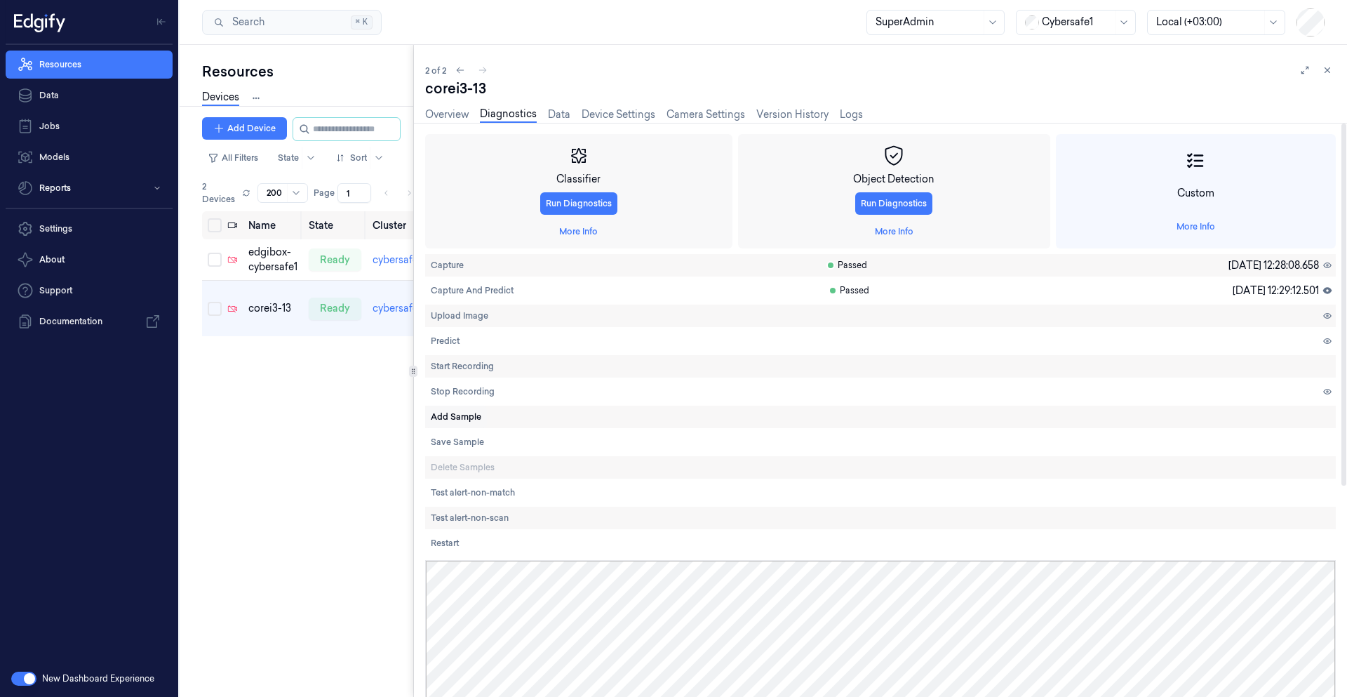
click at [462, 418] on span "Add Sample" at bounding box center [456, 417] width 51 height 13
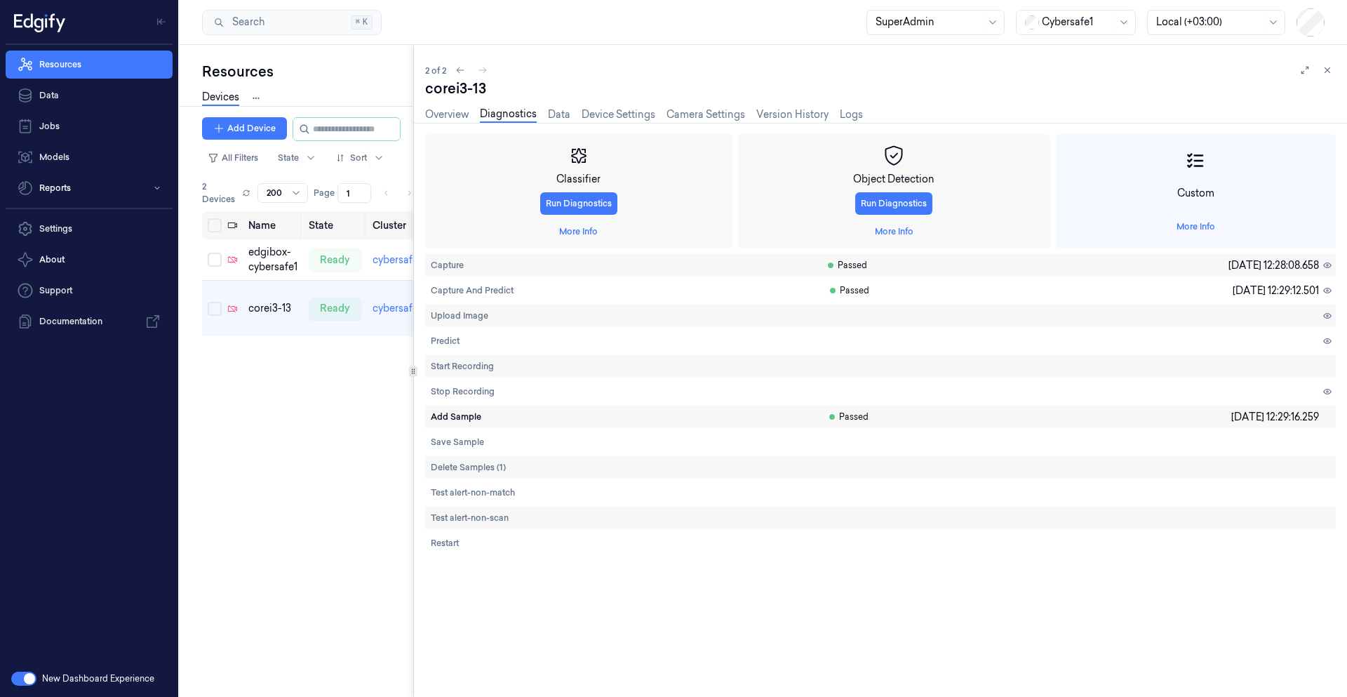
click at [464, 421] on span "Add Sample" at bounding box center [456, 417] width 51 height 13
click at [458, 424] on button "Add Sample" at bounding box center [456, 417] width 62 height 22
click at [853, 227] on link "More Info" at bounding box center [894, 231] width 39 height 13
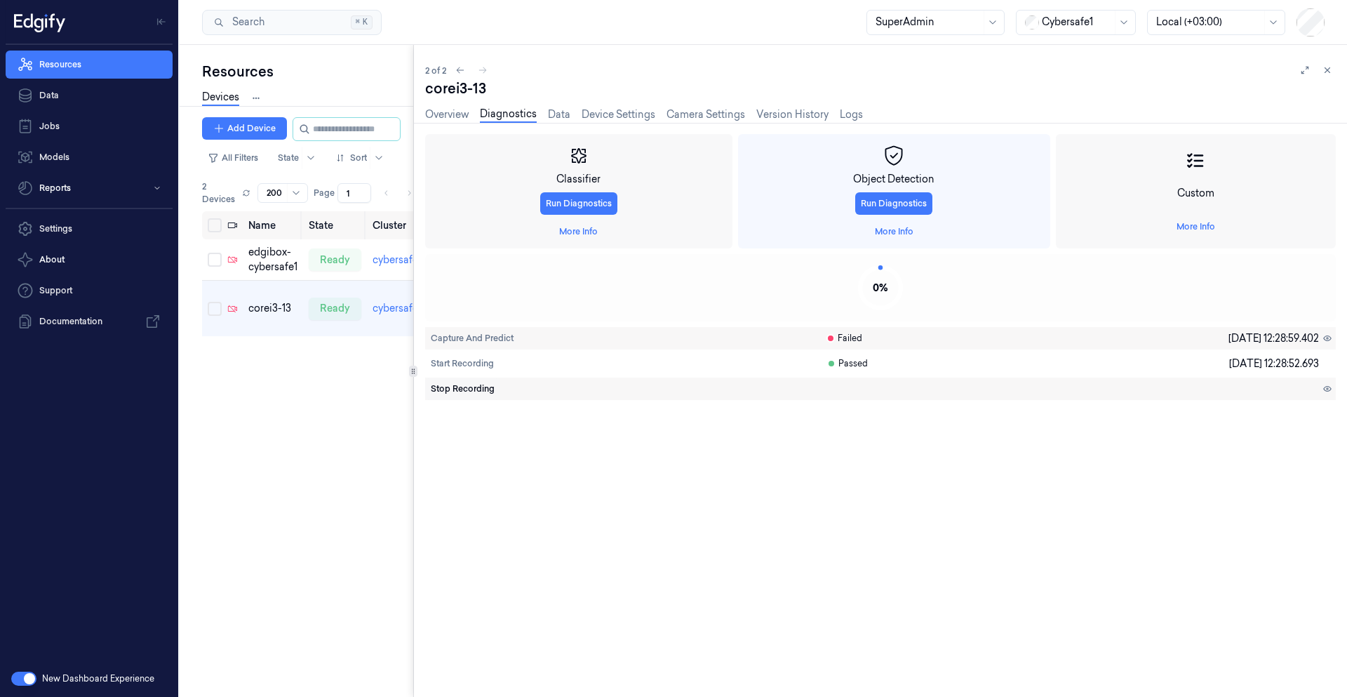
click at [470, 392] on span "Stop Recording" at bounding box center [463, 388] width 64 height 13
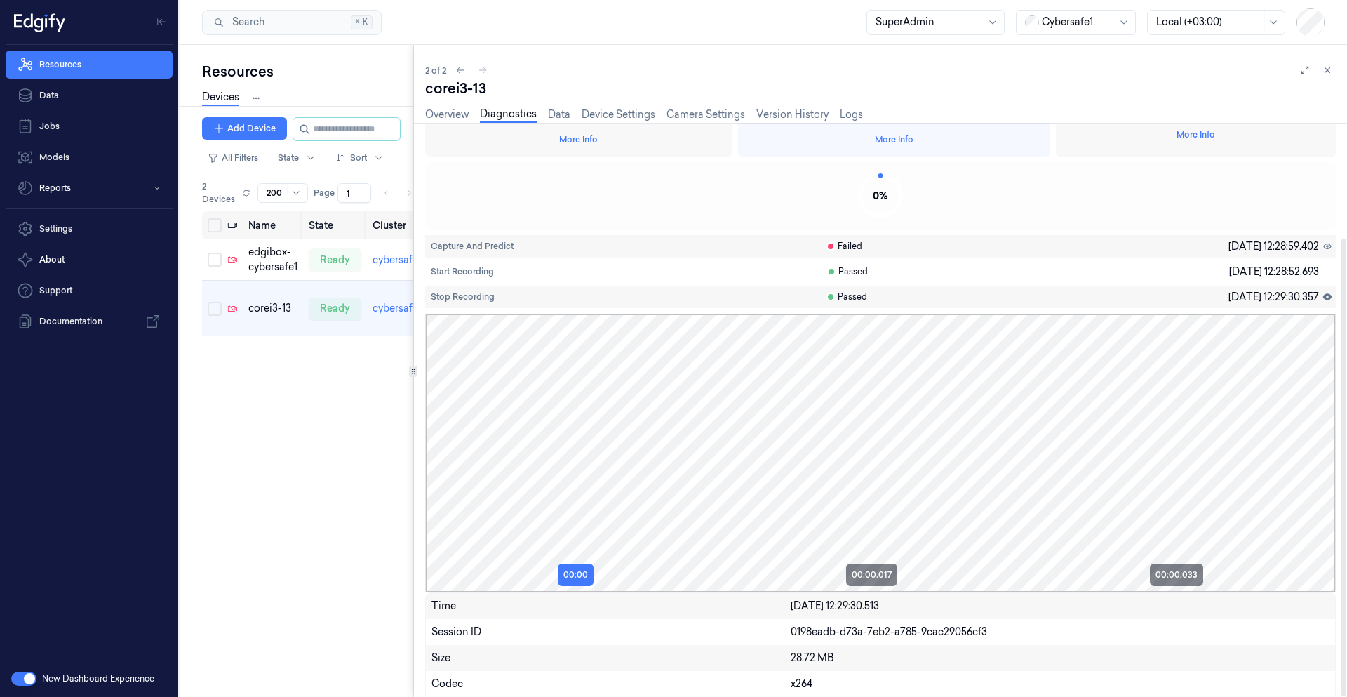
scroll to position [145, 0]
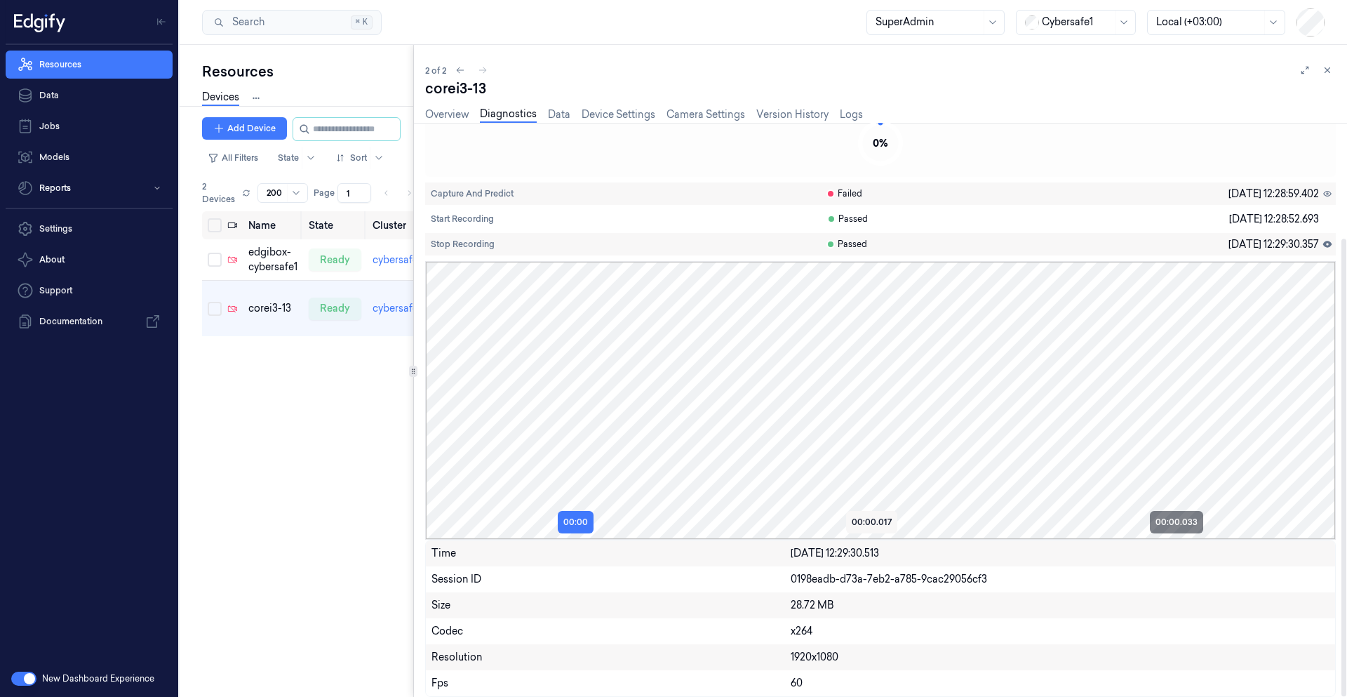
click at [853, 524] on button "00:00.017" at bounding box center [871, 522] width 51 height 22
click at [853, 517] on button "00:00.033" at bounding box center [1176, 522] width 53 height 22
click at [853, 523] on button "00:00.017" at bounding box center [871, 522] width 51 height 22
click at [597, 521] on div "00:00 00:00.017 00:00.033" at bounding box center [881, 522] width 910 height 22
click at [583, 520] on button "00:00" at bounding box center [576, 522] width 36 height 22
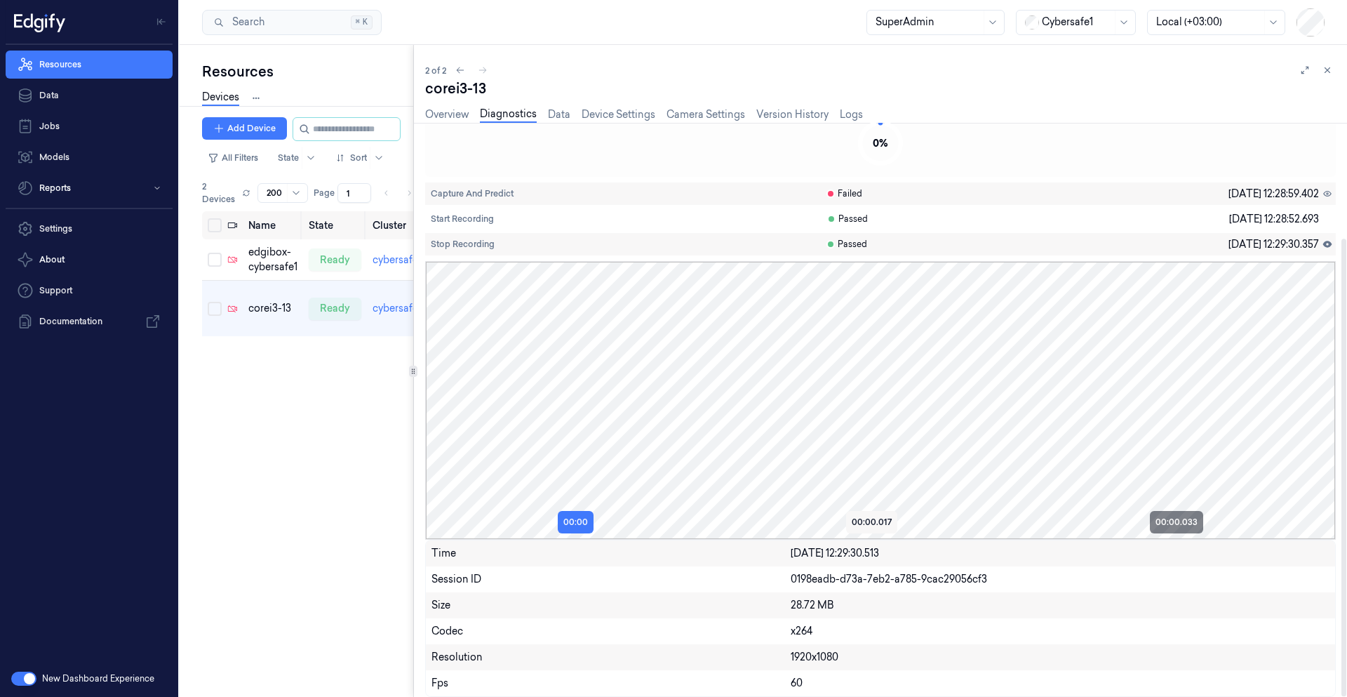
click at [853, 518] on button "00:00.017" at bounding box center [871, 522] width 51 height 22
click at [853, 522] on button "00:00.033" at bounding box center [1176, 522] width 53 height 22
drag, startPoint x: 855, startPoint y: 533, endPoint x: 877, endPoint y: 528, distance: 22.3
click at [853, 533] on button "00:00.017" at bounding box center [871, 522] width 51 height 22
click at [853, 528] on button "00:00.017" at bounding box center [871, 522] width 51 height 22
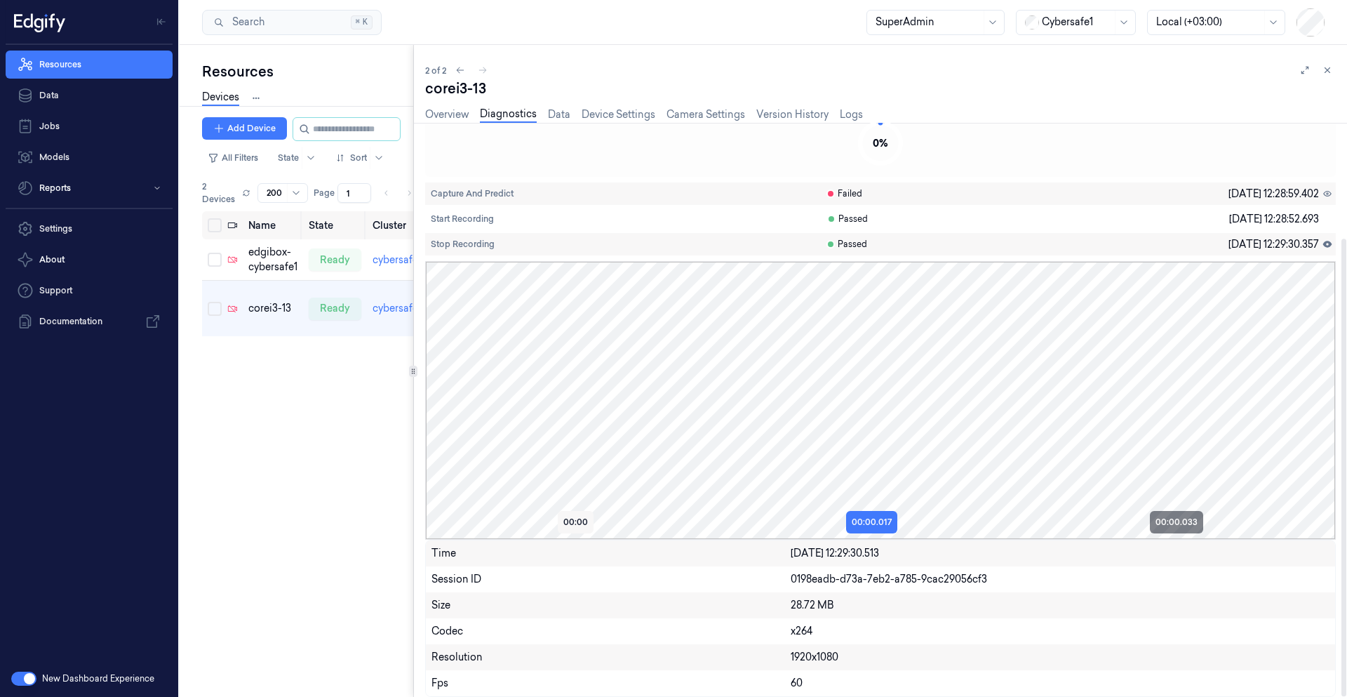
drag, startPoint x: 552, startPoint y: 514, endPoint x: 561, endPoint y: 514, distance: 9.1
click at [552, 514] on div "00:00 00:00.017 00:00.033" at bounding box center [881, 522] width 910 height 22
click at [853, 516] on button "00:00.017" at bounding box center [871, 522] width 51 height 22
click at [853, 514] on button "00:00.033" at bounding box center [1176, 522] width 53 height 22
click at [853, 70] on icon at bounding box center [1328, 70] width 10 height 10
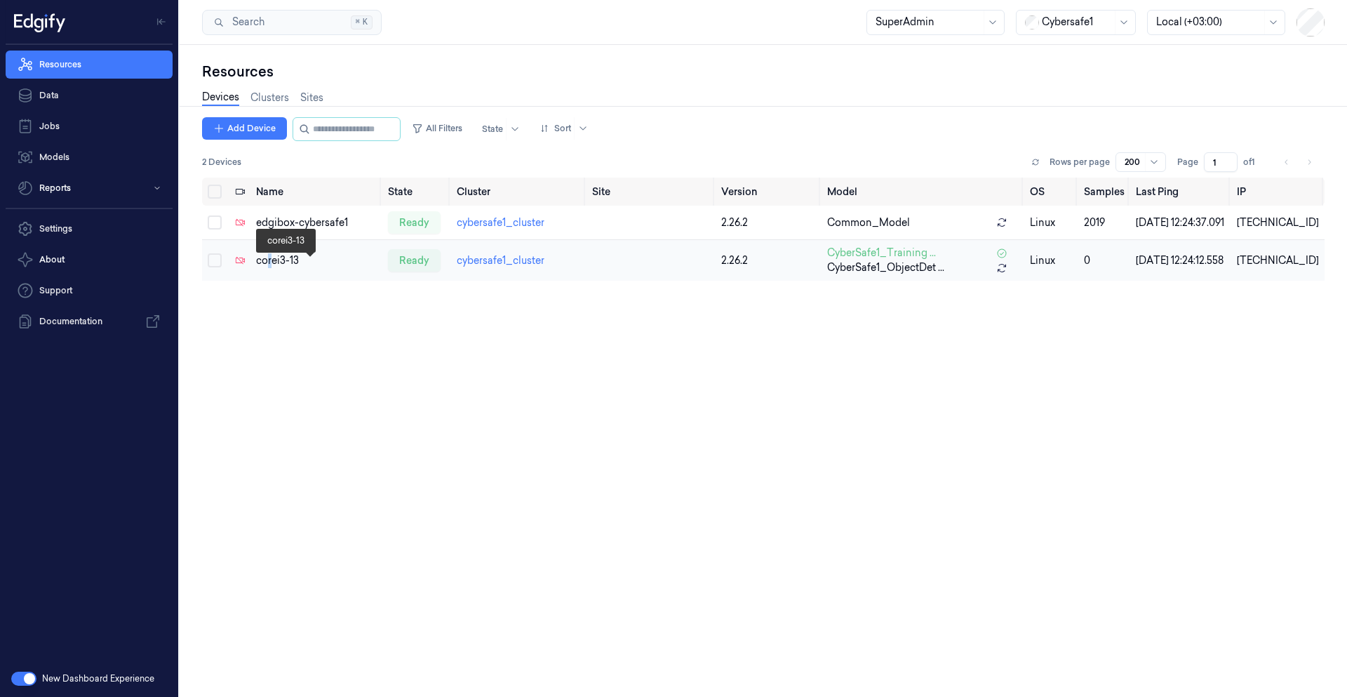
click at [271, 264] on div "corei3-13" at bounding box center [316, 260] width 121 height 15
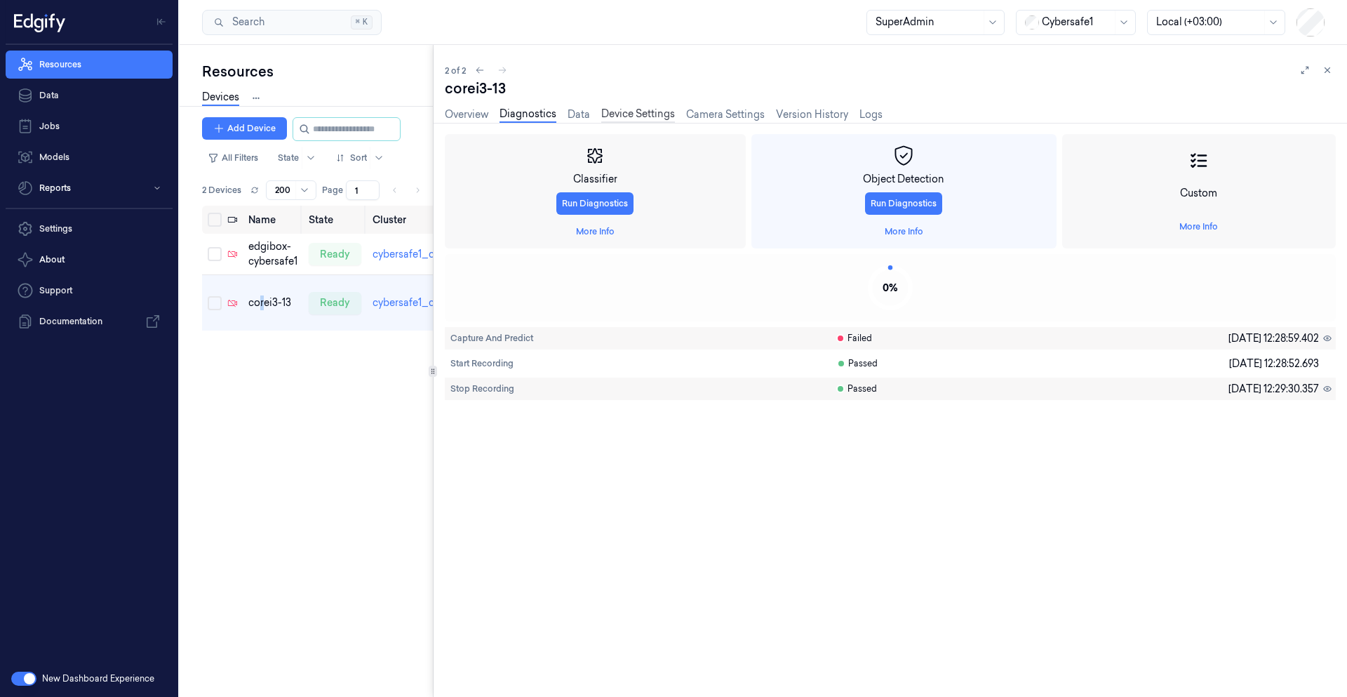
click at [631, 115] on link "Device Settings" at bounding box center [638, 115] width 74 height 16
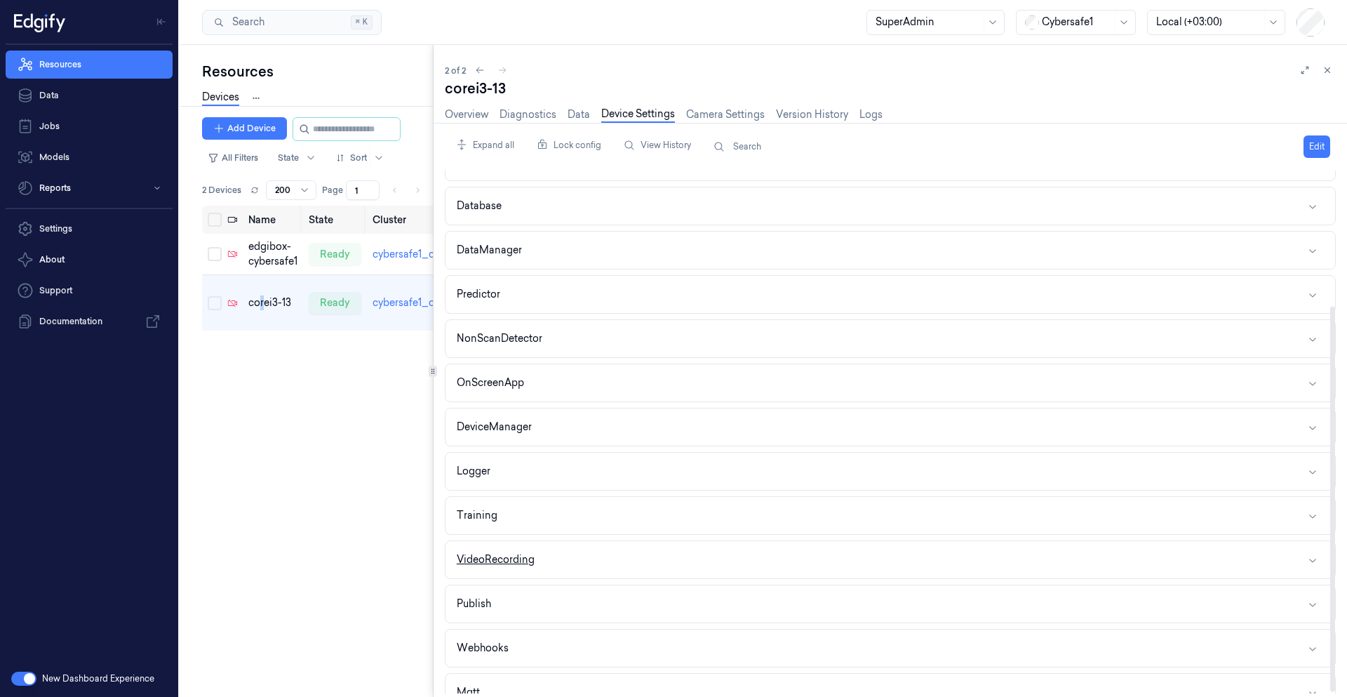
scroll to position [185, 0]
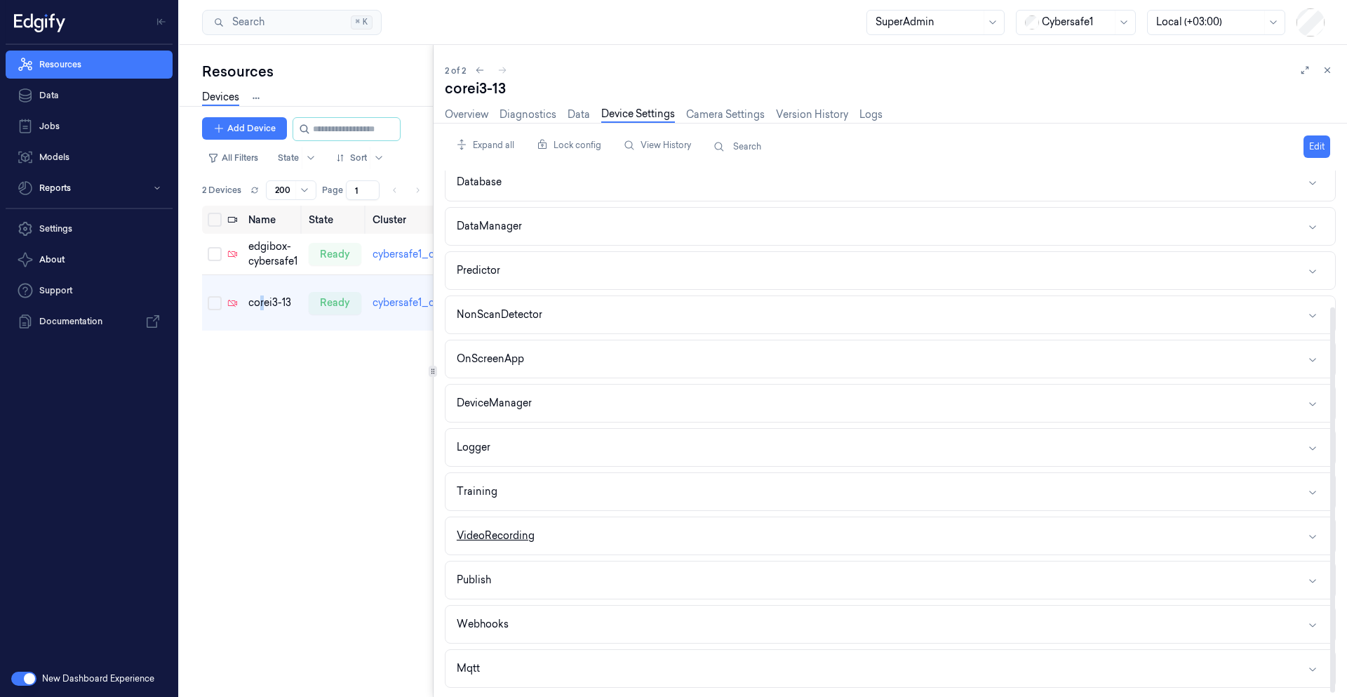
click at [646, 544] on button "VideoRecording" at bounding box center [891, 535] width 890 height 37
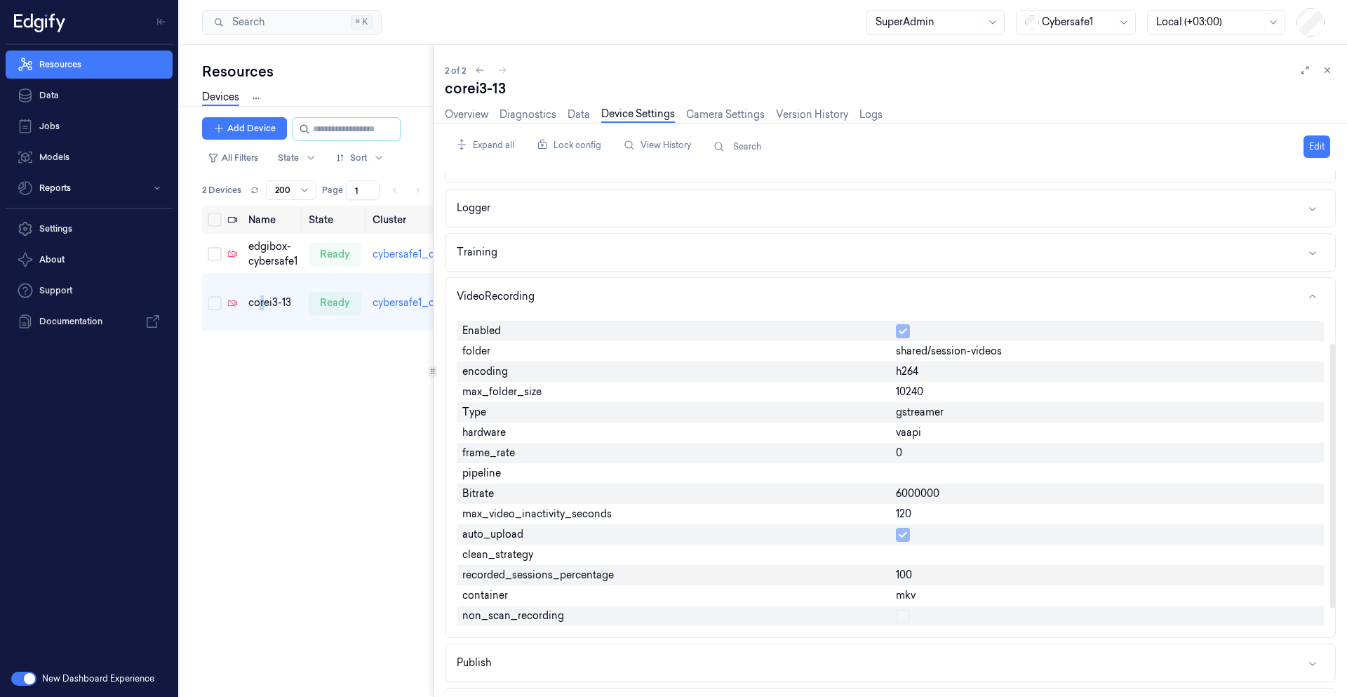
scroll to position [437, 0]
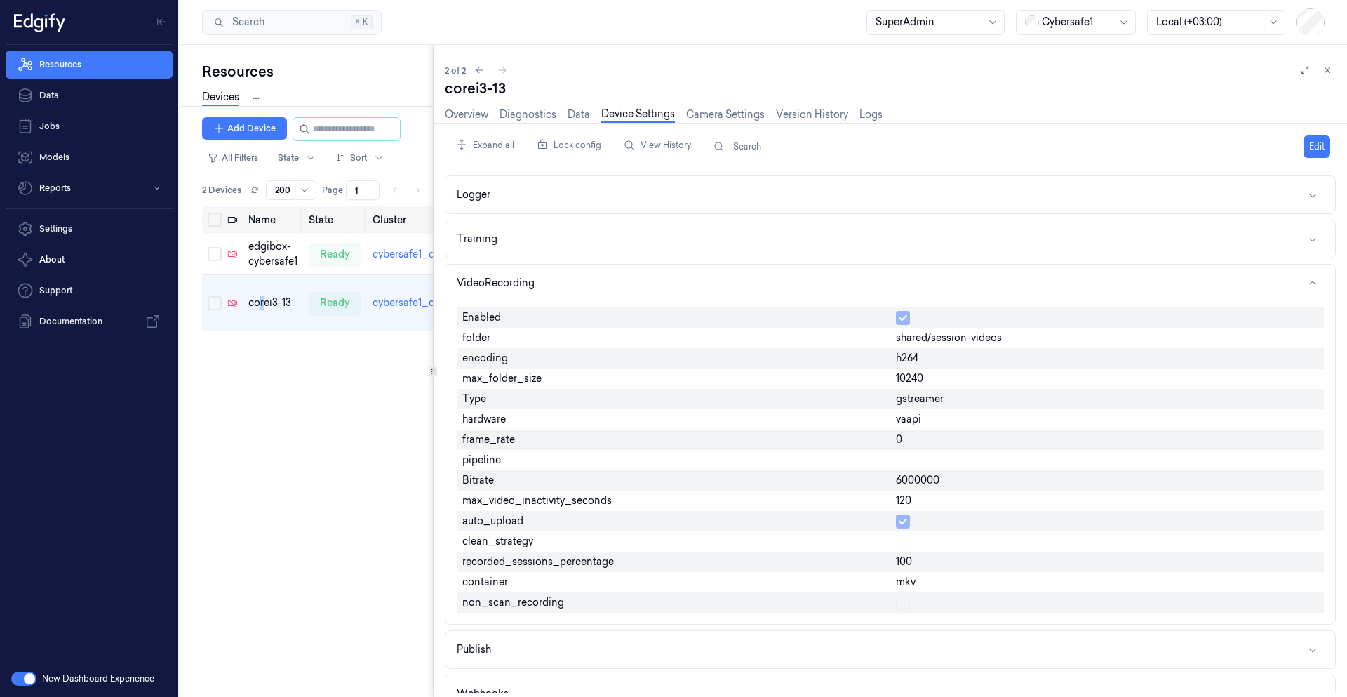
click at [335, 424] on div "Name State Cluster Site Version Model OS Samples Last Ping IP edgibox-cybersafe…" at bounding box center [317, 446] width 231 height 480
click at [69, 99] on link "Data" at bounding box center [89, 95] width 167 height 28
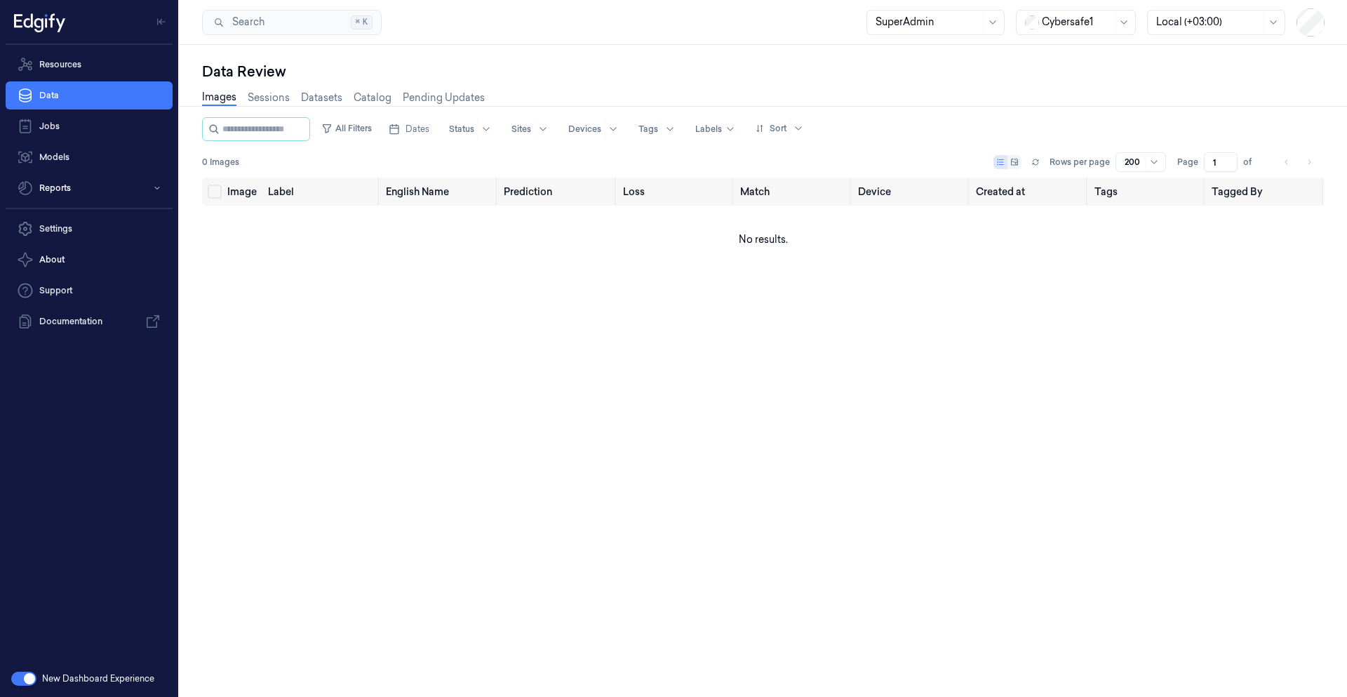
click at [262, 105] on div "Images Sessions Datasets Catalog Pending Updates" at bounding box center [343, 98] width 283 height 16
click at [264, 102] on link "Sessions" at bounding box center [269, 98] width 42 height 16
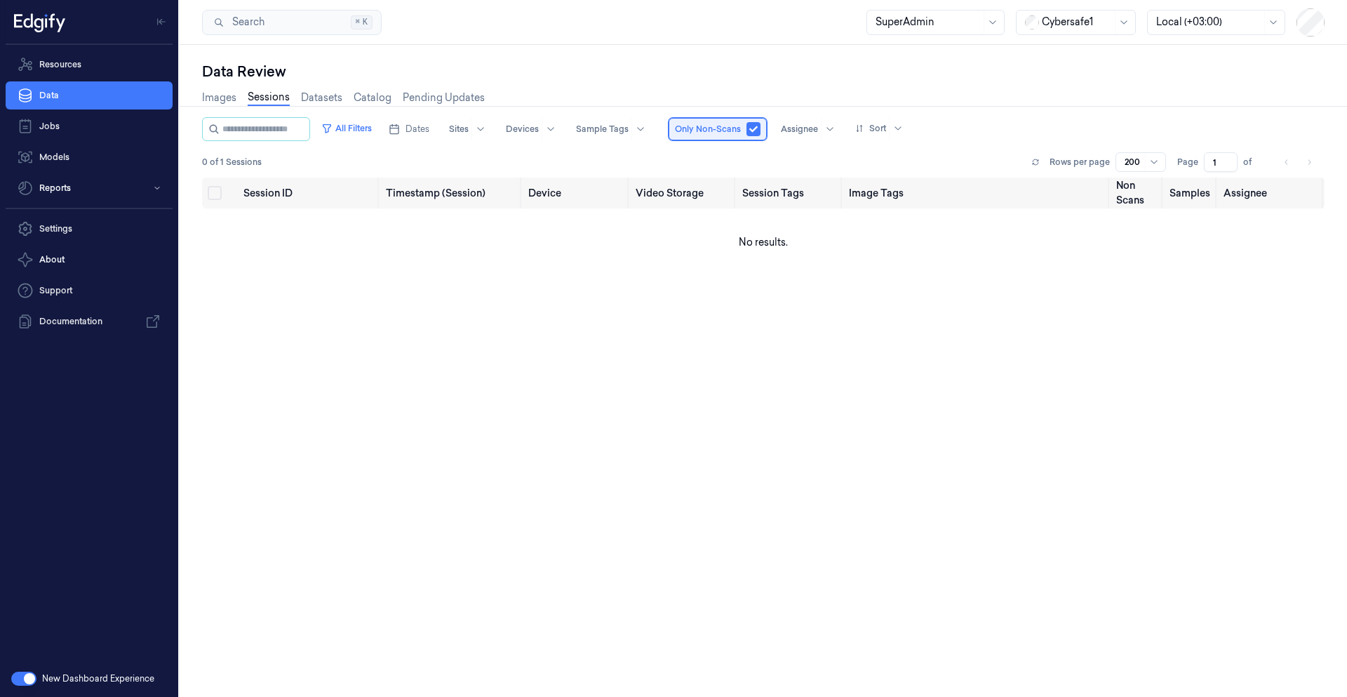
click at [741, 128] on span "Only Non-Scans" at bounding box center [708, 129] width 66 height 13
click at [761, 131] on button "button" at bounding box center [754, 129] width 14 height 14
click at [853, 159] on button at bounding box center [1035, 162] width 17 height 17
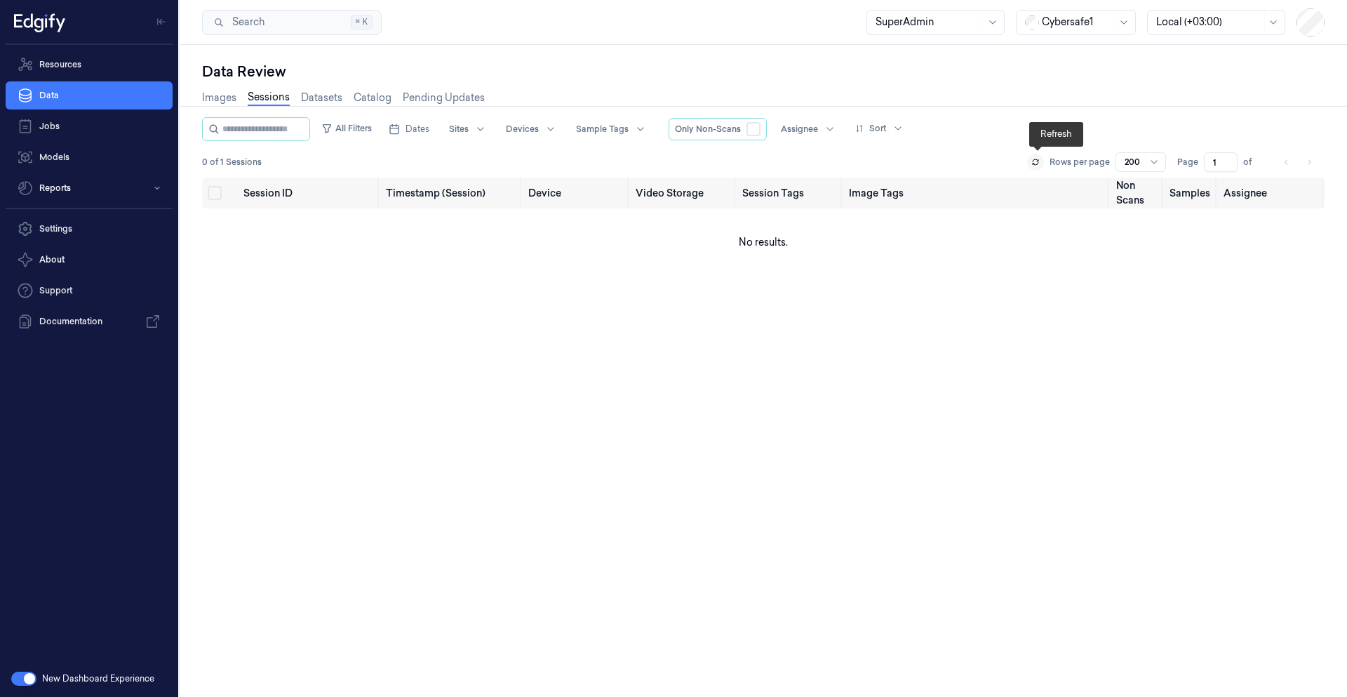
click at [853, 159] on button at bounding box center [1035, 162] width 17 height 17
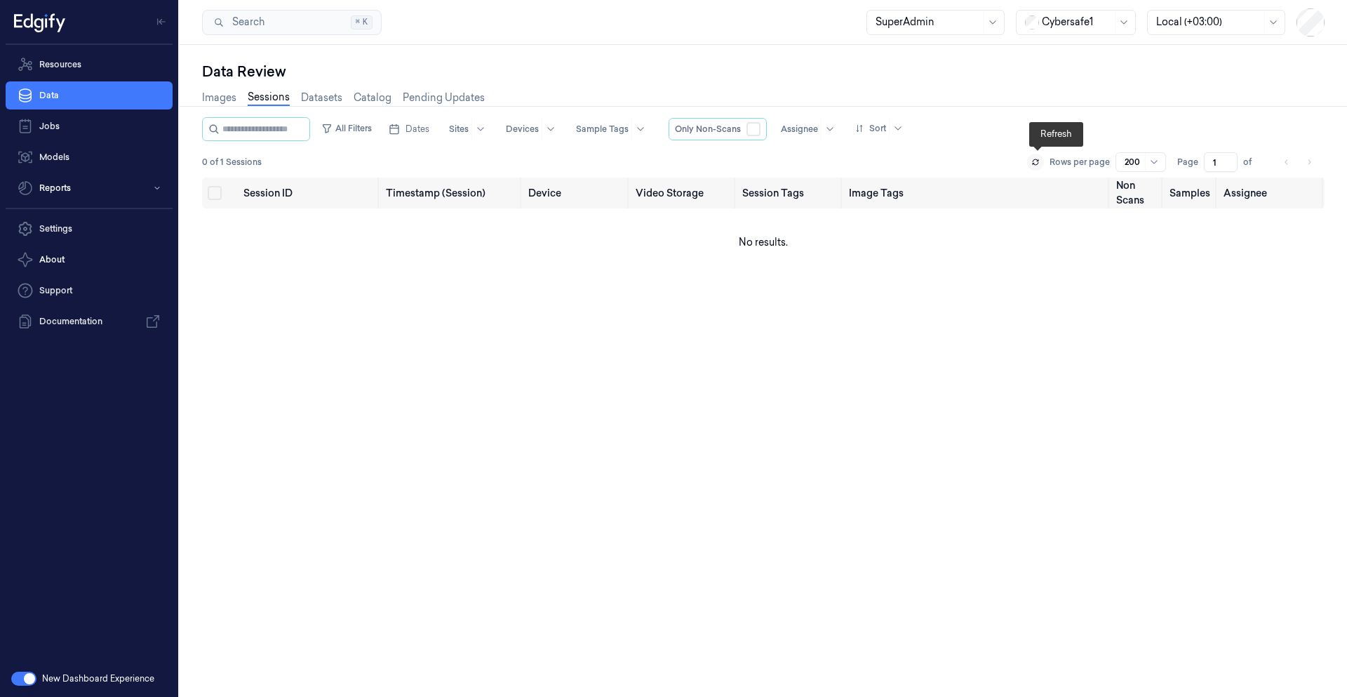
click at [853, 161] on icon at bounding box center [1036, 162] width 8 height 8
click at [72, 67] on link "Resources" at bounding box center [89, 65] width 167 height 28
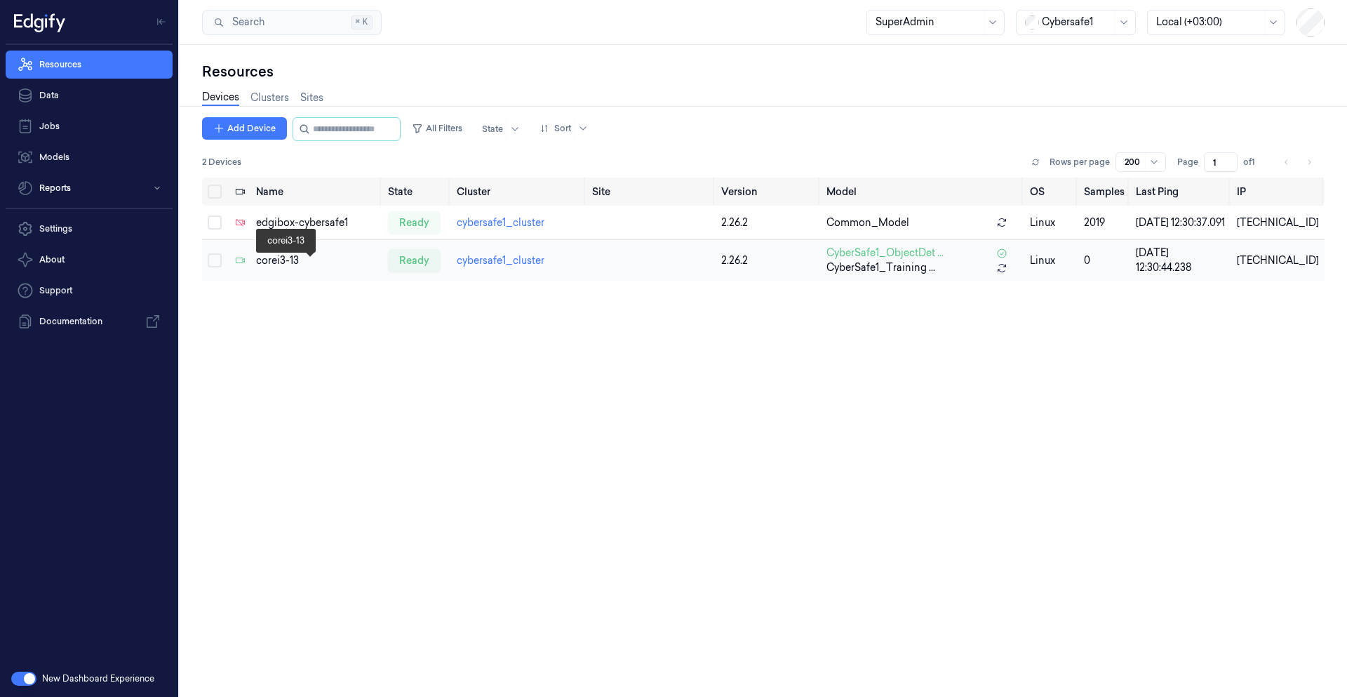
click at [280, 268] on div "corei3-13" at bounding box center [316, 260] width 121 height 15
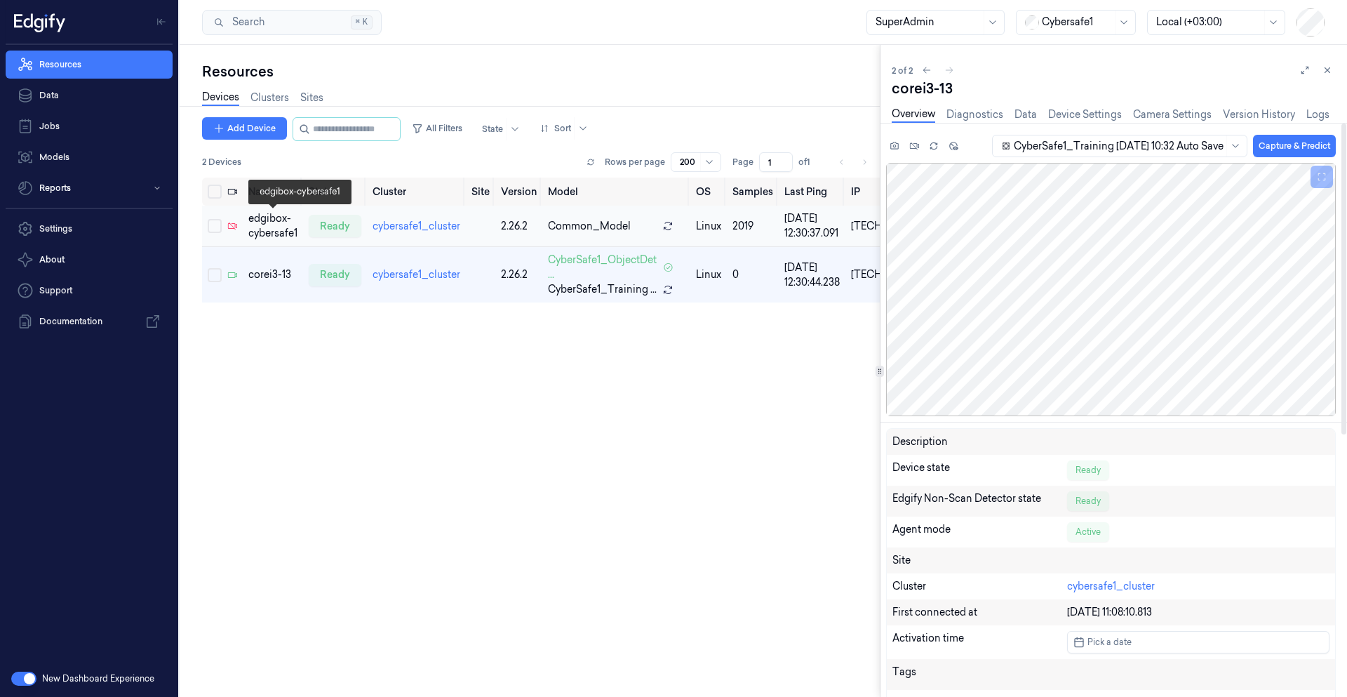
click at [285, 220] on div "edgibox-cybersafe1" at bounding box center [272, 225] width 49 height 29
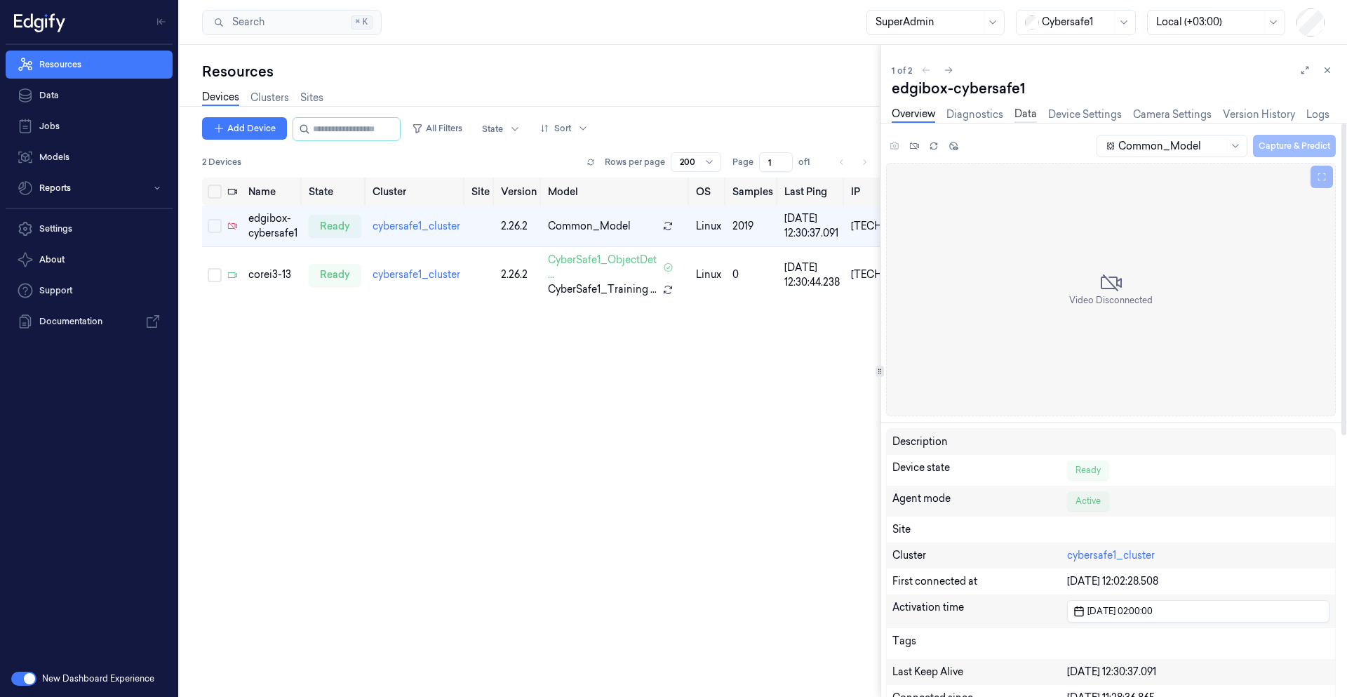
click at [853, 117] on link "Data" at bounding box center [1026, 115] width 22 height 16
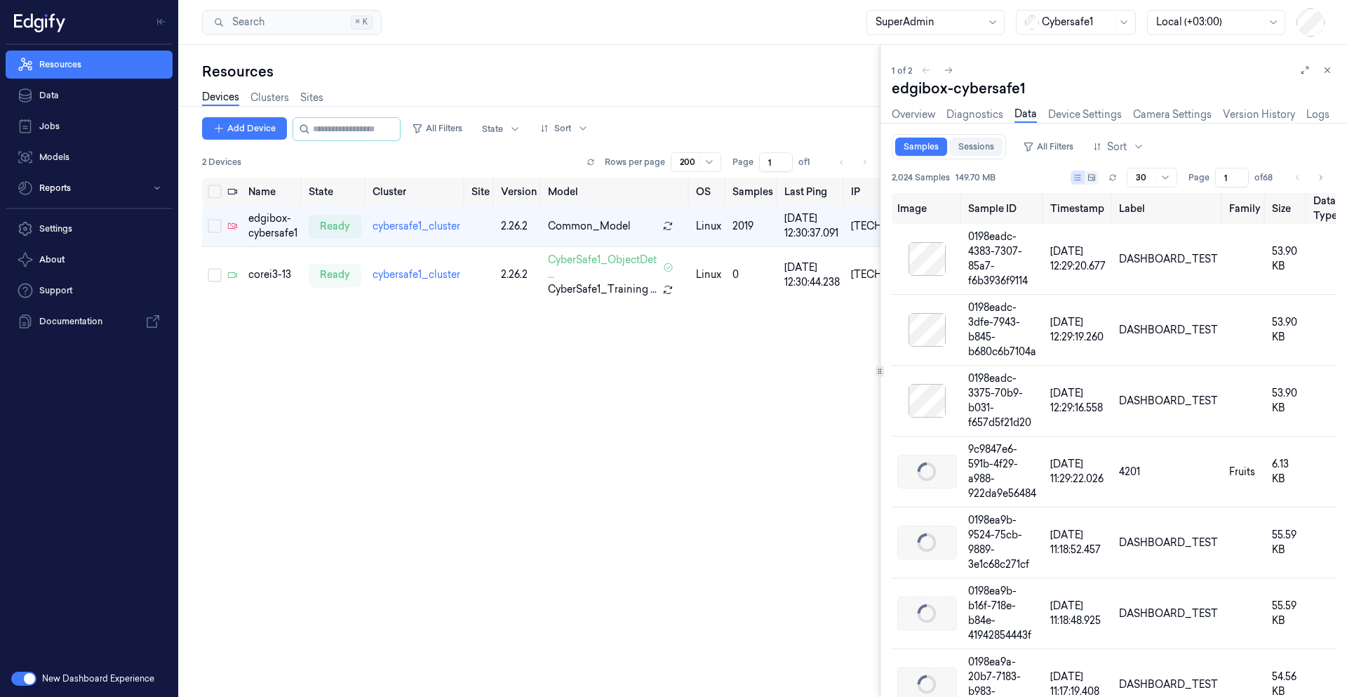
click at [853, 152] on link "Sessions" at bounding box center [976, 147] width 53 height 18
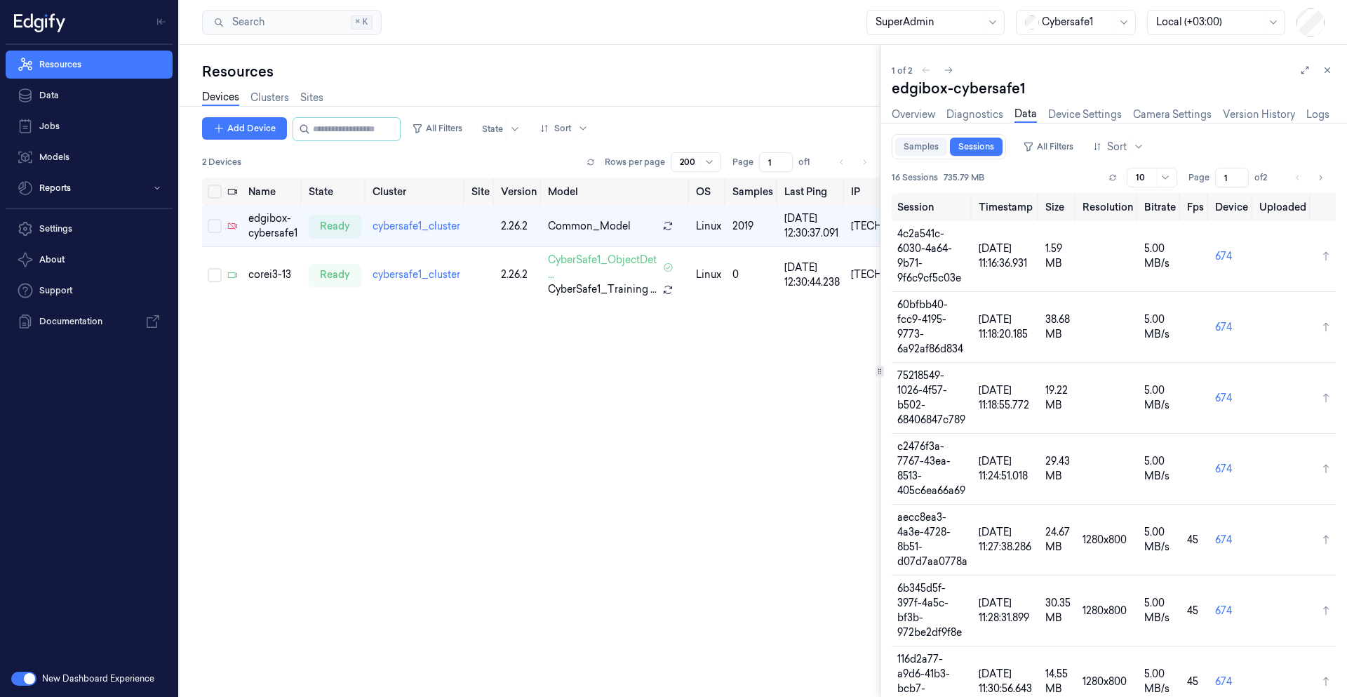
click at [853, 148] on link "Samples" at bounding box center [922, 147] width 52 height 18
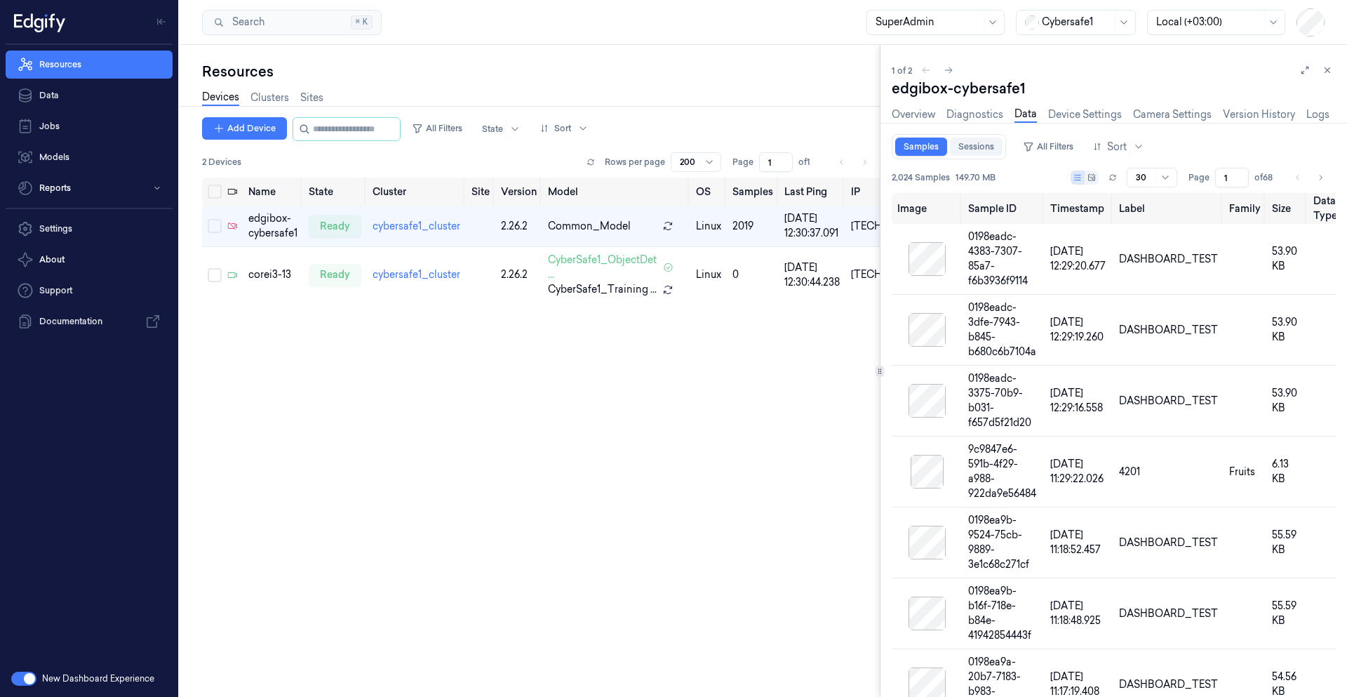
click at [853, 152] on link "Sessions" at bounding box center [976, 147] width 53 height 18
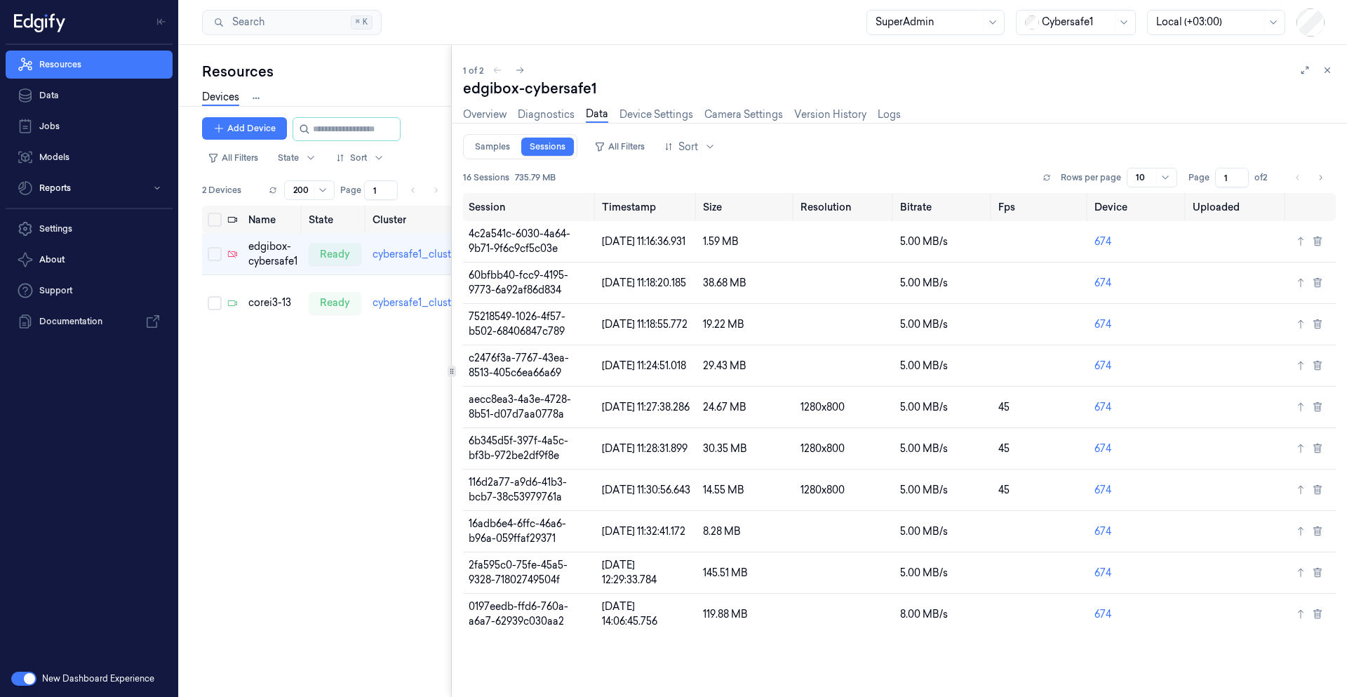
click at [452, 285] on div "Resources Devices Clusters Sites Add Device All Filters State Sort 2 Devices Ro…" at bounding box center [764, 371] width 1168 height 652
click at [707, 138] on div at bounding box center [710, 146] width 18 height 22
click at [711, 177] on div "Created at" at bounding box center [690, 175] width 49 height 15
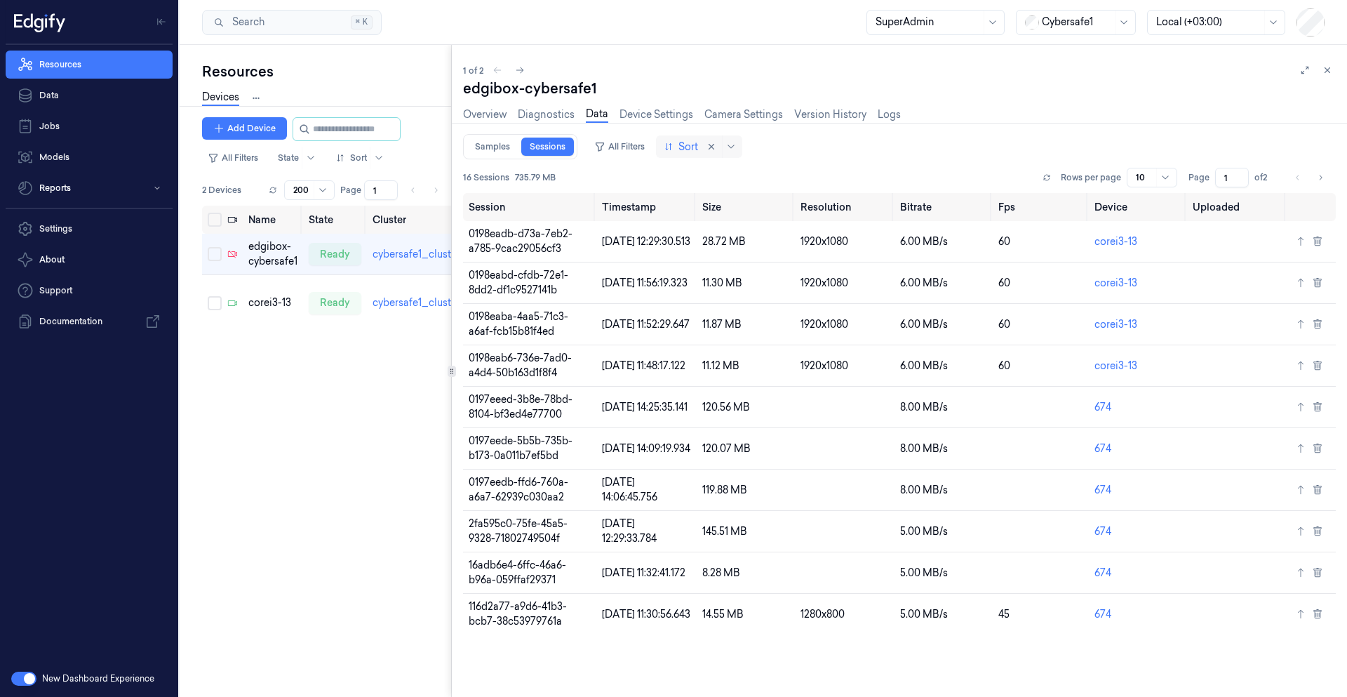
click at [684, 148] on div at bounding box center [682, 147] width 34 height 15
click at [699, 225] on div "Added at" at bounding box center [687, 222] width 43 height 15
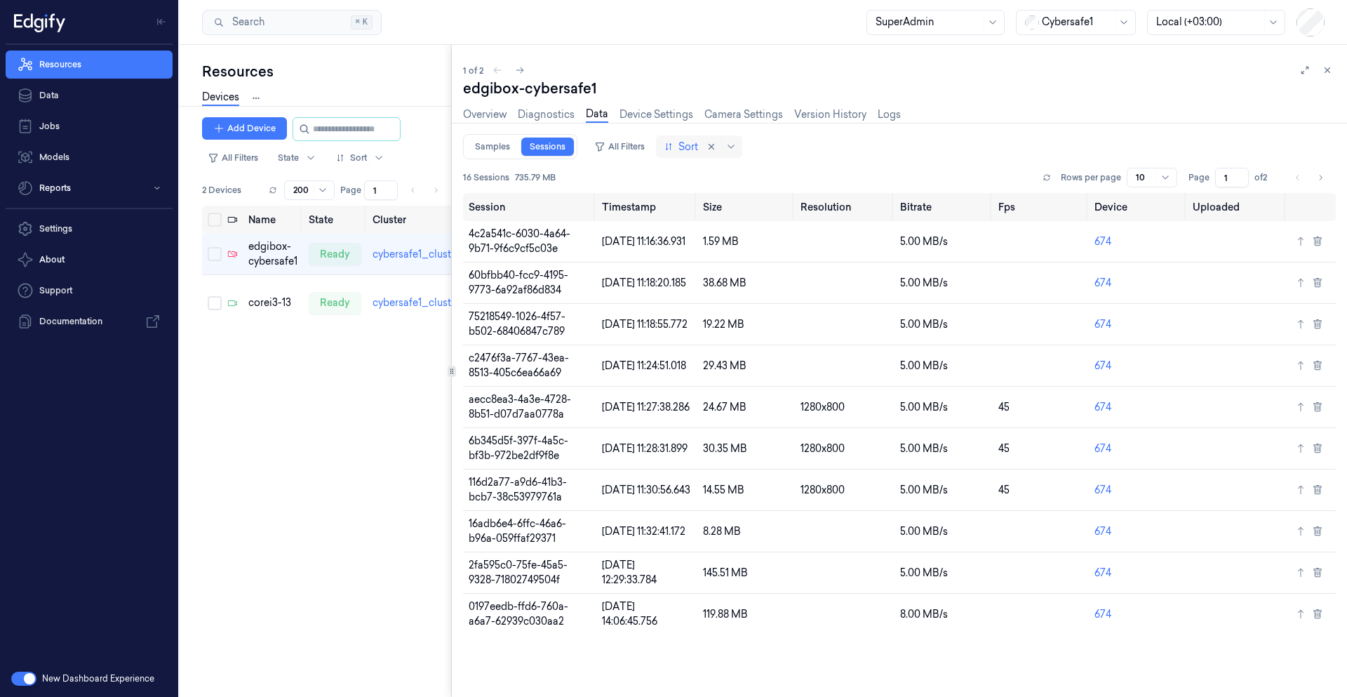
click at [689, 154] on div "Sort" at bounding box center [682, 146] width 34 height 22
click at [838, 162] on div "16 Sessions 735.79 MB Rows per page 10 Page 1 of 2 Session Timestamp Size Resol…" at bounding box center [899, 402] width 873 height 486
click at [674, 153] on div at bounding box center [682, 147] width 34 height 15
click at [688, 223] on div "Added at" at bounding box center [687, 222] width 43 height 15
click at [853, 179] on icon at bounding box center [1047, 177] width 8 height 8
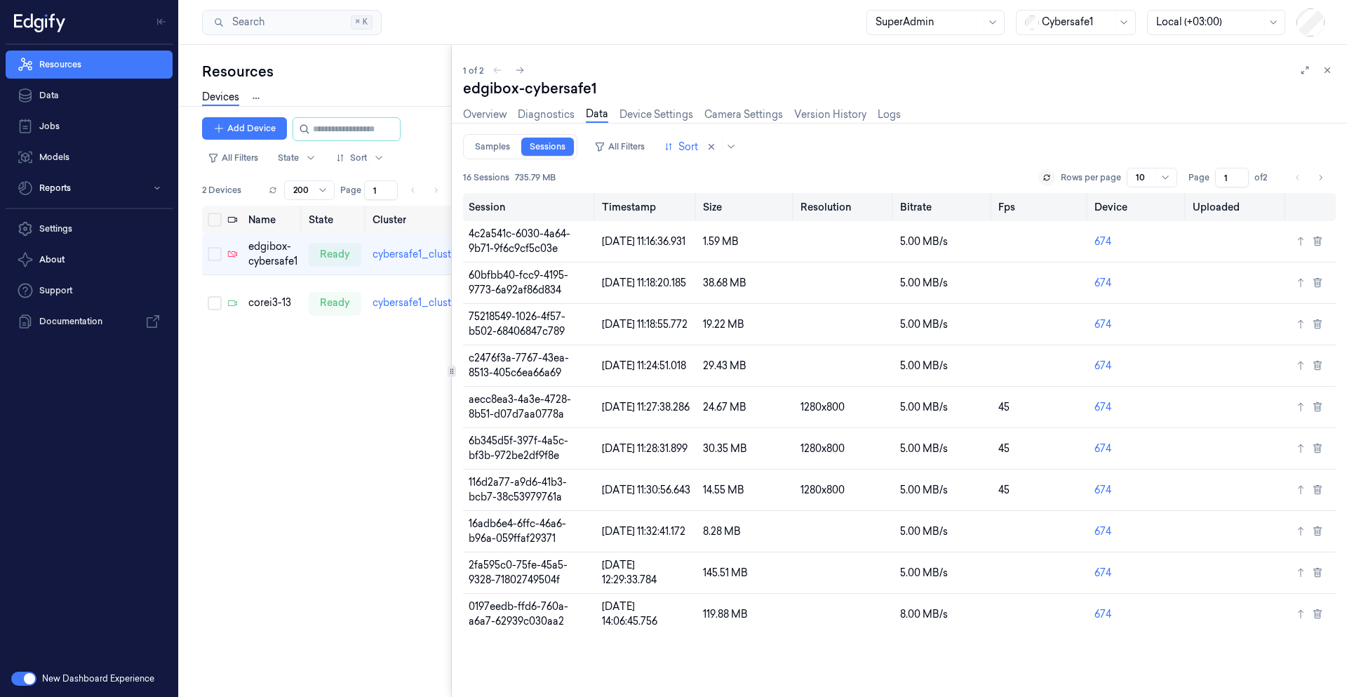
click at [605, 208] on th "Timestamp" at bounding box center [647, 207] width 100 height 28
click at [563, 232] on td "4c2a541c-6030-4a64-9b71-9f6c9cf5c03e" at bounding box center [529, 241] width 133 height 41
click at [563, 232] on div "edgibox-cybersafe1 Overview Diagnostics Data Device Settings Camera Settings Ve…" at bounding box center [899, 388] width 873 height 618
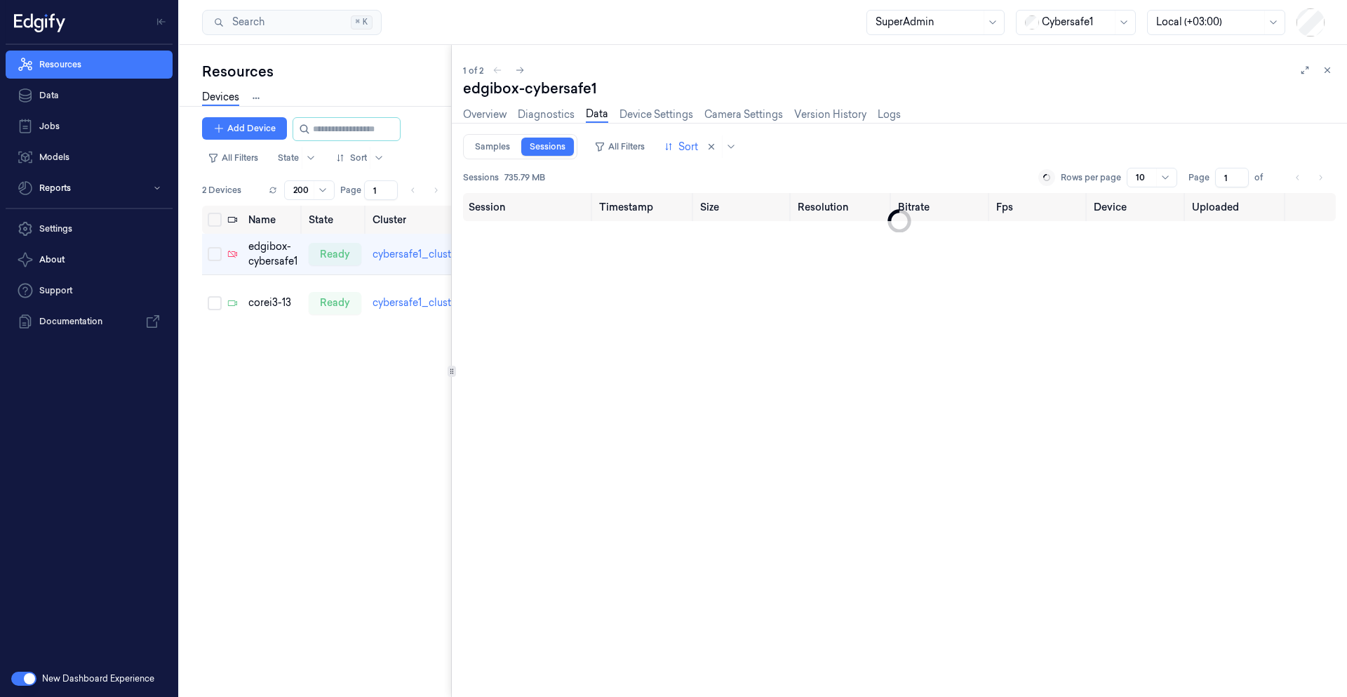
click at [563, 233] on div "edgibox-cybersafe1 Overview Diagnostics Data Device Settings Camera Settings Ve…" at bounding box center [899, 388] width 873 height 618
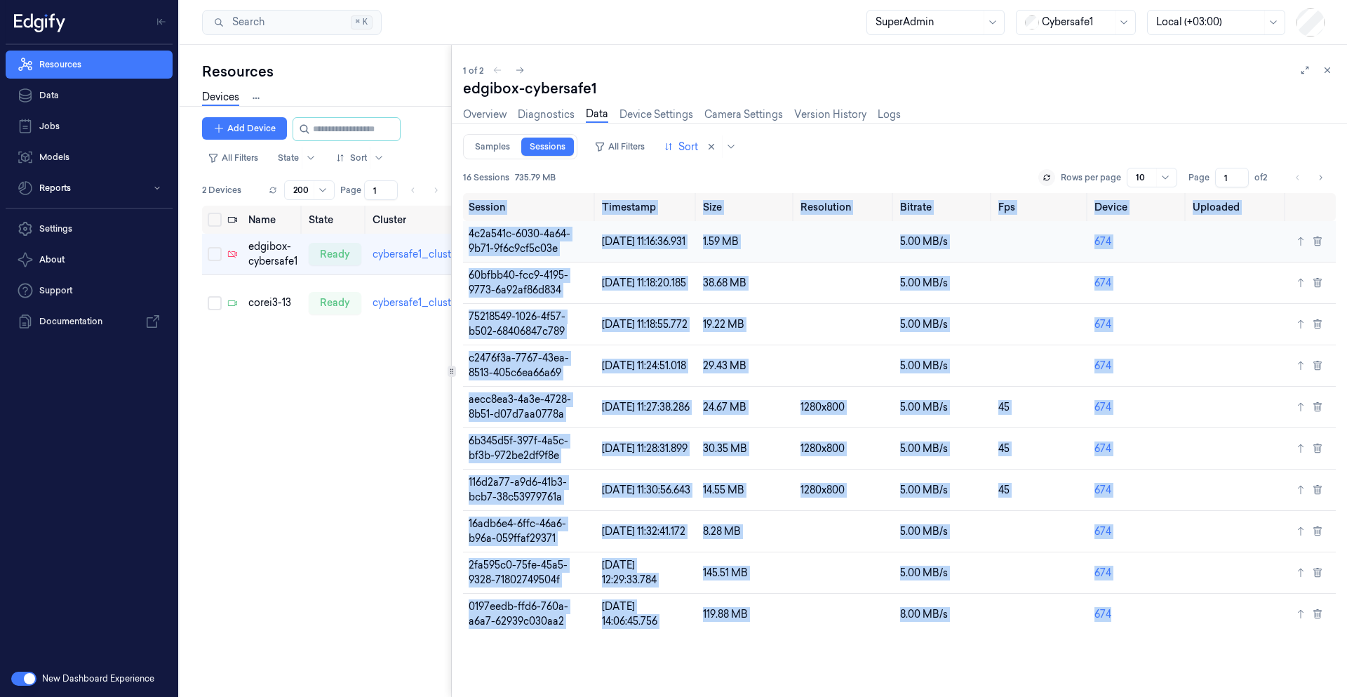
click at [690, 234] on td "07/07/2025 11:16:36.931" at bounding box center [647, 241] width 100 height 41
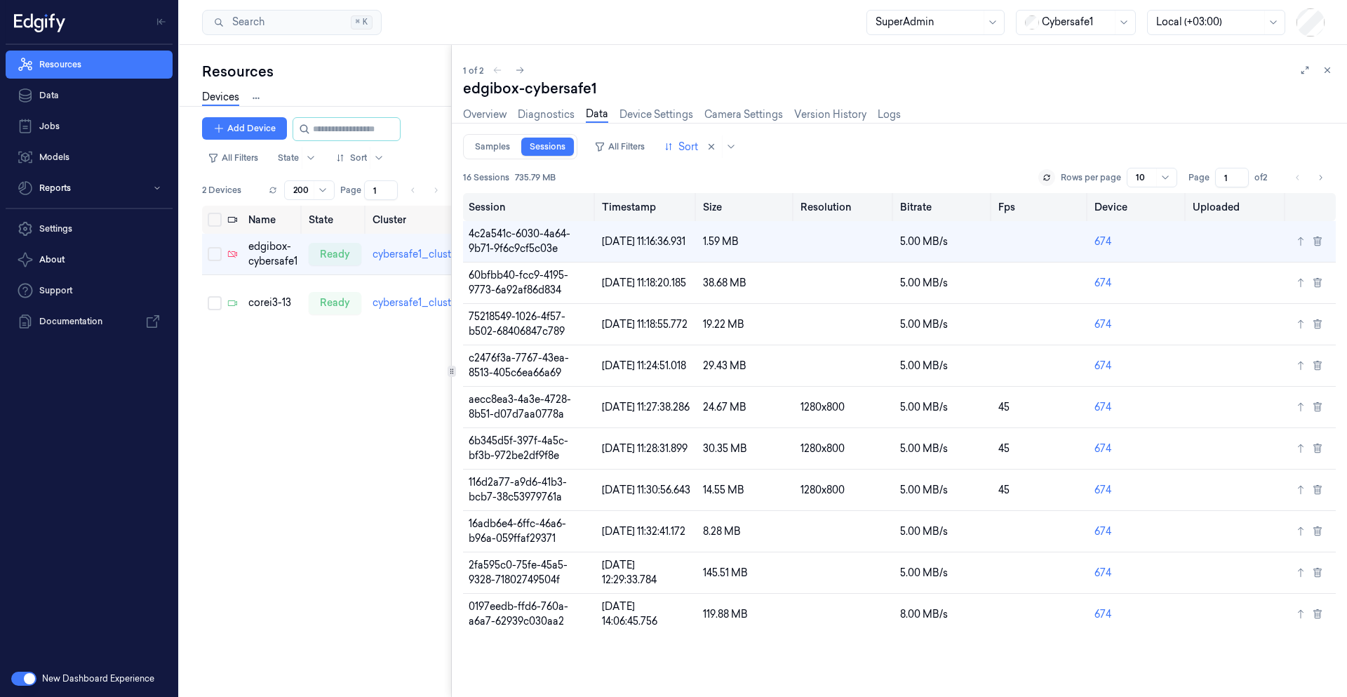
click at [613, 206] on th "Timestamp" at bounding box center [647, 207] width 100 height 28
click at [625, 205] on th "Timestamp" at bounding box center [647, 207] width 100 height 28
click at [853, 164] on div "16 Sessions 735.79 MB Rows per page 10 Page 1 of 2 Session Timestamp Size Resol…" at bounding box center [899, 402] width 873 height 486
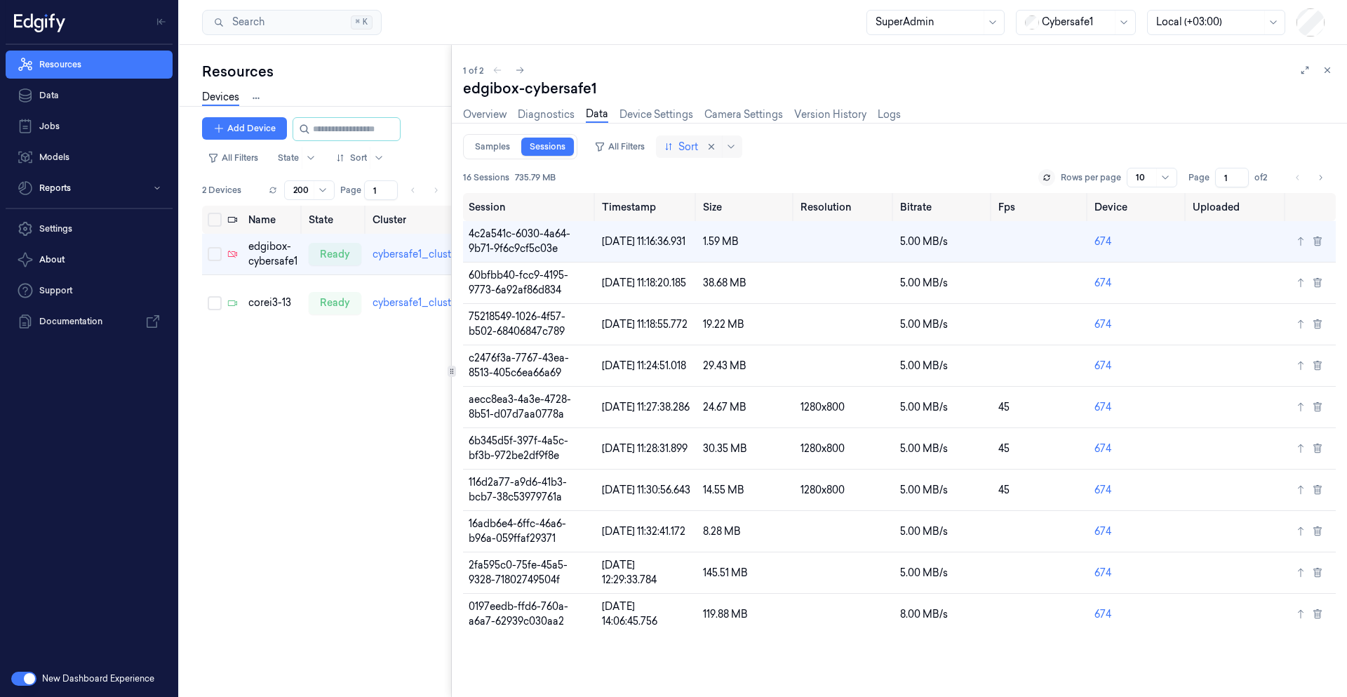
click at [670, 149] on div at bounding box center [682, 147] width 34 height 15
click at [710, 240] on div "Start Time" at bounding box center [690, 245] width 49 height 15
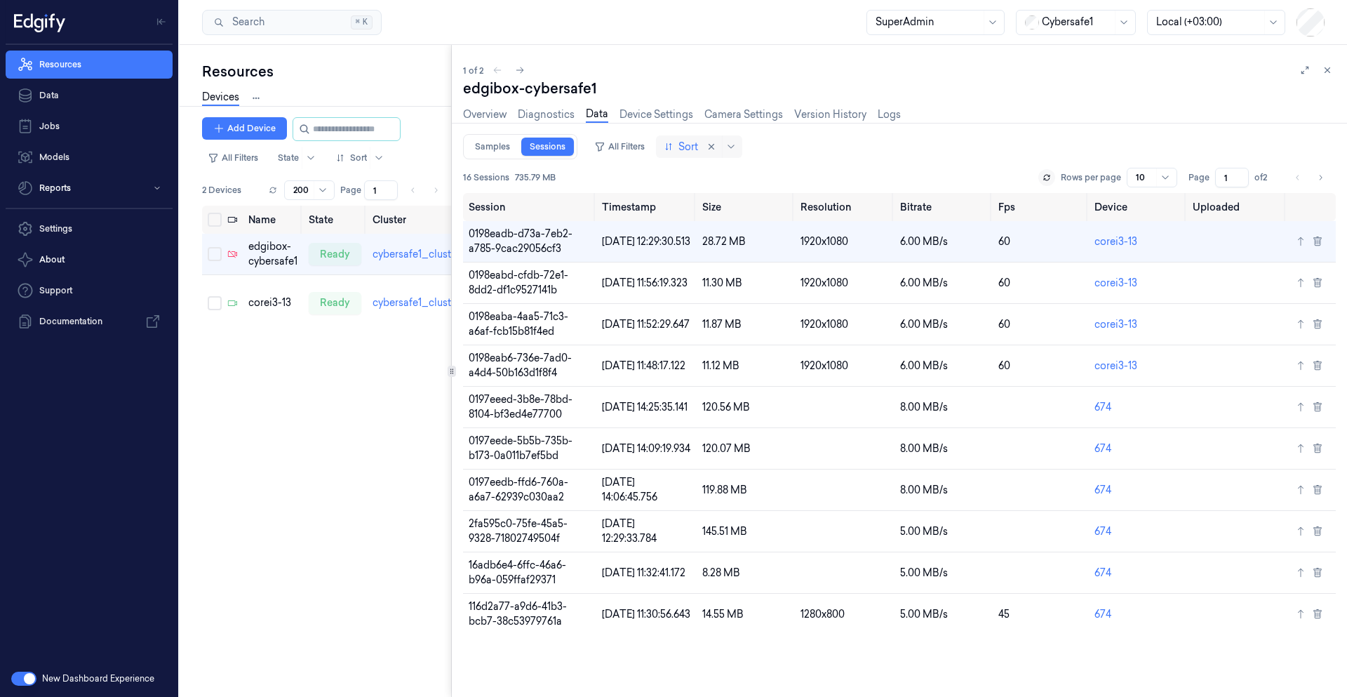
click at [682, 147] on div at bounding box center [682, 147] width 34 height 15
drag, startPoint x: 692, startPoint y: 269, endPoint x: 674, endPoint y: 219, distance: 53.1
click at [692, 269] on div "End Time" at bounding box center [688, 268] width 45 height 15
click at [685, 146] on div at bounding box center [682, 147] width 34 height 15
click at [700, 251] on div "Start Time" at bounding box center [690, 245] width 49 height 15
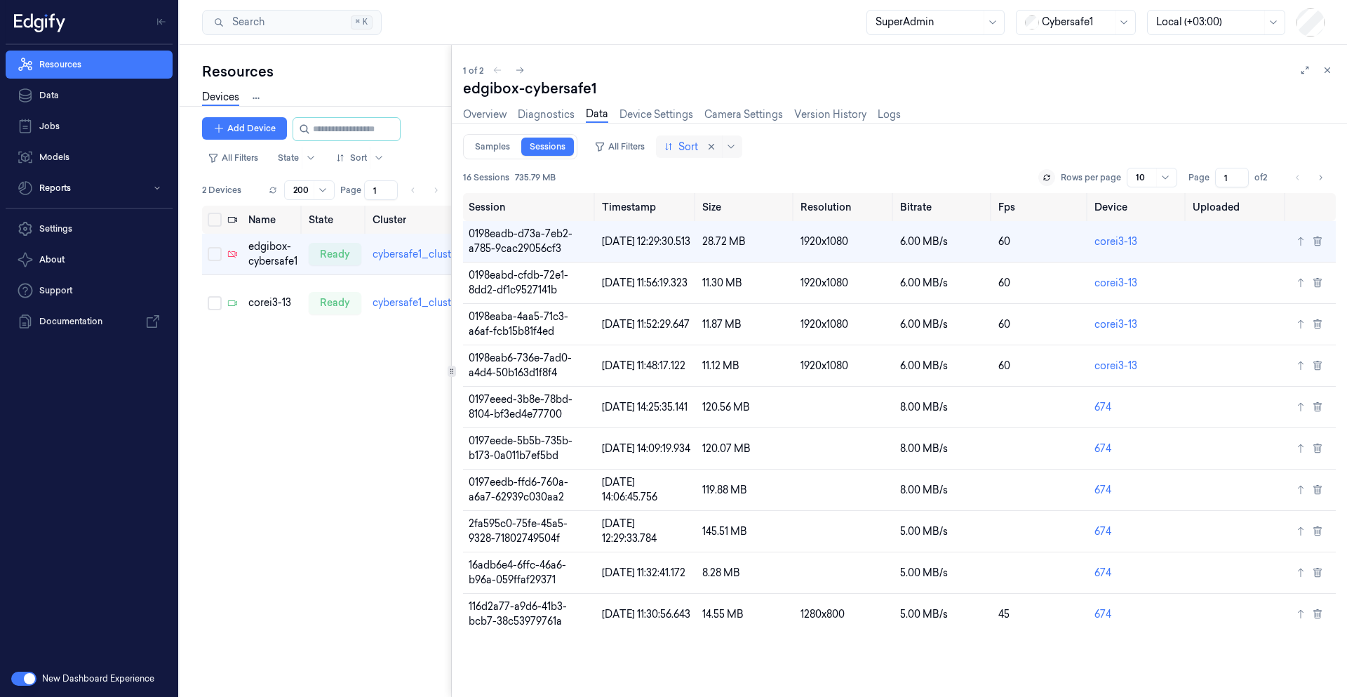
click at [688, 145] on div at bounding box center [682, 147] width 34 height 15
click at [853, 154] on div "Samples Sessions All Filters 6 results available. Use Up and Down to choose opt…" at bounding box center [899, 146] width 873 height 25
click at [624, 211] on th "Timestamp" at bounding box center [647, 207] width 100 height 28
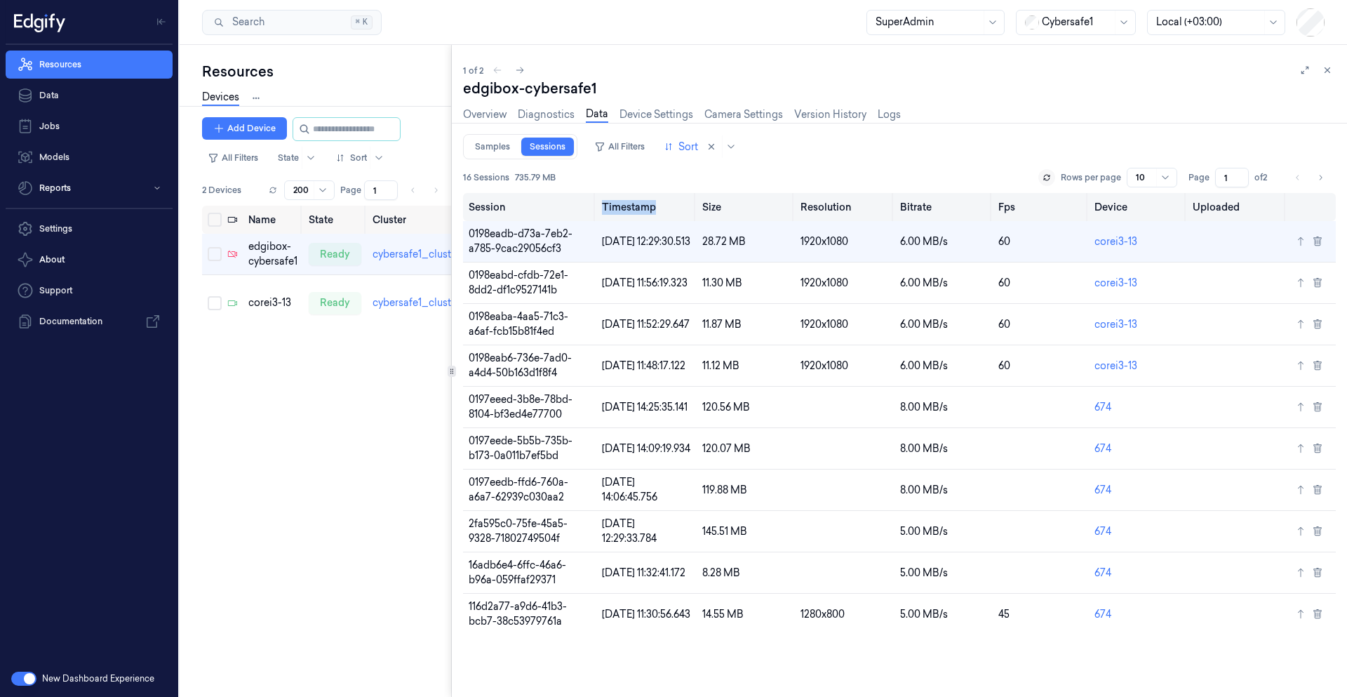
click at [632, 207] on th "Timestamp" at bounding box center [647, 207] width 100 height 28
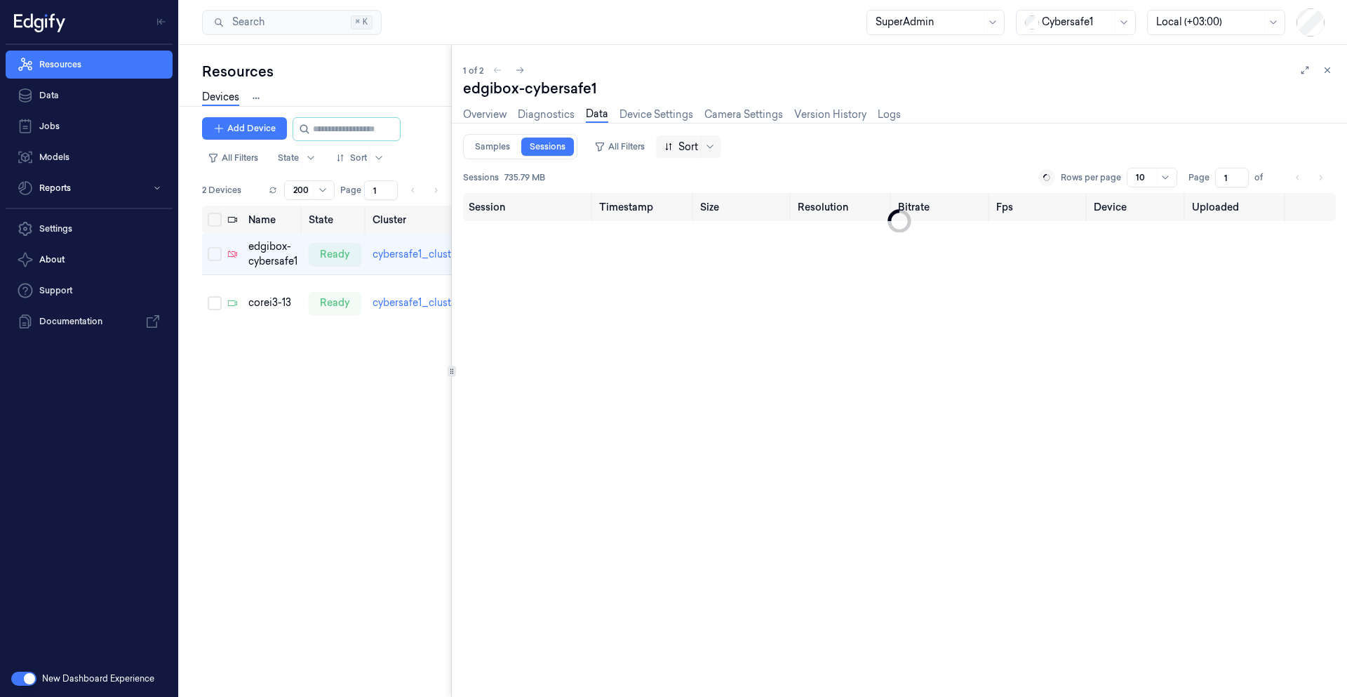
drag, startPoint x: 706, startPoint y: 150, endPoint x: 691, endPoint y: 149, distance: 15.5
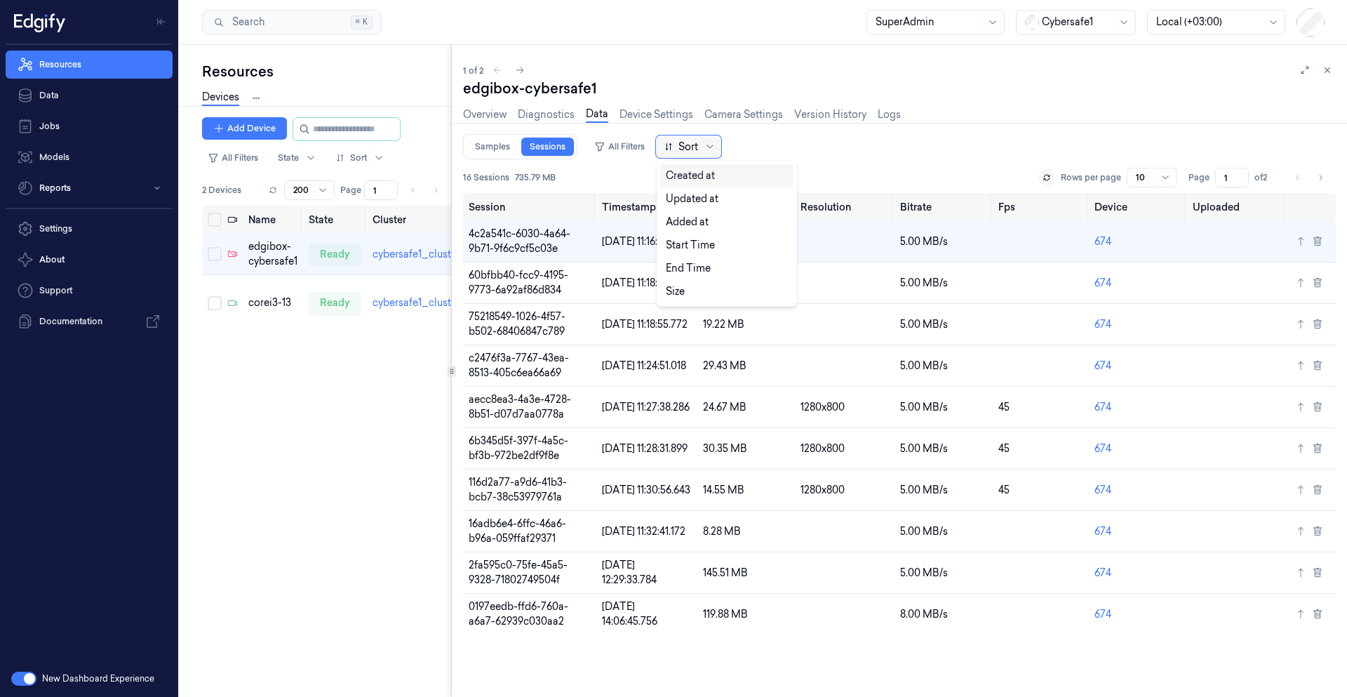
click at [686, 152] on div at bounding box center [682, 147] width 34 height 15
click at [686, 251] on div "Start Time" at bounding box center [690, 245] width 49 height 15
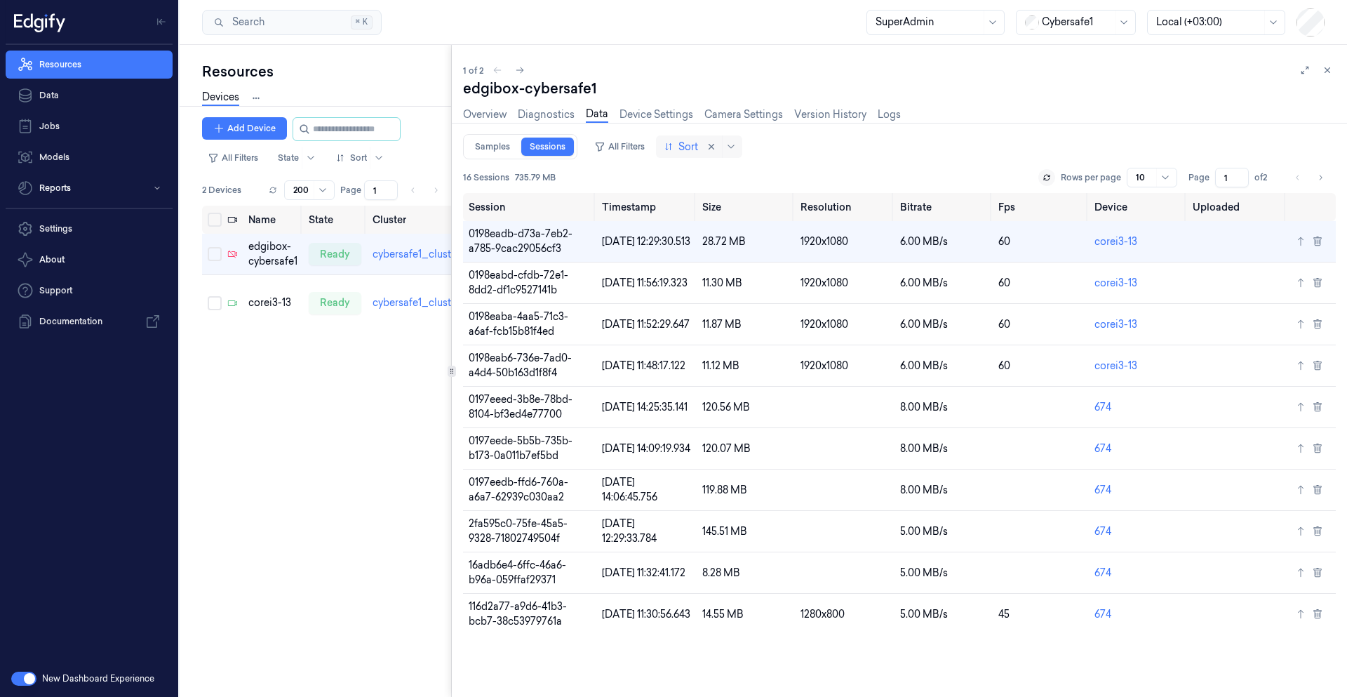
click at [682, 147] on div at bounding box center [682, 147] width 34 height 15
click at [687, 265] on div "End Time" at bounding box center [688, 268] width 45 height 15
click at [806, 163] on div "16 Sessions 735.79 MB Rows per page 10 Page 1 of 2 Session Timestamp Size Resol…" at bounding box center [899, 402] width 873 height 486
click at [262, 305] on div "corei3-13" at bounding box center [272, 302] width 49 height 15
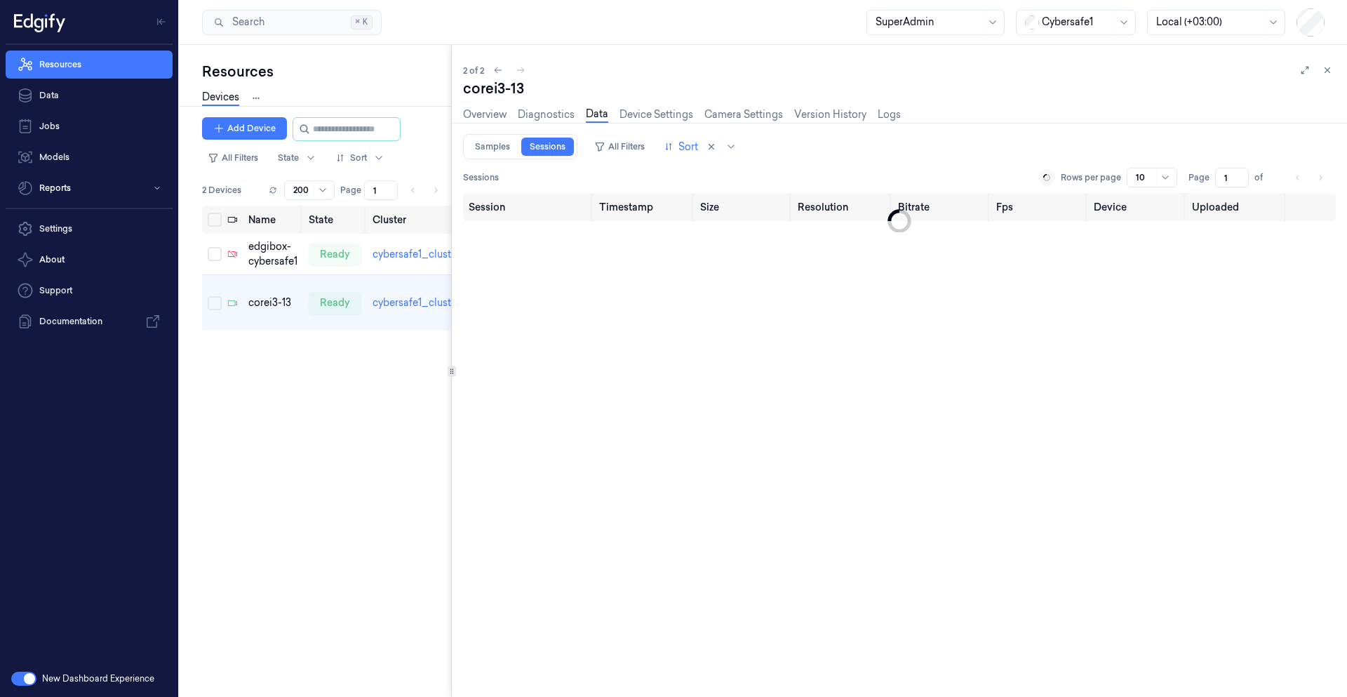
type input "0"
click at [663, 118] on link "Device Settings" at bounding box center [657, 115] width 74 height 16
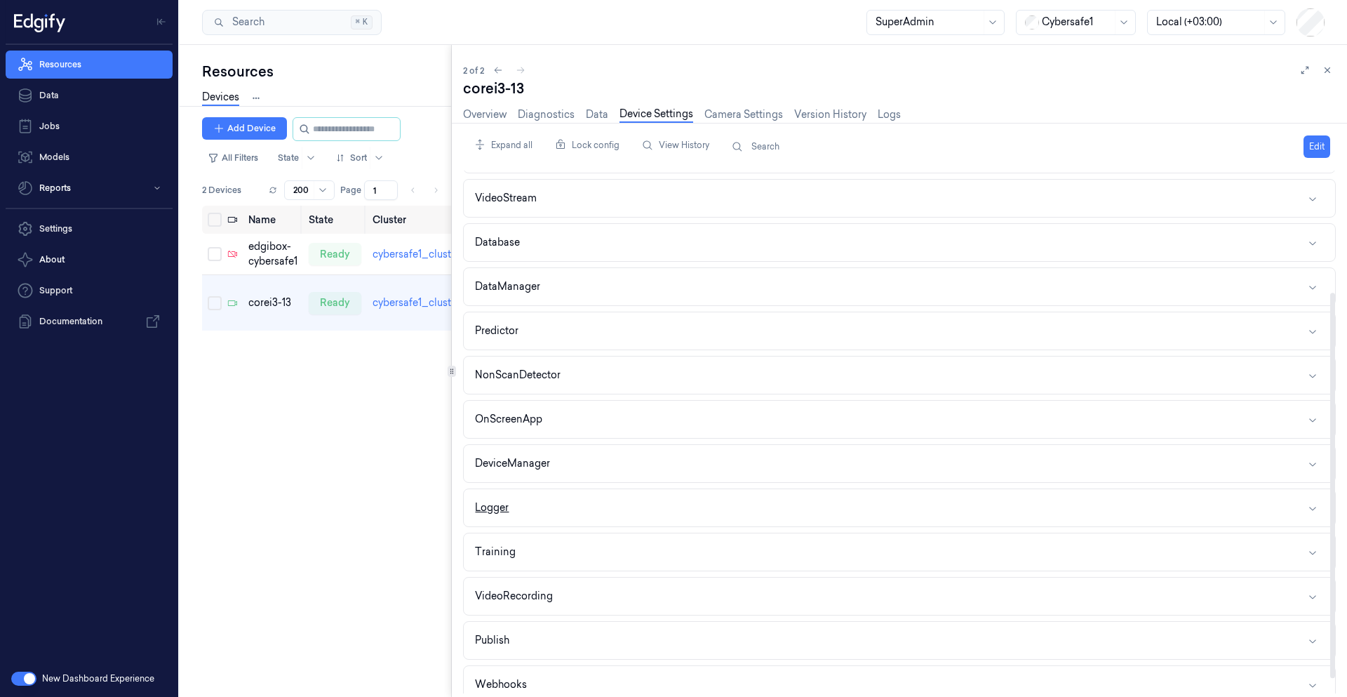
scroll to position [185, 0]
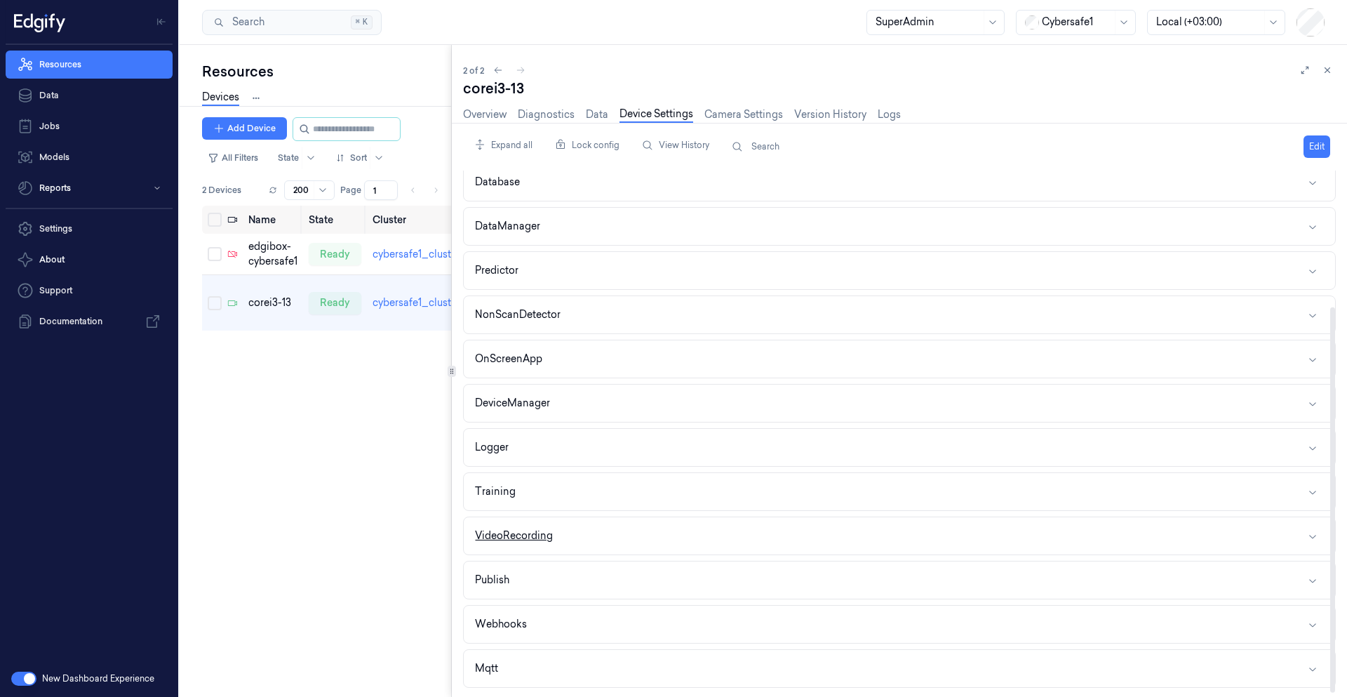
click at [580, 529] on button "VideoRecording" at bounding box center [900, 535] width 872 height 37
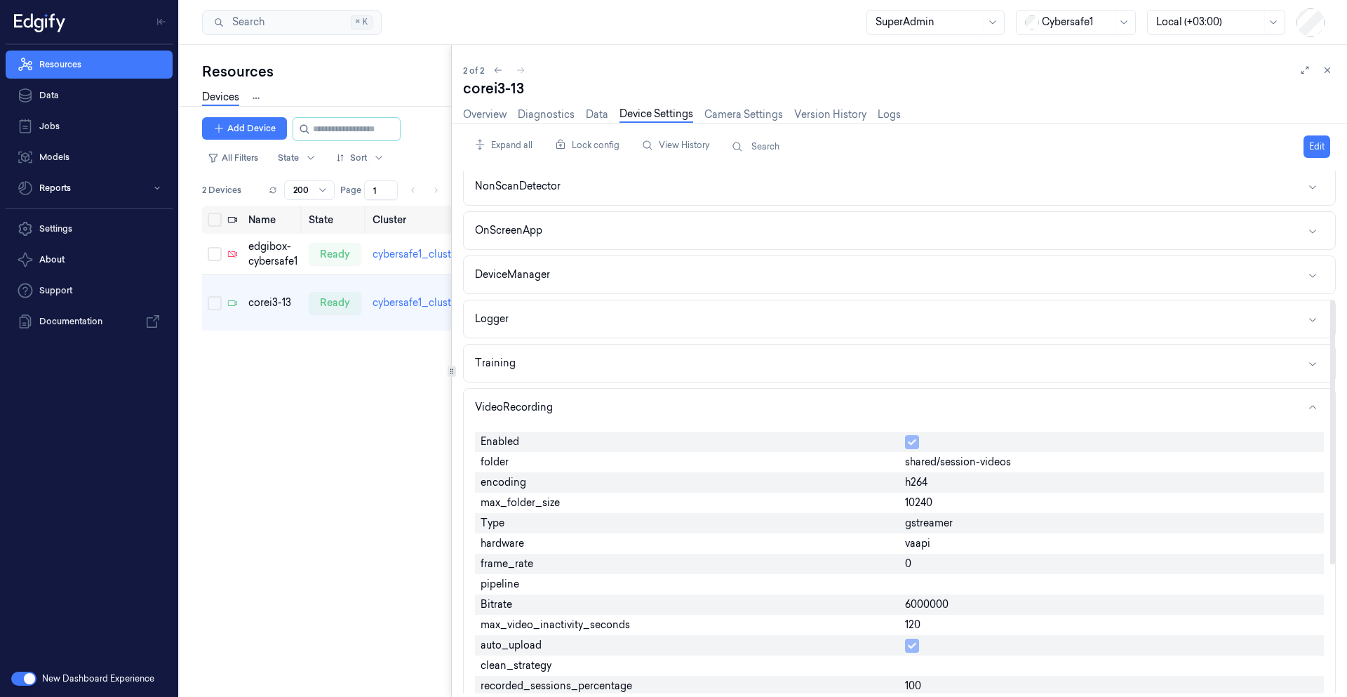
scroll to position [422, 0]
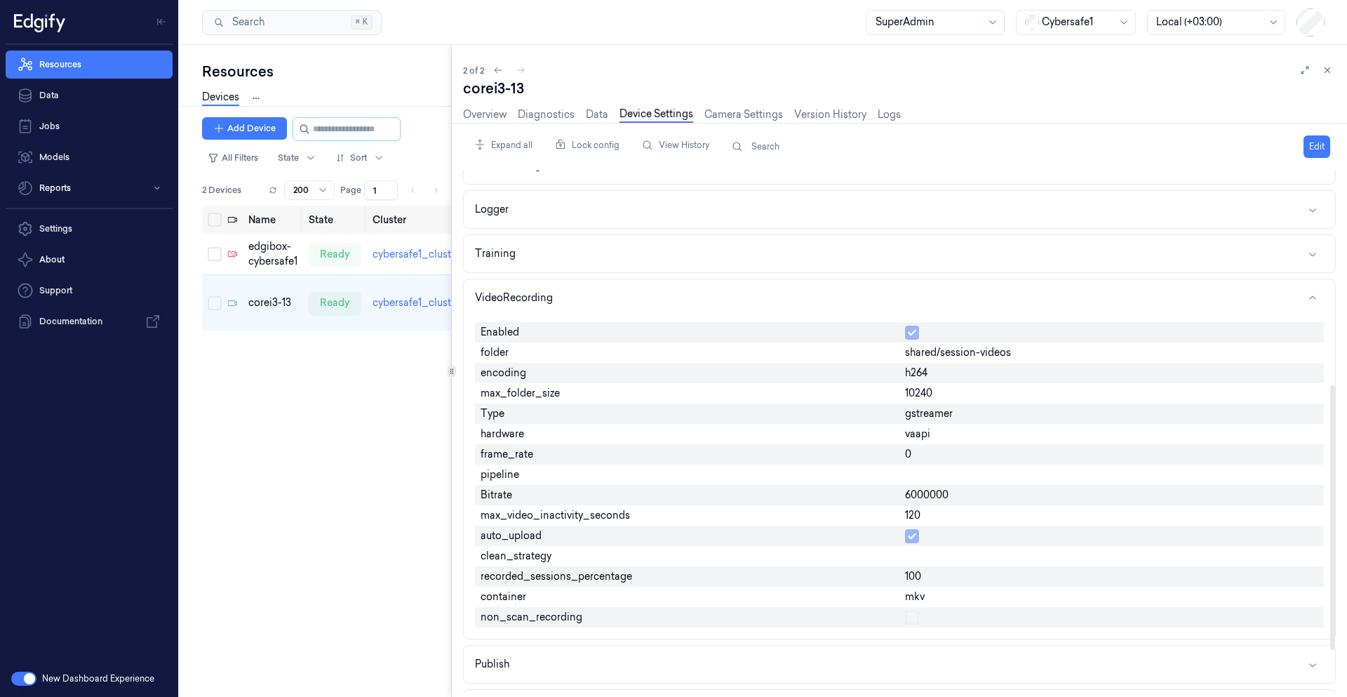
click at [853, 552] on div at bounding box center [1112, 556] width 425 height 20
click at [761, 543] on div "auto_upload" at bounding box center [687, 536] width 425 height 20
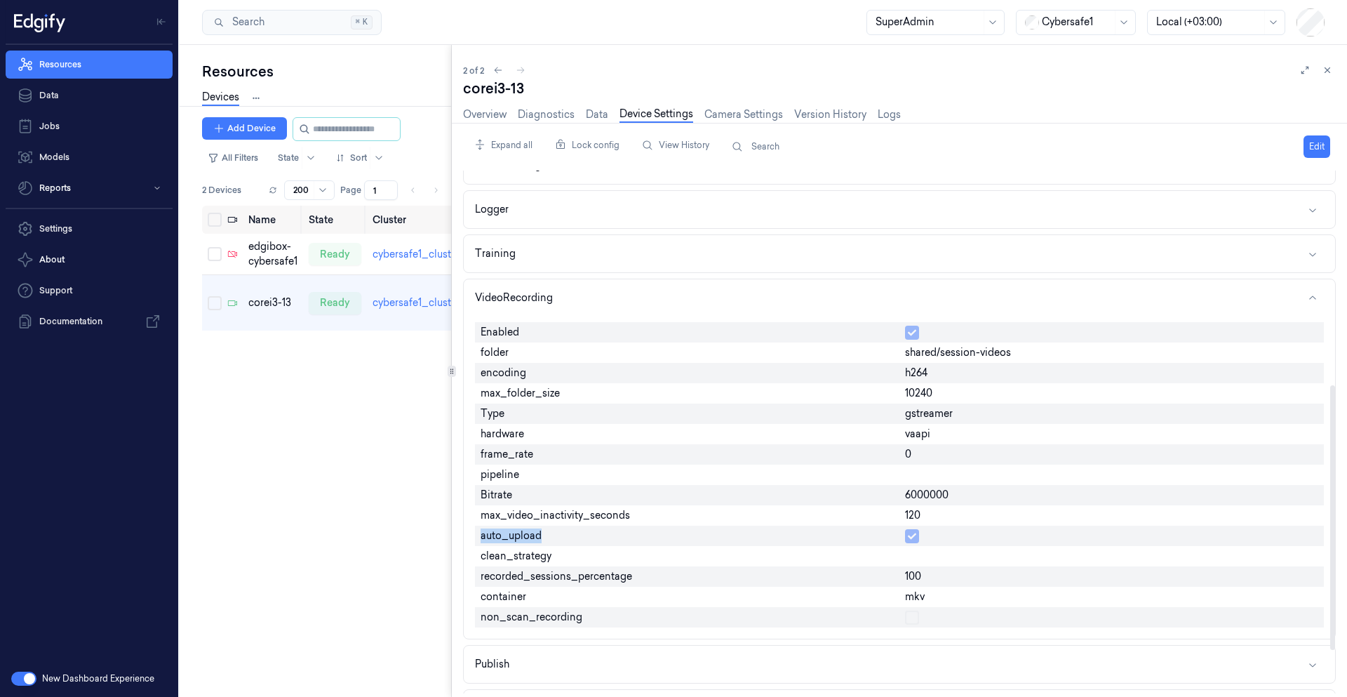
click at [761, 543] on div "auto_upload" at bounding box center [687, 536] width 425 height 20
click at [853, 147] on button "Edit" at bounding box center [1317, 146] width 27 height 22
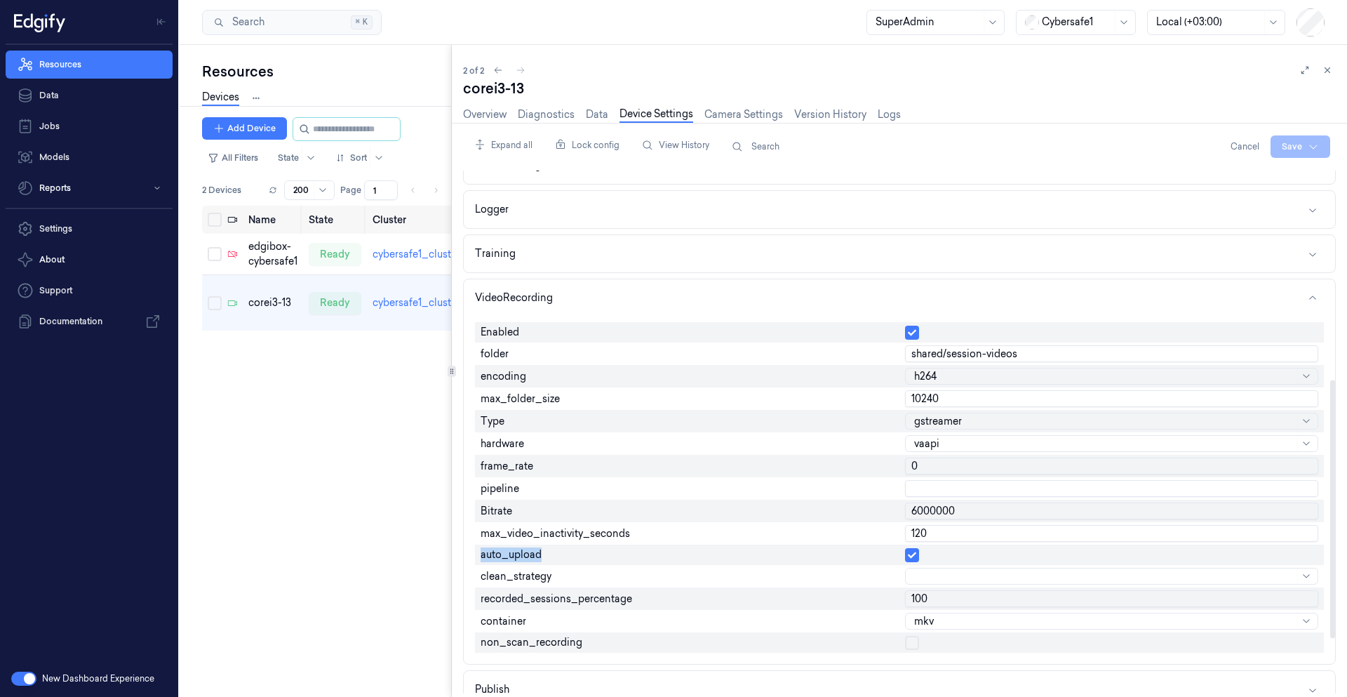
click at [524, 558] on span "auto_upload" at bounding box center [511, 554] width 61 height 15
click at [524, 557] on span "auto_upload" at bounding box center [511, 554] width 61 height 15
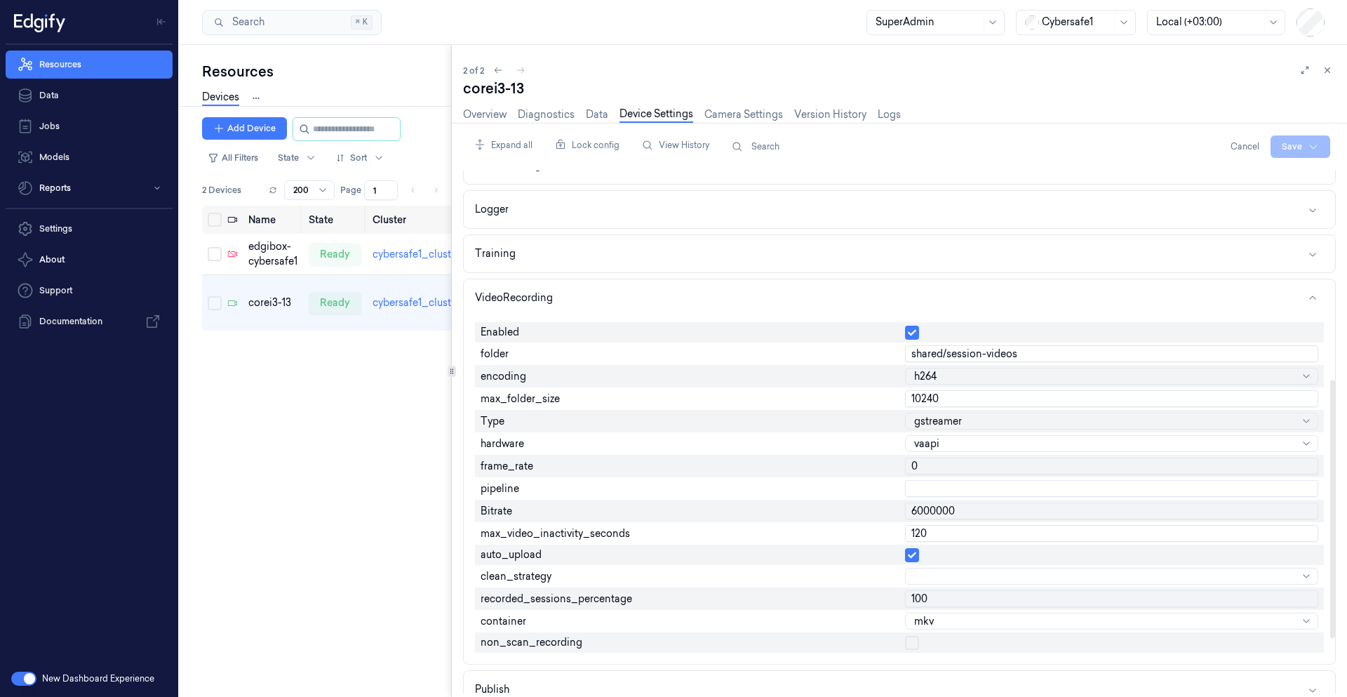
click at [853, 554] on div at bounding box center [1111, 555] width 413 height 14
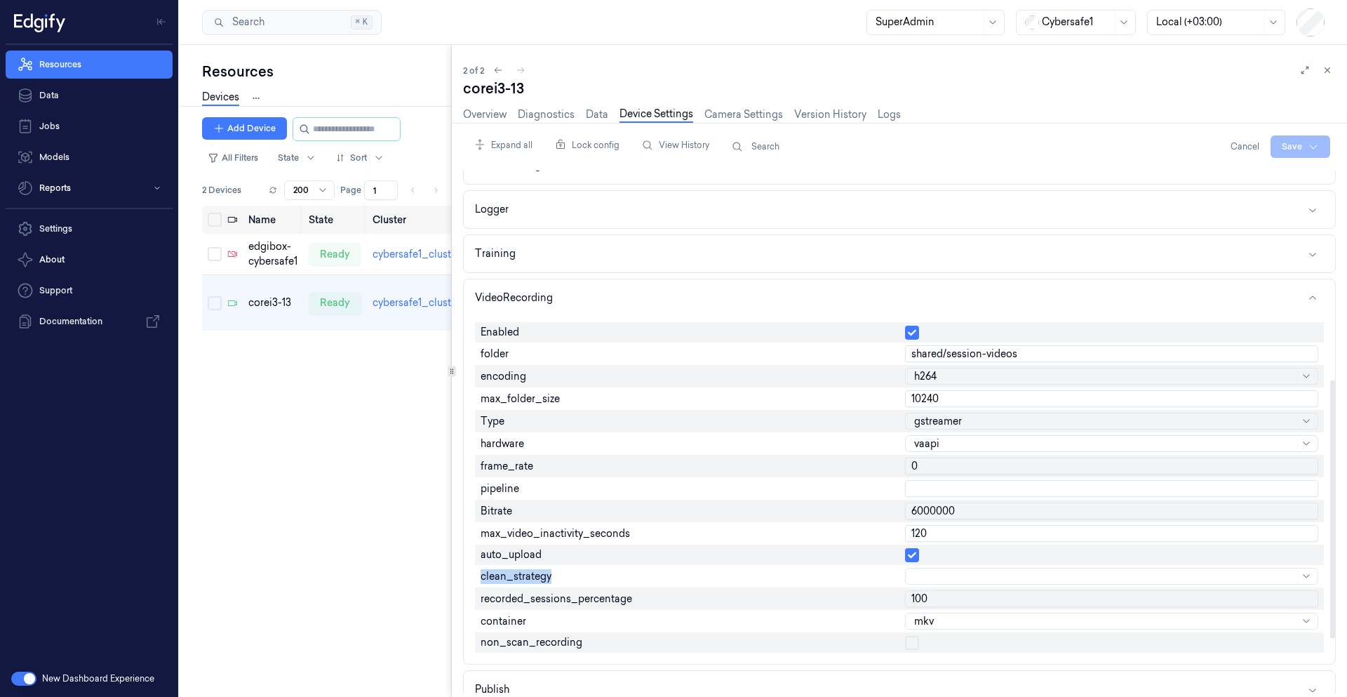
click at [853, 554] on div at bounding box center [1111, 555] width 413 height 14
click at [499, 559] on span "auto_upload" at bounding box center [511, 554] width 61 height 15
click at [525, 549] on span "auto_upload" at bounding box center [511, 554] width 61 height 15
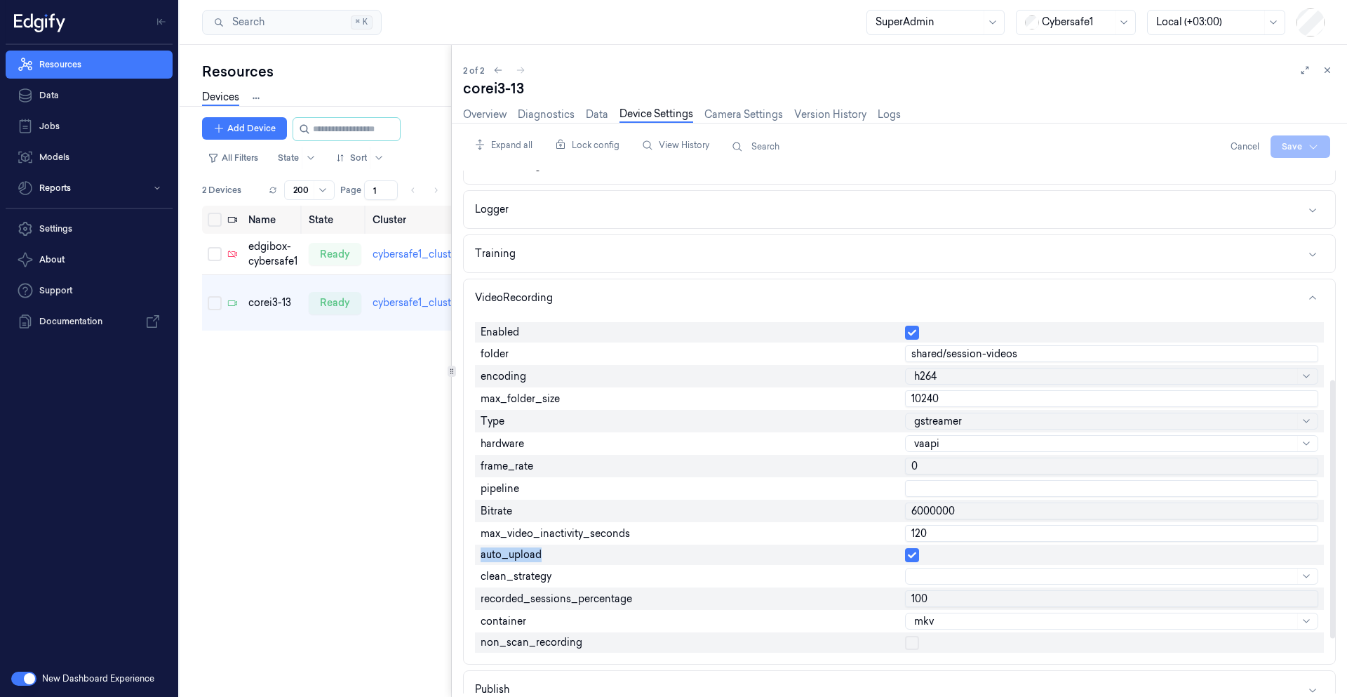
click at [525, 550] on span "auto_upload" at bounding box center [511, 554] width 61 height 15
click at [514, 561] on span "auto_upload" at bounding box center [511, 554] width 61 height 15
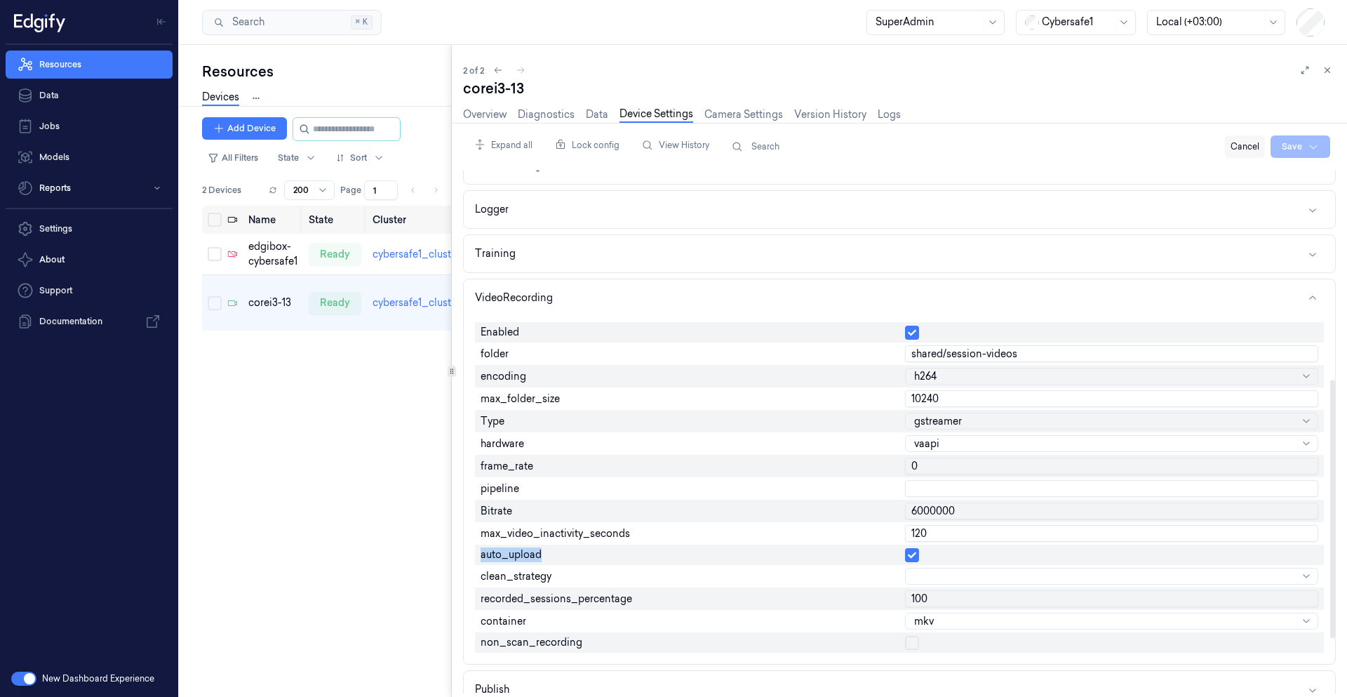
click at [853, 150] on button "Cancel" at bounding box center [1245, 146] width 40 height 22
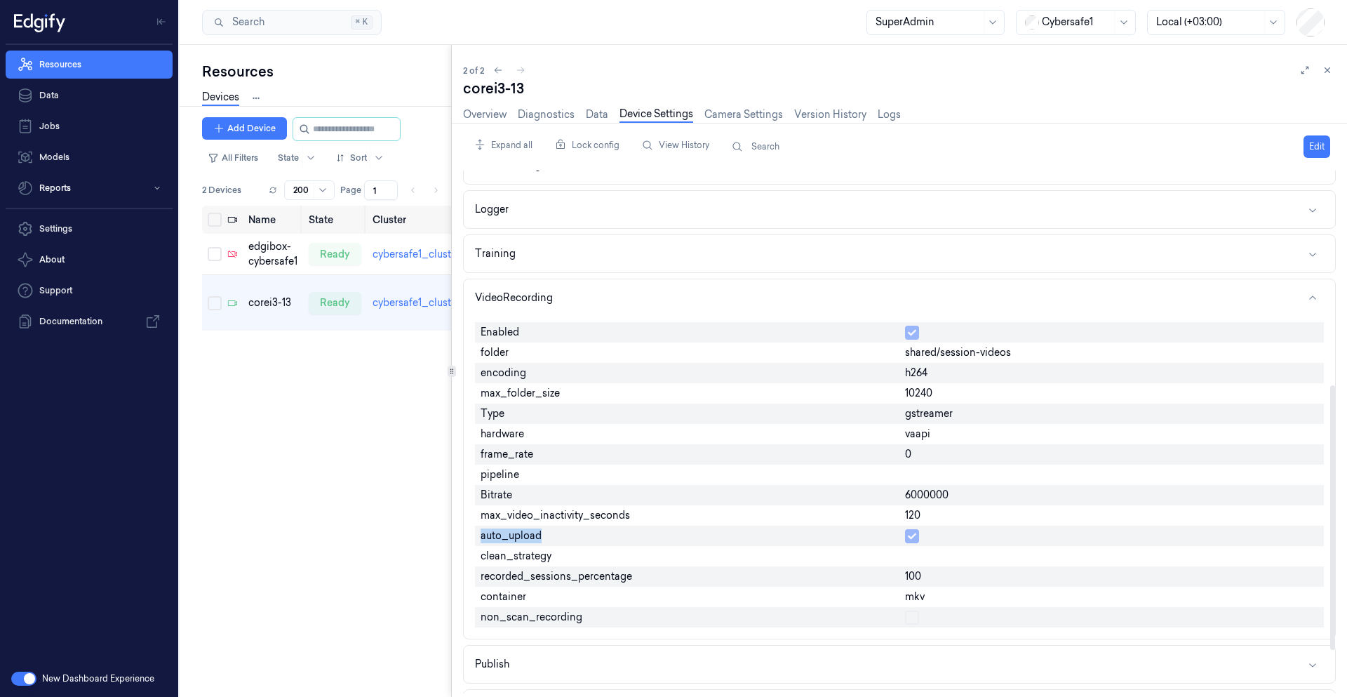
click at [498, 528] on span "auto_upload" at bounding box center [511, 535] width 61 height 15
click at [475, 130] on div "Expand all Lock config View History Search Edit Agent Api Analytics VideoStream…" at bounding box center [899, 410] width 873 height 574
click at [480, 124] on div "Expand all Lock config View History Search Edit Agent Api Analytics VideoStream…" at bounding box center [899, 410] width 873 height 574
click at [484, 120] on link "Overview" at bounding box center [485, 115] width 44 height 16
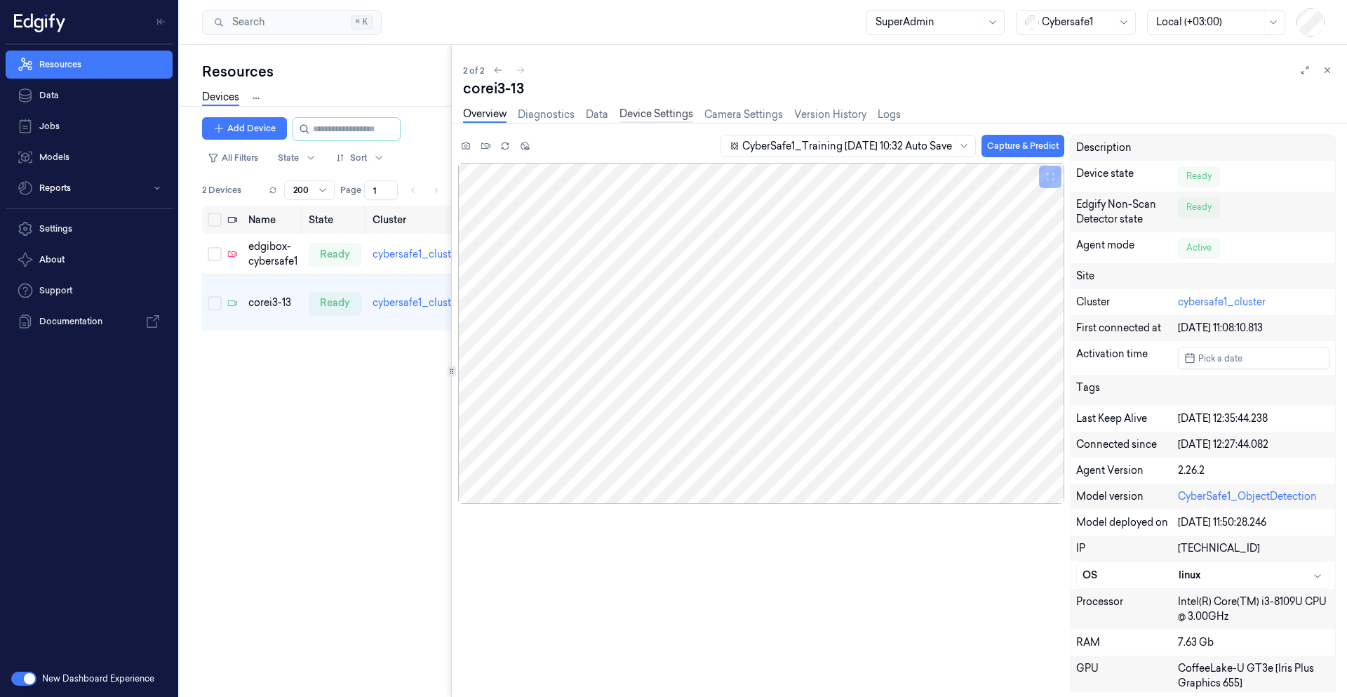
click at [679, 112] on link "Device Settings" at bounding box center [657, 115] width 74 height 16
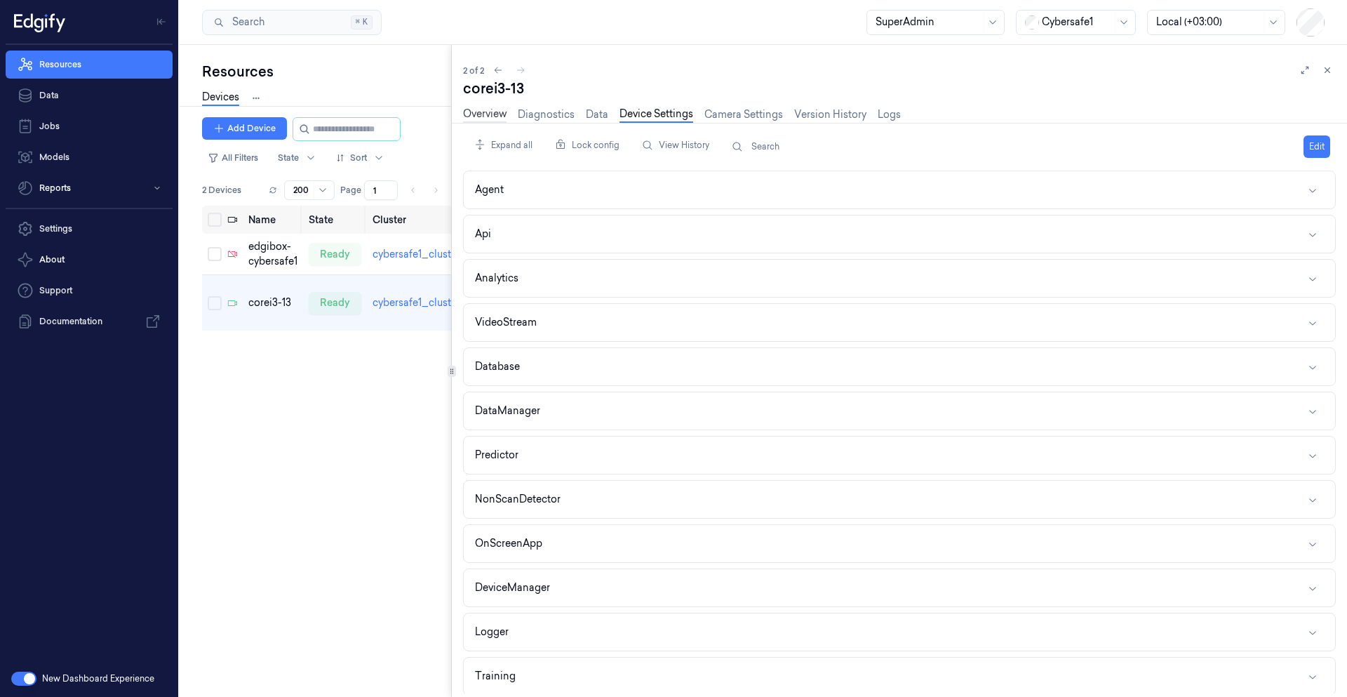
click at [493, 108] on link "Overview" at bounding box center [485, 115] width 44 height 16
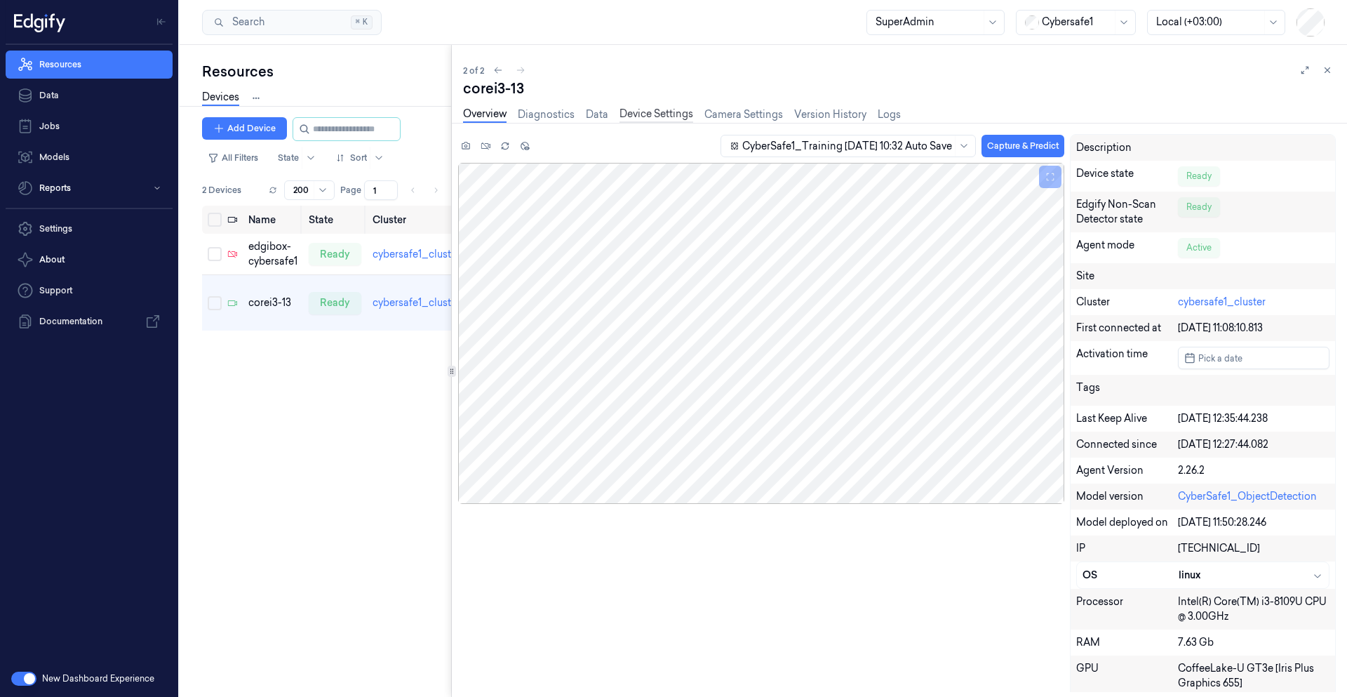
click at [655, 117] on link "Device Settings" at bounding box center [657, 115] width 74 height 16
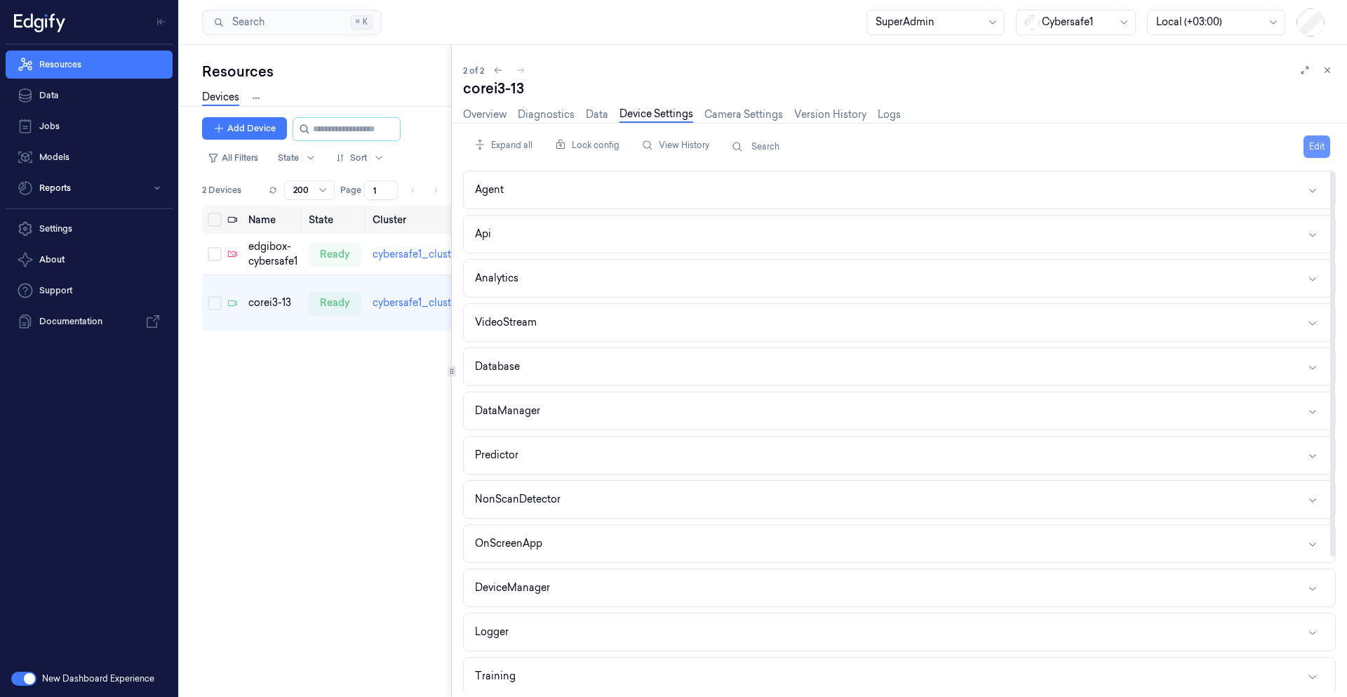
click at [853, 143] on button "Edit" at bounding box center [1317, 146] width 27 height 22
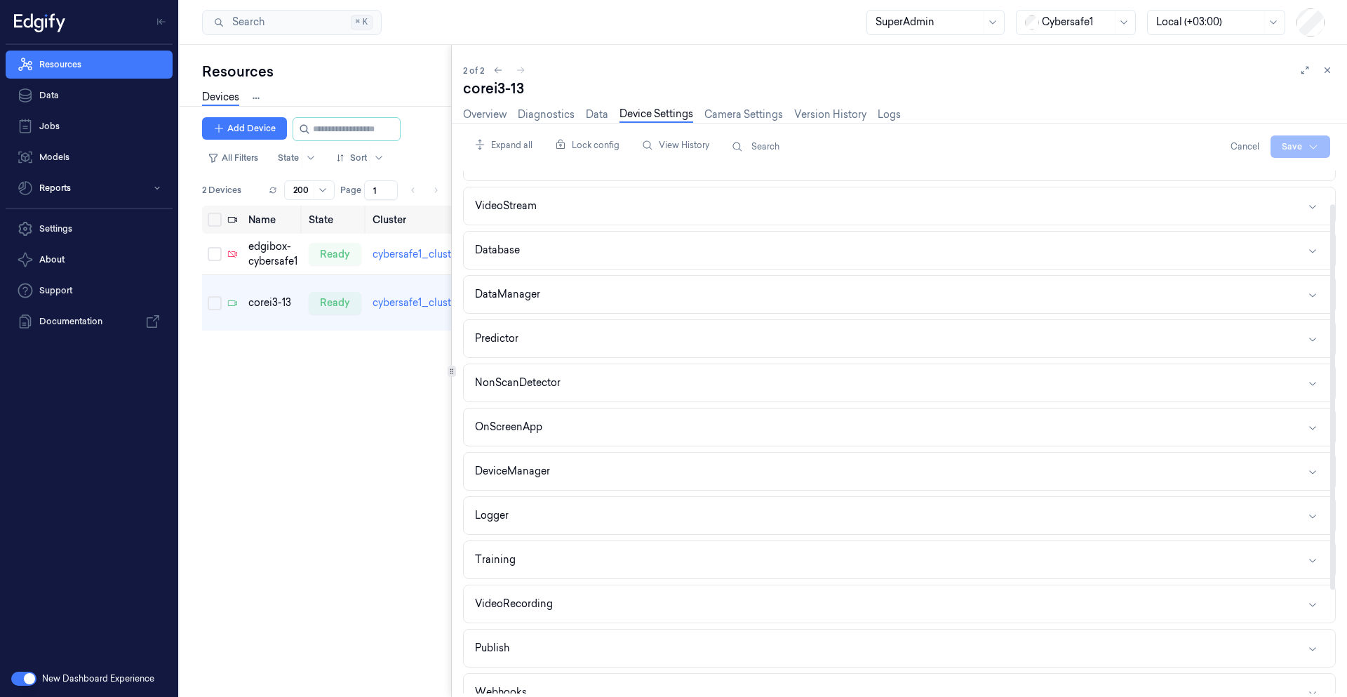
scroll to position [185, 0]
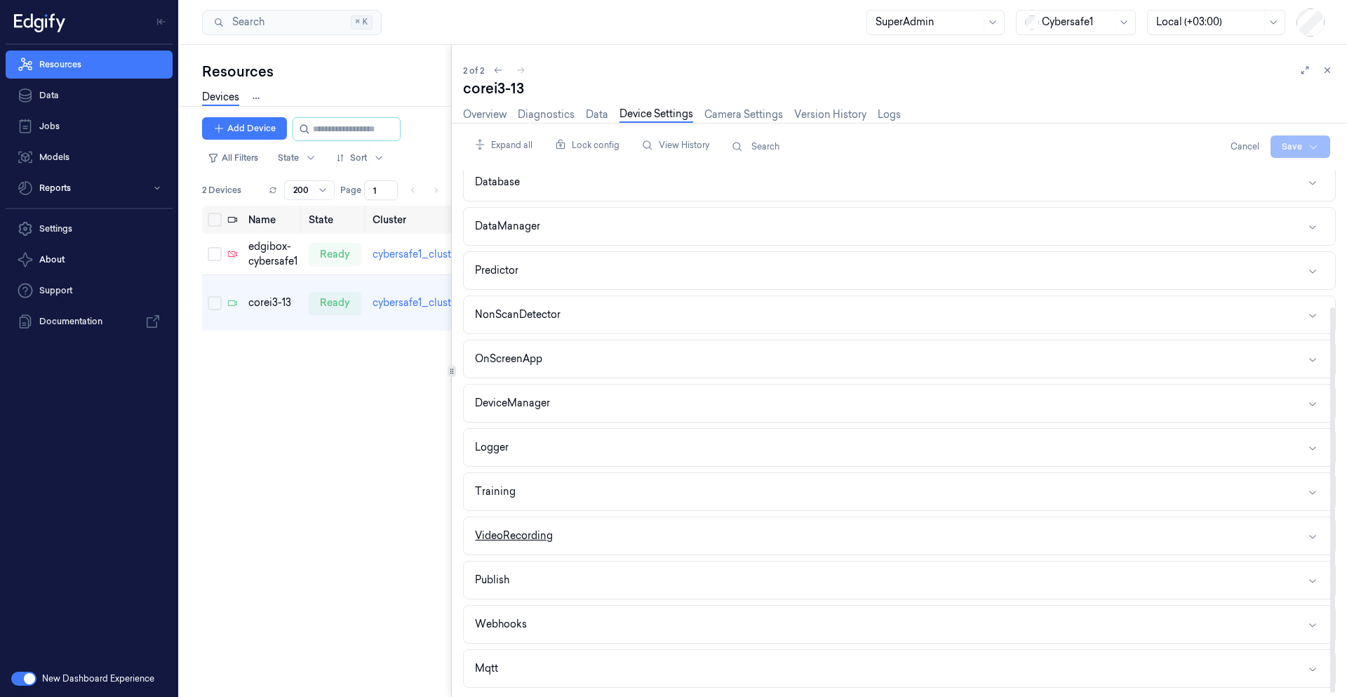
click at [554, 540] on button "VideoRecording" at bounding box center [900, 535] width 872 height 37
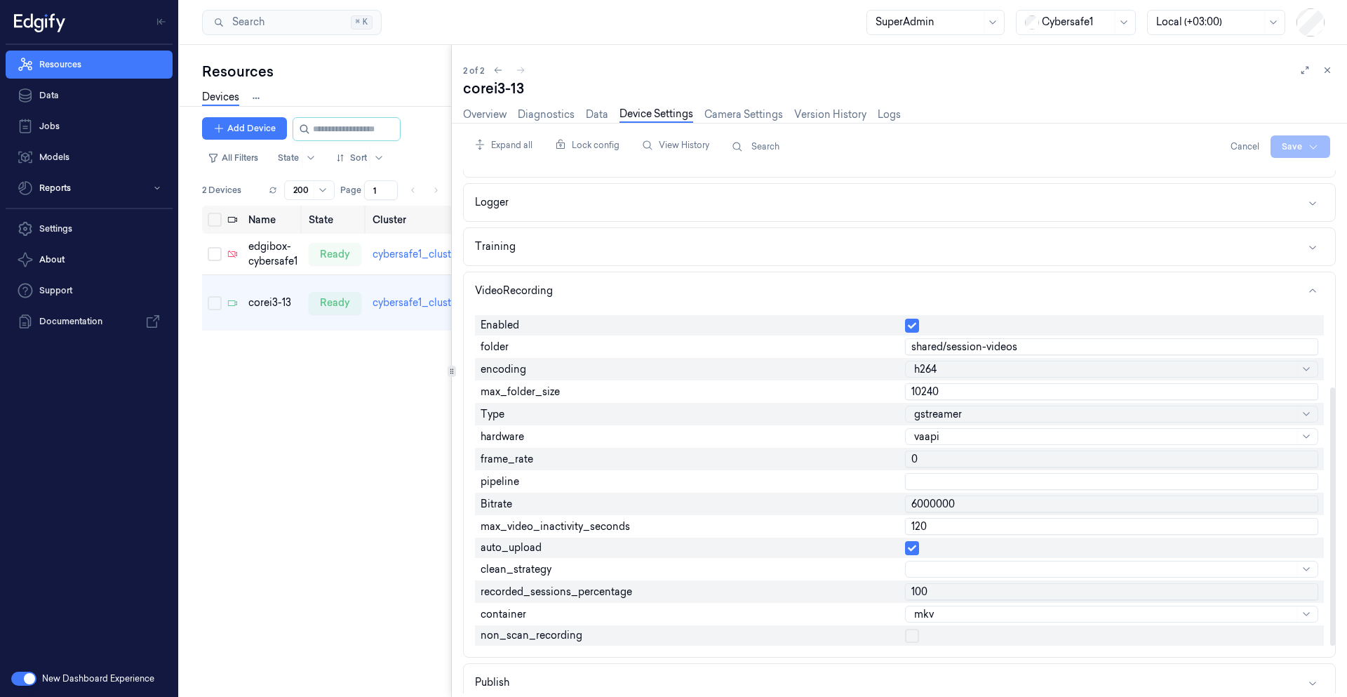
scroll to position [437, 0]
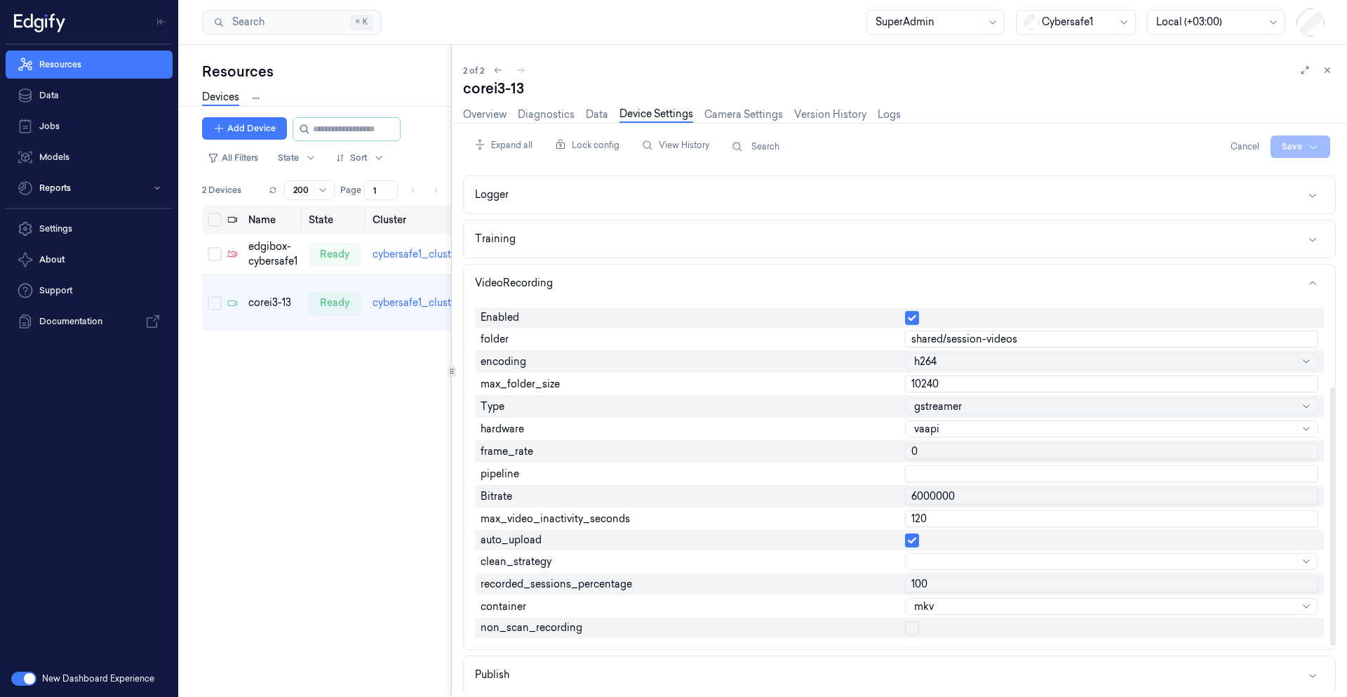
click at [853, 545] on button "button" at bounding box center [912, 540] width 14 height 14
click at [853, 147] on html "Resources Data Jobs Models Reports Settings About Support Documentation New Das…" at bounding box center [673, 348] width 1347 height 697
click at [853, 173] on div "Save to this device" at bounding box center [1264, 175] width 124 height 23
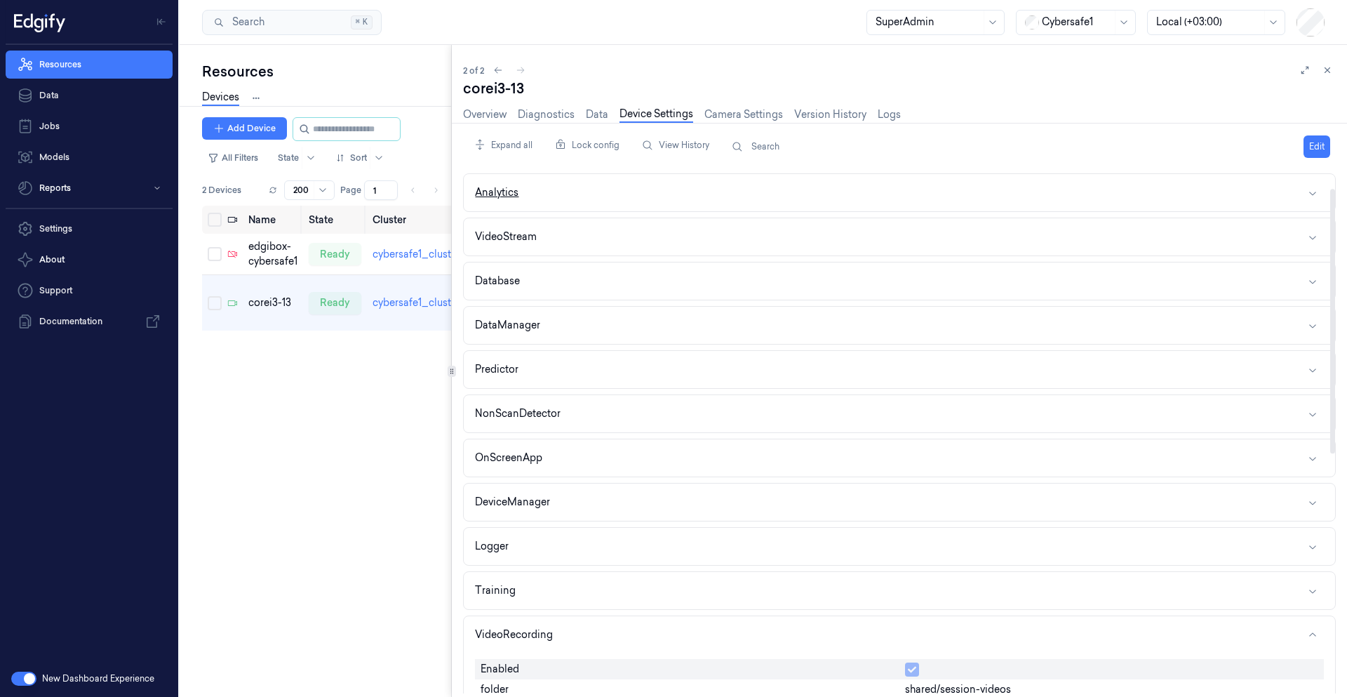
scroll to position [1, 0]
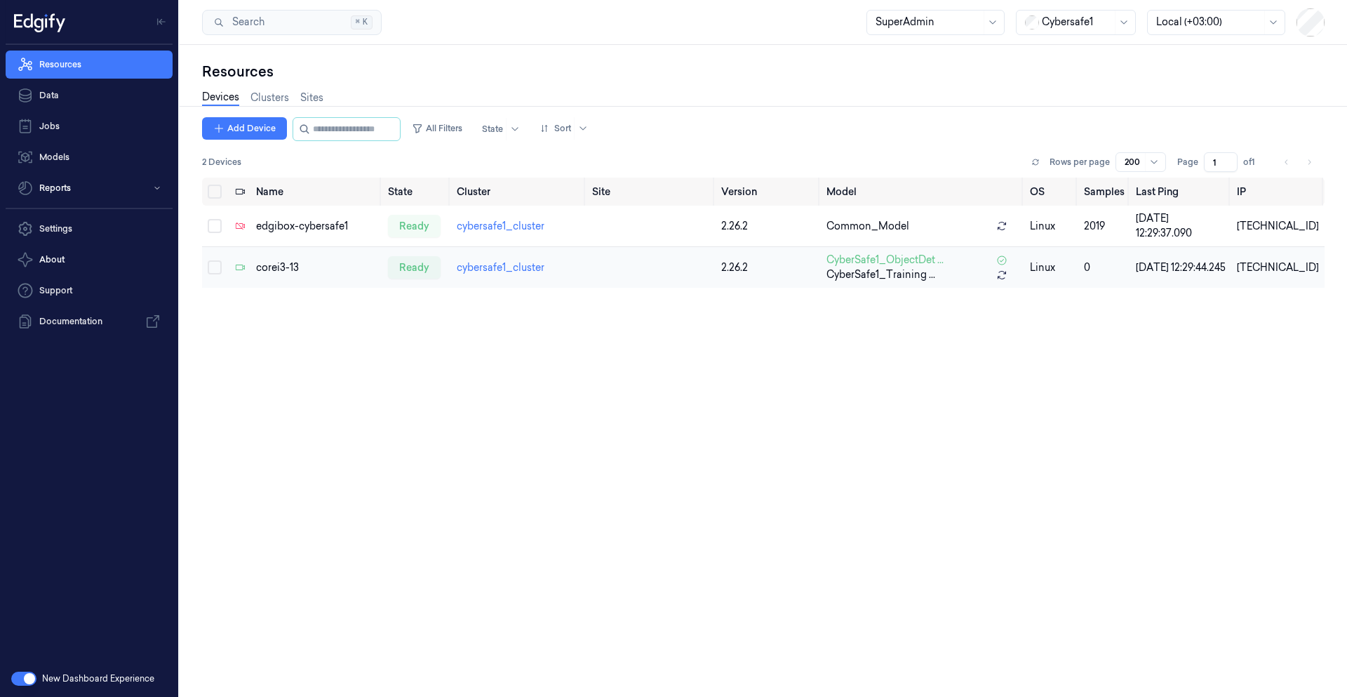
click at [279, 266] on div "corei3-13" at bounding box center [316, 267] width 121 height 15
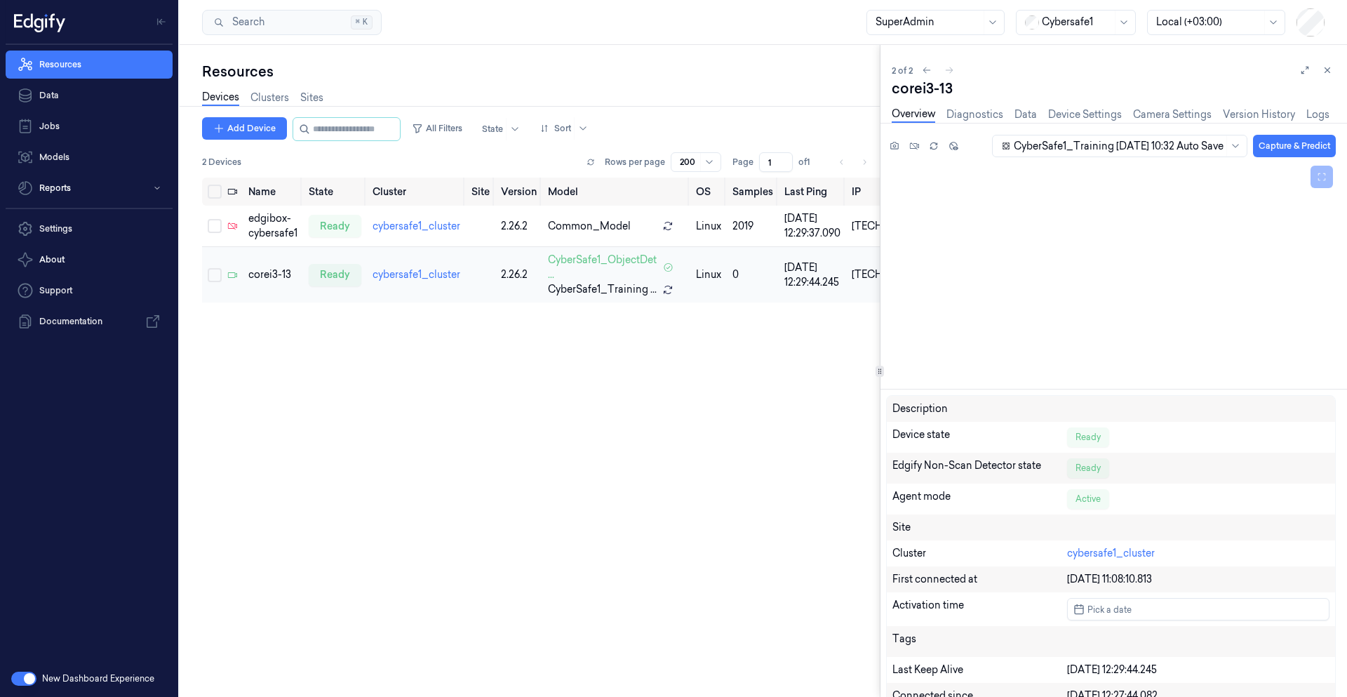
click at [267, 274] on div "corei3-13" at bounding box center [272, 274] width 49 height 15
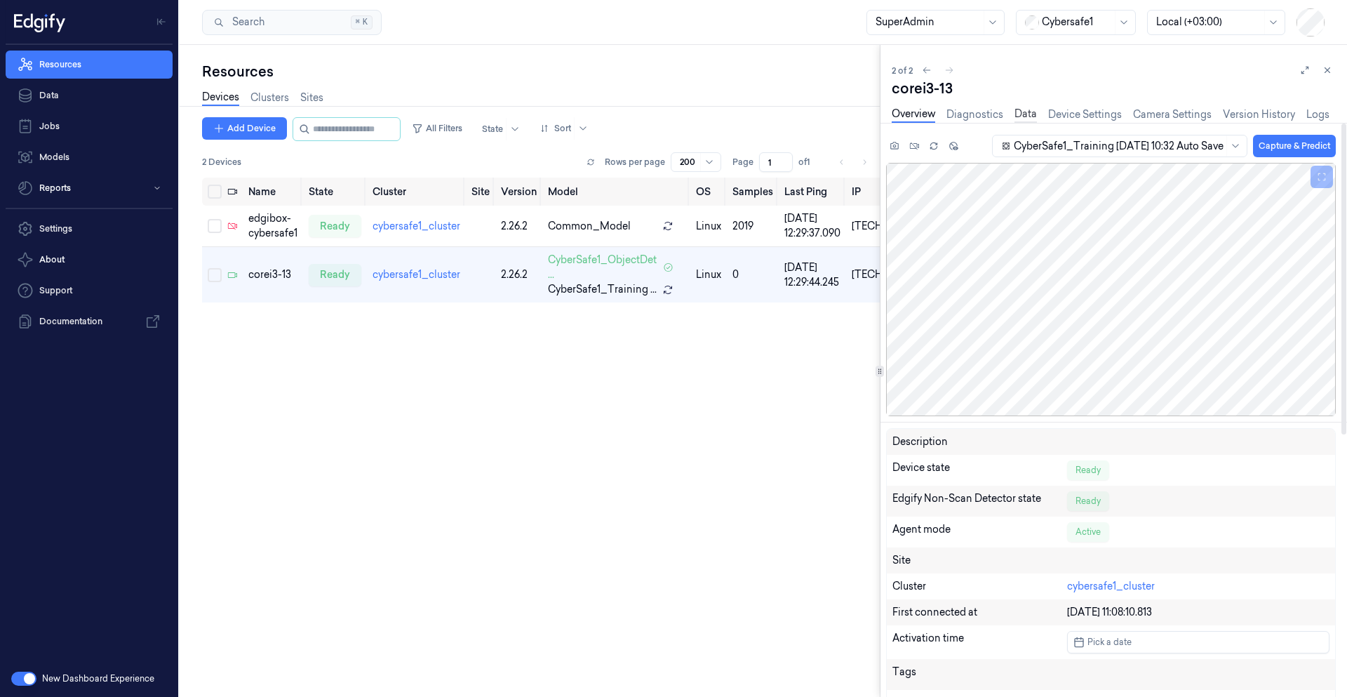
click at [1021, 114] on link "Data" at bounding box center [1026, 115] width 22 height 16
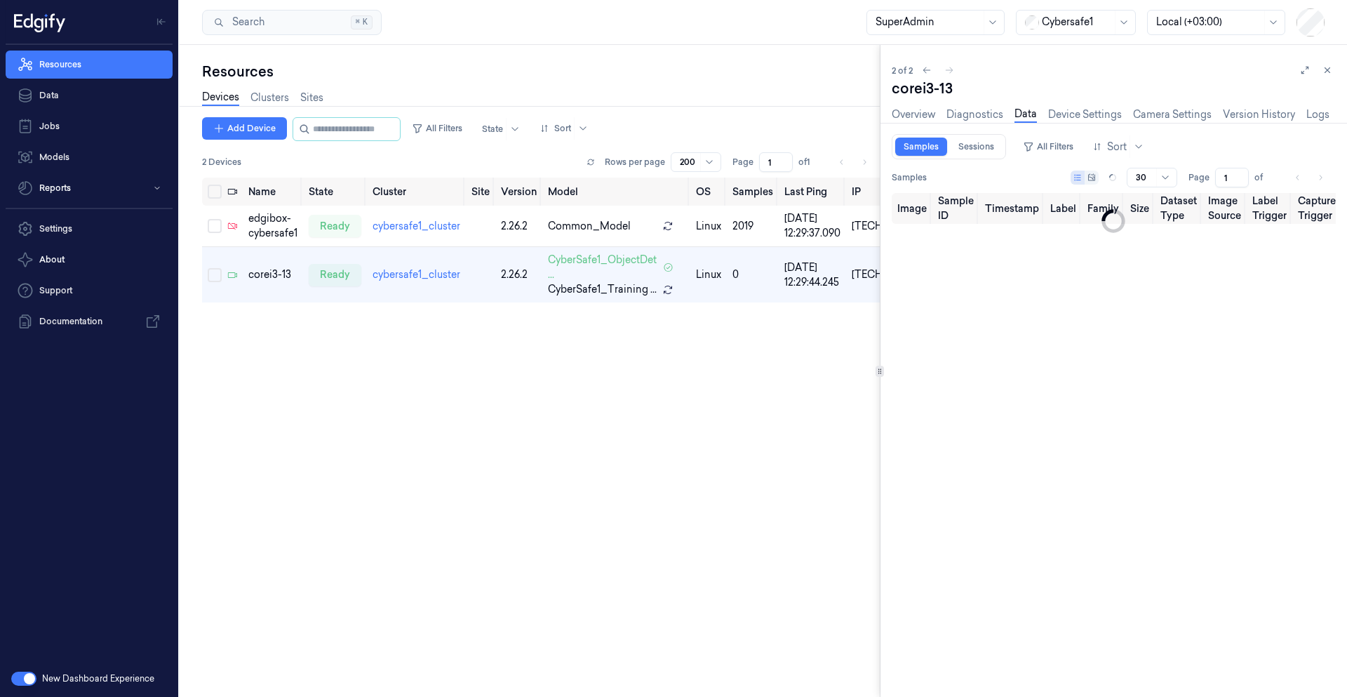
type input "0"
click at [1077, 113] on link "Device Settings" at bounding box center [1086, 115] width 74 height 16
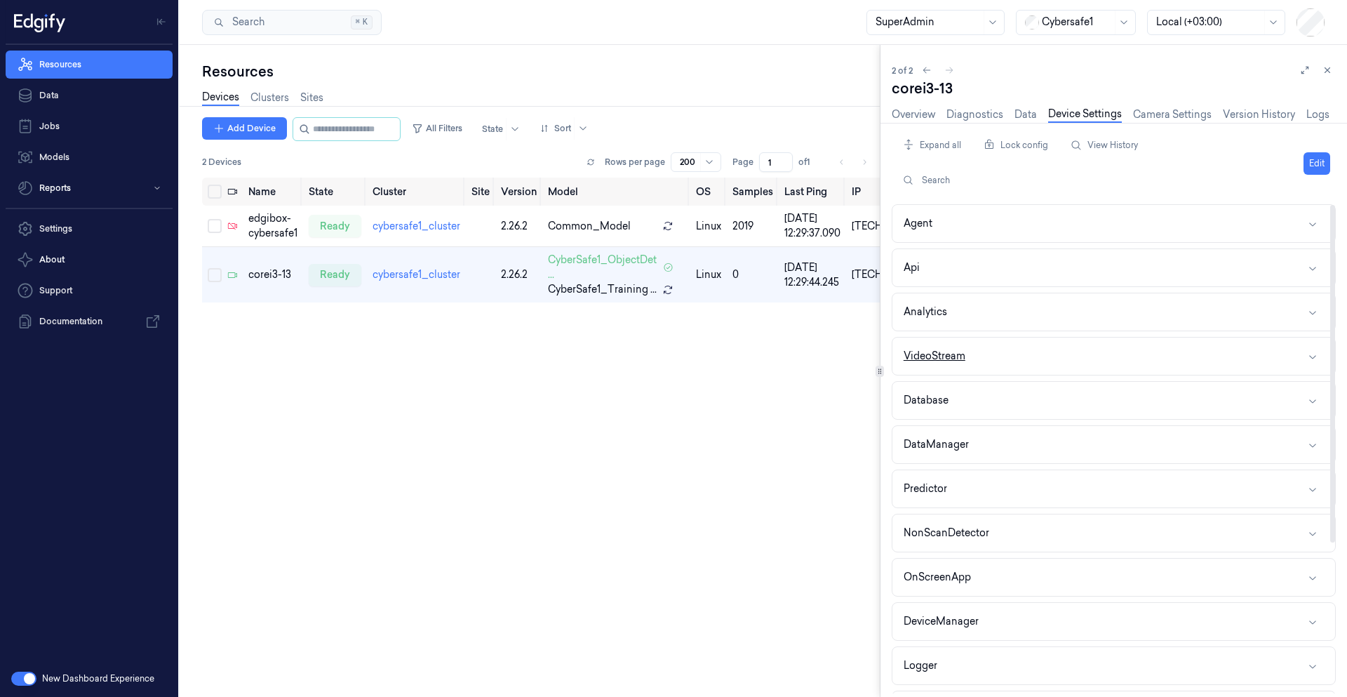
click at [978, 356] on button "VideoStream" at bounding box center [1114, 356] width 443 height 37
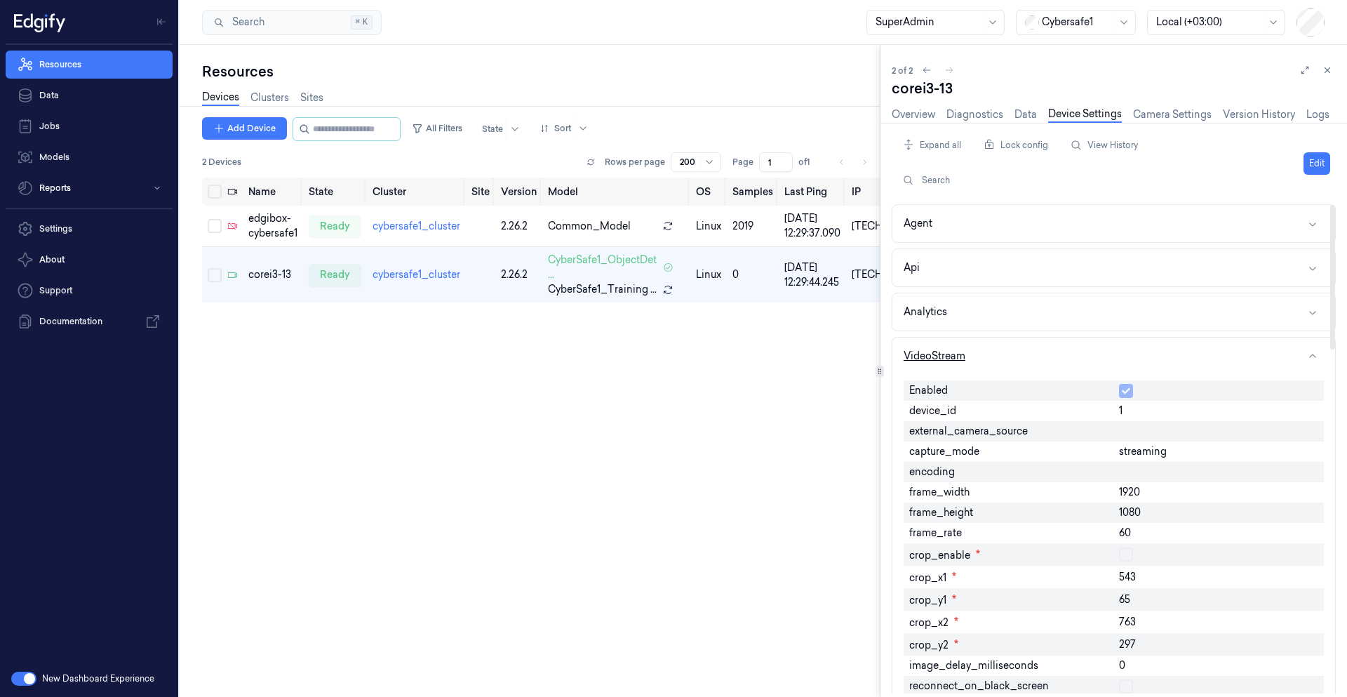
click at [979, 356] on button "VideoStream" at bounding box center [1114, 356] width 443 height 37
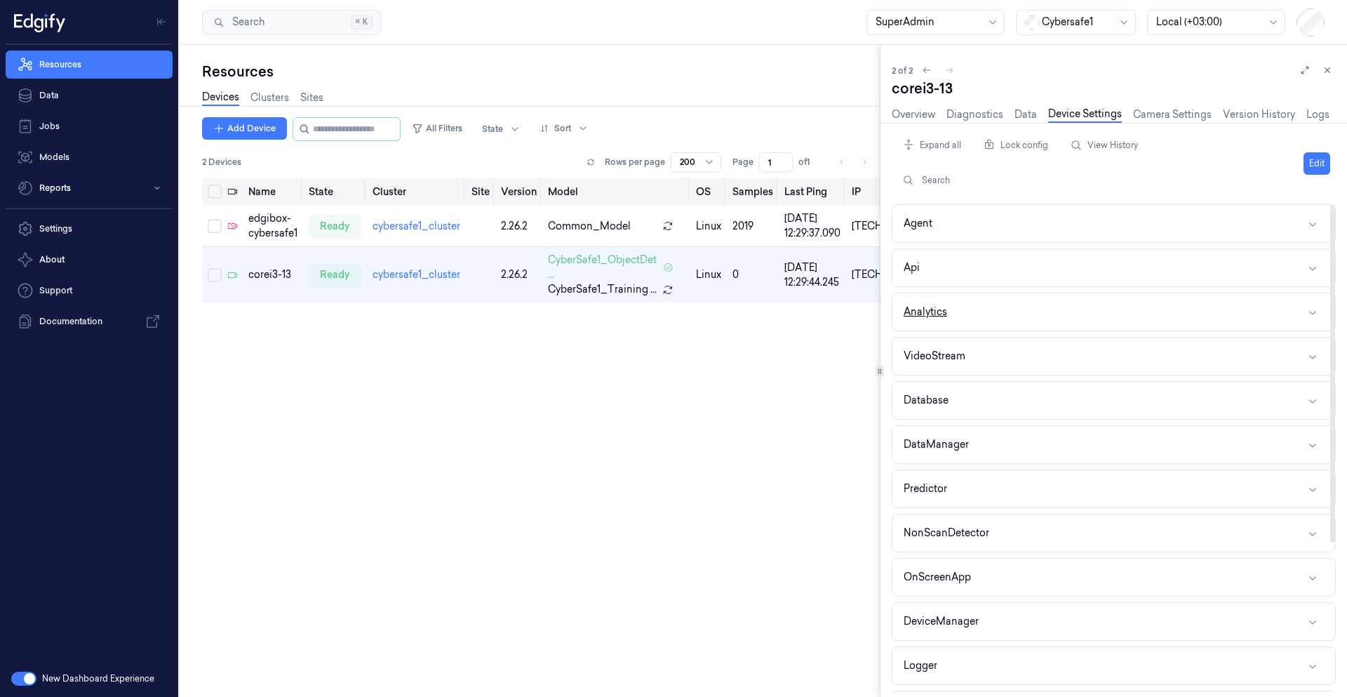
click at [969, 302] on button "Analytics" at bounding box center [1114, 311] width 443 height 37
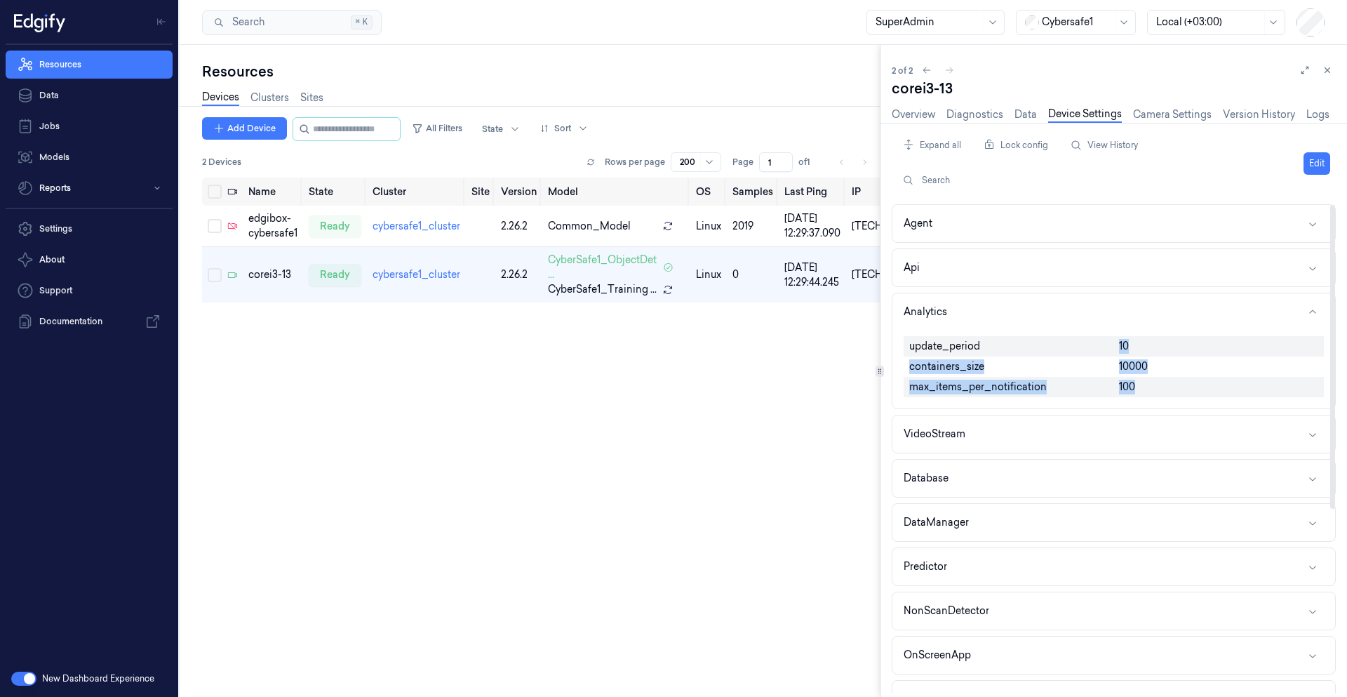
drag, startPoint x: 1114, startPoint y: 348, endPoint x: 1166, endPoint y: 382, distance: 61.7
click at [1166, 382] on div "update_period 10 containers_size 10000 max_items_per_notification 100" at bounding box center [1114, 367] width 420 height 72
click at [1168, 387] on div "100" at bounding box center [1219, 387] width 211 height 20
click at [1015, 112] on link "Data" at bounding box center [1026, 115] width 22 height 16
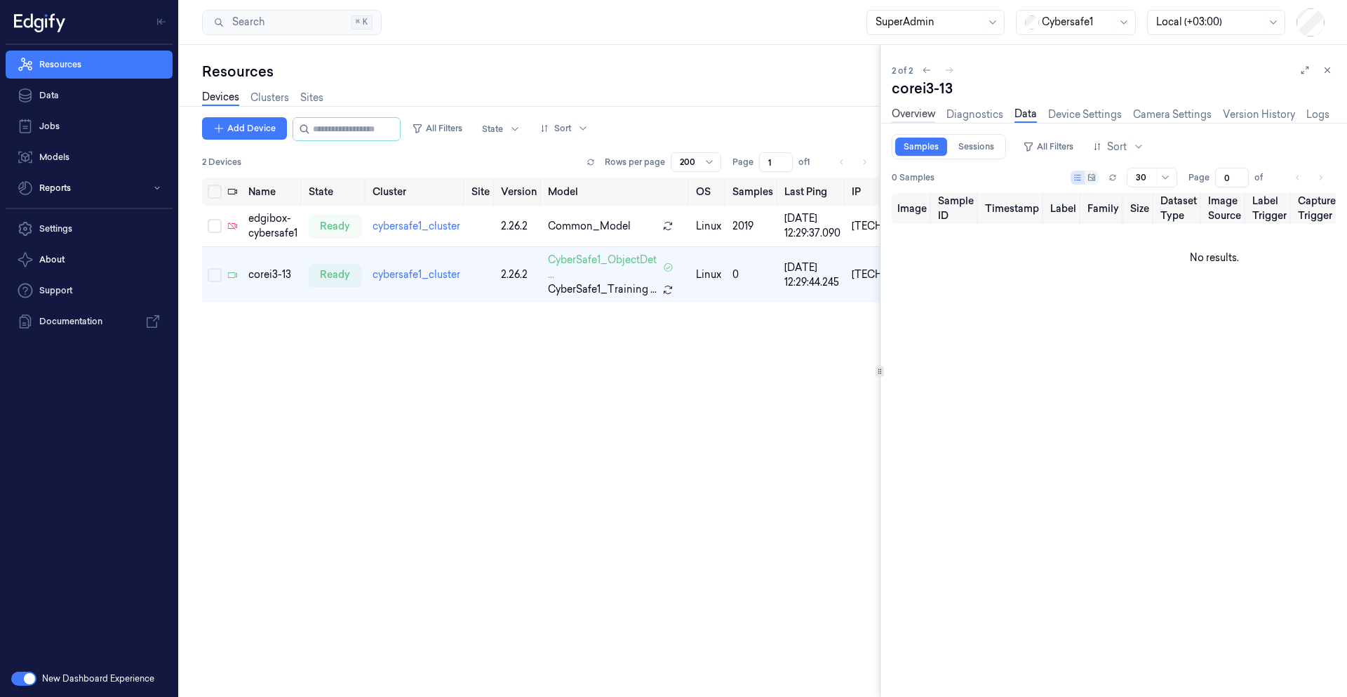
click at [910, 116] on link "Overview" at bounding box center [914, 115] width 44 height 16
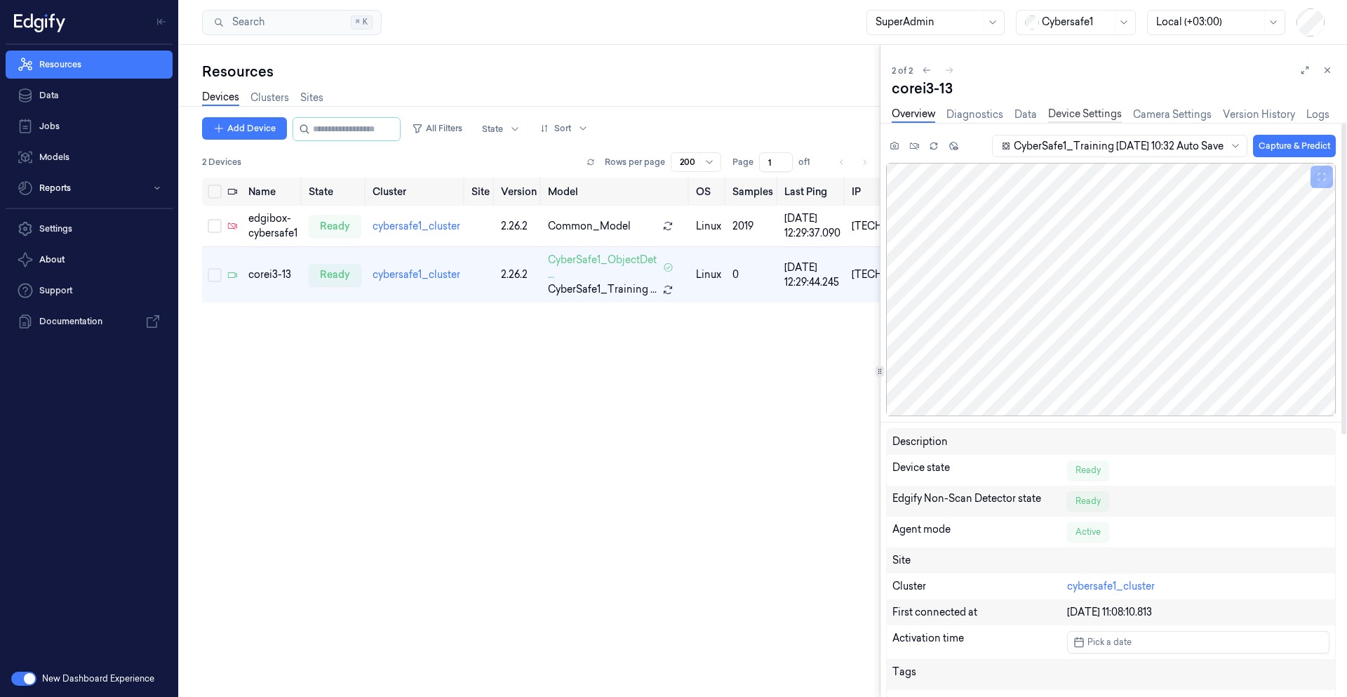
click at [1067, 119] on link "Device Settings" at bounding box center [1086, 115] width 74 height 16
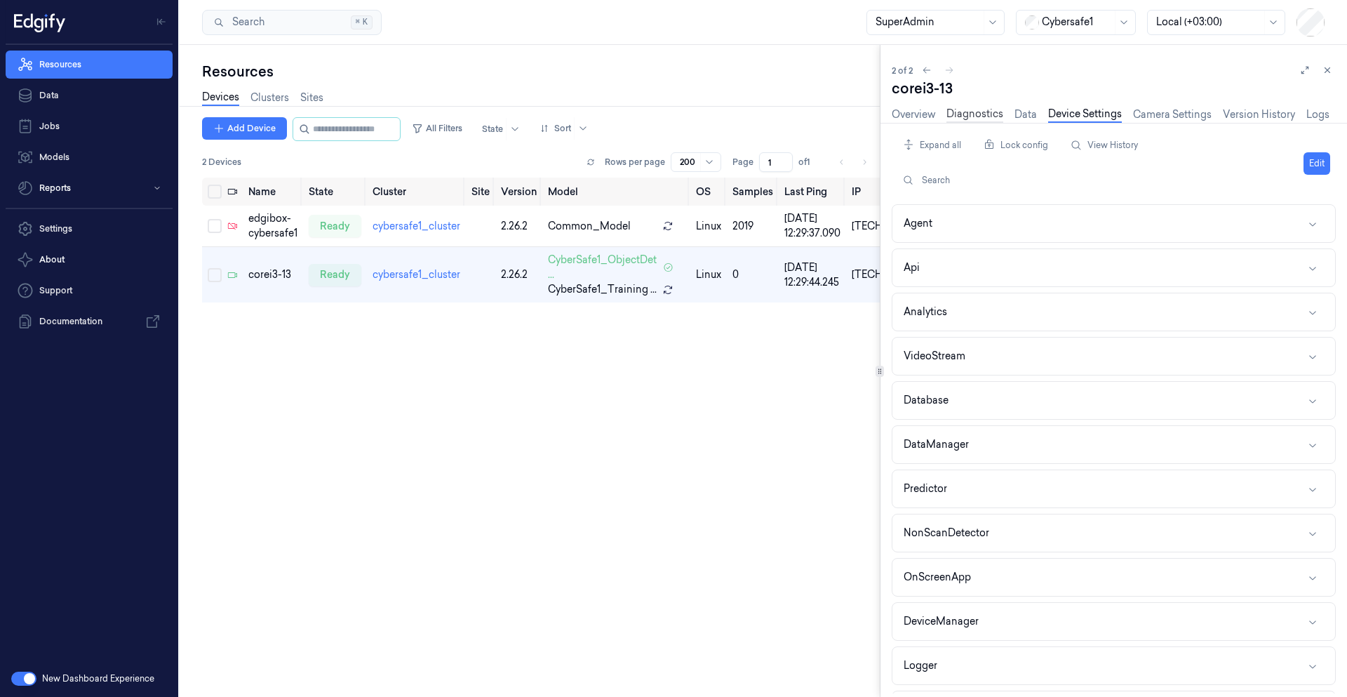
click at [994, 119] on link "Diagnostics" at bounding box center [975, 115] width 57 height 16
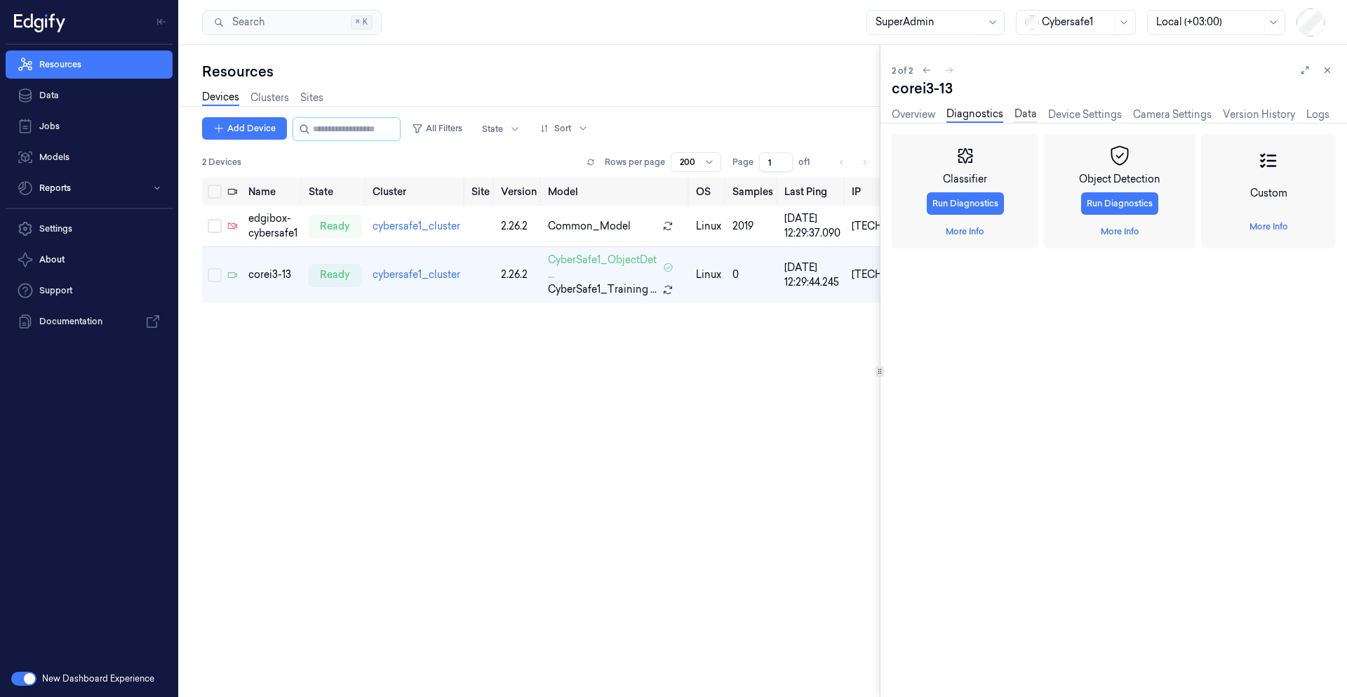
click at [1030, 117] on link "Data" at bounding box center [1026, 115] width 22 height 16
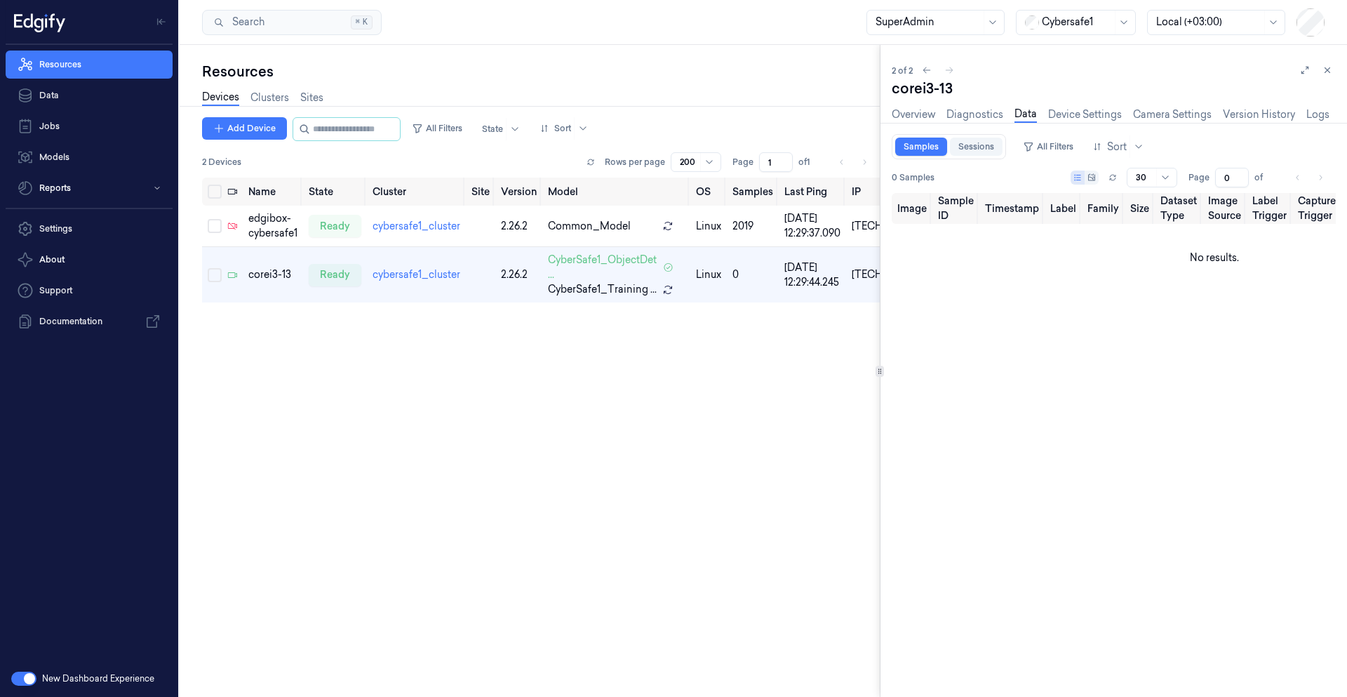
click at [987, 147] on link "Sessions" at bounding box center [976, 147] width 53 height 18
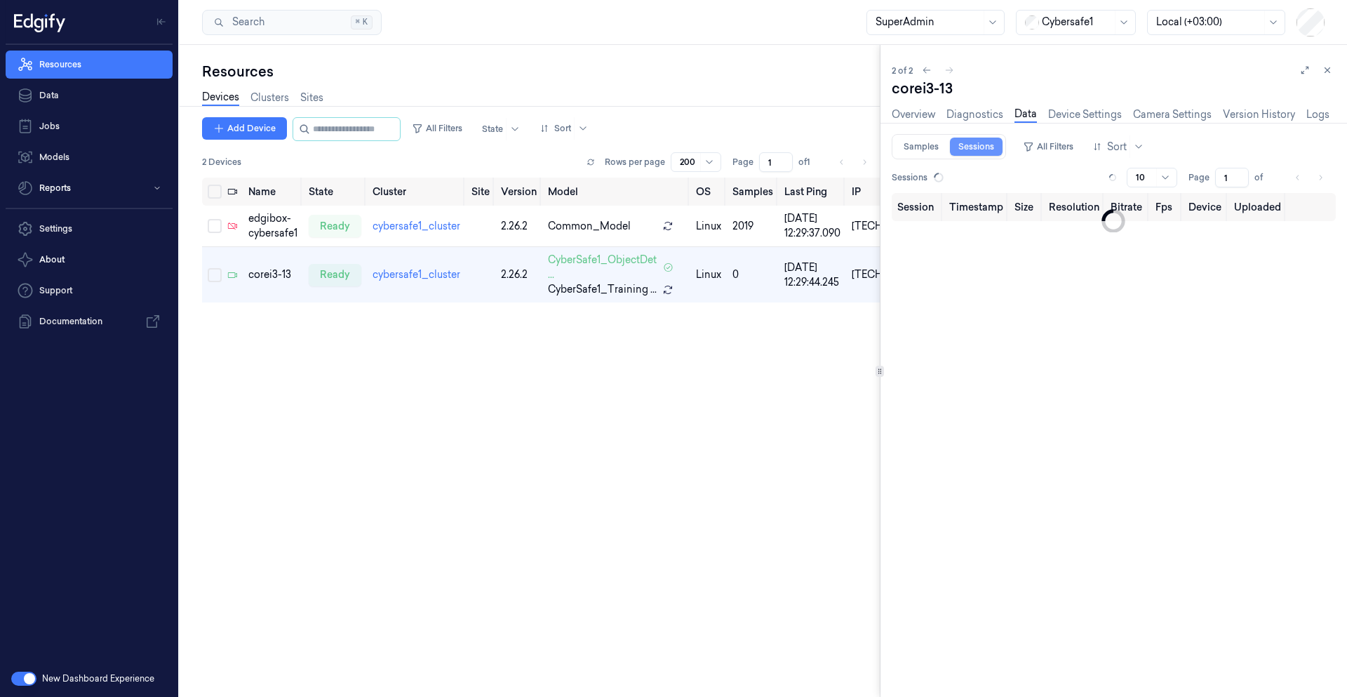
type input "0"
click at [912, 149] on link "Samples" at bounding box center [922, 147] width 52 height 18
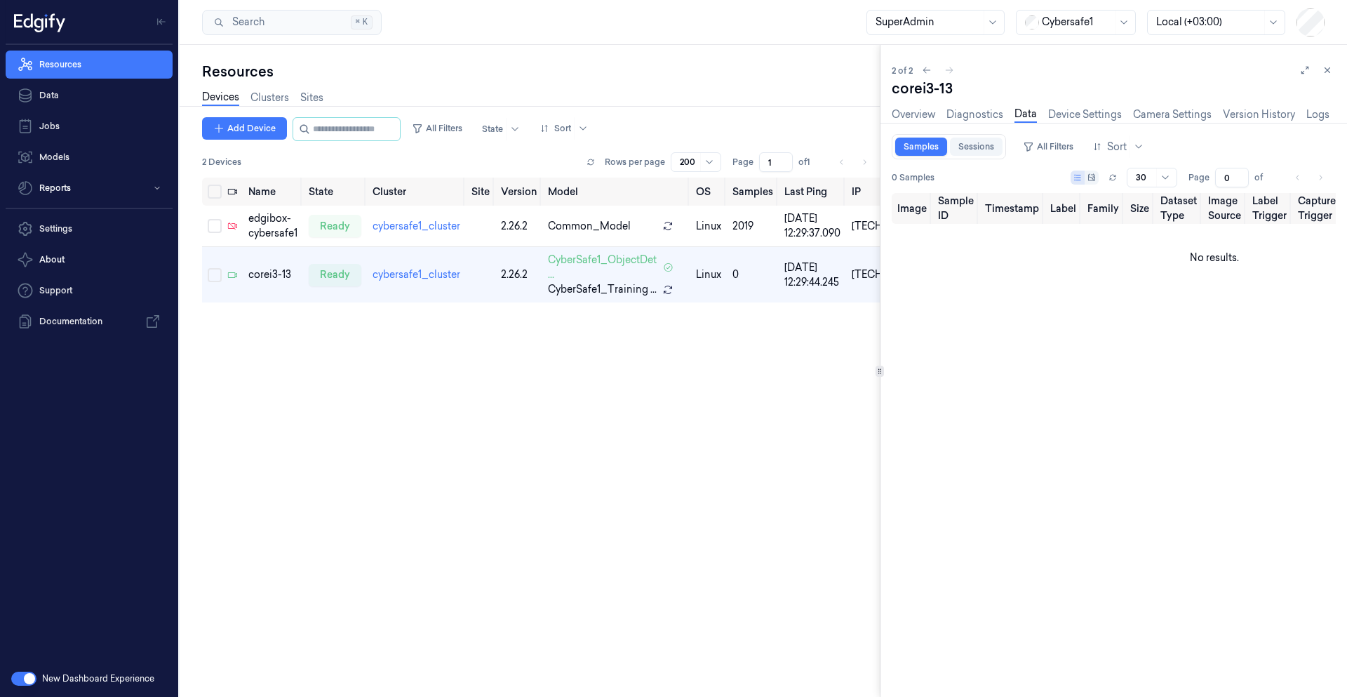
click at [978, 148] on link "Sessions" at bounding box center [976, 147] width 53 height 18
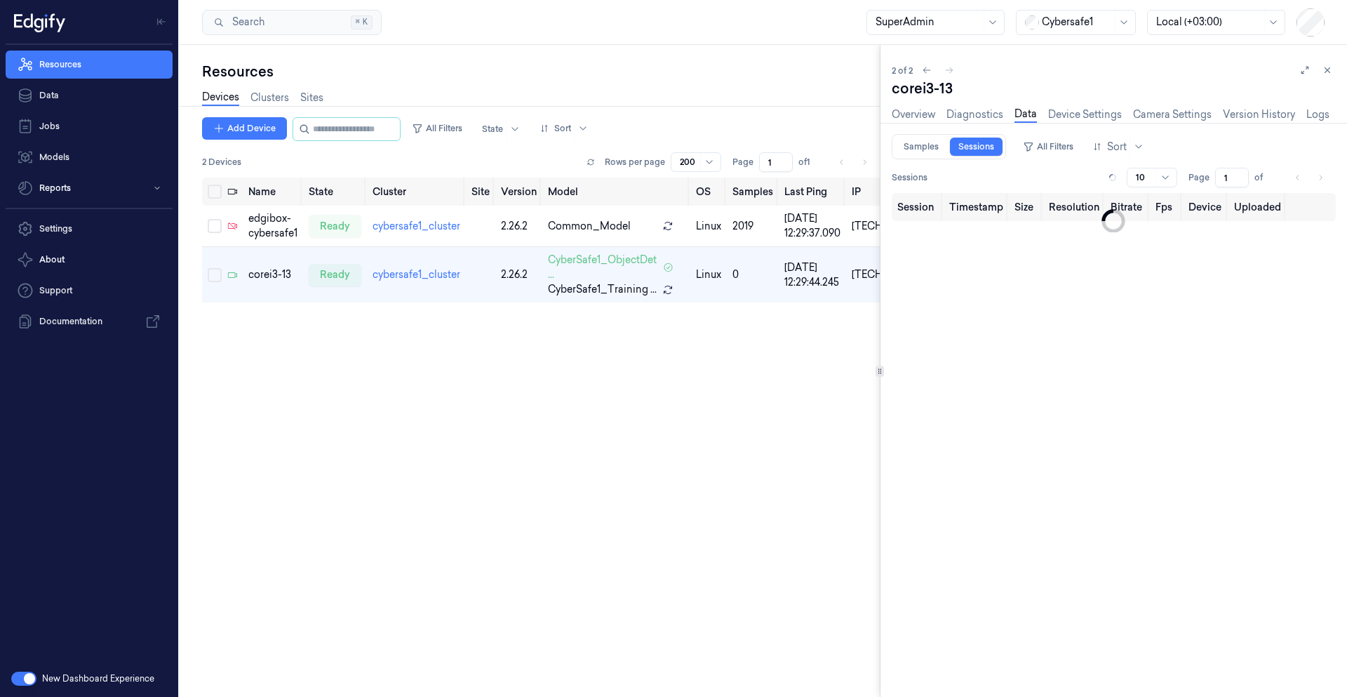
type input "0"
click at [1327, 70] on icon at bounding box center [1328, 70] width 10 height 10
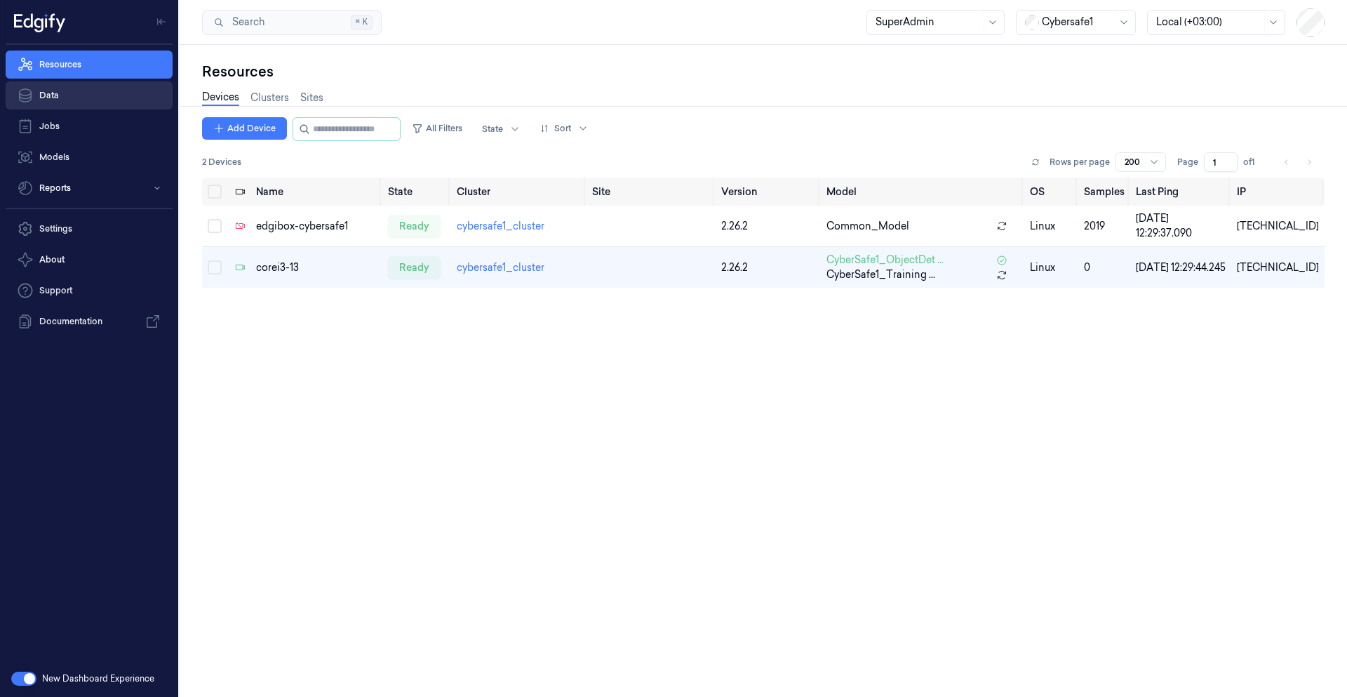
click at [72, 100] on link "Data" at bounding box center [89, 95] width 167 height 28
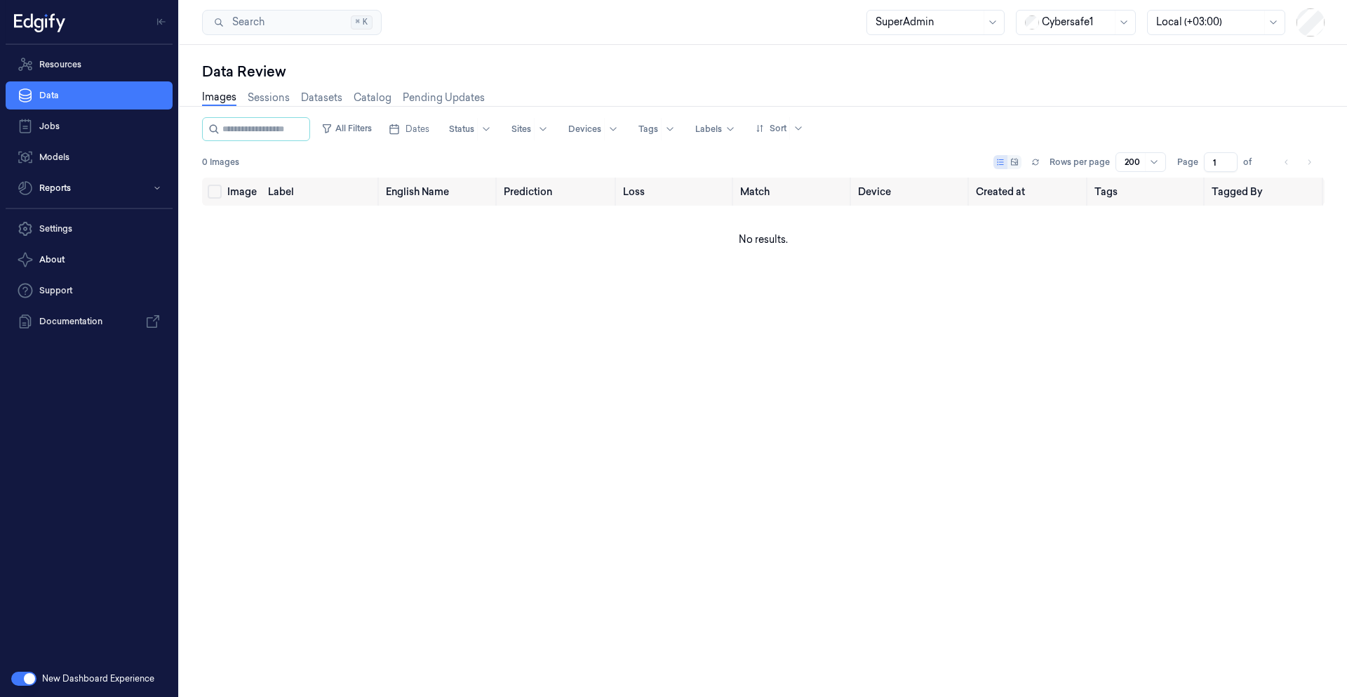
click at [959, 329] on div "Image Label English Name Prediction Loss Match Device Created at Tags Tagged By…" at bounding box center [763, 432] width 1123 height 508
click at [1037, 164] on icon at bounding box center [1036, 164] width 6 height 2
click at [1037, 164] on icon at bounding box center [1036, 162] width 8 height 8
click at [1039, 165] on icon at bounding box center [1036, 164] width 6 height 2
click at [260, 100] on link "Sessions" at bounding box center [269, 98] width 42 height 16
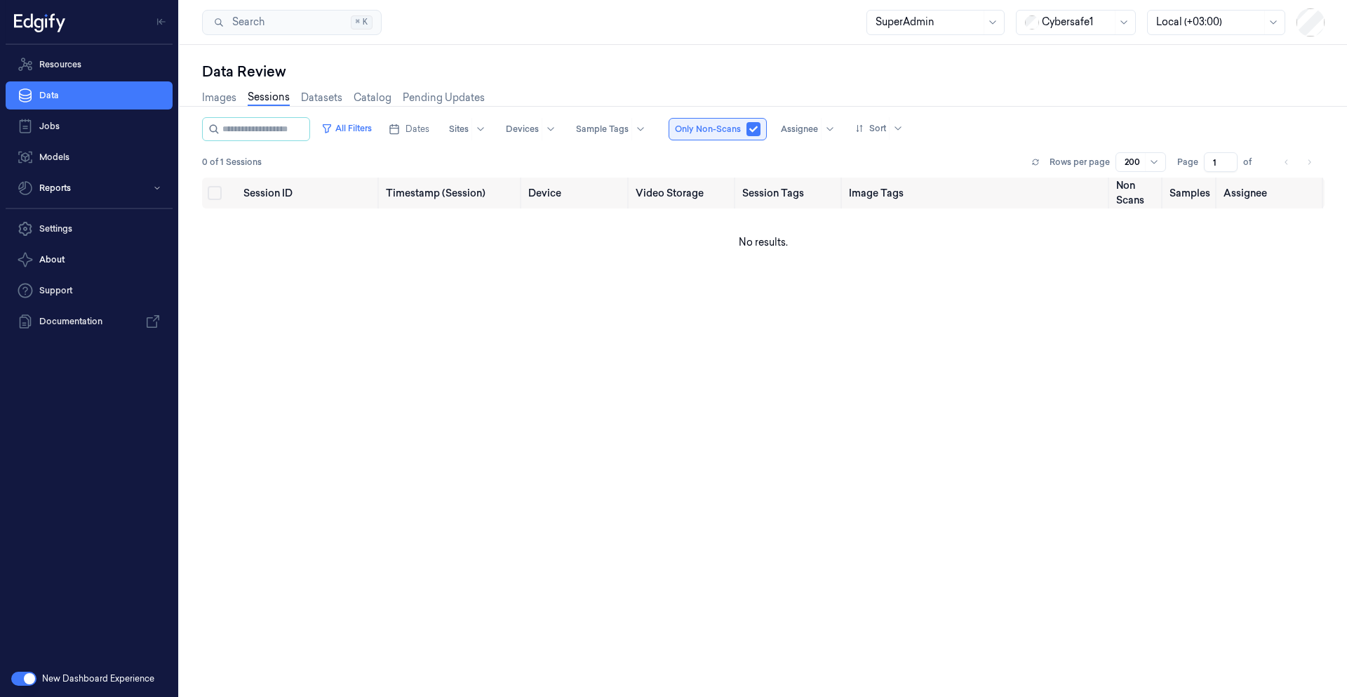
click at [761, 132] on button "button" at bounding box center [754, 129] width 14 height 14
click at [1034, 163] on icon at bounding box center [1036, 162] width 8 height 8
click at [64, 105] on link "Data" at bounding box center [89, 95] width 167 height 28
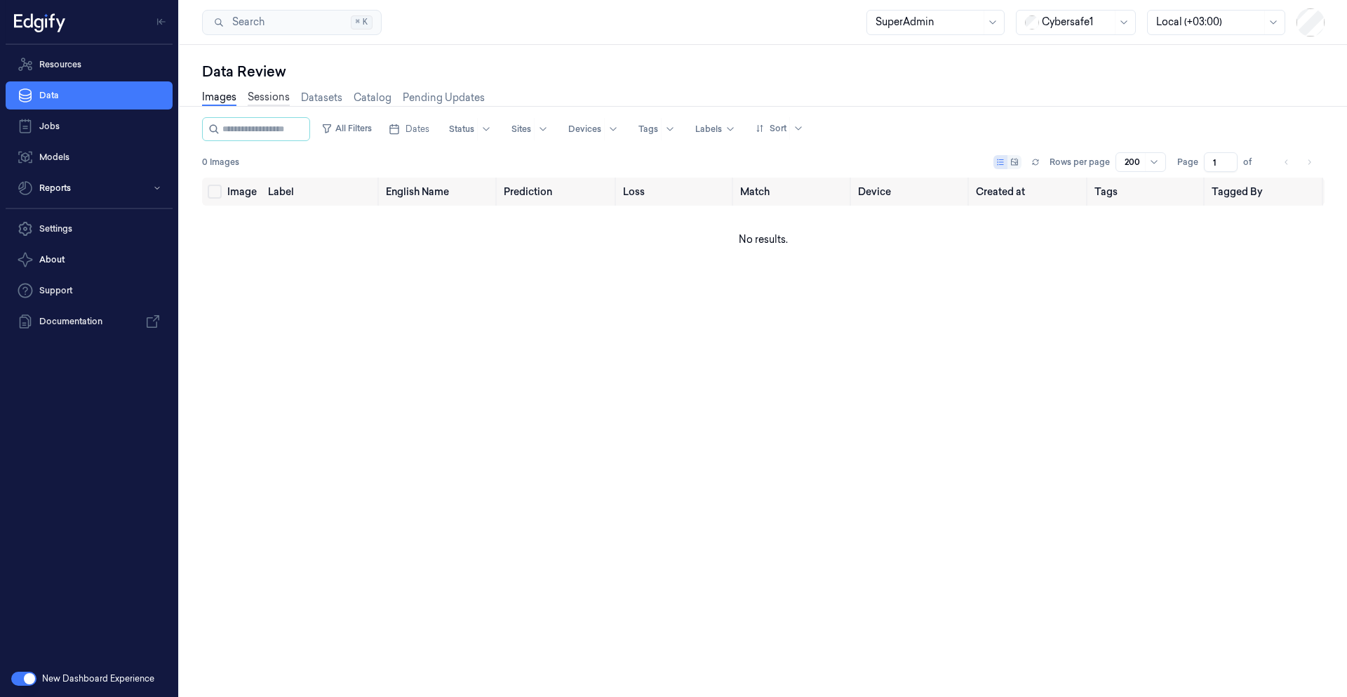
click at [277, 100] on link "Sessions" at bounding box center [269, 98] width 42 height 16
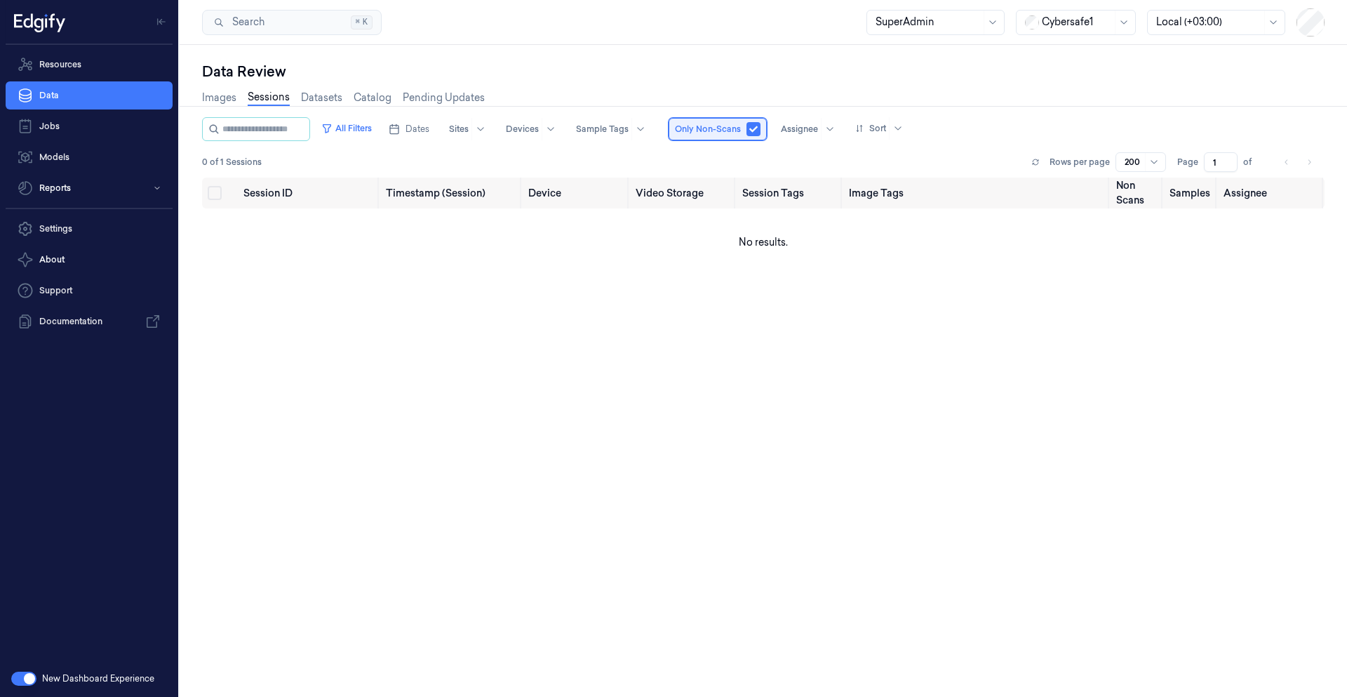
click at [766, 131] on div "Only Non-Scans" at bounding box center [718, 129] width 98 height 22
click at [761, 131] on button "button" at bounding box center [754, 129] width 14 height 14
click at [1038, 159] on icon at bounding box center [1036, 162] width 8 height 8
click at [1035, 163] on icon at bounding box center [1036, 164] width 6 height 2
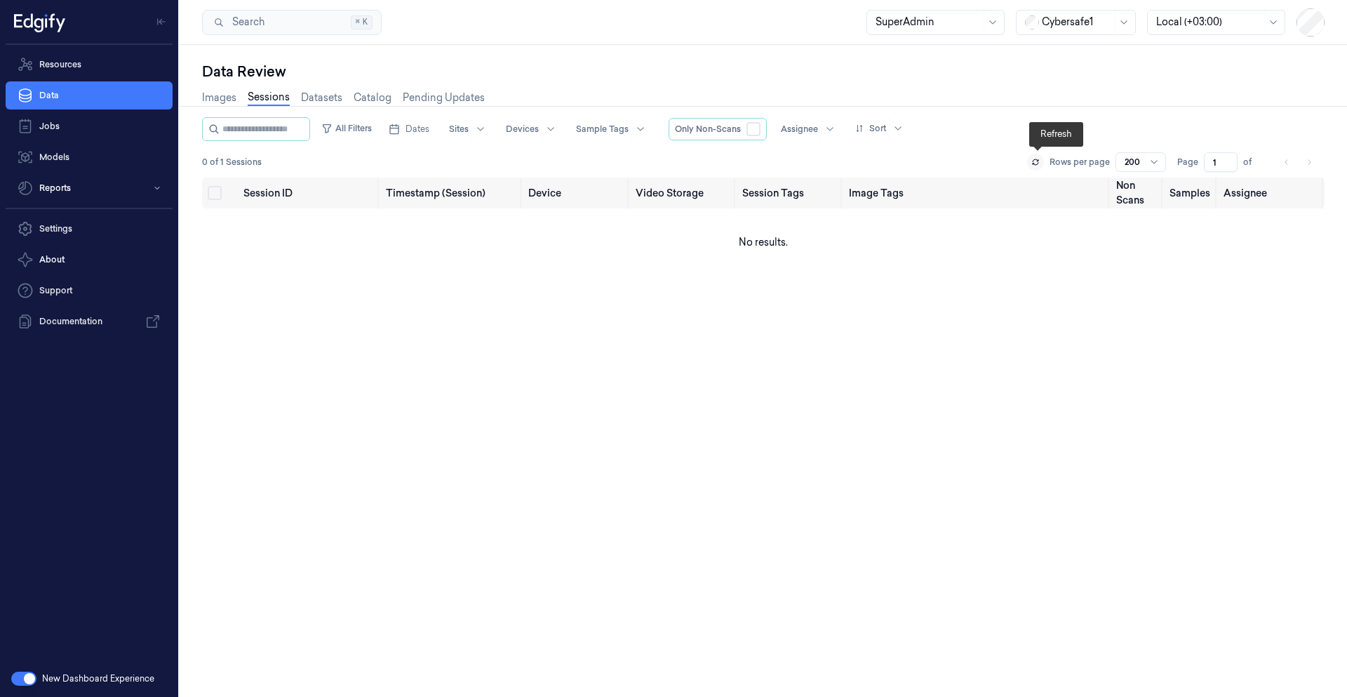
click at [1035, 163] on icon at bounding box center [1036, 164] width 6 height 2
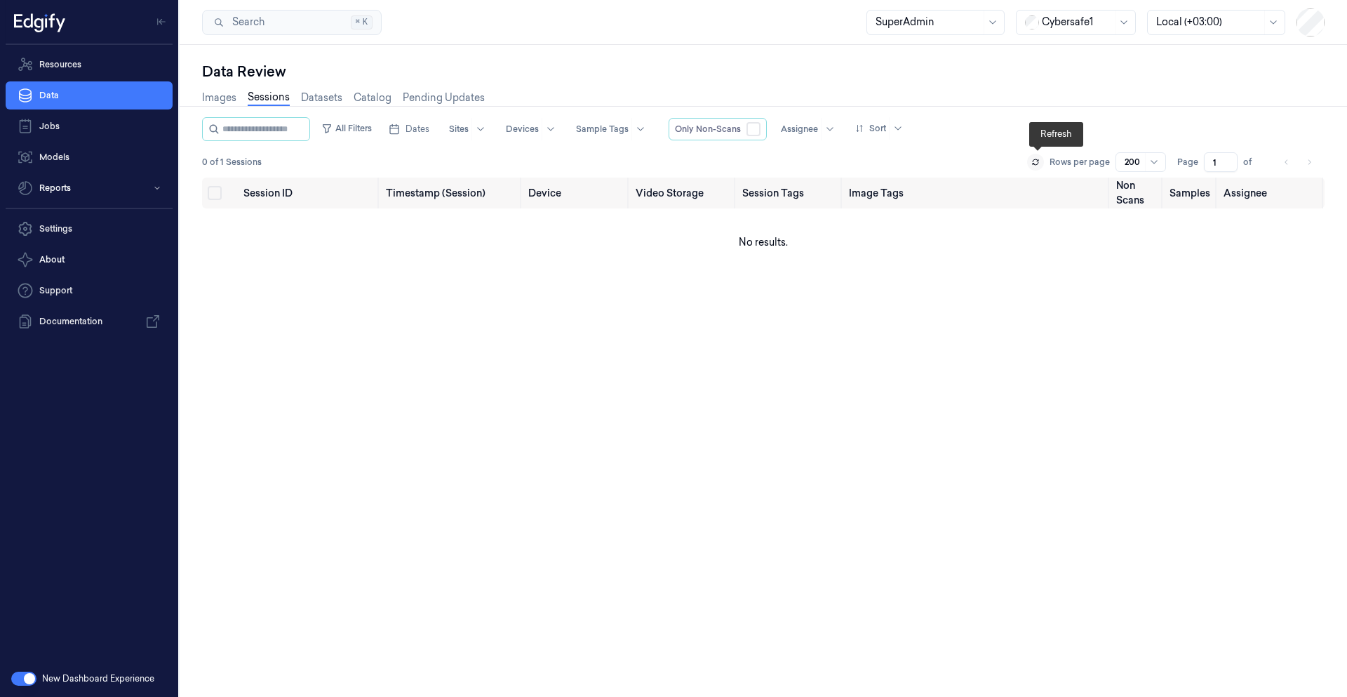
click at [1035, 163] on icon at bounding box center [1036, 164] width 6 height 2
click at [1044, 157] on button at bounding box center [1035, 162] width 17 height 17
click at [1042, 159] on button at bounding box center [1035, 162] width 17 height 17
click at [1040, 159] on icon at bounding box center [1036, 162] width 8 height 8
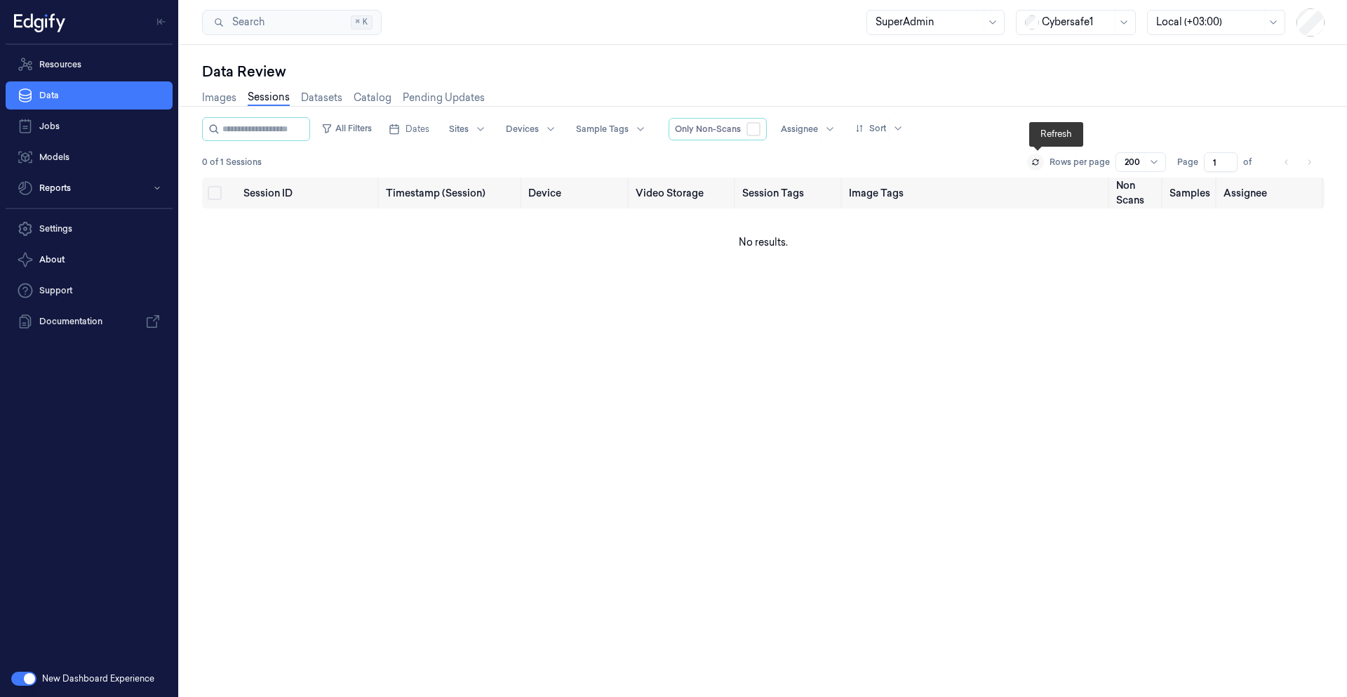
click at [1040, 159] on icon at bounding box center [1036, 162] width 8 height 8
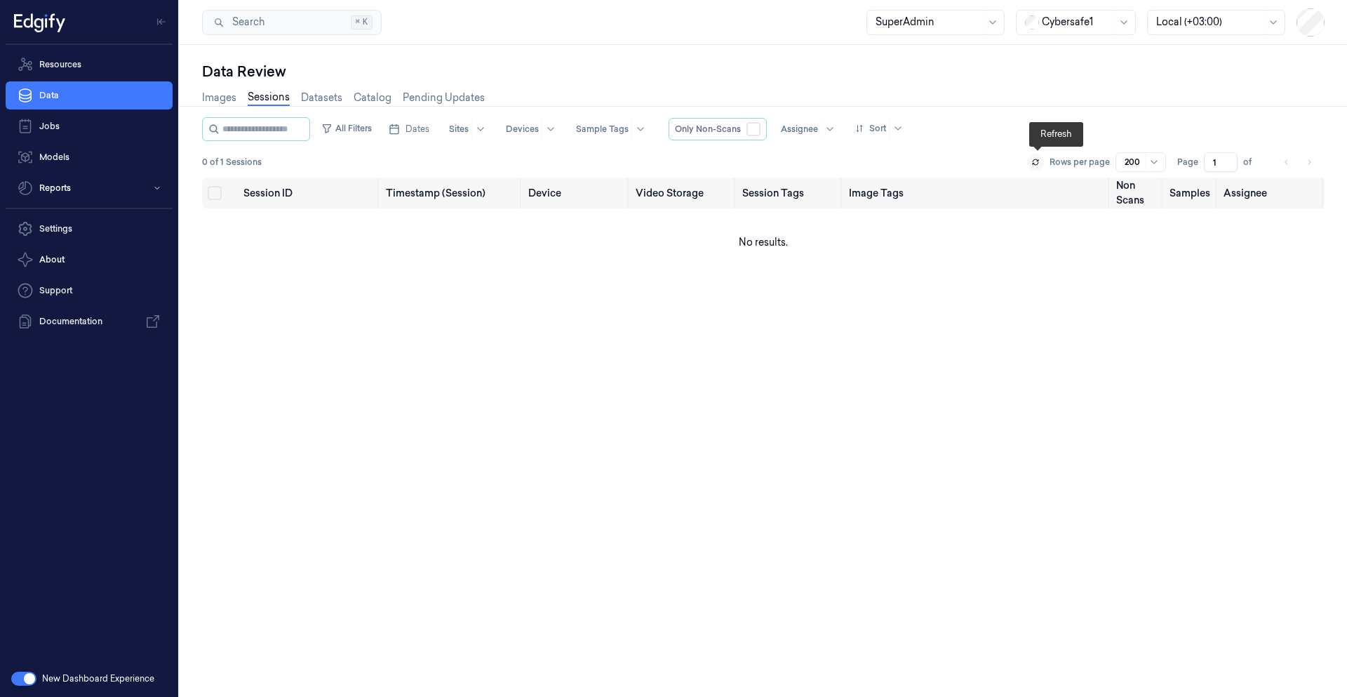
click at [1040, 159] on icon at bounding box center [1036, 162] width 8 height 8
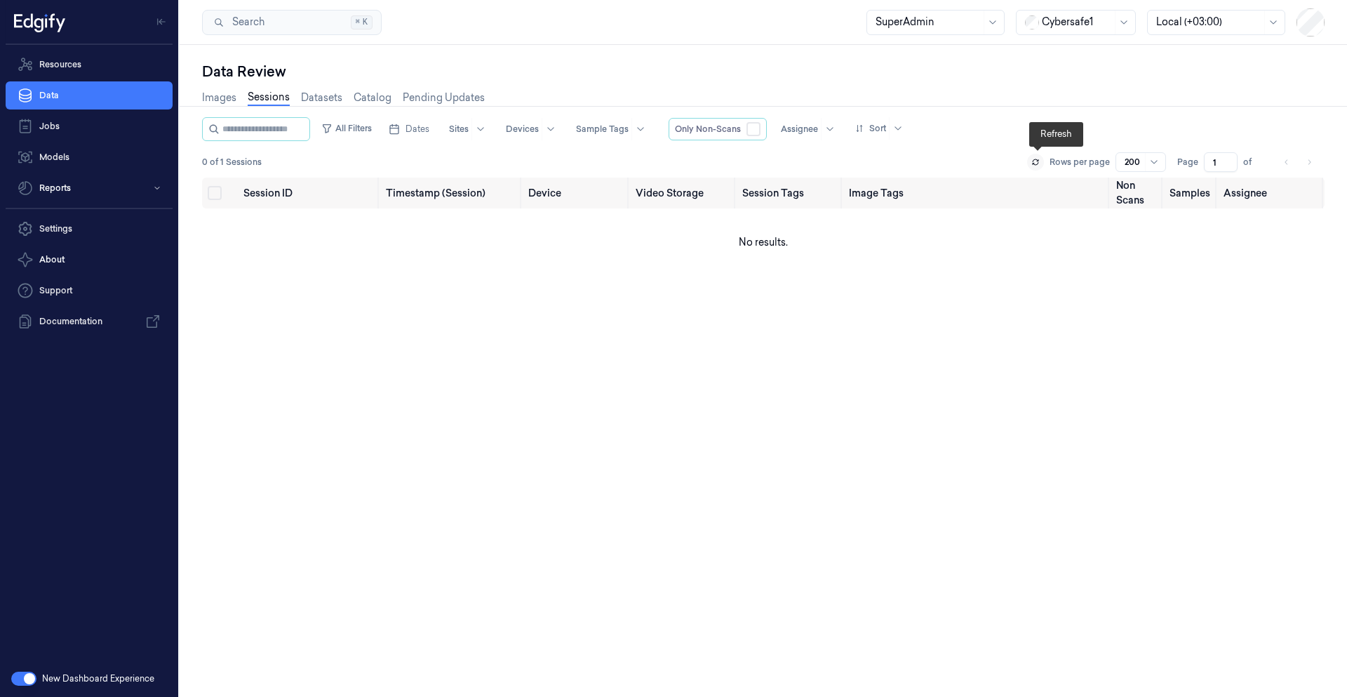
click at [1040, 159] on icon at bounding box center [1036, 162] width 8 height 8
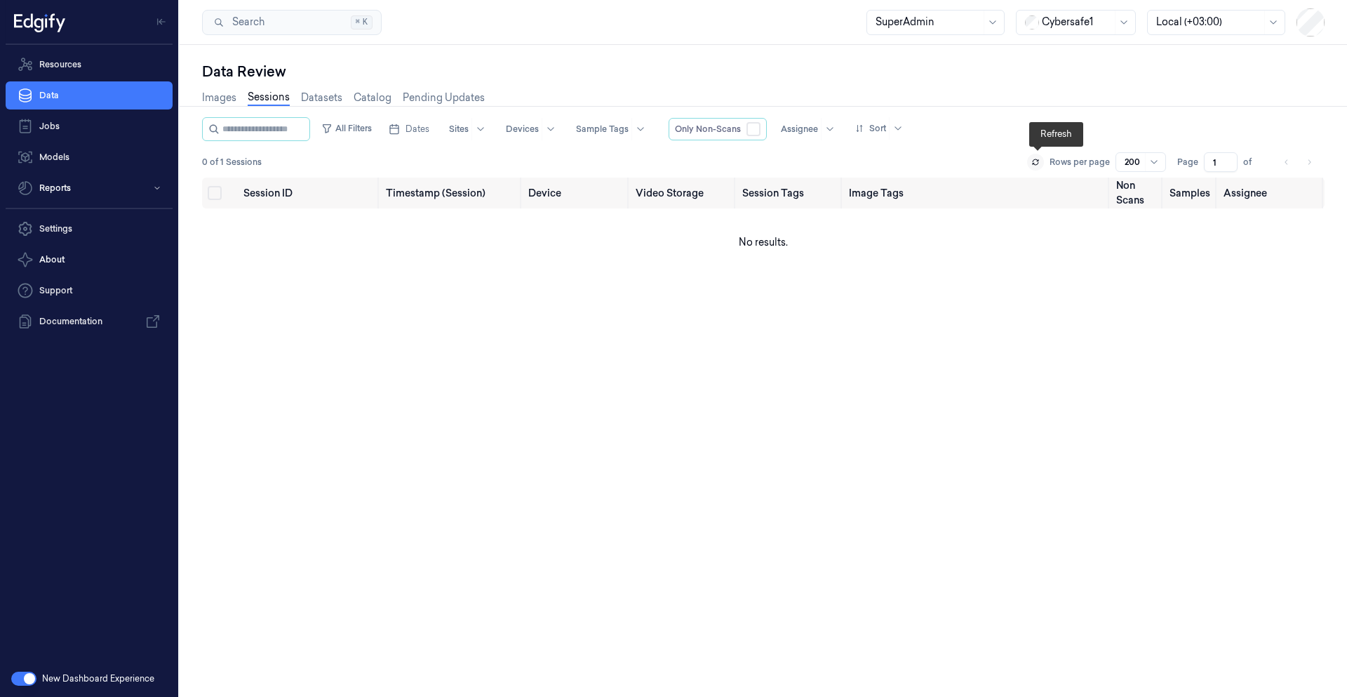
click at [1040, 159] on icon at bounding box center [1036, 162] width 8 height 8
click at [1039, 160] on icon at bounding box center [1036, 160] width 6 height 2
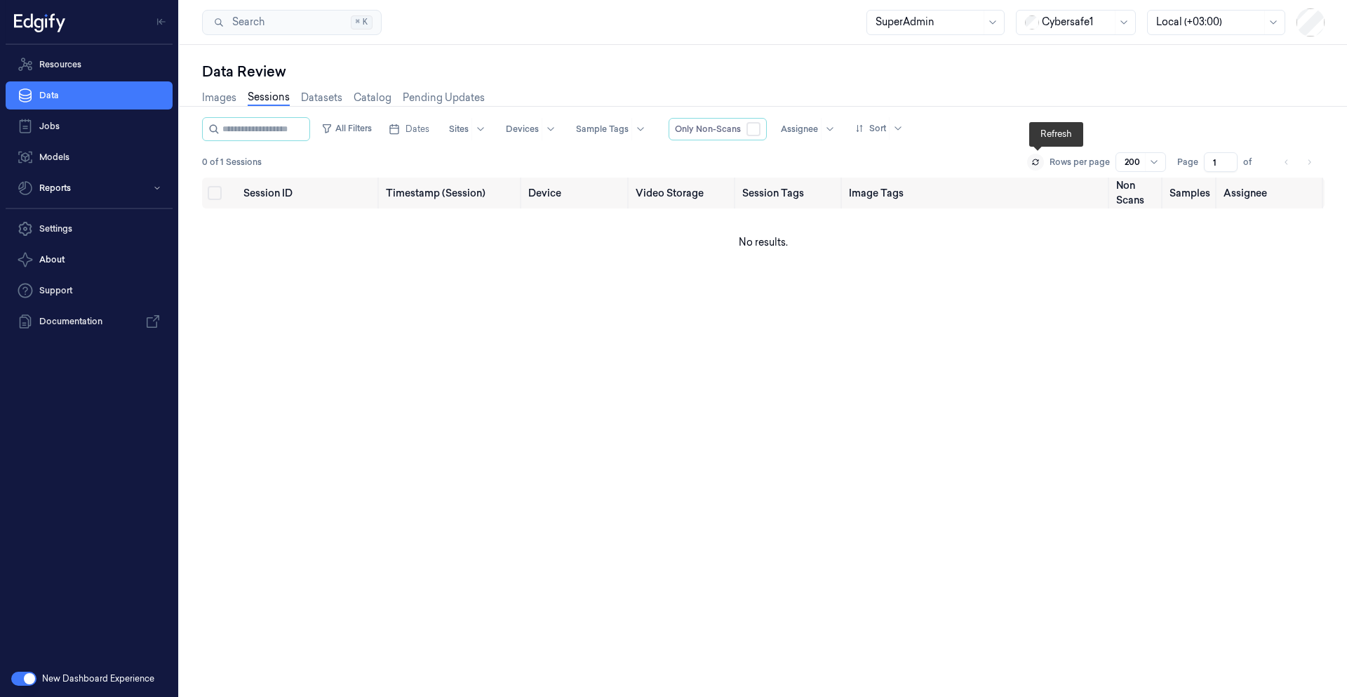
click at [1039, 160] on icon at bounding box center [1036, 160] width 6 height 2
click at [1036, 164] on icon at bounding box center [1036, 164] width 6 height 2
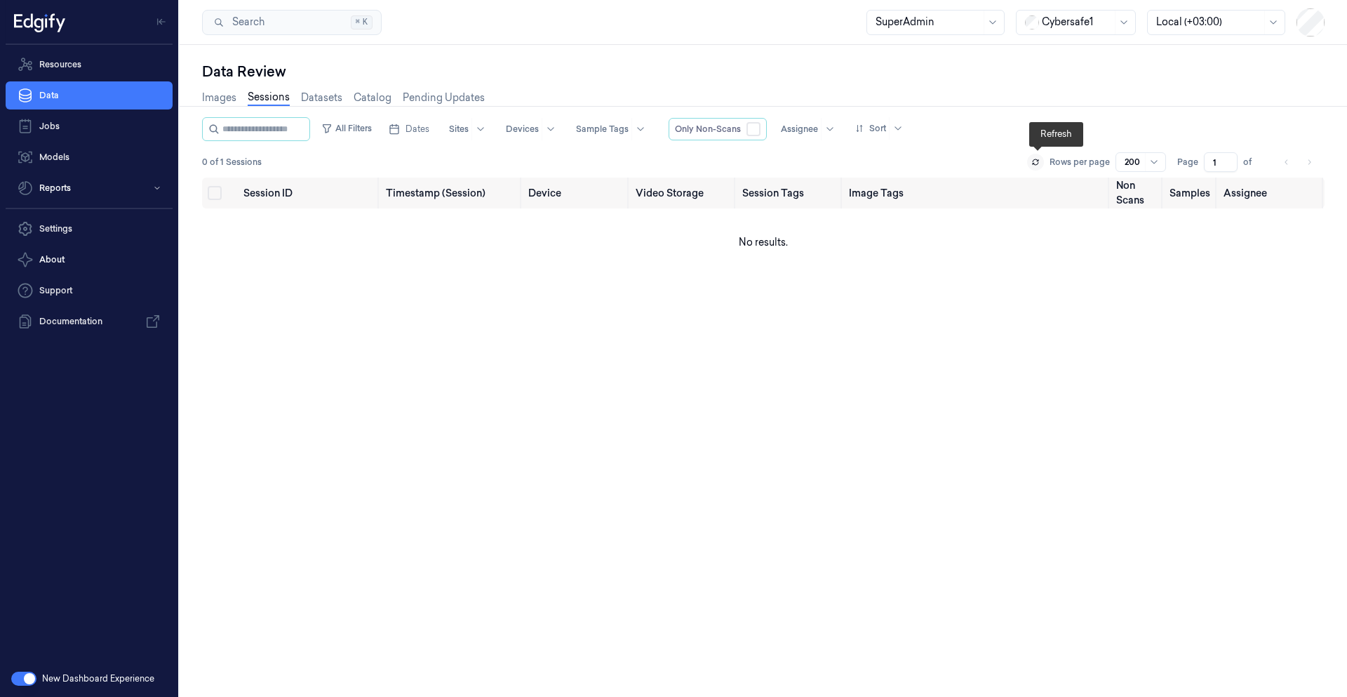
click at [1036, 164] on icon at bounding box center [1036, 164] width 6 height 2
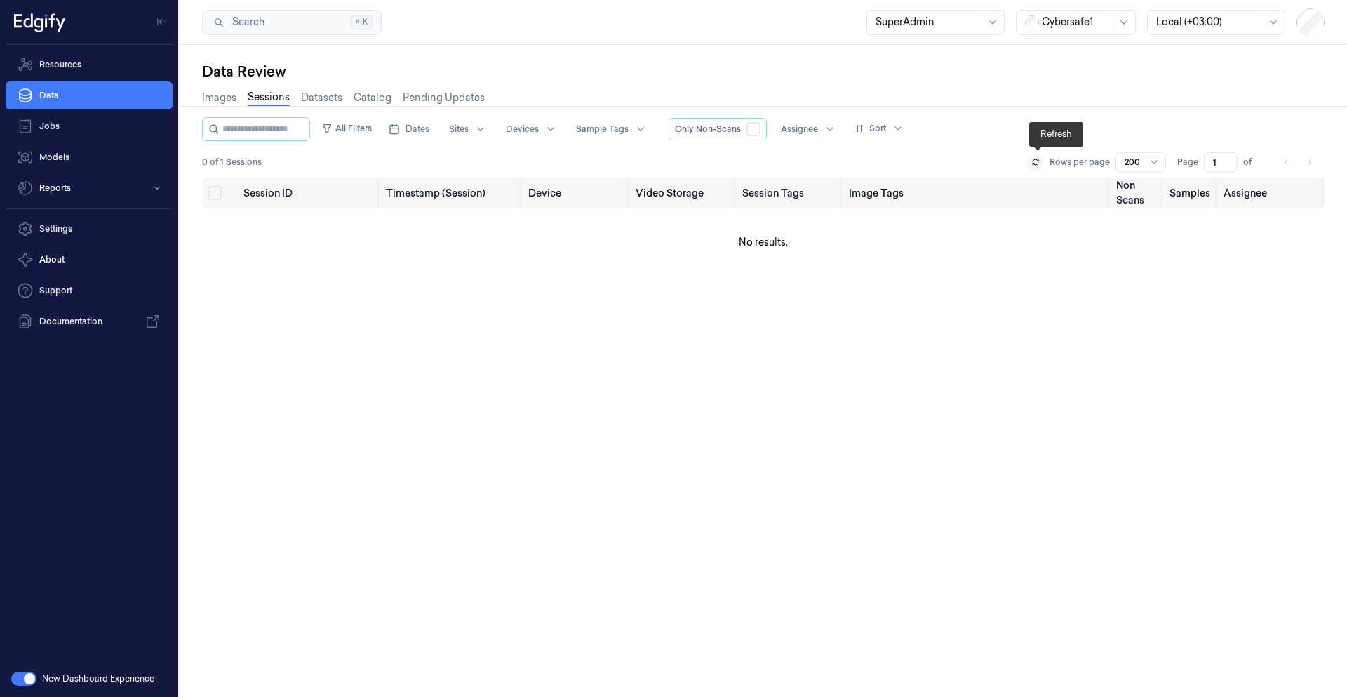
click at [1036, 164] on icon at bounding box center [1036, 164] width 6 height 2
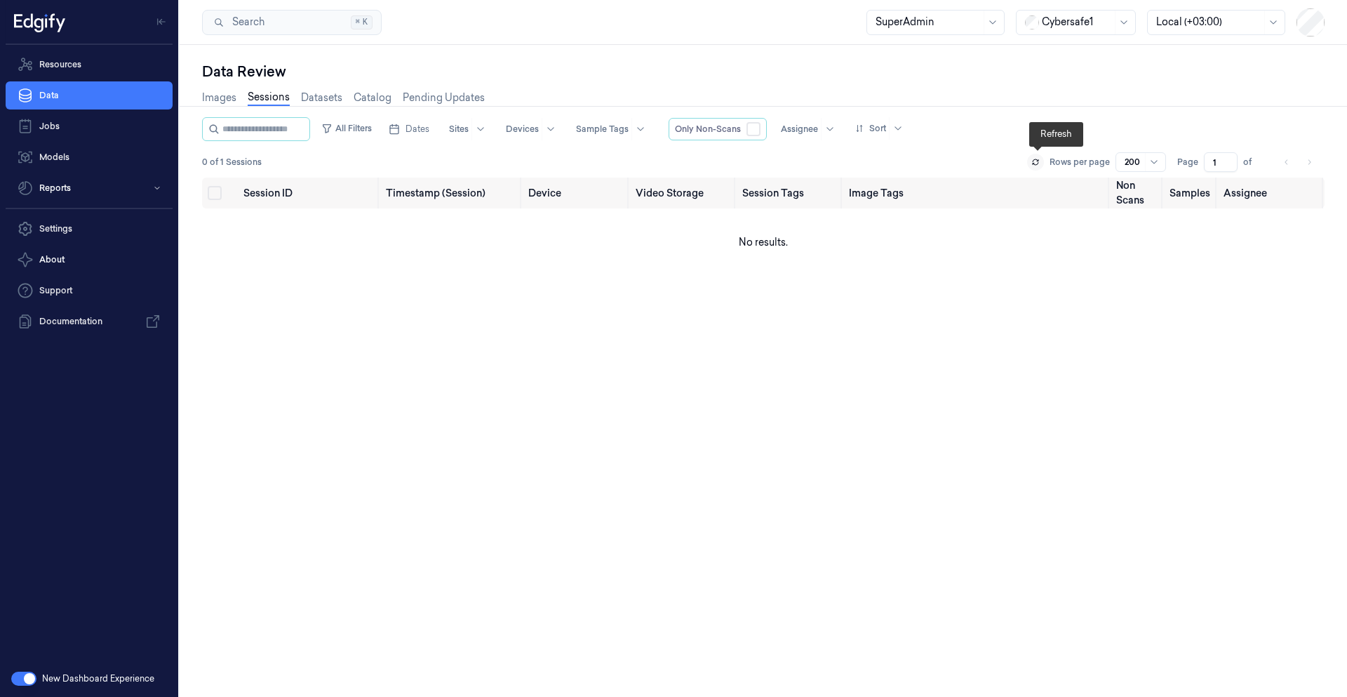
click at [1036, 164] on icon at bounding box center [1036, 164] width 6 height 2
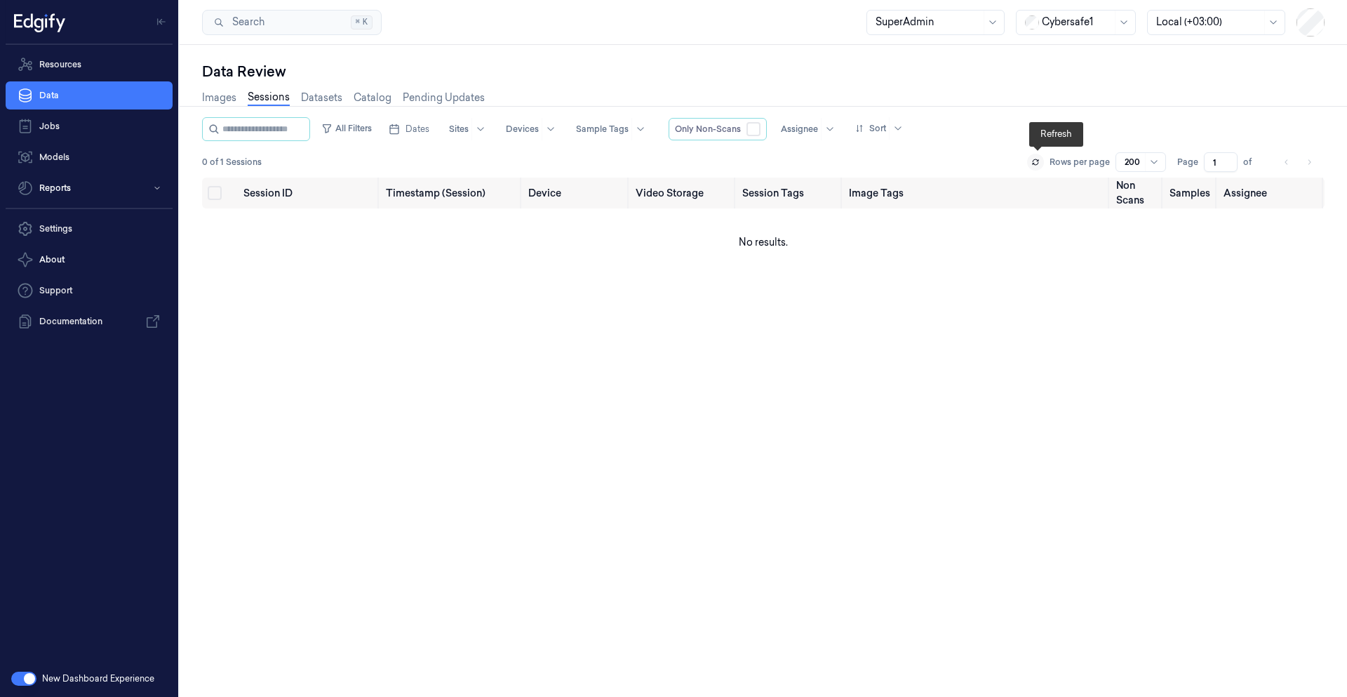
click at [1036, 164] on icon at bounding box center [1036, 164] width 6 height 2
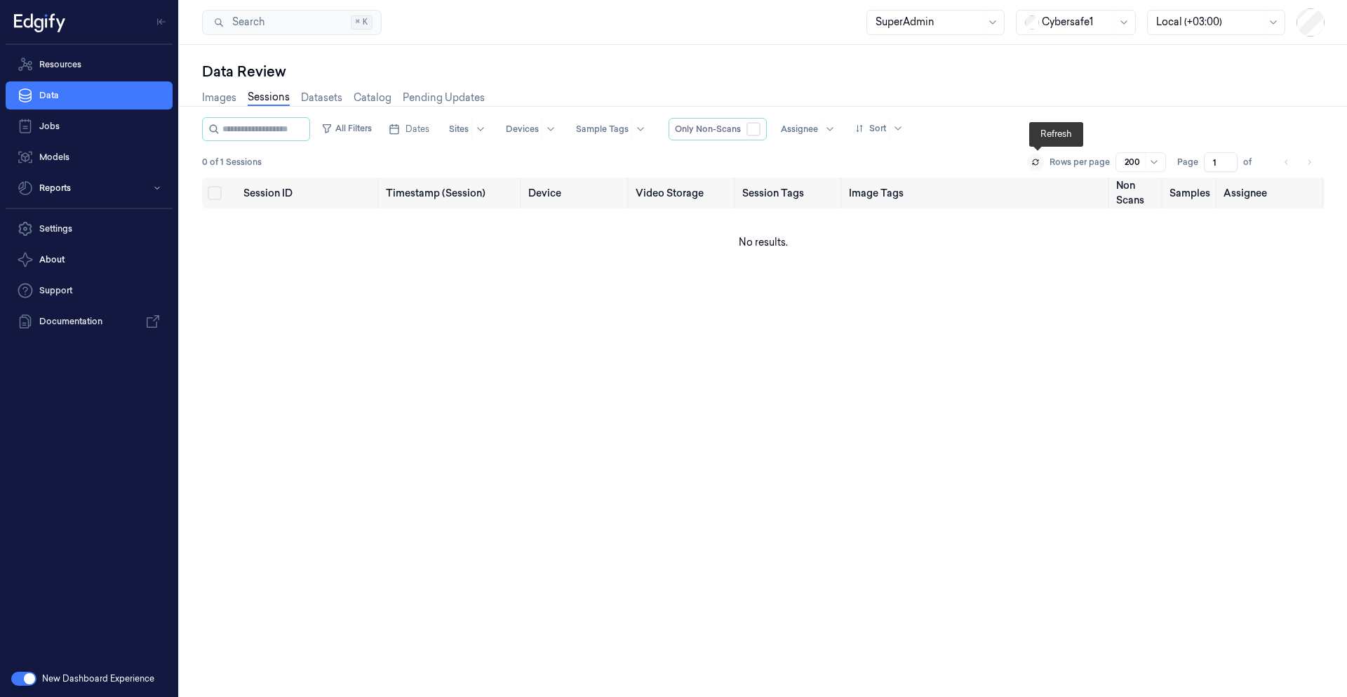
click at [1036, 164] on icon at bounding box center [1036, 164] width 6 height 2
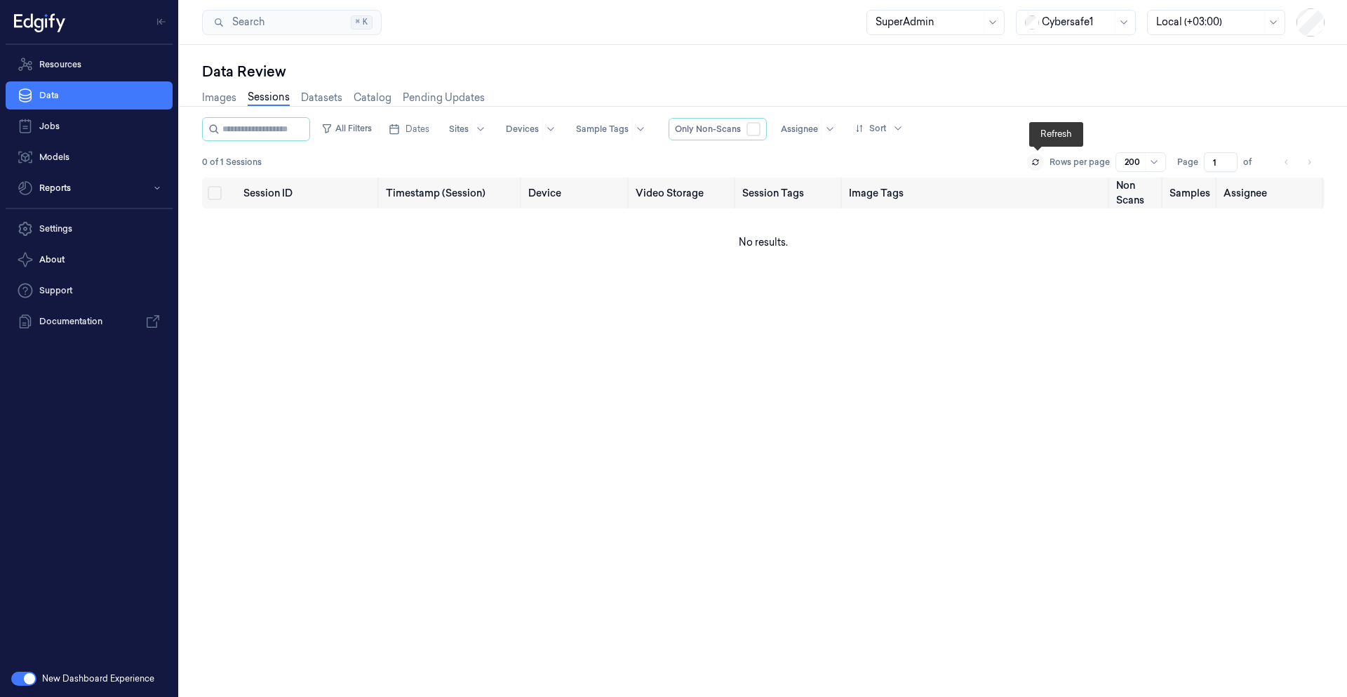
click at [1036, 164] on icon at bounding box center [1036, 164] width 6 height 2
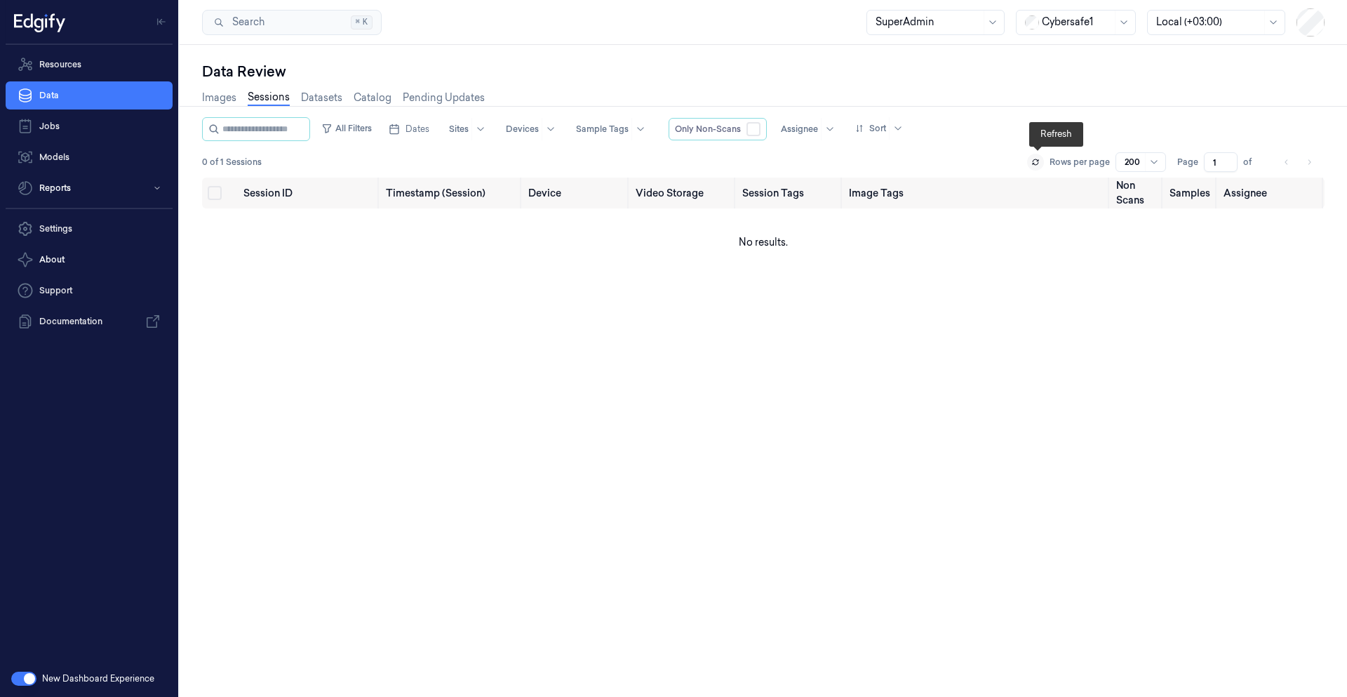
click at [1036, 164] on icon at bounding box center [1036, 164] width 6 height 2
click at [1040, 162] on icon at bounding box center [1036, 162] width 8 height 8
click at [1040, 163] on icon at bounding box center [1036, 162] width 8 height 8
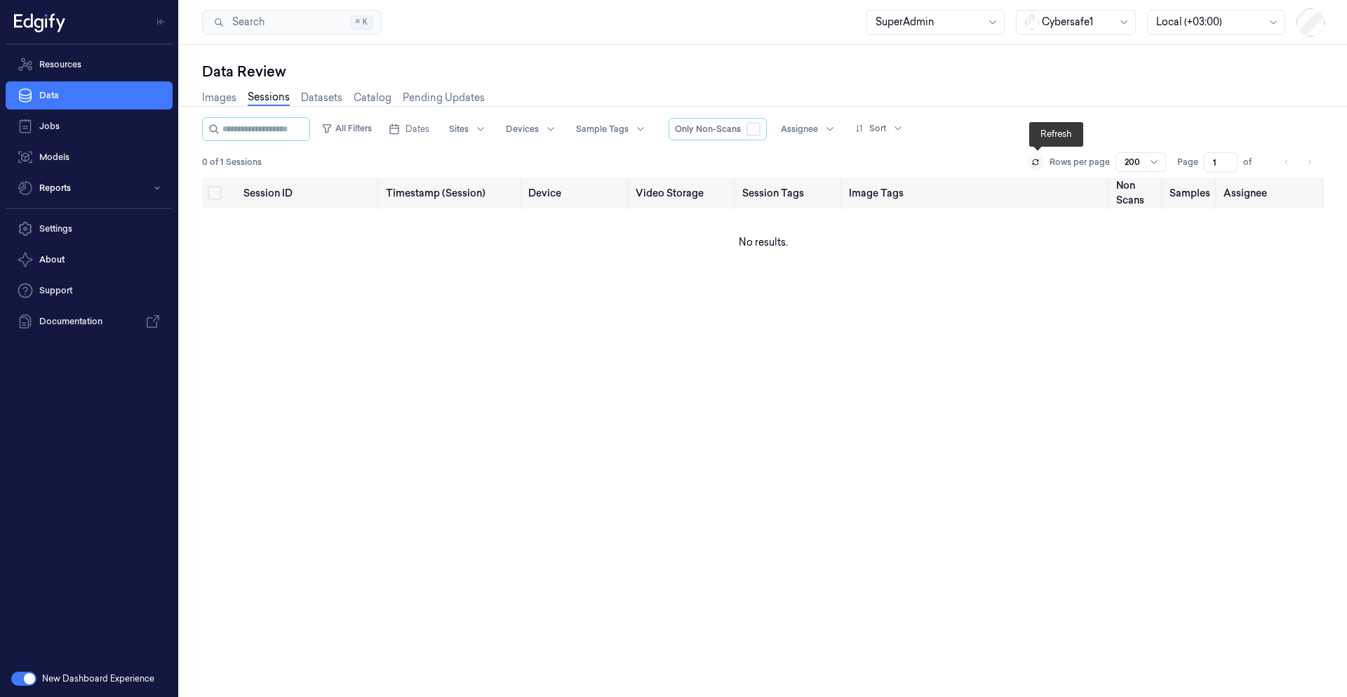
click at [1040, 163] on icon at bounding box center [1036, 162] width 8 height 8
click at [1039, 168] on button at bounding box center [1035, 162] width 17 height 17
click at [1041, 161] on button at bounding box center [1035, 162] width 17 height 17
click at [1044, 163] on button at bounding box center [1035, 162] width 17 height 17
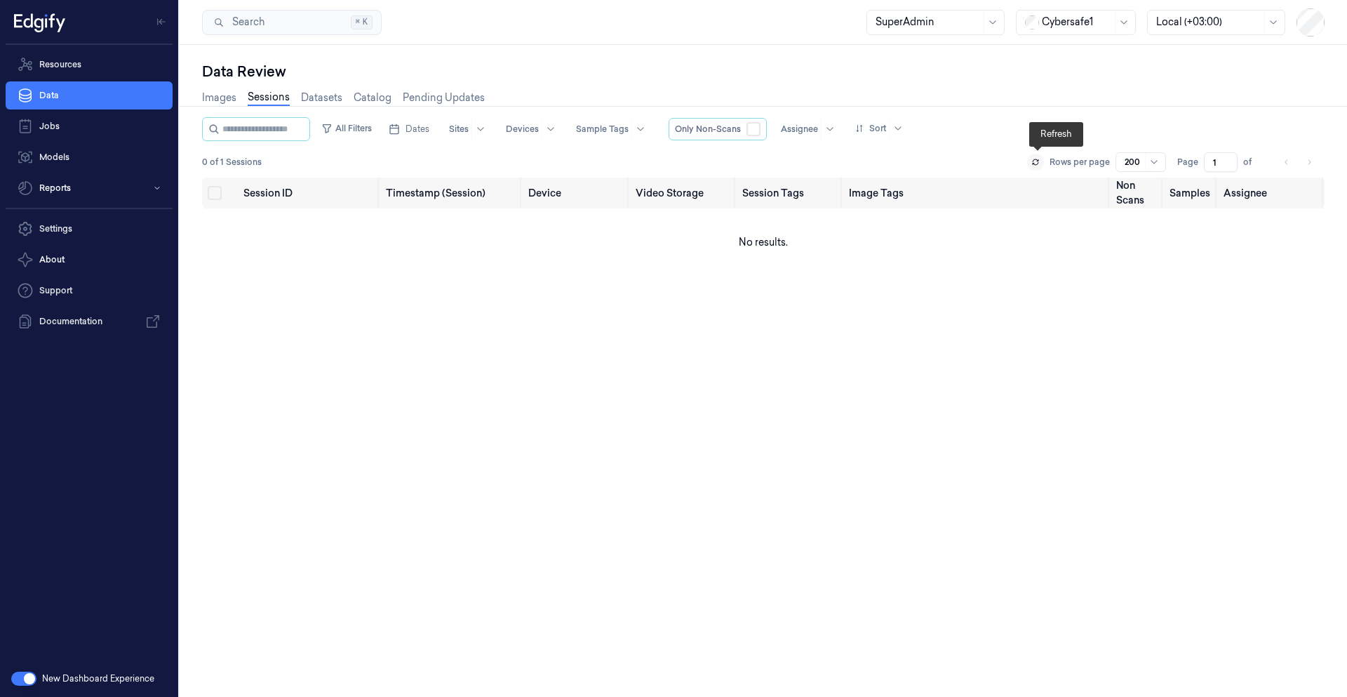
click at [1044, 163] on button at bounding box center [1035, 162] width 17 height 17
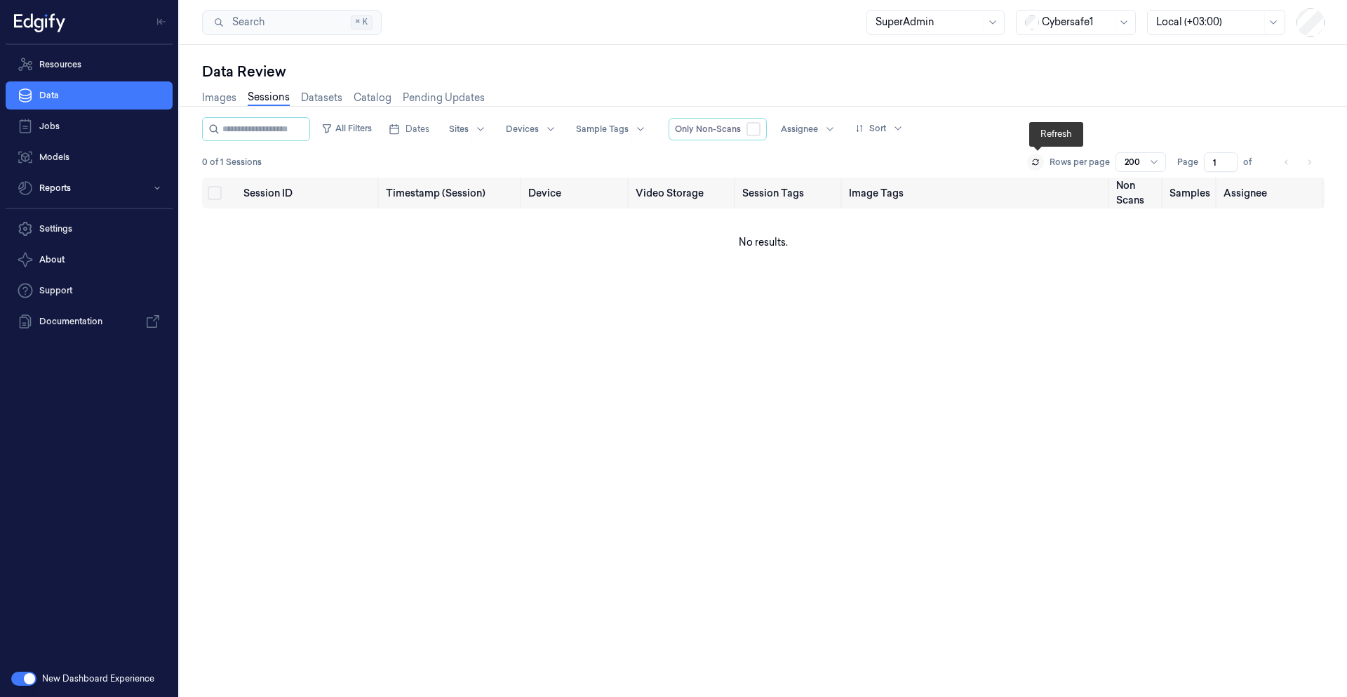
click at [1044, 163] on button at bounding box center [1035, 162] width 17 height 17
click at [1035, 164] on icon at bounding box center [1036, 164] width 6 height 2
click at [1035, 166] on icon at bounding box center [1036, 162] width 8 height 8
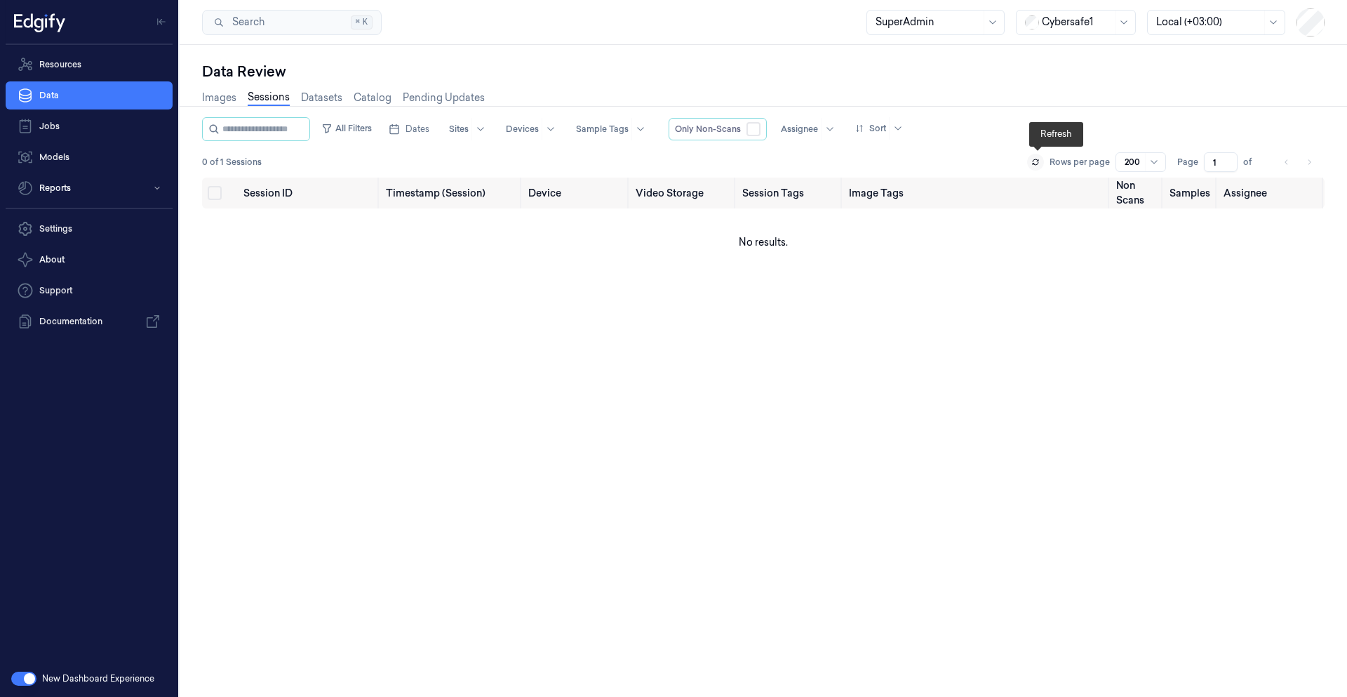
click at [1035, 166] on icon at bounding box center [1036, 162] width 8 height 8
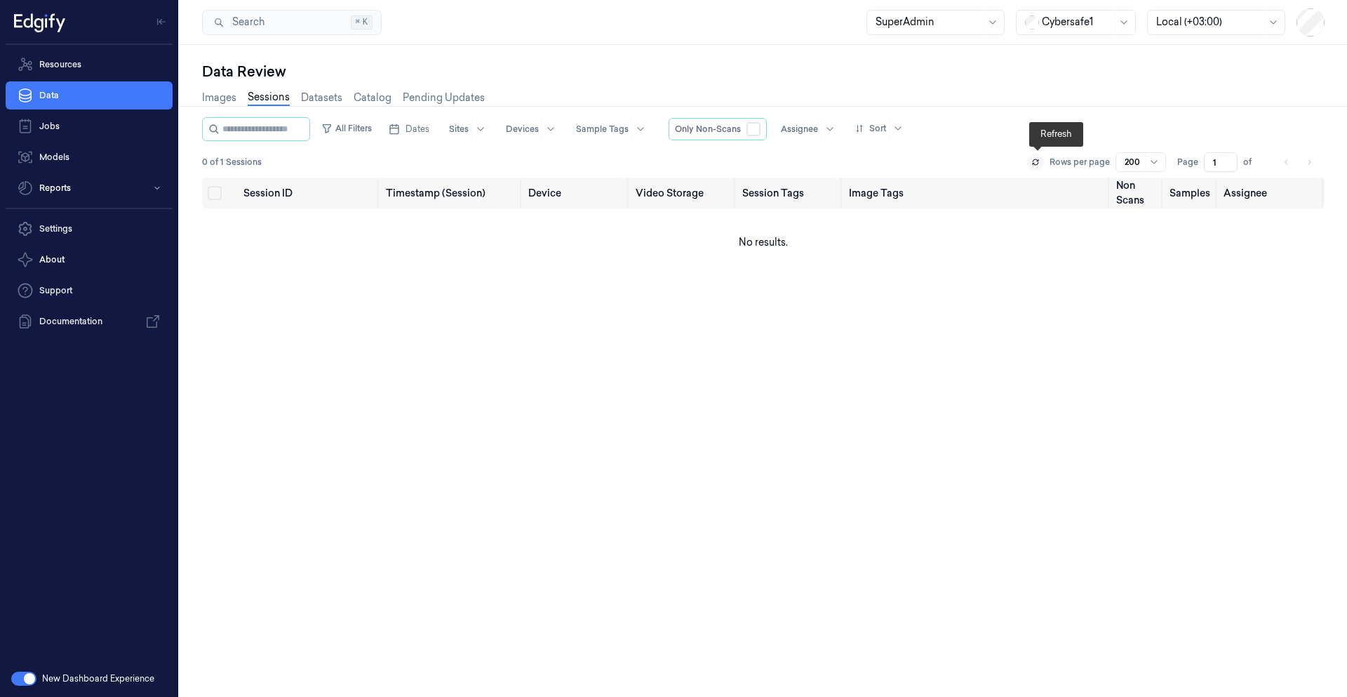
click at [1035, 166] on icon at bounding box center [1036, 162] width 8 height 8
click at [1056, 164] on p "Rows per page" at bounding box center [1080, 162] width 60 height 13
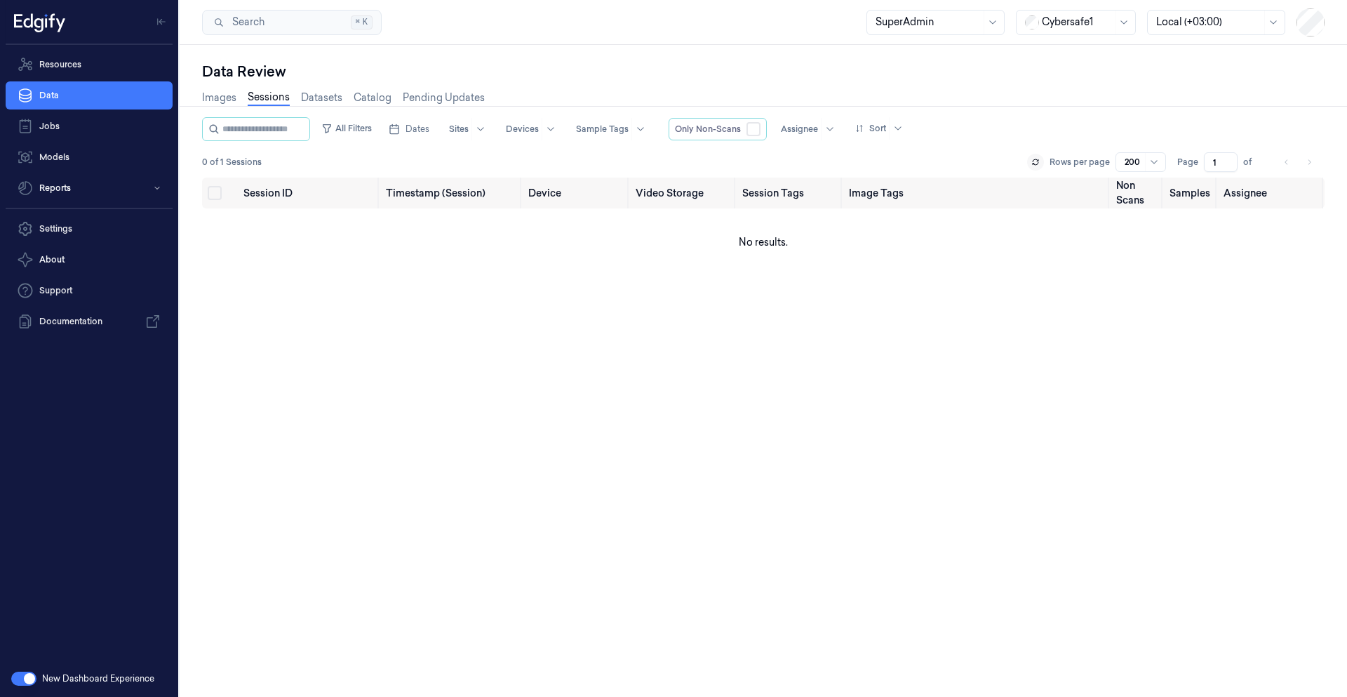
click at [1025, 164] on div "0 of 1 Sessions Rows per page 200 Page 1 of" at bounding box center [763, 162] width 1123 height 20
drag, startPoint x: 1025, startPoint y: 164, endPoint x: 1037, endPoint y: 165, distance: 12.0
click at [1027, 165] on div "0 of 1 Sessions Rows per page 200 Page 1 of" at bounding box center [763, 162] width 1123 height 20
click at [1040, 165] on icon at bounding box center [1036, 162] width 8 height 8
click at [1049, 167] on div "Rows per page 200" at bounding box center [1096, 162] width 139 height 20
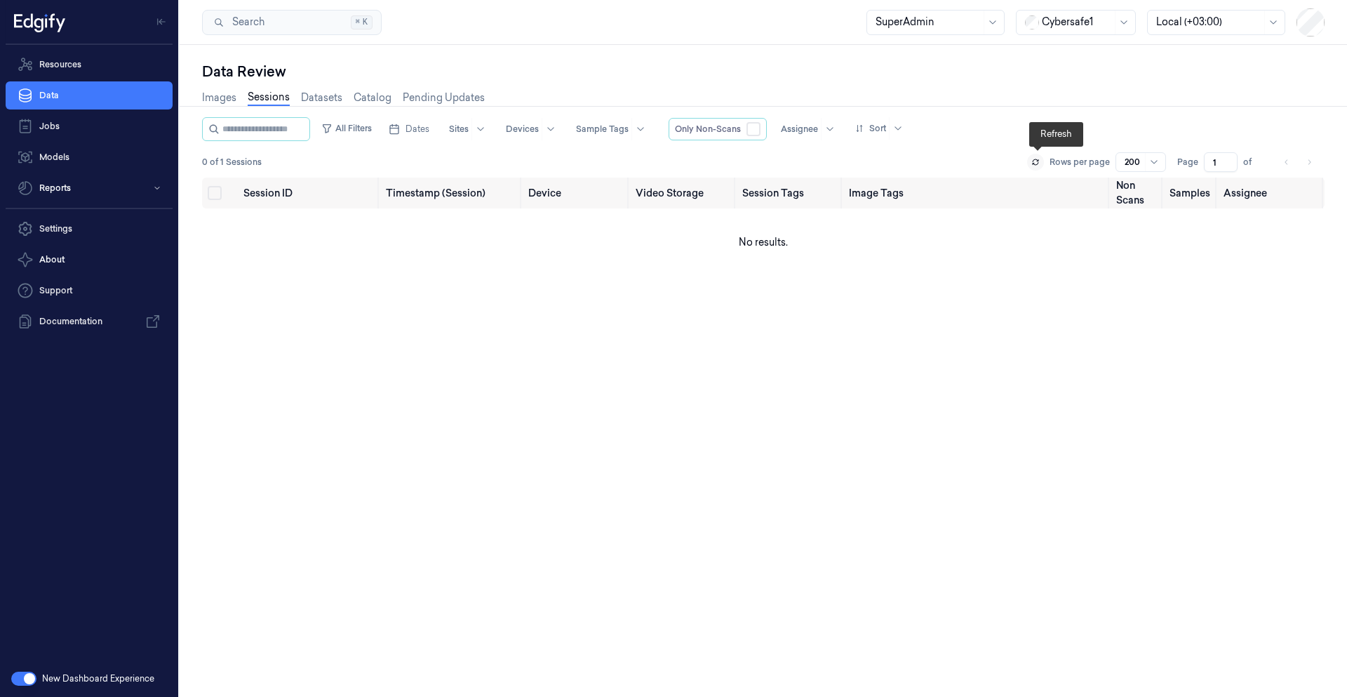
click at [1039, 167] on button at bounding box center [1035, 162] width 17 height 17
click at [229, 100] on link "Images" at bounding box center [219, 98] width 34 height 16
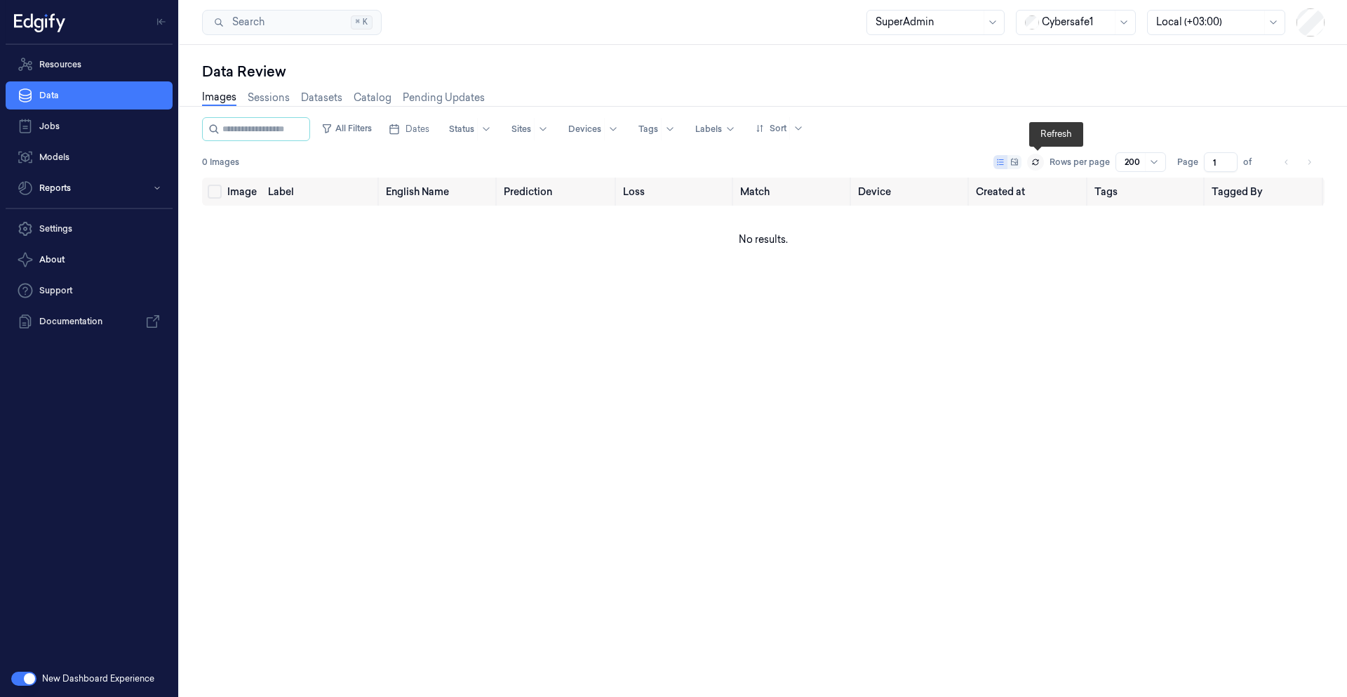
click at [1035, 164] on icon at bounding box center [1036, 162] width 8 height 8
click at [260, 104] on link "Sessions" at bounding box center [269, 98] width 42 height 16
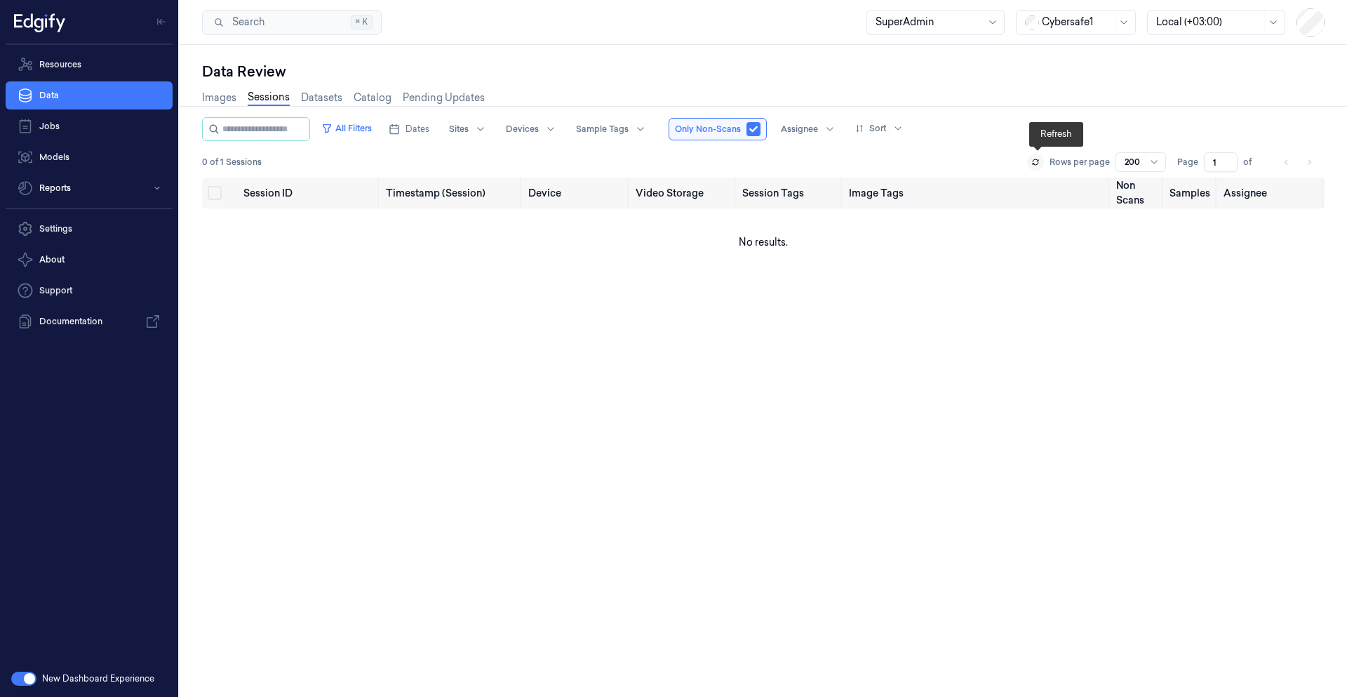
click at [1040, 161] on icon at bounding box center [1036, 162] width 8 height 8
click at [1042, 161] on button at bounding box center [1035, 162] width 17 height 17
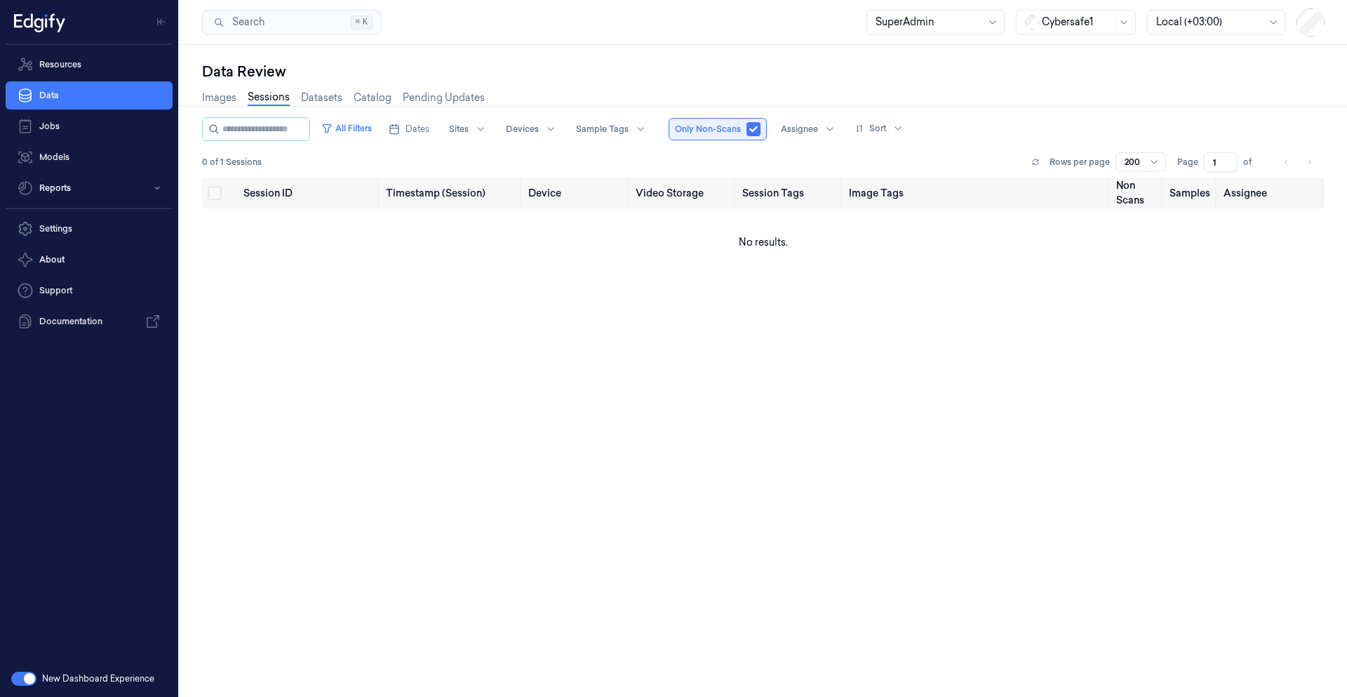
click at [761, 134] on button "button" at bounding box center [754, 129] width 14 height 14
click at [232, 99] on link "Images" at bounding box center [219, 98] width 34 height 16
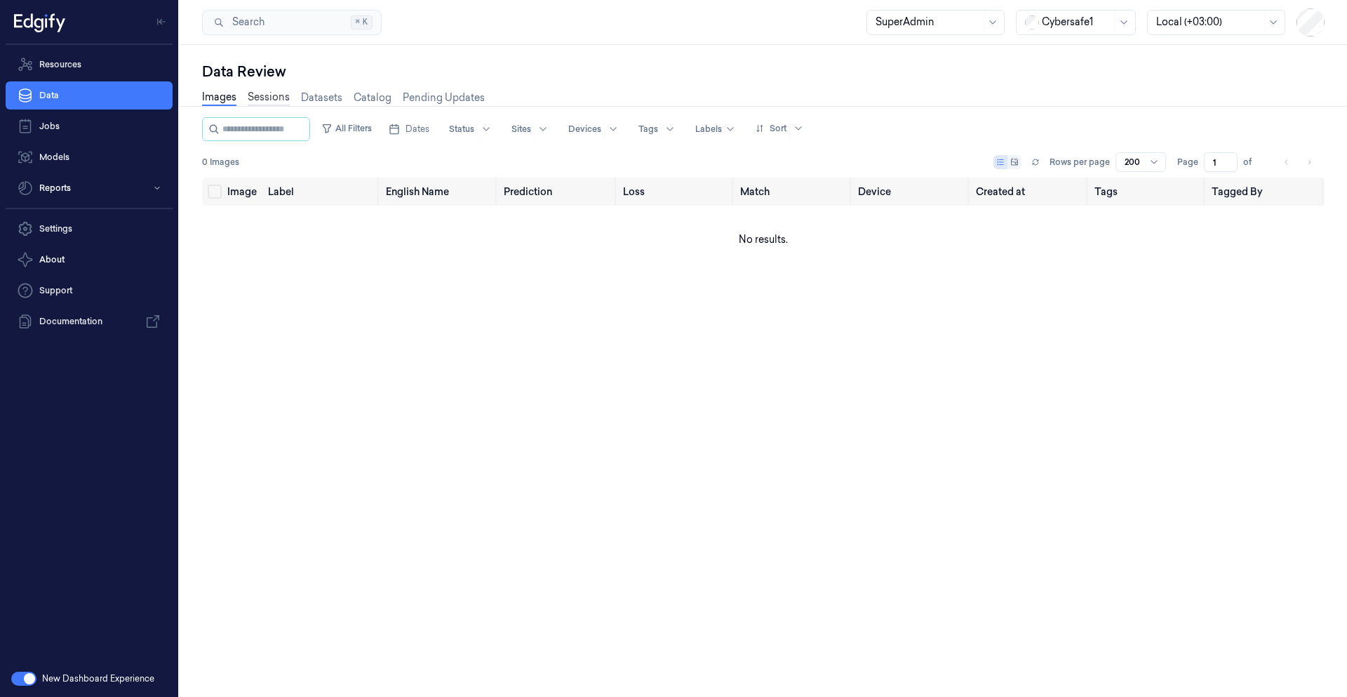
click at [274, 98] on link "Sessions" at bounding box center [269, 98] width 42 height 16
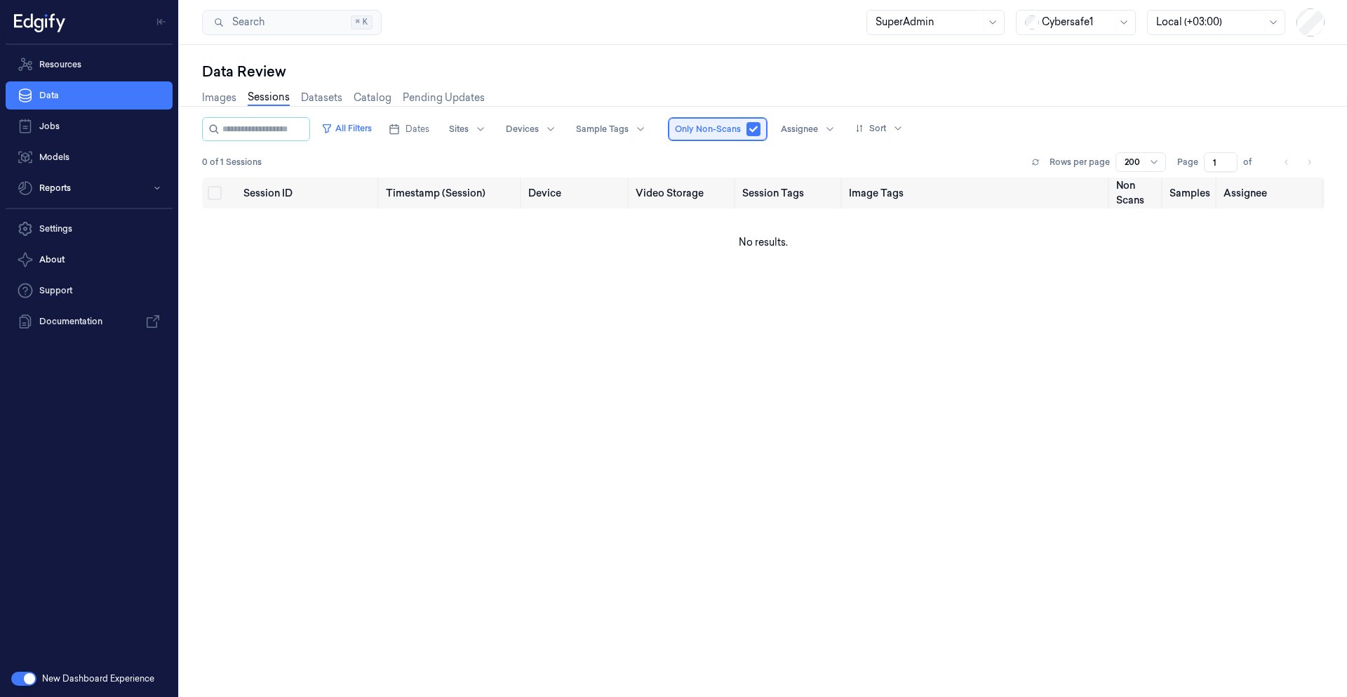
click at [767, 130] on div "Only Non-Scans" at bounding box center [718, 129] width 98 height 22
click at [761, 129] on button "button" at bounding box center [754, 129] width 14 height 14
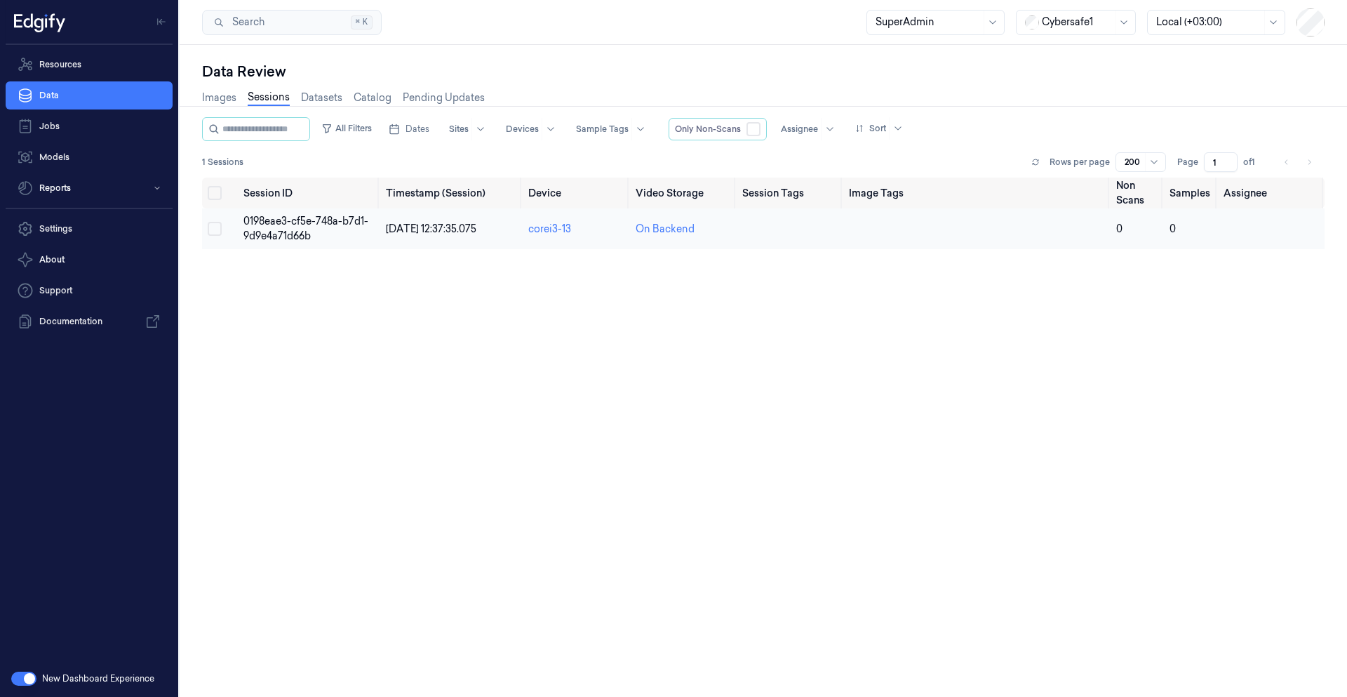
click at [307, 234] on span "0198eae3-cf5e-748a-b7d1-9d9e4a71d66b" at bounding box center [306, 228] width 125 height 27
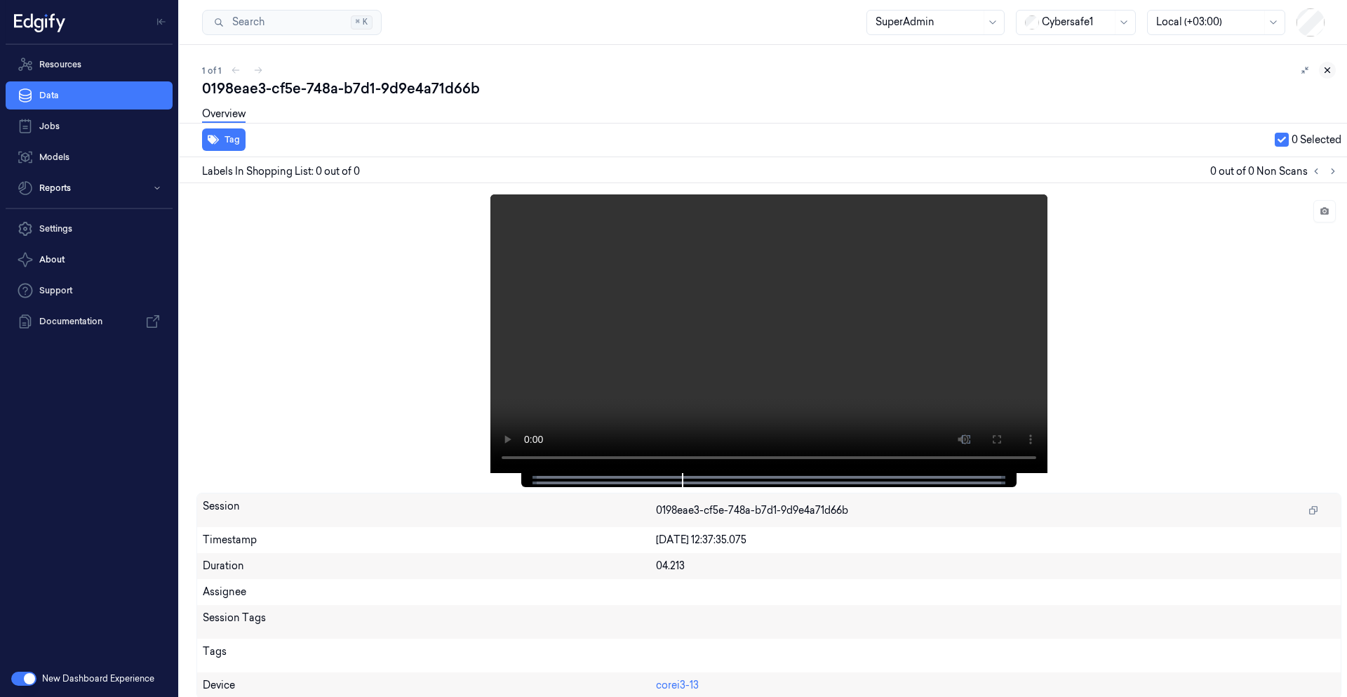
click at [1323, 72] on icon at bounding box center [1328, 70] width 10 height 10
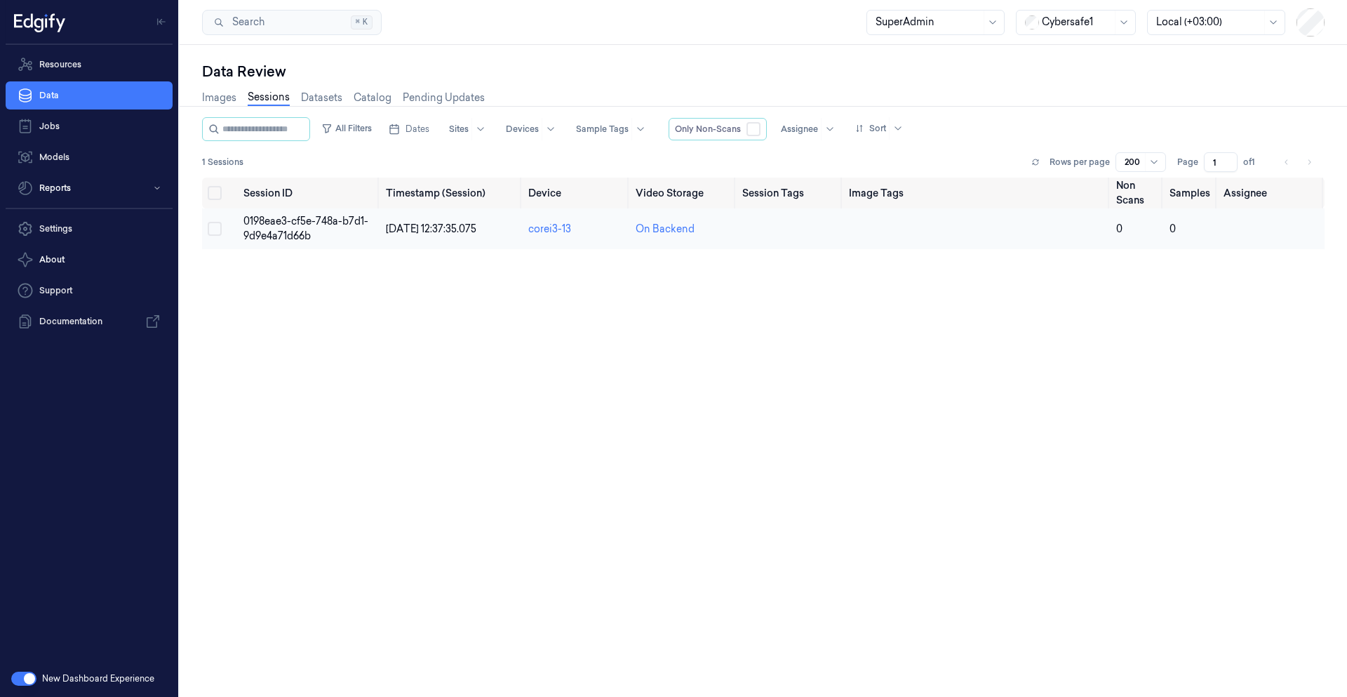
click at [317, 229] on td "0198eae3-cf5e-748a-b7d1-9d9e4a71d66b" at bounding box center [309, 228] width 142 height 41
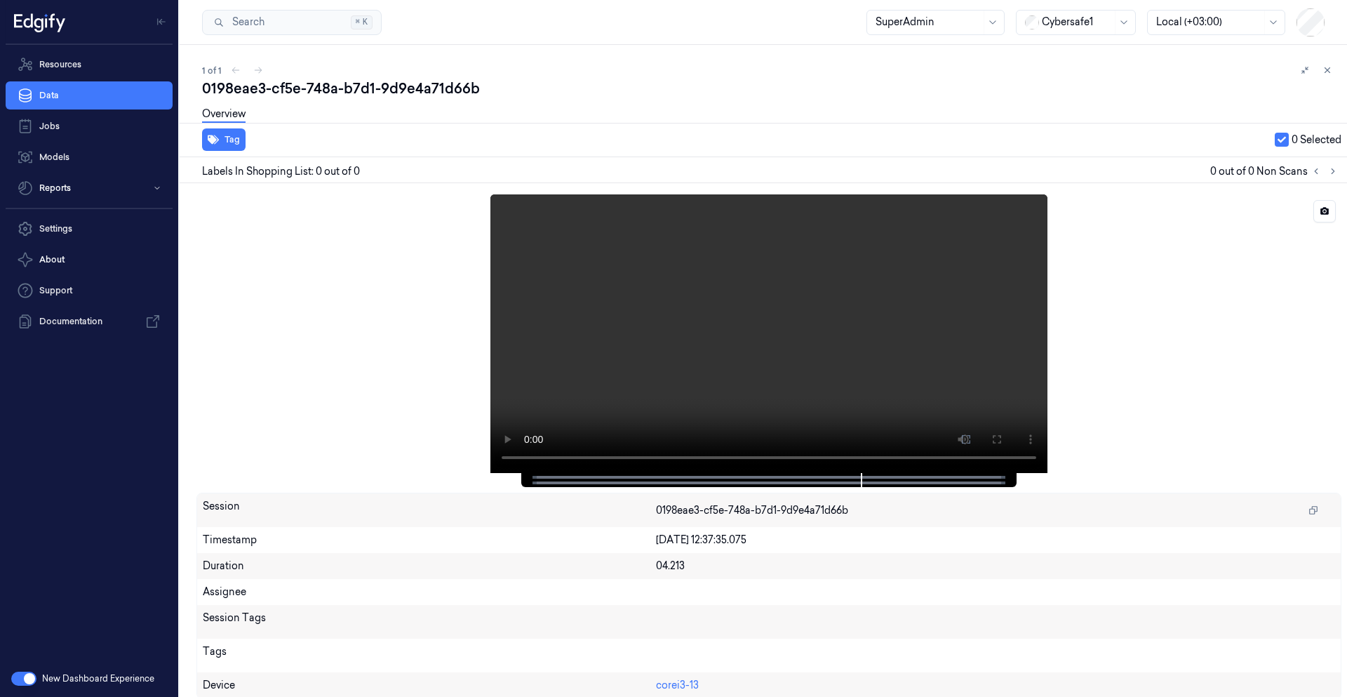
click at [1173, 395] on div at bounding box center [769, 333] width 1145 height 279
click at [100, 95] on link "Data" at bounding box center [89, 95] width 167 height 28
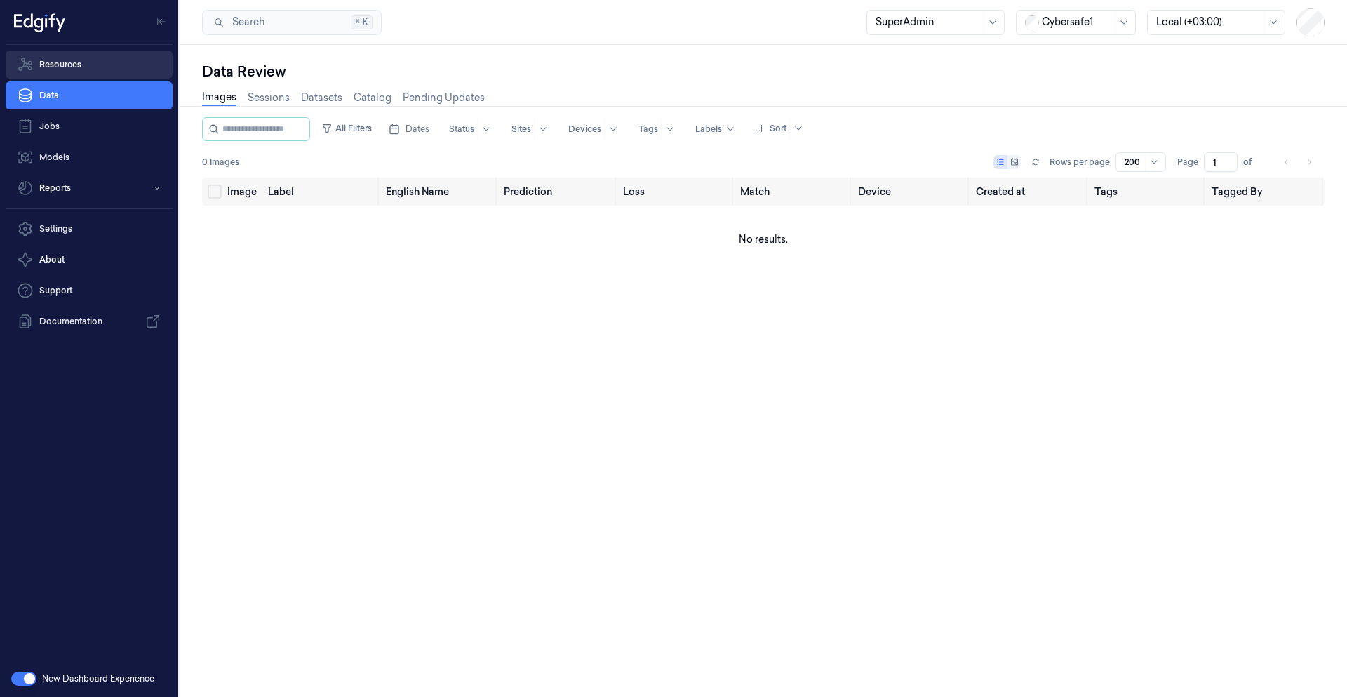
click at [127, 74] on link "Resources" at bounding box center [89, 65] width 167 height 28
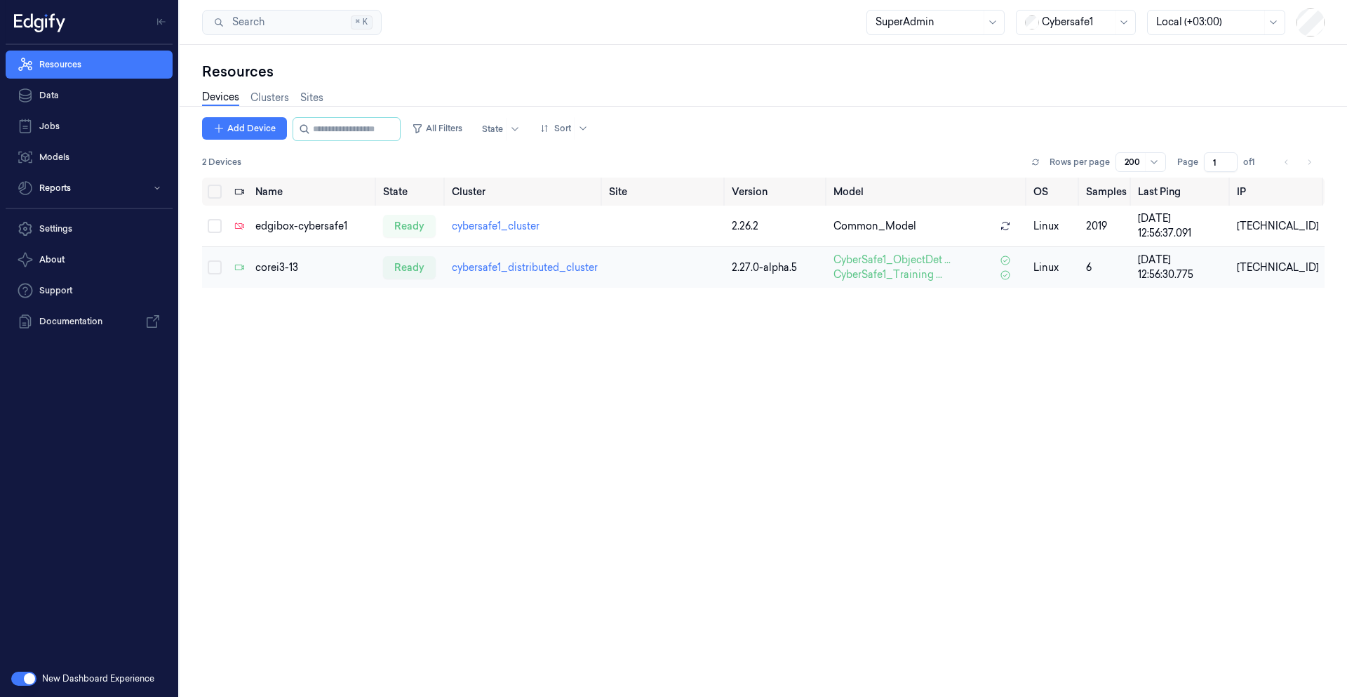
click at [282, 272] on div "corei3-13" at bounding box center [313, 267] width 117 height 15
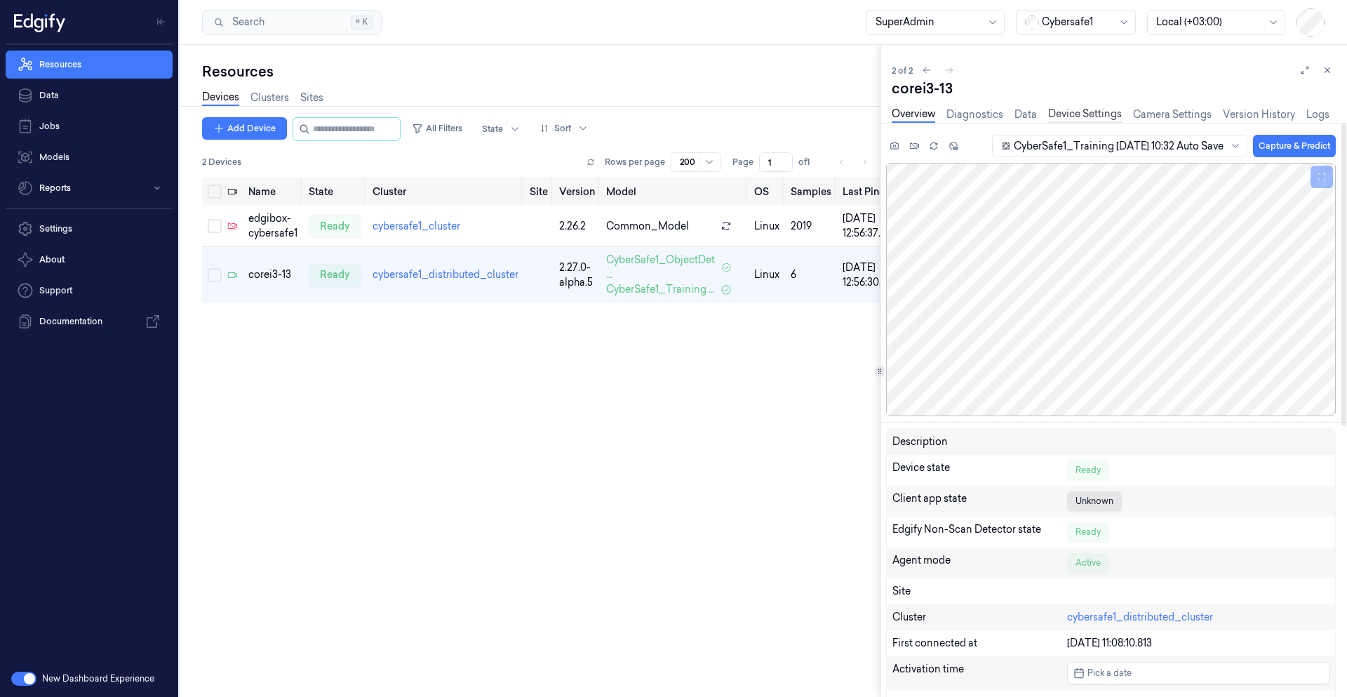
click at [1099, 115] on link "Device Settings" at bounding box center [1086, 115] width 74 height 16
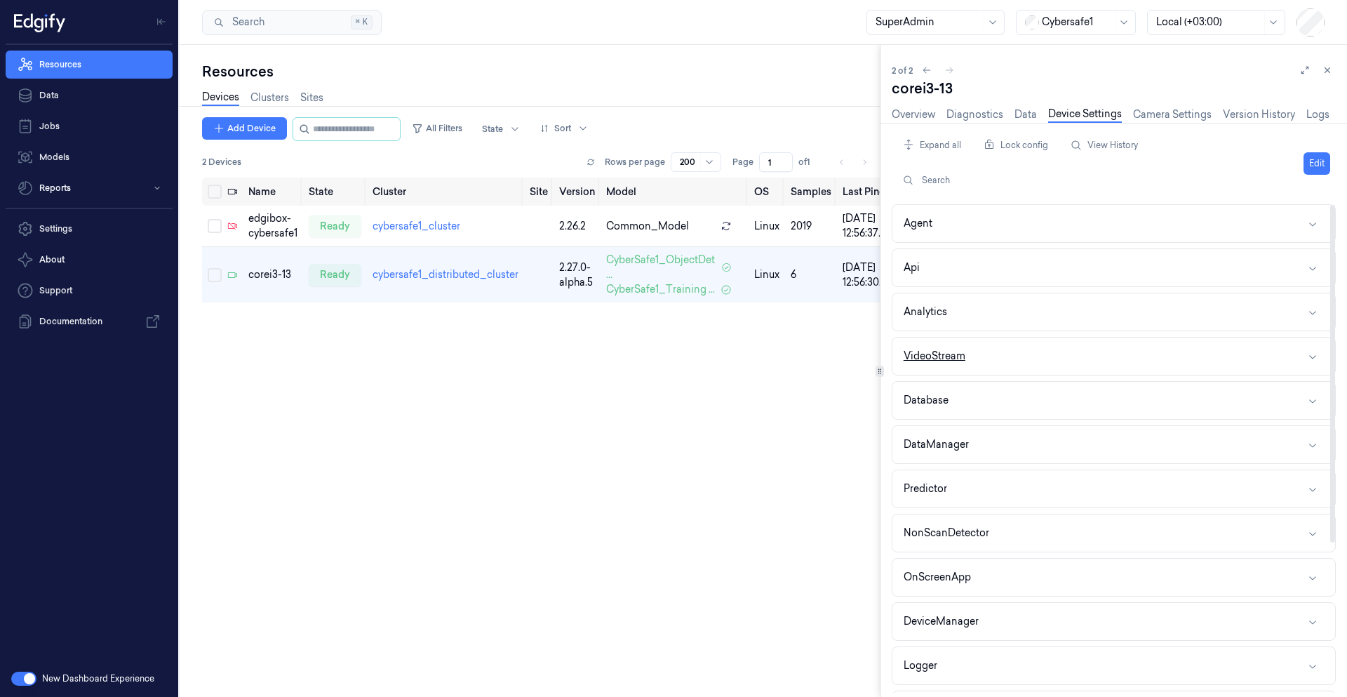
click at [1010, 366] on button "VideoStream" at bounding box center [1114, 356] width 443 height 37
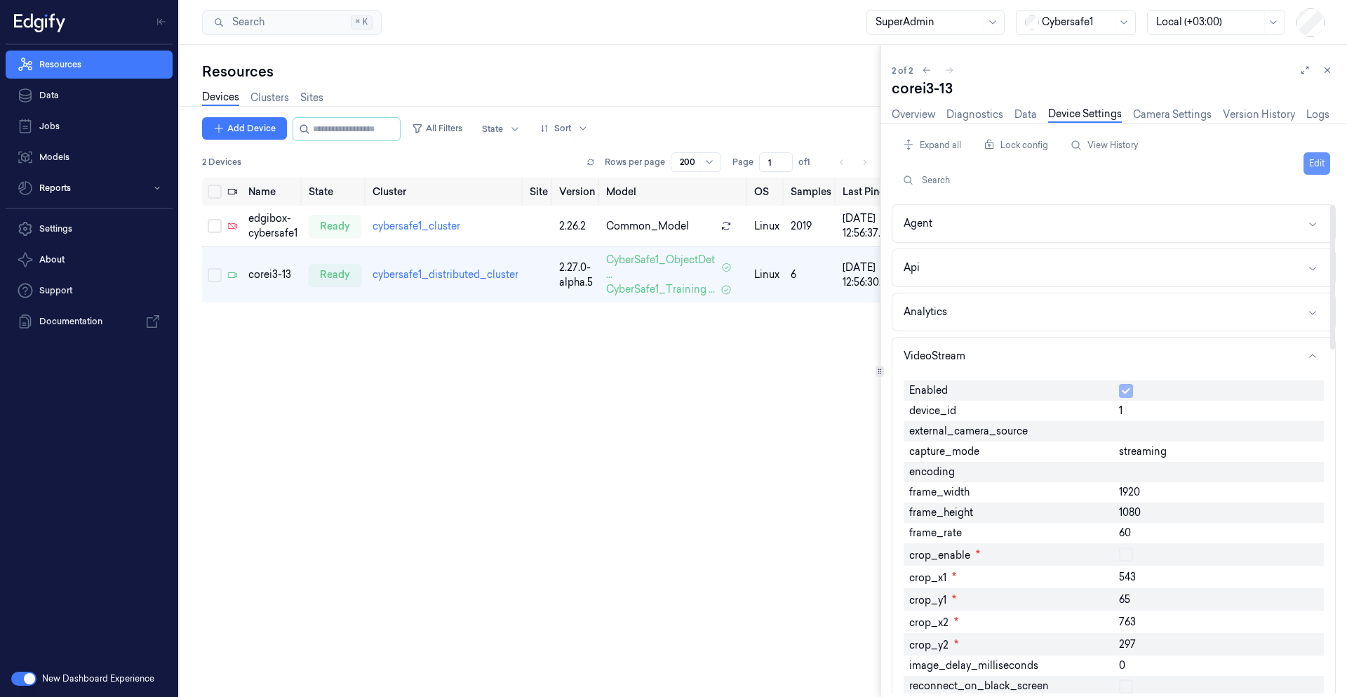
click at [1314, 164] on button "Edit" at bounding box center [1317, 163] width 27 height 22
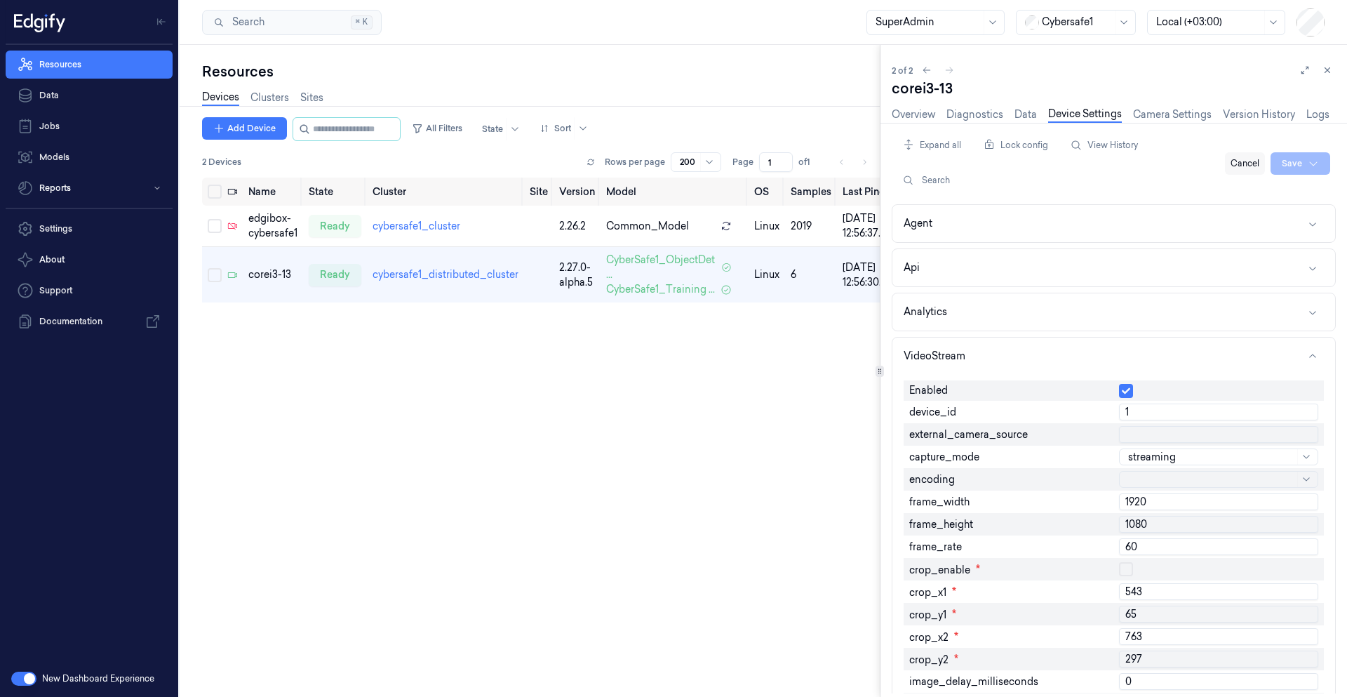
click at [1244, 160] on button "Cancel" at bounding box center [1245, 163] width 40 height 22
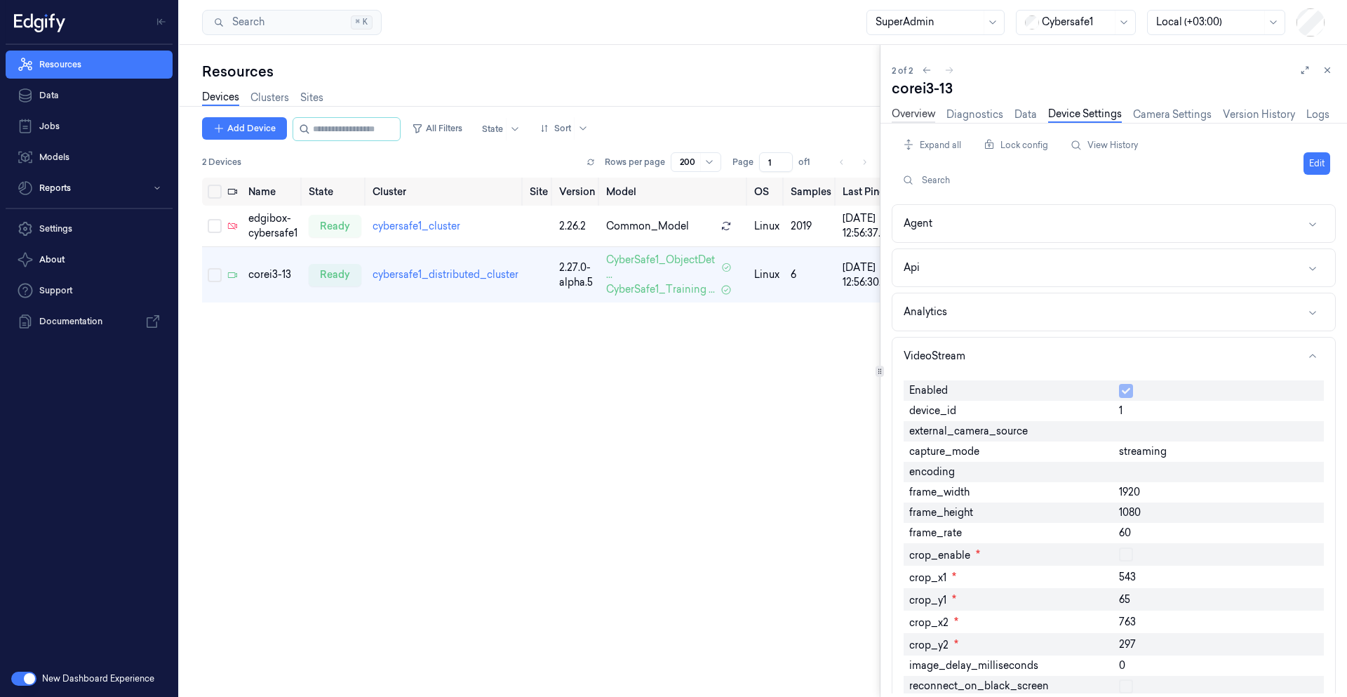
click at [915, 118] on link "Overview" at bounding box center [914, 115] width 44 height 16
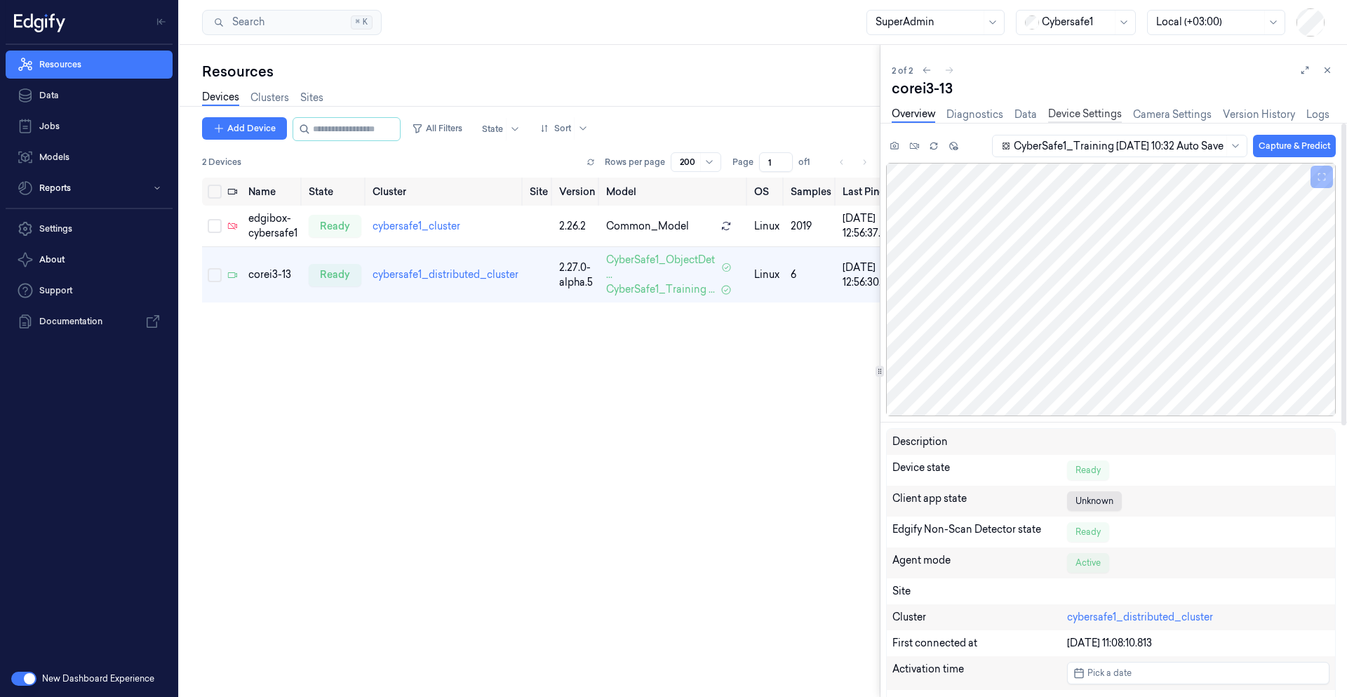
click at [1084, 111] on link "Device Settings" at bounding box center [1086, 115] width 74 height 16
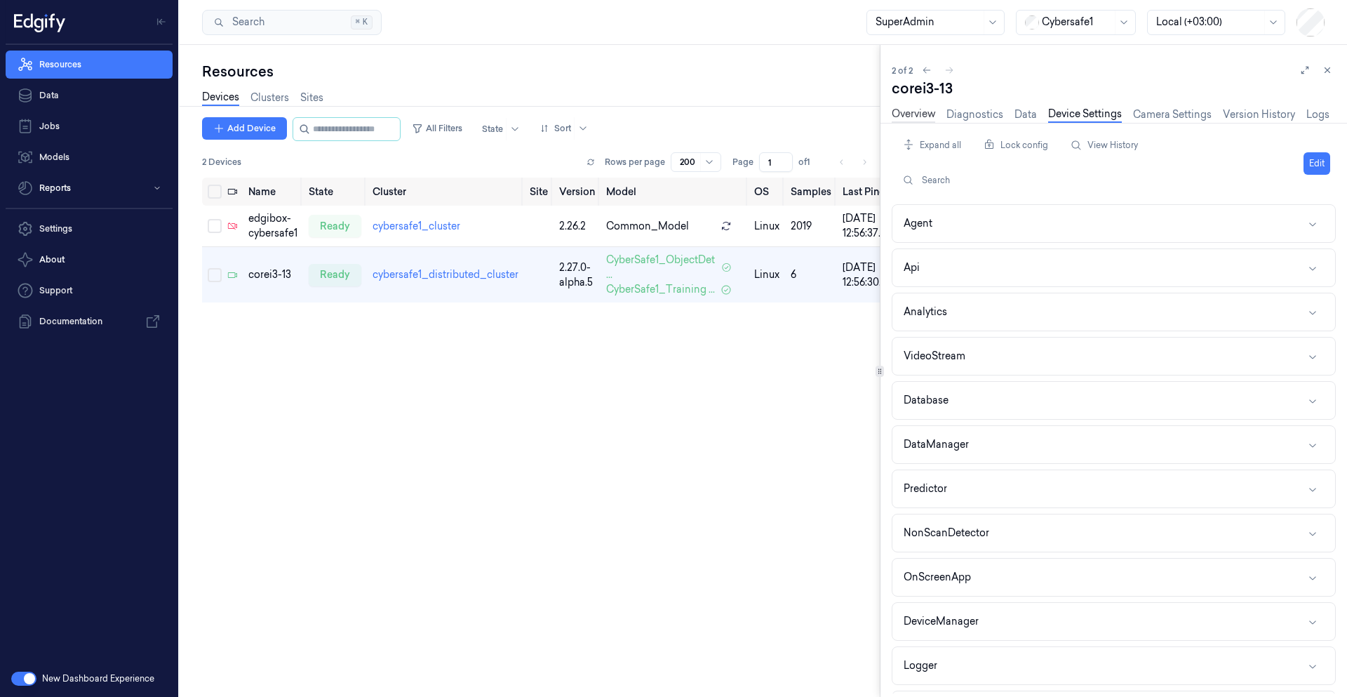
click at [905, 116] on link "Overview" at bounding box center [914, 115] width 44 height 16
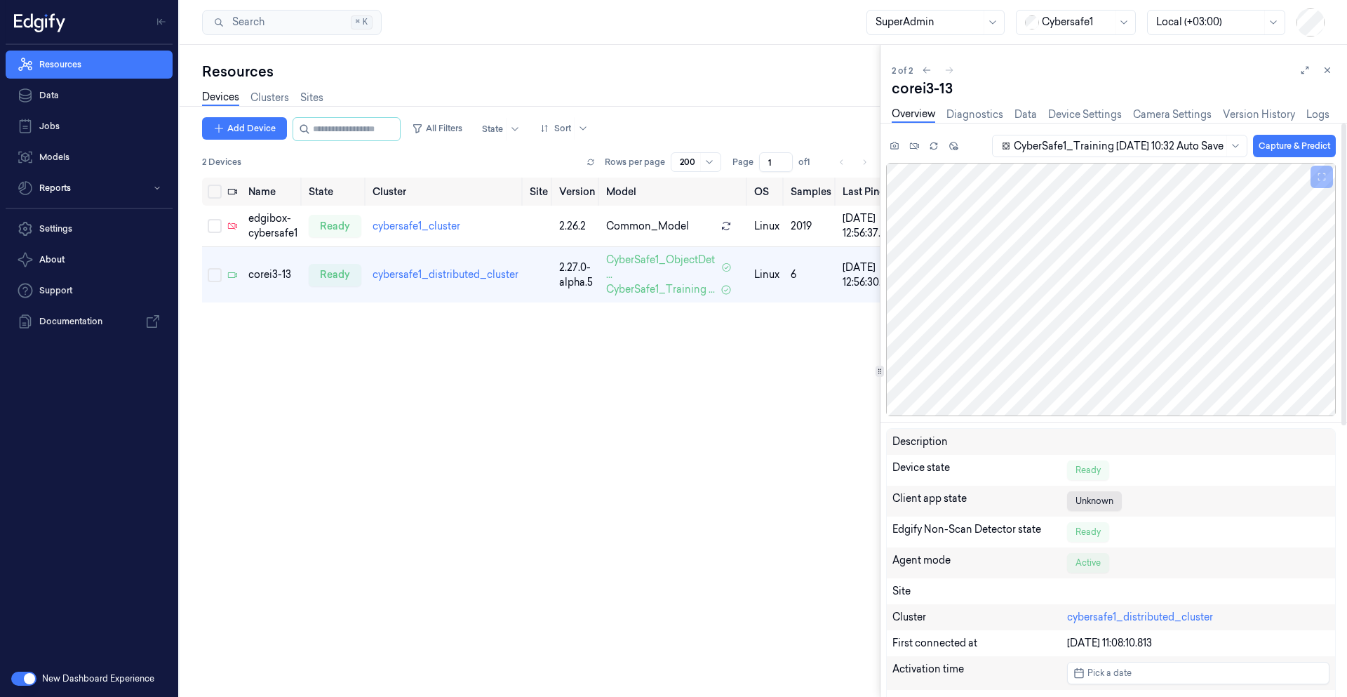
click at [744, 440] on div "Name State Cluster Site Version Model OS Samples Last Ping IP edgibox-cybersafe…" at bounding box center [541, 432] width 678 height 508
click at [1331, 76] on button at bounding box center [1327, 70] width 17 height 17
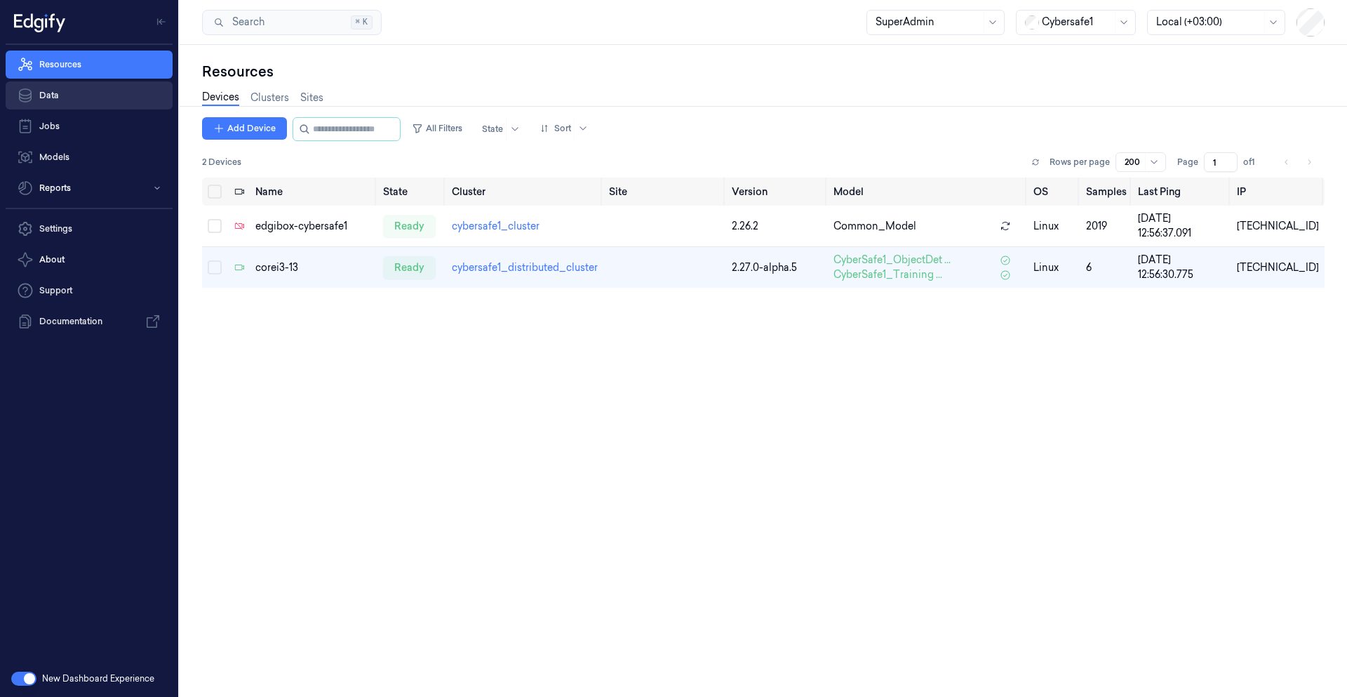
click at [71, 108] on link "Data" at bounding box center [89, 95] width 167 height 28
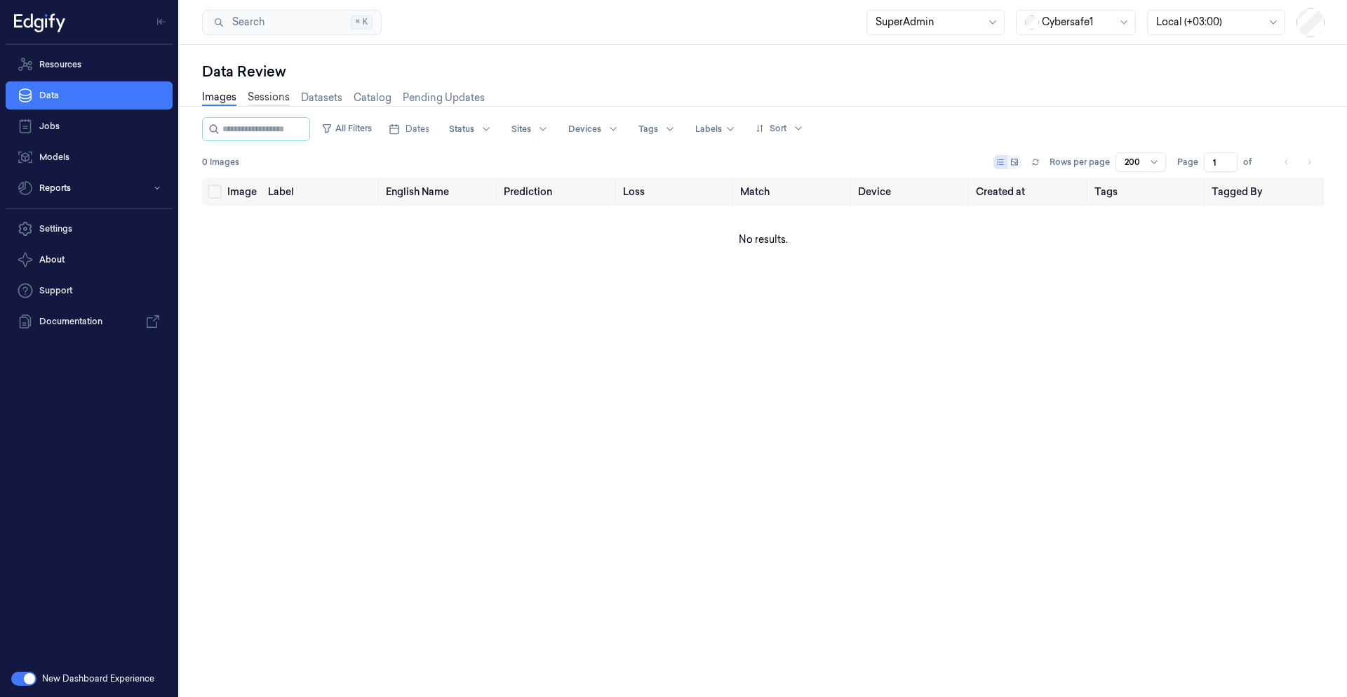
click at [265, 103] on link "Sessions" at bounding box center [269, 98] width 42 height 16
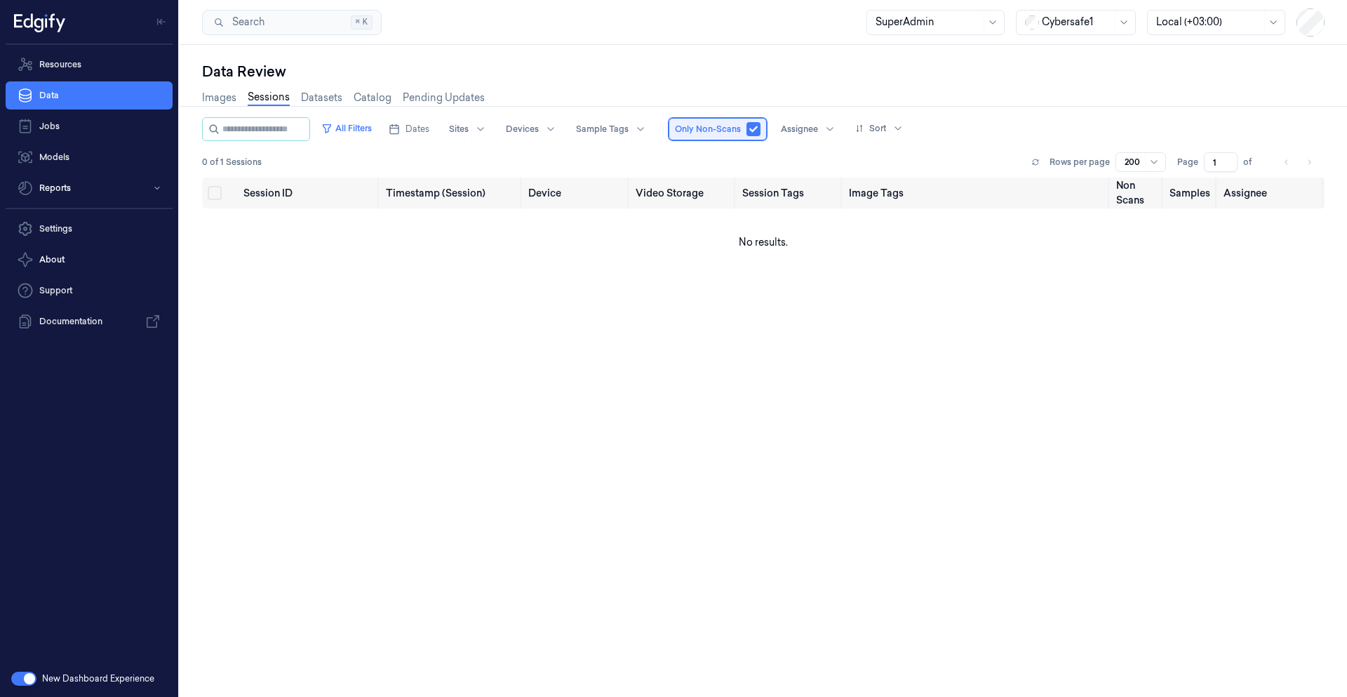
click at [726, 128] on span "Only Non-Scans" at bounding box center [708, 129] width 66 height 13
click at [761, 134] on button "button" at bounding box center [754, 129] width 14 height 14
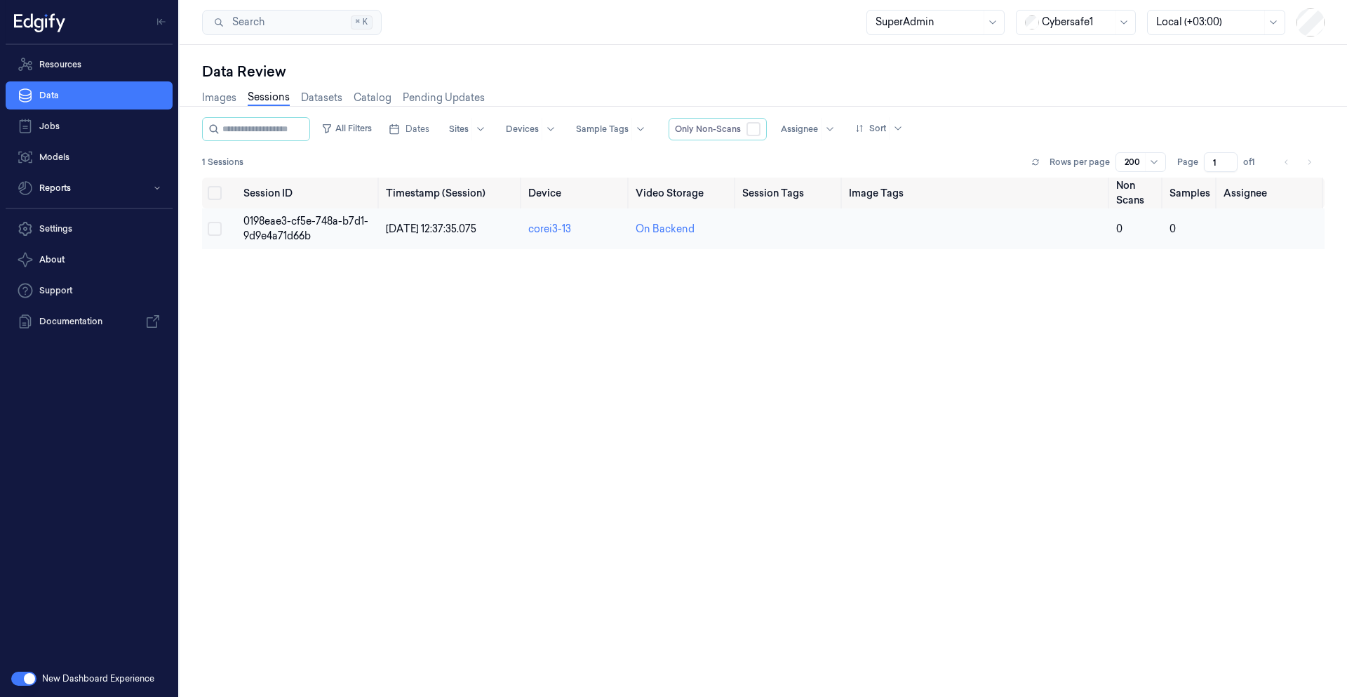
drag, startPoint x: 382, startPoint y: 235, endPoint x: 500, endPoint y: 237, distance: 118.6
click at [500, 237] on td "27/08/2025 12:37:35.075" at bounding box center [451, 228] width 142 height 41
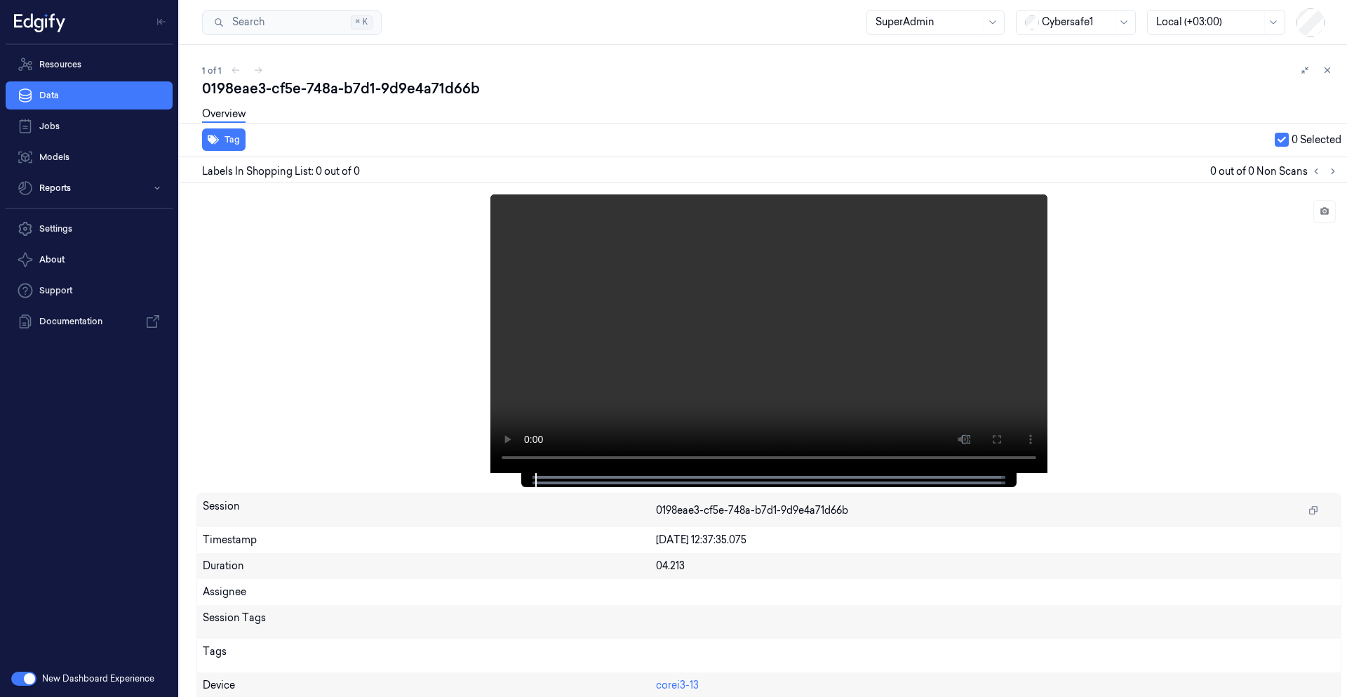
click at [1324, 68] on icon at bounding box center [1328, 70] width 10 height 10
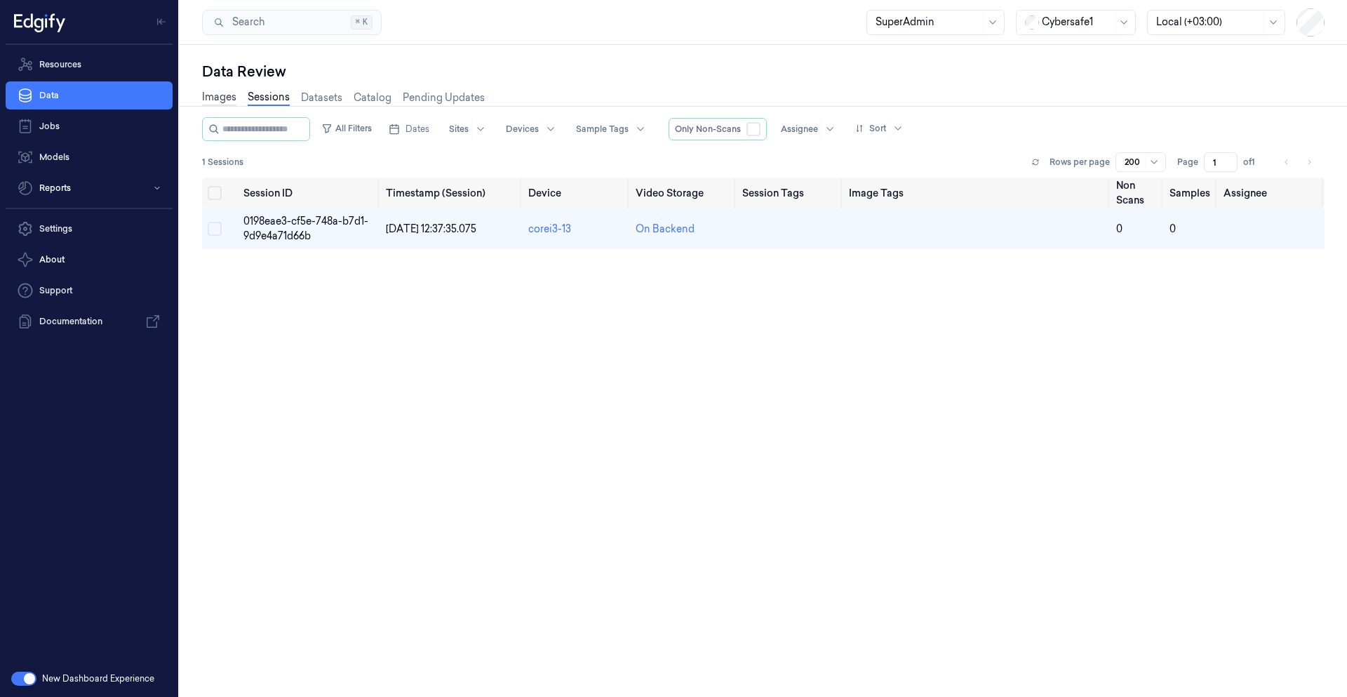
click at [217, 105] on link "Images" at bounding box center [219, 98] width 34 height 16
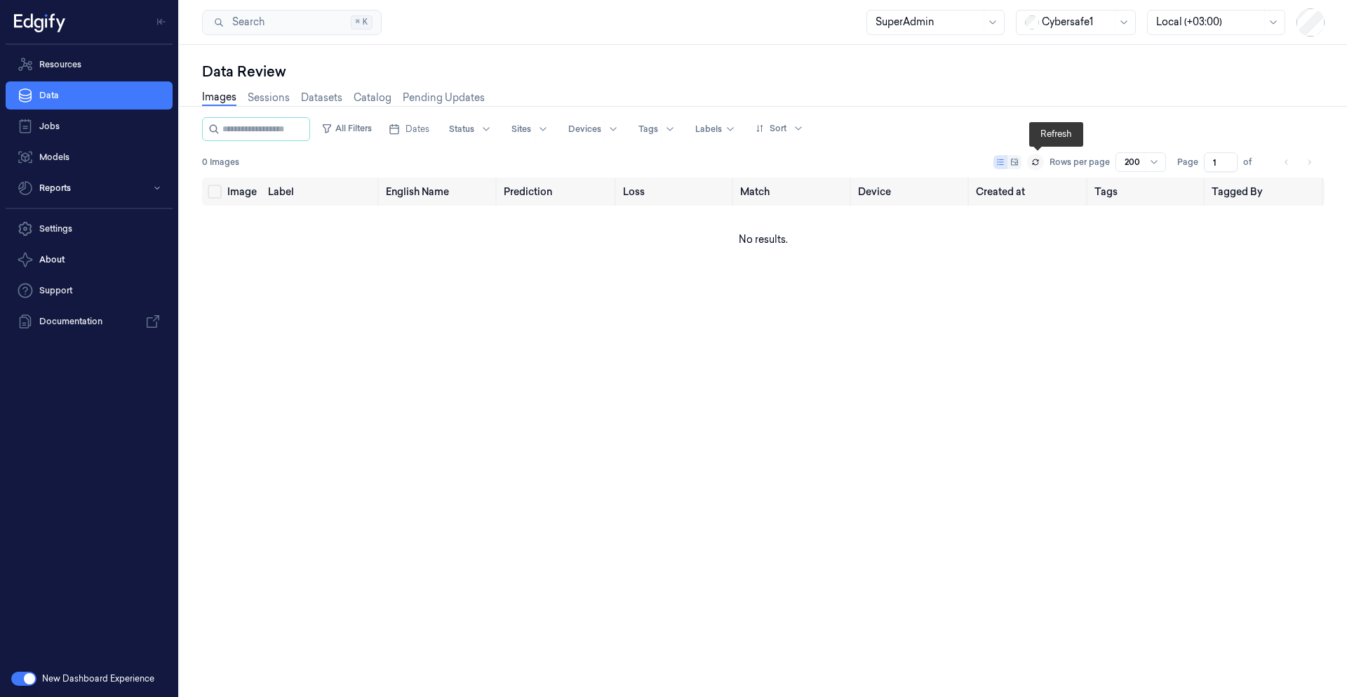
click at [1034, 165] on icon at bounding box center [1036, 162] width 8 height 8
click at [294, 99] on div "Images Sessions Datasets Catalog Pending Updates" at bounding box center [343, 98] width 283 height 16
click at [280, 97] on link "Sessions" at bounding box center [269, 98] width 42 height 16
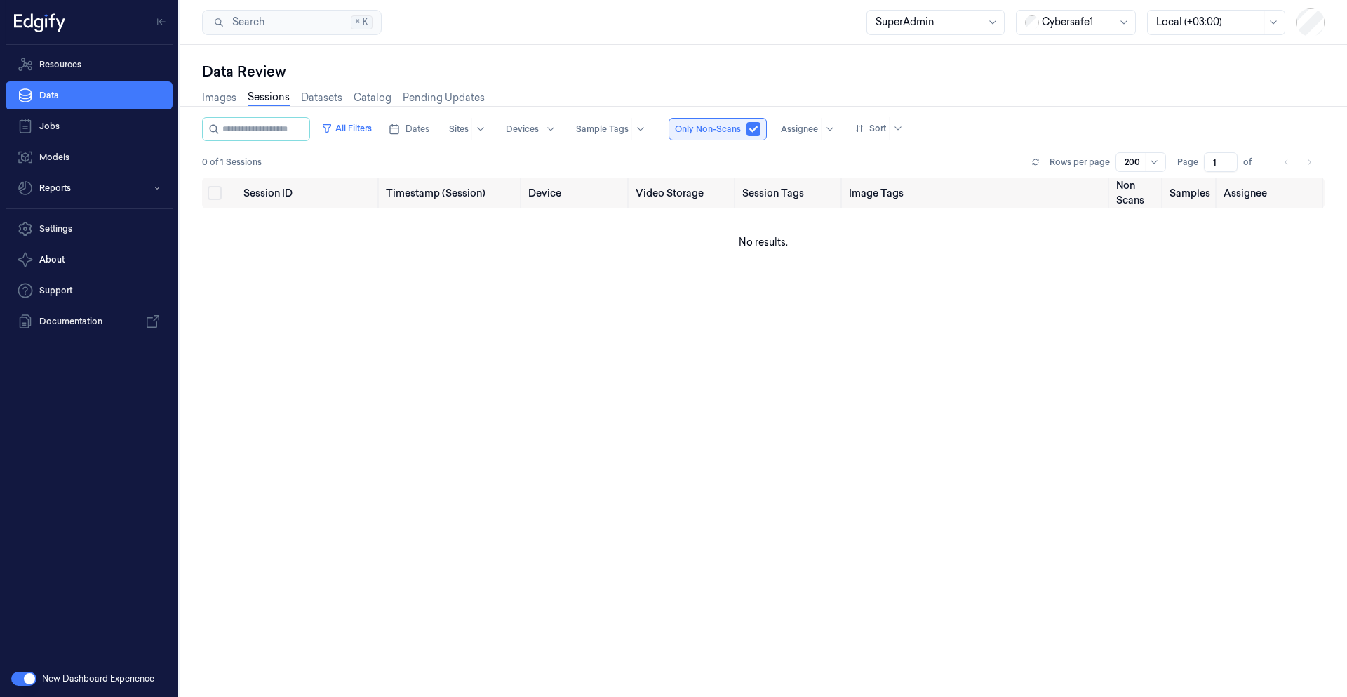
click at [761, 126] on button "button" at bounding box center [754, 129] width 14 height 14
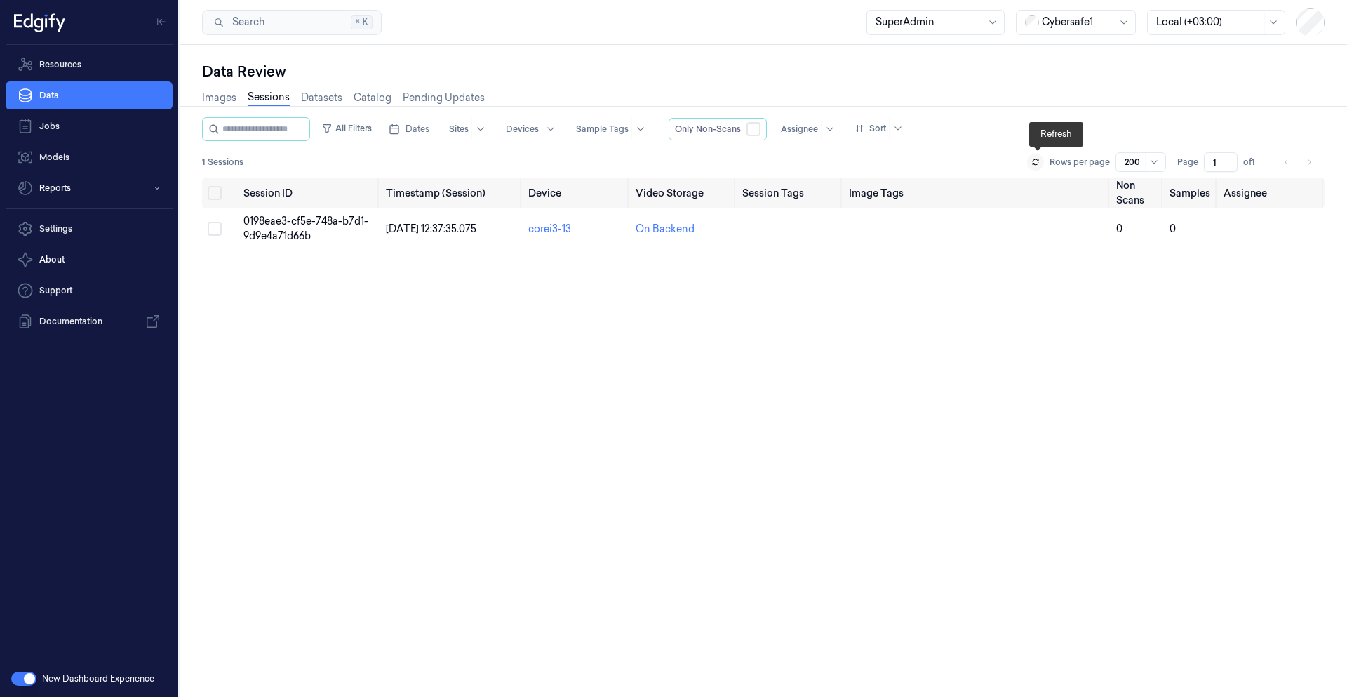
click at [1039, 166] on icon at bounding box center [1036, 162] width 8 height 8
click at [235, 104] on link "Images" at bounding box center [219, 98] width 34 height 16
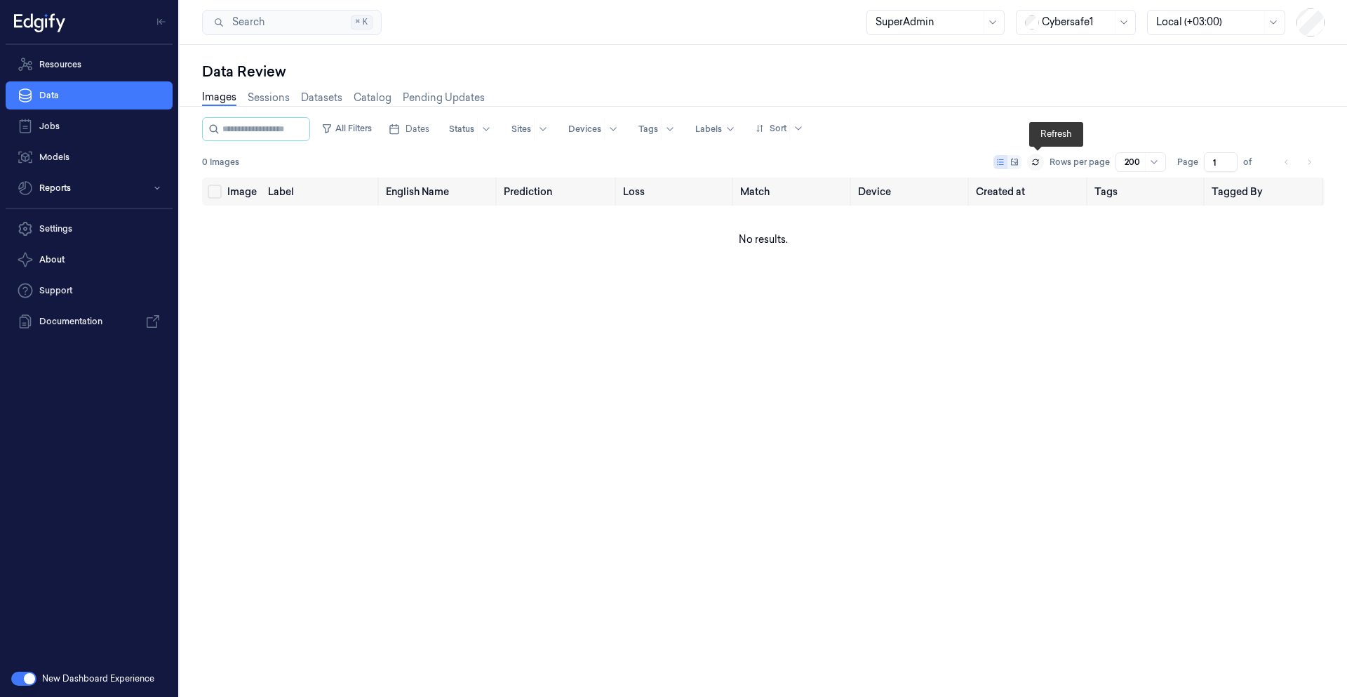
click at [1039, 167] on button at bounding box center [1035, 162] width 17 height 17
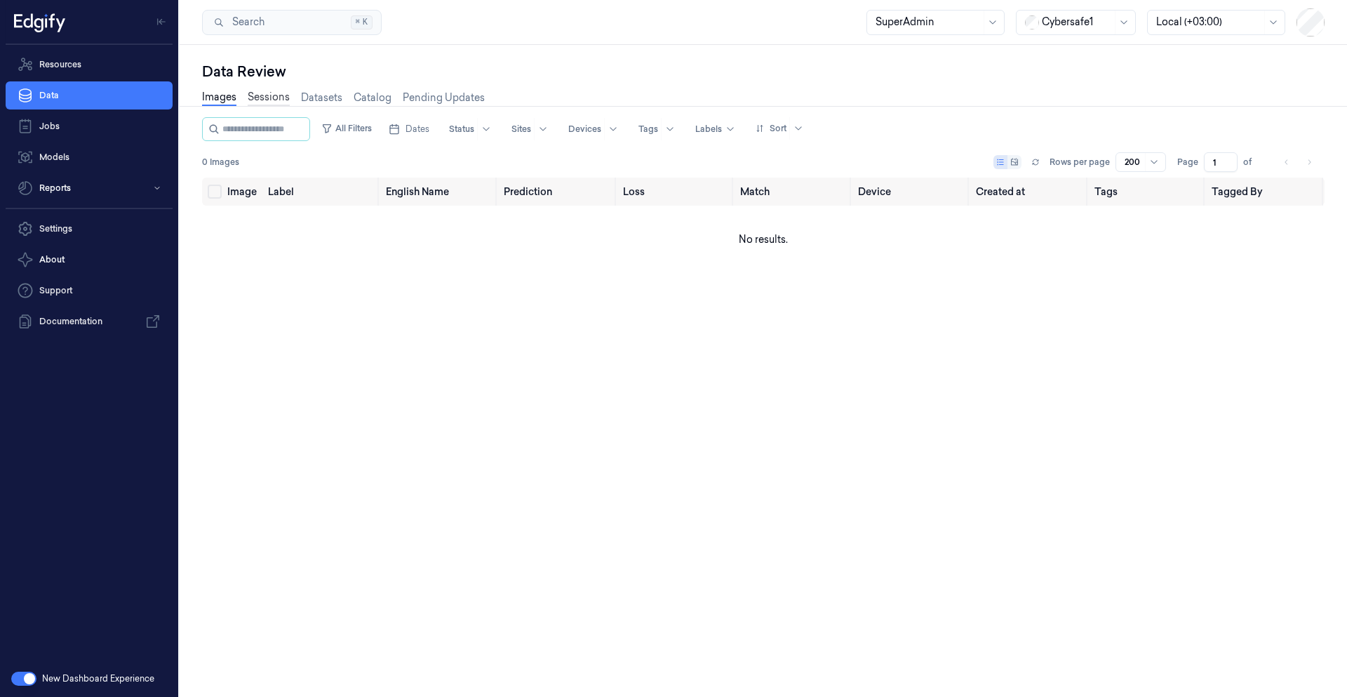
click at [272, 104] on link "Sessions" at bounding box center [269, 98] width 42 height 16
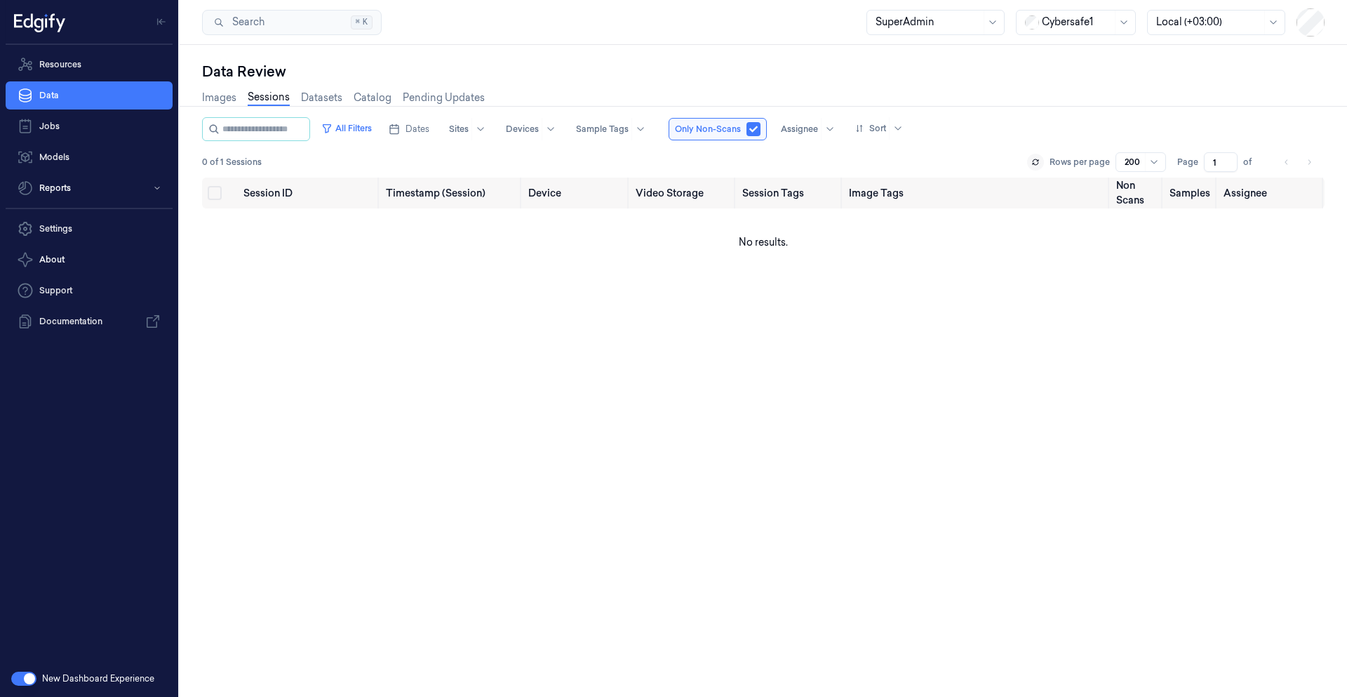
click at [1044, 161] on button at bounding box center [1035, 162] width 17 height 17
click at [1039, 160] on icon at bounding box center [1036, 162] width 8 height 8
click at [1039, 161] on icon at bounding box center [1036, 162] width 8 height 8
click at [1038, 161] on icon at bounding box center [1036, 162] width 8 height 8
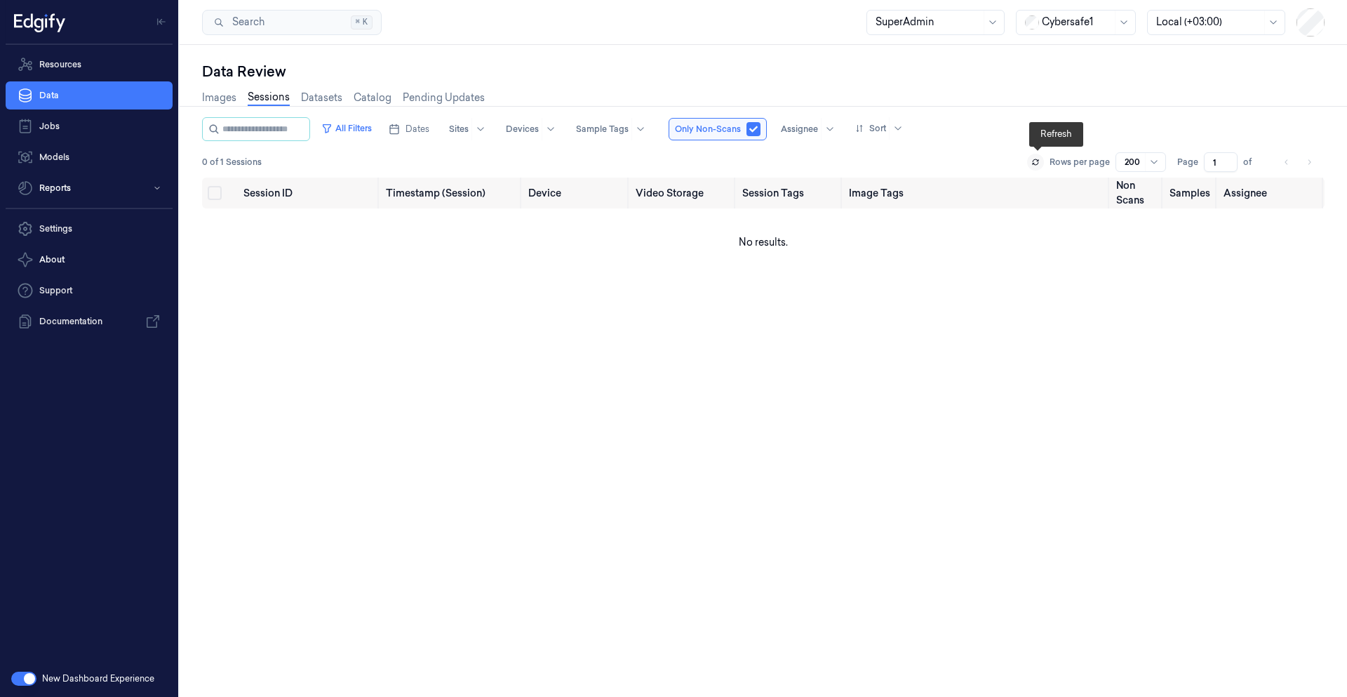
click at [1038, 161] on icon at bounding box center [1036, 162] width 8 height 8
click at [1035, 161] on icon at bounding box center [1036, 160] width 6 height 2
click at [719, 130] on span "Only Non-Scans" at bounding box center [708, 129] width 66 height 13
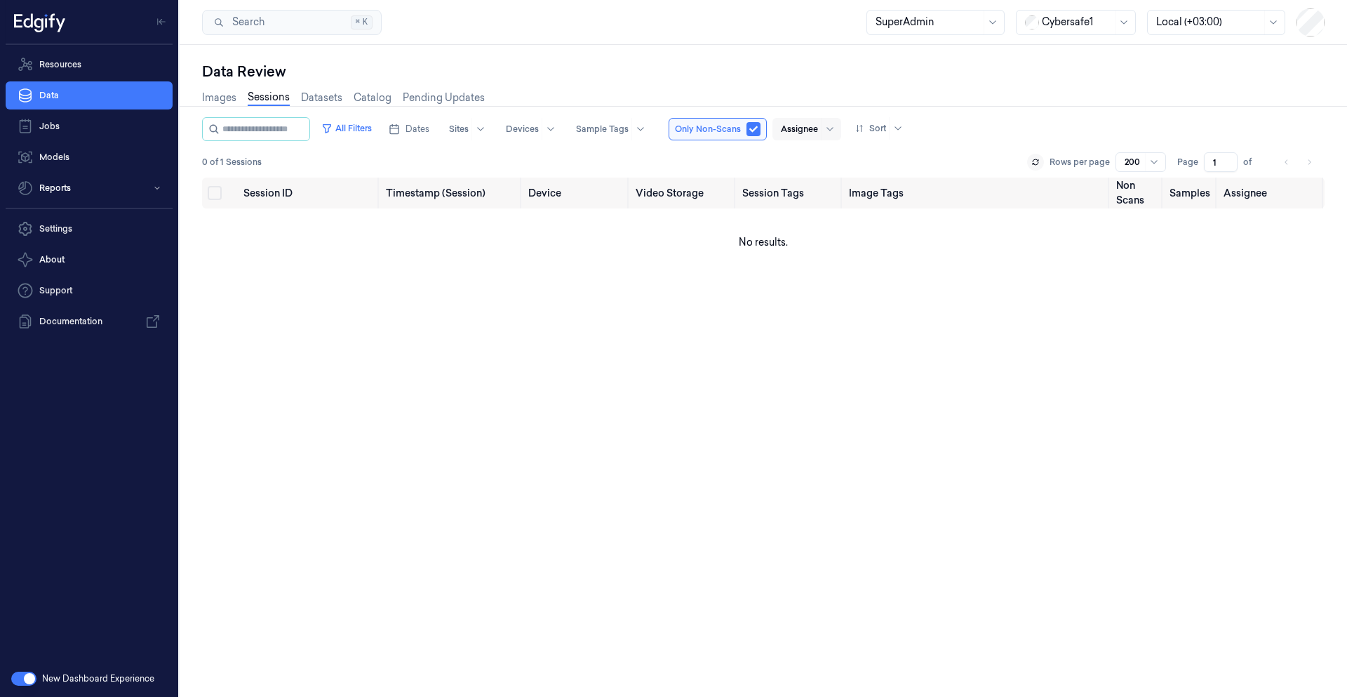
click at [803, 136] on div "Assignee" at bounding box center [799, 129] width 37 height 22
click at [767, 133] on div "Only Non-Scans" at bounding box center [718, 129] width 98 height 22
click at [761, 129] on button "button" at bounding box center [754, 129] width 14 height 14
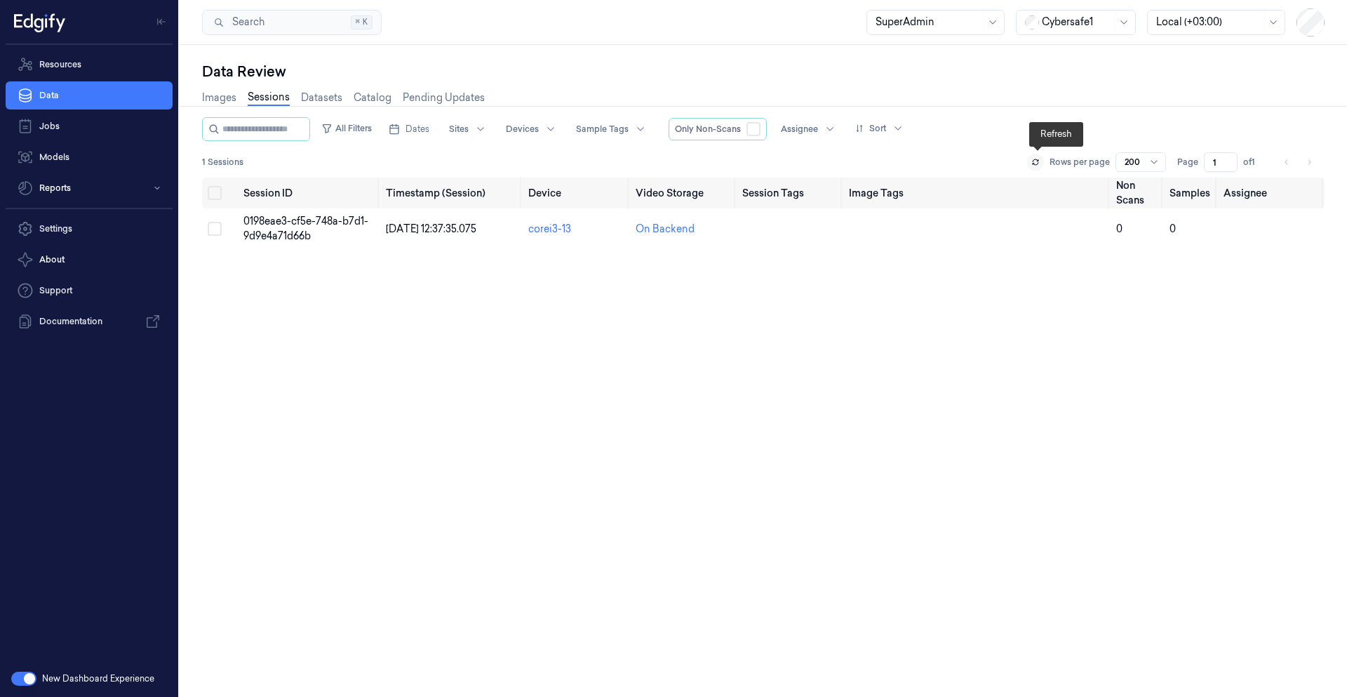
click at [1039, 162] on icon at bounding box center [1036, 162] width 8 height 8
click at [1037, 164] on icon at bounding box center [1036, 162] width 8 height 8
click at [1037, 166] on button at bounding box center [1035, 162] width 17 height 17
click at [1037, 168] on button at bounding box center [1035, 162] width 17 height 17
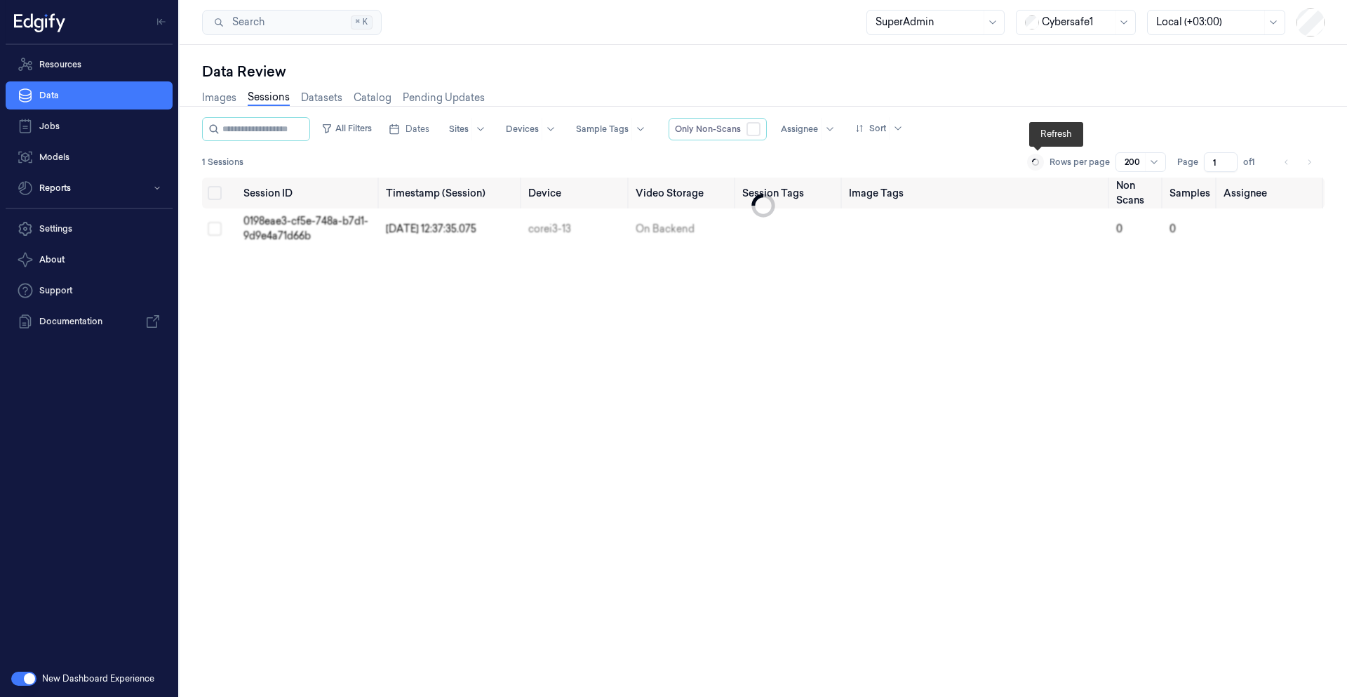
click at [1037, 169] on button at bounding box center [1035, 162] width 17 height 17
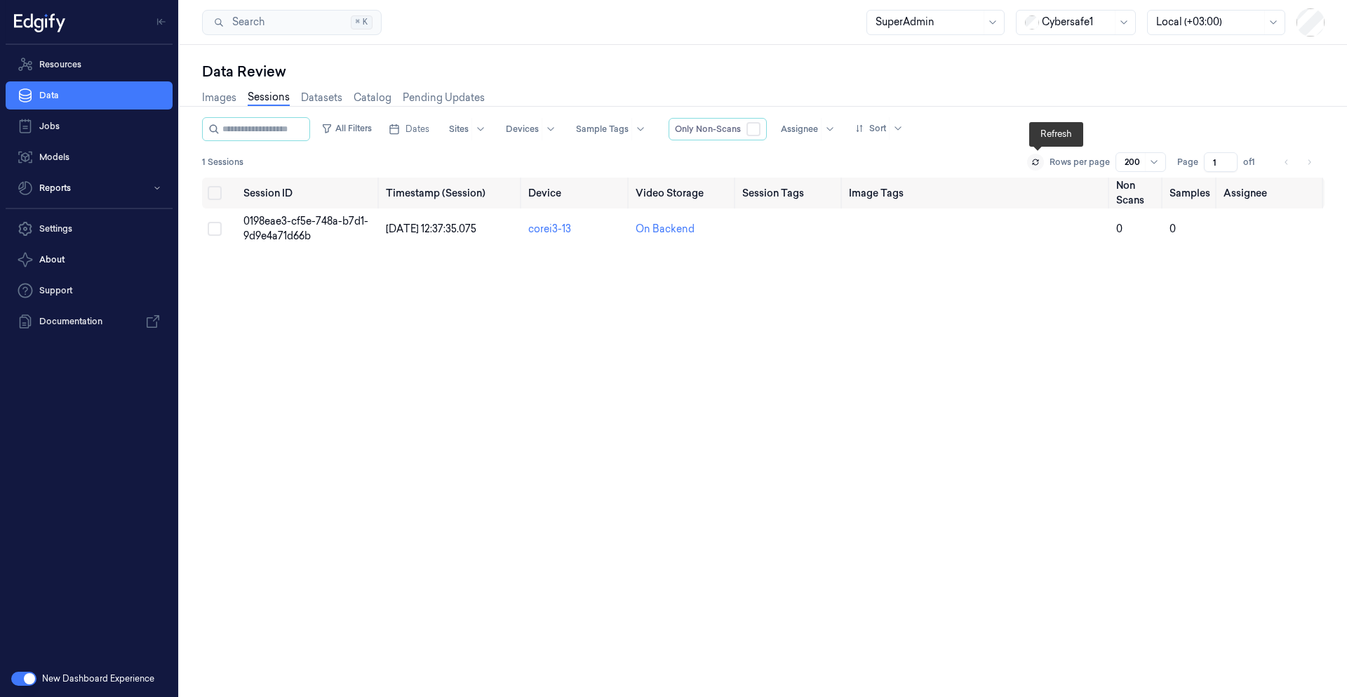
click at [1037, 169] on button at bounding box center [1035, 162] width 17 height 17
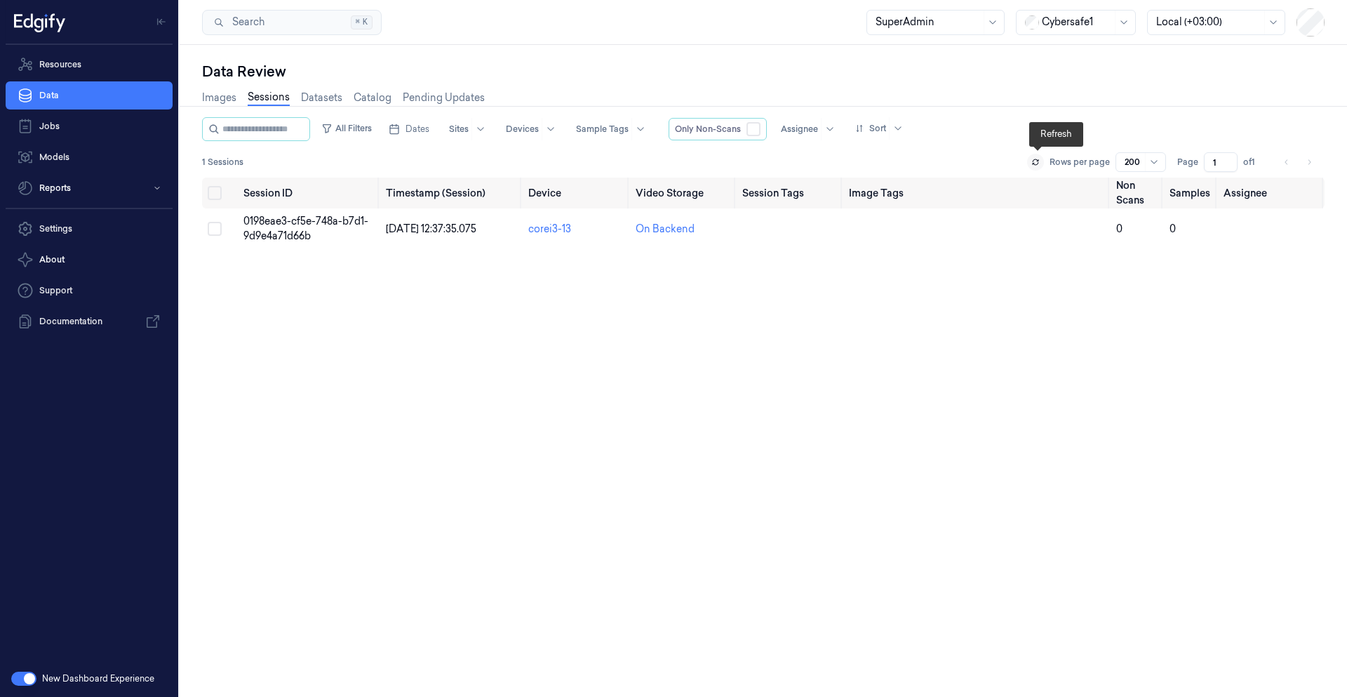
click at [1037, 169] on button at bounding box center [1035, 162] width 17 height 17
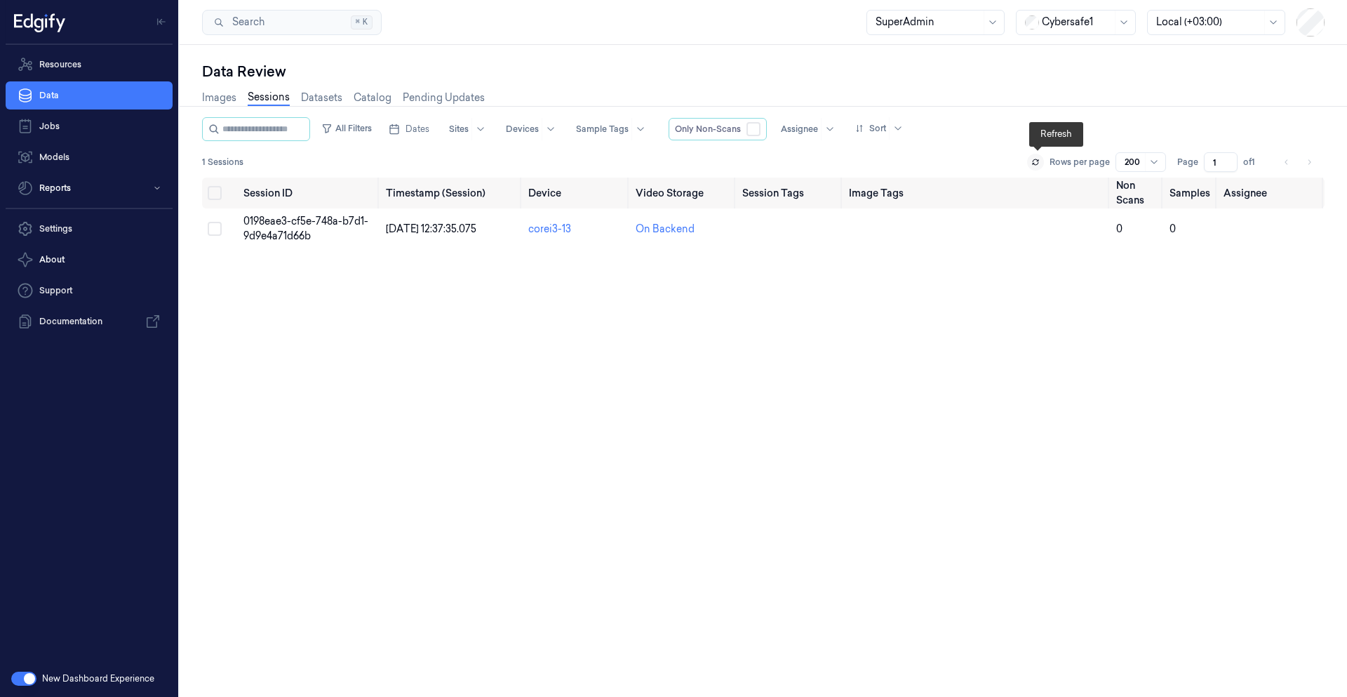
click at [1037, 169] on button at bounding box center [1035, 162] width 17 height 17
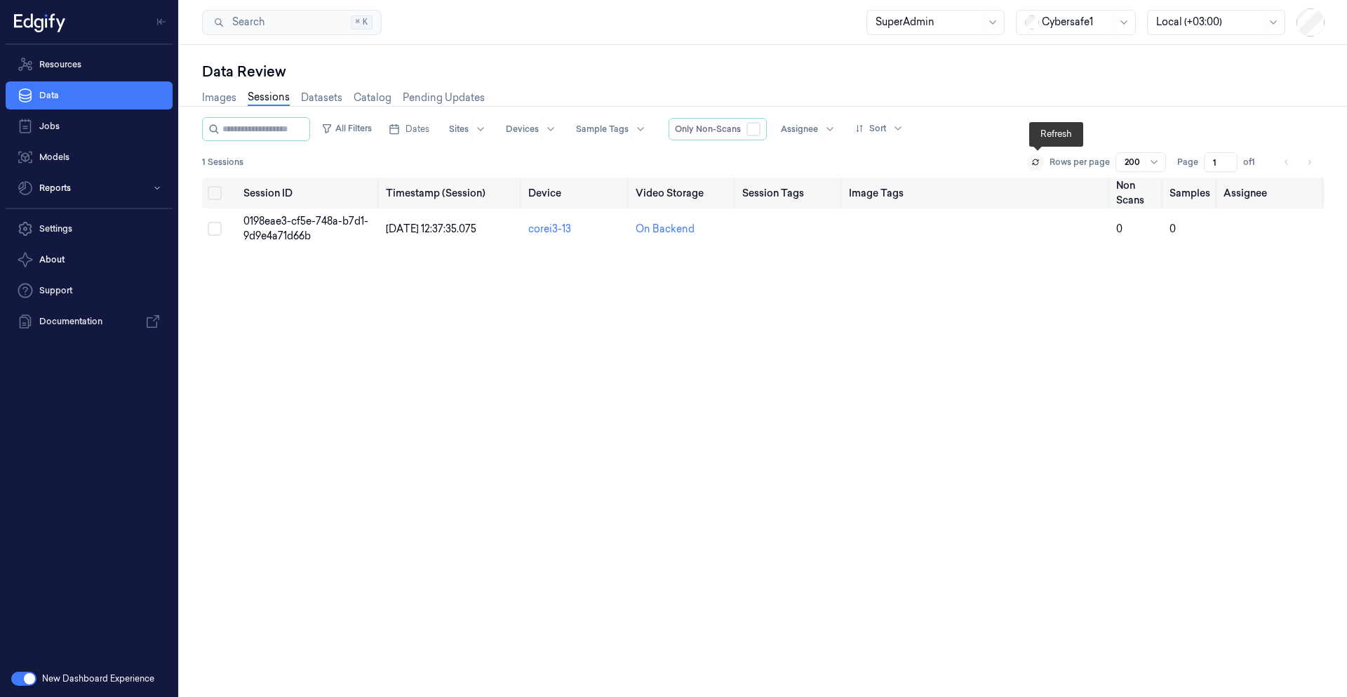
click at [1037, 169] on button at bounding box center [1035, 162] width 17 height 17
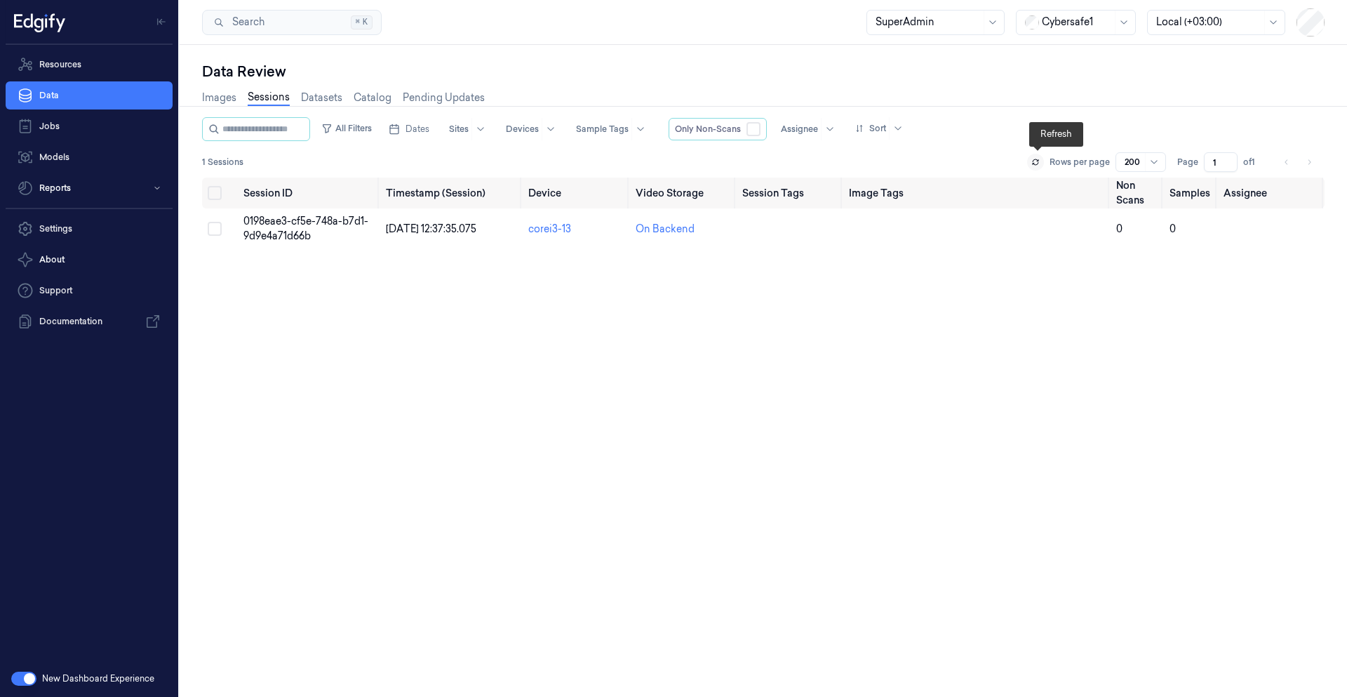
click at [1037, 169] on button at bounding box center [1035, 162] width 17 height 17
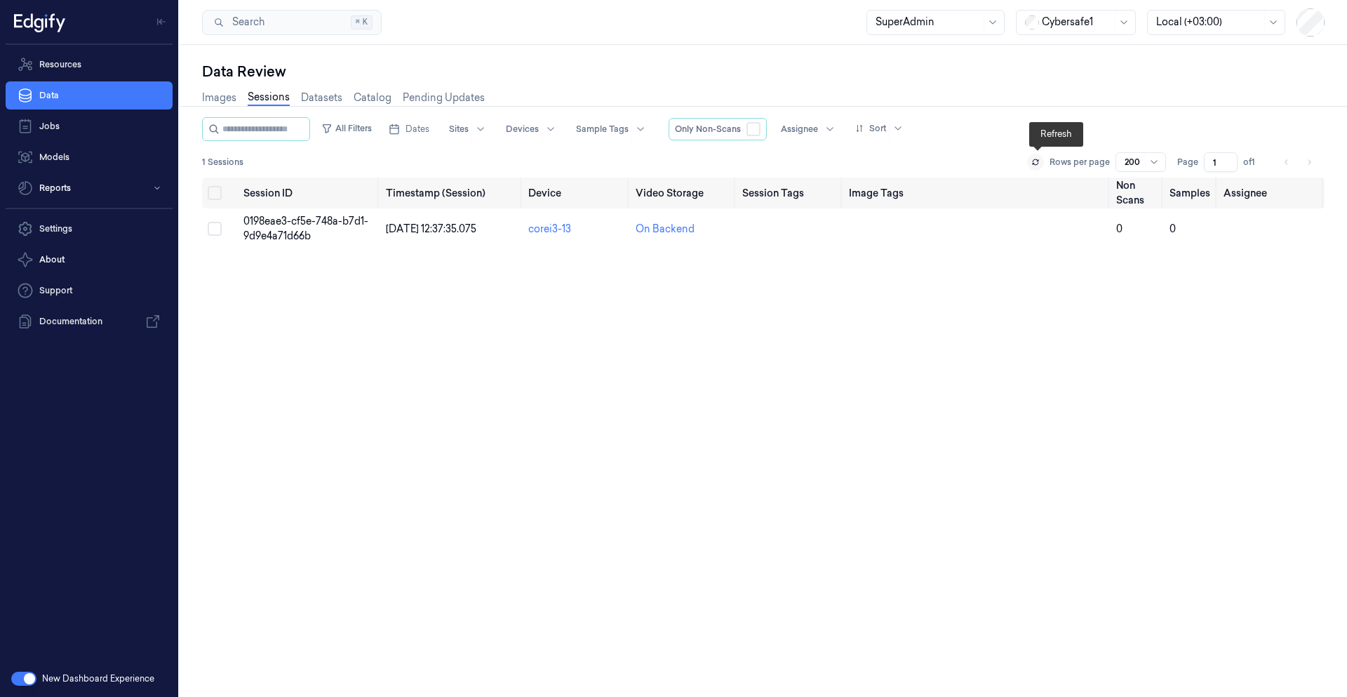
click at [1037, 169] on button at bounding box center [1035, 162] width 17 height 17
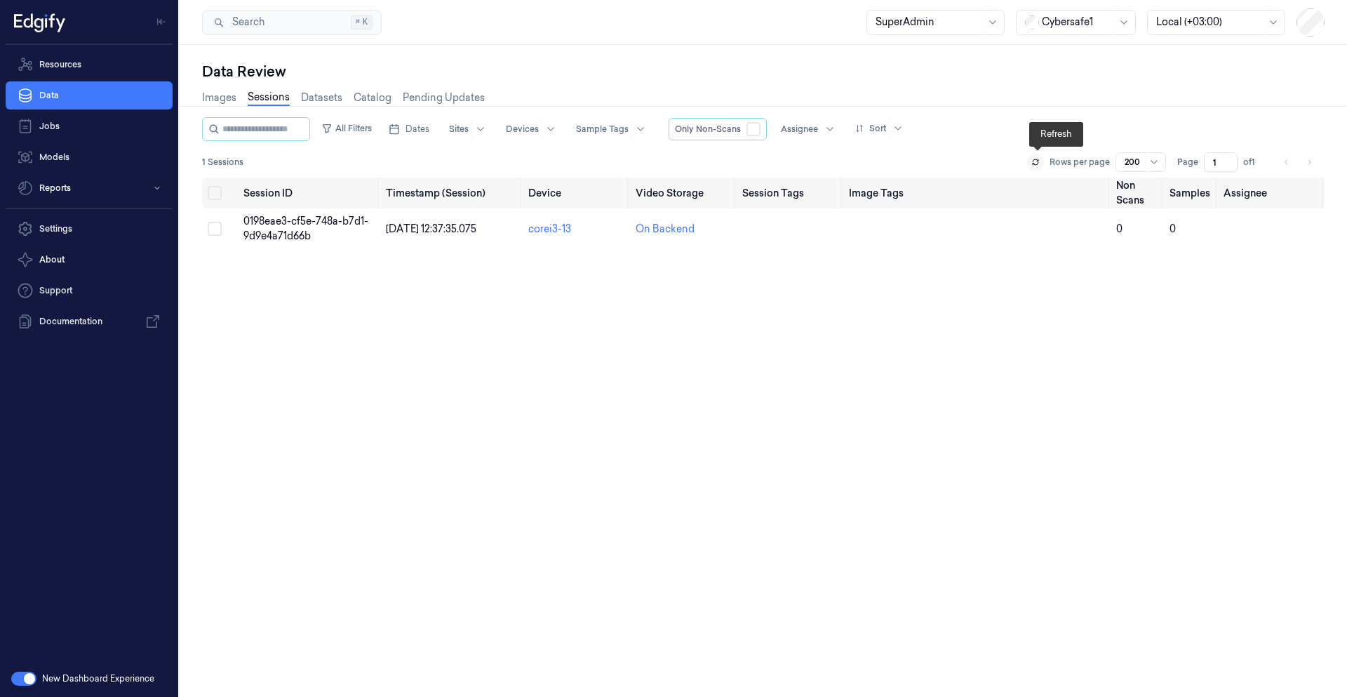
click at [1037, 170] on button at bounding box center [1035, 162] width 17 height 17
click at [225, 103] on link "Images" at bounding box center [219, 98] width 34 height 16
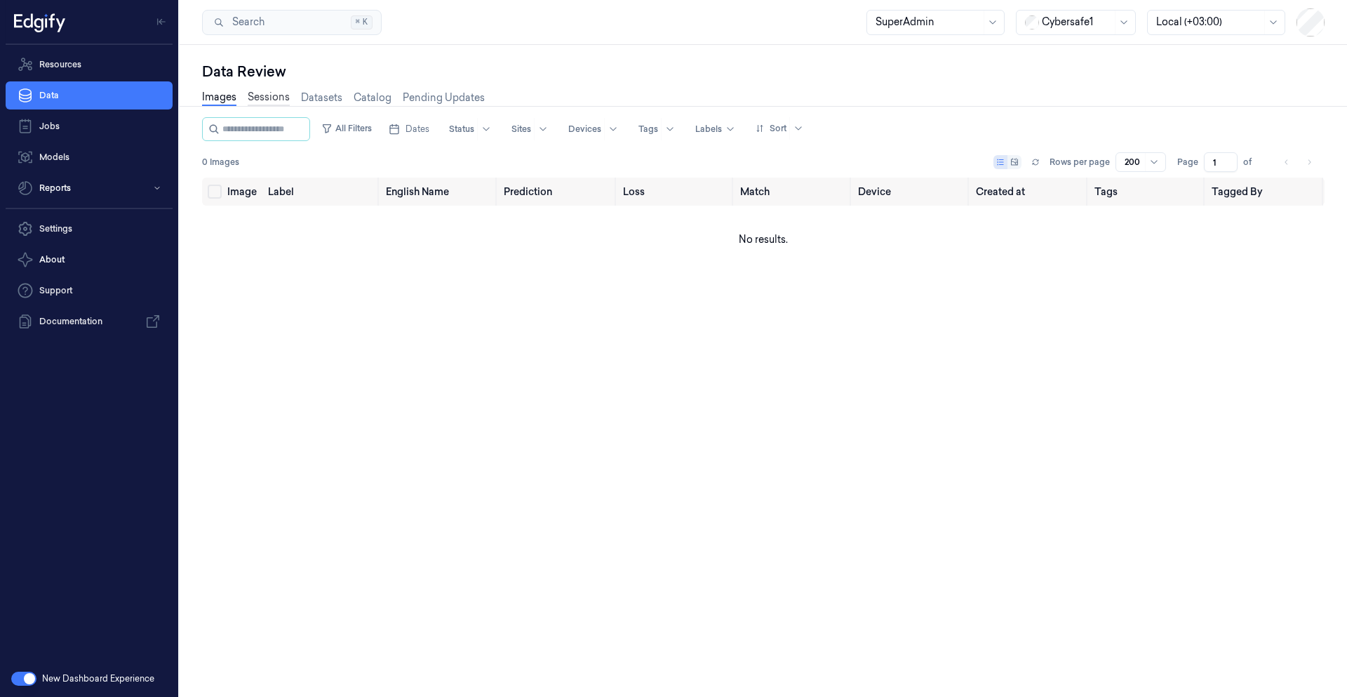
click at [251, 98] on link "Sessions" at bounding box center [269, 98] width 42 height 16
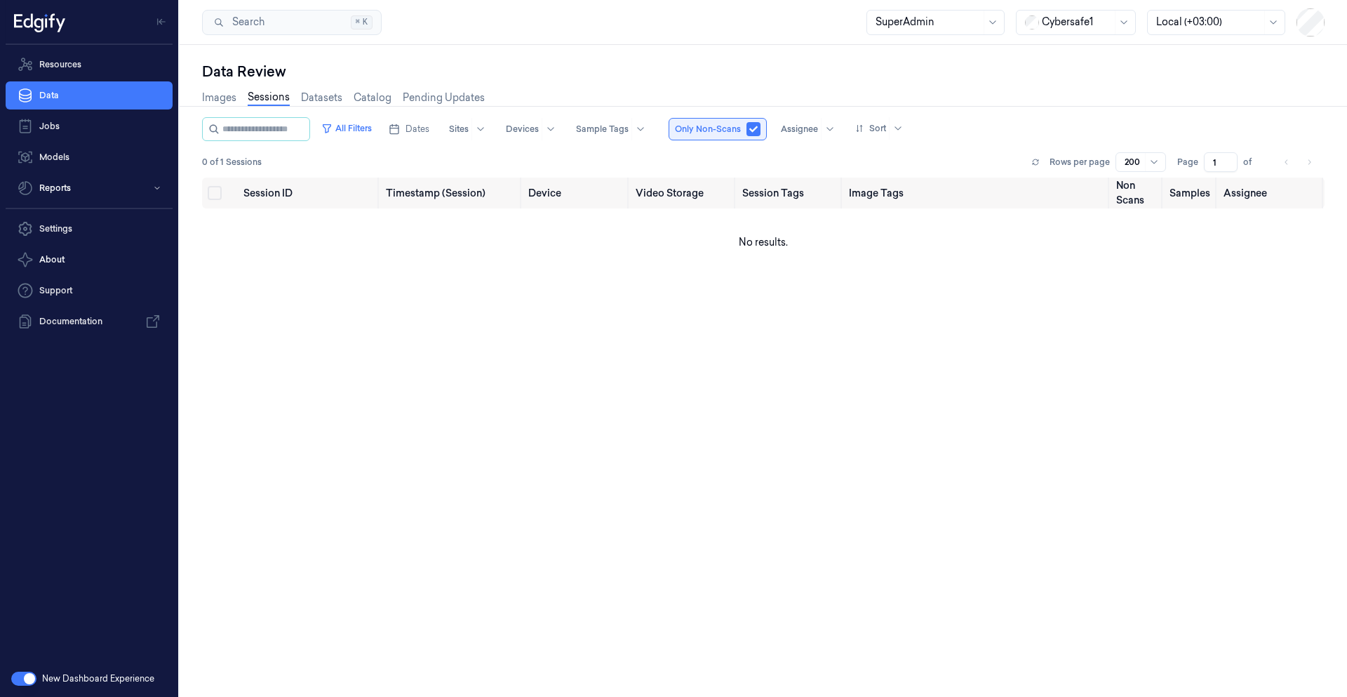
click at [761, 128] on button "button" at bounding box center [754, 129] width 14 height 14
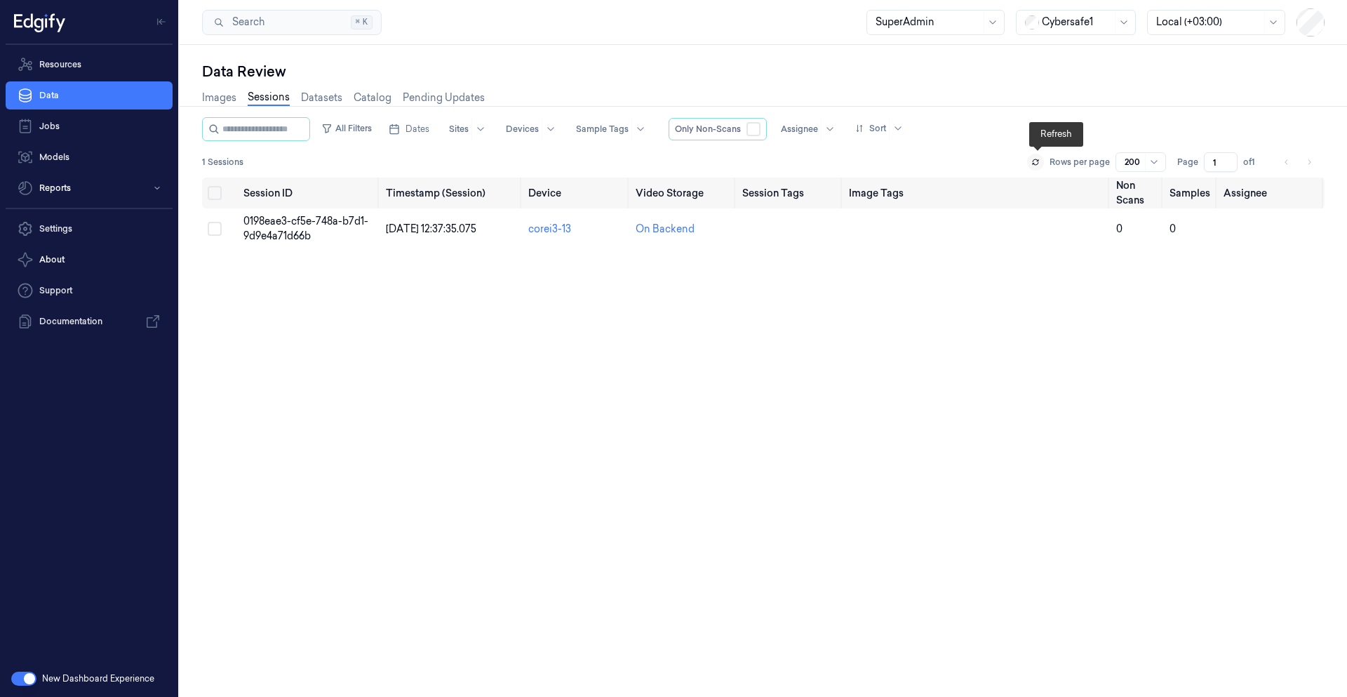
click at [1036, 164] on icon at bounding box center [1036, 164] width 6 height 2
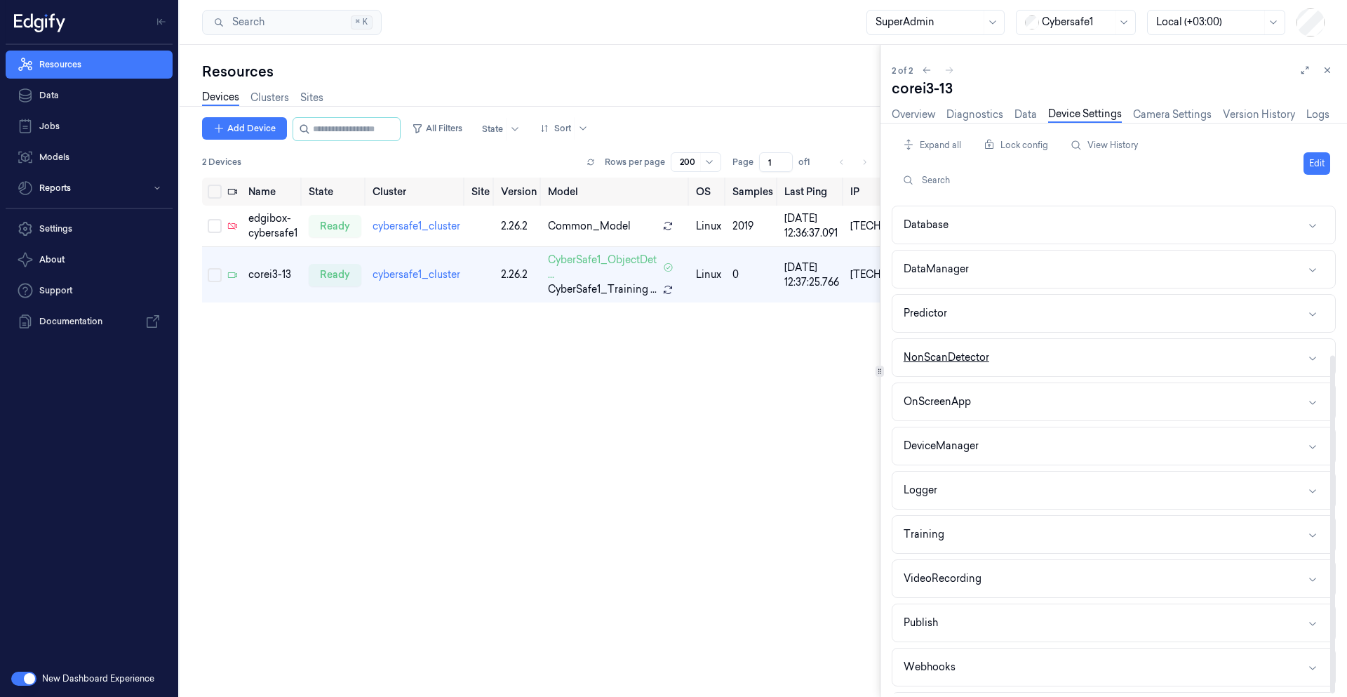
scroll to position [218, 0]
click at [974, 117] on link "Diagnostics" at bounding box center [975, 115] width 57 height 16
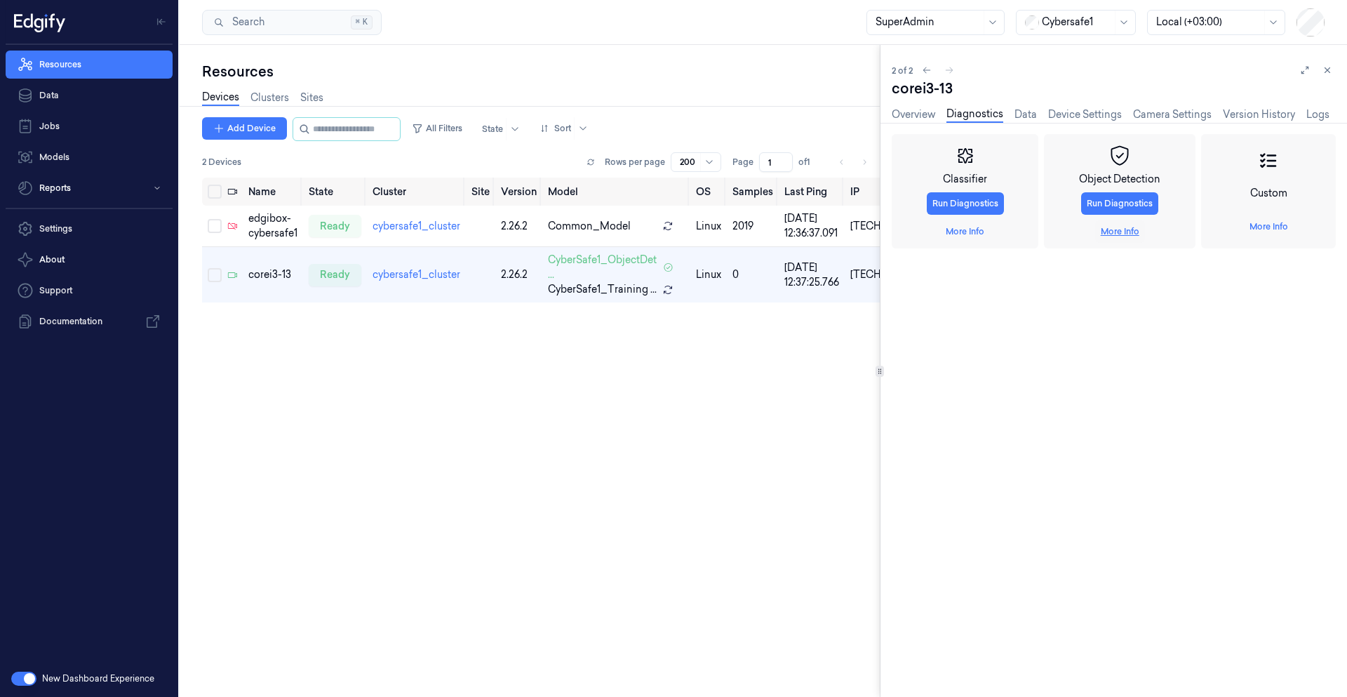
click at [1128, 236] on link "More Info" at bounding box center [1120, 231] width 39 height 13
click at [941, 358] on span "Start Recording" at bounding box center [929, 363] width 63 height 13
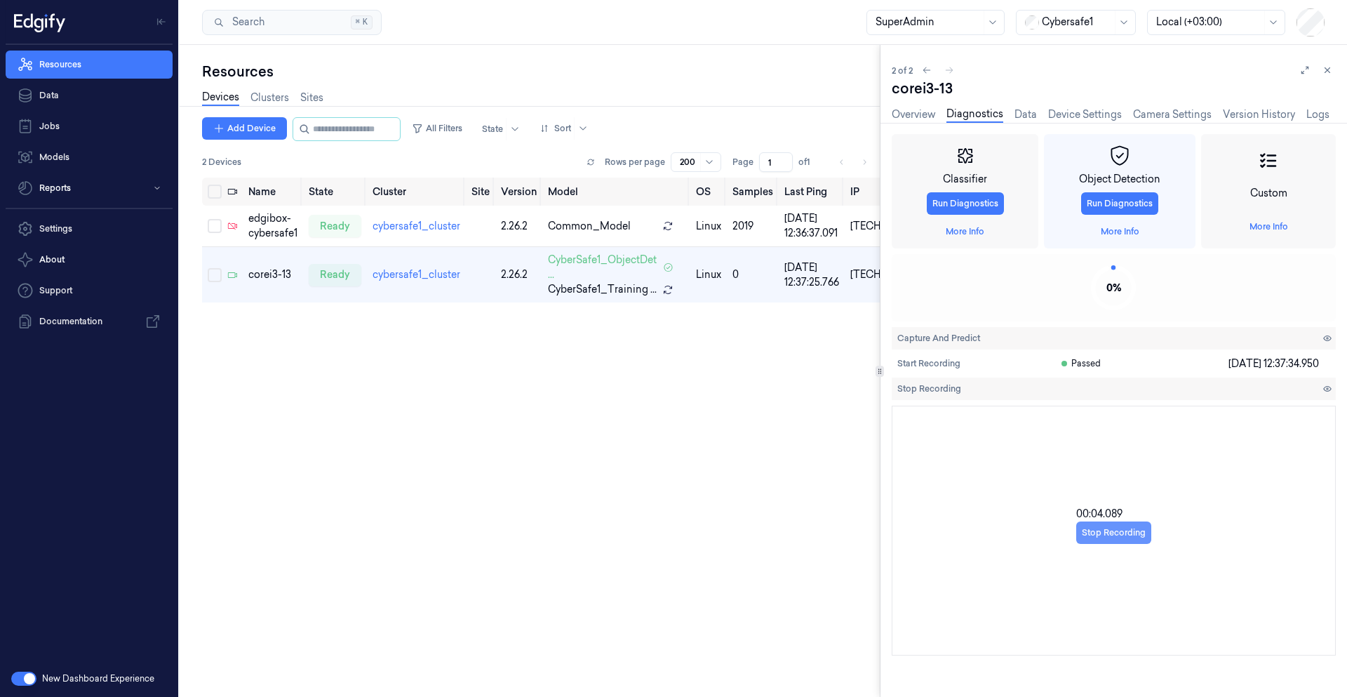
click at [1095, 534] on button "Stop Recording" at bounding box center [1114, 532] width 75 height 22
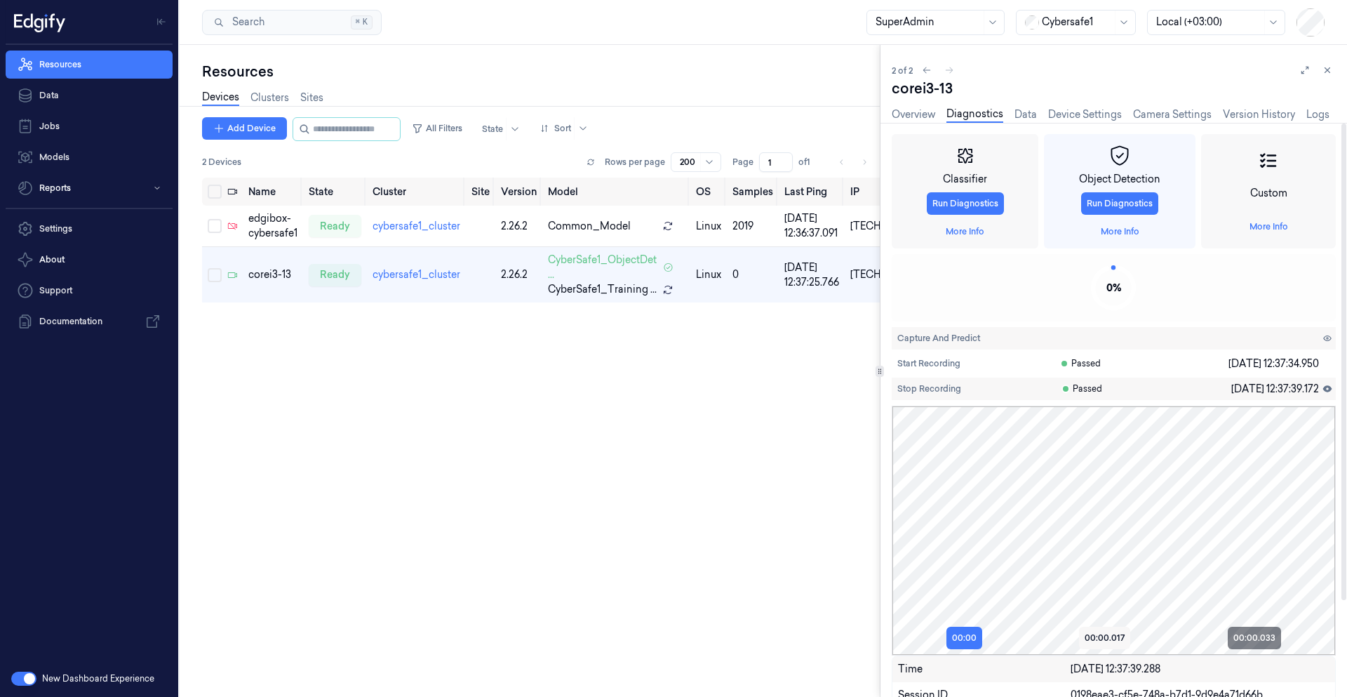
click at [1099, 637] on button "00:00.017" at bounding box center [1104, 638] width 51 height 22
click at [1223, 632] on div "00:00 00:00.017 00:00.033" at bounding box center [1114, 638] width 443 height 22
click at [1229, 632] on div "00:00 00:00.017 00:00.033" at bounding box center [1114, 638] width 443 height 22
click at [1235, 633] on button "00:00.033" at bounding box center [1254, 638] width 53 height 22
click at [1091, 637] on button "00:00.017" at bounding box center [1104, 638] width 51 height 22
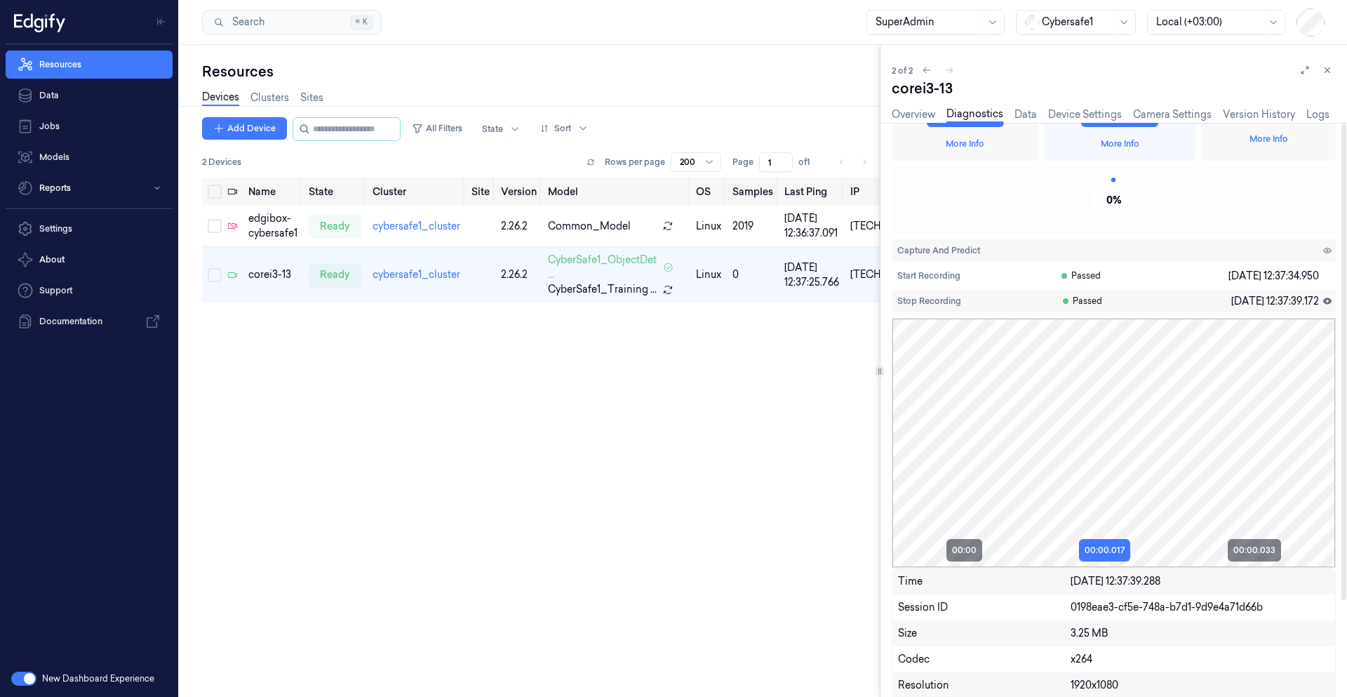
scroll to position [116, 0]
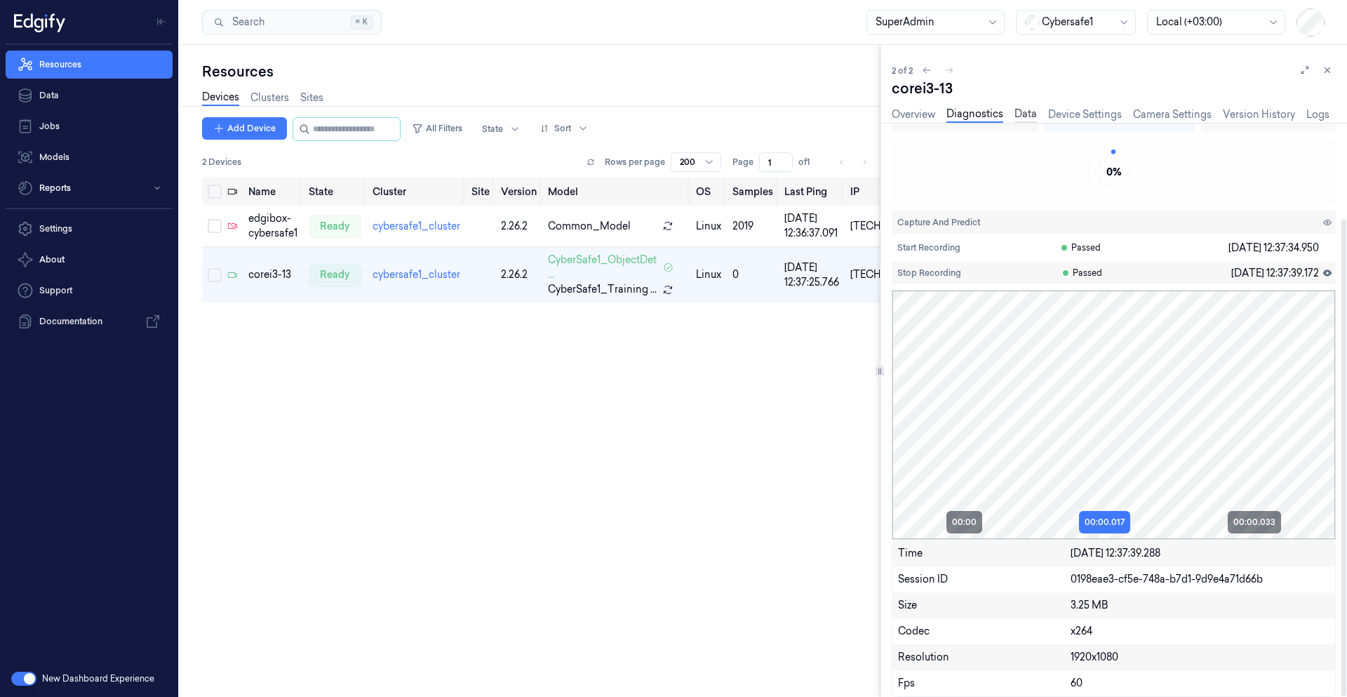
click at [1025, 115] on link "Data" at bounding box center [1026, 115] width 22 height 16
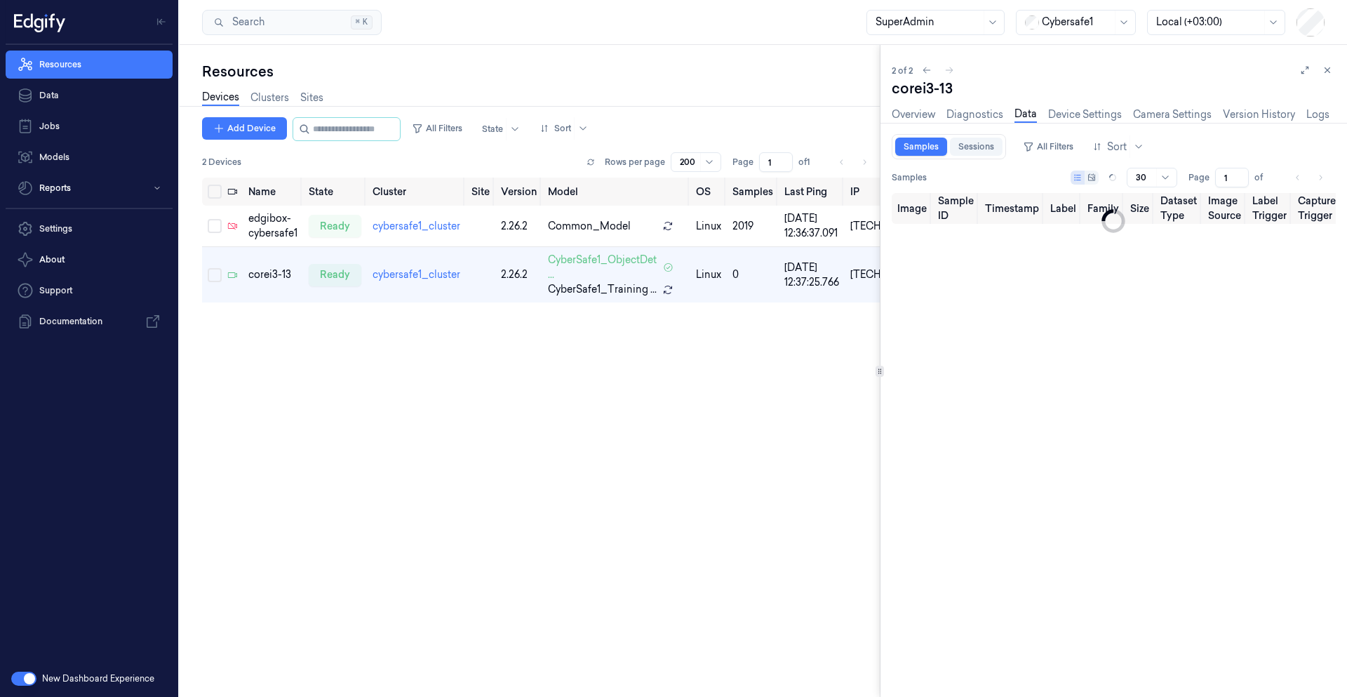
type input "0"
click at [978, 149] on link "Sessions" at bounding box center [976, 147] width 53 height 18
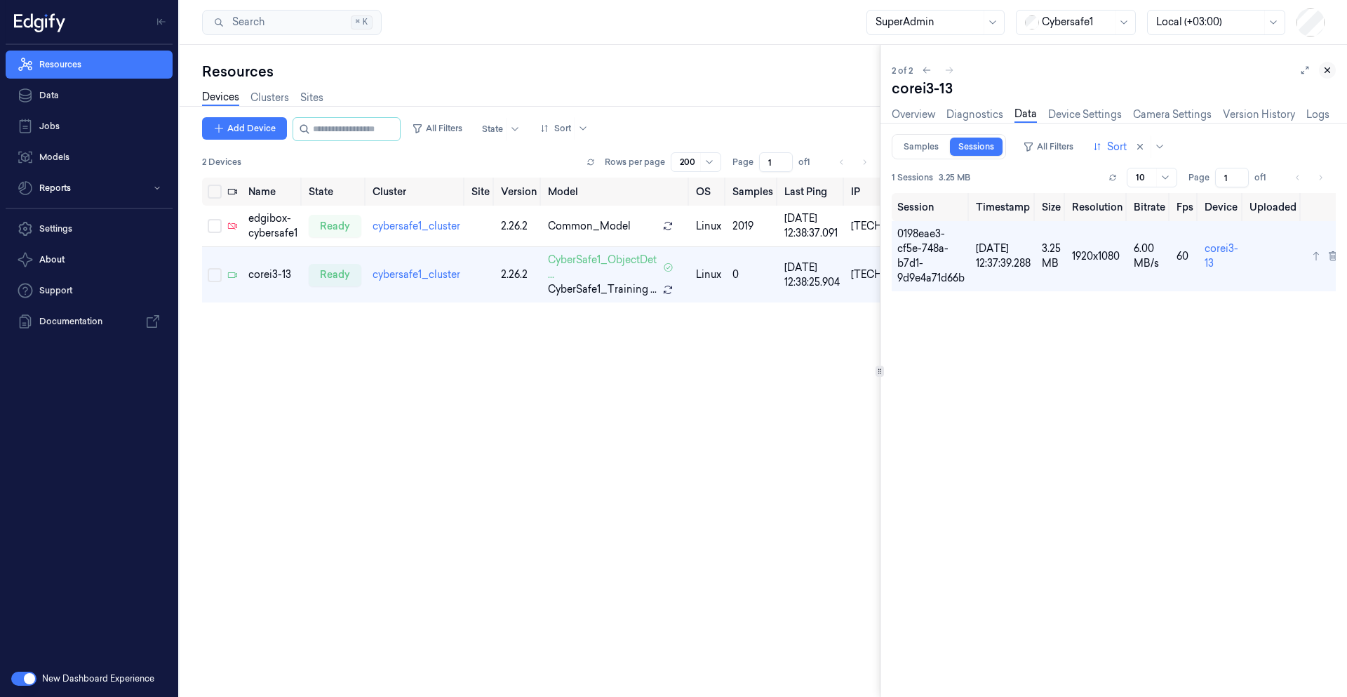
click at [1329, 73] on icon at bounding box center [1328, 70] width 10 height 10
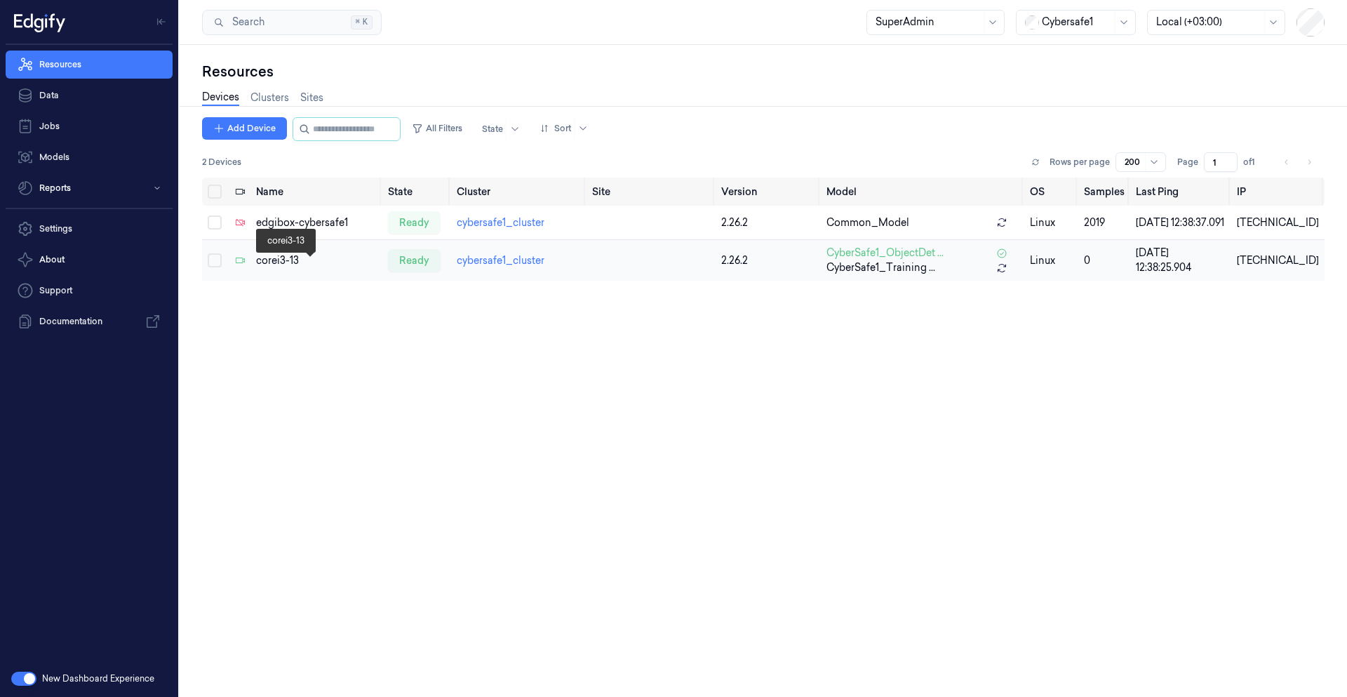
click at [281, 268] on div "corei3-13" at bounding box center [316, 260] width 121 height 15
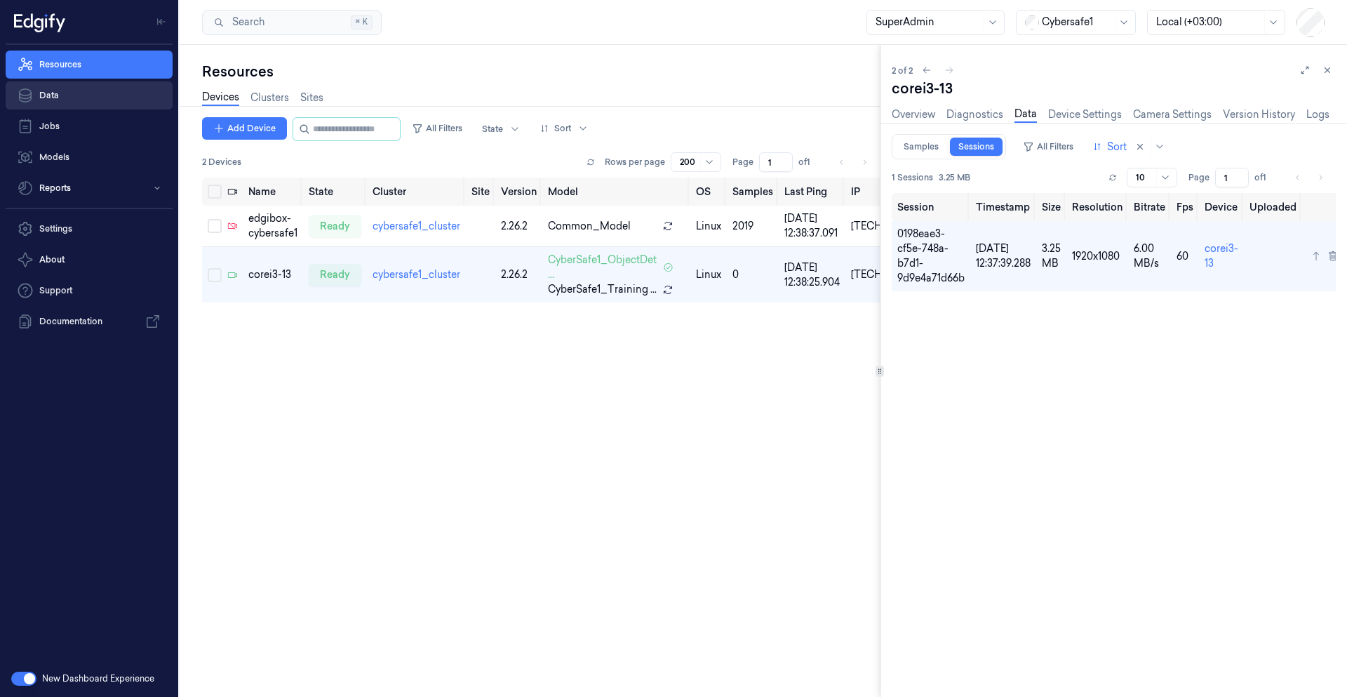
click at [88, 102] on link "Data" at bounding box center [89, 95] width 167 height 28
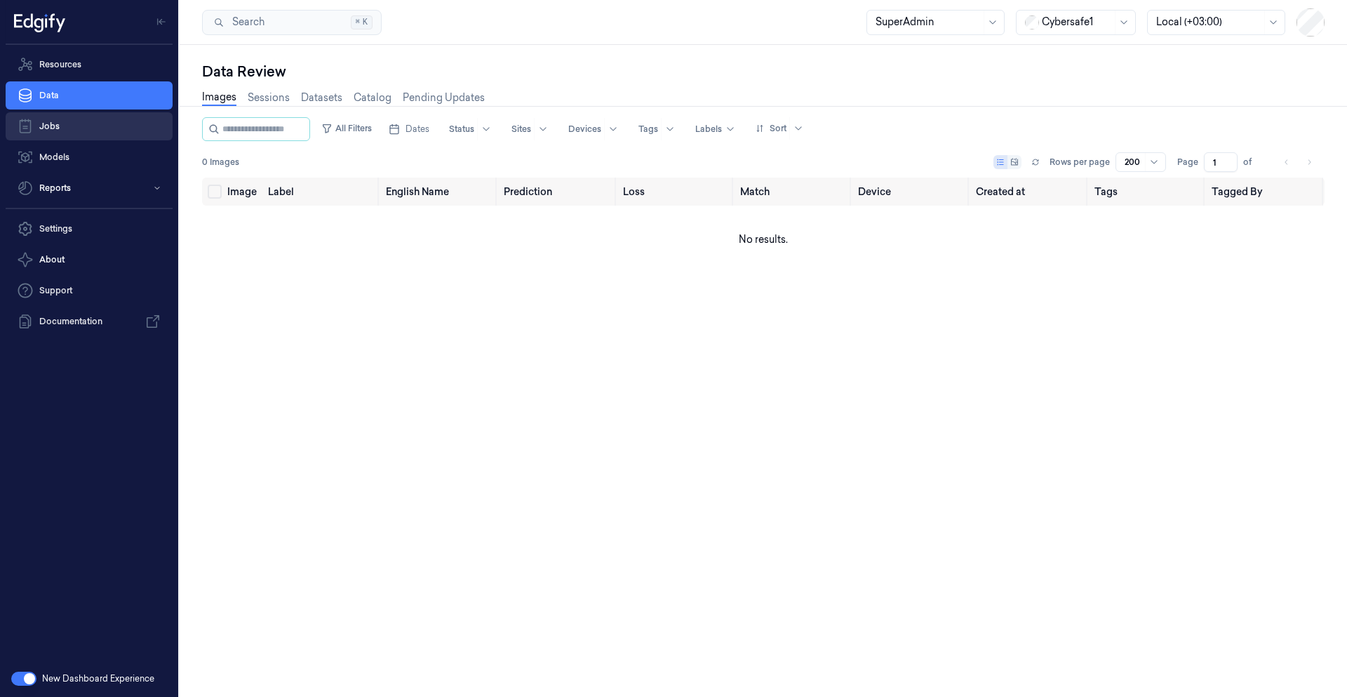
click at [49, 129] on link "Jobs" at bounding box center [89, 126] width 167 height 28
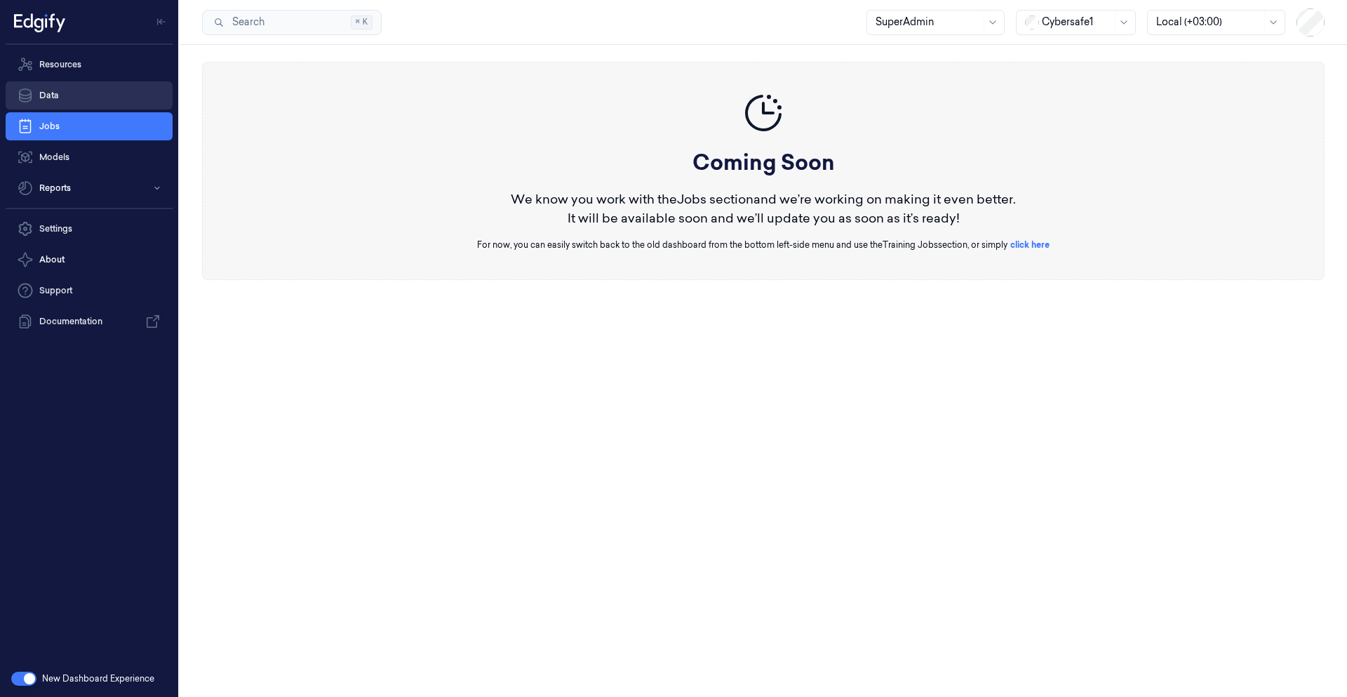
click at [80, 86] on link "Data" at bounding box center [89, 95] width 167 height 28
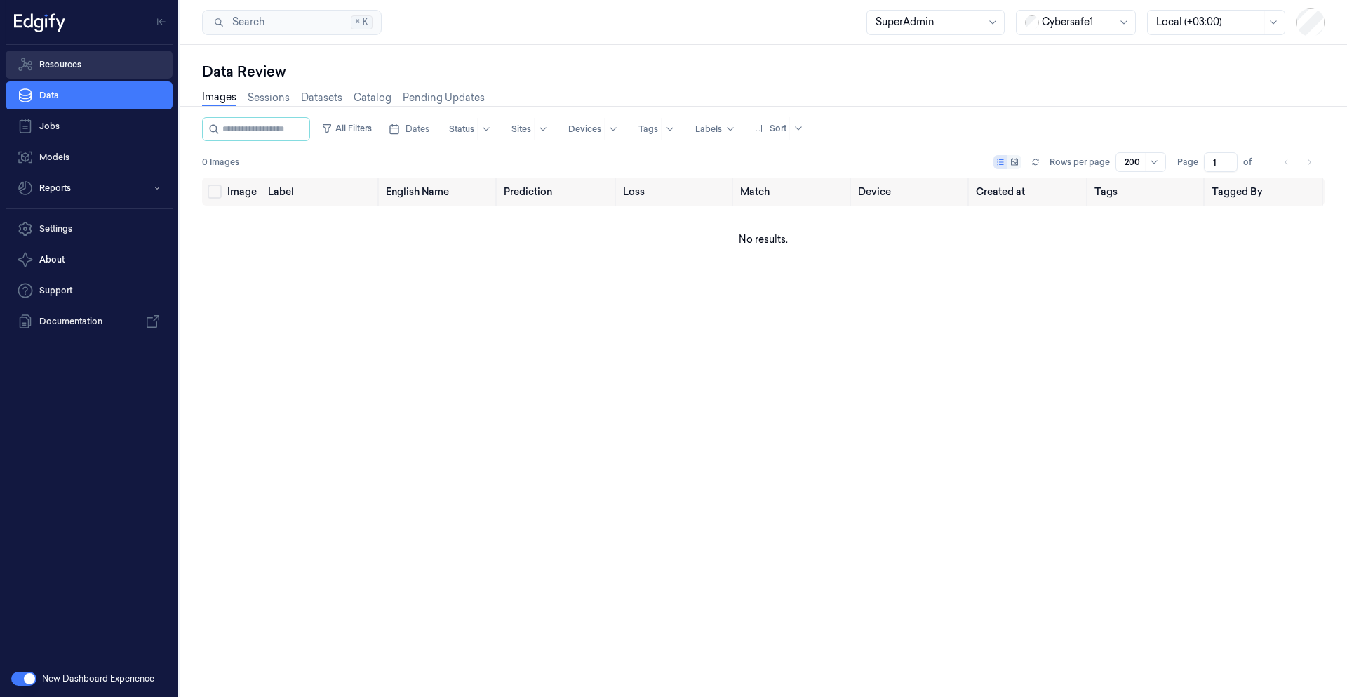
click at [90, 72] on link "Resources" at bounding box center [89, 65] width 167 height 28
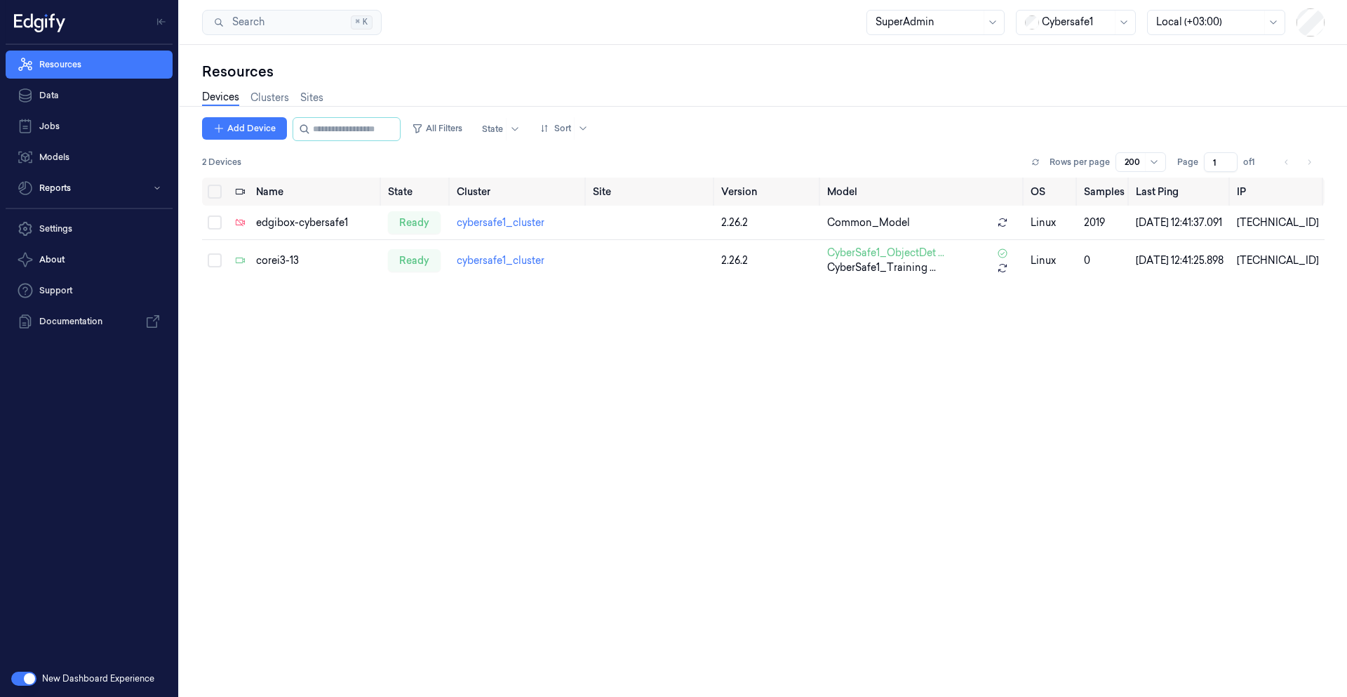
click at [247, 93] on div "Devices Clusters Sites" at bounding box center [262, 98] width 121 height 16
click at [262, 94] on link "Clusters" at bounding box center [270, 98] width 39 height 16
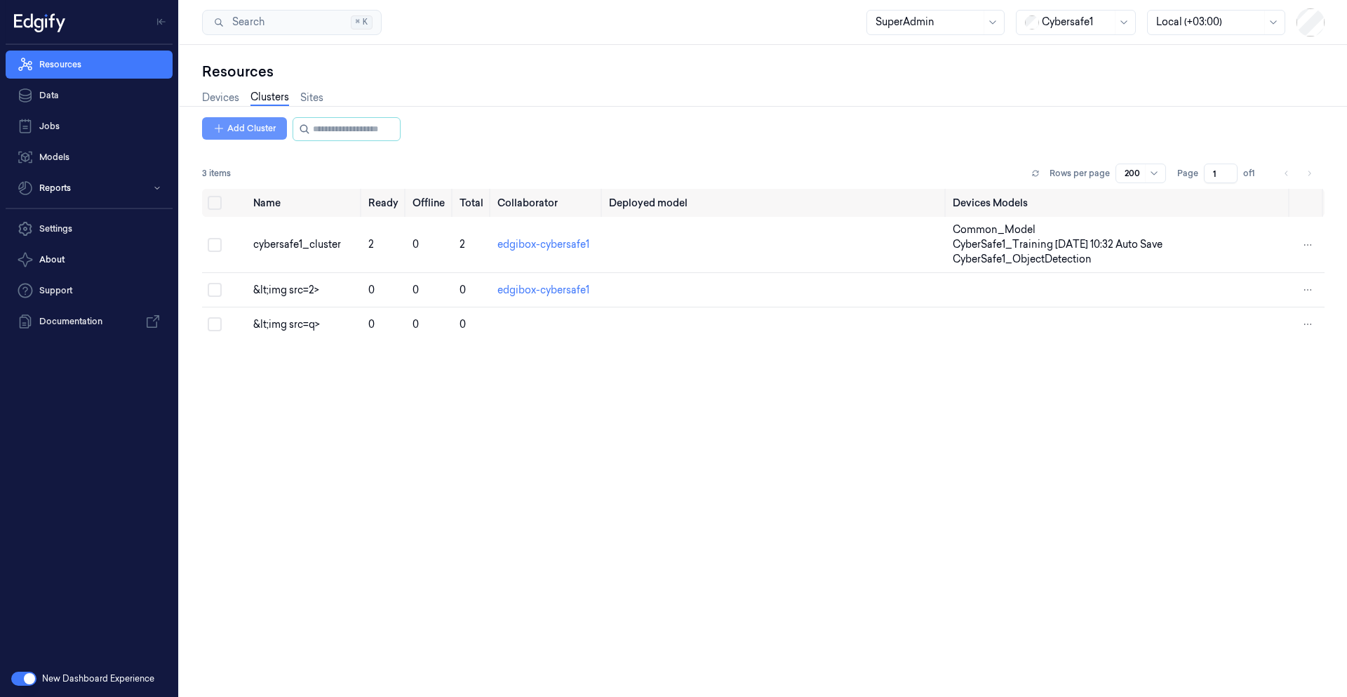
click at [253, 129] on button "Add Cluster" at bounding box center [244, 128] width 85 height 22
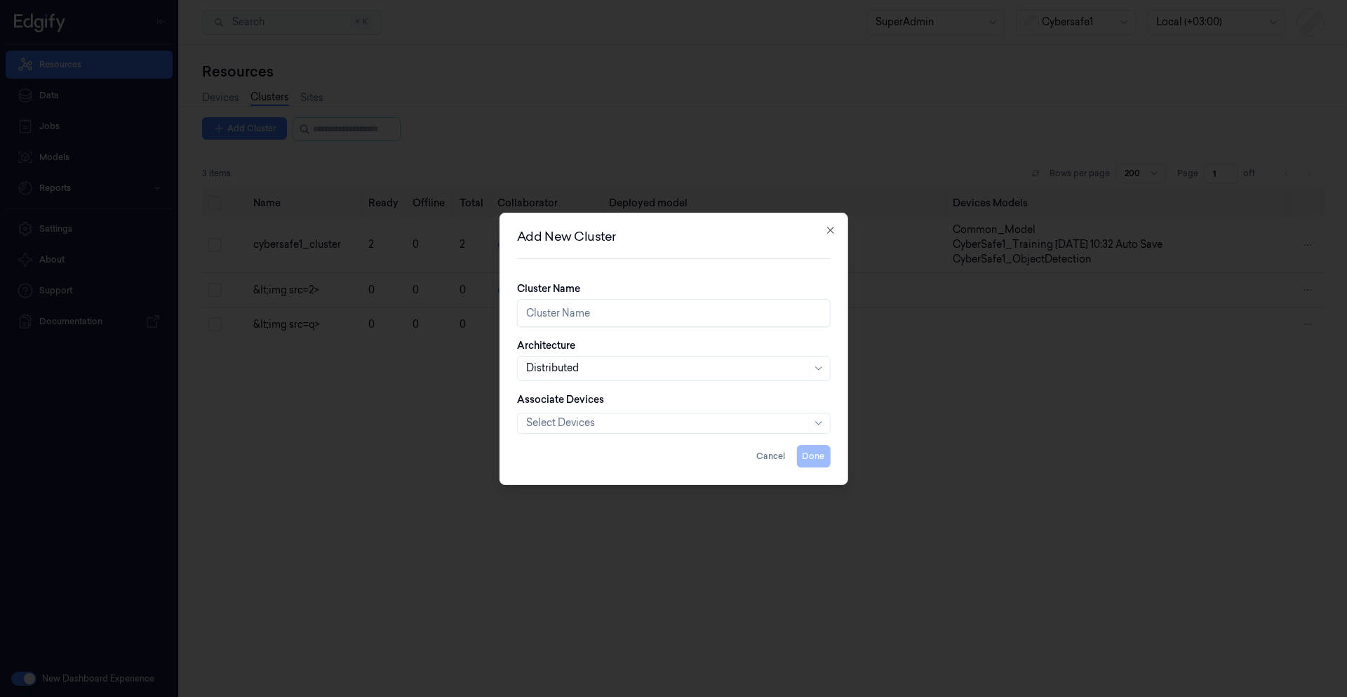
click at [594, 314] on input "Cluster Name" at bounding box center [674, 313] width 314 height 28
type input "C"
type input "cybersafe1_distributed_cluster"
click at [578, 424] on div at bounding box center [666, 422] width 281 height 15
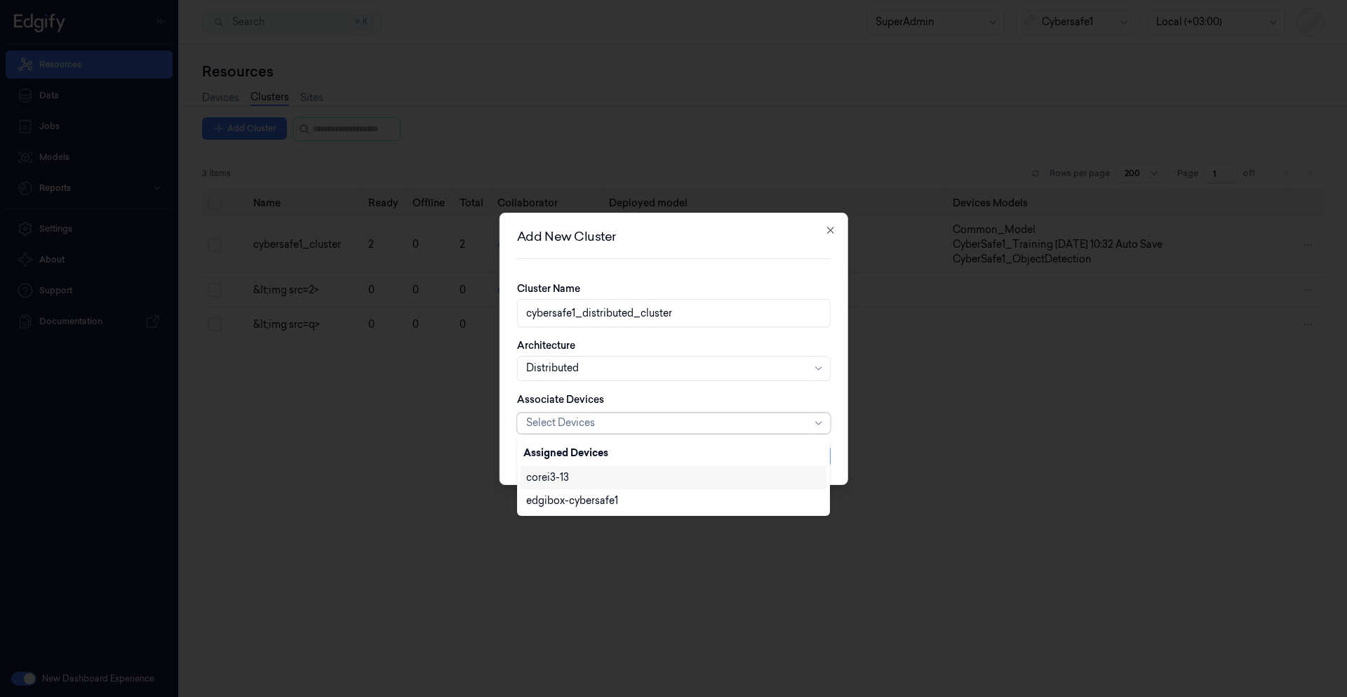
click at [583, 481] on div "corei3-13" at bounding box center [673, 477] width 295 height 15
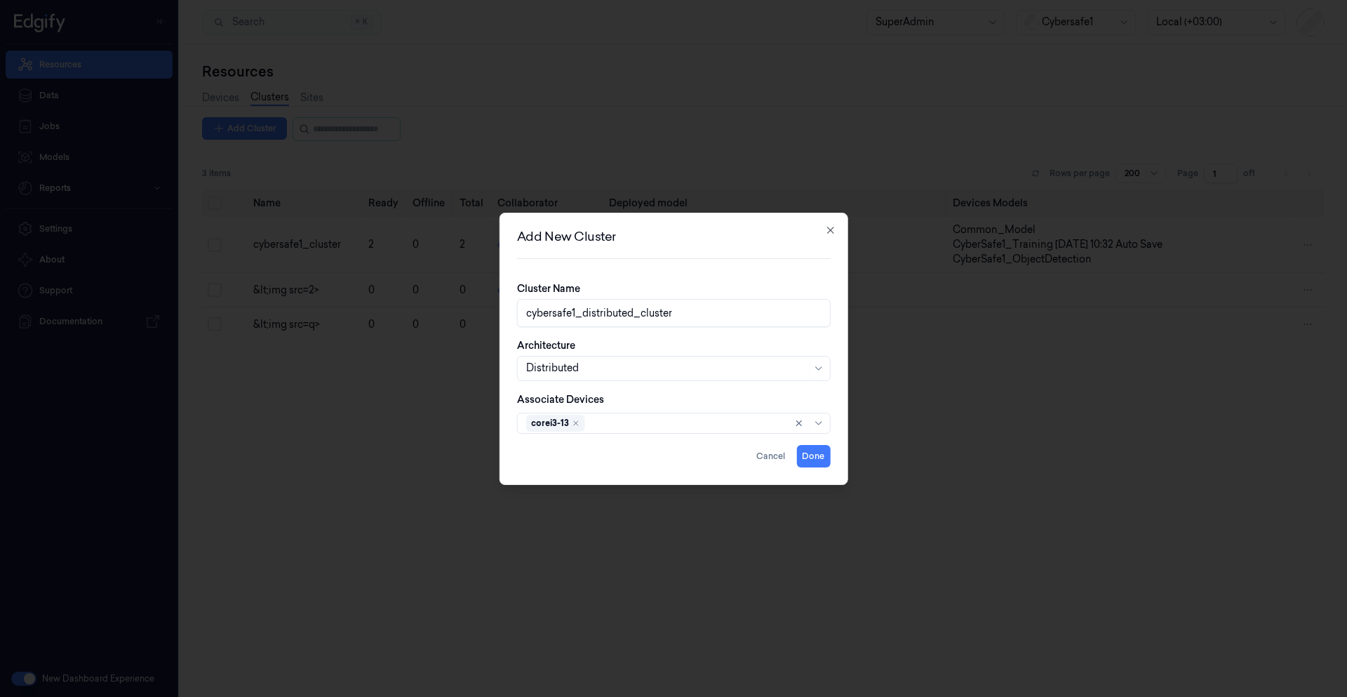
click at [840, 452] on div "Add New Cluster Cluster Name cybersafe1_distributed_cluster Architecture Distri…" at bounding box center [674, 349] width 349 height 272
click at [812, 455] on button "Done" at bounding box center [814, 456] width 34 height 22
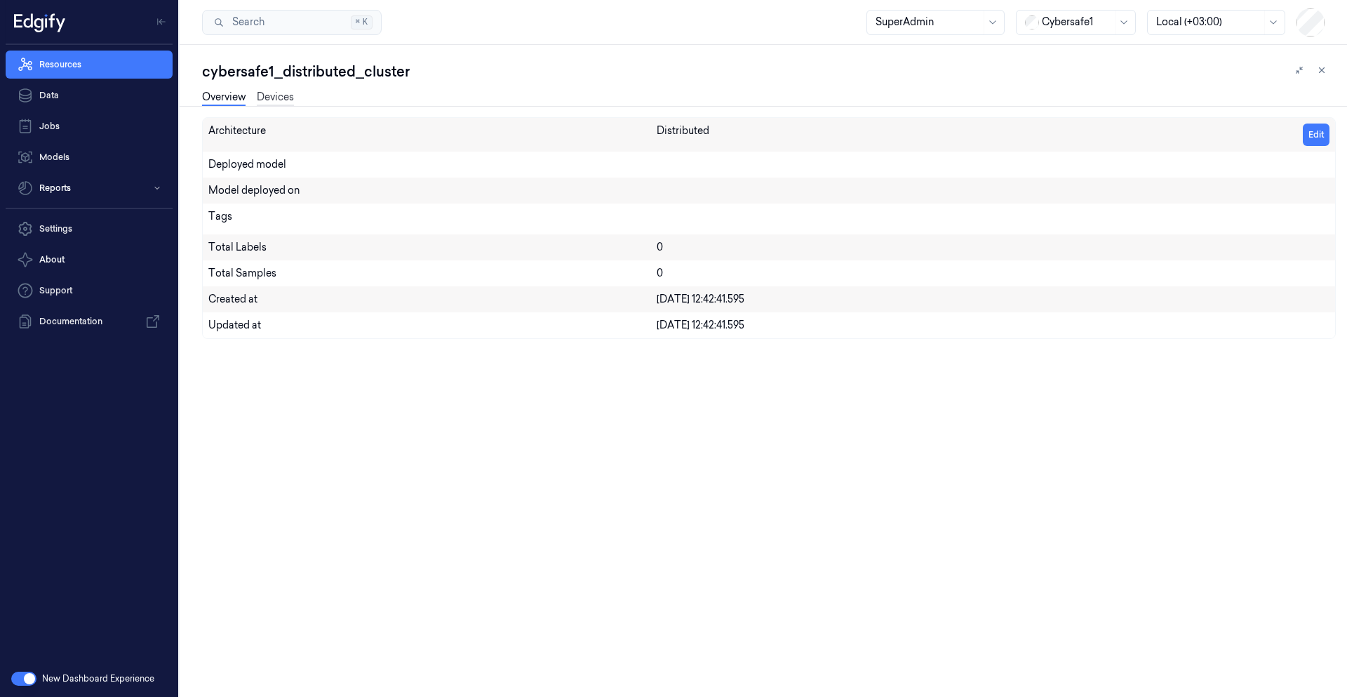
click at [280, 100] on link "Devices" at bounding box center [275, 98] width 37 height 16
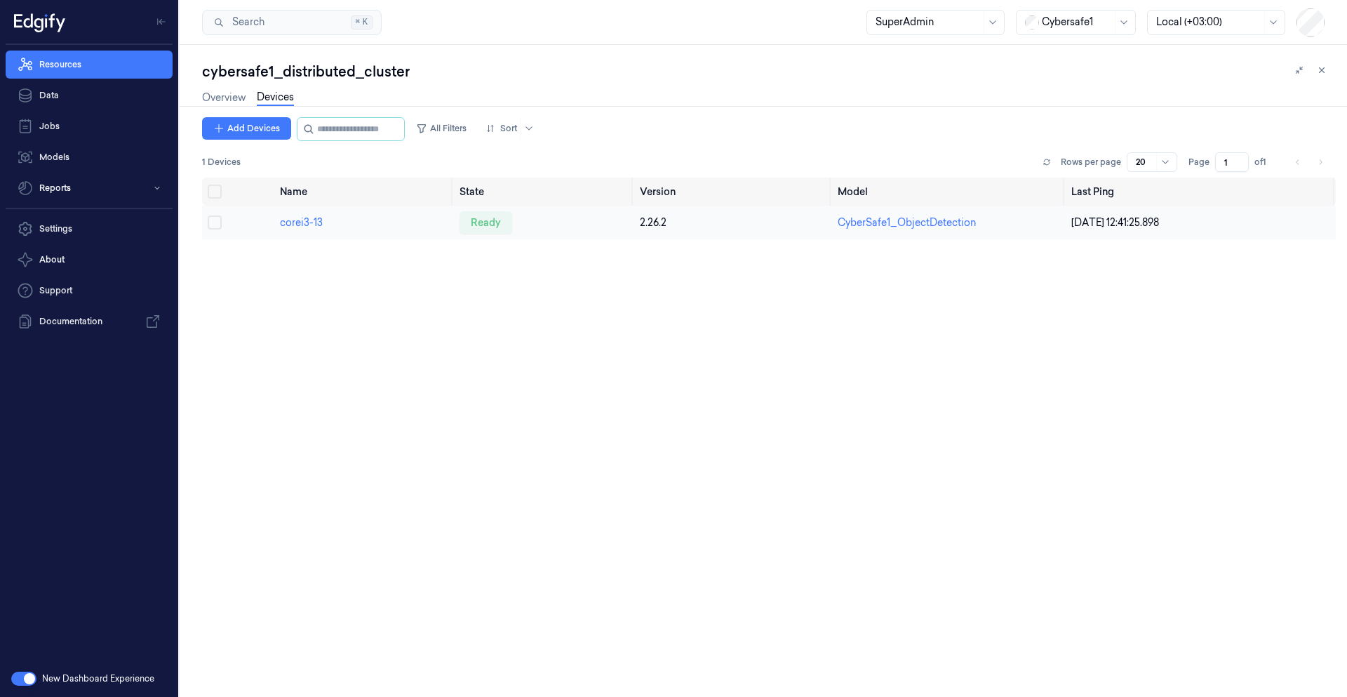
click at [304, 230] on td "corei3-13" at bounding box center [364, 223] width 180 height 34
click at [311, 226] on link "corei3-13" at bounding box center [301, 222] width 43 height 13
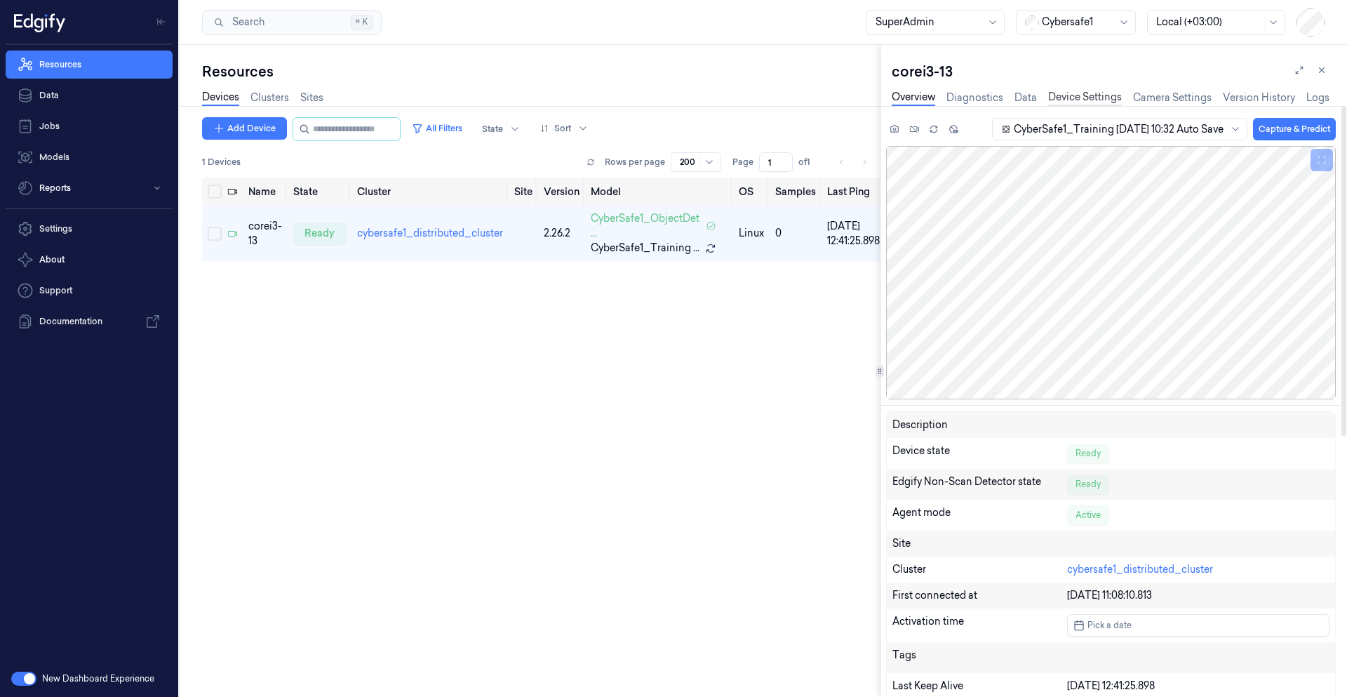
click at [1082, 96] on link "Device Settings" at bounding box center [1086, 98] width 74 height 16
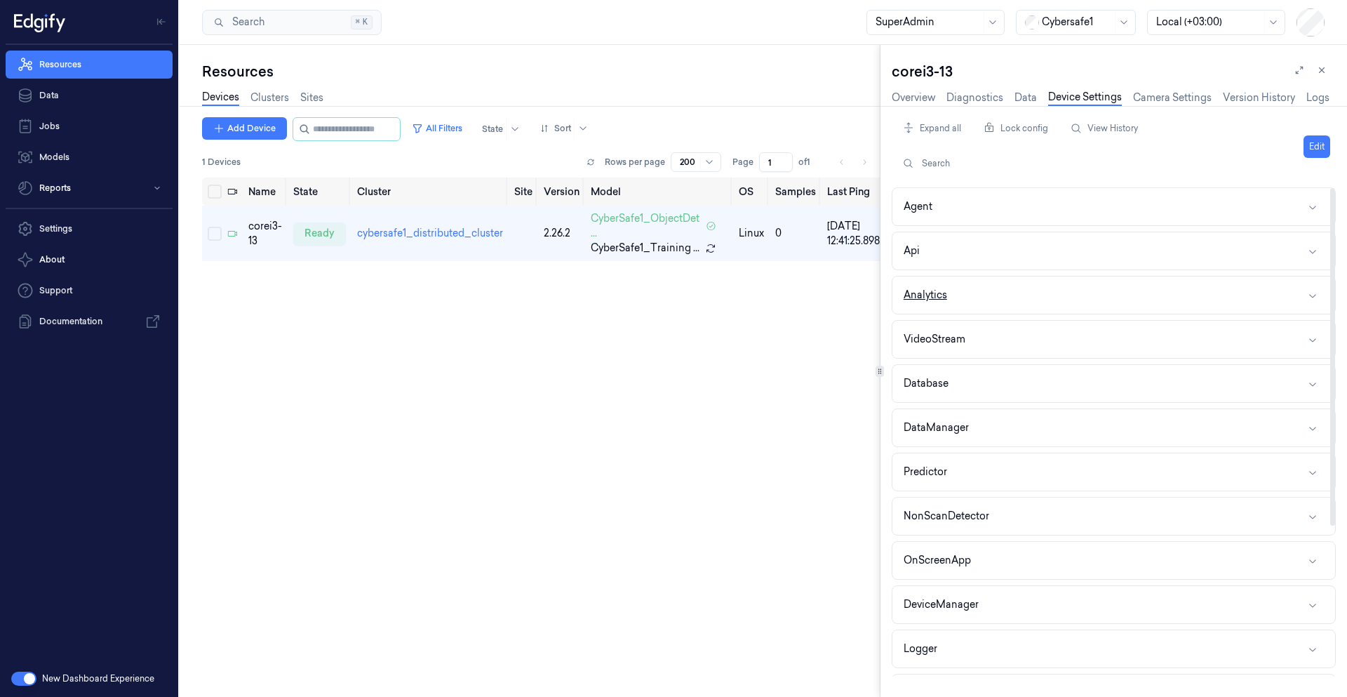
click at [976, 293] on button "Analytics" at bounding box center [1114, 295] width 443 height 37
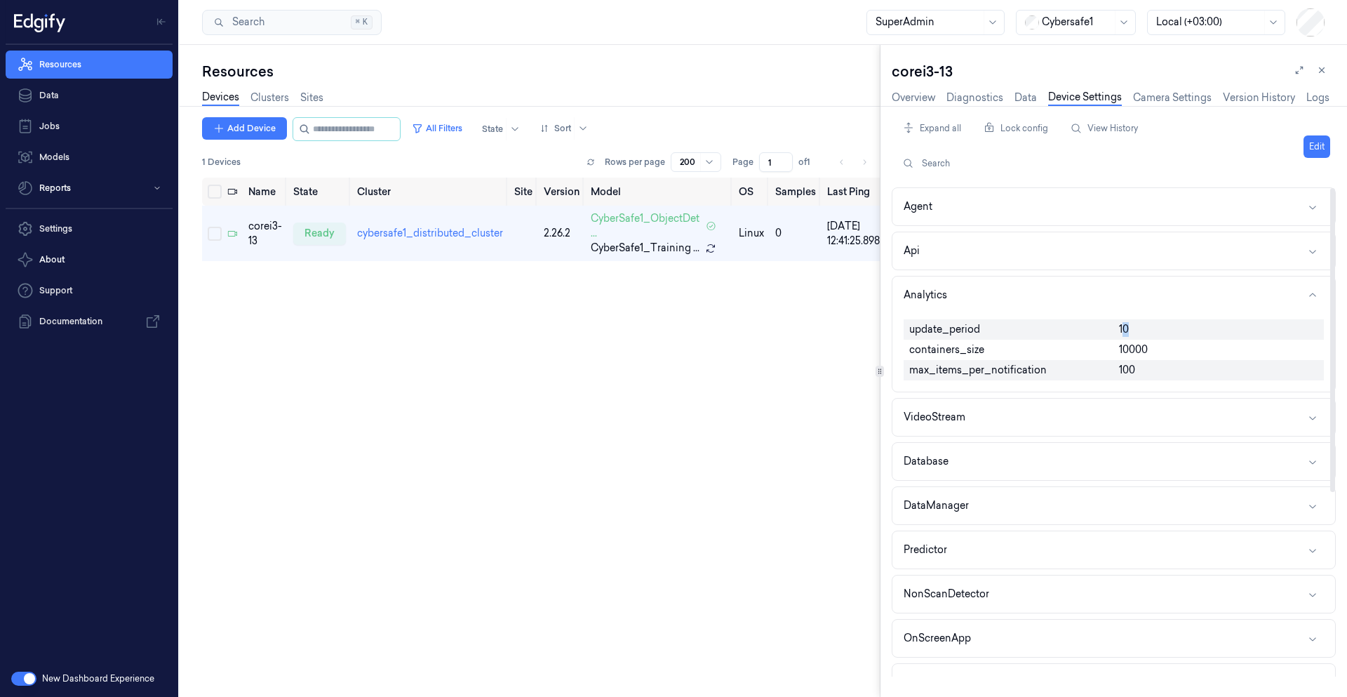
drag, startPoint x: 1121, startPoint y: 332, endPoint x: 1141, endPoint y: 330, distance: 19.8
click at [1141, 330] on div "10" at bounding box center [1219, 329] width 211 height 20
drag, startPoint x: 1105, startPoint y: 351, endPoint x: 1159, endPoint y: 351, distance: 53.3
click at [1159, 351] on div "update_period 10 containers_size 10000 max_items_per_notification 100" at bounding box center [1114, 350] width 420 height 72
drag, startPoint x: 1113, startPoint y: 370, endPoint x: 1148, endPoint y: 367, distance: 35.2
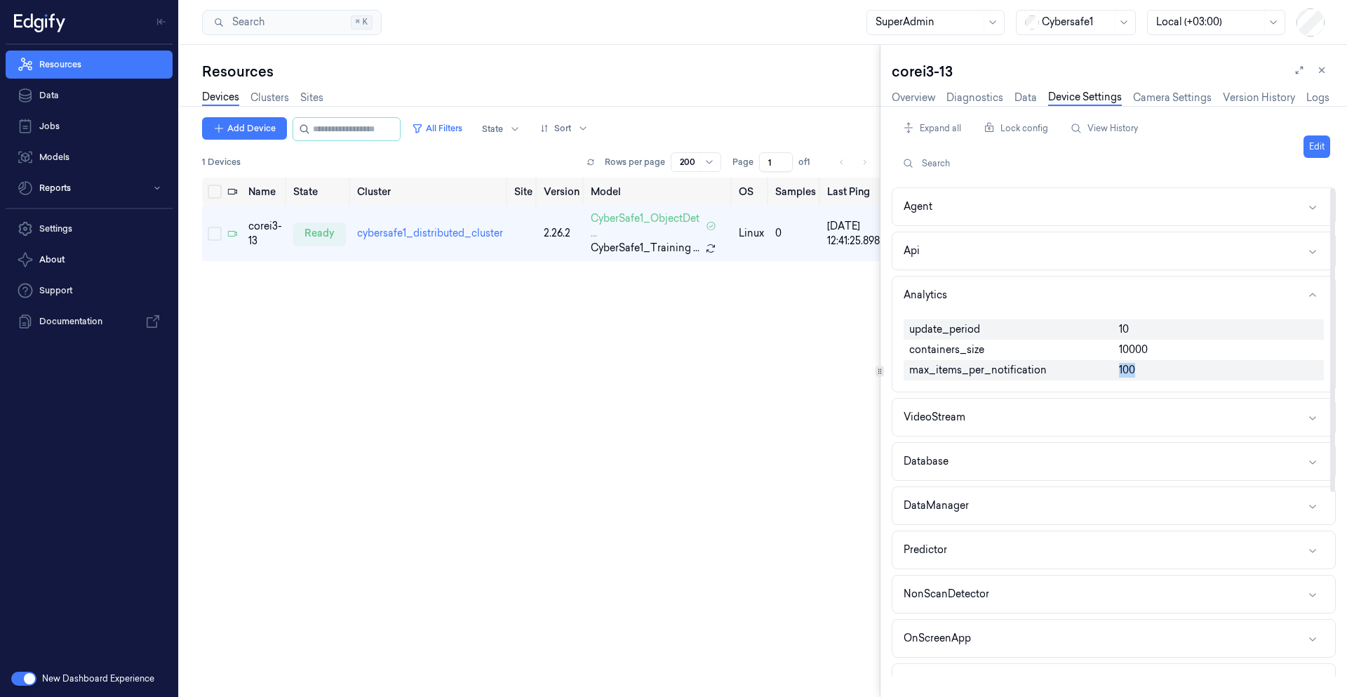
click at [1148, 367] on div "update_period 10 containers_size 10000 max_items_per_notification 100" at bounding box center [1114, 350] width 420 height 72
click at [1120, 331] on span "10" at bounding box center [1124, 329] width 10 height 15
click at [968, 215] on button "Agent" at bounding box center [1114, 206] width 443 height 37
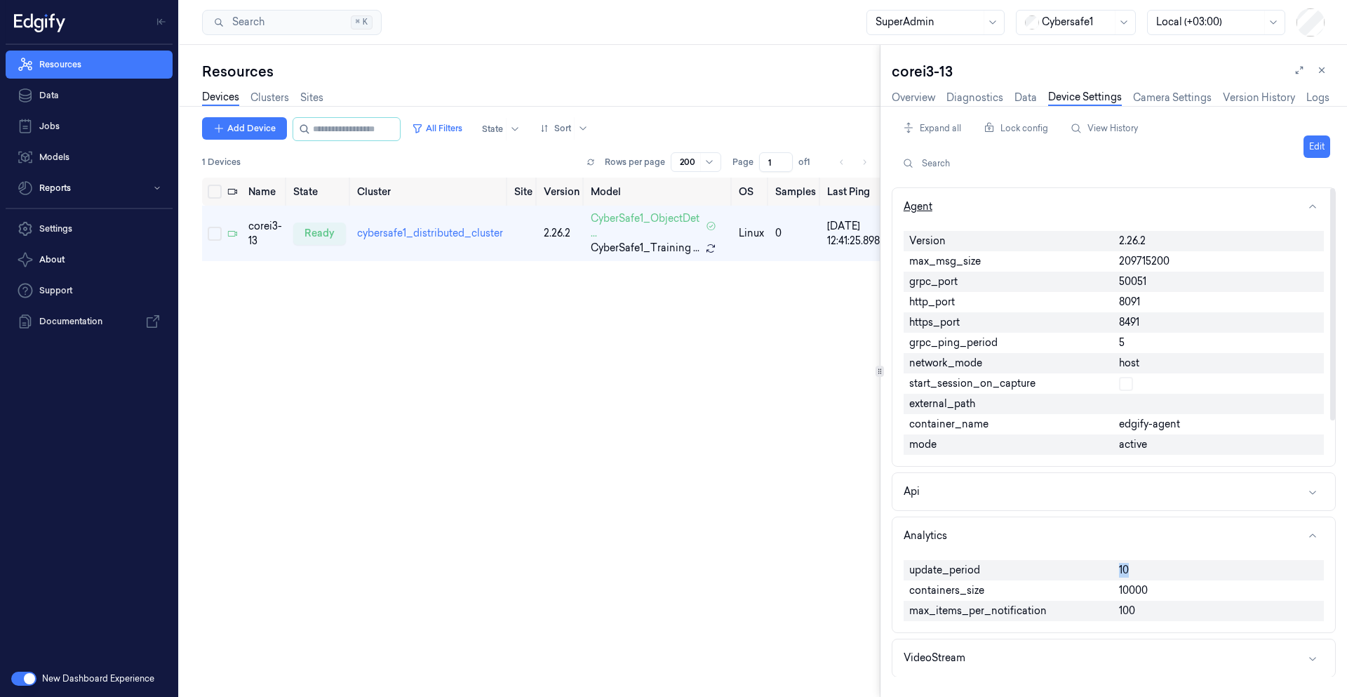
click at [971, 213] on button "Agent" at bounding box center [1114, 206] width 443 height 37
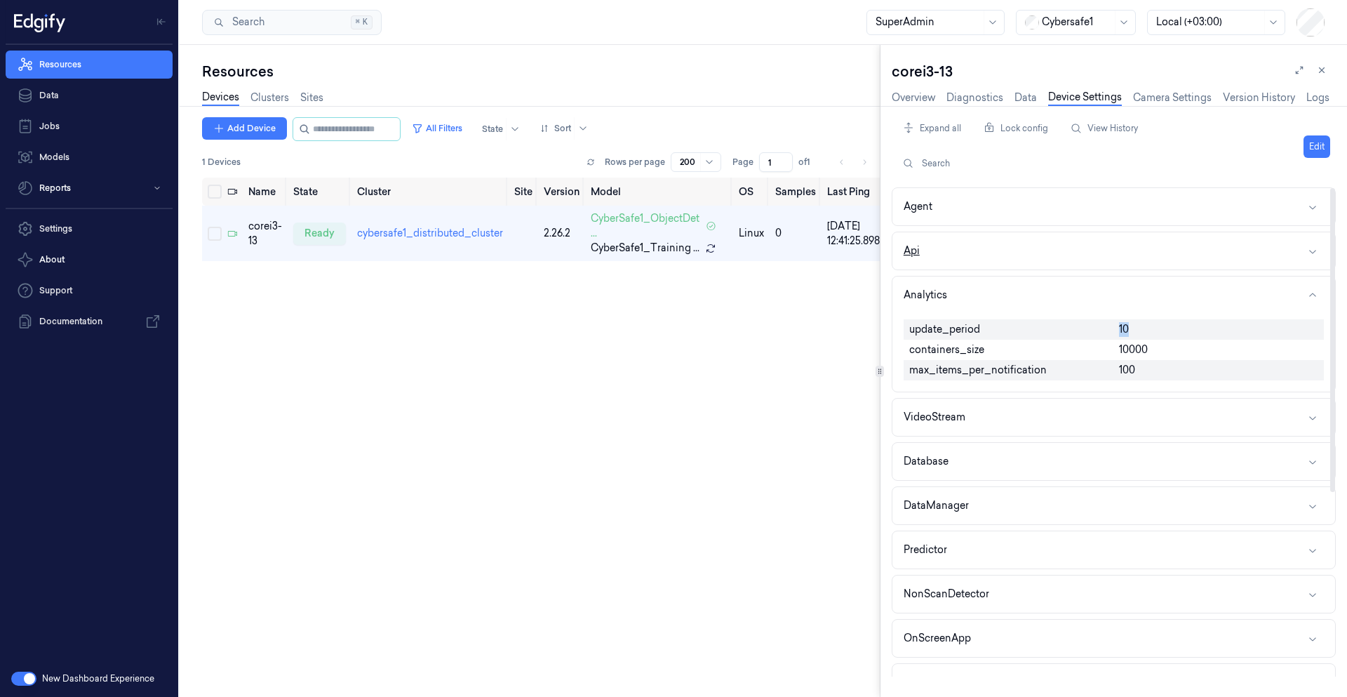
click at [966, 255] on button "Api" at bounding box center [1114, 250] width 443 height 37
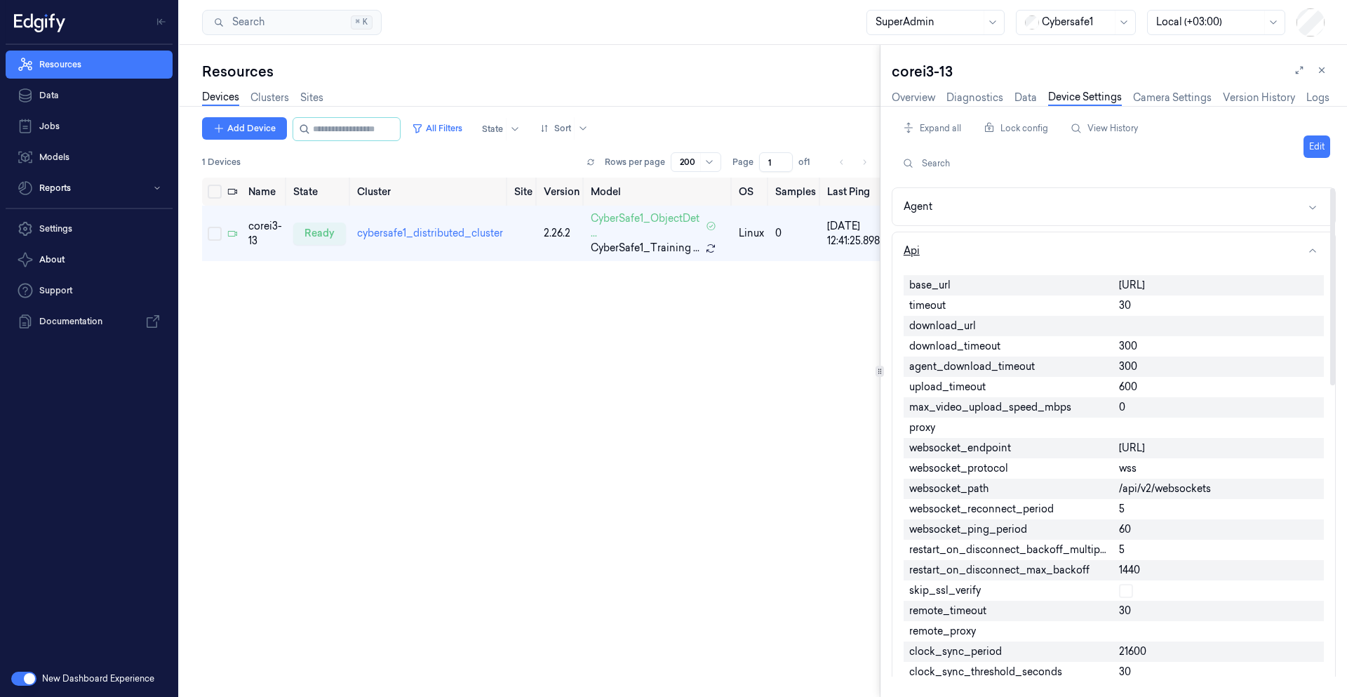
click at [988, 264] on button "Api" at bounding box center [1114, 250] width 443 height 37
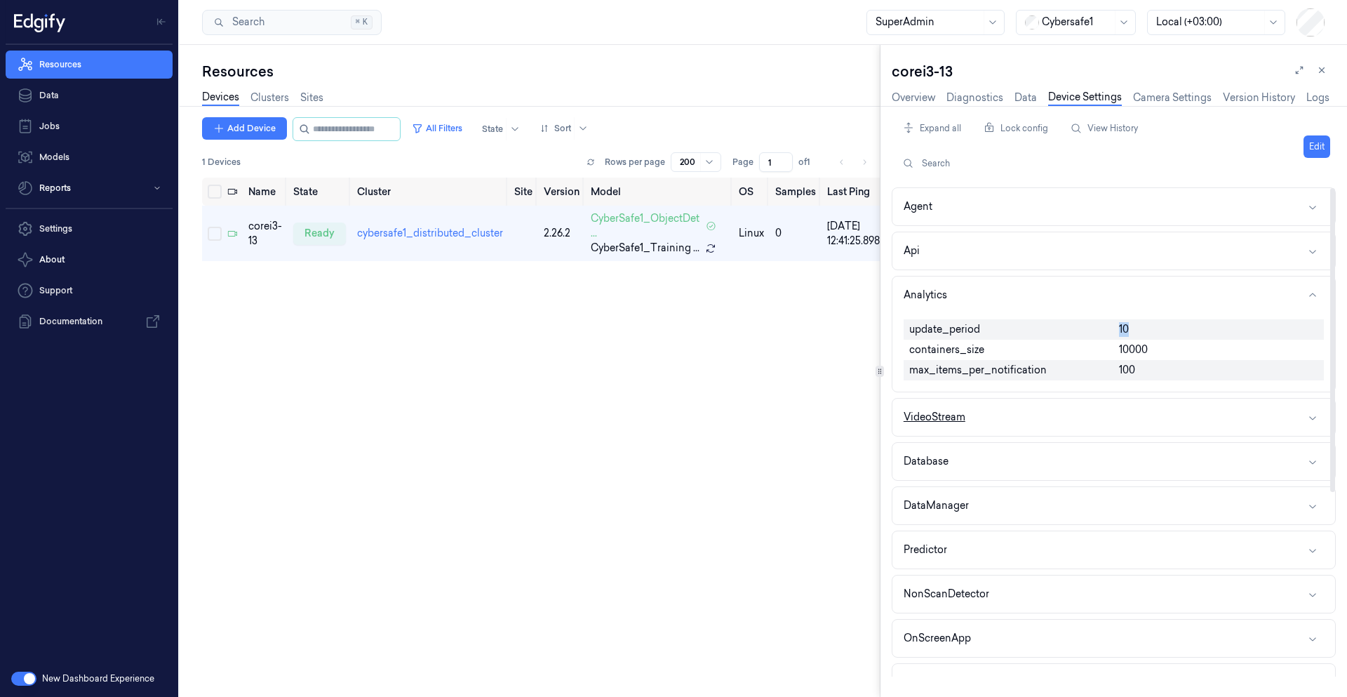
click at [1015, 424] on button "VideoStream" at bounding box center [1114, 417] width 443 height 37
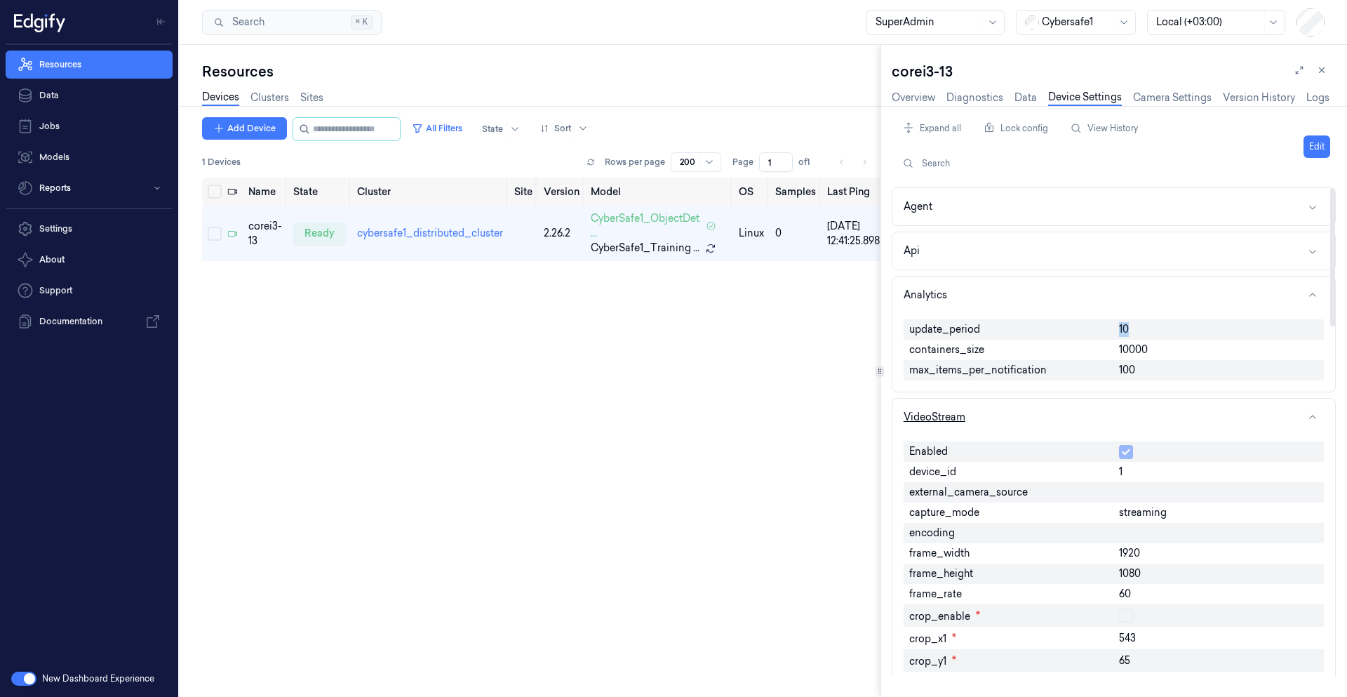
click at [1016, 421] on button "VideoStream" at bounding box center [1114, 417] width 443 height 37
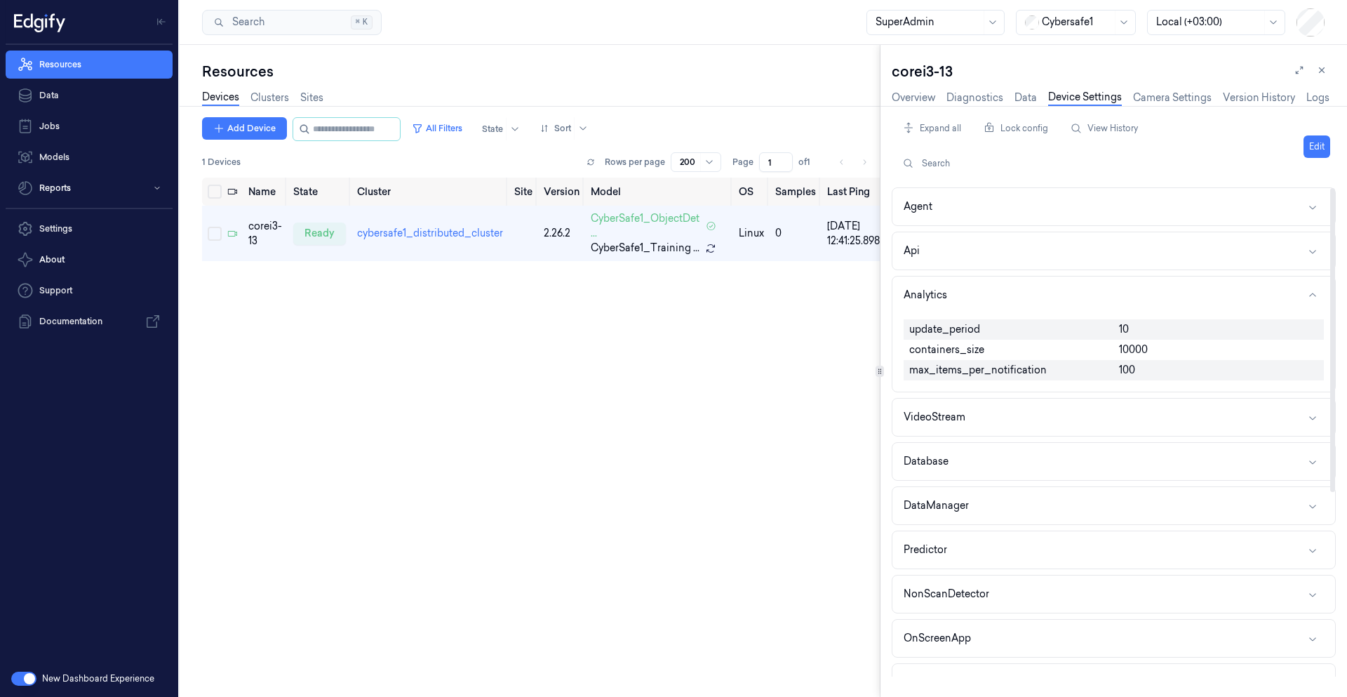
click at [945, 333] on span "update_period" at bounding box center [945, 329] width 71 height 15
click at [943, 344] on span "containers_size" at bounding box center [947, 349] width 75 height 15
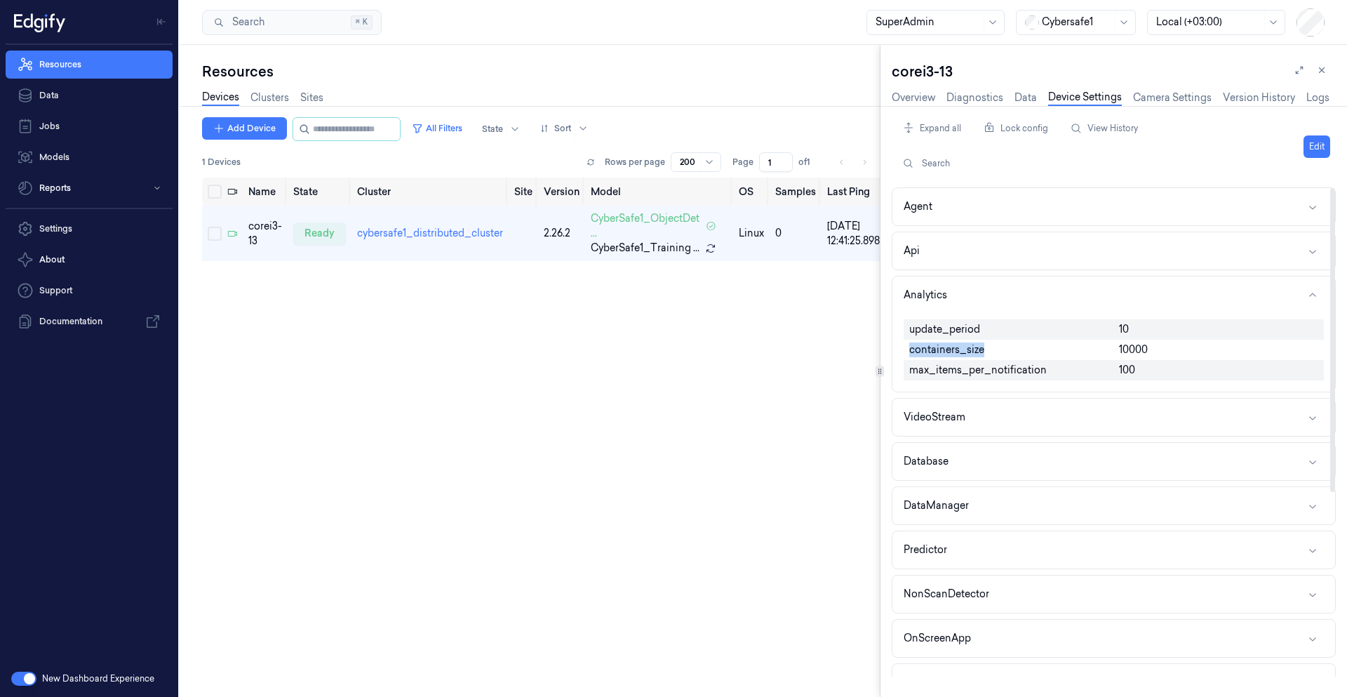
click at [943, 344] on span "containers_size" at bounding box center [947, 349] width 75 height 15
click at [961, 377] on span "max_items_per_notification" at bounding box center [979, 370] width 138 height 15
click at [947, 347] on span "containers_size" at bounding box center [947, 349] width 75 height 15
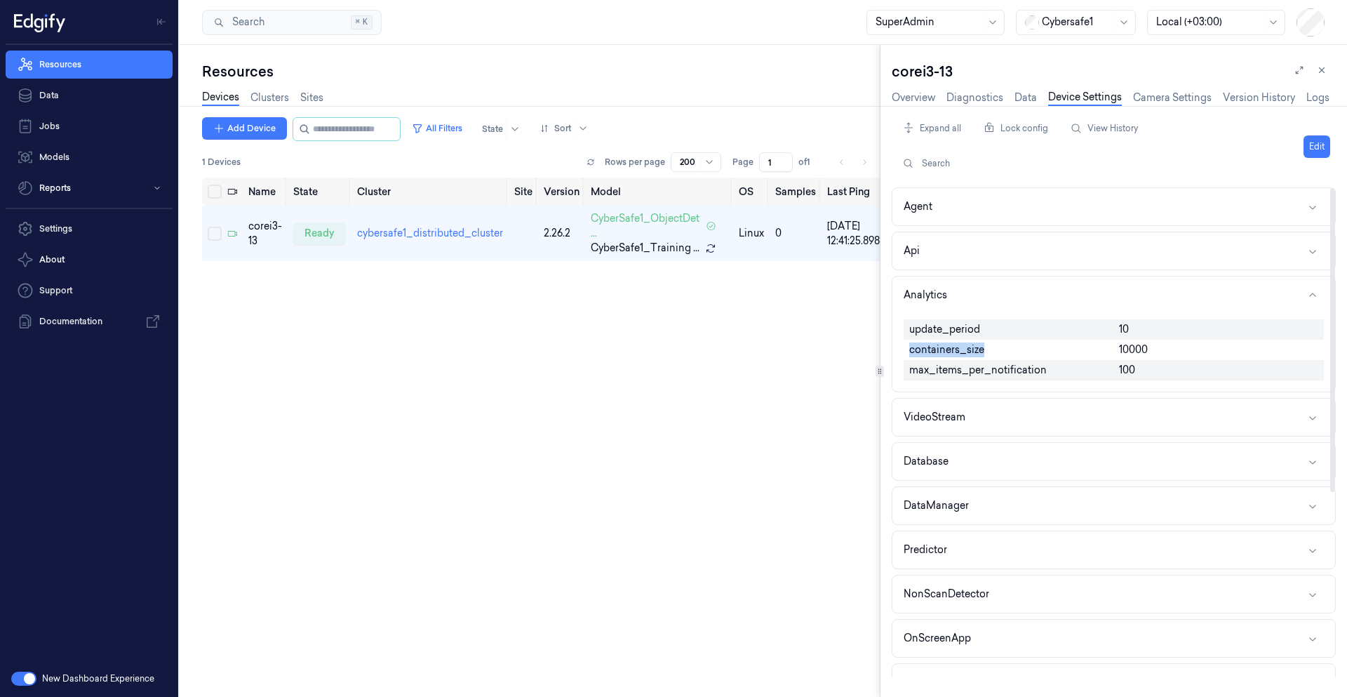
click at [947, 347] on span "containers_size" at bounding box center [947, 349] width 75 height 15
click at [949, 335] on span "update_period" at bounding box center [945, 329] width 71 height 15
click at [1022, 102] on link "Data" at bounding box center [1026, 98] width 22 height 16
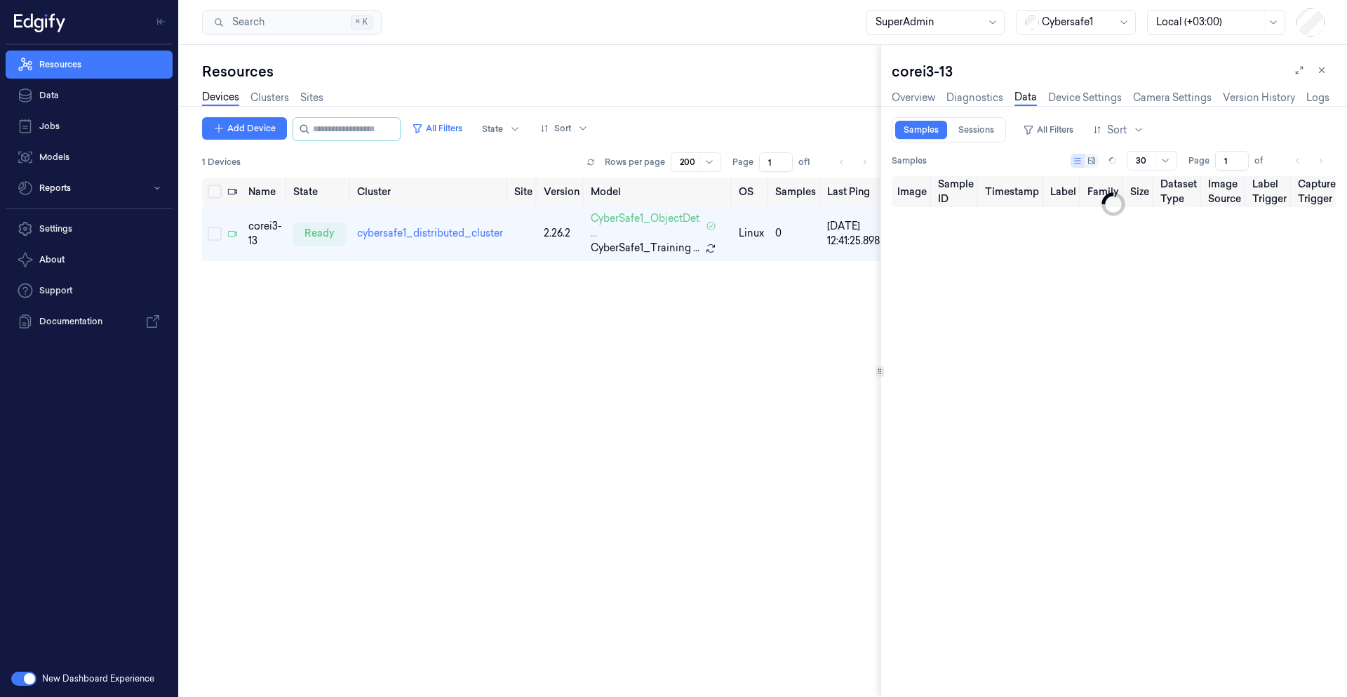
type input "0"
click at [976, 134] on link "Sessions" at bounding box center [976, 130] width 53 height 18
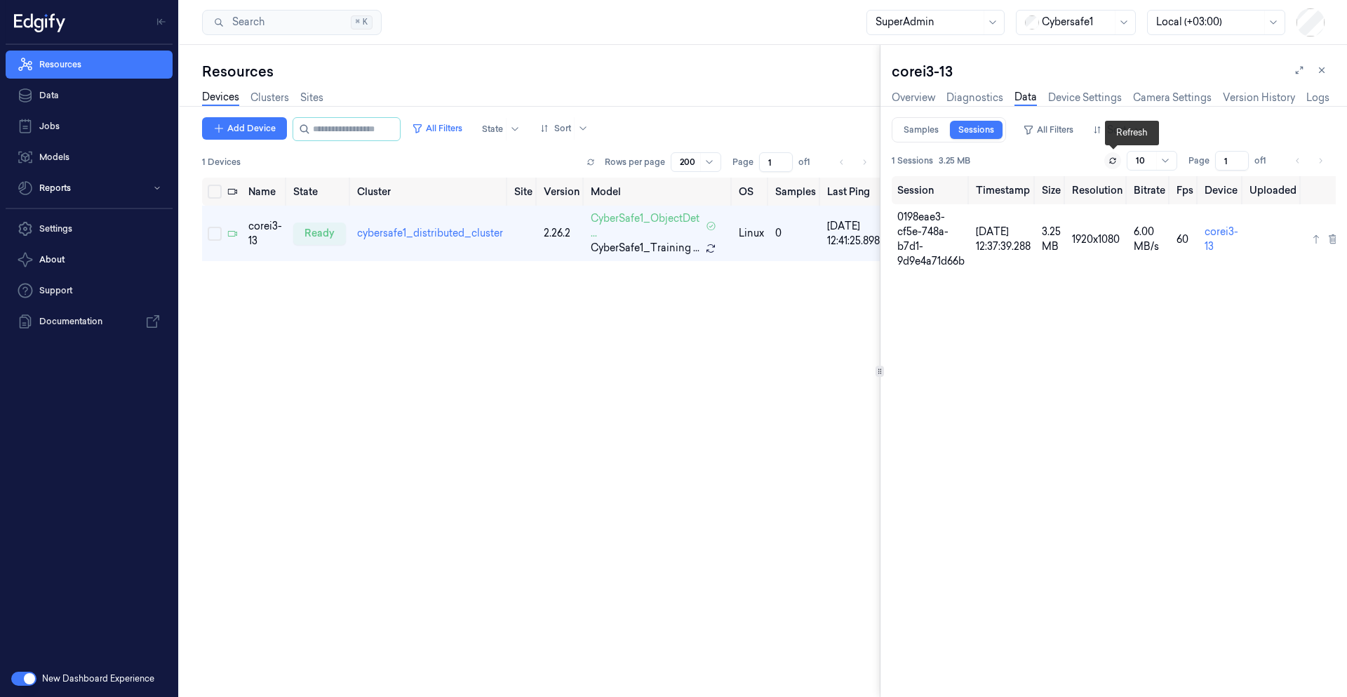
click at [1112, 162] on icon at bounding box center [1113, 162] width 6 height 2
click at [1112, 162] on icon at bounding box center [1113, 160] width 7 height 7
click at [426, 226] on td "cybersafe1_distributed_cluster" at bounding box center [430, 233] width 157 height 55
click at [420, 240] on td "cybersafe1_distributed_cluster" at bounding box center [430, 233] width 157 height 55
click at [426, 234] on link "cybersafe1_distributed_cluster" at bounding box center [430, 233] width 146 height 13
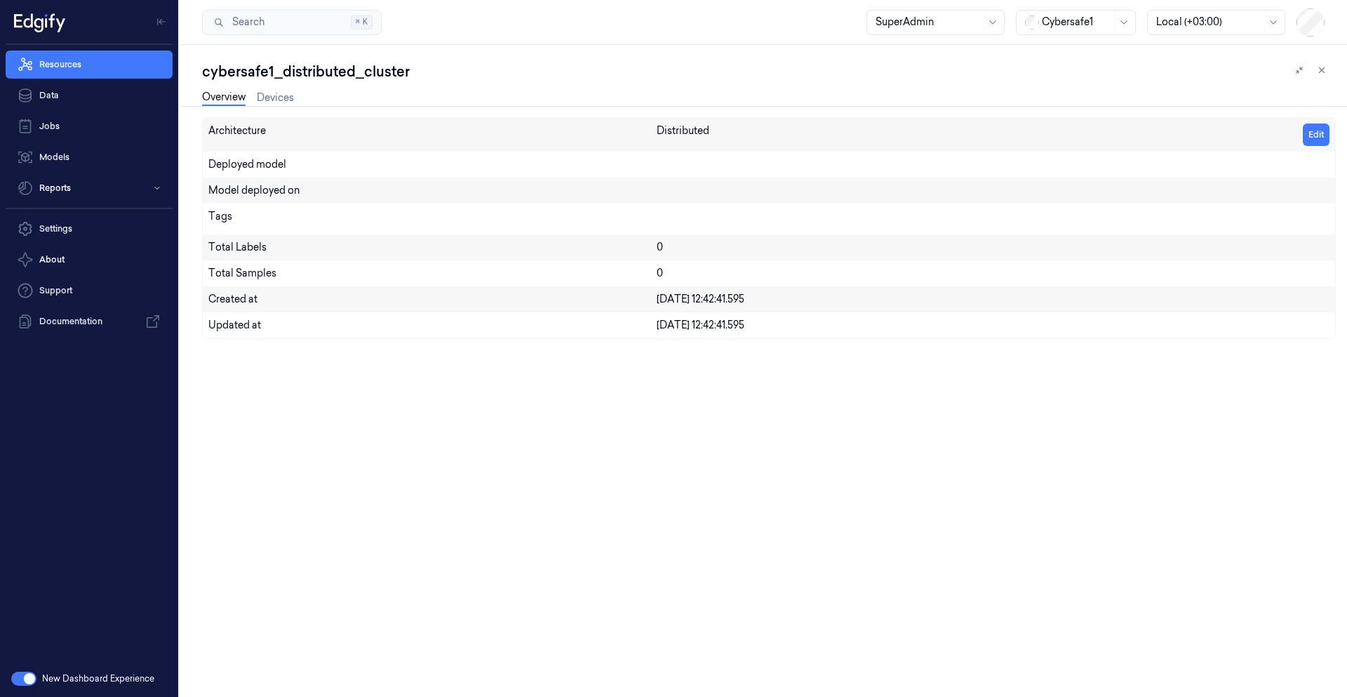
drag, startPoint x: 657, startPoint y: 132, endPoint x: 700, endPoint y: 131, distance: 43.5
click at [665, 131] on div "Distributed" at bounding box center [683, 131] width 53 height 15
drag, startPoint x: 700, startPoint y: 131, endPoint x: 721, endPoint y: 136, distance: 20.9
click at [712, 135] on div "Distributed Edit" at bounding box center [993, 135] width 673 height 22
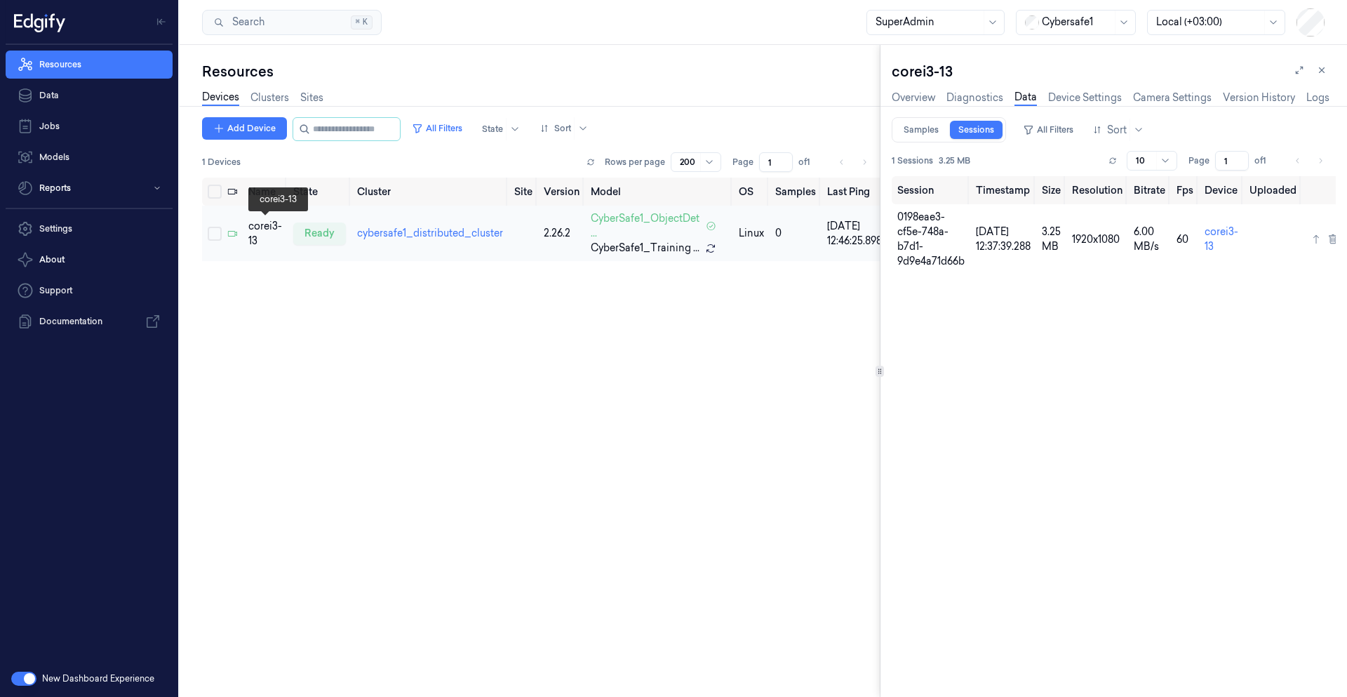
click at [258, 232] on div "corei3-13" at bounding box center [265, 233] width 34 height 29
click at [971, 100] on link "Diagnostics" at bounding box center [975, 98] width 57 height 16
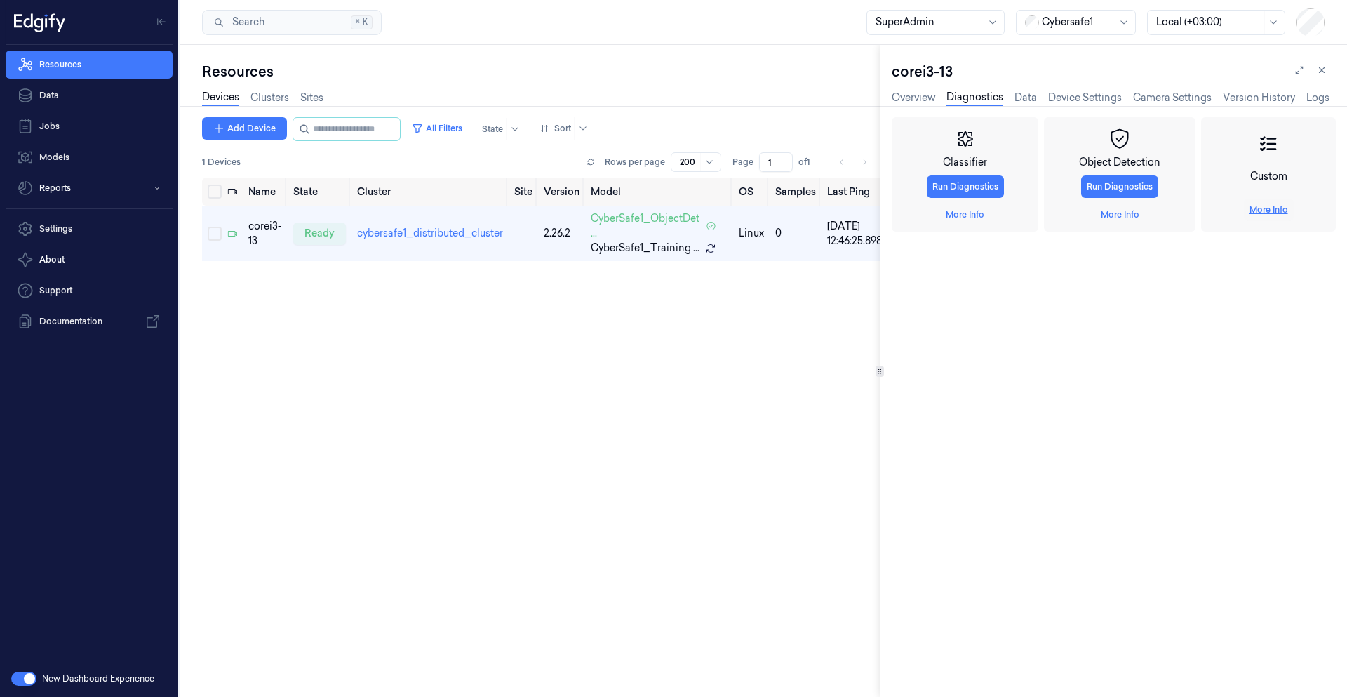
click at [1264, 213] on link "More Info" at bounding box center [1269, 210] width 39 height 13
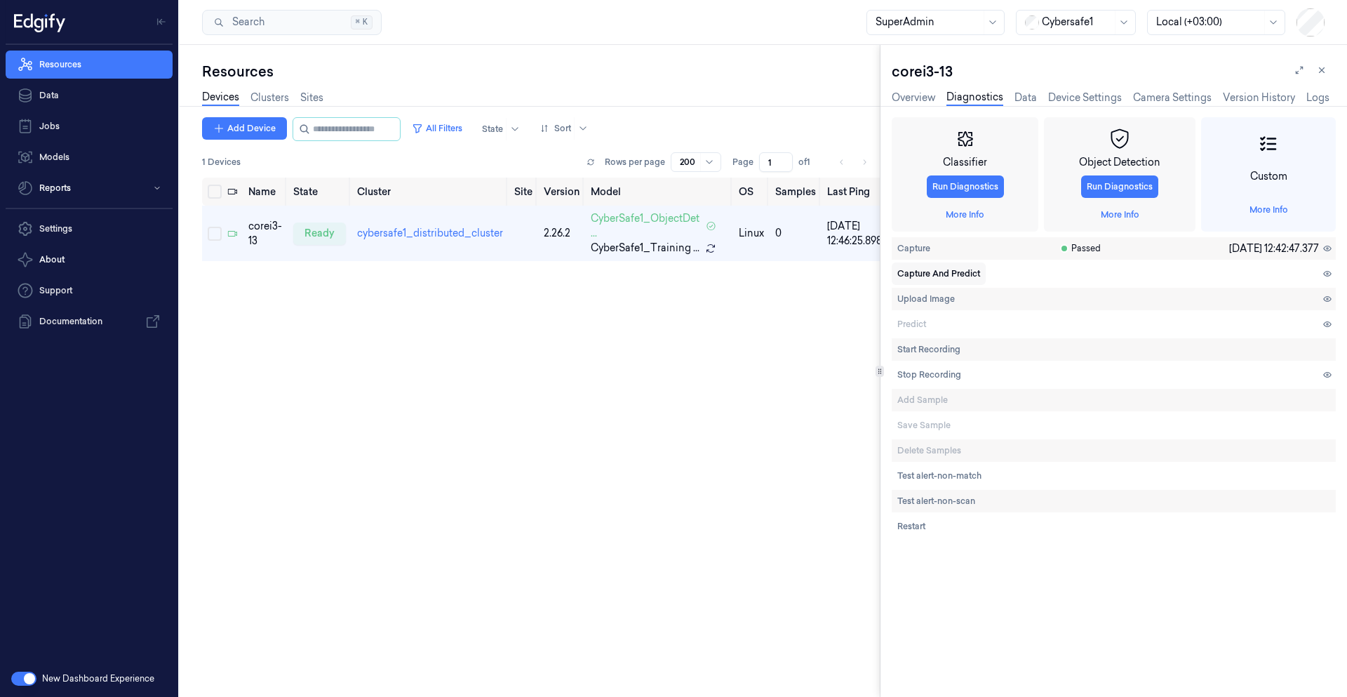
click at [947, 273] on span "Capture And Predict" at bounding box center [939, 273] width 83 height 13
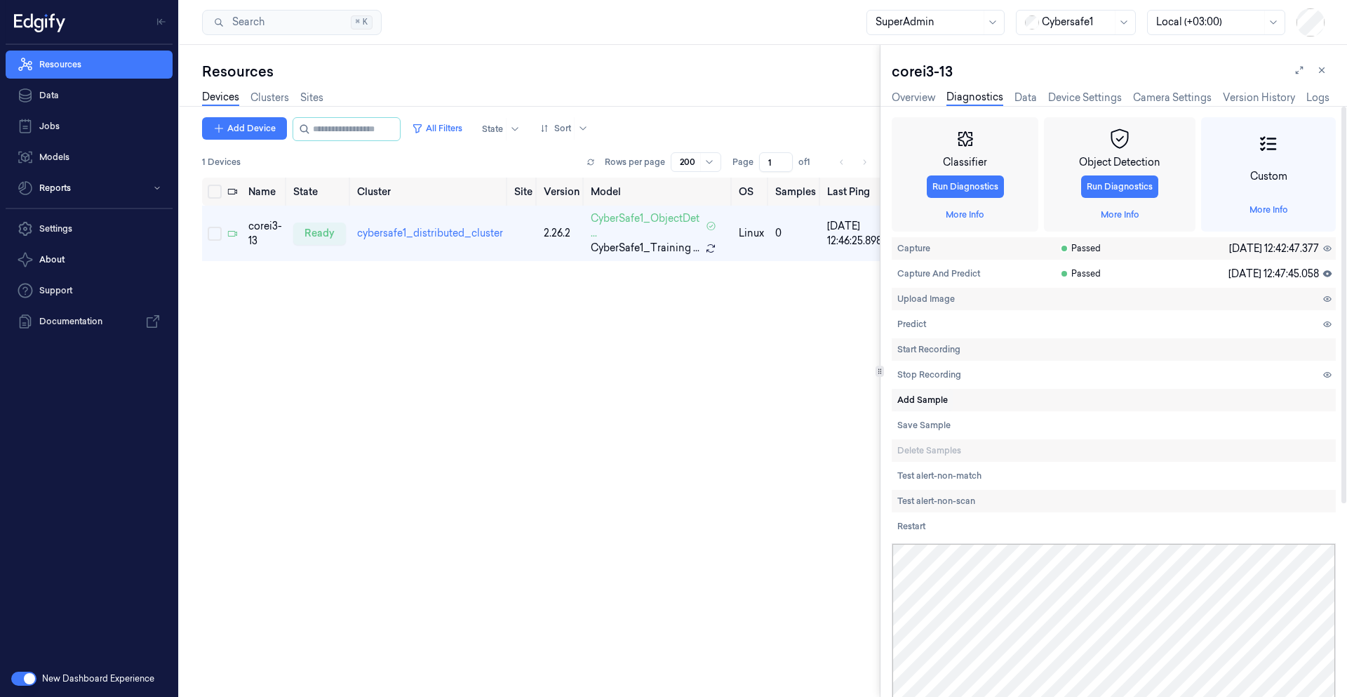
click at [928, 404] on span "Add Sample" at bounding box center [923, 400] width 51 height 13
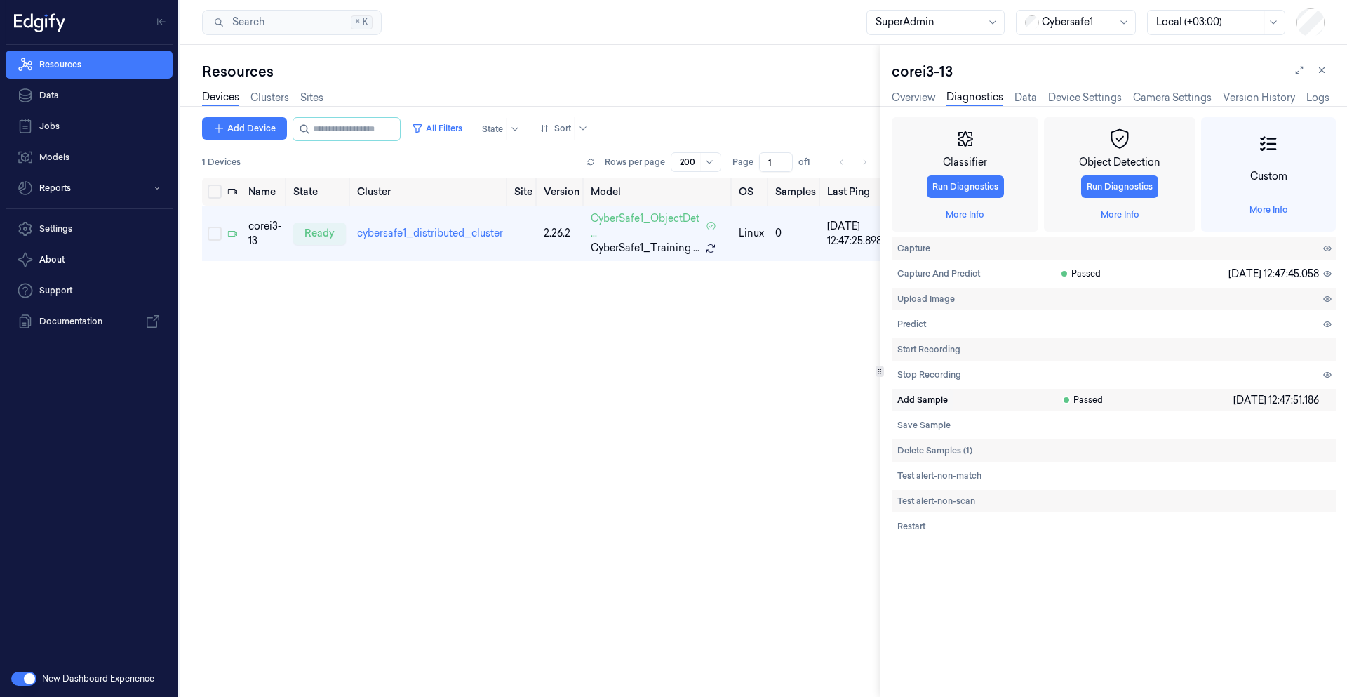
click at [914, 398] on span "Add Sample" at bounding box center [923, 400] width 51 height 13
click at [914, 400] on span "Add Sample" at bounding box center [923, 400] width 51 height 13
click at [915, 401] on span "Add Sample" at bounding box center [923, 400] width 51 height 13
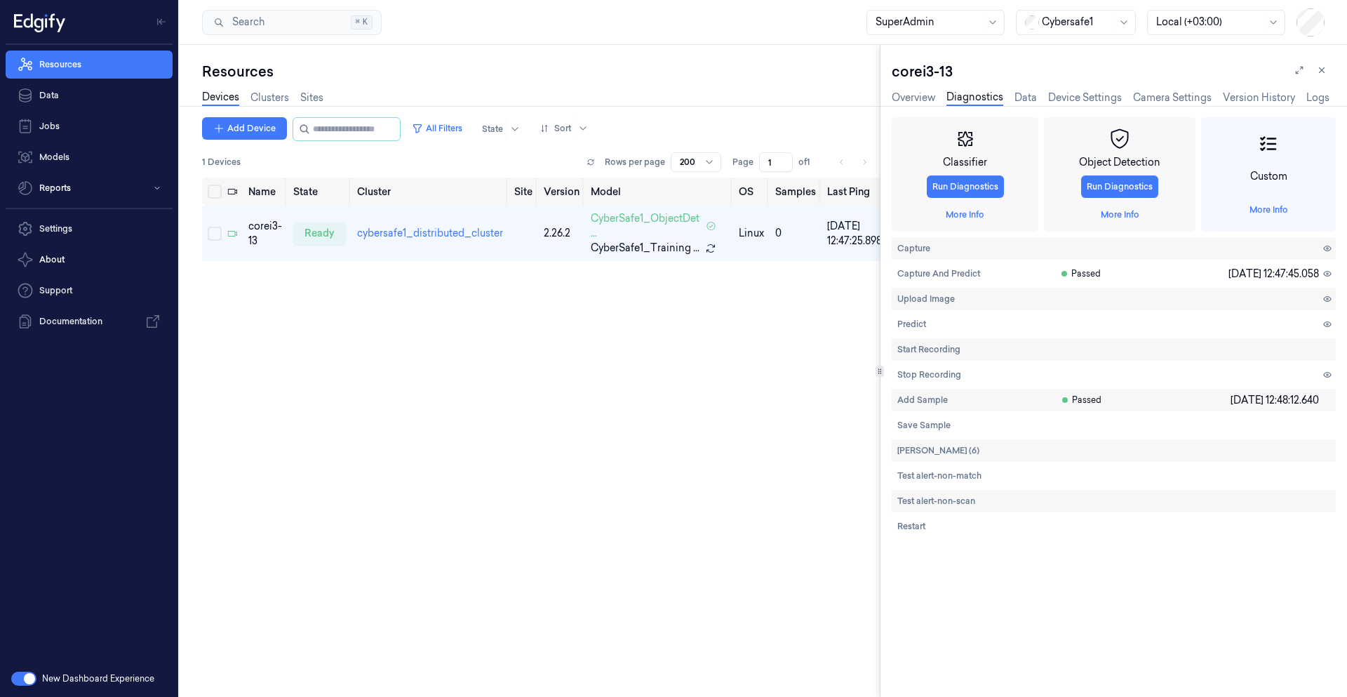
click at [1013, 103] on div "Overview Diagnostics Data Device Settings Camera Settings Version History Logs" at bounding box center [1111, 98] width 438 height 16
click at [1025, 99] on link "Data" at bounding box center [1026, 98] width 22 height 15
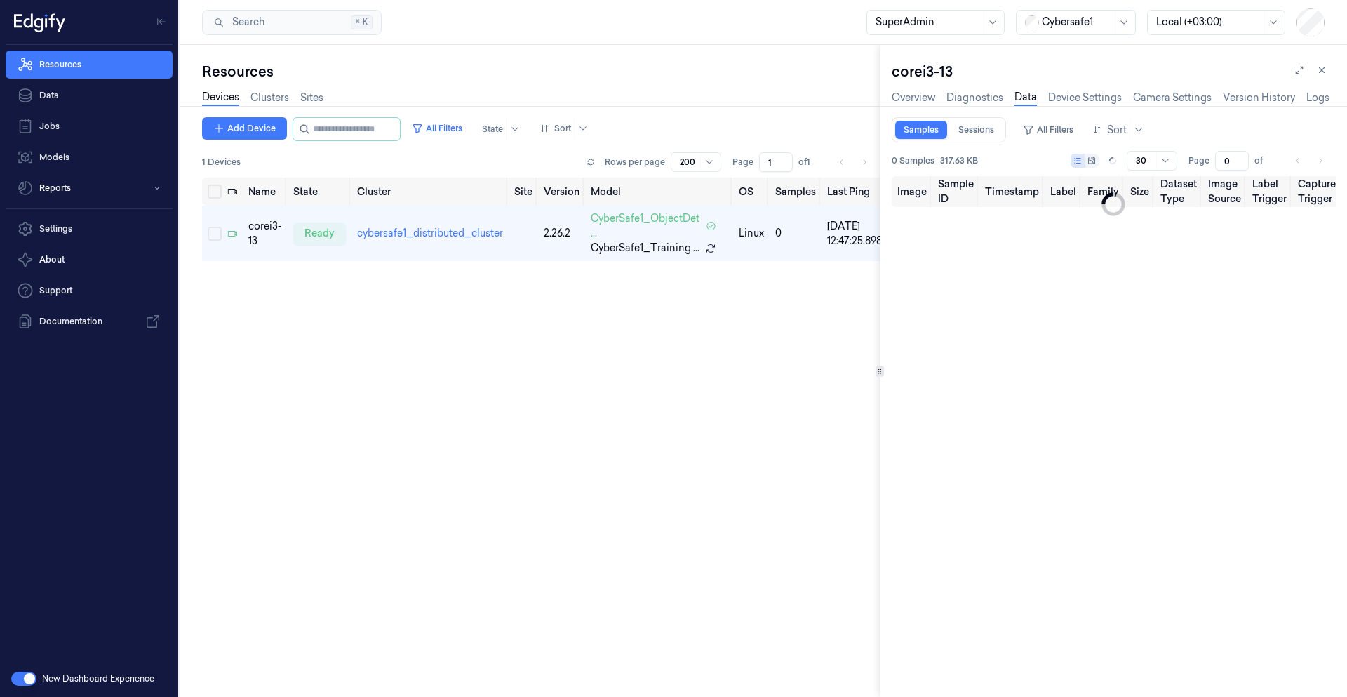
type input "1"
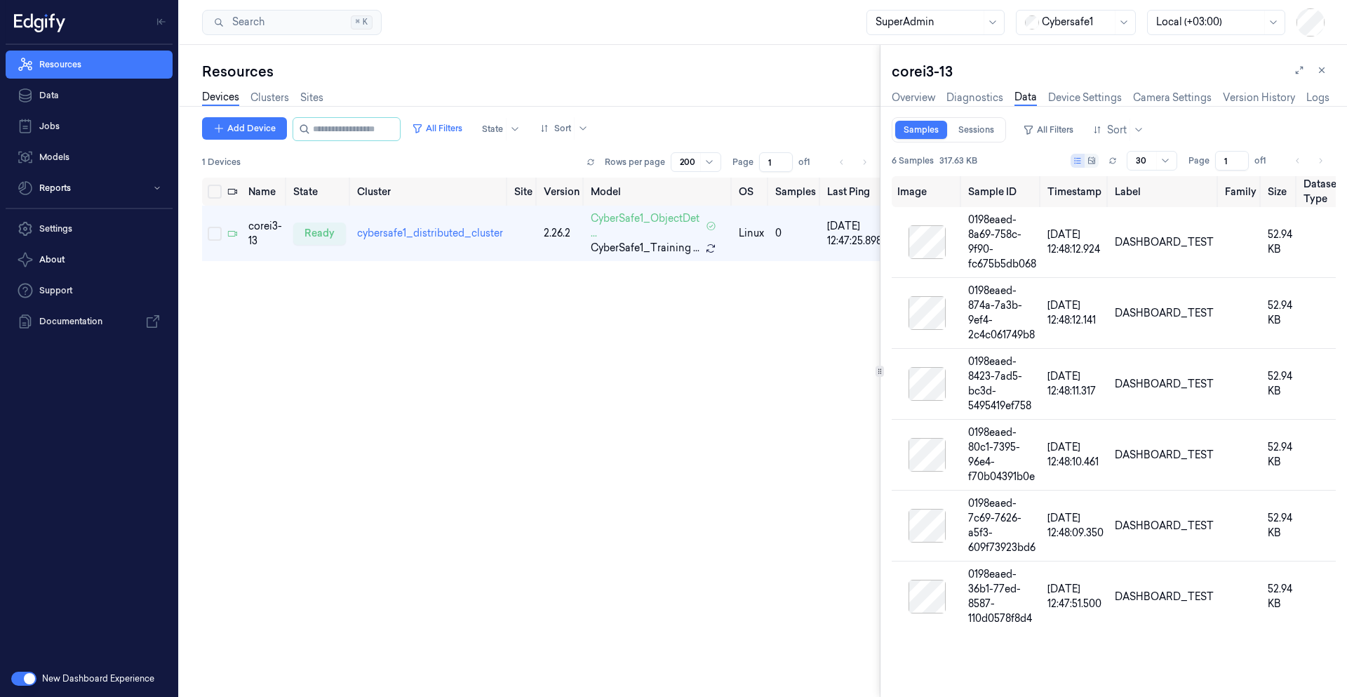
click at [957, 88] on div "Overview Diagnostics Data Device Settings Camera Settings Version History Logs" at bounding box center [1111, 99] width 438 height 36
click at [971, 93] on link "Diagnostics" at bounding box center [975, 98] width 57 height 16
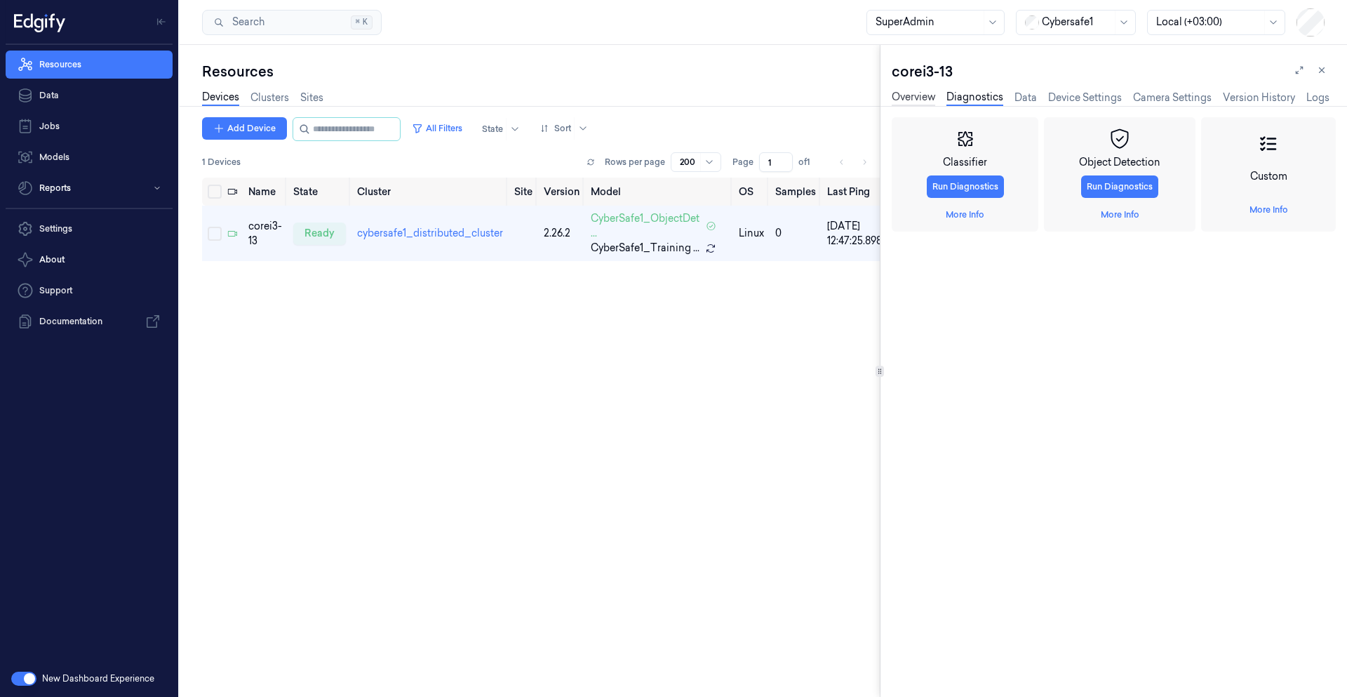
click at [924, 96] on link "Overview" at bounding box center [914, 98] width 44 height 16
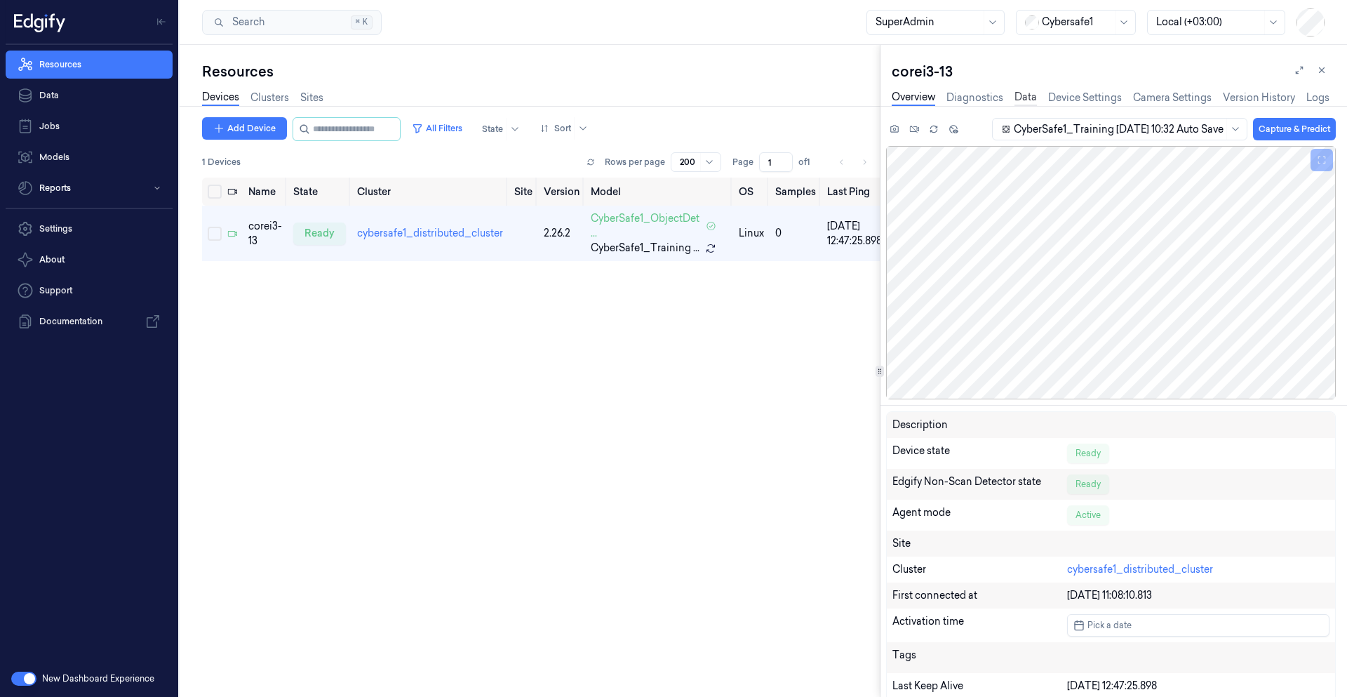
click at [1034, 98] on link "Data" at bounding box center [1026, 98] width 22 height 16
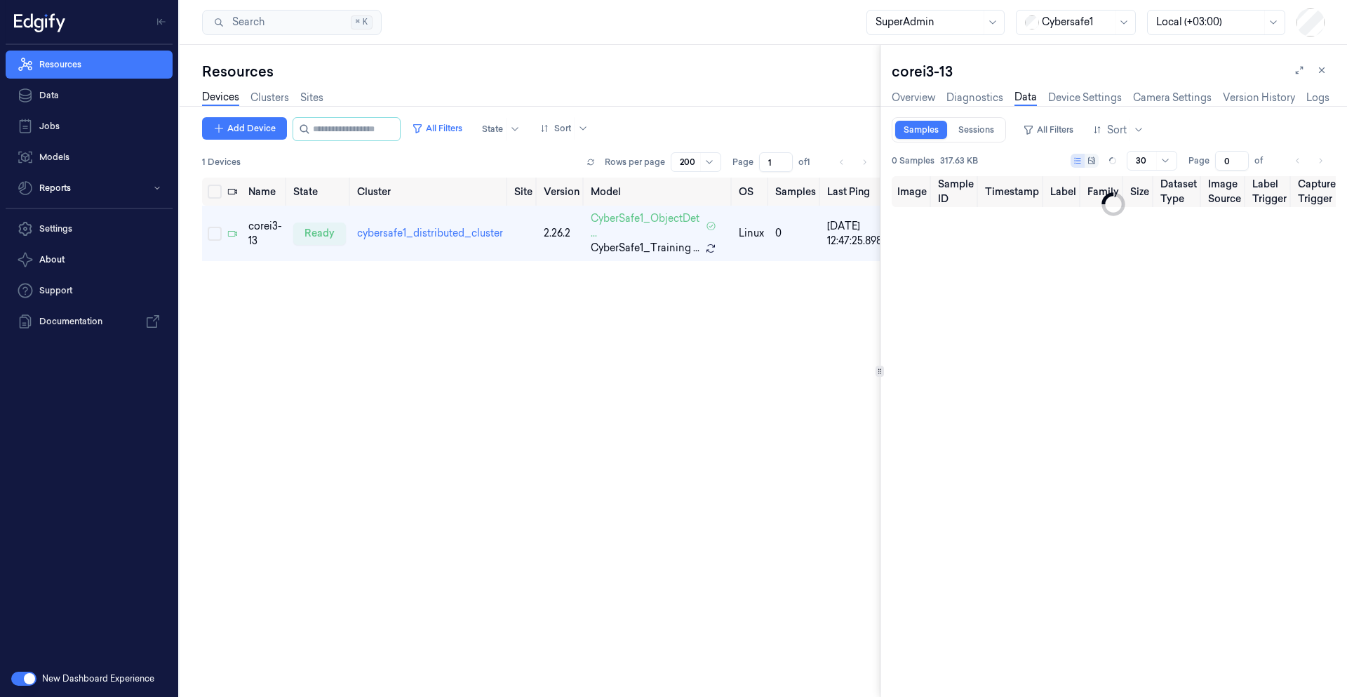
type input "1"
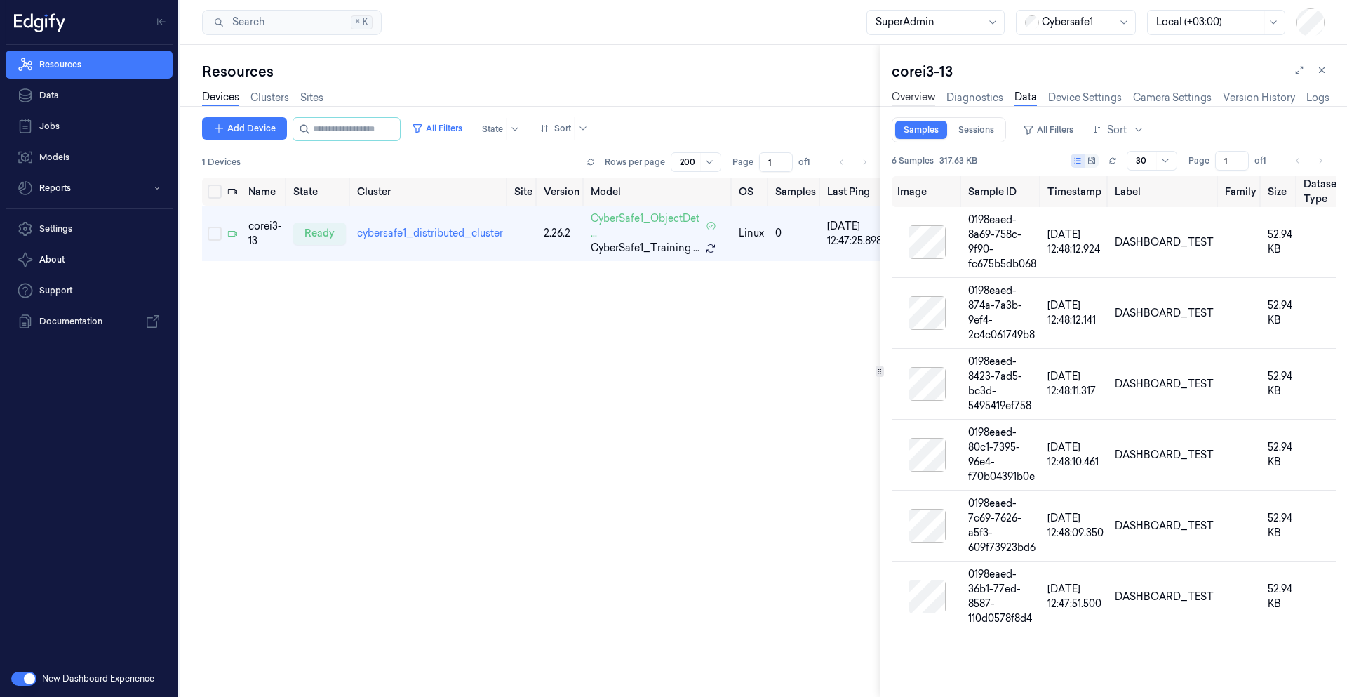
click at [933, 99] on link "Overview" at bounding box center [914, 98] width 44 height 16
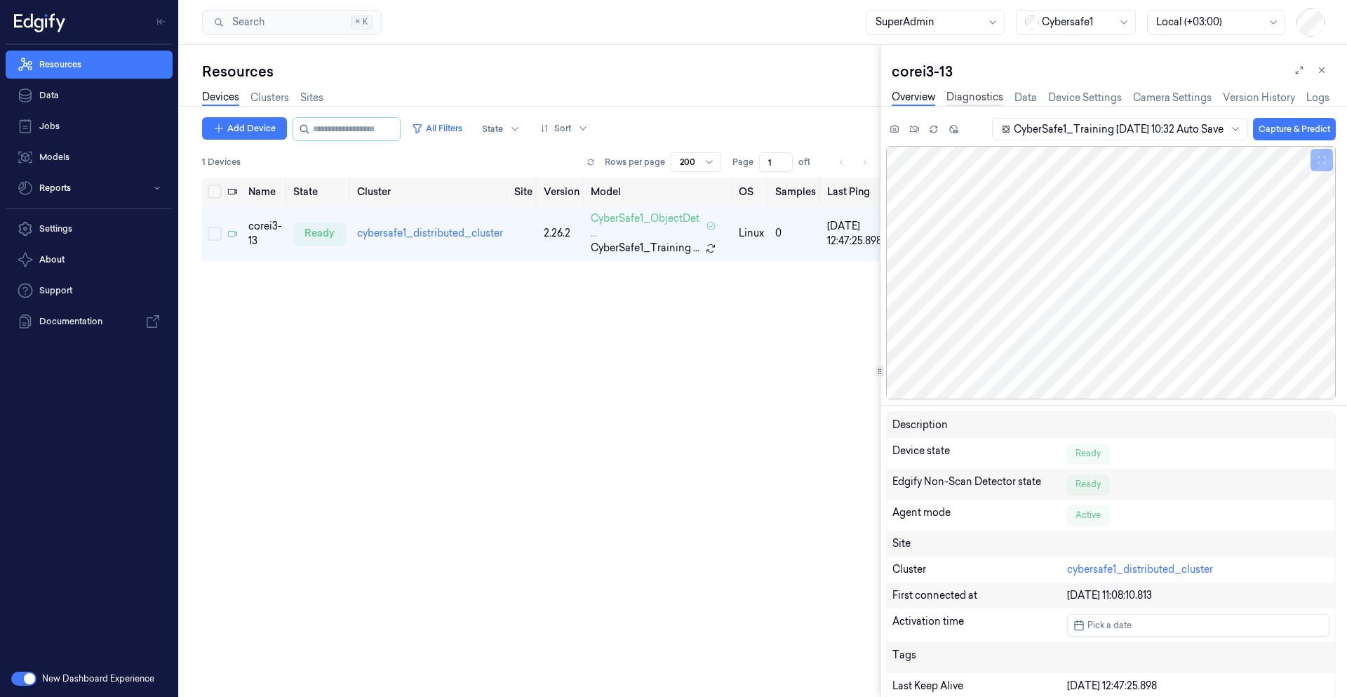
click at [976, 100] on link "Diagnostics" at bounding box center [975, 98] width 57 height 16
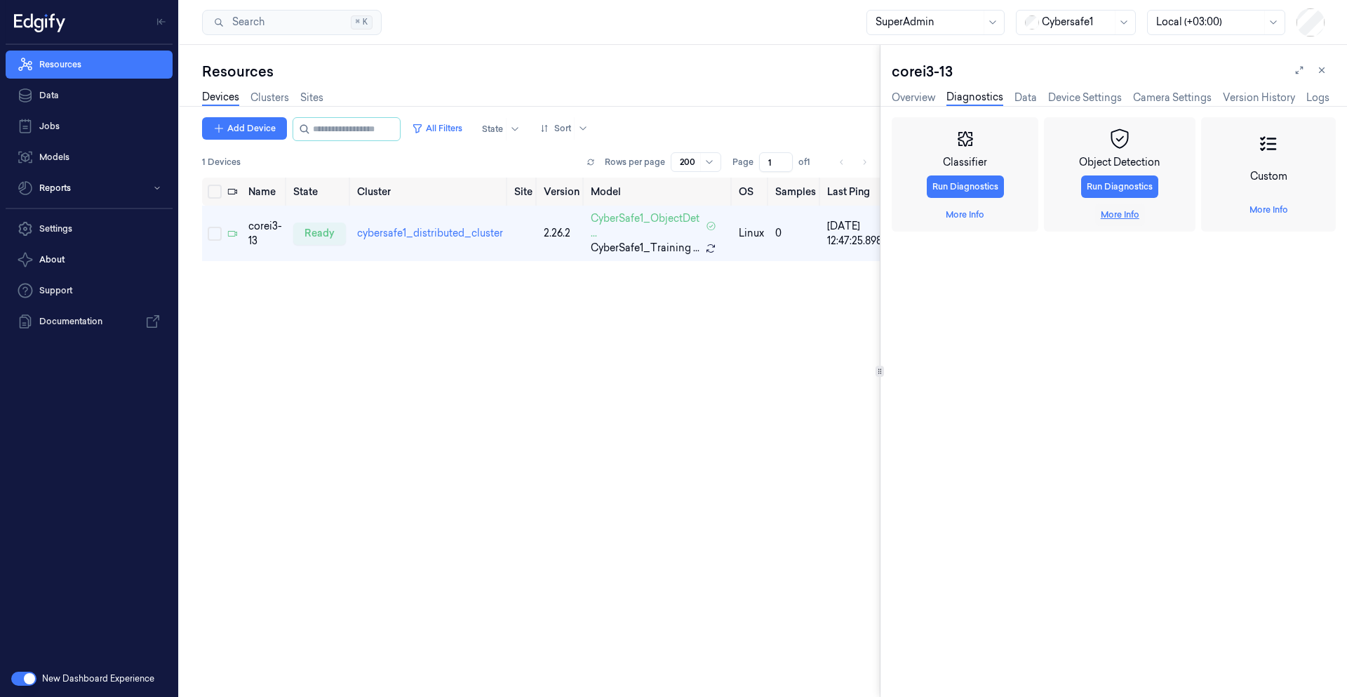
click at [1128, 213] on link "More Info" at bounding box center [1120, 214] width 39 height 13
click at [949, 350] on span "Start Recording" at bounding box center [929, 346] width 63 height 13
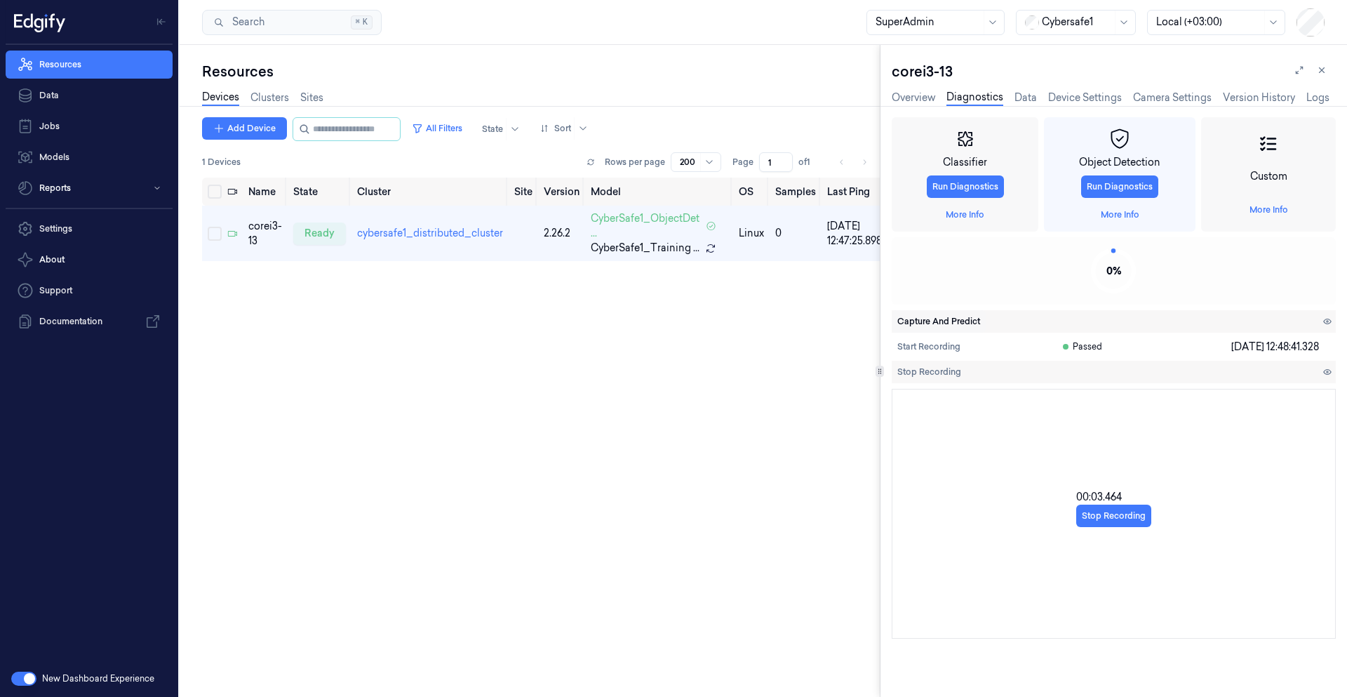
click at [942, 322] on span "Capture And Predict" at bounding box center [939, 321] width 83 height 13
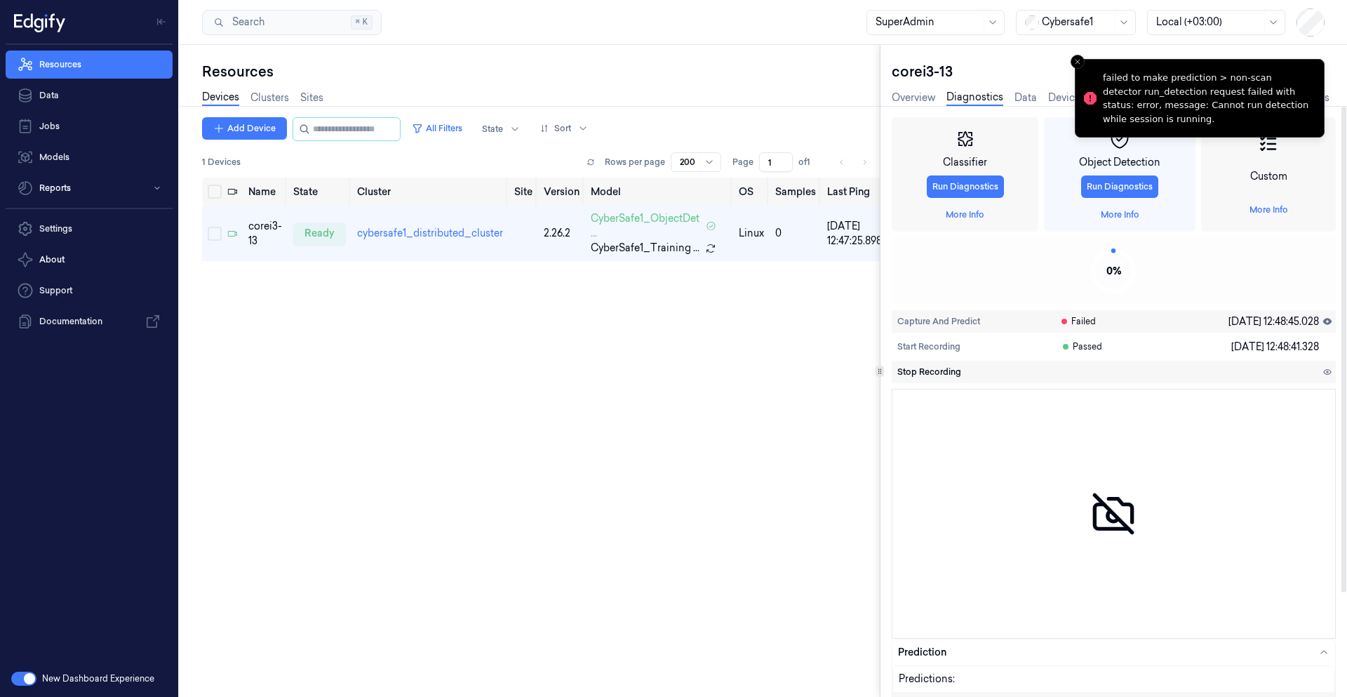
click at [933, 373] on span "Stop Recording" at bounding box center [930, 372] width 64 height 13
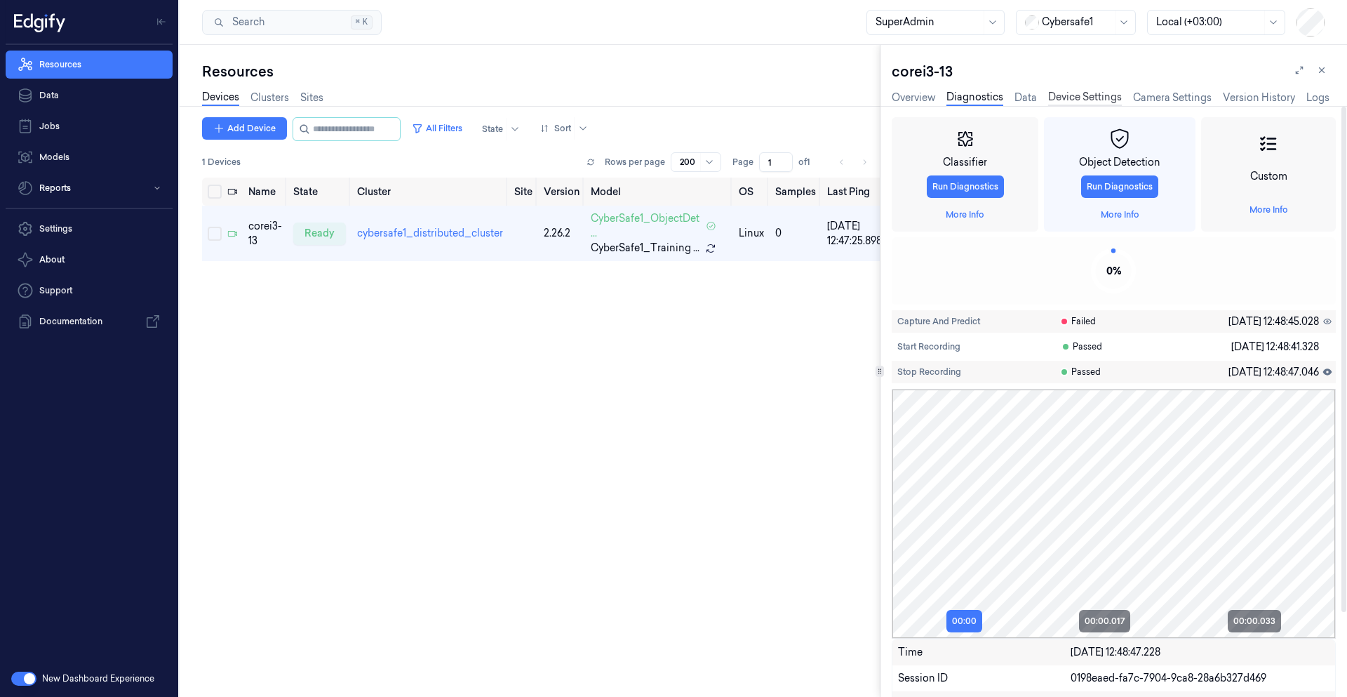
click at [1084, 96] on link "Device Settings" at bounding box center [1086, 98] width 74 height 16
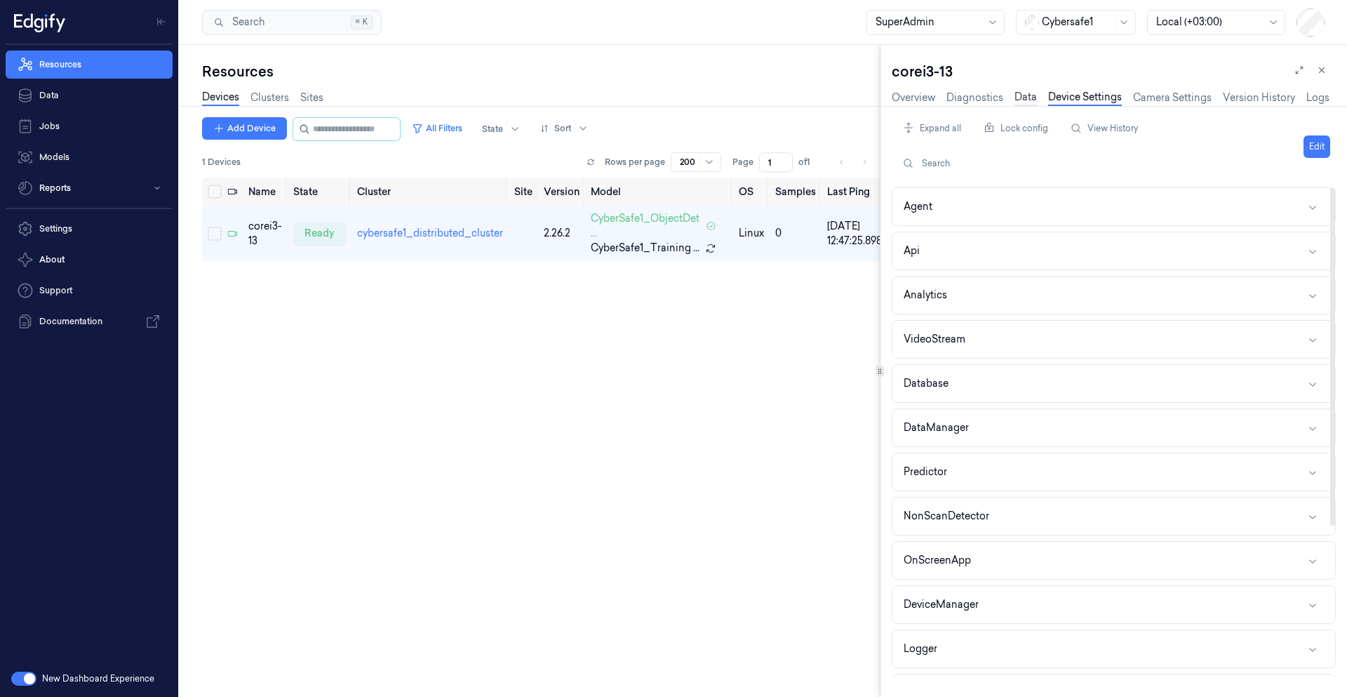
click at [1034, 99] on link "Data" at bounding box center [1026, 98] width 22 height 16
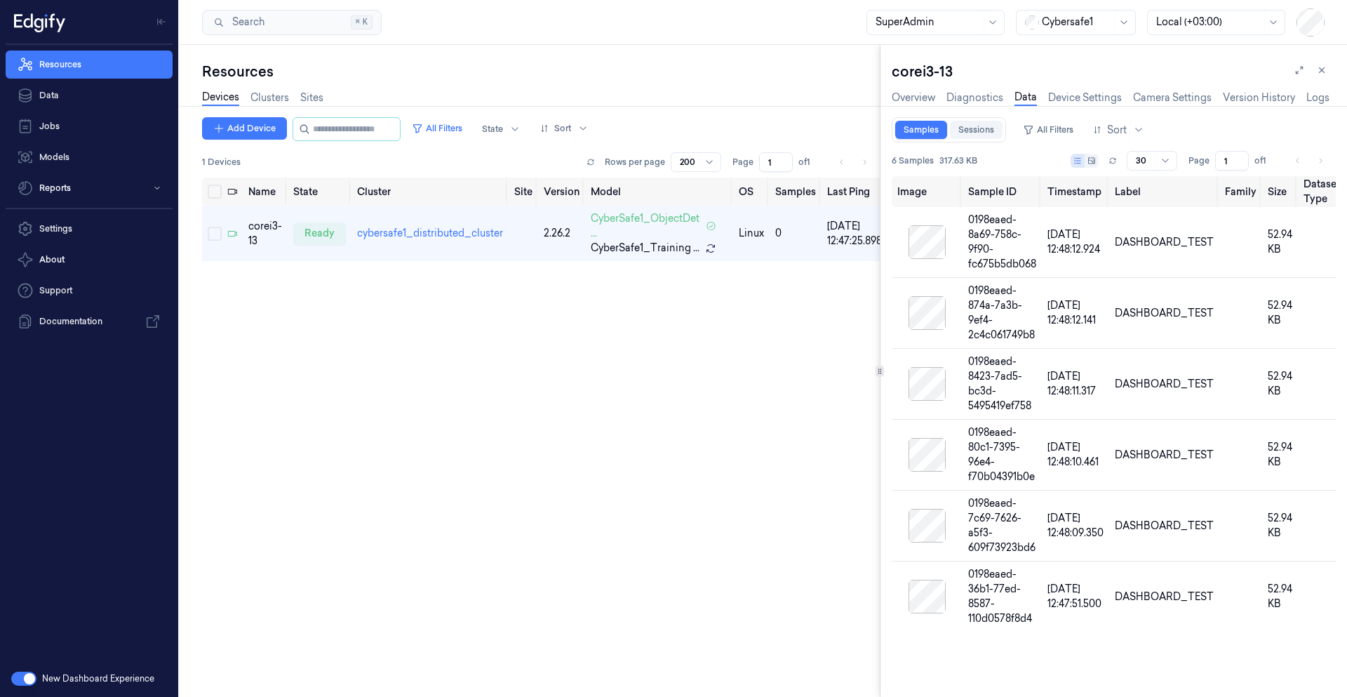
click at [972, 135] on link "Sessions" at bounding box center [976, 130] width 53 height 18
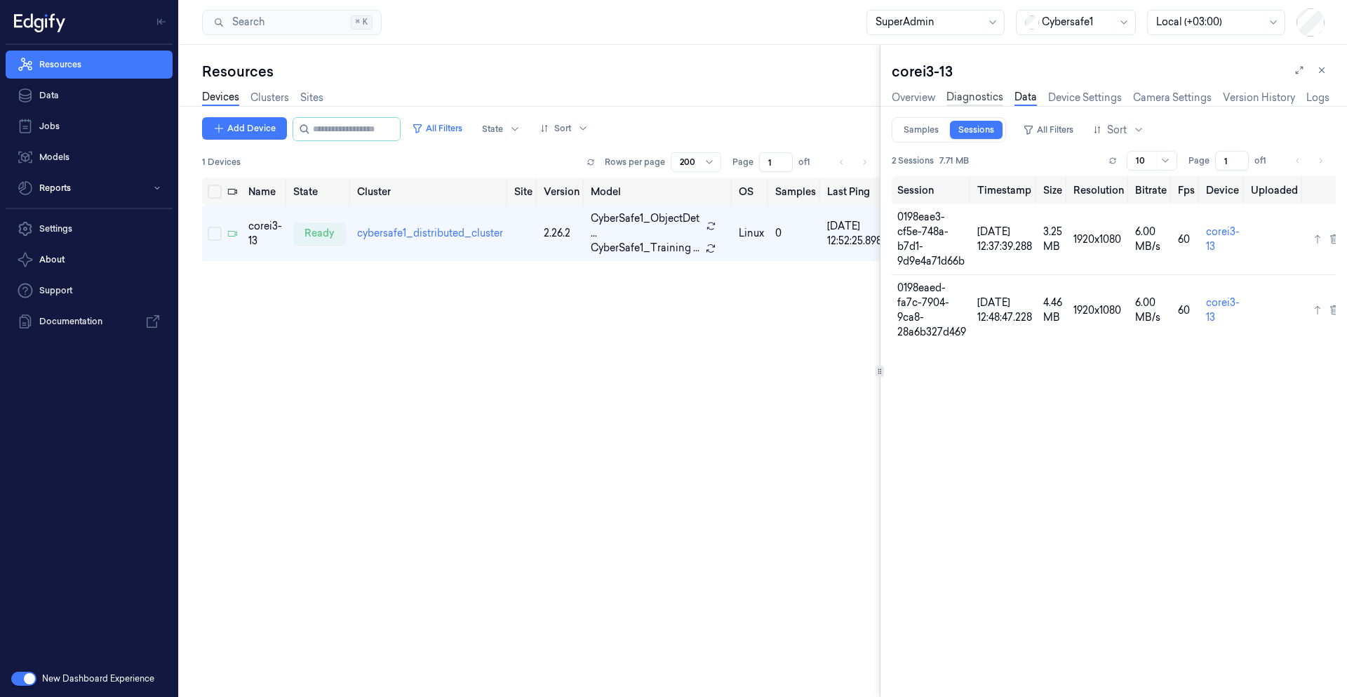
click at [1001, 100] on link "Diagnostics" at bounding box center [975, 98] width 57 height 16
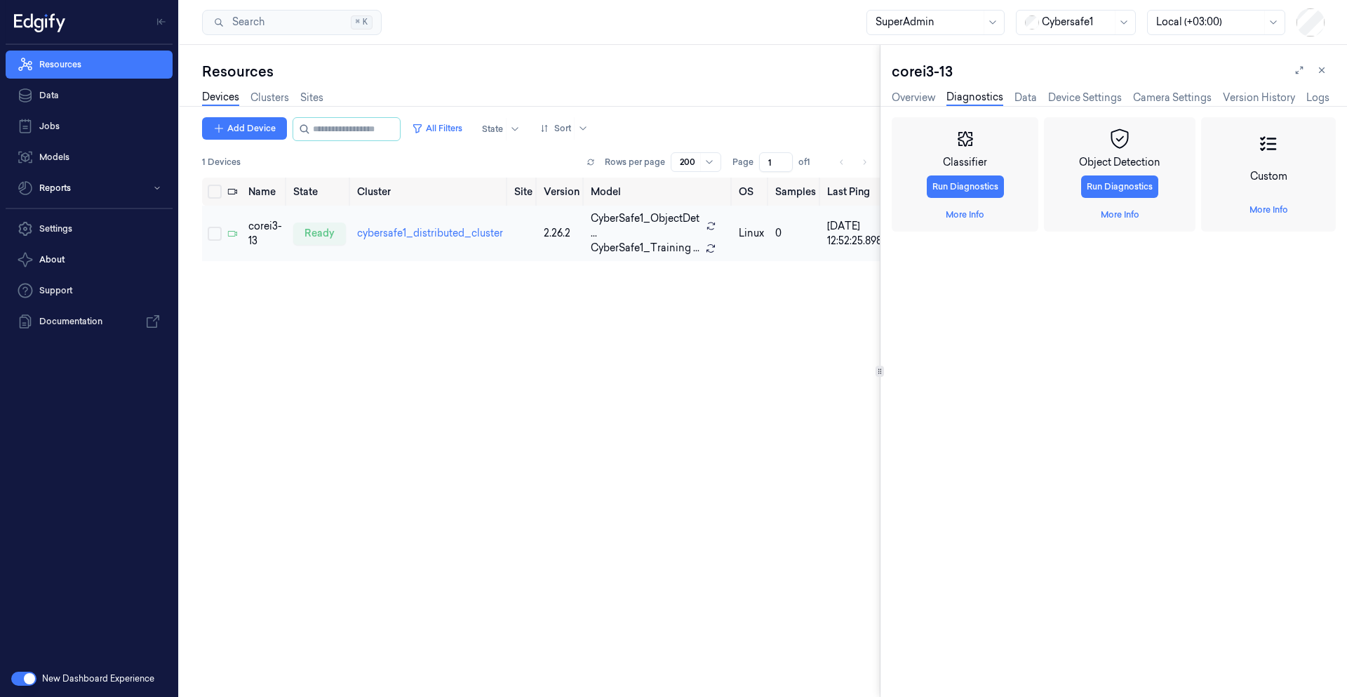
click at [1023, 98] on link "Data" at bounding box center [1026, 98] width 22 height 15
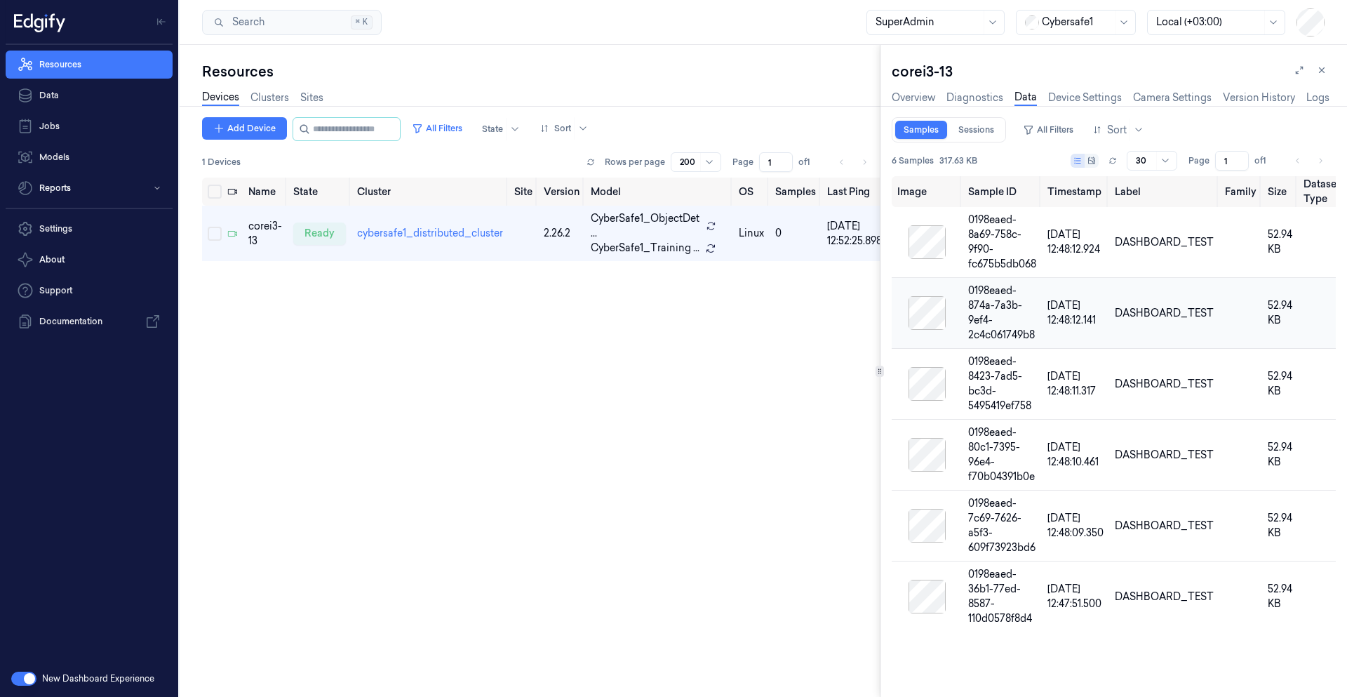
click at [1150, 300] on td "DASHBOARD_TEST" at bounding box center [1165, 313] width 110 height 71
click at [1114, 239] on td "DASHBOARD_TEST" at bounding box center [1165, 242] width 110 height 71
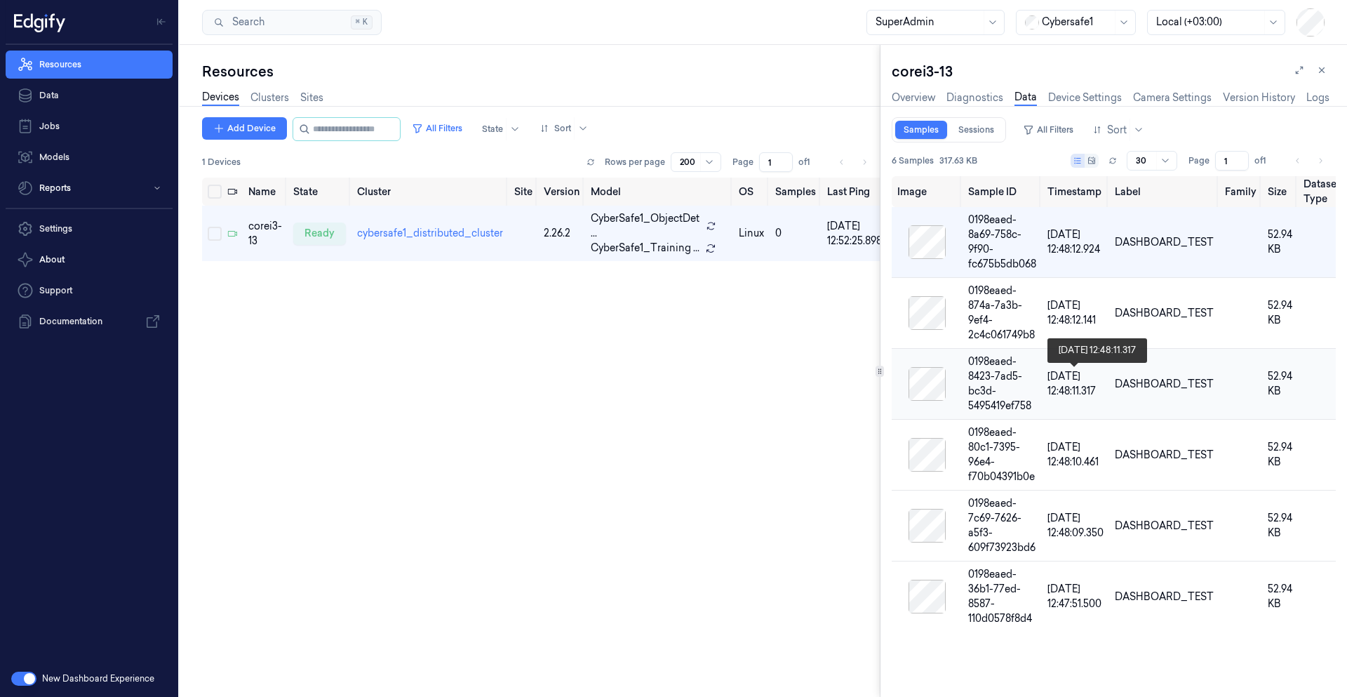
click at [1080, 381] on span "[DATE] 12:48:11.317" at bounding box center [1072, 383] width 48 height 27
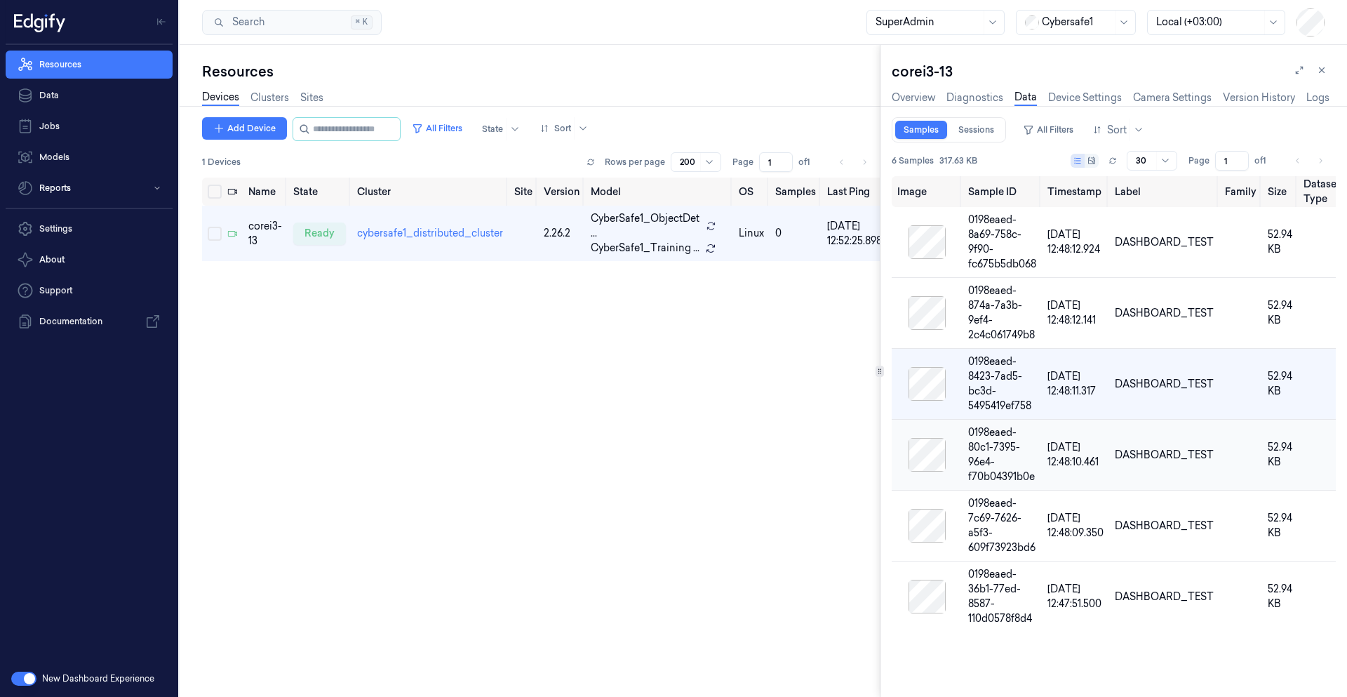
click at [1093, 457] on span "[DATE] 12:48:10.461" at bounding box center [1073, 454] width 51 height 27
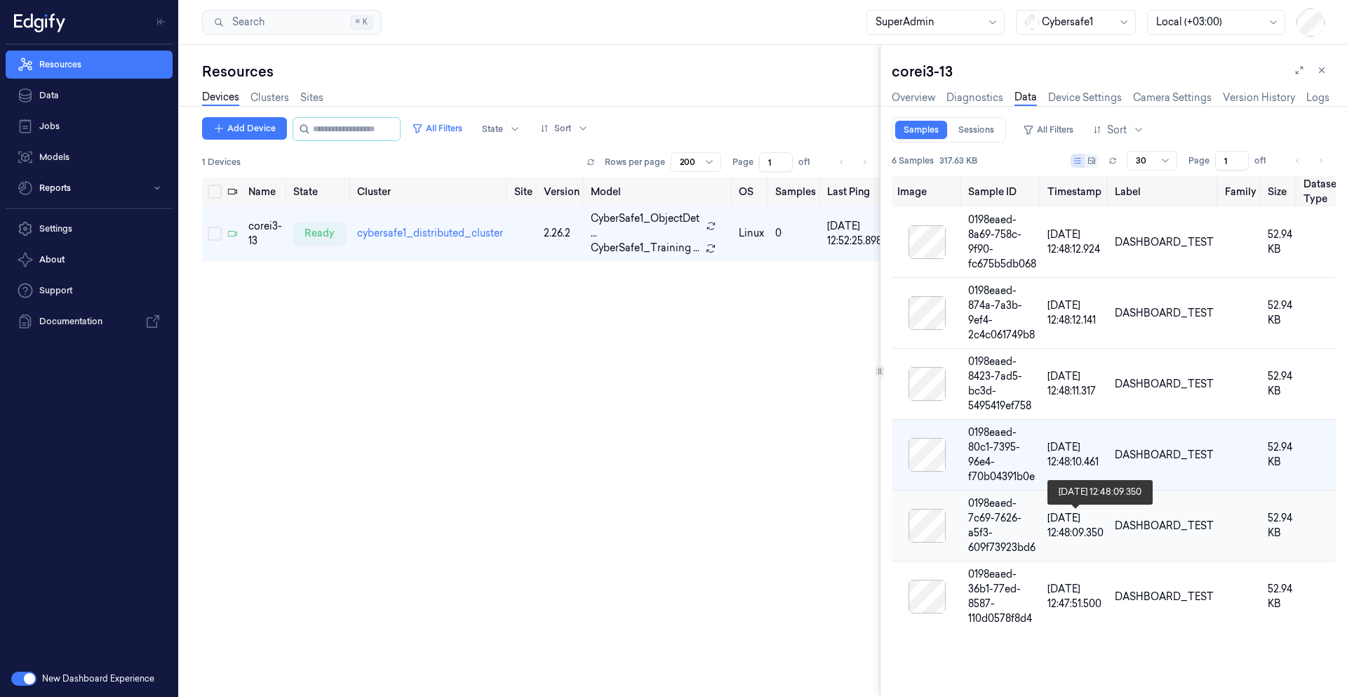
click at [1095, 524] on span "[DATE] 12:48:09.350" at bounding box center [1076, 525] width 56 height 27
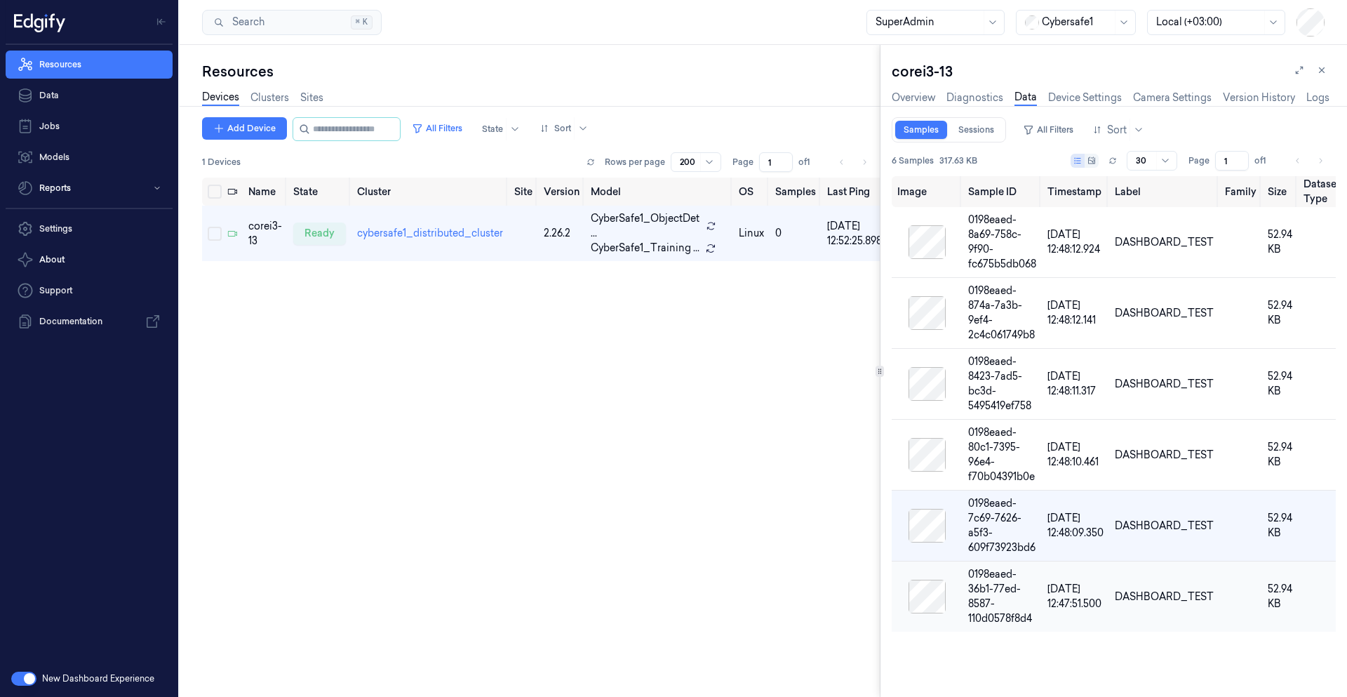
click at [1095, 579] on td "[DATE] 12:47:51.500" at bounding box center [1075, 596] width 67 height 71
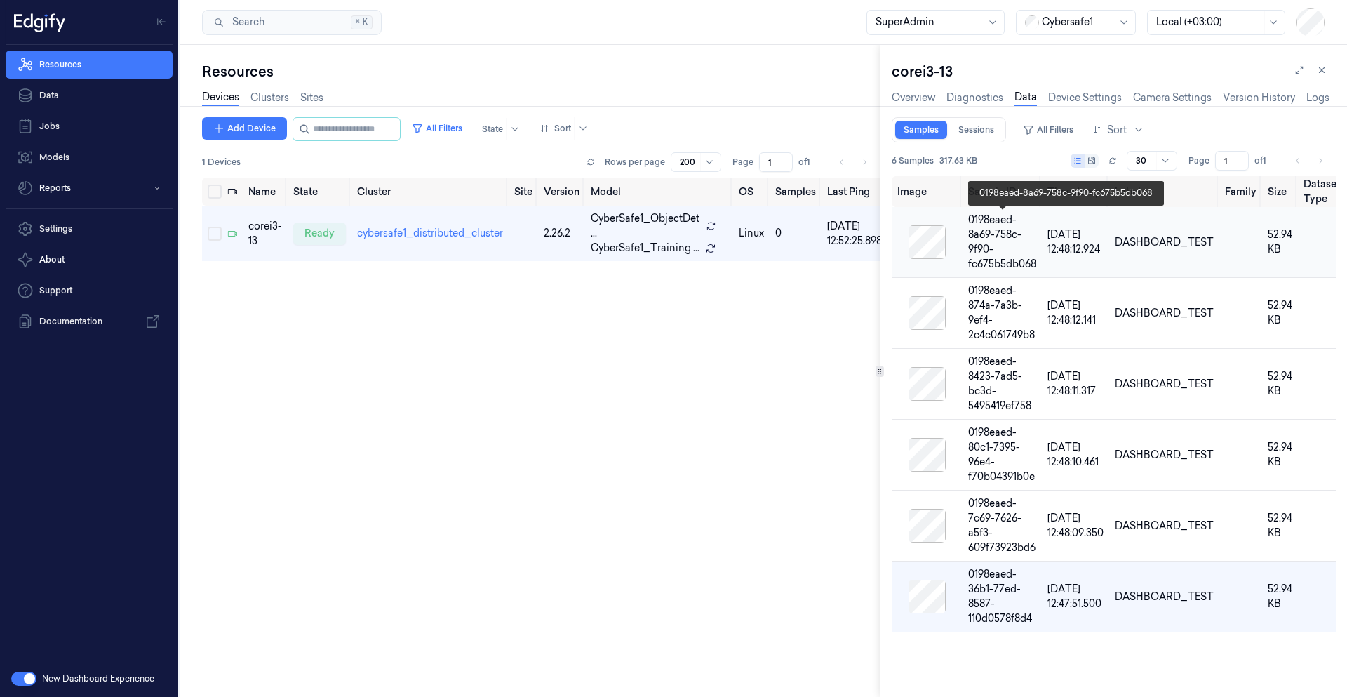
click at [1032, 260] on div "0198eaed-8a69-758c-9f90-fc675b5db068" at bounding box center [1003, 242] width 68 height 59
type input "1"
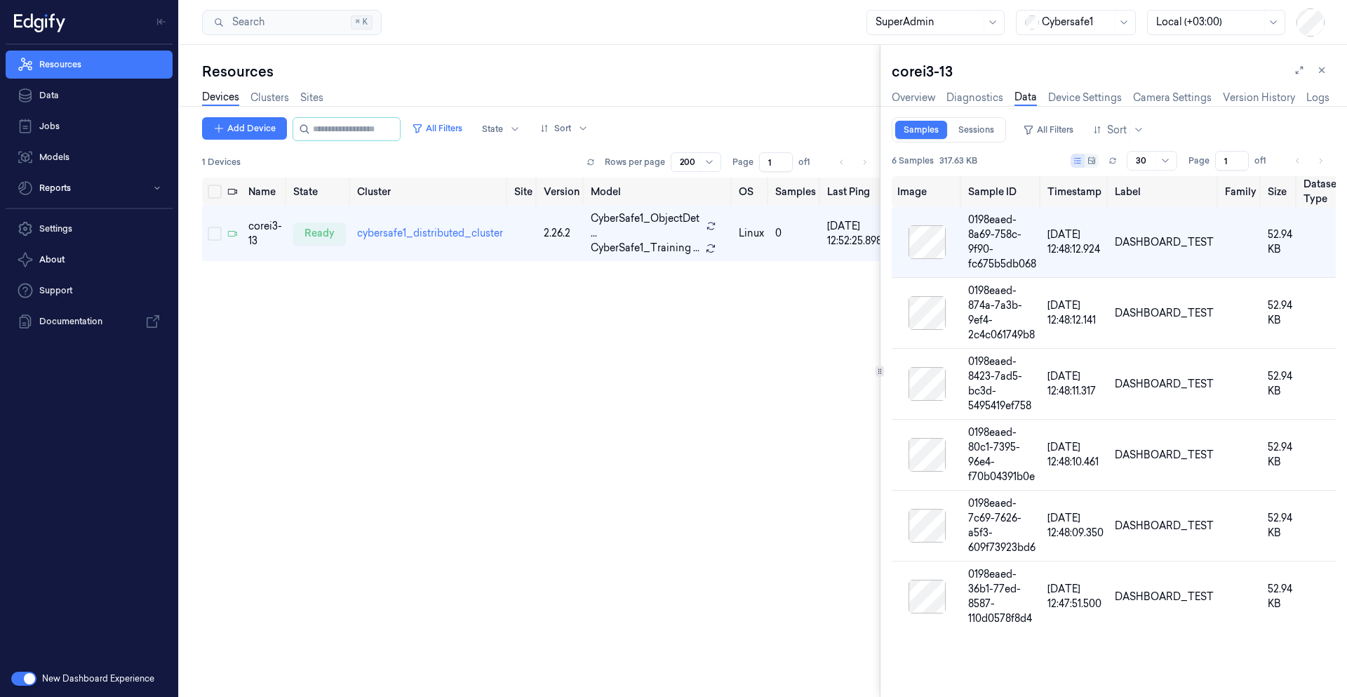
click at [976, 142] on div "Samples Sessions" at bounding box center [949, 129] width 114 height 25
click at [980, 138] on div "Samples Sessions" at bounding box center [949, 129] width 114 height 25
click at [980, 138] on link "Sessions" at bounding box center [976, 130] width 53 height 18
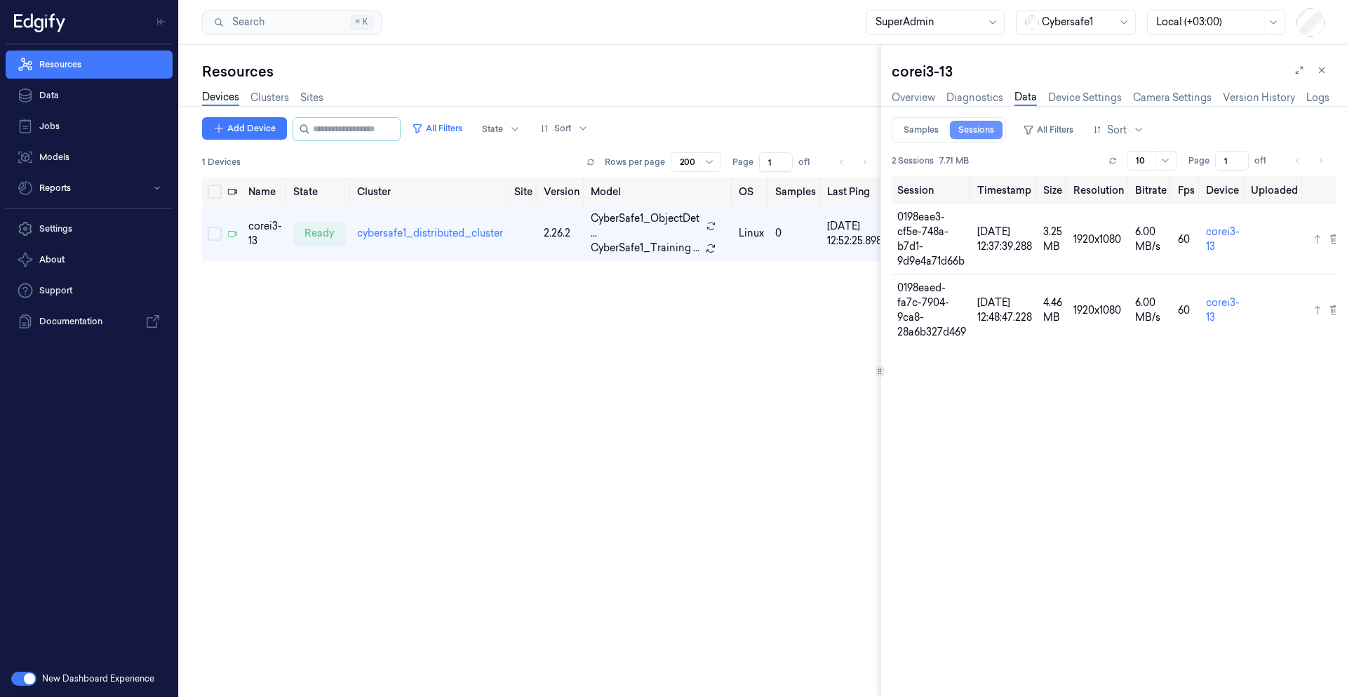
click at [980, 138] on link "Sessions" at bounding box center [976, 130] width 53 height 18
drag, startPoint x: 434, startPoint y: 349, endPoint x: 427, endPoint y: 277, distance: 72.6
click at [433, 349] on div "Name State Cluster Site Version Model OS Samples Last Ping IP corei3-13 ready c…" at bounding box center [541, 432] width 678 height 508
click at [986, 97] on link "Diagnostics" at bounding box center [975, 98] width 57 height 16
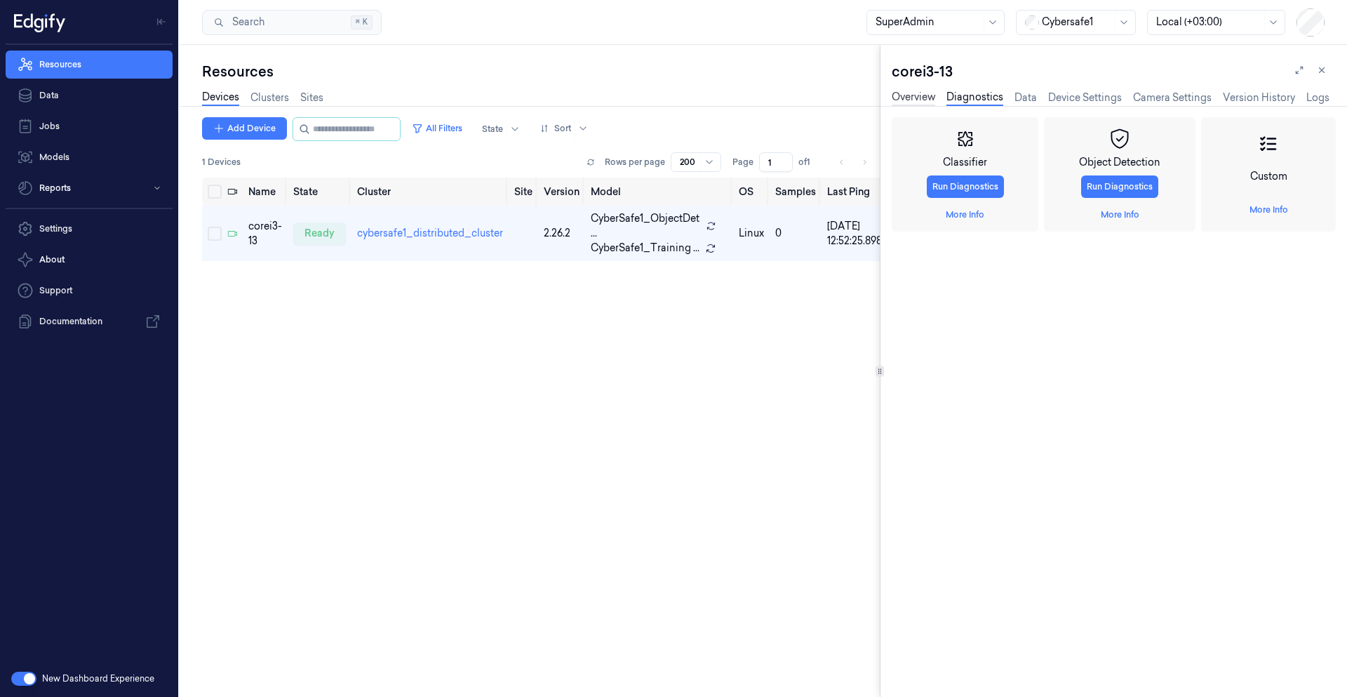
click at [911, 97] on link "Overview" at bounding box center [914, 98] width 44 height 16
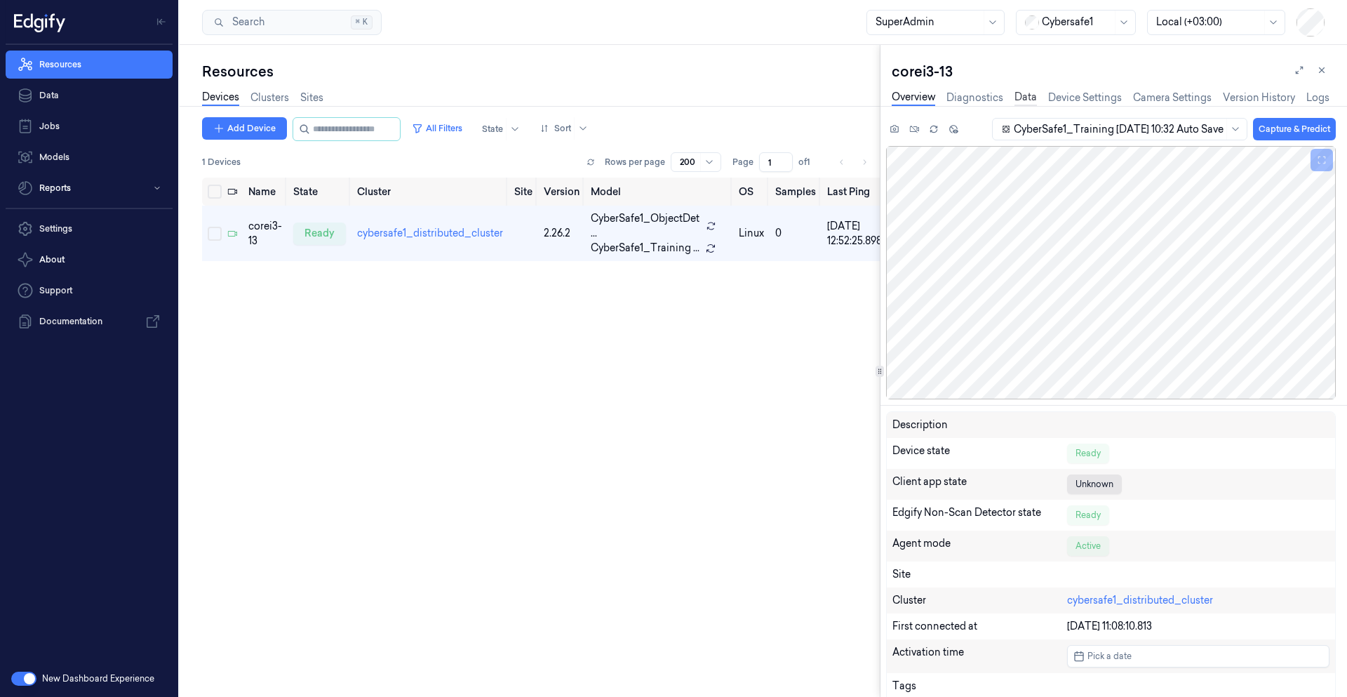
click at [1025, 99] on link "Data" at bounding box center [1026, 98] width 22 height 16
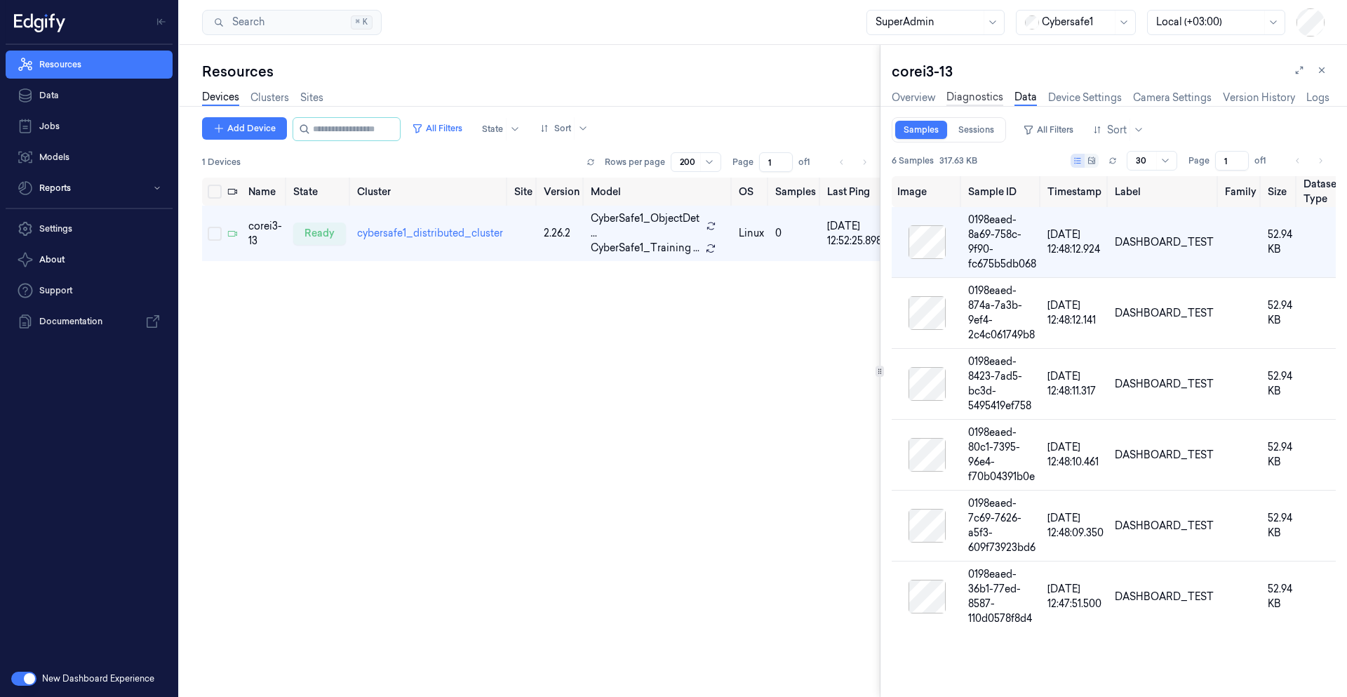
click at [990, 98] on link "Diagnostics" at bounding box center [975, 98] width 57 height 16
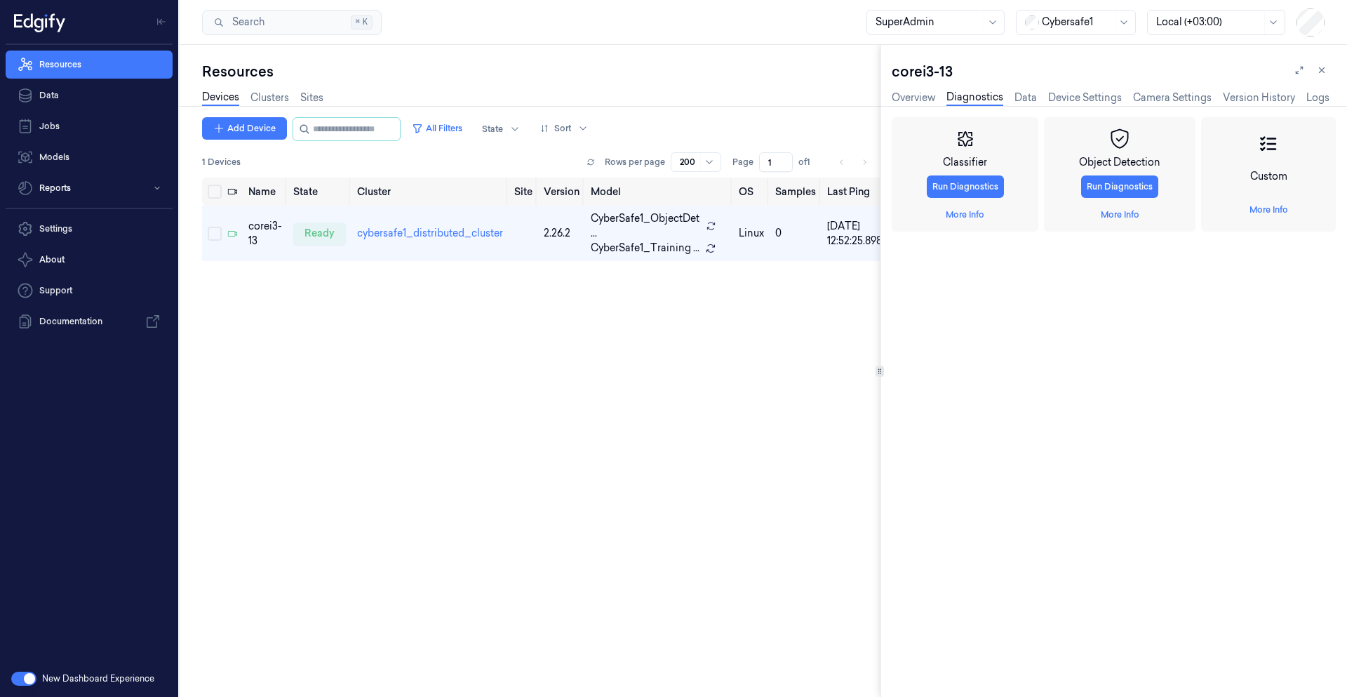
click at [1062, 100] on link "Device Settings" at bounding box center [1086, 98] width 74 height 15
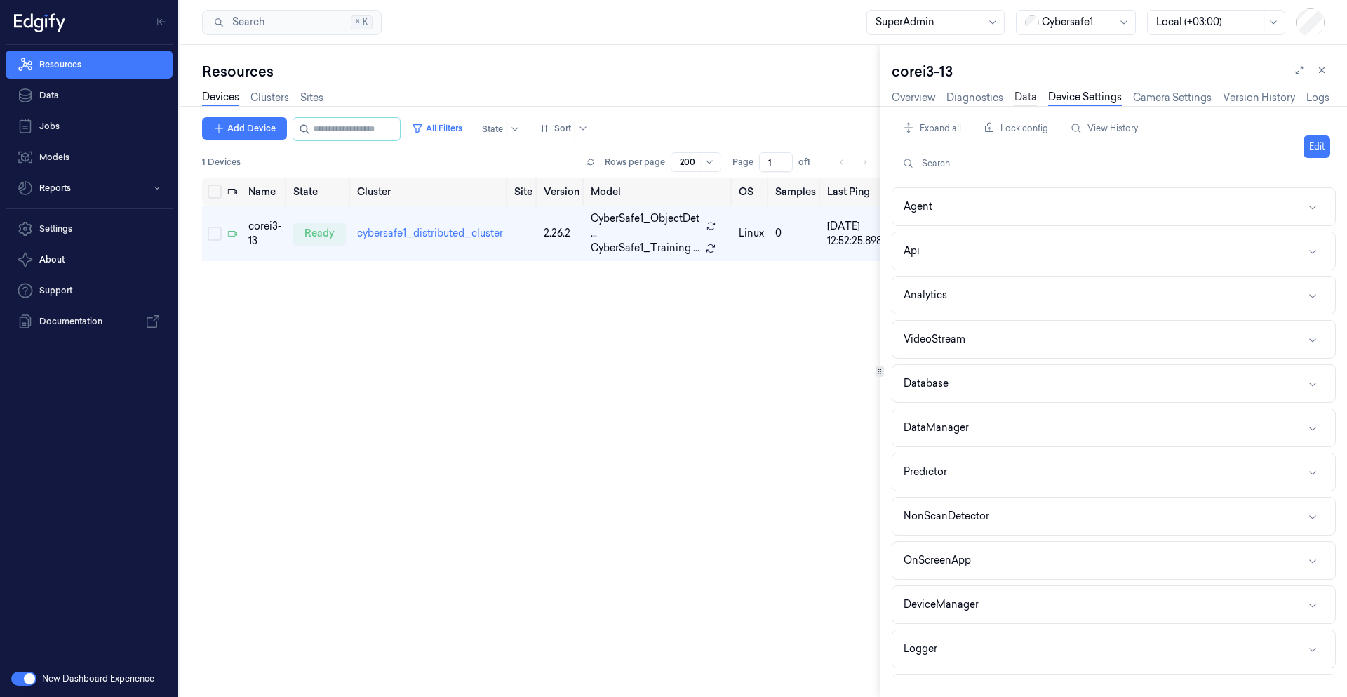
click at [1025, 98] on link "Data" at bounding box center [1026, 98] width 22 height 16
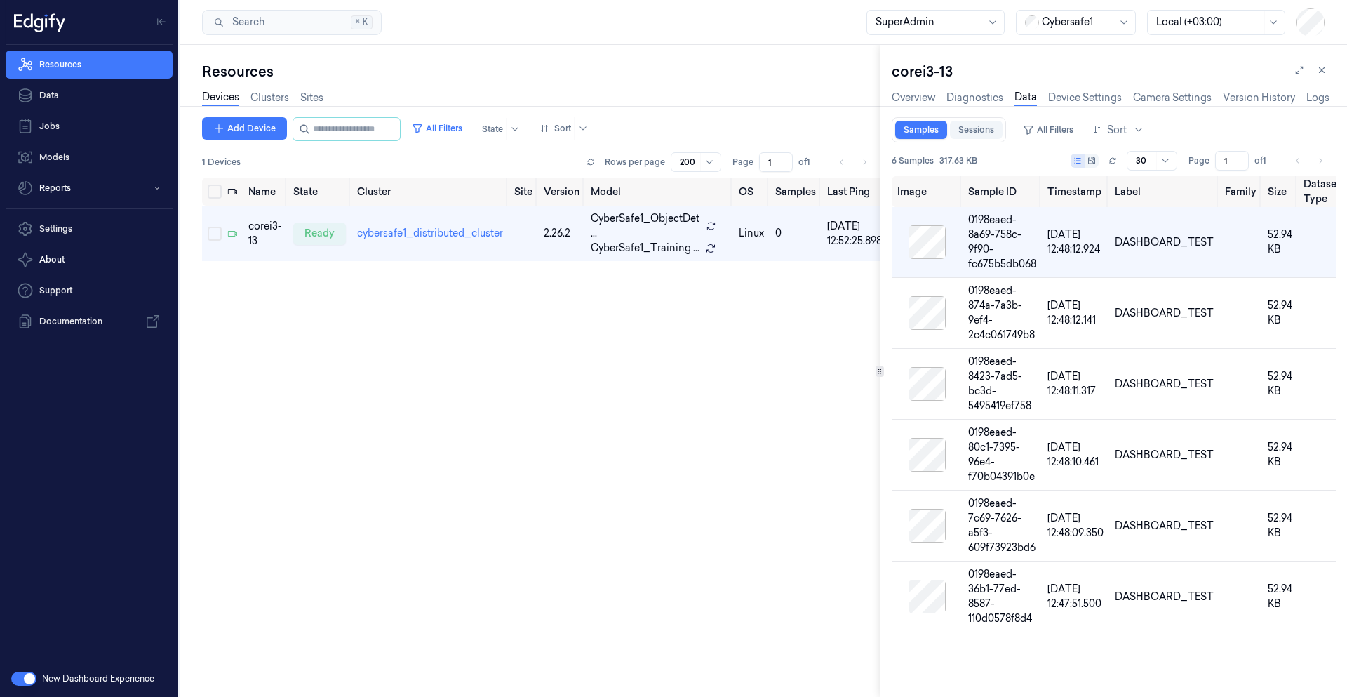
click at [976, 131] on link "Sessions" at bounding box center [976, 130] width 53 height 18
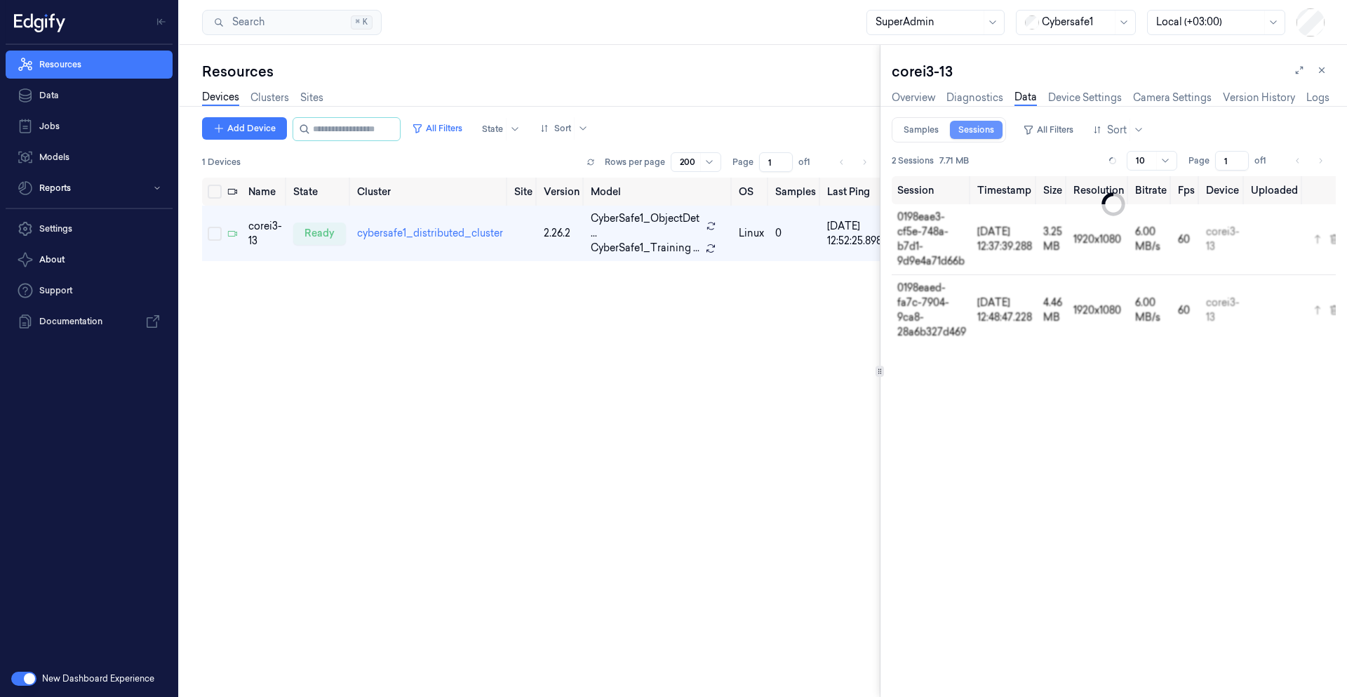
click at [984, 124] on link "Sessions" at bounding box center [976, 130] width 53 height 18
click at [1110, 160] on icon at bounding box center [1113, 161] width 8 height 8
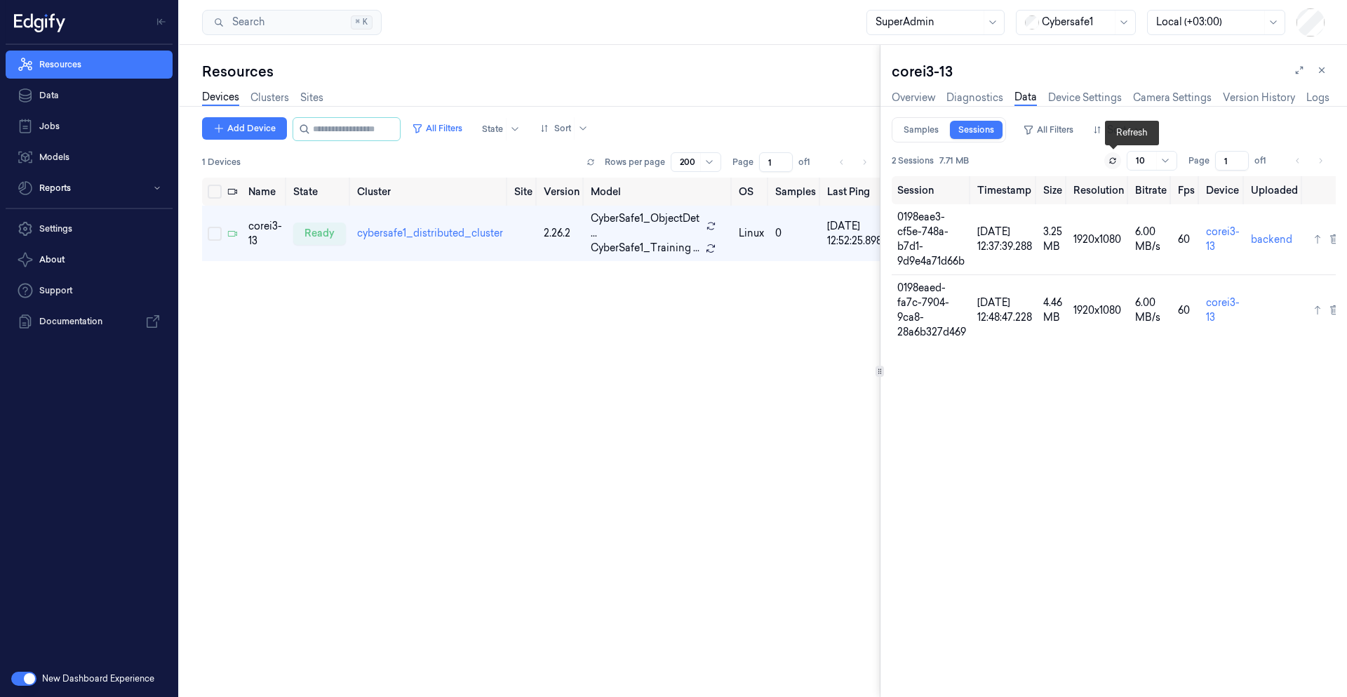
click at [1110, 160] on icon at bounding box center [1113, 161] width 8 height 8
drag, startPoint x: 352, startPoint y: 338, endPoint x: 300, endPoint y: 251, distance: 101.9
click at [352, 339] on div "Name State Cluster Site Version Model OS Samples Last Ping IP corei3-13 ready c…" at bounding box center [541, 432] width 678 height 508
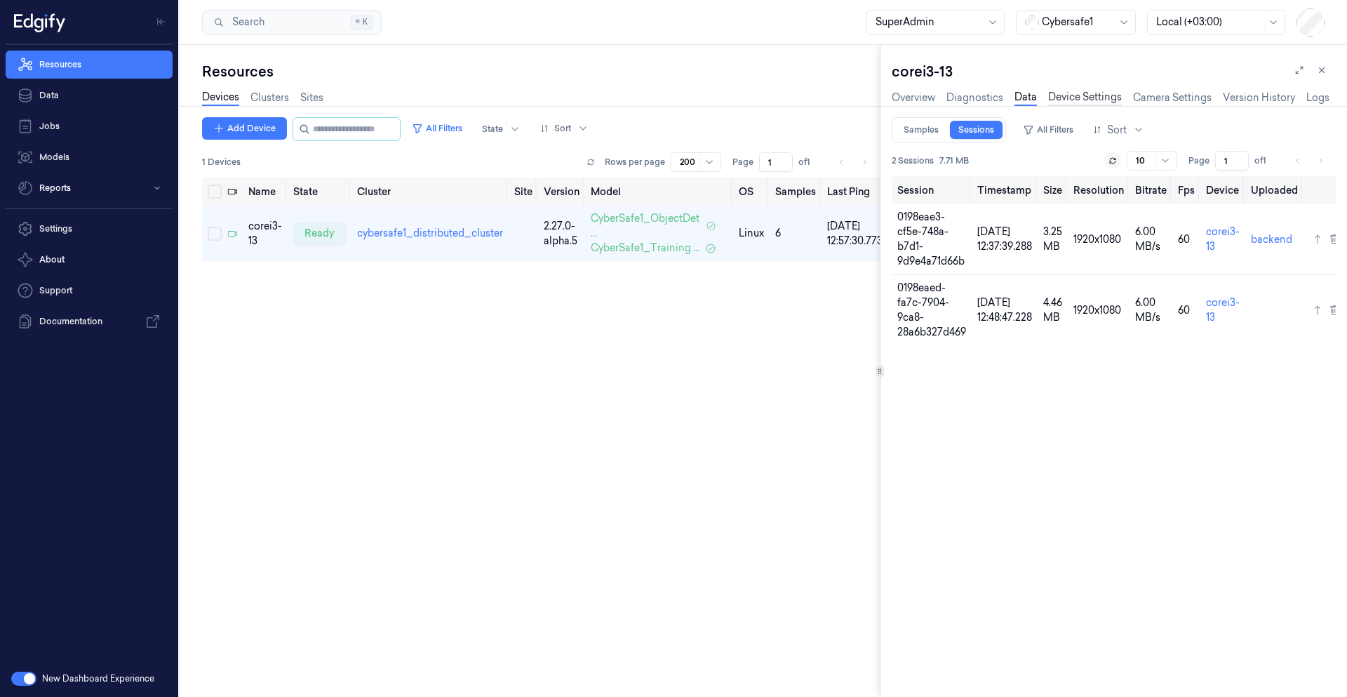
click at [1070, 95] on link "Device Settings" at bounding box center [1086, 98] width 74 height 16
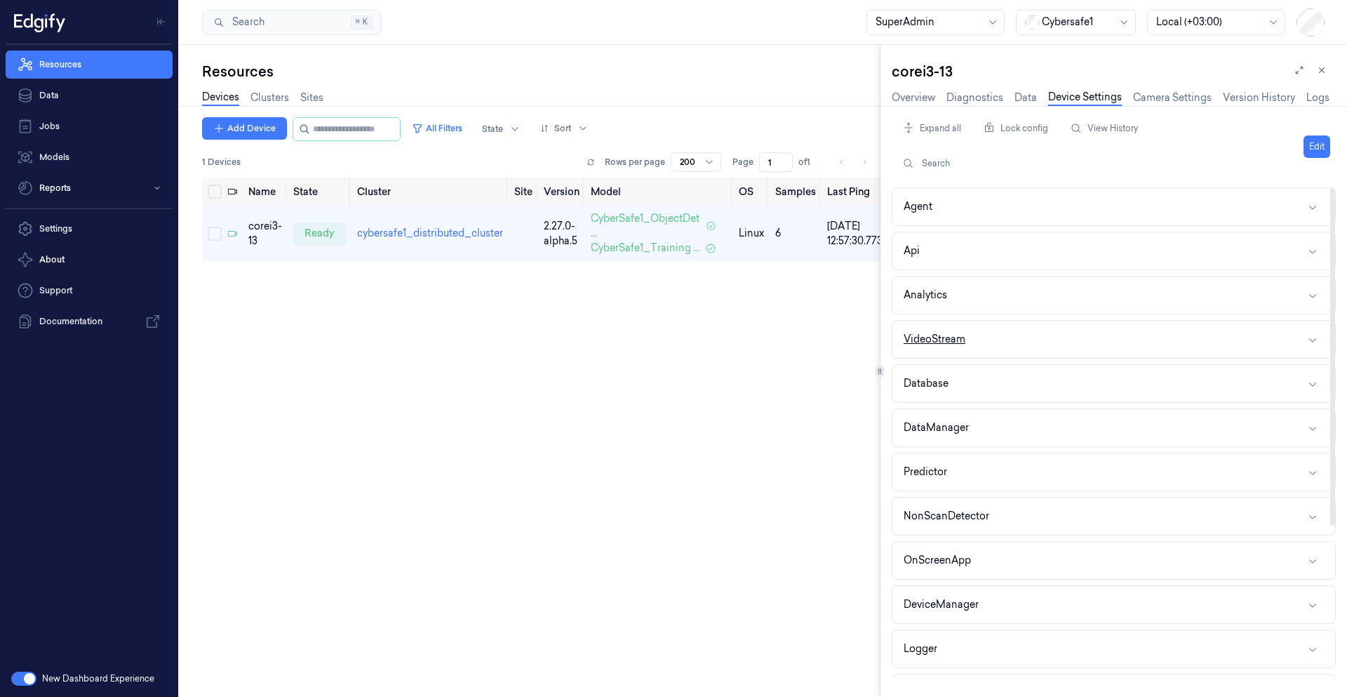
click at [970, 342] on button "VideoStream" at bounding box center [1114, 339] width 443 height 37
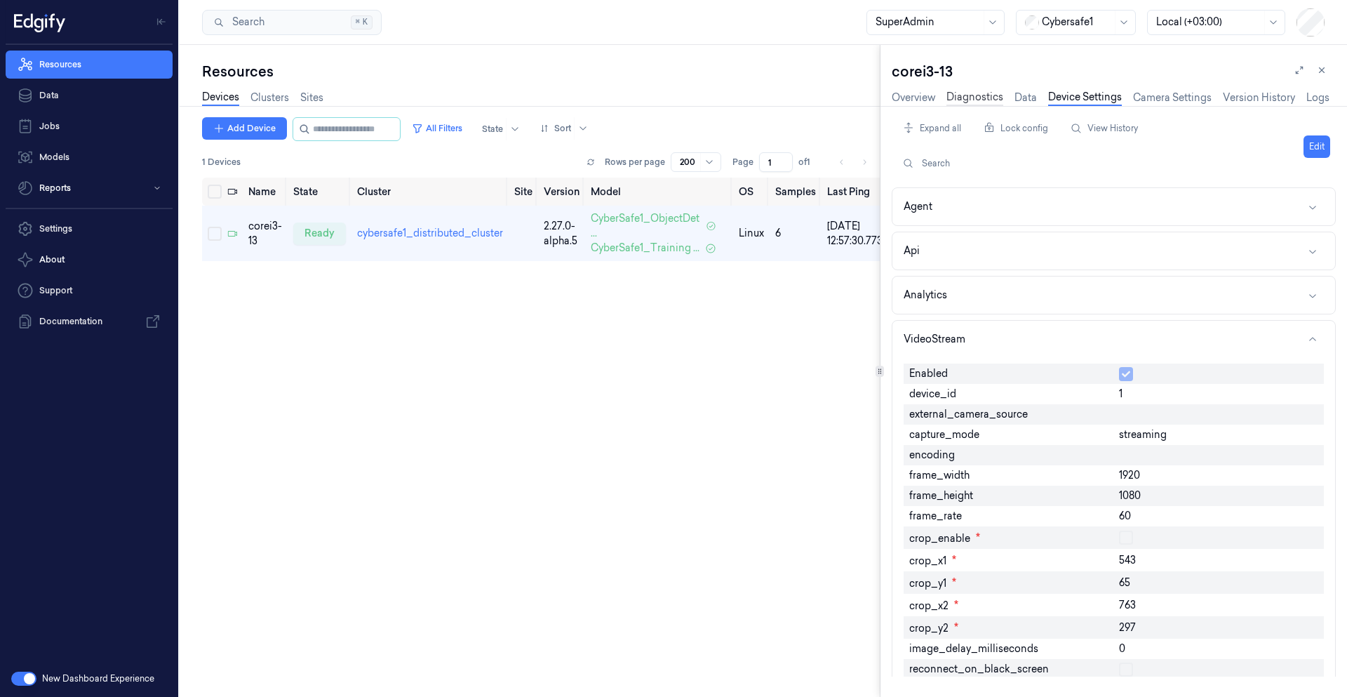
click at [980, 98] on link "Diagnostics" at bounding box center [975, 98] width 57 height 16
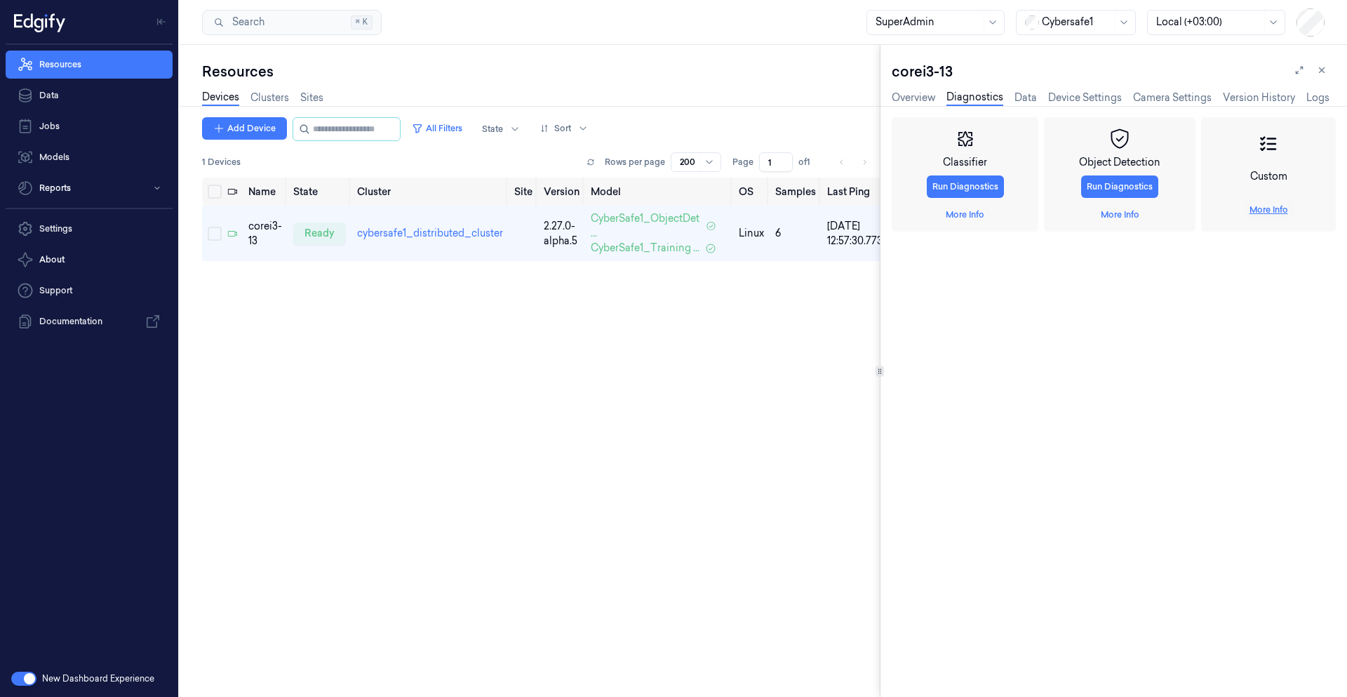
click at [1263, 208] on link "More Info" at bounding box center [1269, 210] width 39 height 13
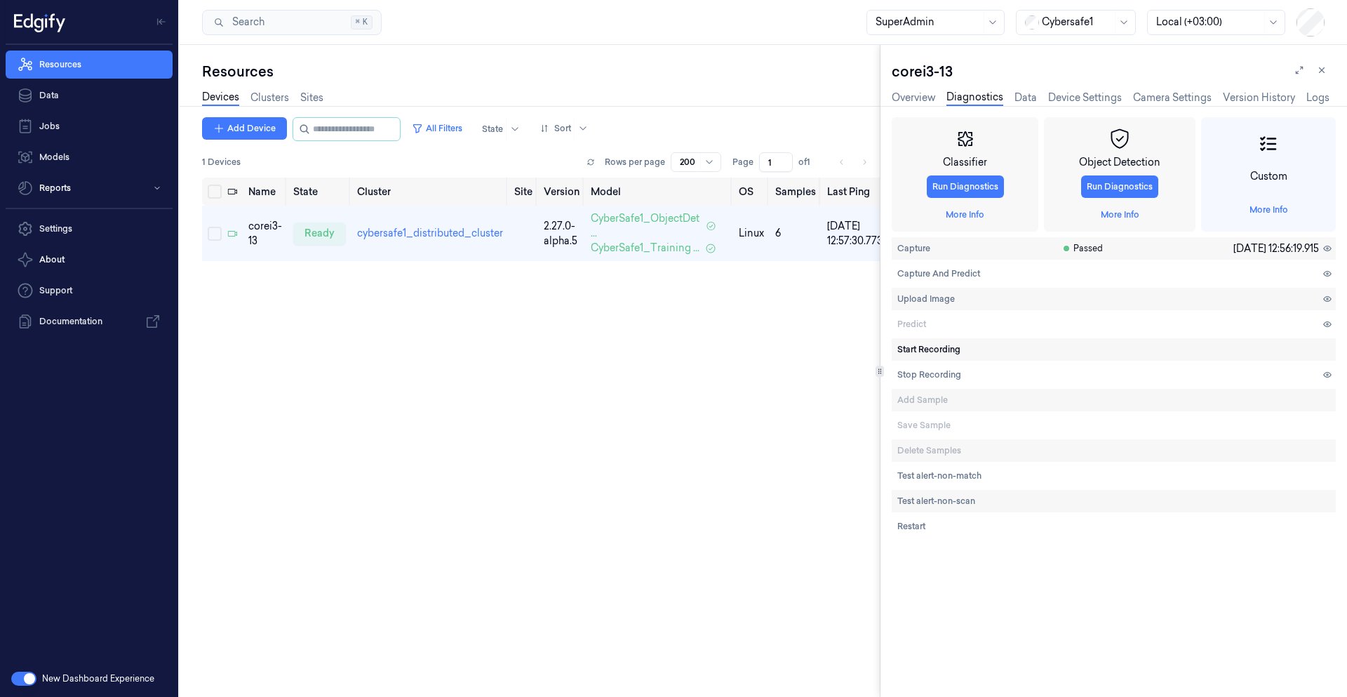
click at [943, 352] on span "Start Recording" at bounding box center [929, 349] width 63 height 13
click at [940, 273] on span "Capture And Predict" at bounding box center [939, 273] width 83 height 13
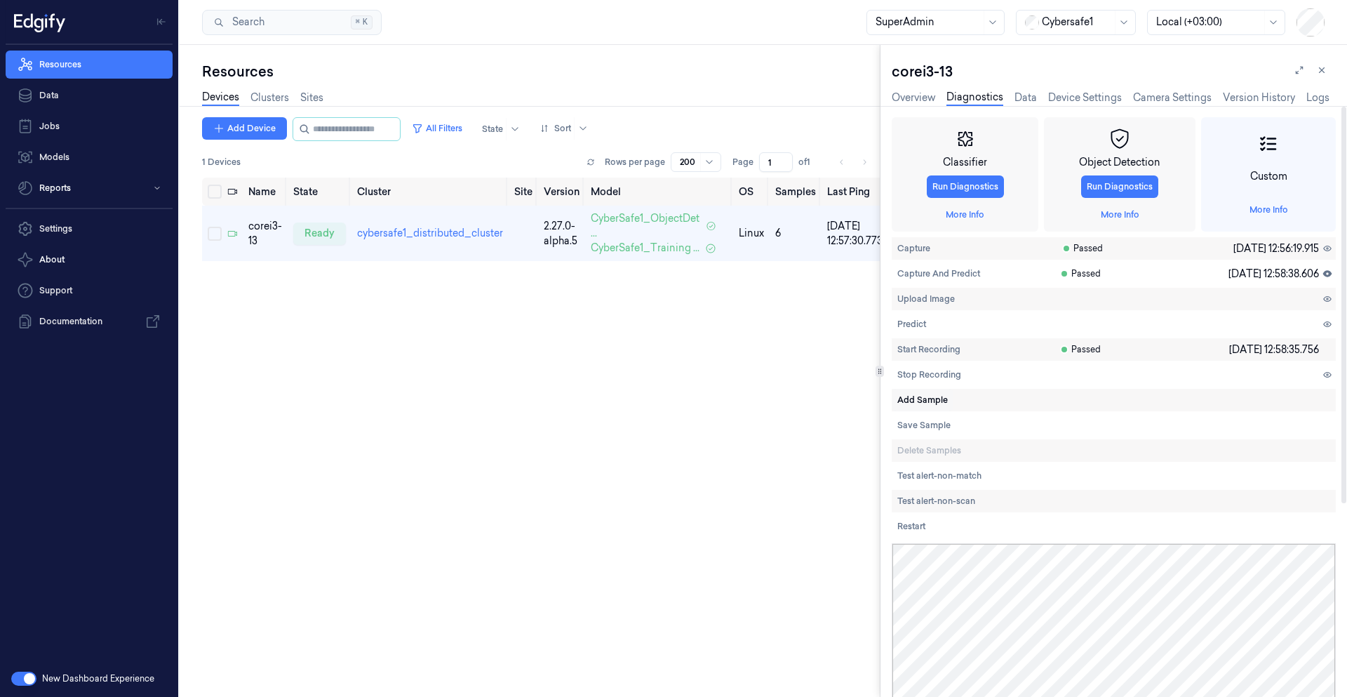
click at [926, 404] on span "Add Sample" at bounding box center [923, 400] width 51 height 13
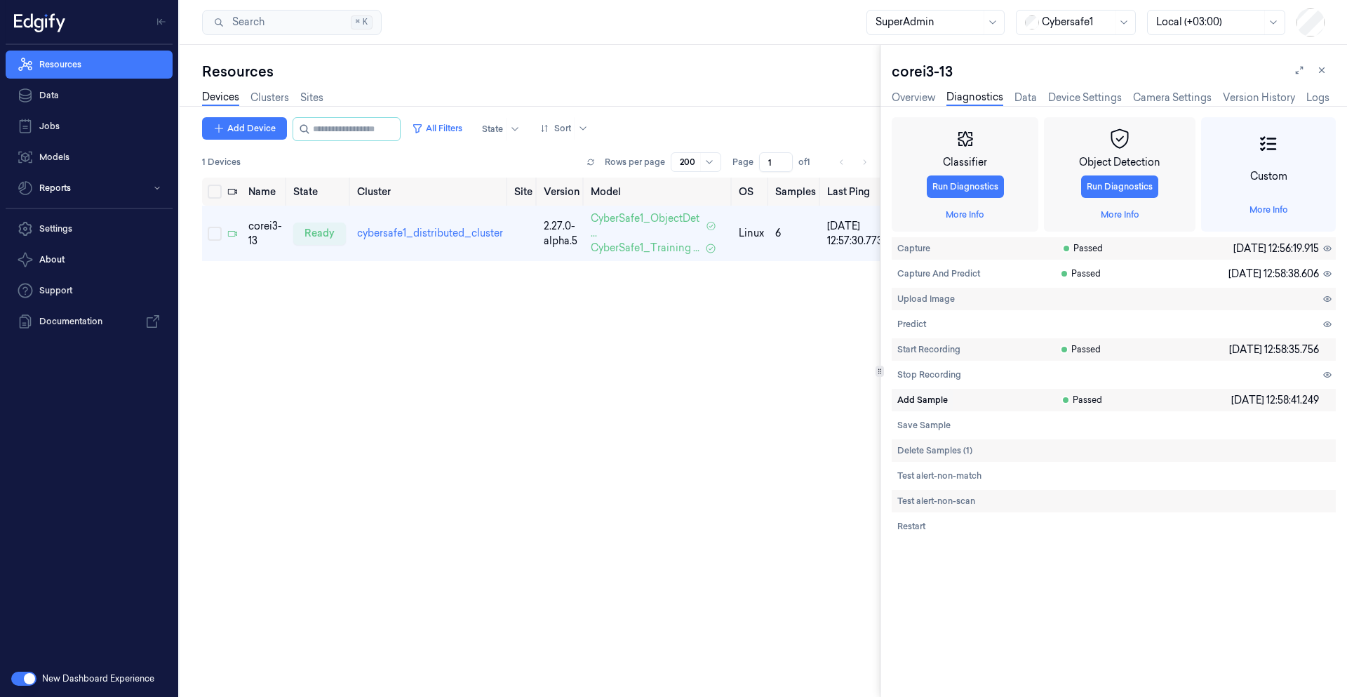
click at [931, 403] on span "Add Sample" at bounding box center [923, 400] width 51 height 13
click at [932, 404] on span "Add Sample" at bounding box center [923, 400] width 51 height 13
click at [921, 404] on span "Add Sample" at bounding box center [923, 400] width 51 height 13
click at [936, 373] on span "Stop Recording" at bounding box center [930, 374] width 64 height 13
